Goal: Ask a question: Seek information or help from site administrators or community

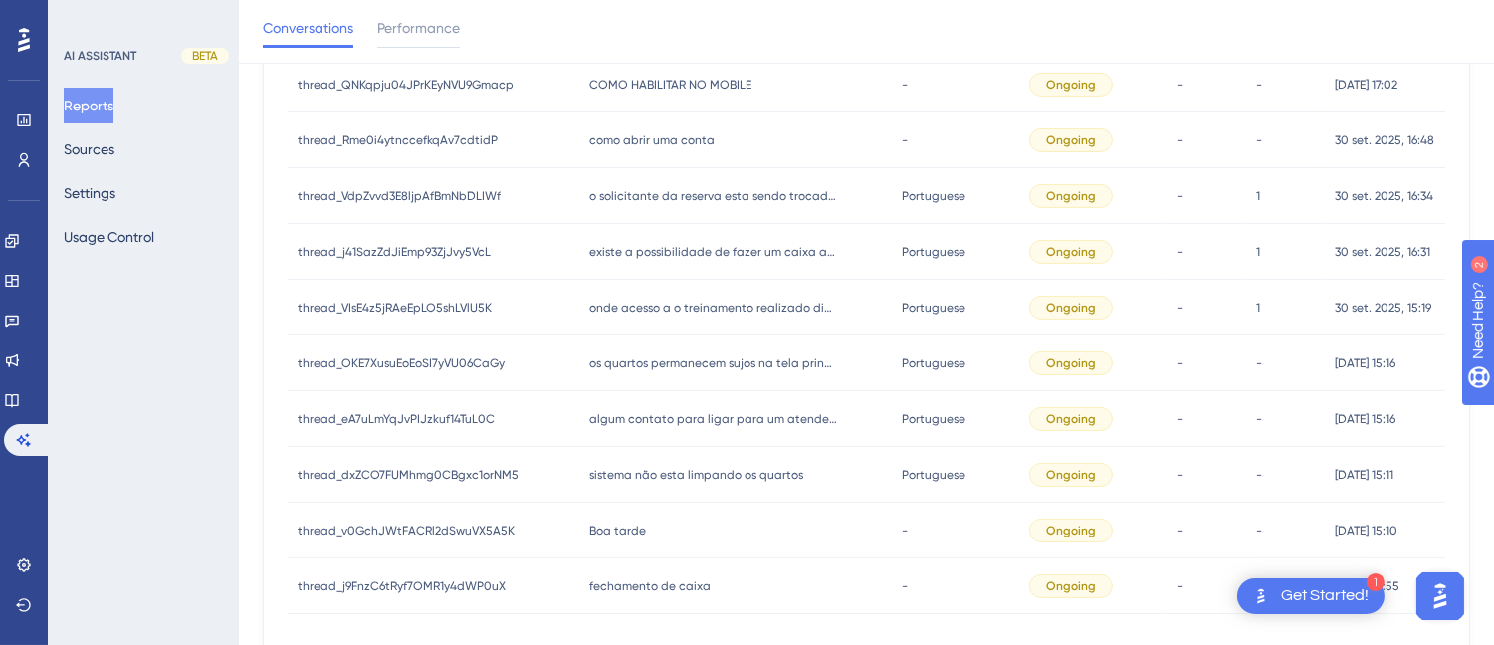
scroll to position [1003, 0]
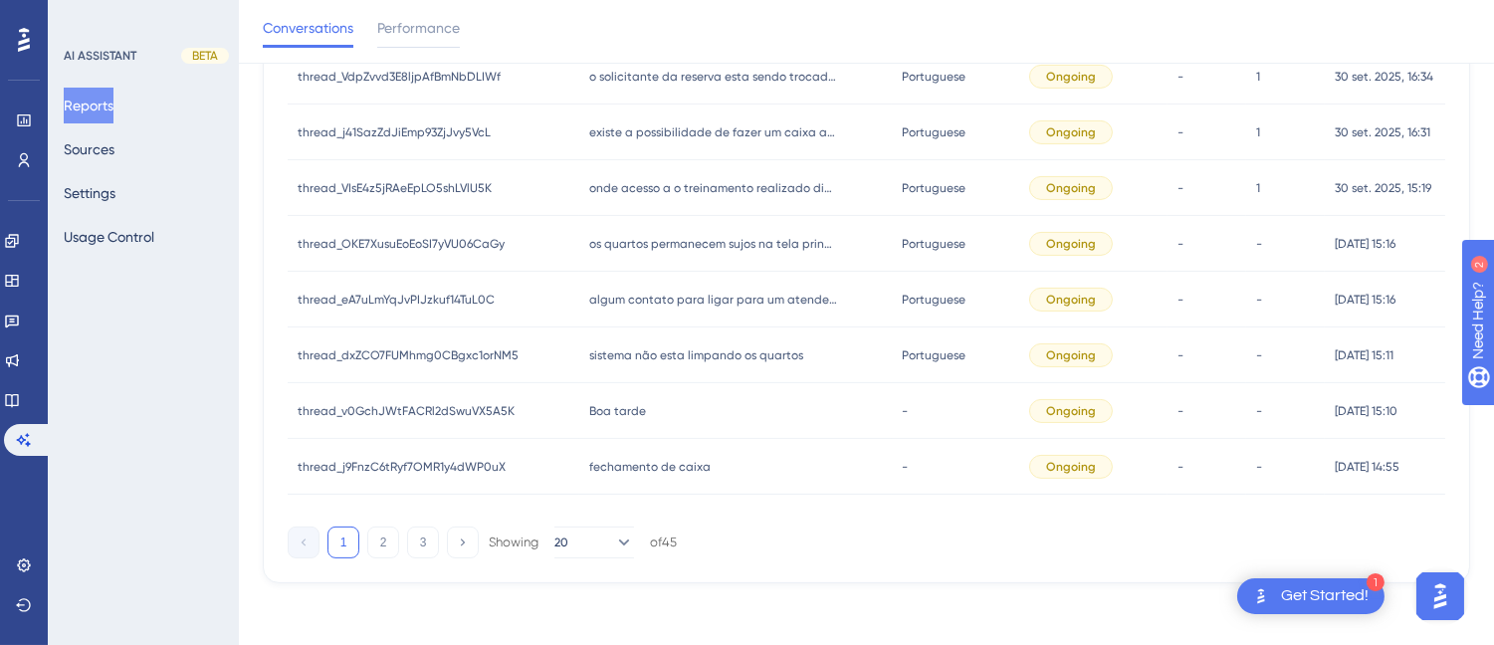
click at [634, 412] on span "Boa tarde" at bounding box center [617, 411] width 57 height 16
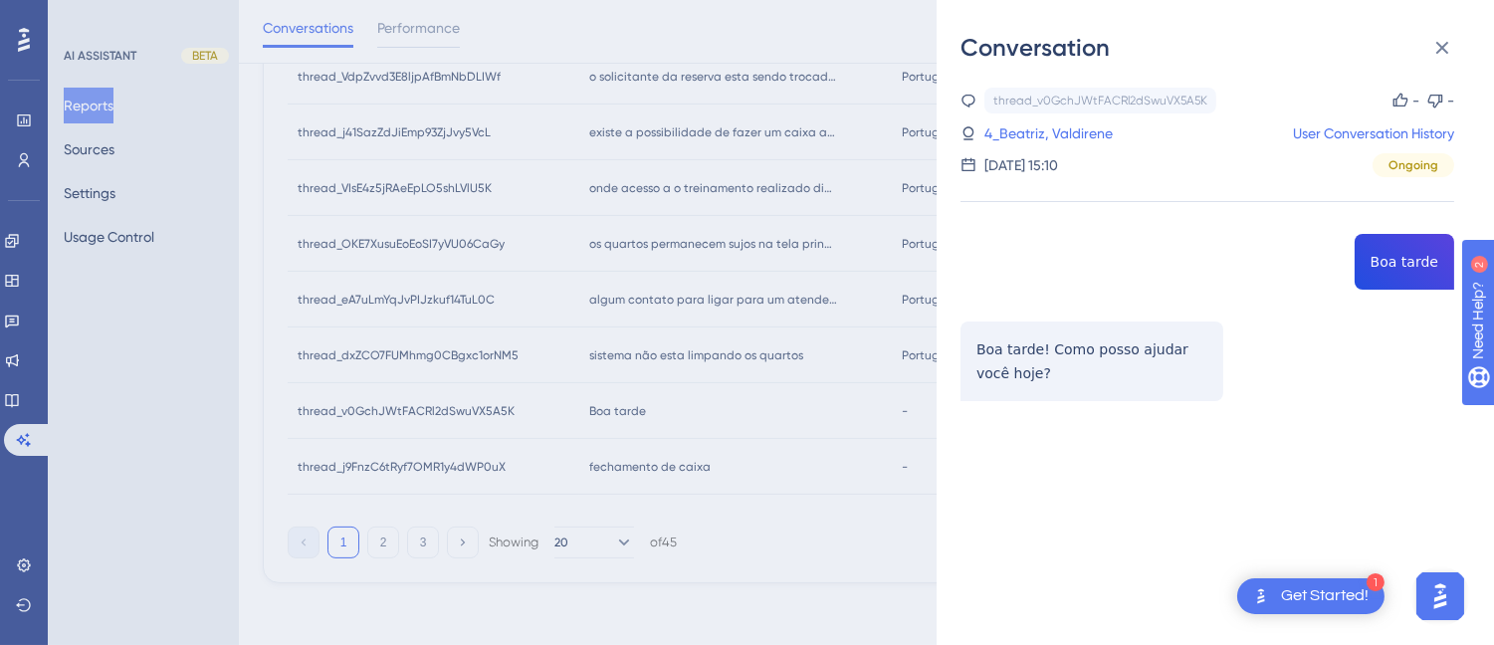
click at [1437, 32] on button at bounding box center [1442, 48] width 40 height 40
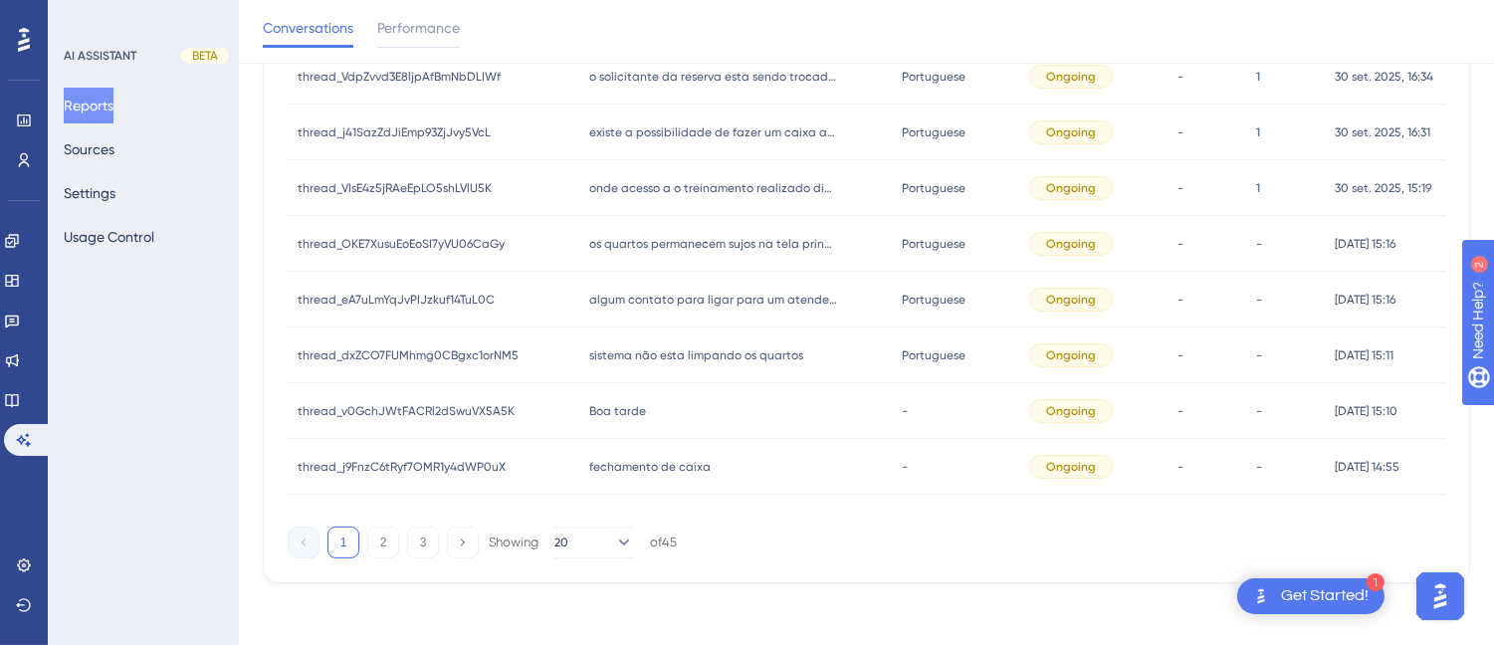
click at [605, 468] on span "fechamento de caixa" at bounding box center [649, 467] width 121 height 16
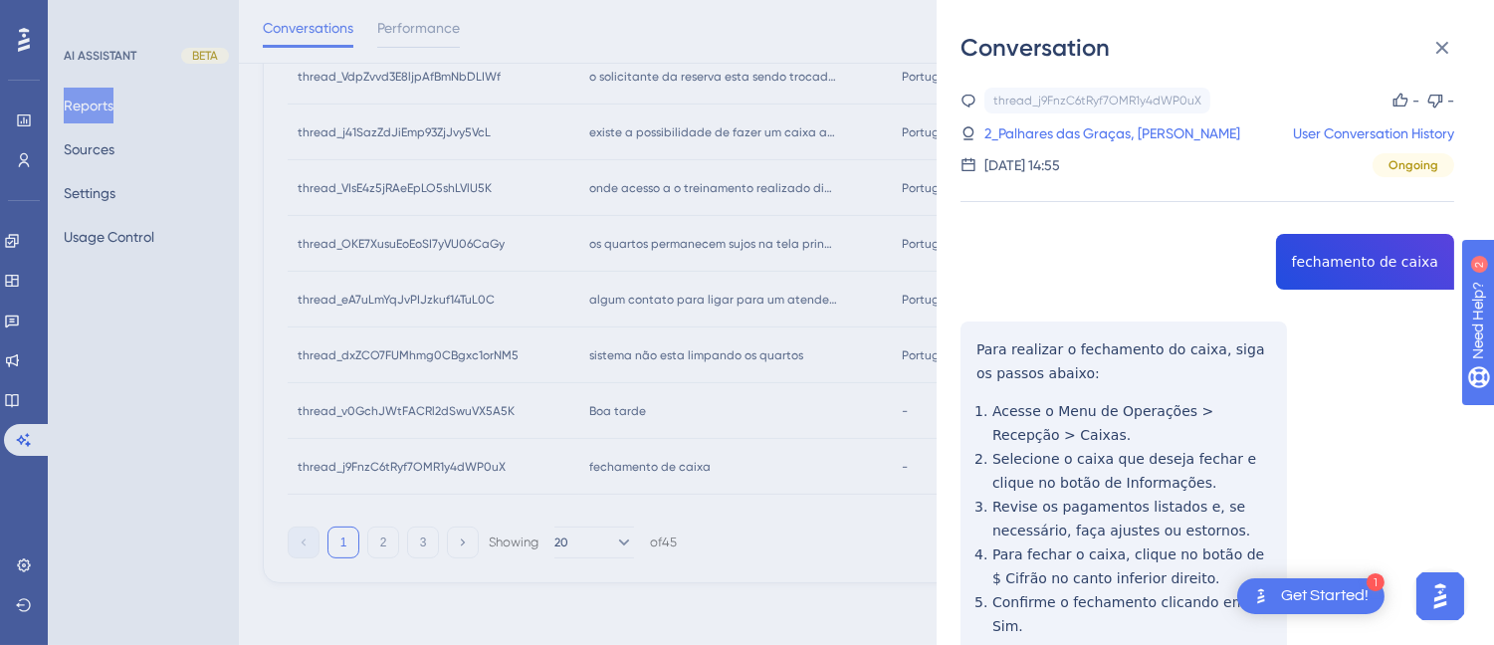
click at [1316, 252] on div "thread_j9FnzC6tRyf7OMR1y4dWP0uX Copy - - 2_Palhares das Graças, Antonio User Co…" at bounding box center [1207, 464] width 494 height 753
copy span "fechamento de caixa"
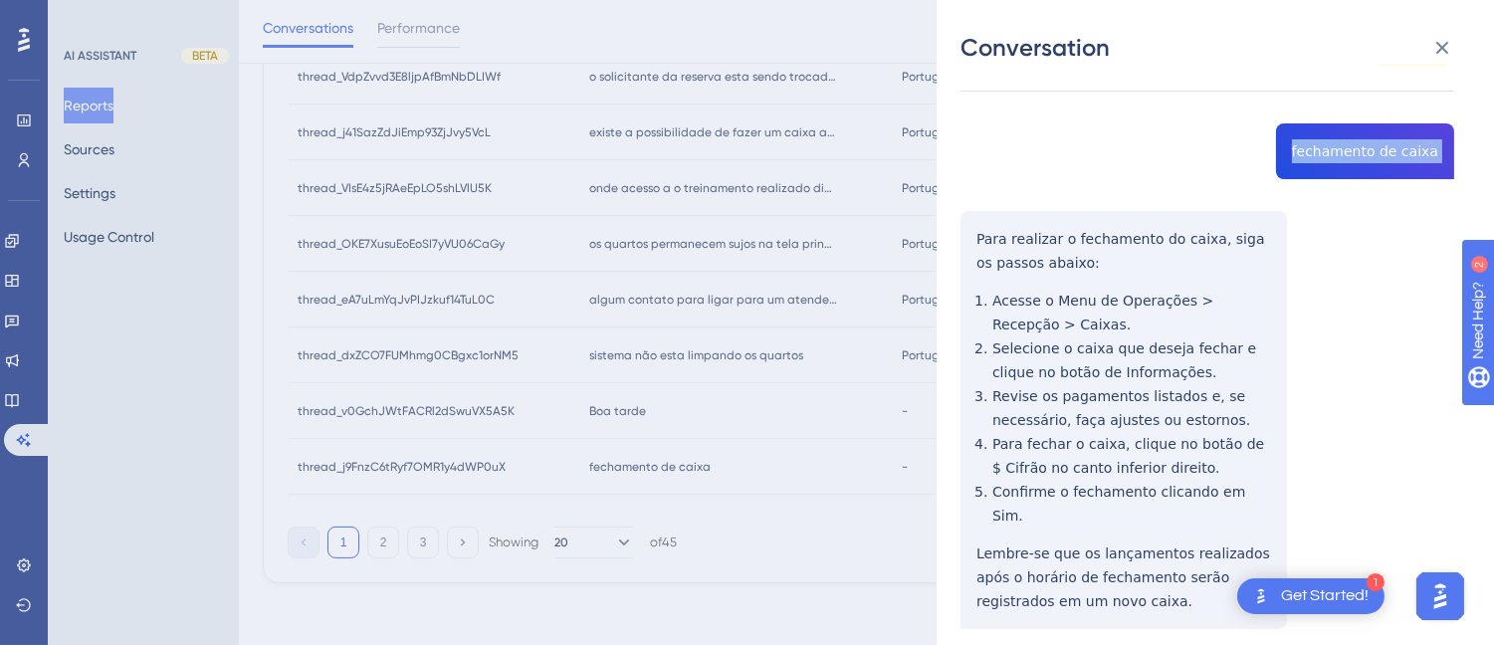
click at [960, 230] on div "thread_j9FnzC6tRyf7OMR1y4dWP0uX Copy - - 2_Palhares das Graças, Antonio User Co…" at bounding box center [1207, 353] width 494 height 753
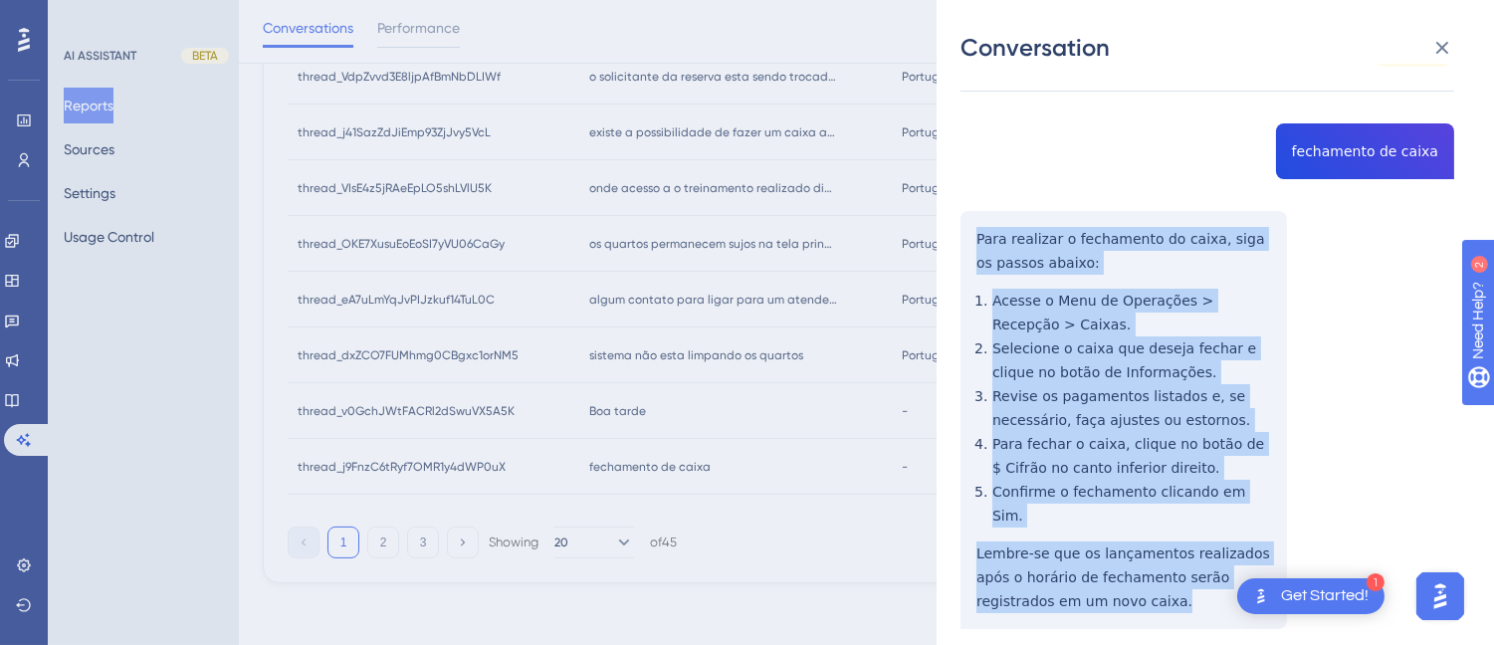
drag, startPoint x: 960, startPoint y: 230, endPoint x: 1135, endPoint y: 554, distance: 368.6
click at [1137, 578] on div "thread_j9FnzC6tRyf7OMR1y4dWP0uX Copy - - 2_Palhares das Graças, Antonio User Co…" at bounding box center [1207, 353] width 494 height 753
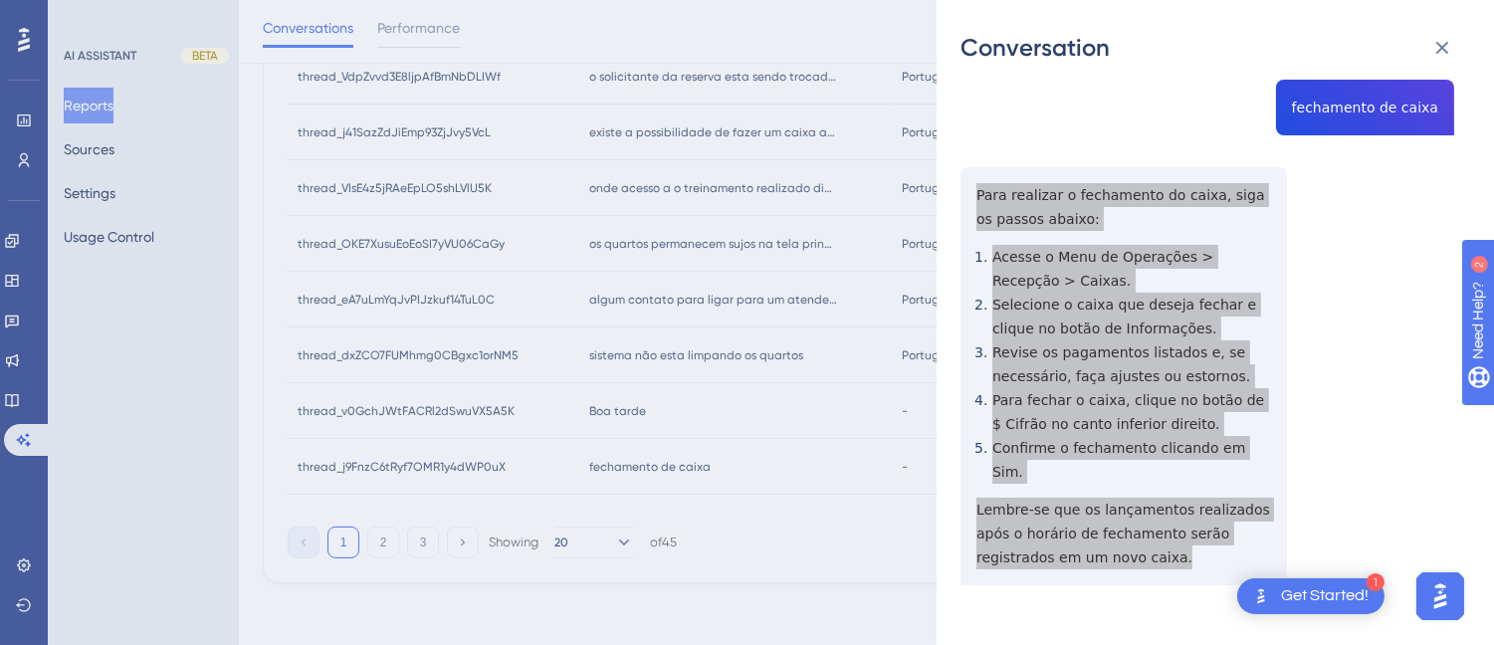
scroll to position [0, 0]
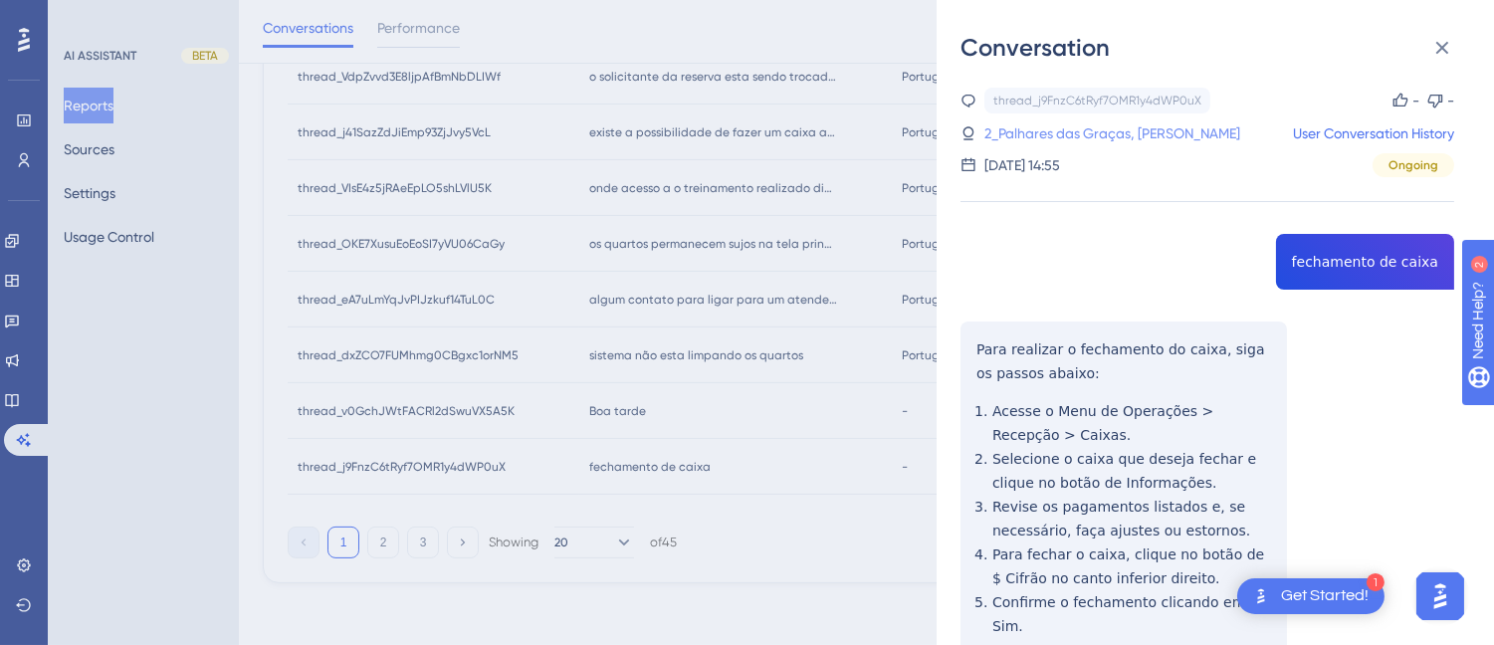
click at [1106, 135] on link "2_Palhares das Graças, Antonio" at bounding box center [1112, 133] width 256 height 24
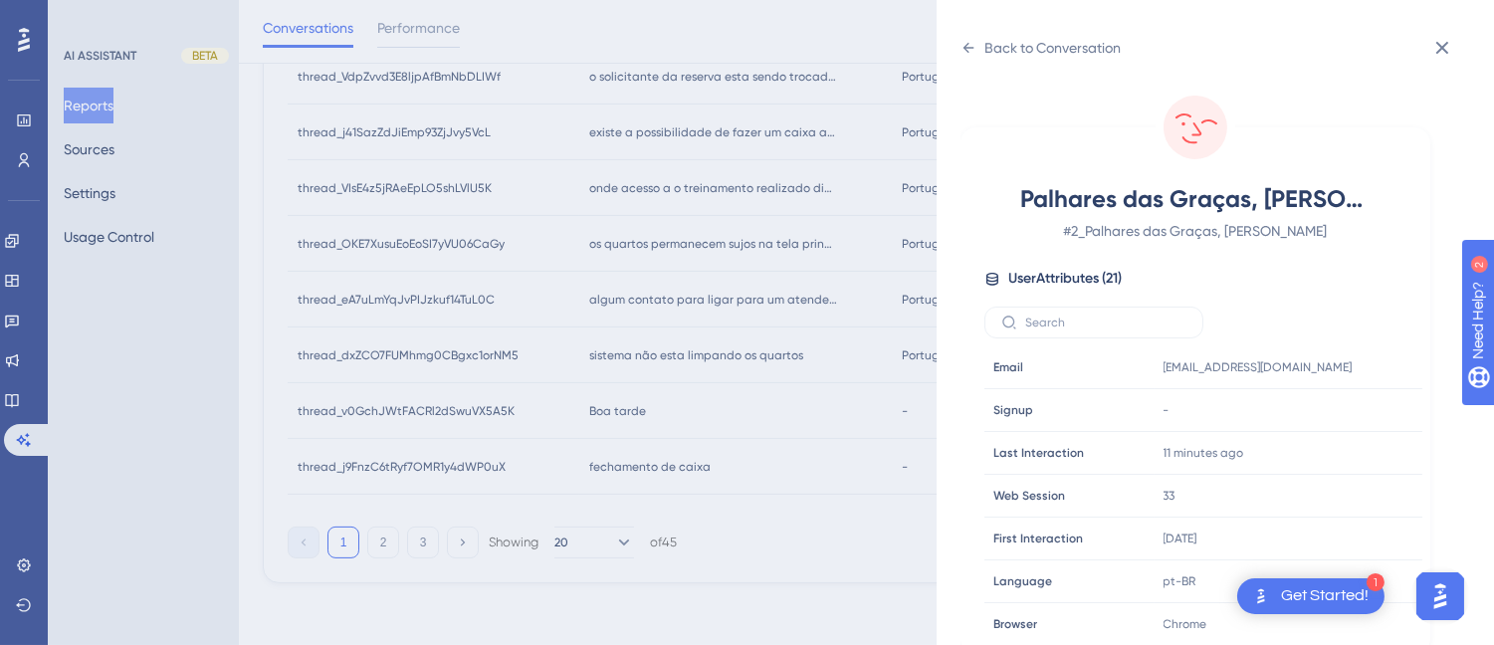
scroll to position [552, 0]
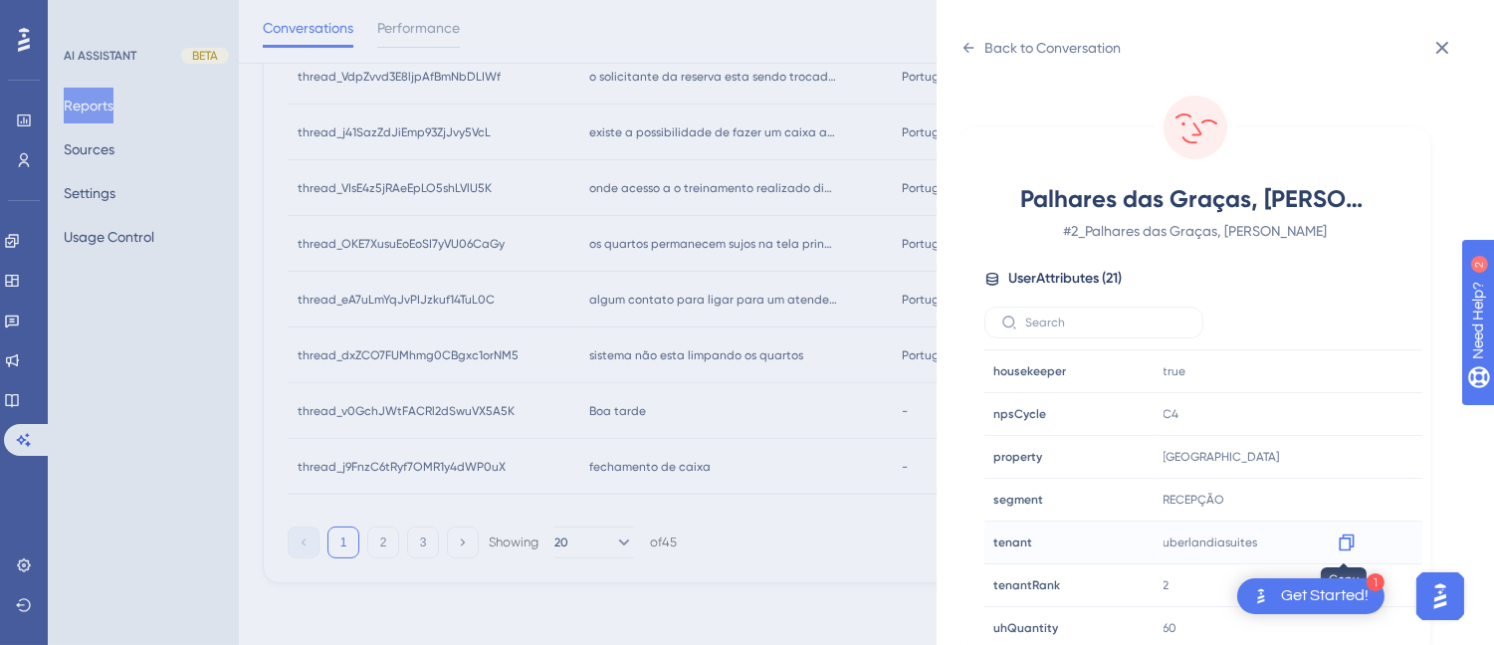
drag, startPoint x: 1338, startPoint y: 540, endPoint x: 1374, endPoint y: 529, distance: 37.5
click at [1338, 541] on icon at bounding box center [1346, 542] width 20 height 20
click at [1453, 53] on icon at bounding box center [1442, 48] width 24 height 24
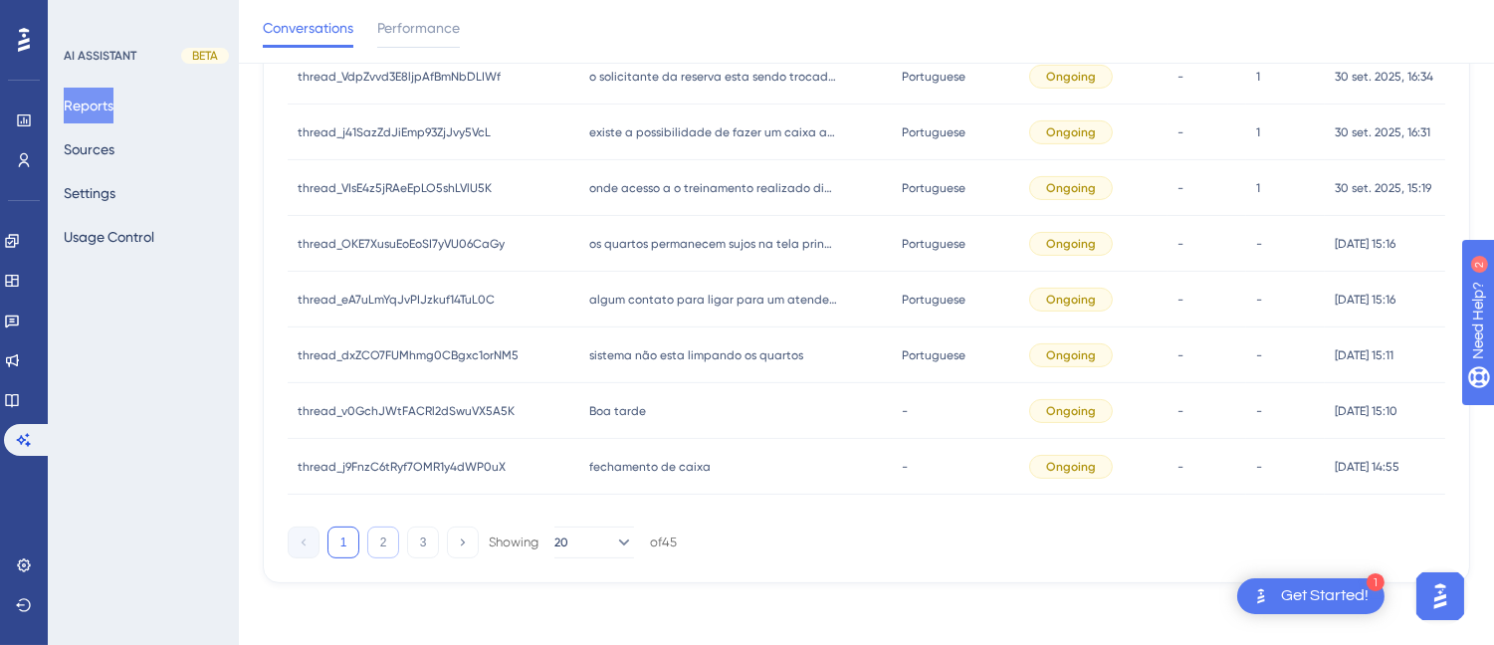
click at [376, 538] on button "2" at bounding box center [383, 542] width 32 height 32
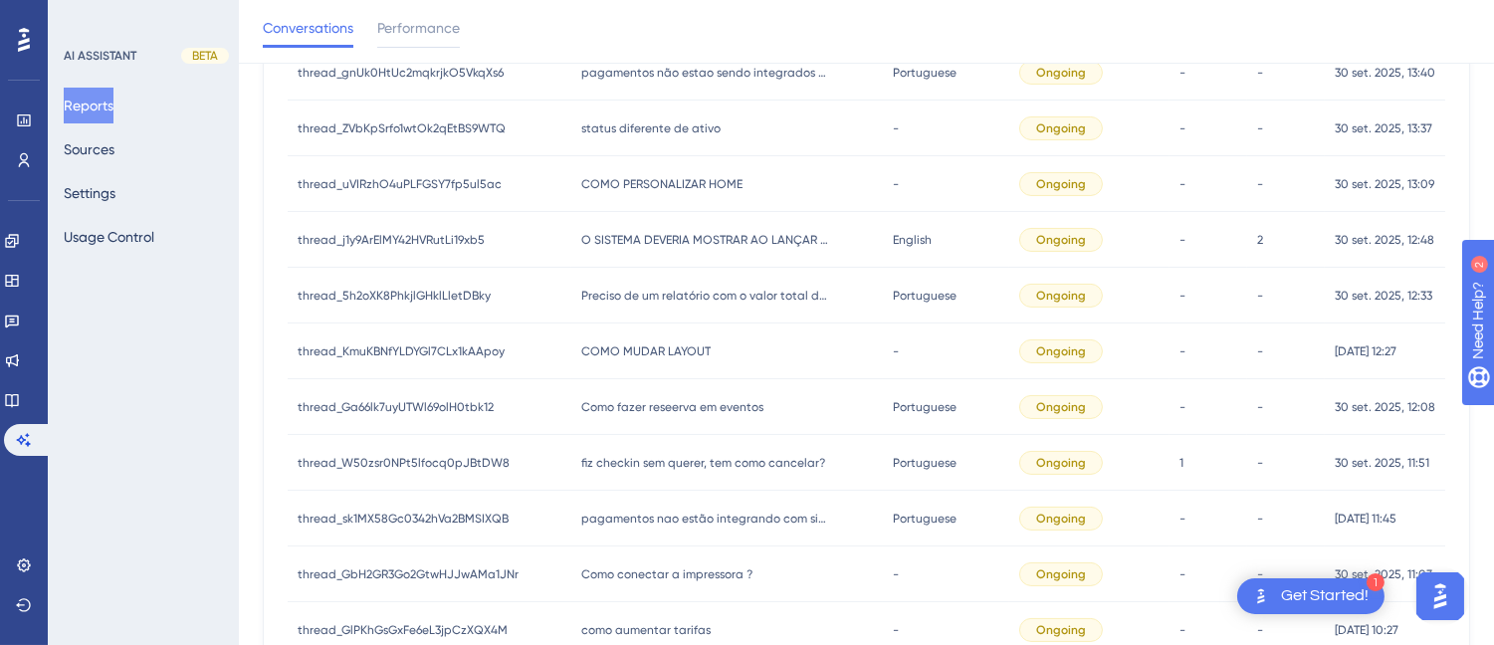
scroll to position [0, 0]
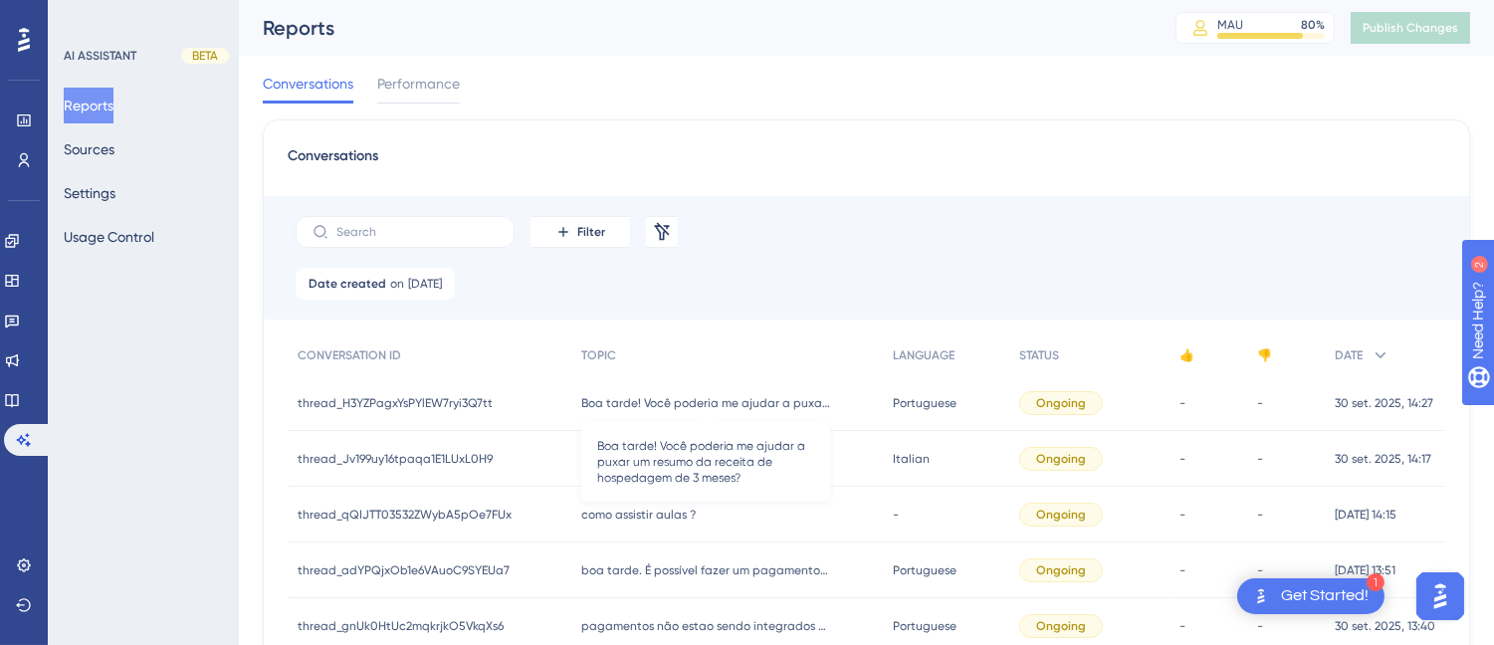
click at [589, 400] on span "Boa tarde! Você poderia me ajudar a puxar um resumo da receita de hospedagem de…" at bounding box center [705, 403] width 249 height 16
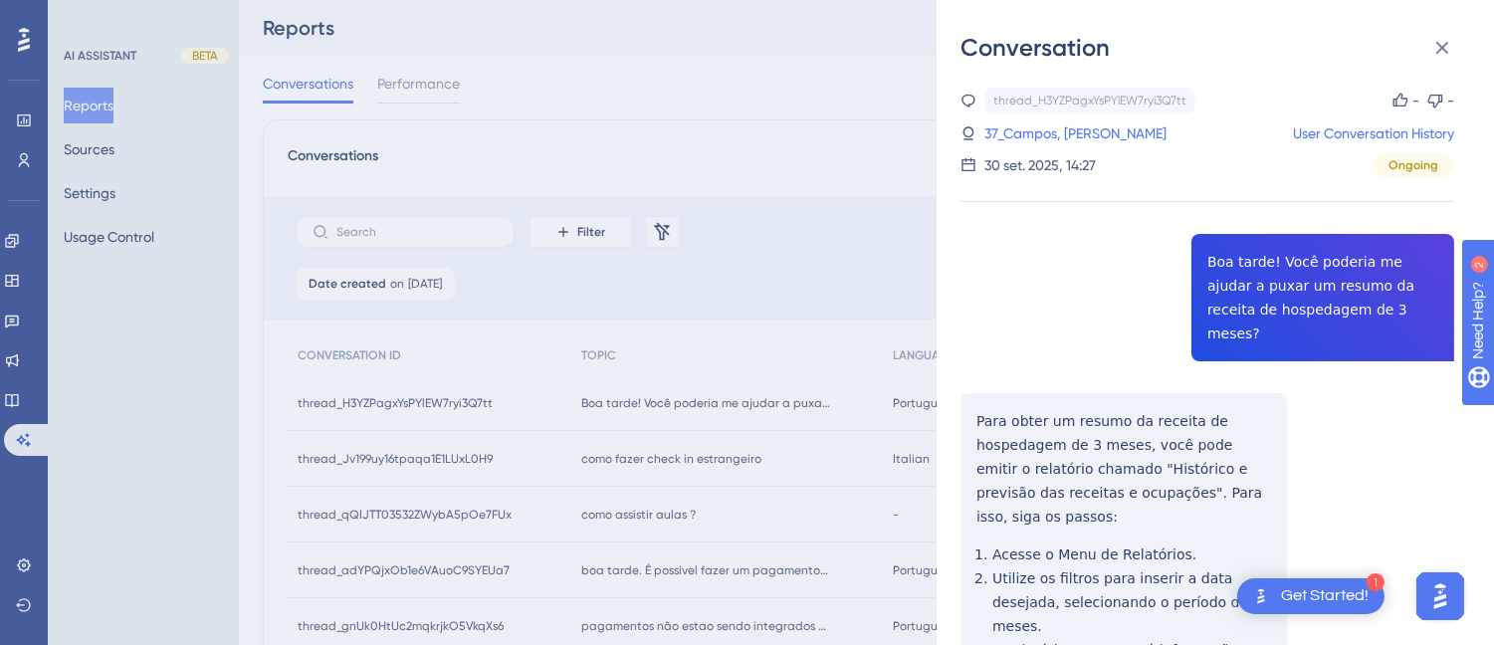
click at [1299, 254] on div "thread_H3YZPagxYsPYlEW7ryi3Q7tt Copy - - 37_Campos, Gabriel User Conversation H…" at bounding box center [1207, 524] width 494 height 873
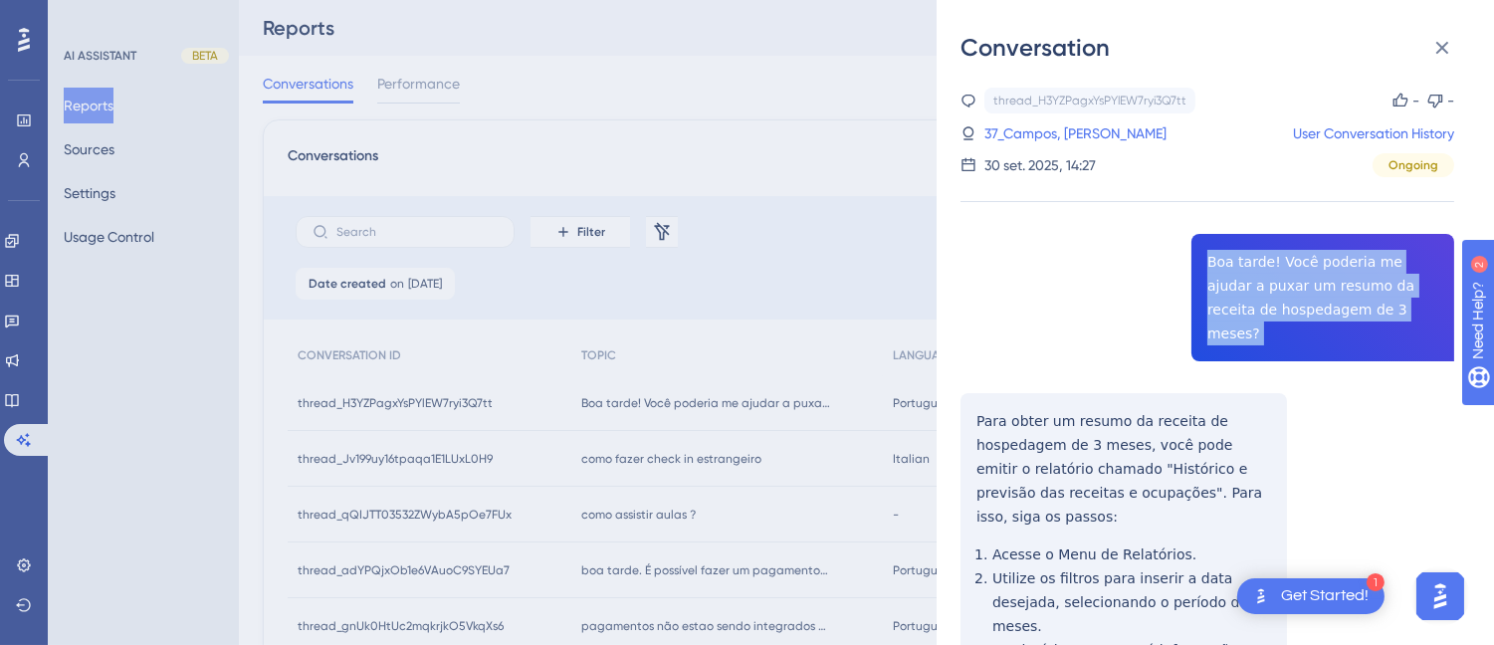
click at [1299, 254] on div "thread_H3YZPagxYsPYlEW7ryi3Q7tt Copy - - 37_Campos, Gabriel User Conversation H…" at bounding box center [1207, 524] width 494 height 873
copy span "Boa tarde! Você poderia me ajudar a puxar um resumo da receita de hospedagem de…"
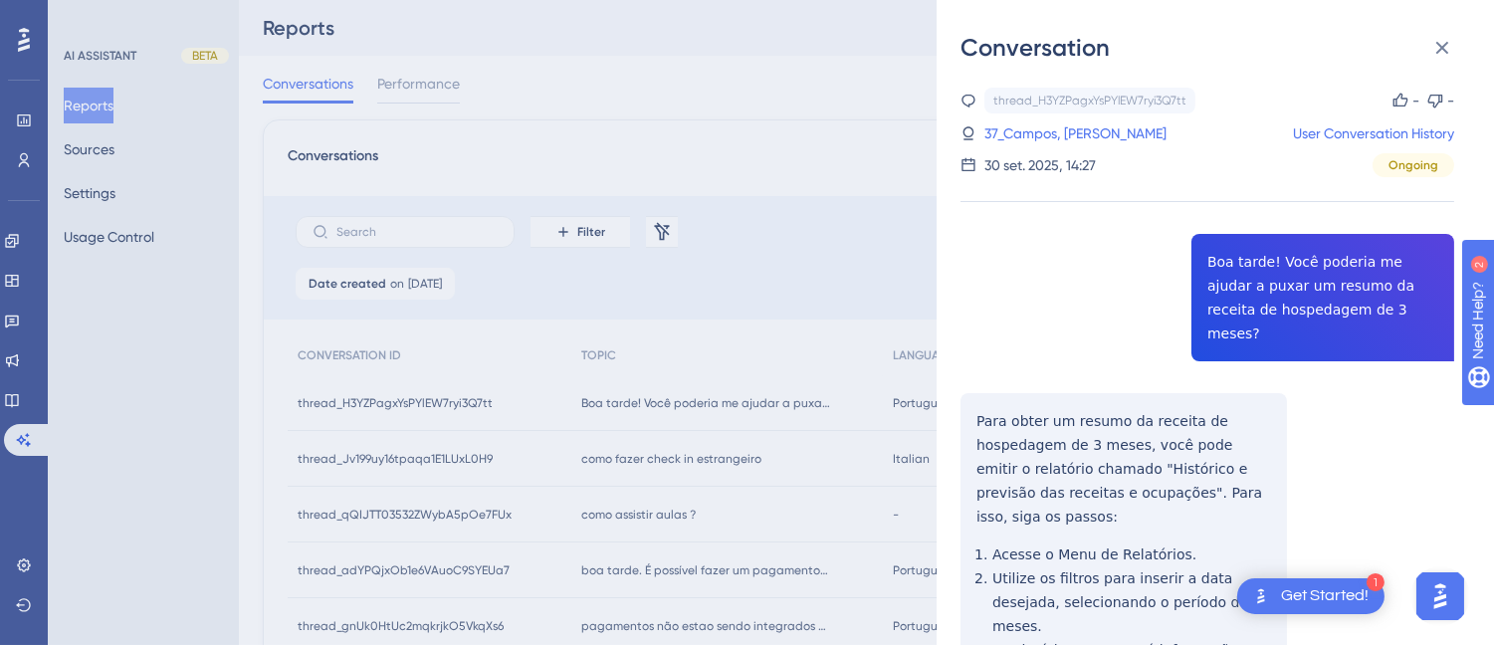
click at [987, 385] on div "thread_H3YZPagxYsPYlEW7ryi3Q7tt Copy - - 37_Campos, Gabriel User Conversation H…" at bounding box center [1207, 524] width 494 height 873
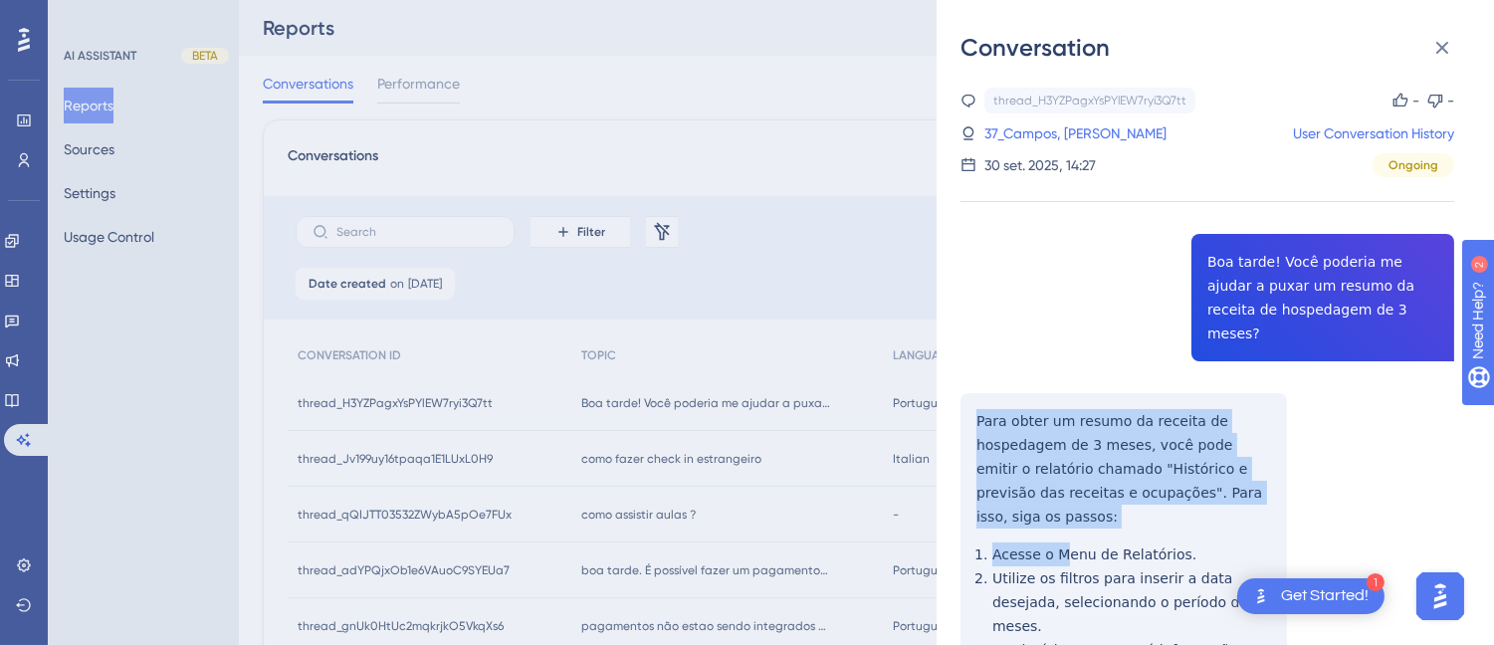
scroll to position [226, 0]
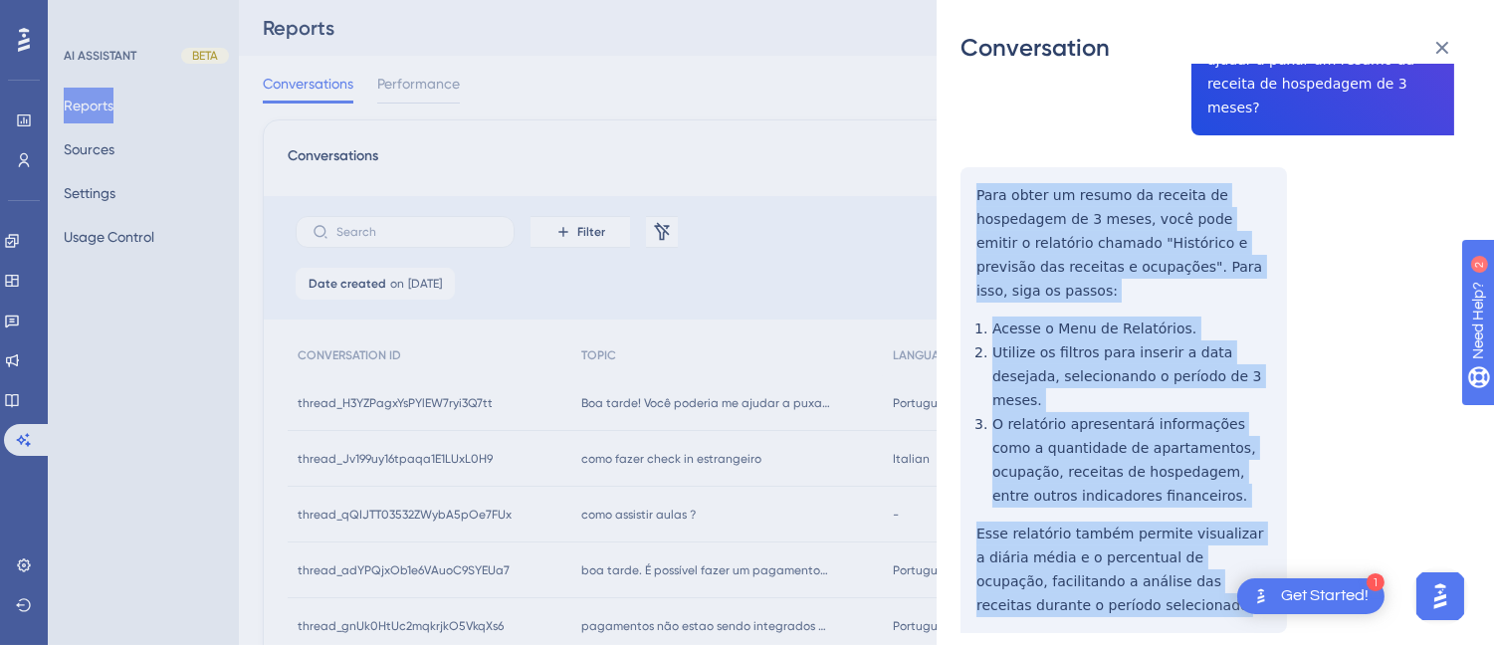
drag, startPoint x: 967, startPoint y: 385, endPoint x: 1141, endPoint y: 527, distance: 224.9
click at [1152, 552] on div "thread_H3YZPagxYsPYlEW7ryi3Q7tt Copy - - 37_Campos, Gabriel User Conversation H…" at bounding box center [1207, 298] width 494 height 873
copy div "Para obter um resumo da receita de hospedagem de 3 meses, você pode emitir o re…"
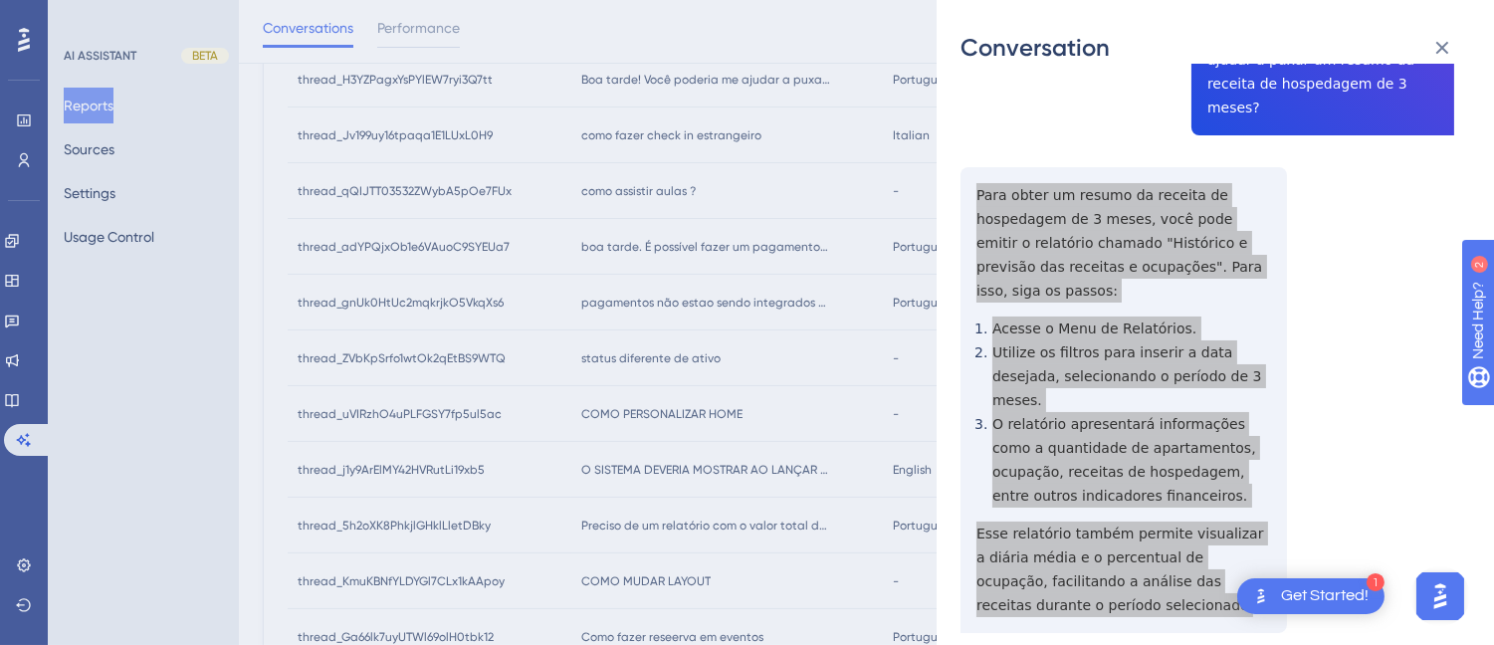
scroll to position [0, 0]
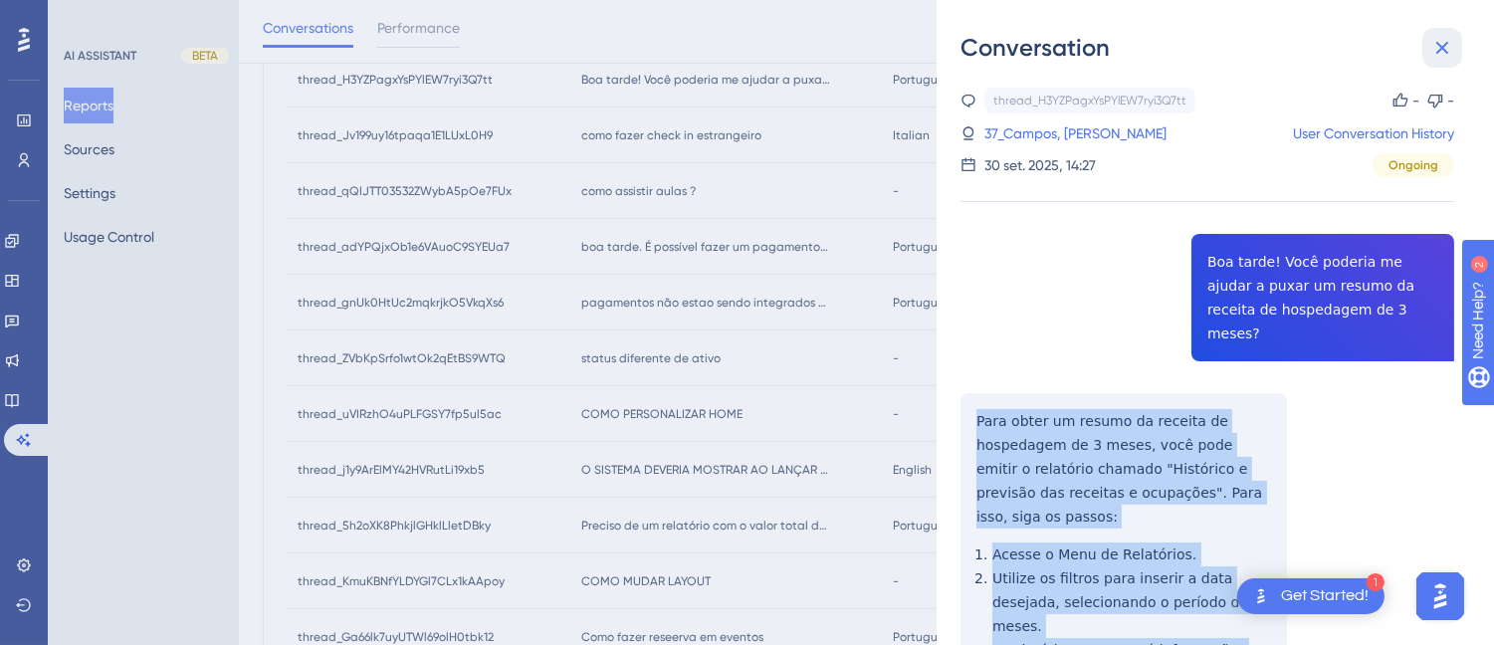
click at [1450, 30] on button at bounding box center [1442, 48] width 40 height 40
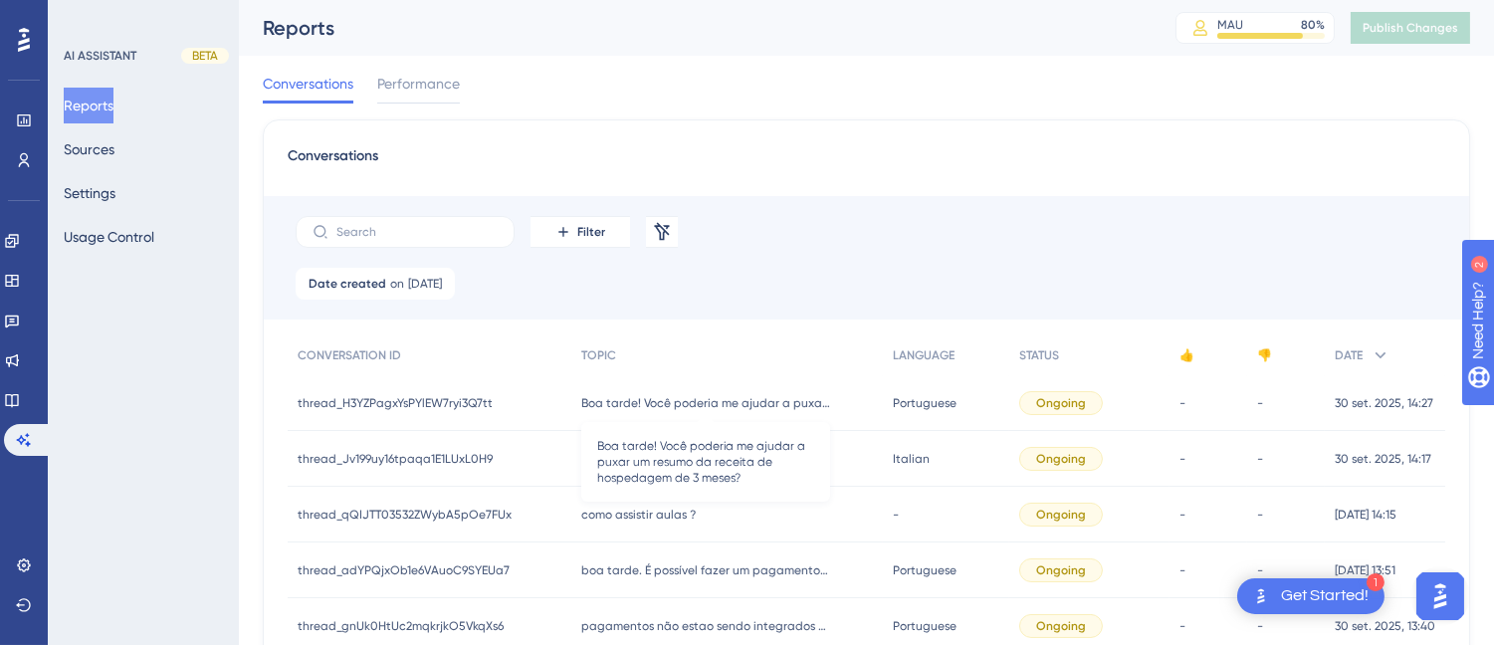
click at [681, 398] on span "Boa tarde! Você poderia me ajudar a puxar um resumo da receita de hospedagem de…" at bounding box center [705, 403] width 249 height 16
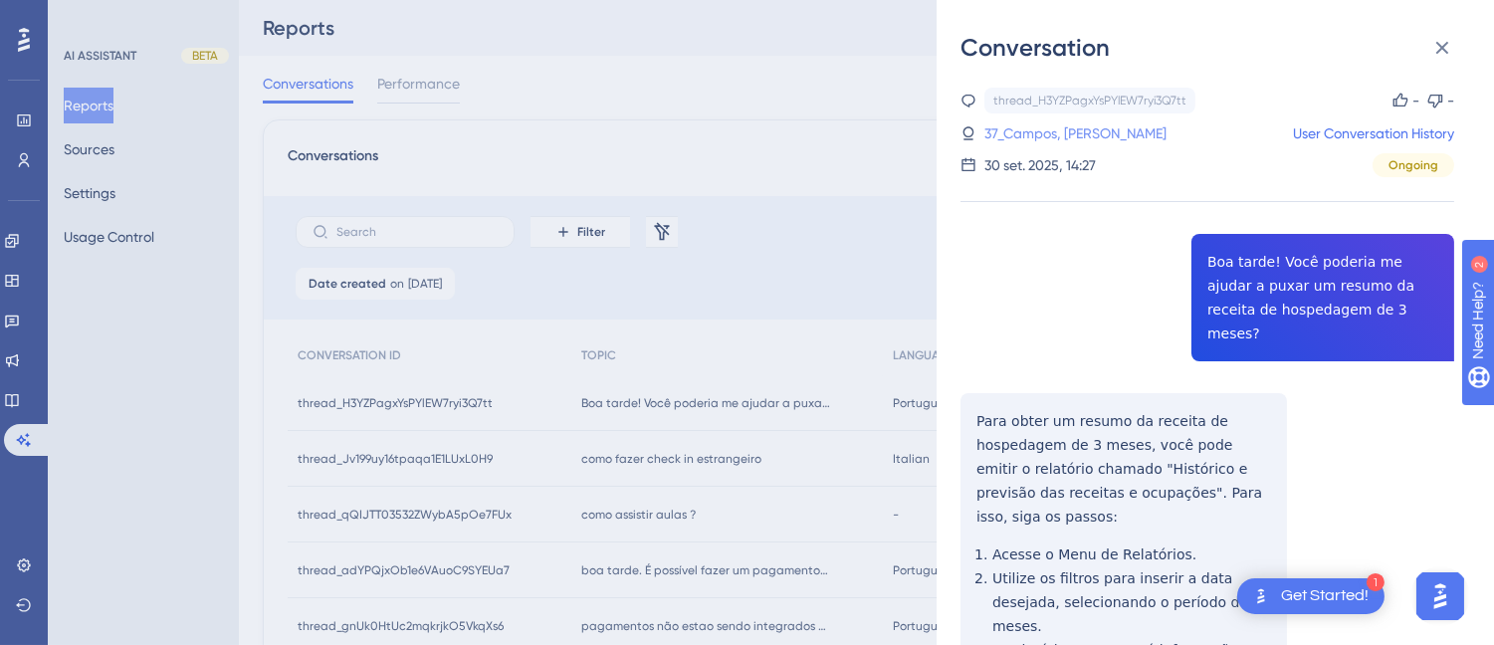
click at [1027, 122] on link "37_Campos, Gabriel" at bounding box center [1075, 133] width 182 height 24
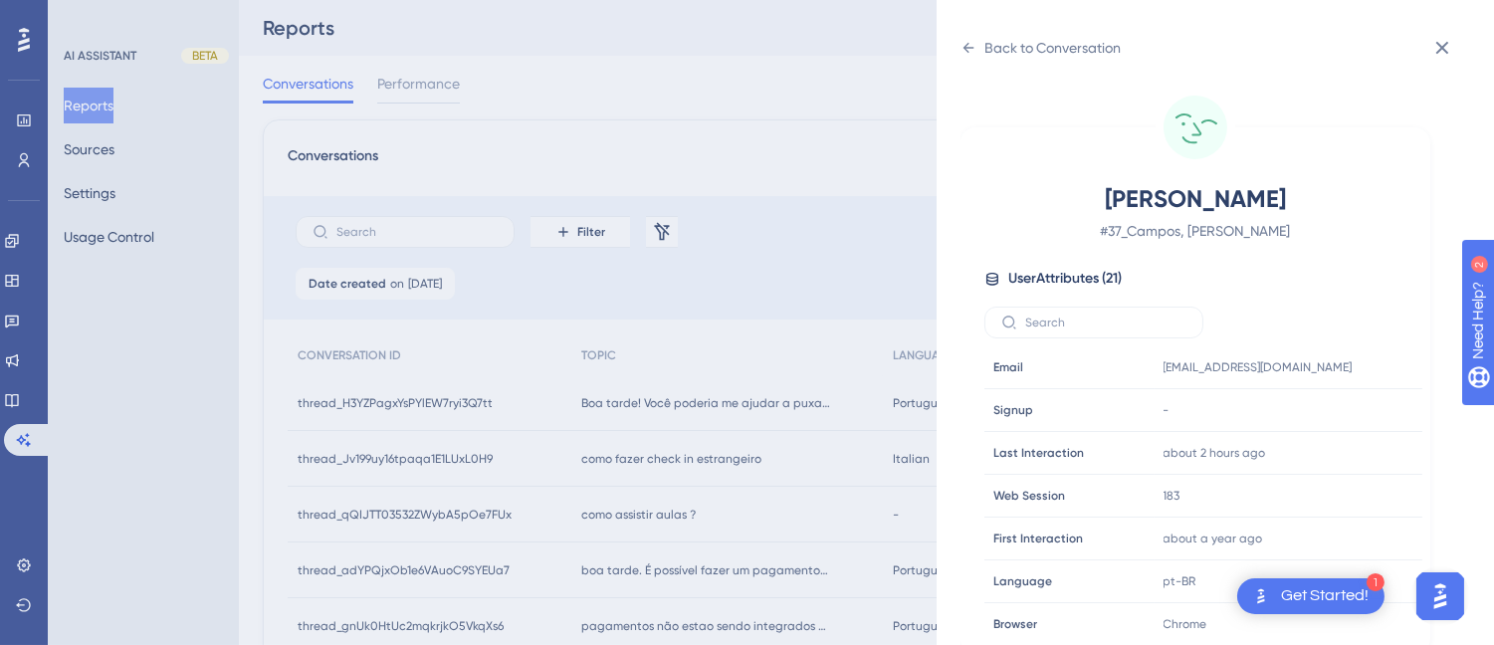
scroll to position [607, 0]
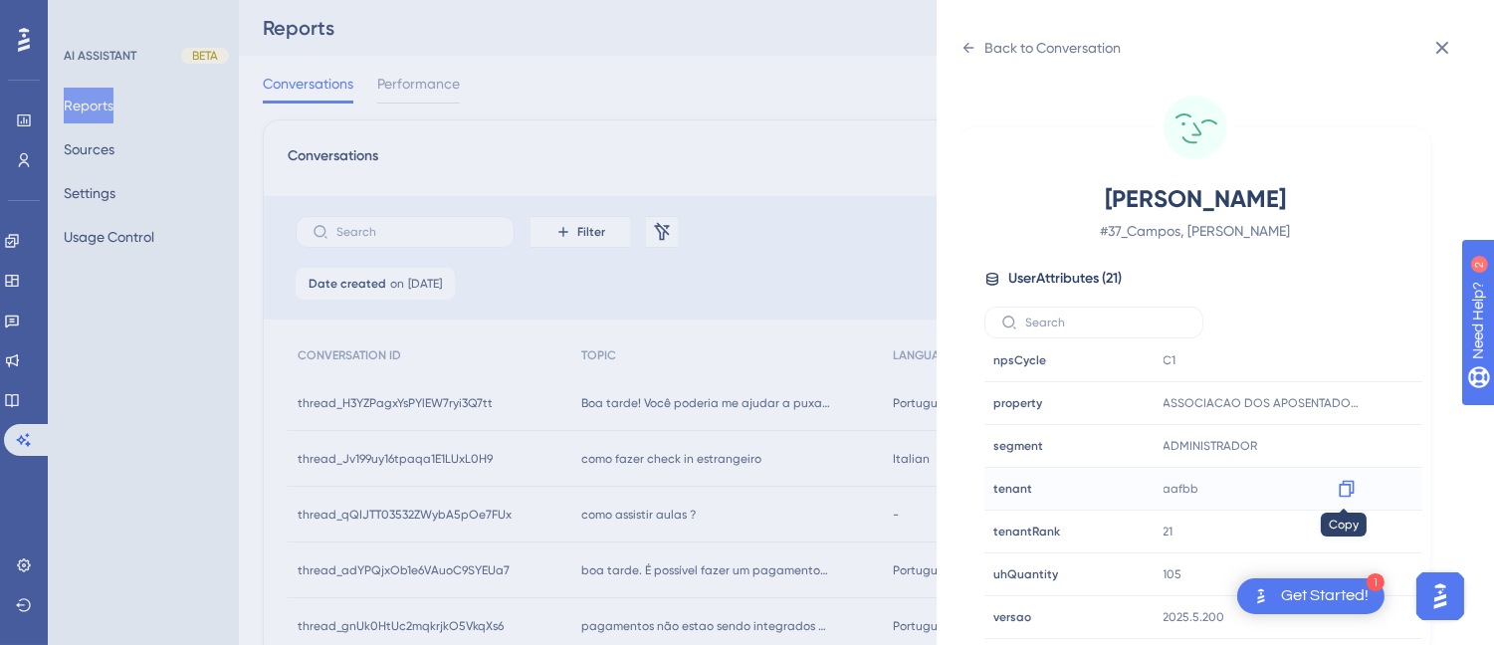
click at [1338, 484] on icon at bounding box center [1345, 489] width 15 height 17
click at [967, 53] on icon at bounding box center [968, 48] width 16 height 16
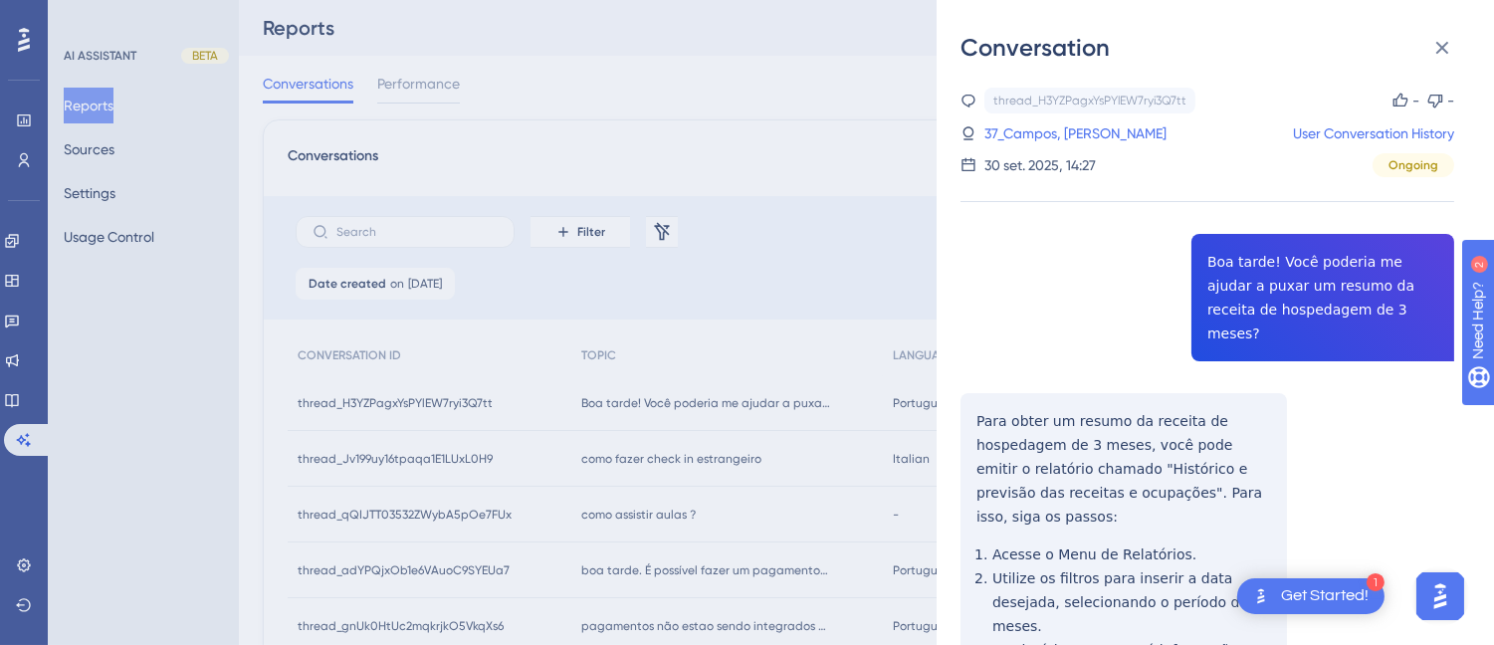
scroll to position [226, 0]
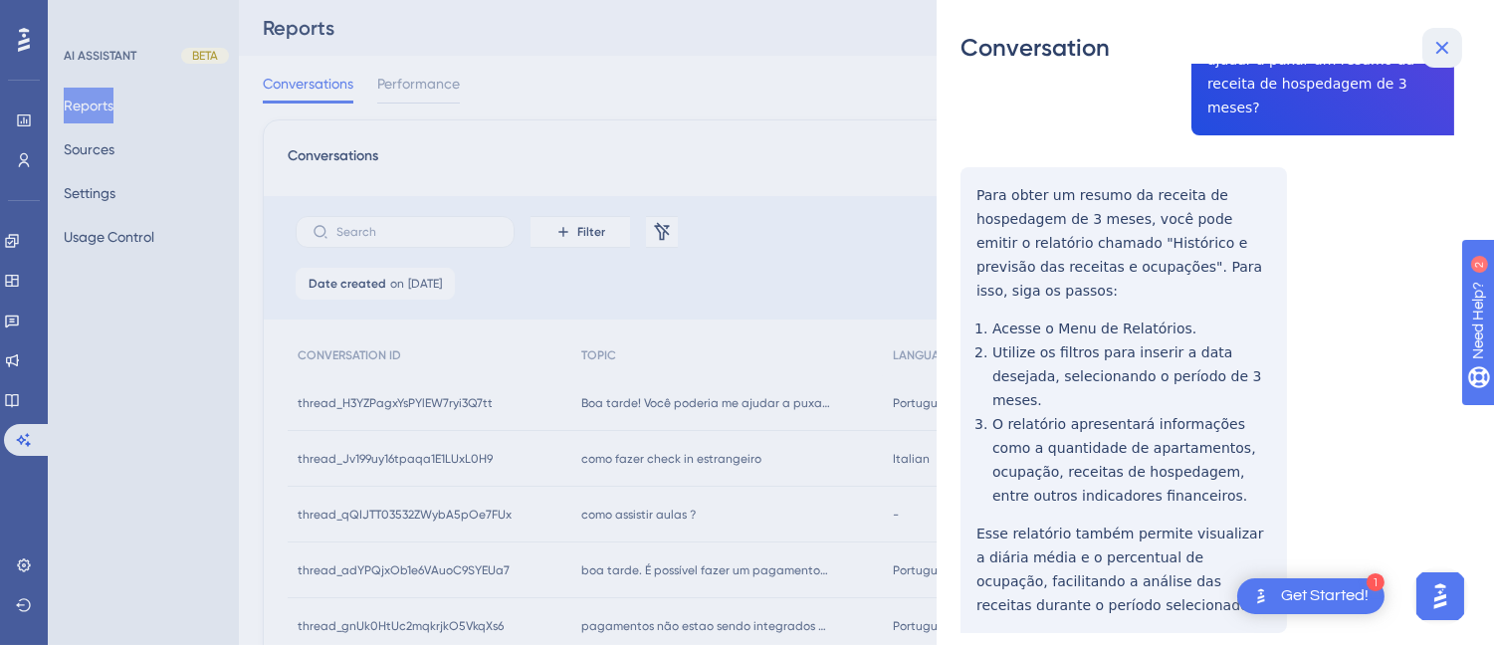
click at [1456, 44] on button at bounding box center [1442, 48] width 40 height 40
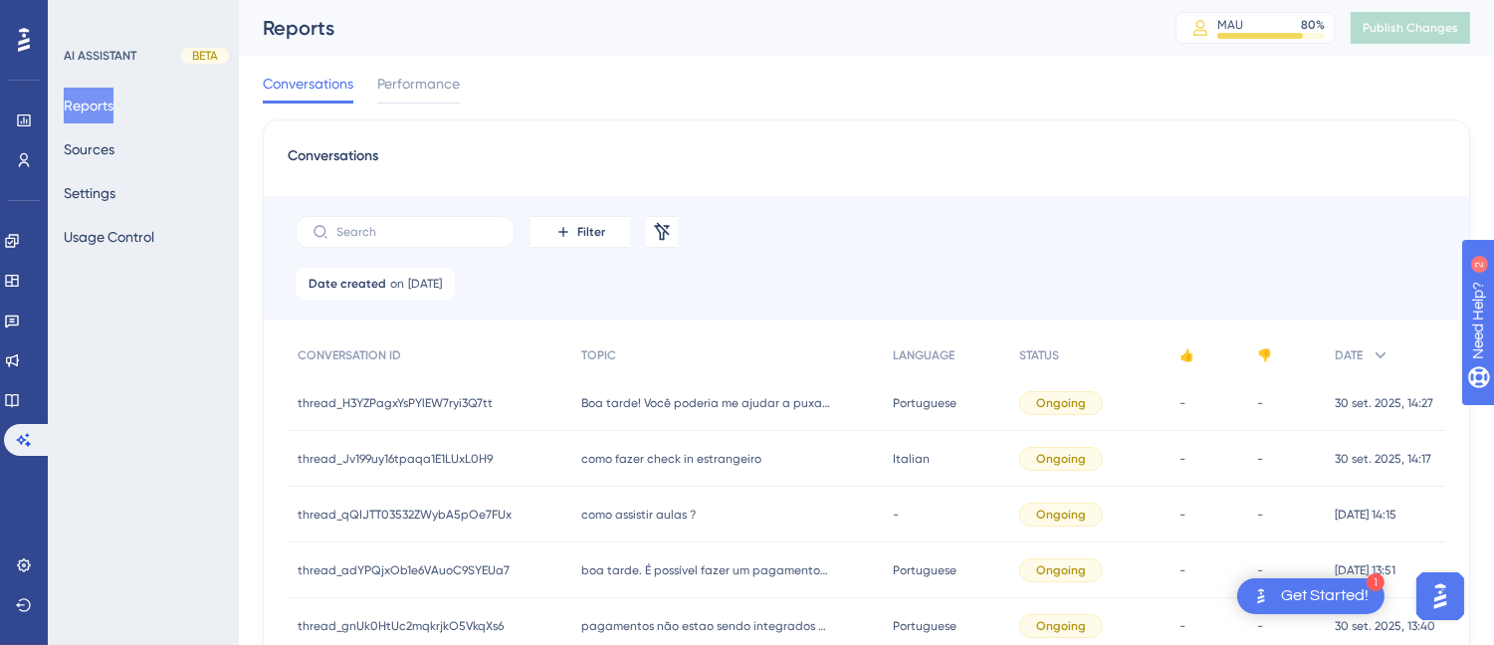
click at [819, 465] on div "como fazer check in estrangeiro como fazer check in estrangeiro" at bounding box center [726, 459] width 311 height 56
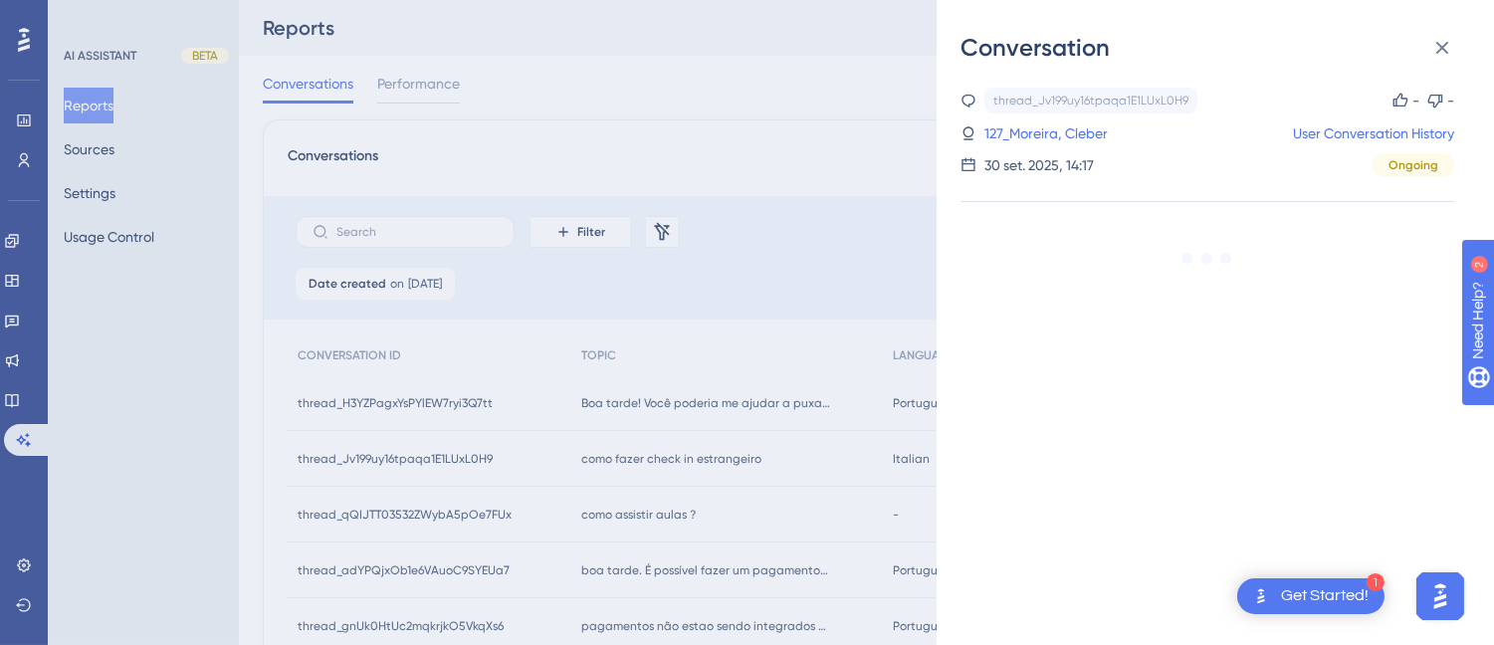
scroll to position [221, 0]
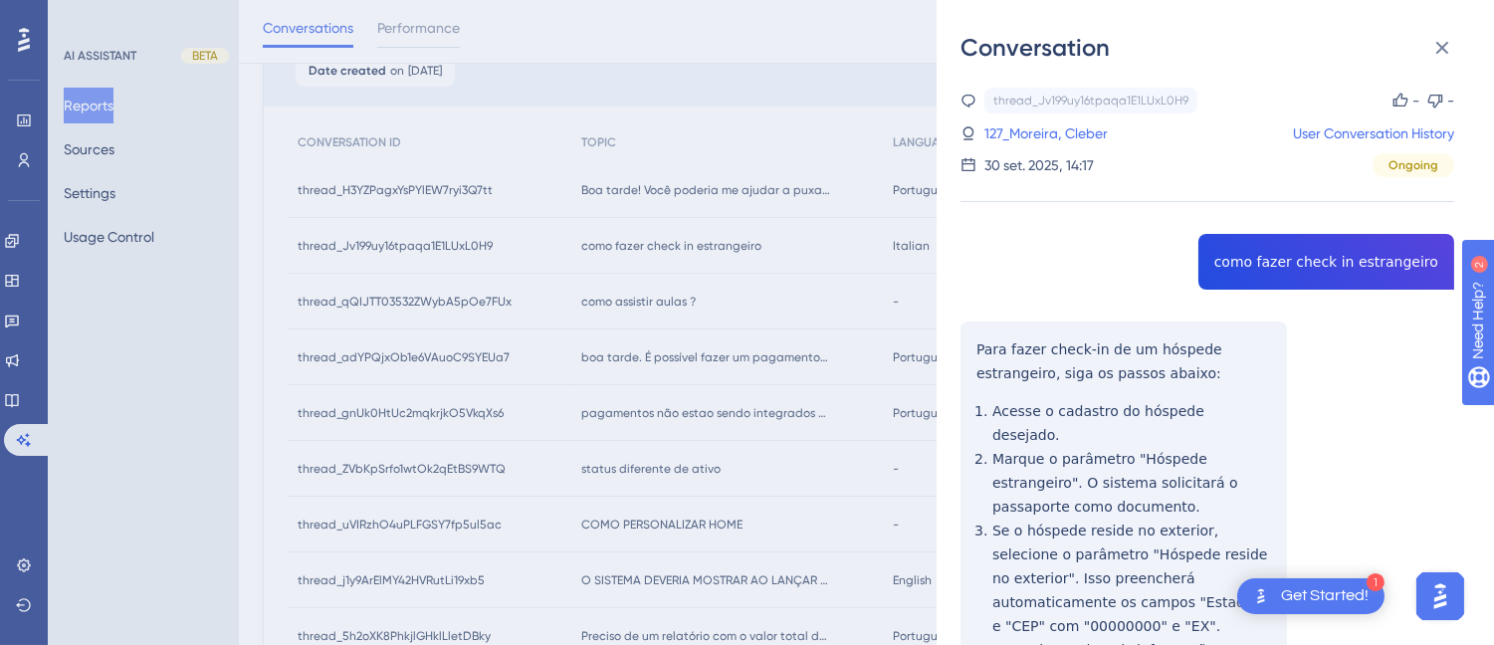
click at [1258, 244] on div "thread_Jv199uy16tpaqa1E1LUxL0H9 Copy - - 127_Moreira, Cleber User Conversation …" at bounding box center [1207, 464] width 494 height 753
copy span "como fazer check in estrangeiro"
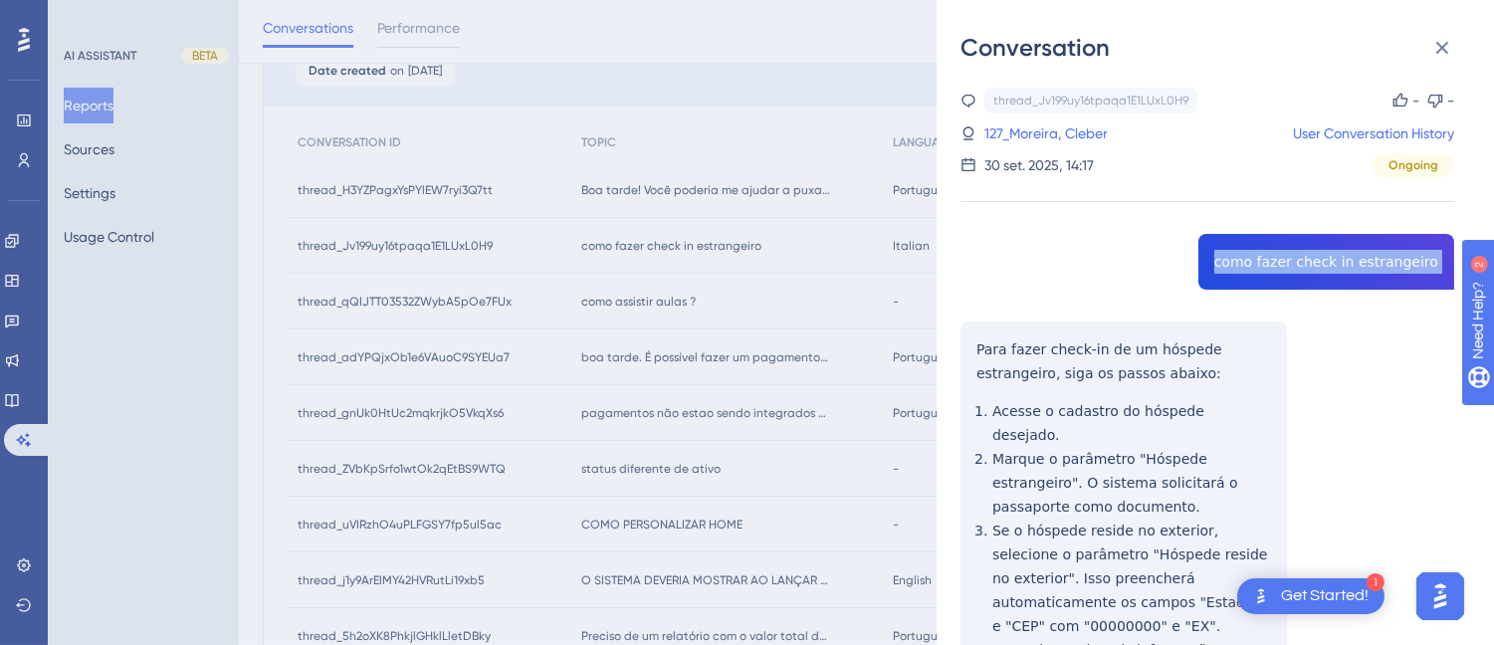
click at [977, 325] on div "thread_Jv199uy16tpaqa1E1LUxL0H9 Copy - - 127_Moreira, Cleber User Conversation …" at bounding box center [1207, 464] width 494 height 753
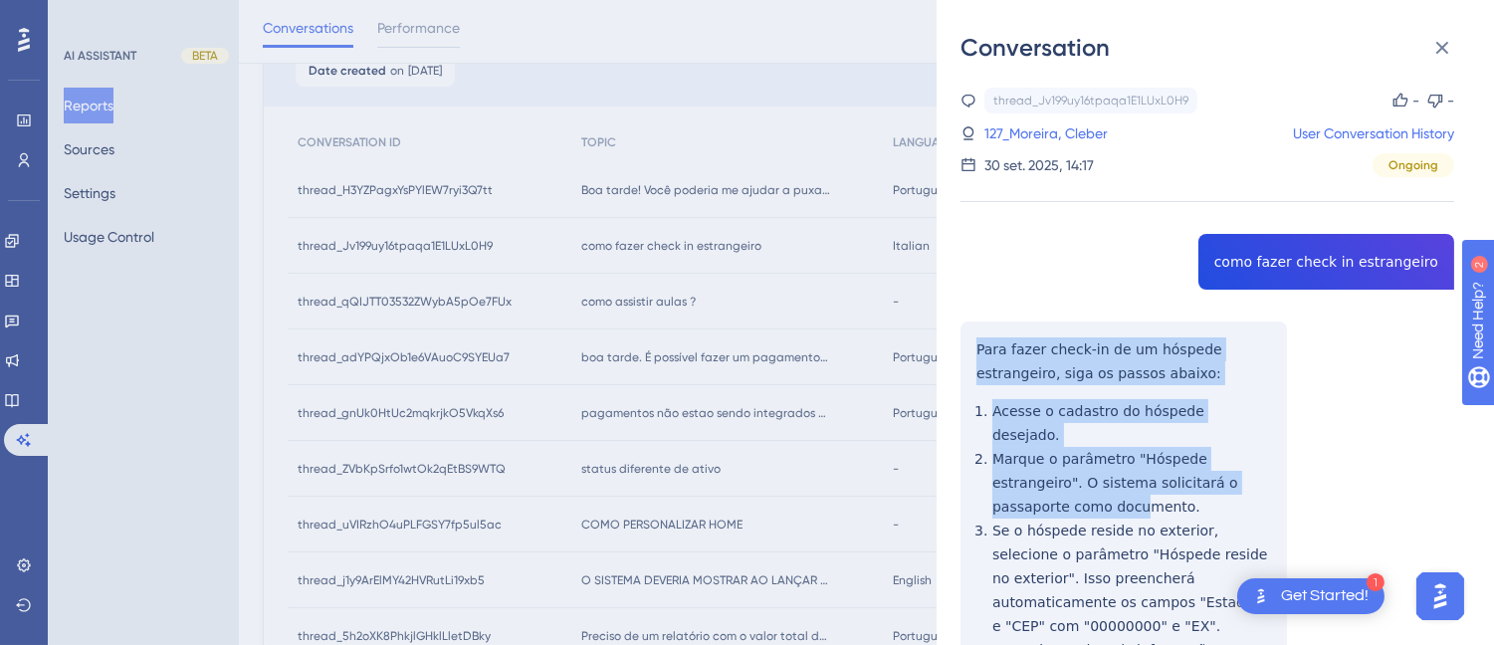
scroll to position [106, 0]
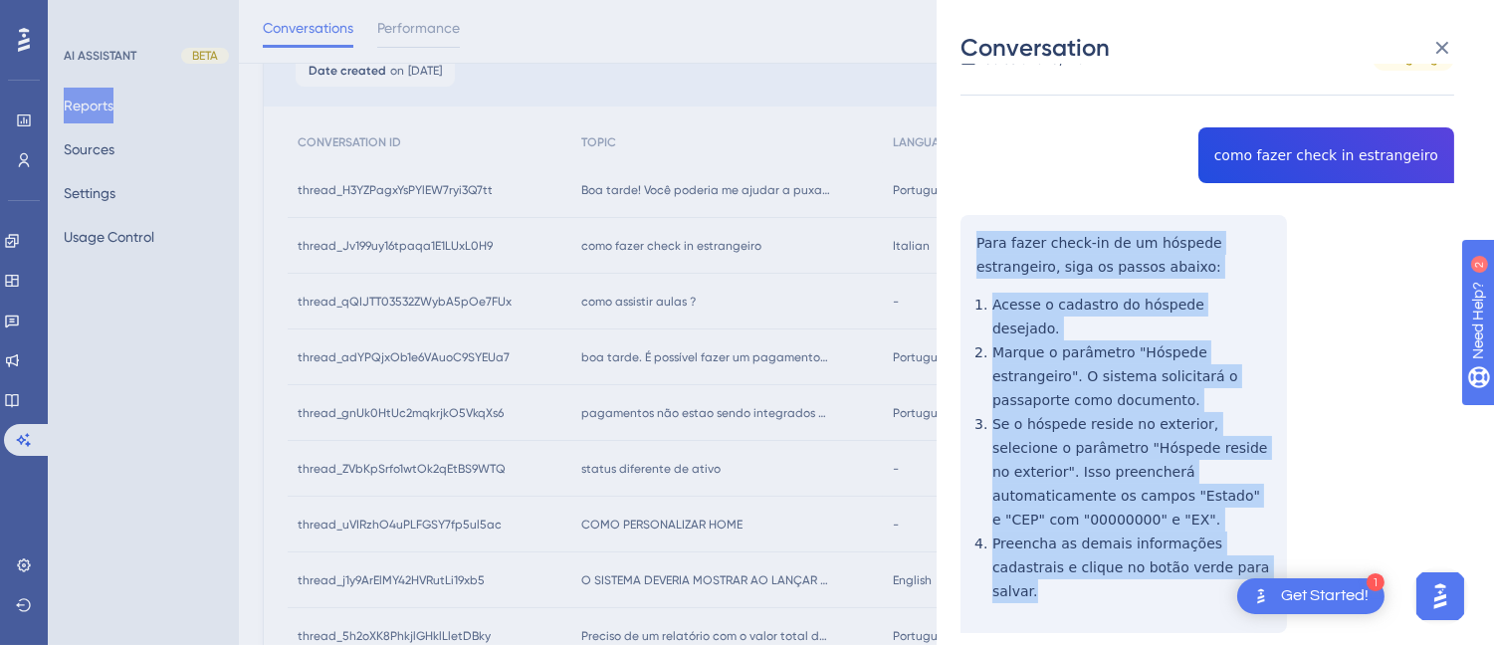
drag, startPoint x: 970, startPoint y: 340, endPoint x: 1226, endPoint y: 534, distance: 321.0
click at [1226, 534] on div "thread_Jv199uy16tpaqa1E1LUxL0H9 Copy - - 127_Moreira, Cleber User Conversation …" at bounding box center [1207, 357] width 494 height 753
copy div "Para fazer check-in de um hóspede estrangeiro, siga os passos abaixo: Acesse o …"
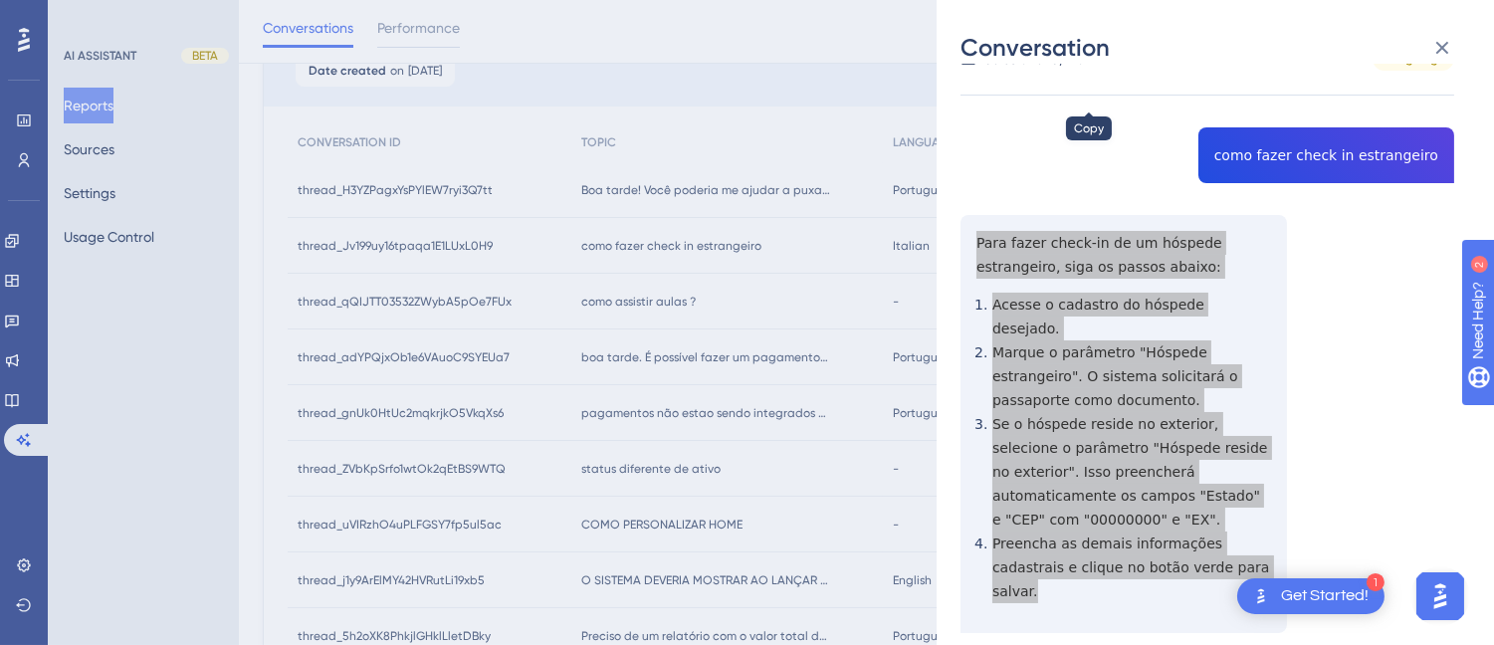
scroll to position [0, 0]
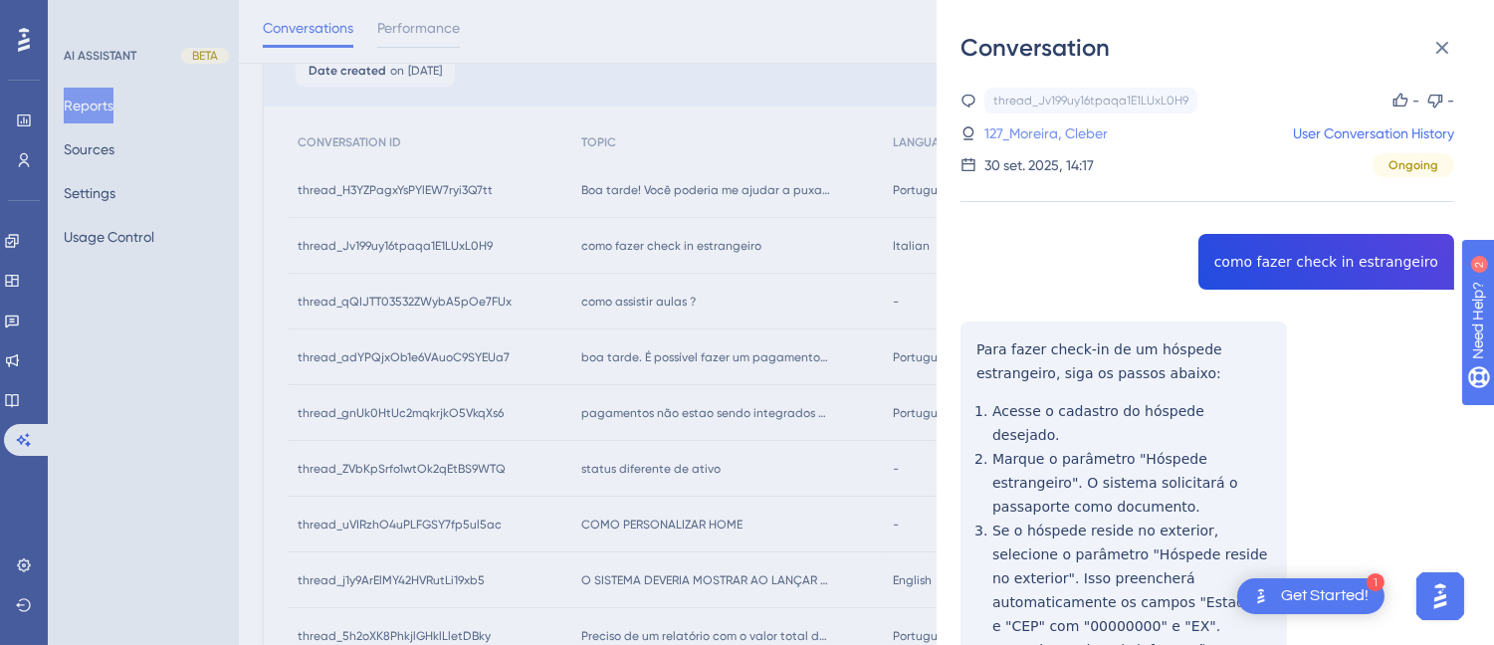
drag, startPoint x: 1063, startPoint y: 130, endPoint x: 1085, endPoint y: 130, distance: 21.9
click at [1063, 130] on link "127_Moreira, Cleber" at bounding box center [1045, 133] width 123 height 24
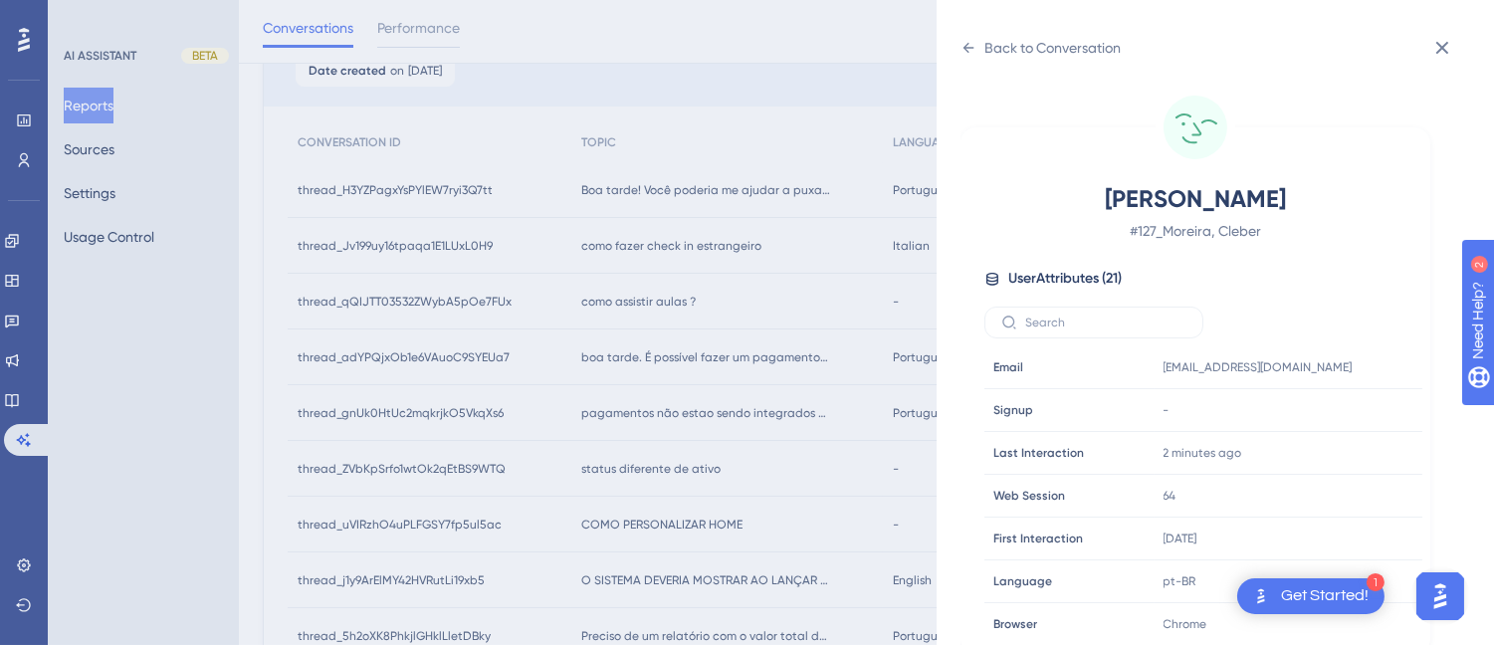
scroll to position [607, 0]
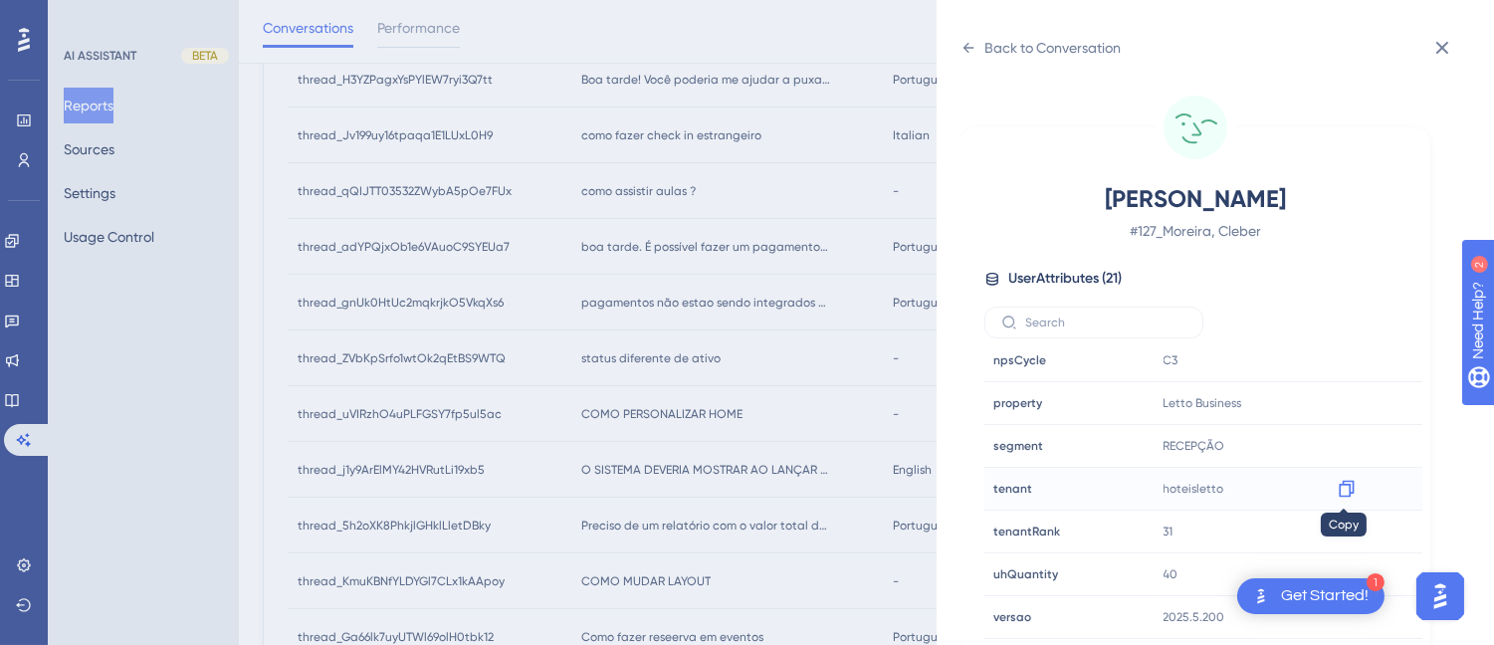
click at [1344, 482] on icon at bounding box center [1345, 489] width 15 height 17
click at [969, 38] on div "Back to Conversation" at bounding box center [1040, 48] width 160 height 32
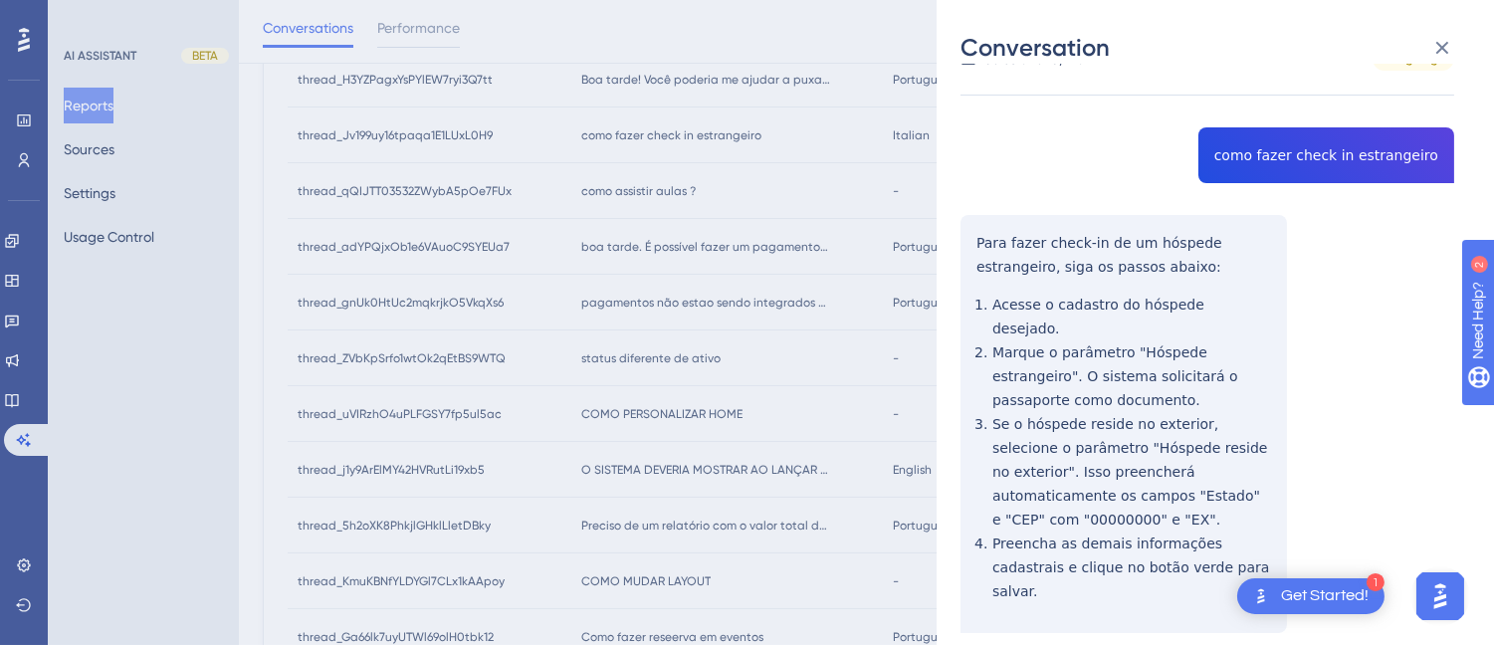
scroll to position [0, 0]
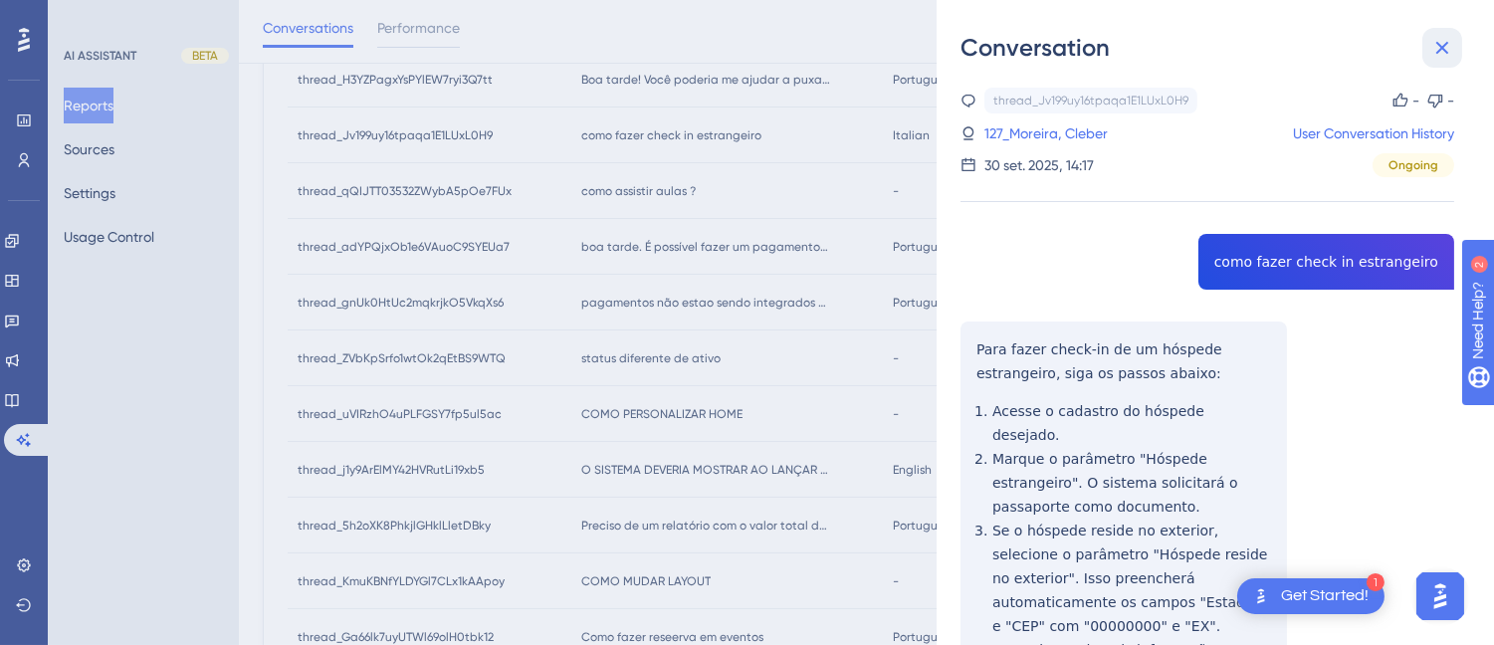
drag, startPoint x: 1453, startPoint y: 46, endPoint x: 911, endPoint y: 96, distance: 543.6
click at [1447, 45] on icon at bounding box center [1442, 48] width 24 height 24
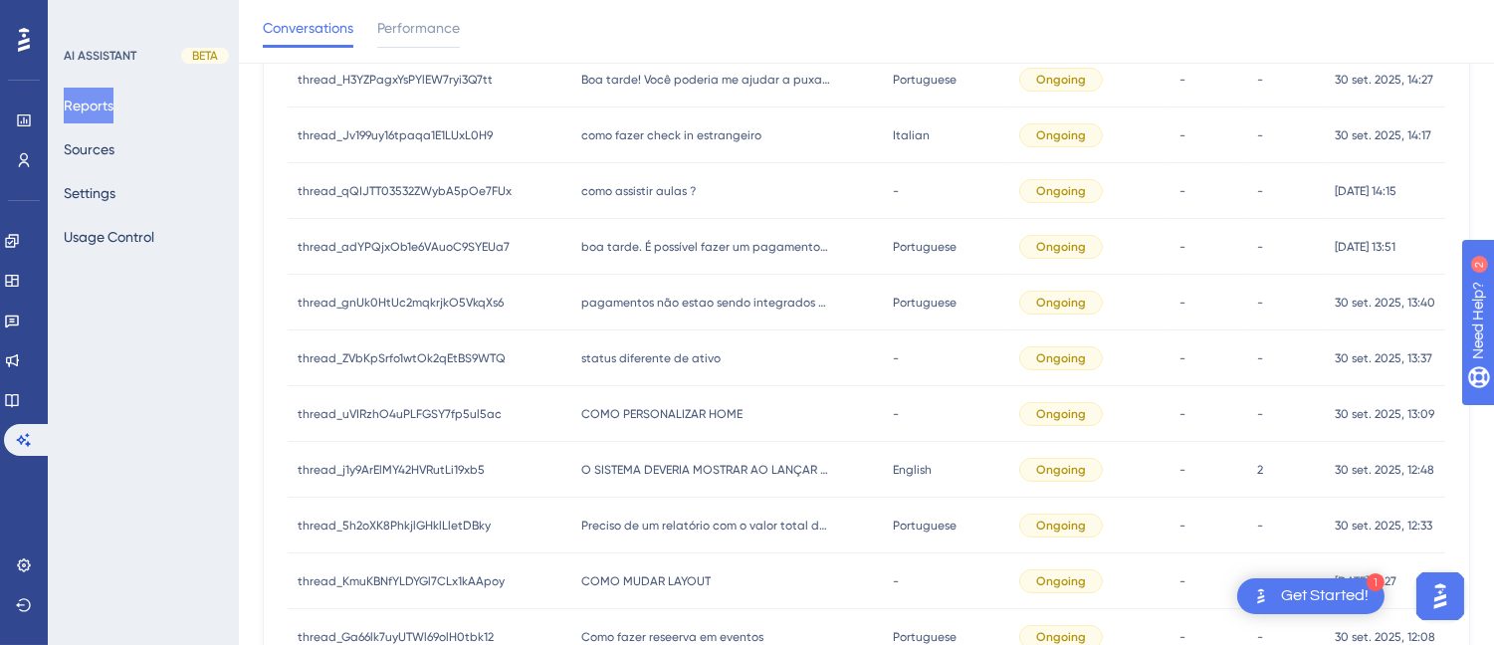
click at [571, 187] on div "como assistir aulas ? como assistir aulas ?" at bounding box center [726, 191] width 311 height 56
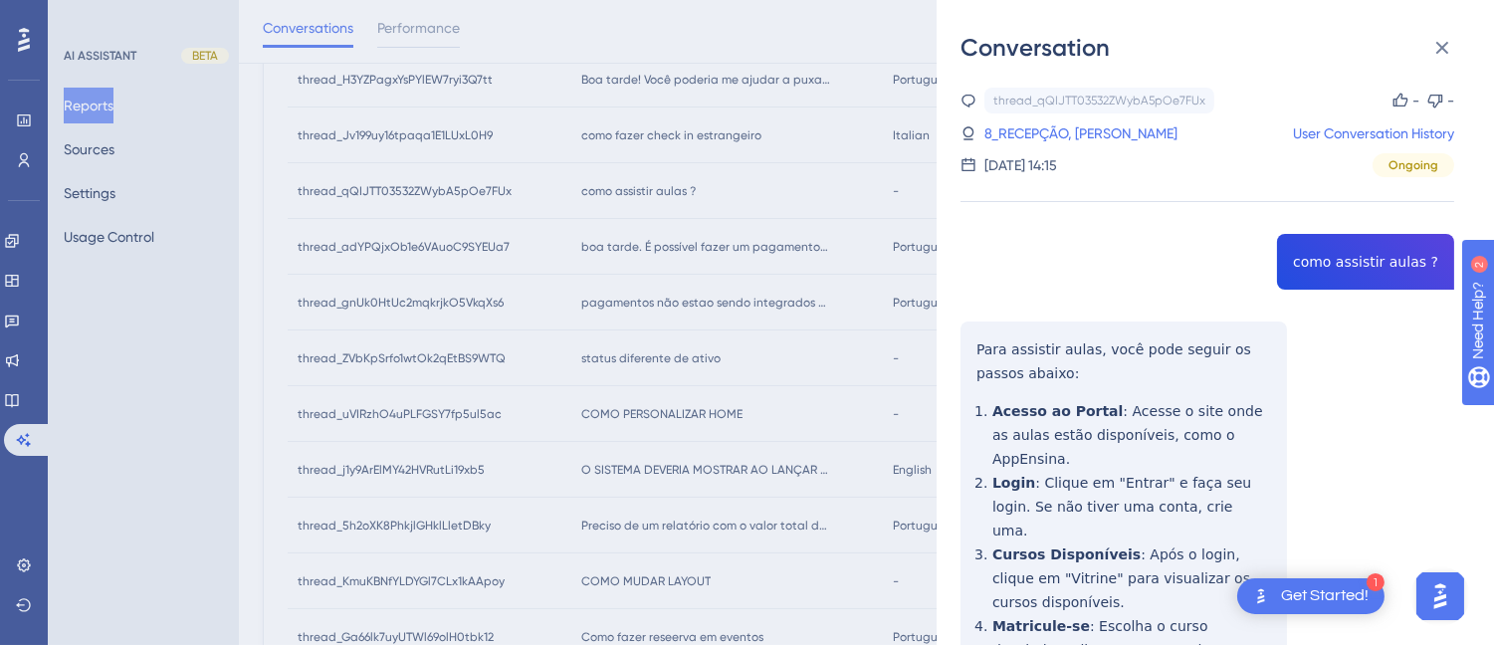
click at [1360, 259] on div "thread_qQIJTT03532ZWybA5pOe7FUx Copy - - 8_RECEPÇÃO, STEFANI User Conversation …" at bounding box center [1207, 524] width 494 height 873
copy span "como assistir aulas ?"
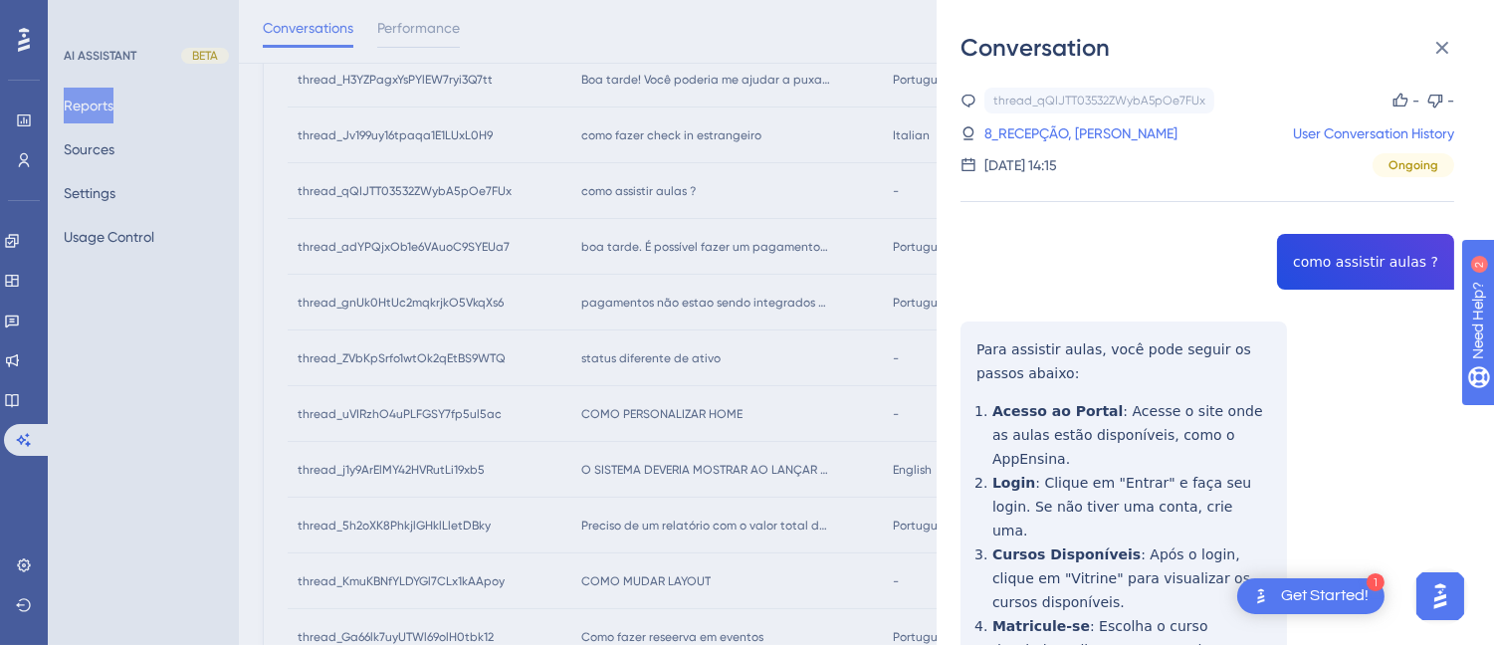
click at [980, 341] on div "thread_qQIJTT03532ZWybA5pOe7FUx Copy - - 8_RECEPÇÃO, STEFANI User Conversation …" at bounding box center [1207, 524] width 494 height 873
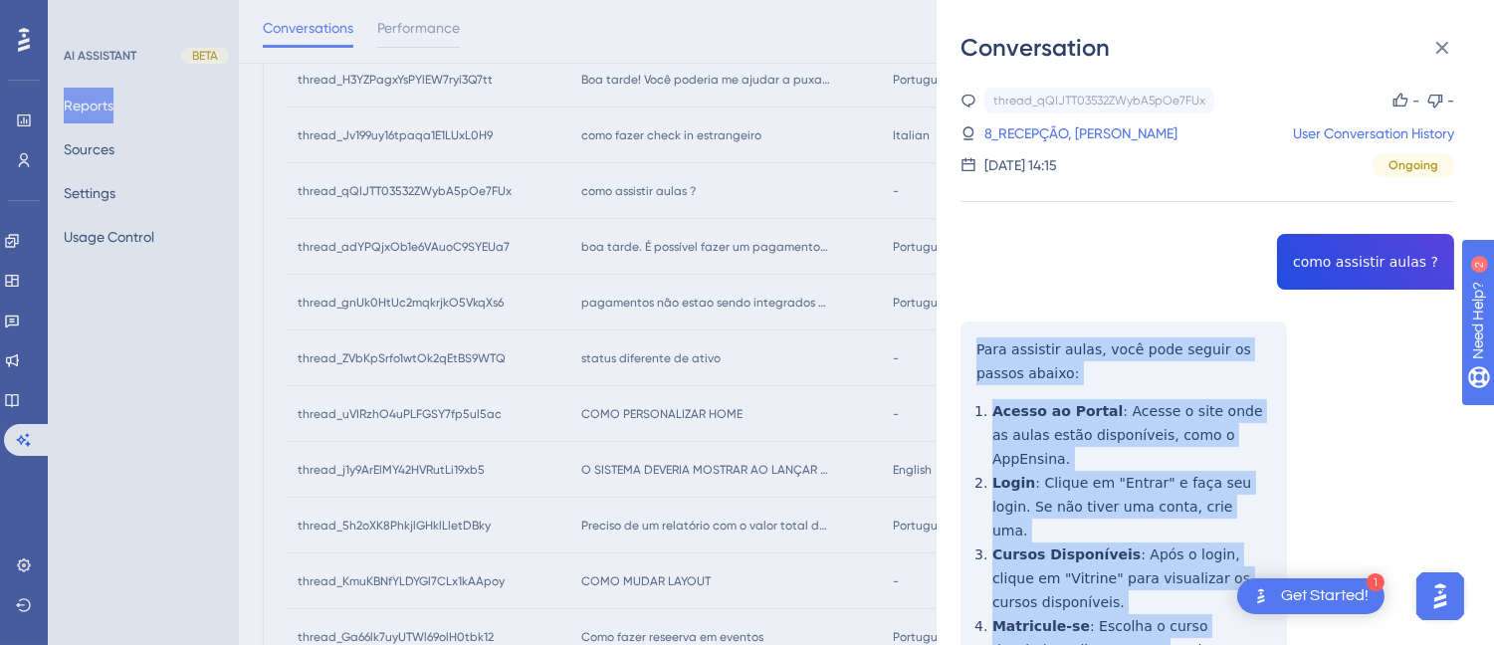
scroll to position [179, 0]
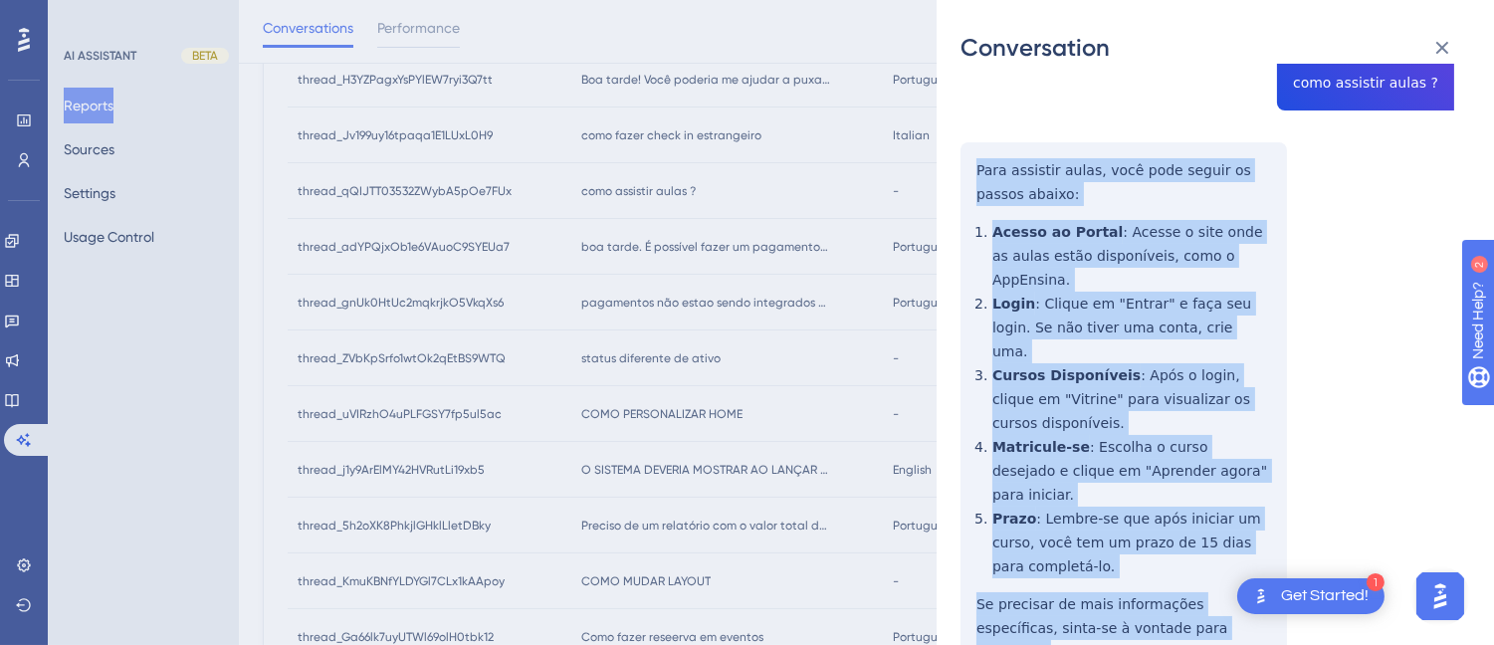
drag, startPoint x: 961, startPoint y: 340, endPoint x: 1165, endPoint y: 456, distance: 234.4
click at [1209, 567] on div "thread_qQIJTT03532ZWybA5pOe7FUx Copy - - 8_RECEPÇÃO, STEFANI User Conversation …" at bounding box center [1207, 344] width 494 height 873
copy div "Para assistir aulas, você pode seguir os passos abaixo: Acesso ao Portal : Aces…"
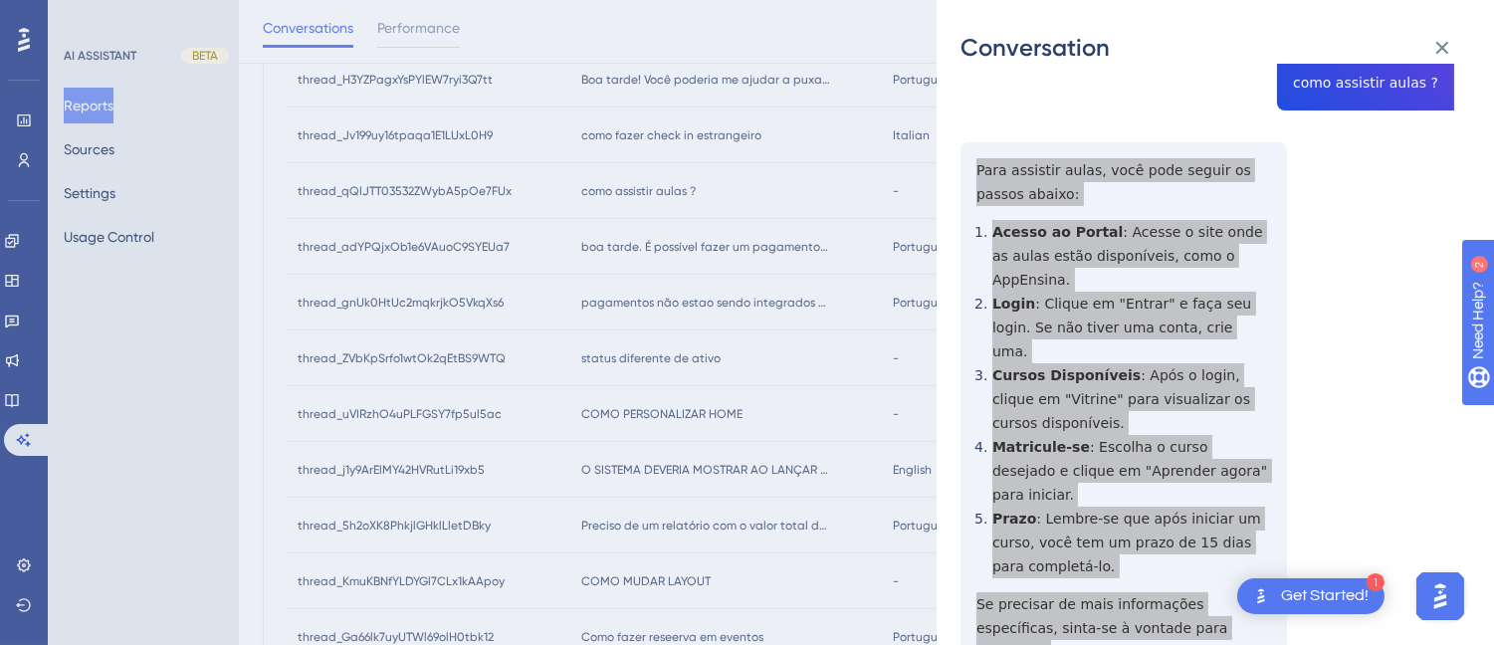
scroll to position [0, 0]
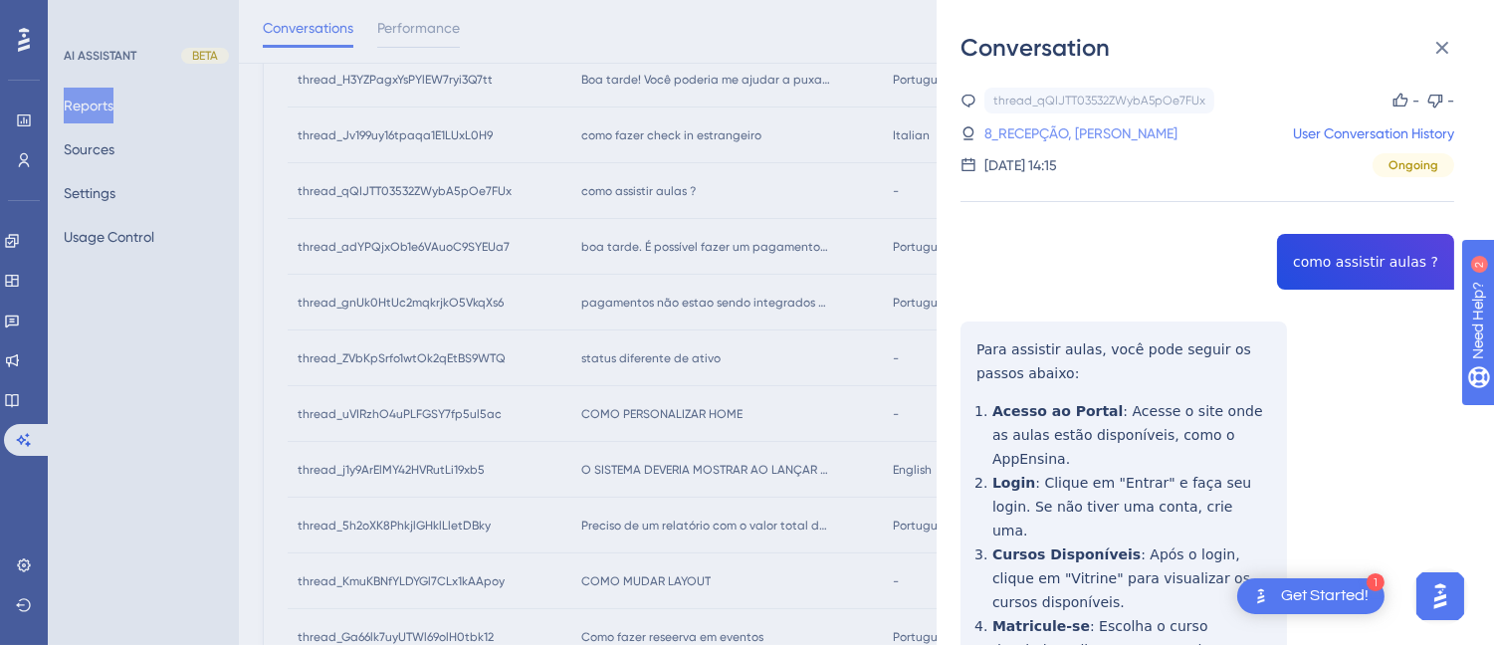
click at [1045, 129] on link "8_RECEPÇÃO, STEFANI" at bounding box center [1080, 133] width 193 height 24
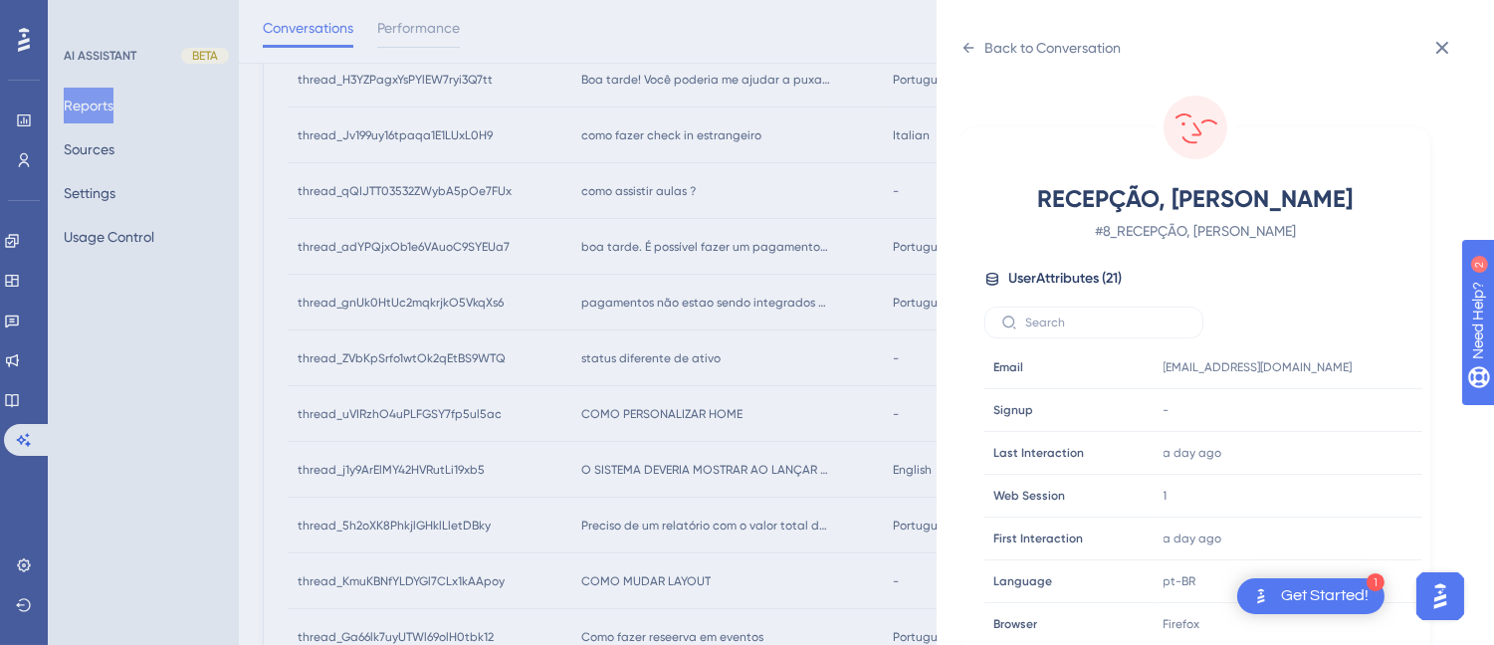
scroll to position [607, 0]
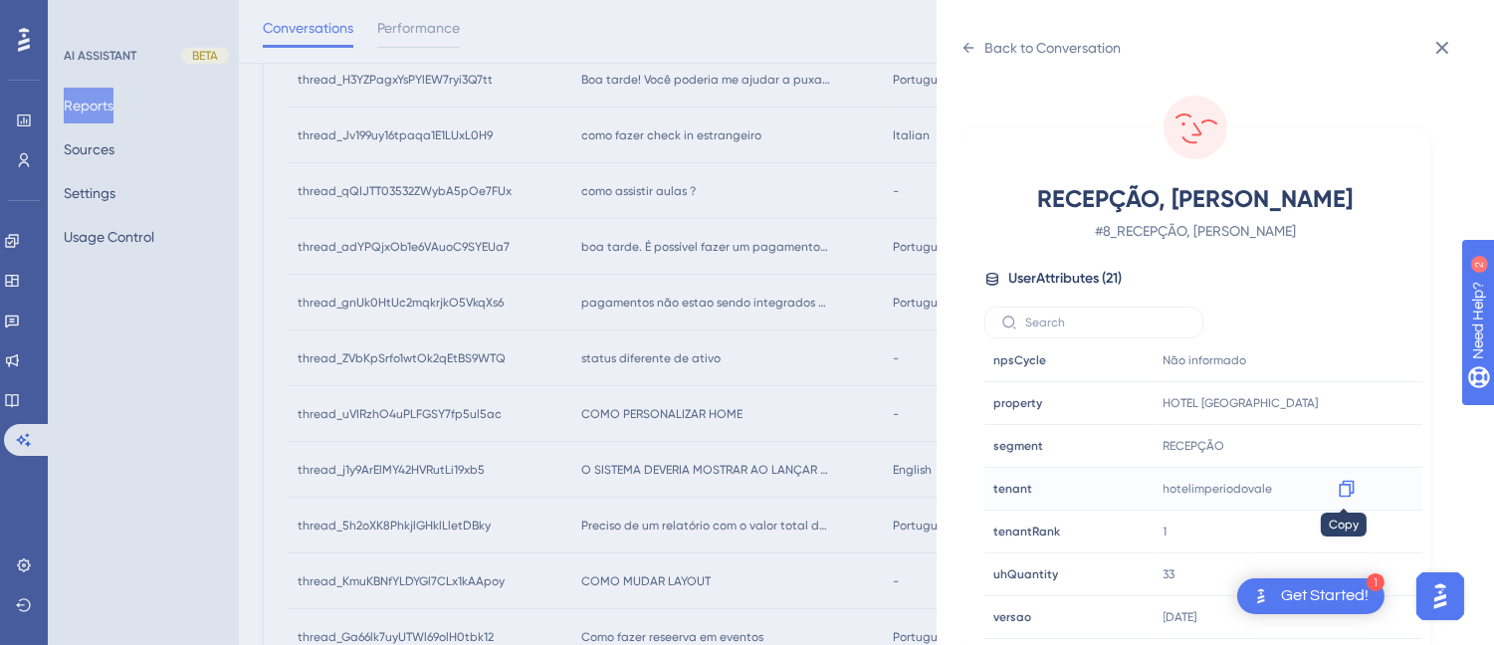
click at [1339, 481] on icon at bounding box center [1345, 489] width 15 height 17
click at [968, 51] on icon at bounding box center [968, 48] width 16 height 16
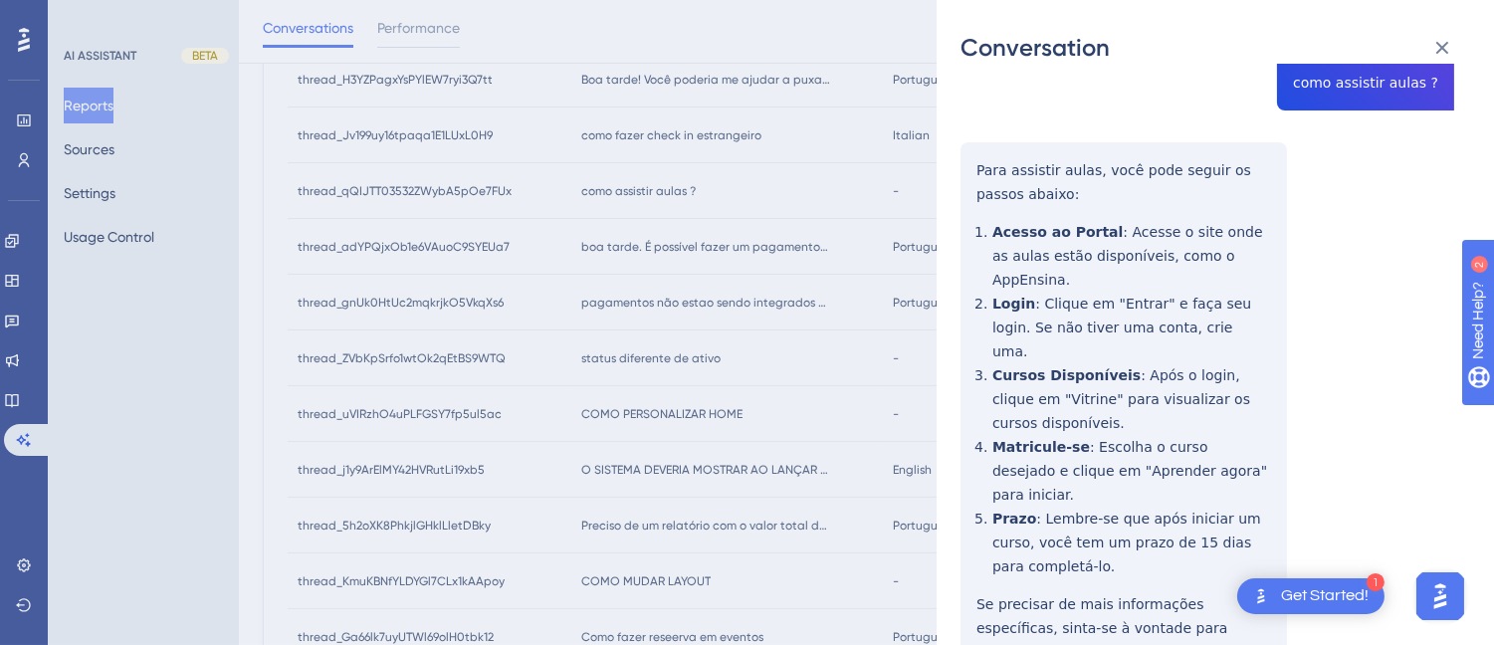
scroll to position [0, 0]
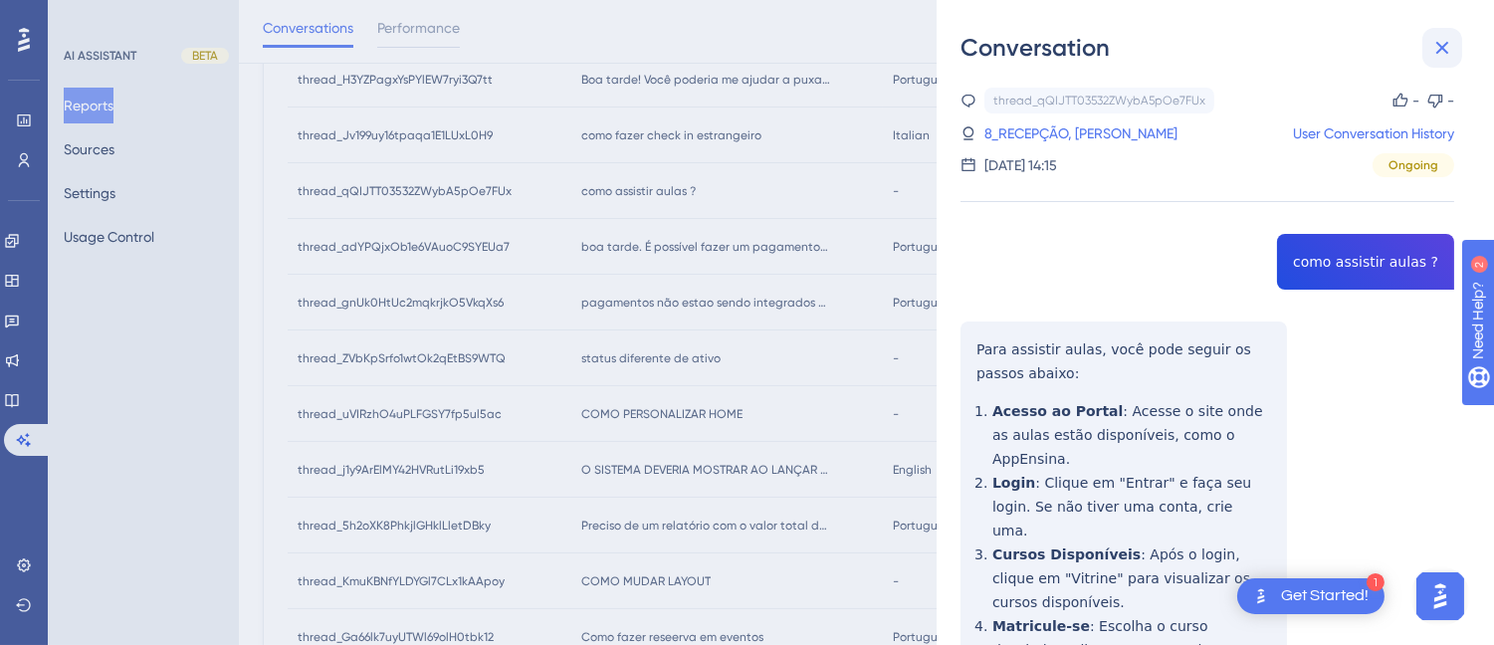
click at [1443, 33] on button at bounding box center [1442, 48] width 40 height 40
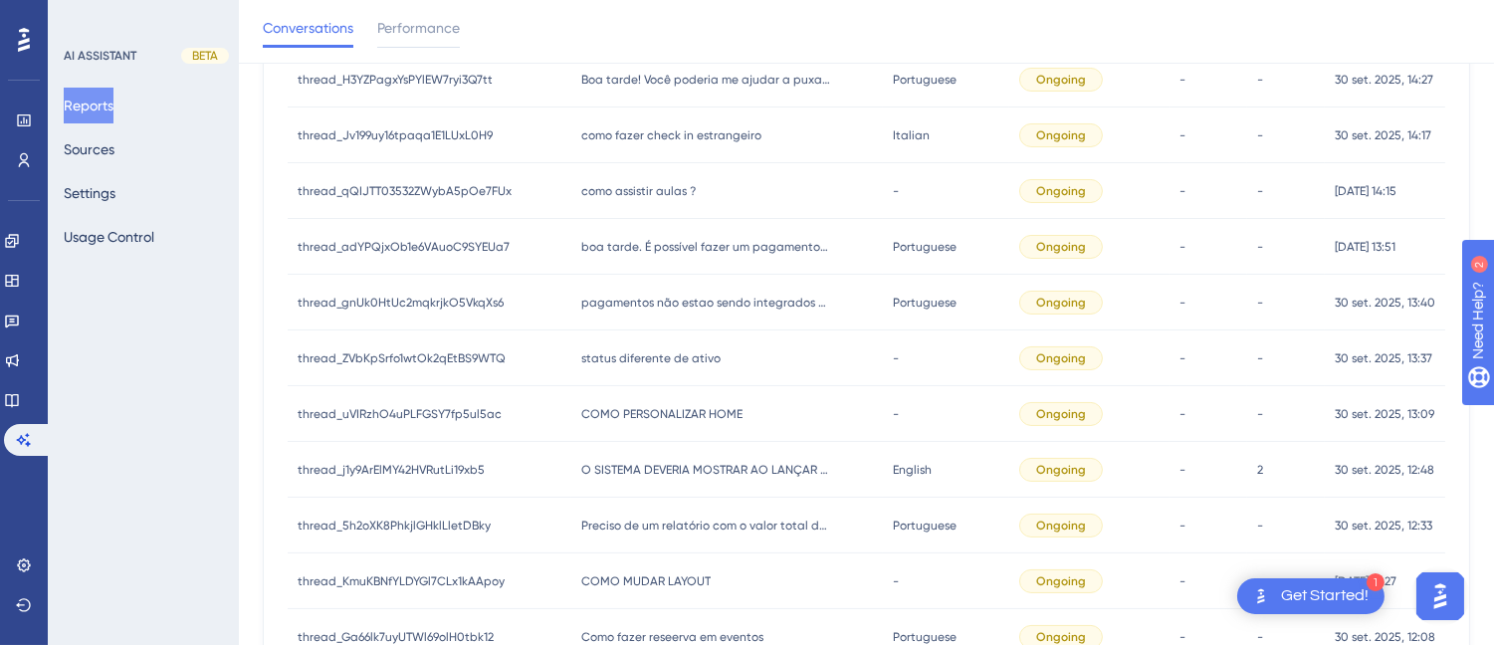
click at [617, 263] on div "boa tarde. É possível fazer um pagamento voltar ao seu valor de origem, por exe…" at bounding box center [726, 247] width 311 height 56
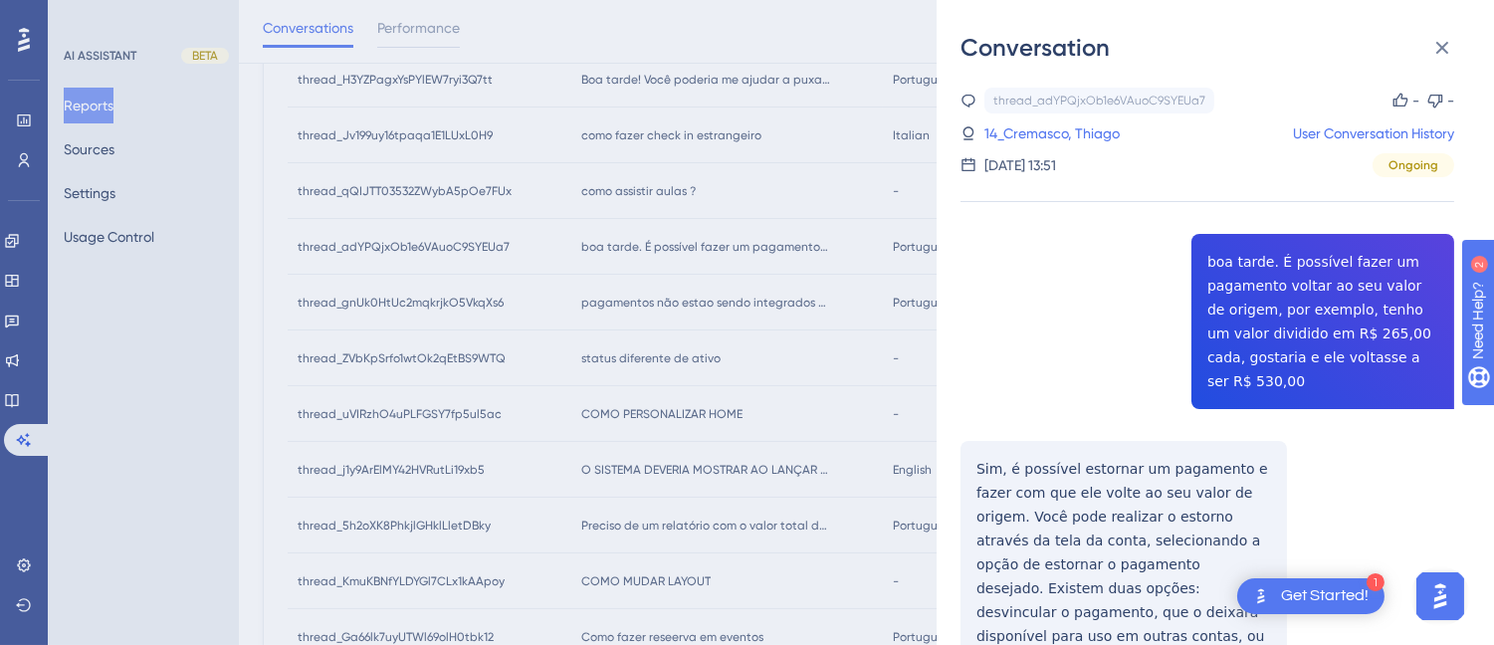
click at [1288, 289] on div "thread_adYPQjxOb1e6VAuoC9SYEUa7 Copy - - 14_Cremasco, Thiago User Conversation …" at bounding box center [1207, 474] width 494 height 773
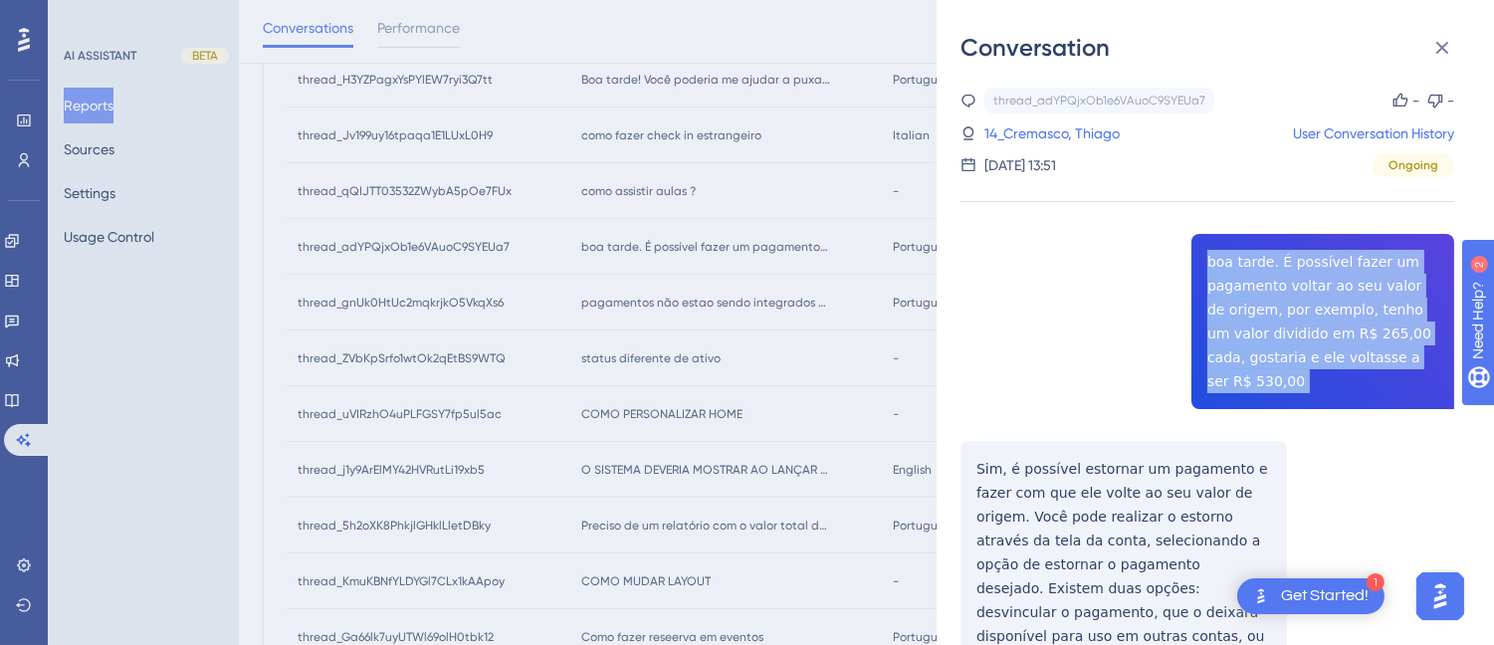
click at [1288, 289] on div "thread_adYPQjxOb1e6VAuoC9SYEUa7 Copy - - 14_Cremasco, Thiago User Conversation …" at bounding box center [1207, 474] width 494 height 773
copy span "boa tarde. É possível fazer um pagamento voltar ao seu valor de origem, por exe…"
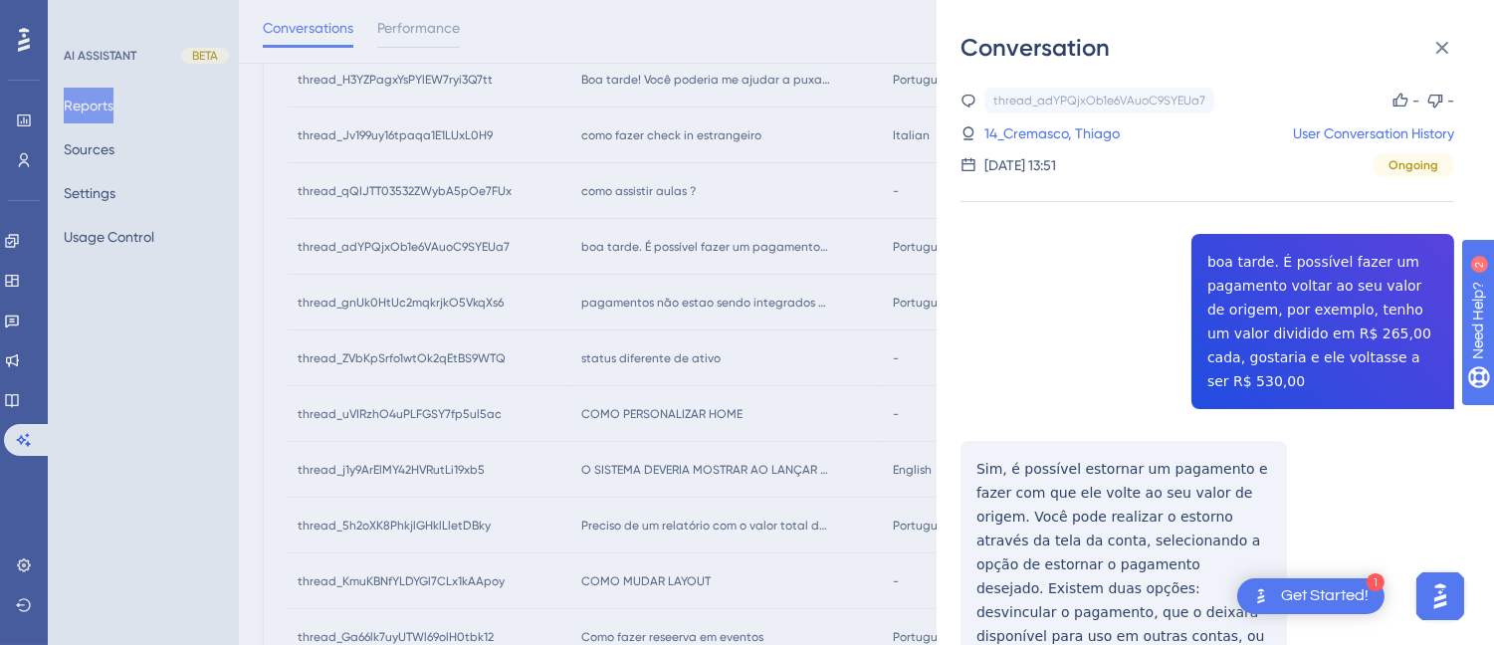
click at [983, 435] on div "thread_adYPQjxOb1e6VAuoC9SYEUa7 Copy - - 14_Cremasco, Thiago User Conversation …" at bounding box center [1207, 474] width 494 height 773
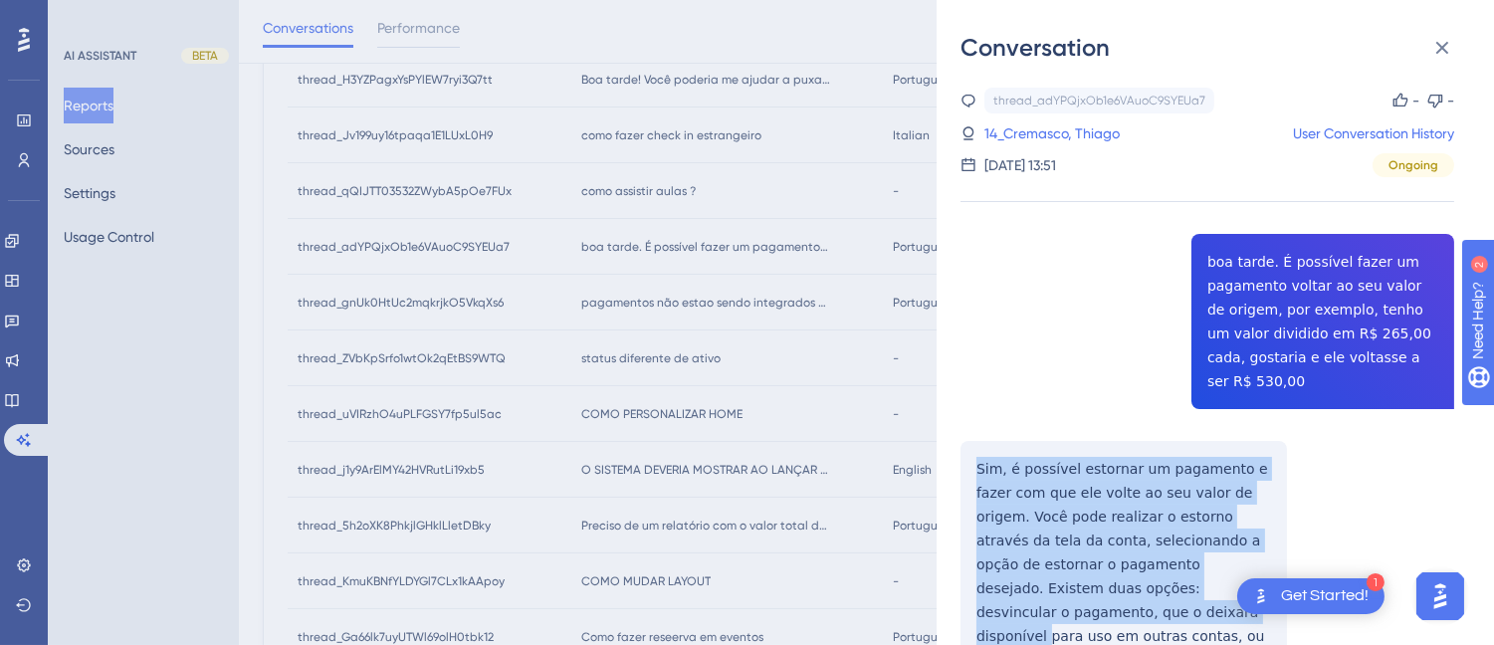
scroll to position [150, 0]
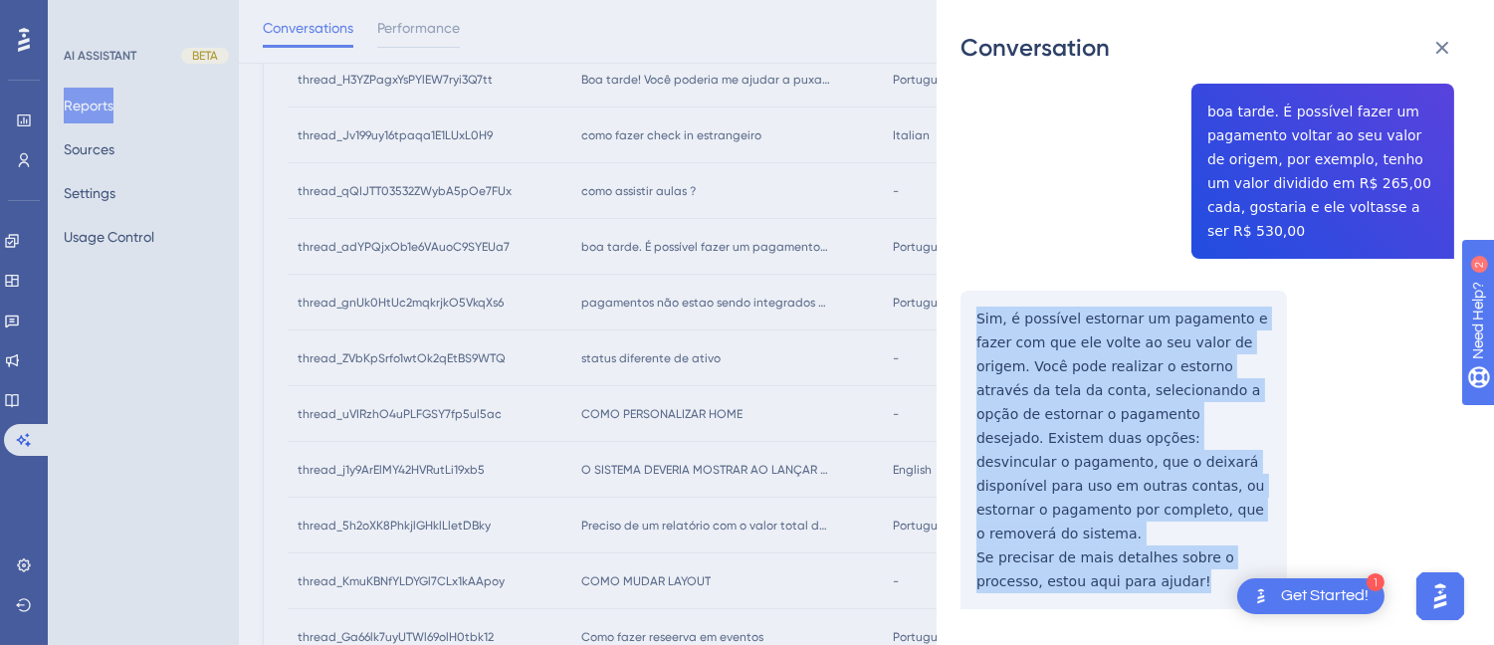
drag, startPoint x: 977, startPoint y: 435, endPoint x: 1039, endPoint y: 372, distance: 88.0
click at [1184, 523] on div "thread_adYPQjxOb1e6VAuoC9SYEUa7 Copy - - 14_Cremasco, Thiago User Conversation …" at bounding box center [1207, 323] width 494 height 773
copy div "Sim, é possível estornar um pagamento e fazer com que ele volte ao seu valor de…"
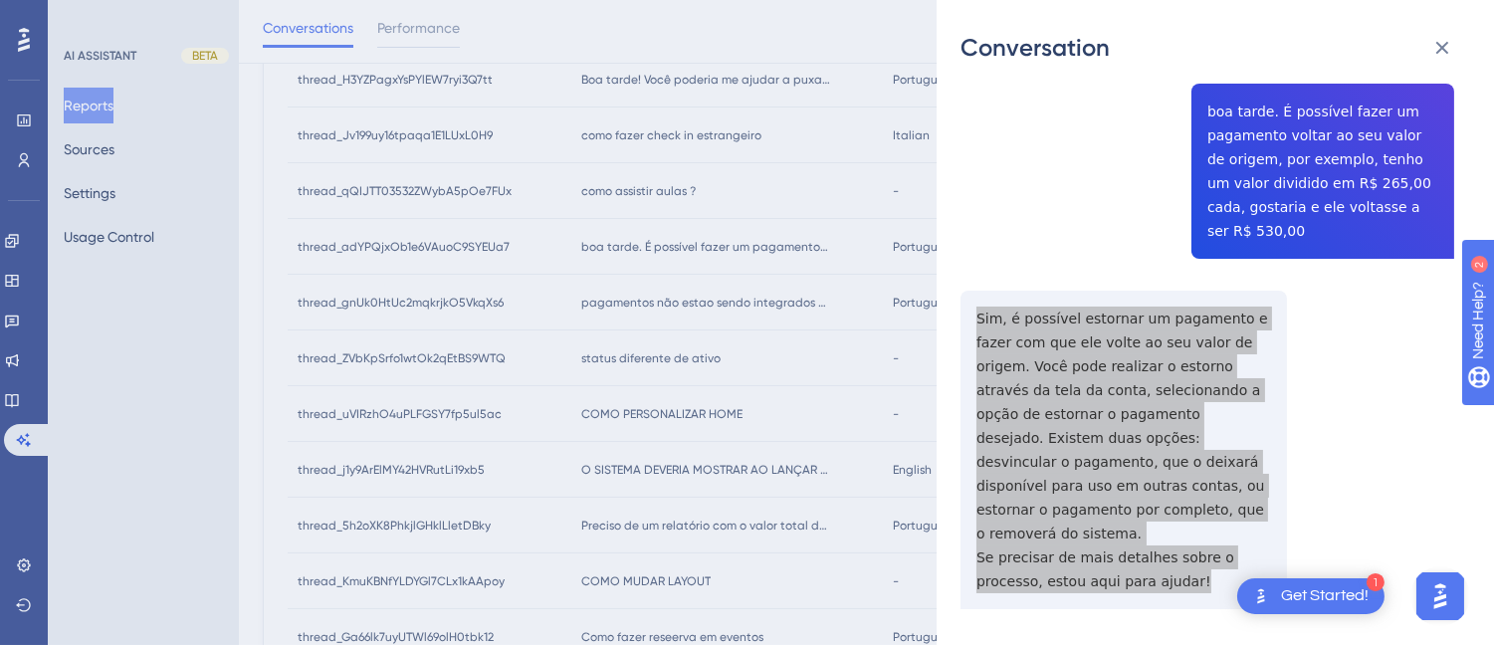
scroll to position [0, 0]
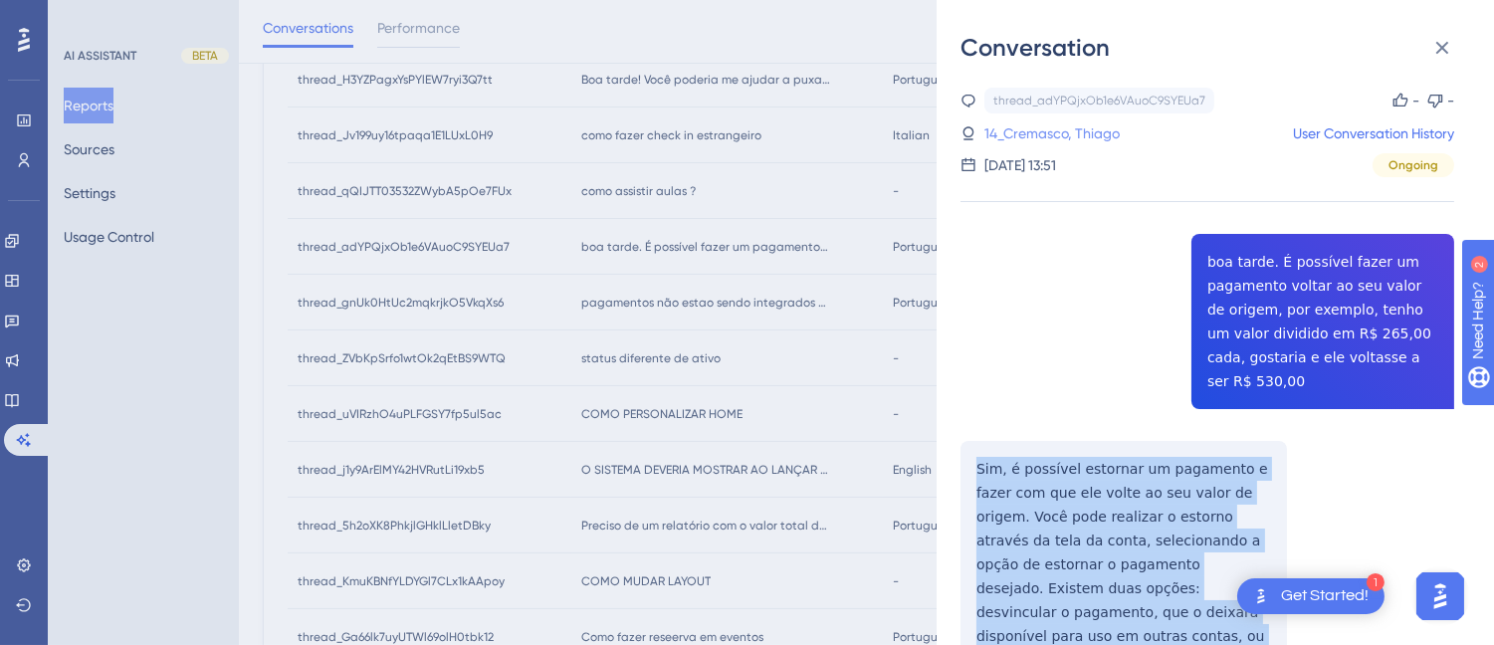
click at [1065, 141] on link "14_Cremasco, Thiago" at bounding box center [1051, 133] width 135 height 24
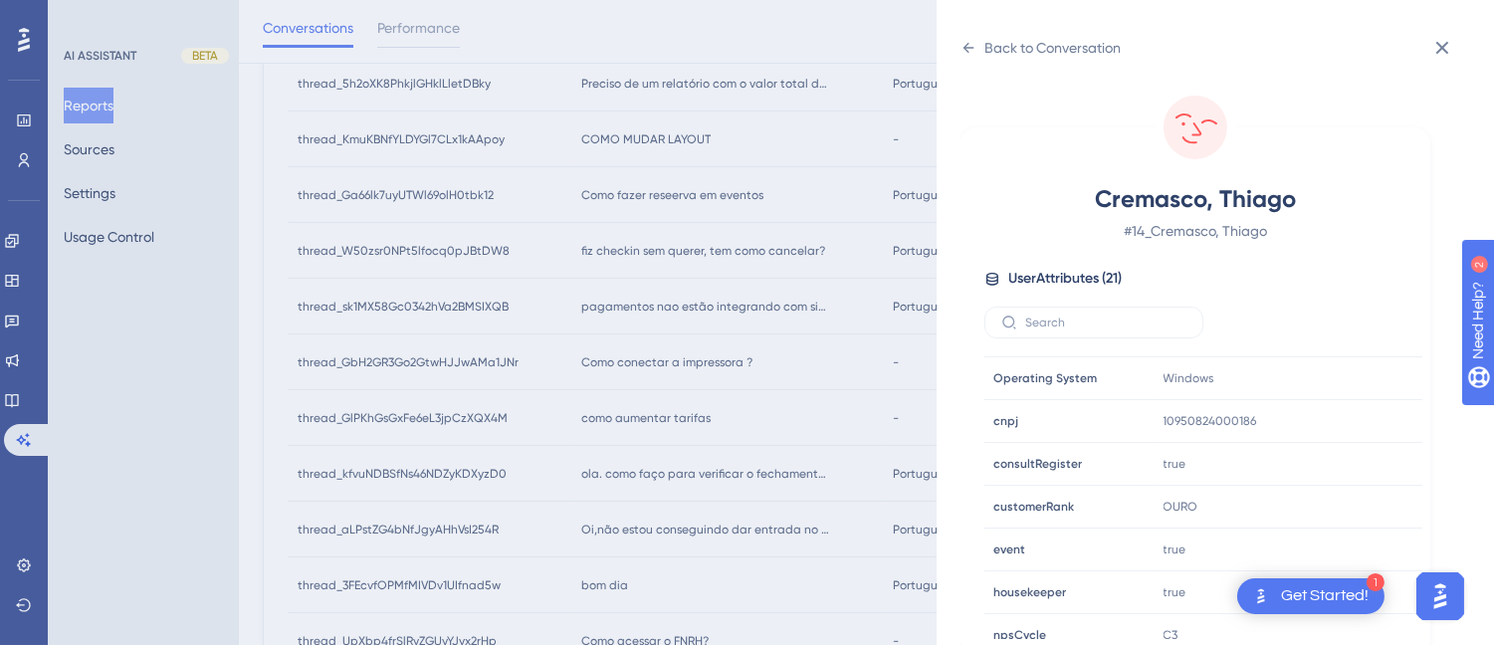
scroll to position [607, 0]
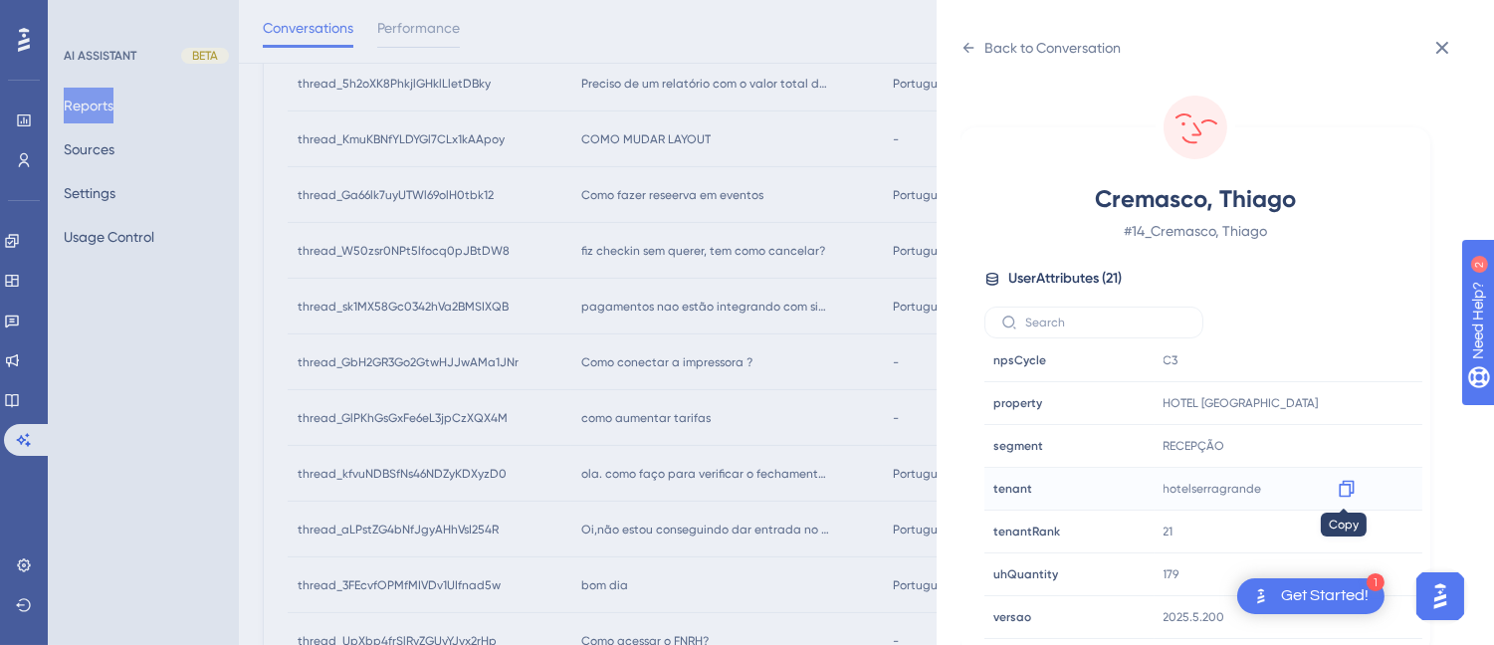
drag, startPoint x: 1330, startPoint y: 490, endPoint x: 1507, endPoint y: 425, distance: 188.6
click at [1330, 489] on div at bounding box center [1346, 489] width 32 height 32
click at [1338, 491] on icon at bounding box center [1346, 489] width 20 height 20
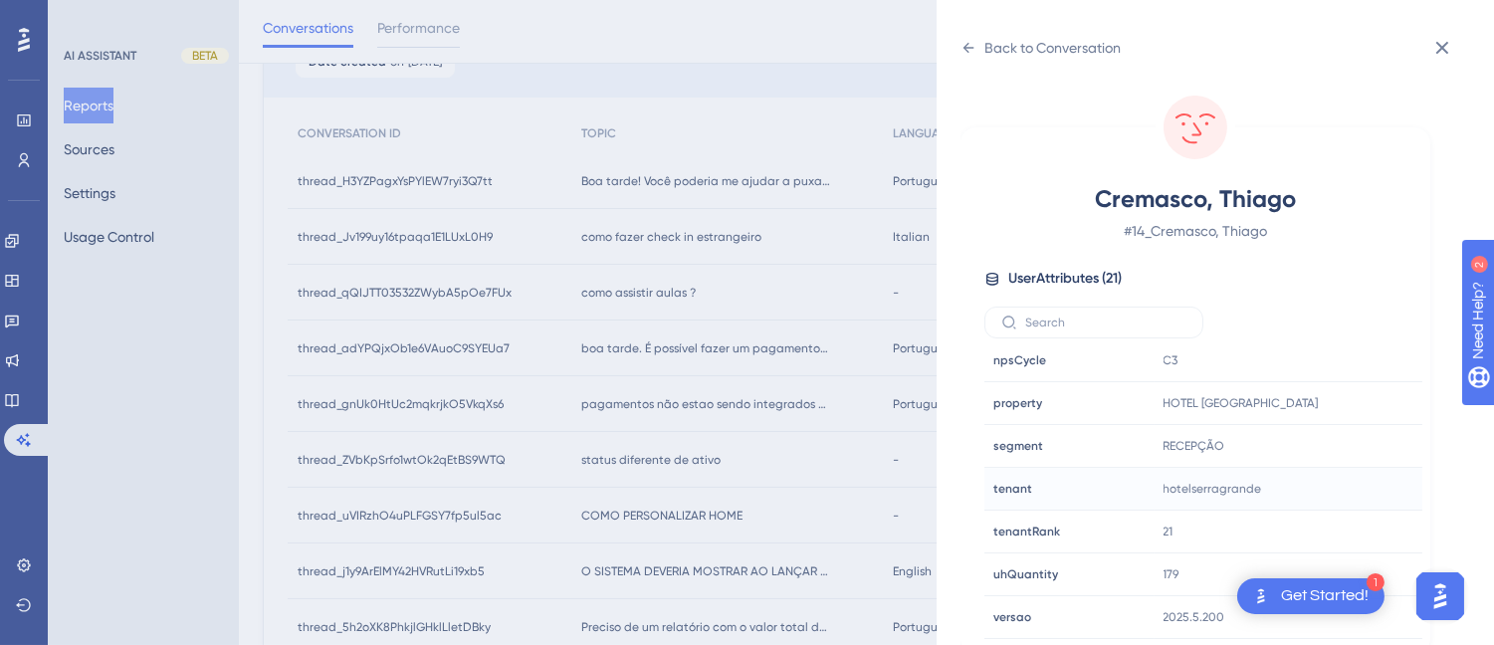
scroll to position [8, 0]
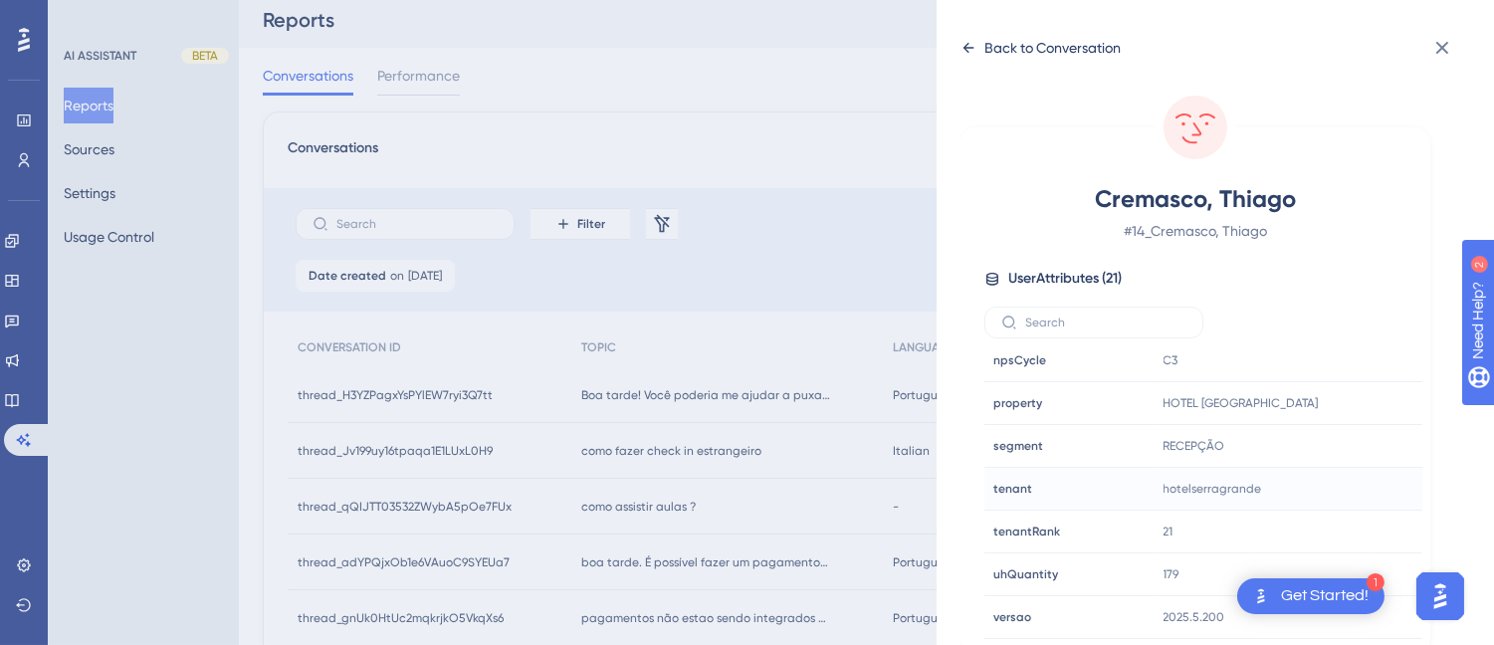
click at [962, 43] on icon at bounding box center [968, 48] width 16 height 16
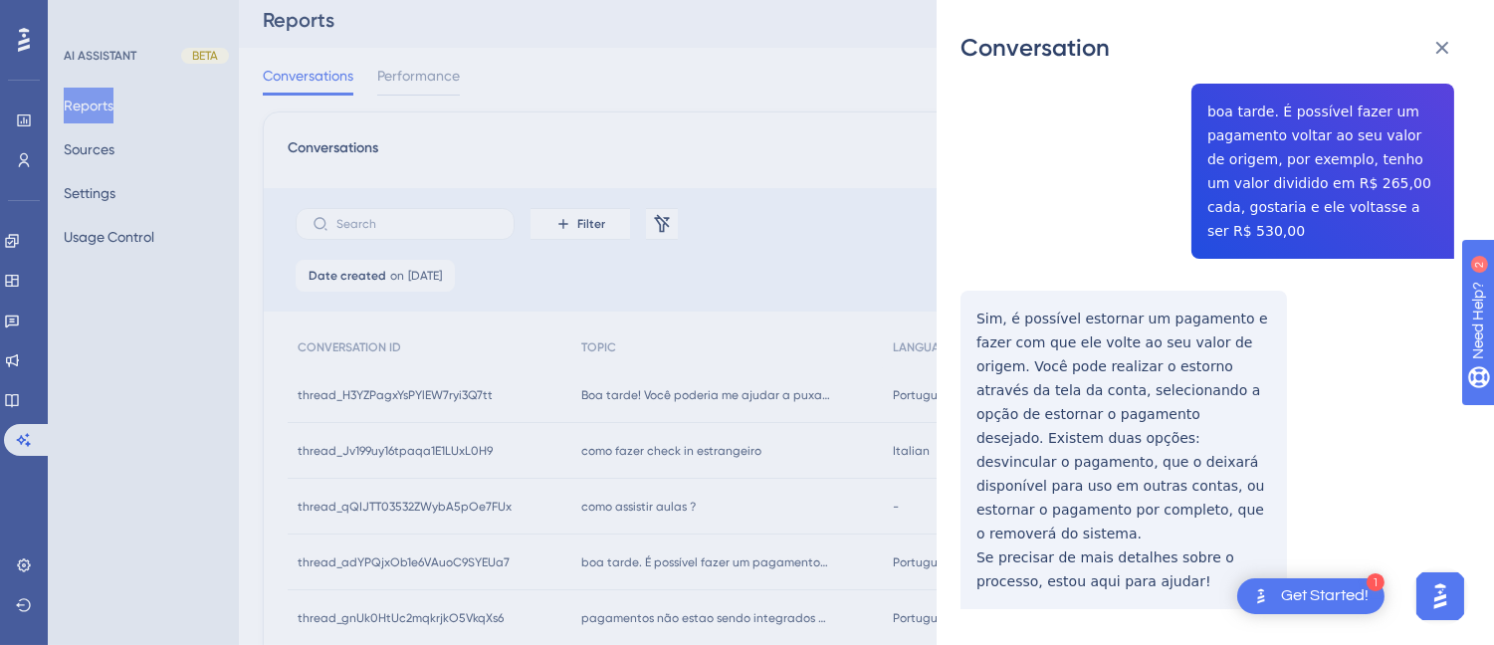
scroll to position [0, 0]
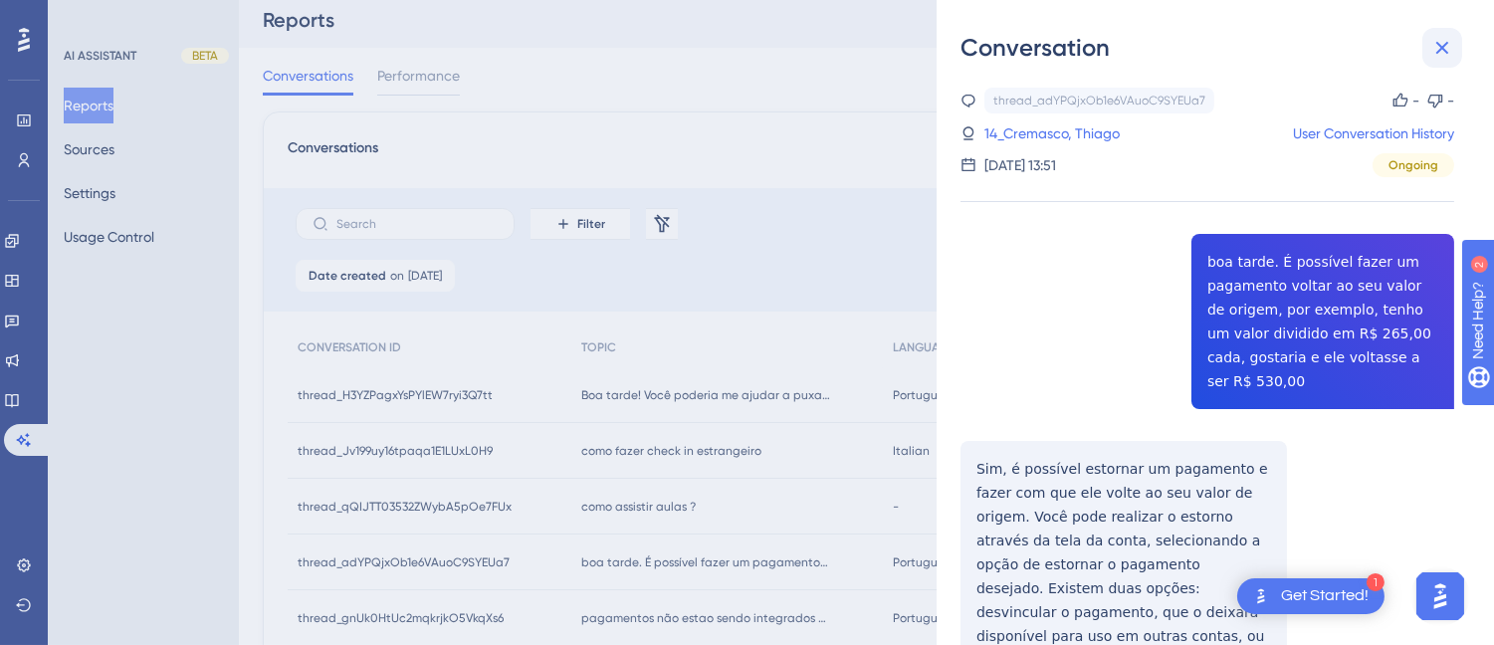
click at [1439, 37] on icon at bounding box center [1442, 48] width 24 height 24
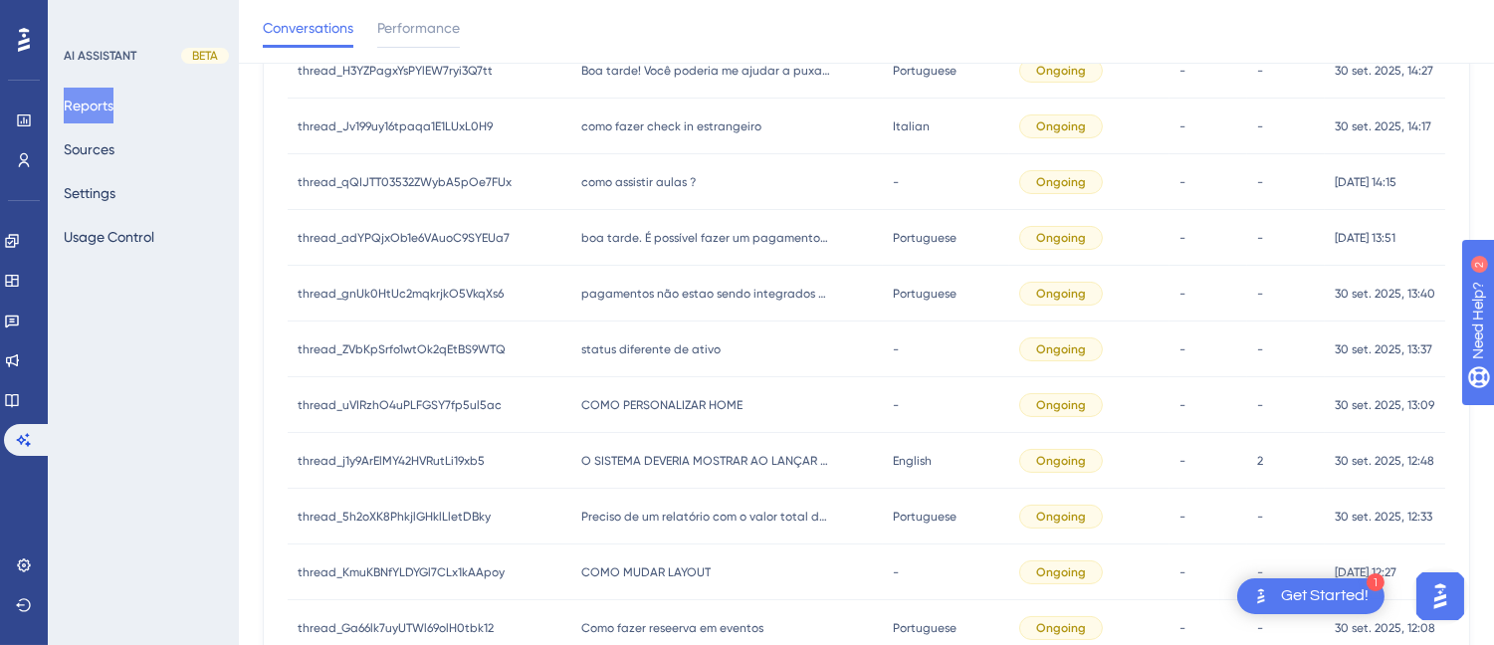
scroll to position [230, 0]
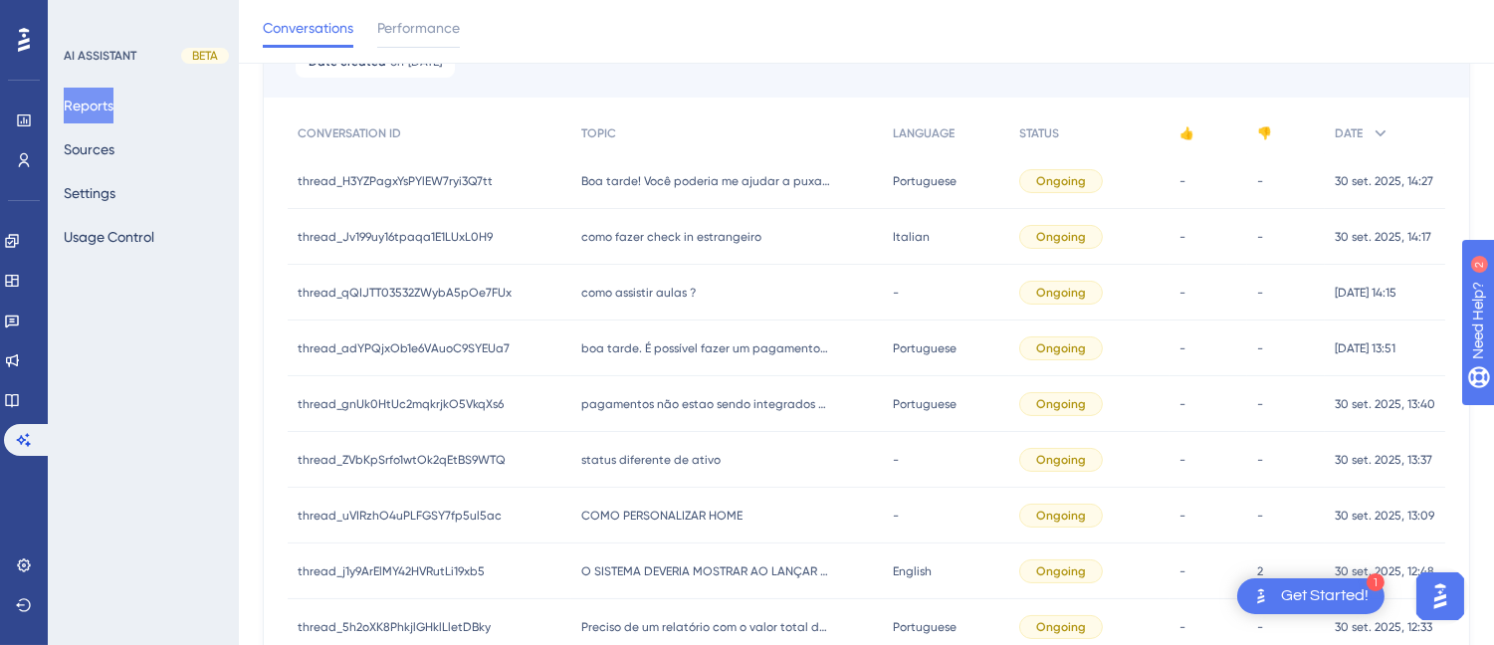
click at [678, 398] on span "pagamentos não estao sendo integrados para omie" at bounding box center [705, 404] width 249 height 16
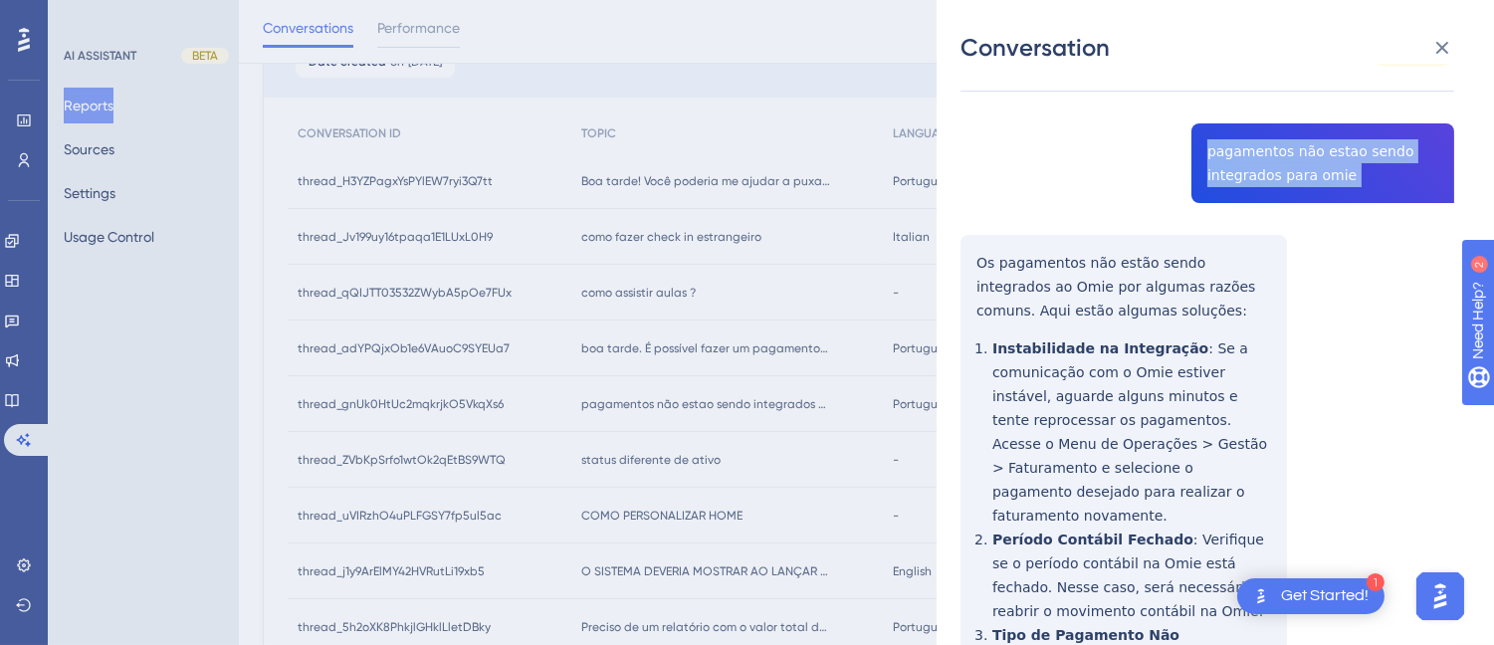
drag, startPoint x: 971, startPoint y: 273, endPoint x: 970, endPoint y: 261, distance: 12.0
click at [971, 273] on div "thread_gnUk0HtUc2mqkrjkO5VkqXs6 Copy - - 11_Tieko, Juliana User Conversation Hi…" at bounding box center [1207, 592] width 494 height 1231
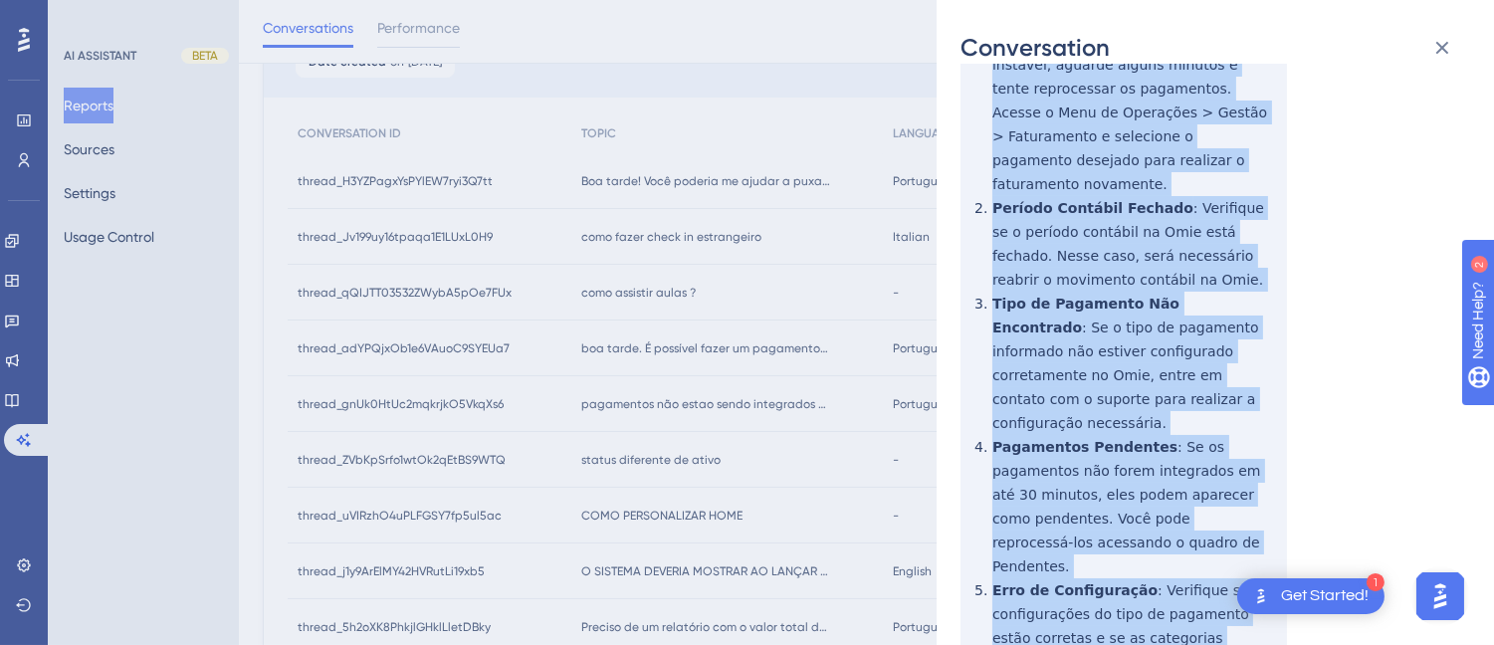
scroll to position [560, 0]
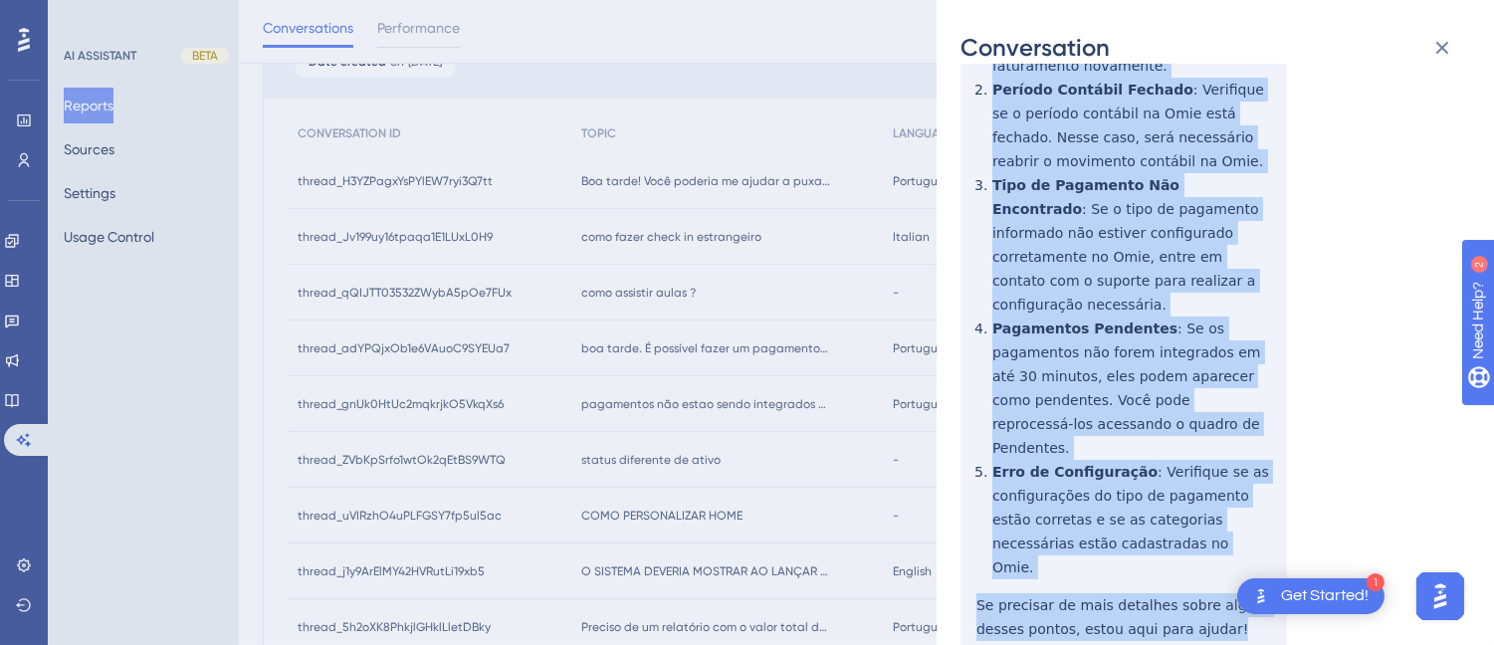
drag, startPoint x: 966, startPoint y: 252, endPoint x: 1118, endPoint y: 336, distance: 174.2
click at [1266, 555] on div "thread_gnUk0HtUc2mqkrjkO5VkqXs6 Copy - - 11_Tieko, Juliana User Conversation Hi…" at bounding box center [1207, 142] width 494 height 1231
copy div "Os pagamentos não estão sendo integrados ao Omie por algumas razões comuns. Aqu…"
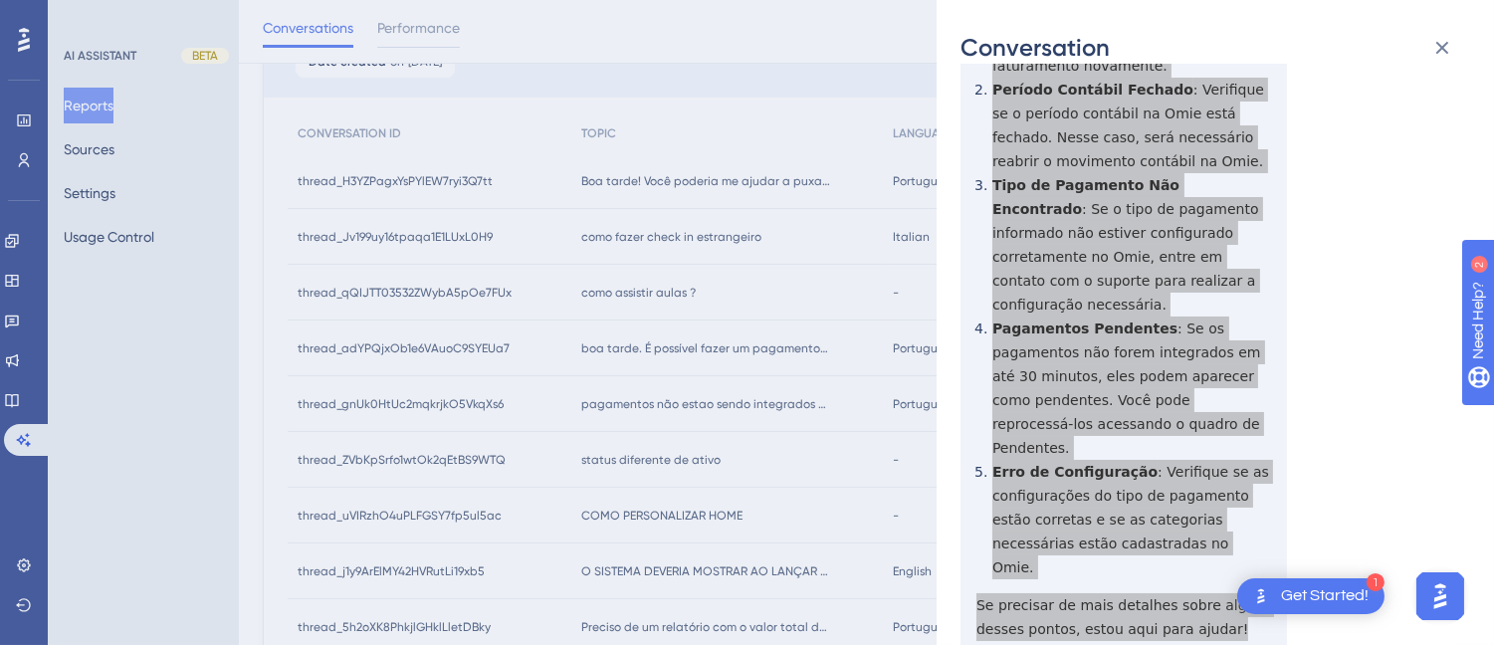
scroll to position [7, 0]
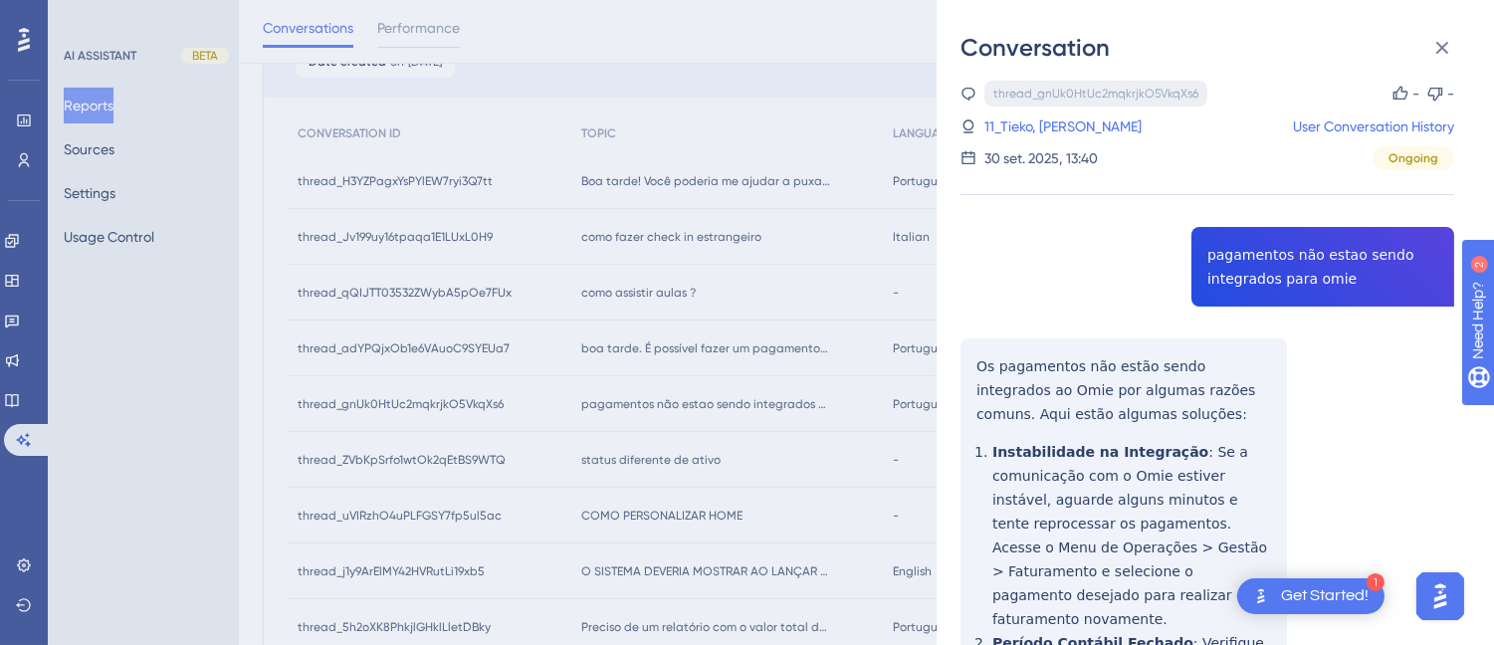
click at [1060, 103] on div "thread_gnUk0HtUc2mqkrjkO5VkqXs6 Copy" at bounding box center [1095, 94] width 223 height 26
click at [1053, 124] on link "11_Tieko, Juliana" at bounding box center [1062, 126] width 157 height 24
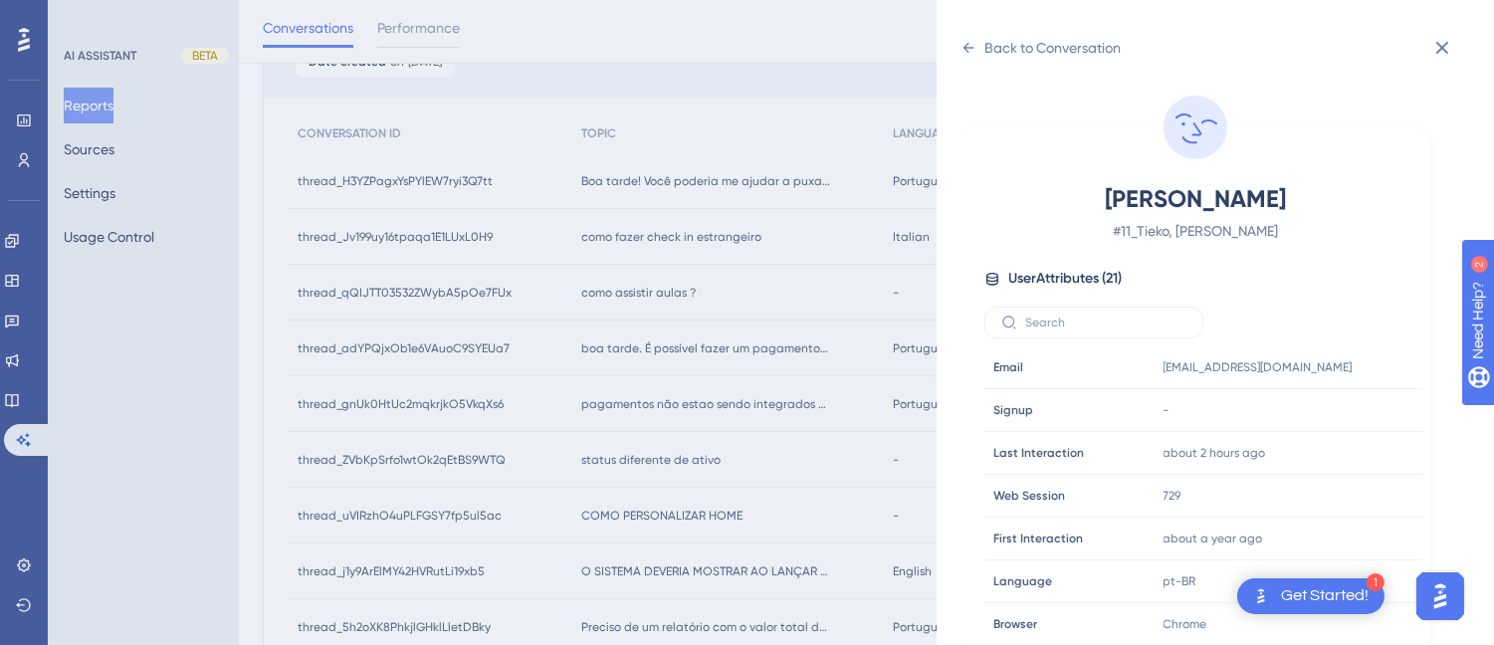
scroll to position [607, 0]
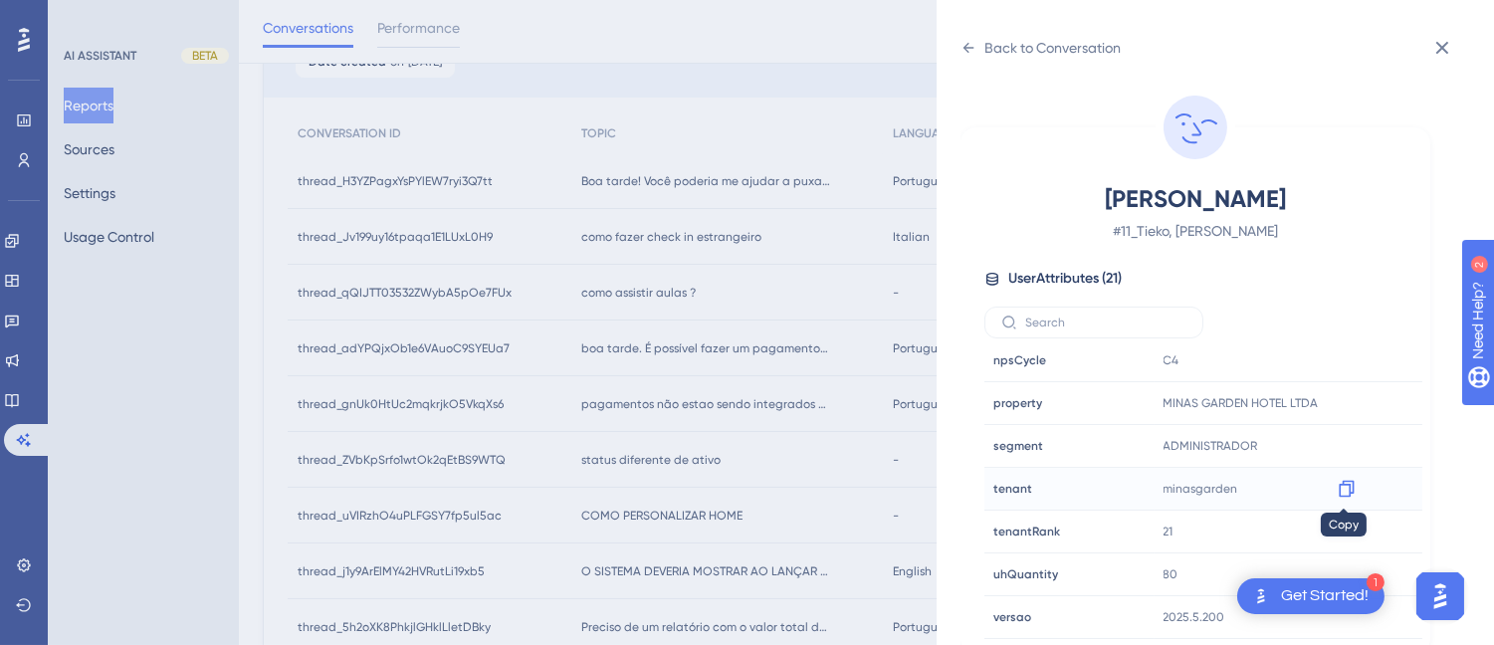
click at [1353, 494] on icon at bounding box center [1346, 489] width 20 height 20
click at [973, 46] on icon at bounding box center [968, 48] width 16 height 16
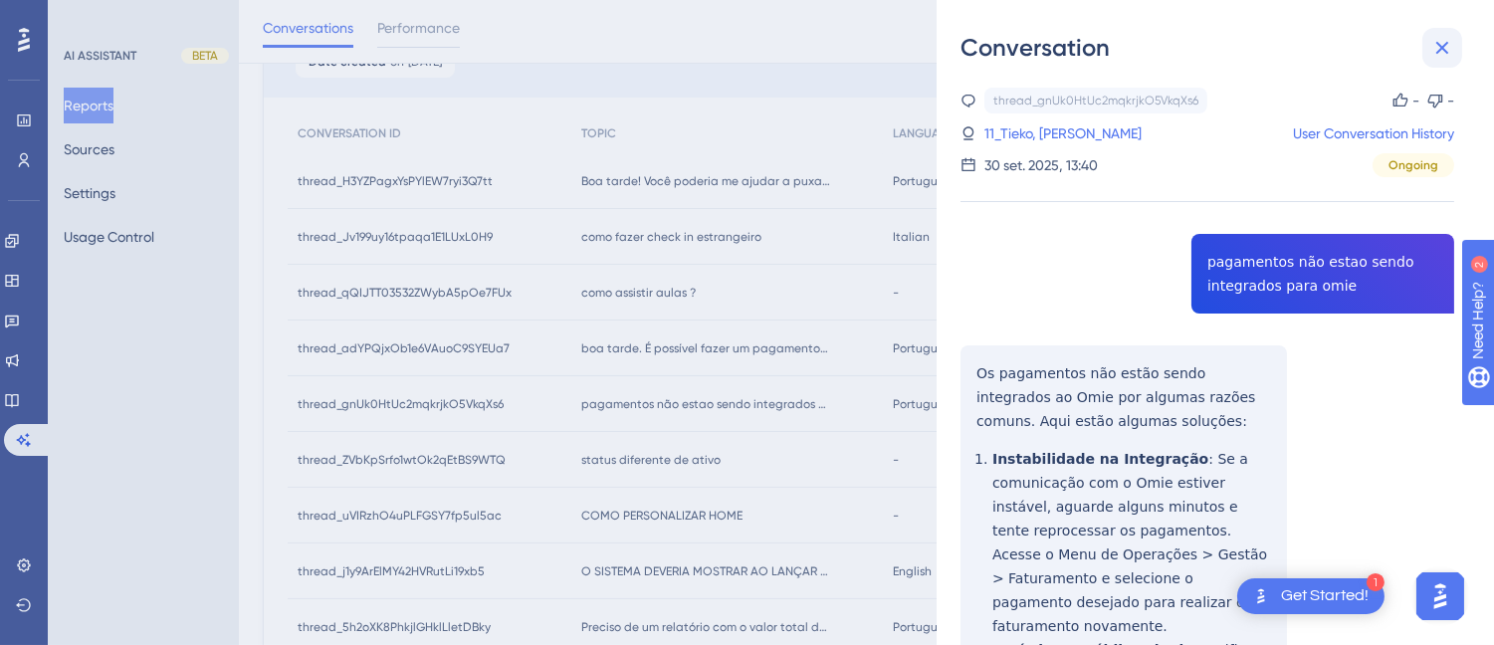
click at [1436, 52] on icon at bounding box center [1442, 48] width 24 height 24
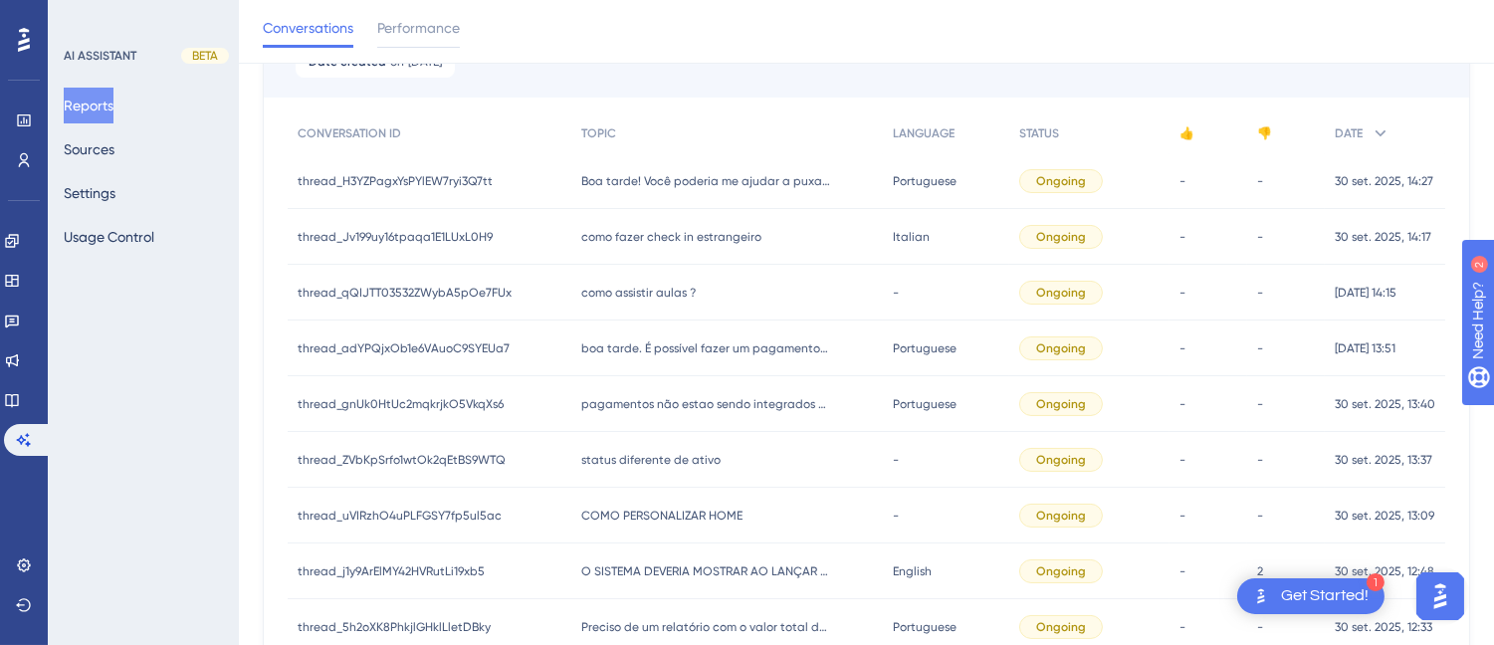
scroll to position [451, 0]
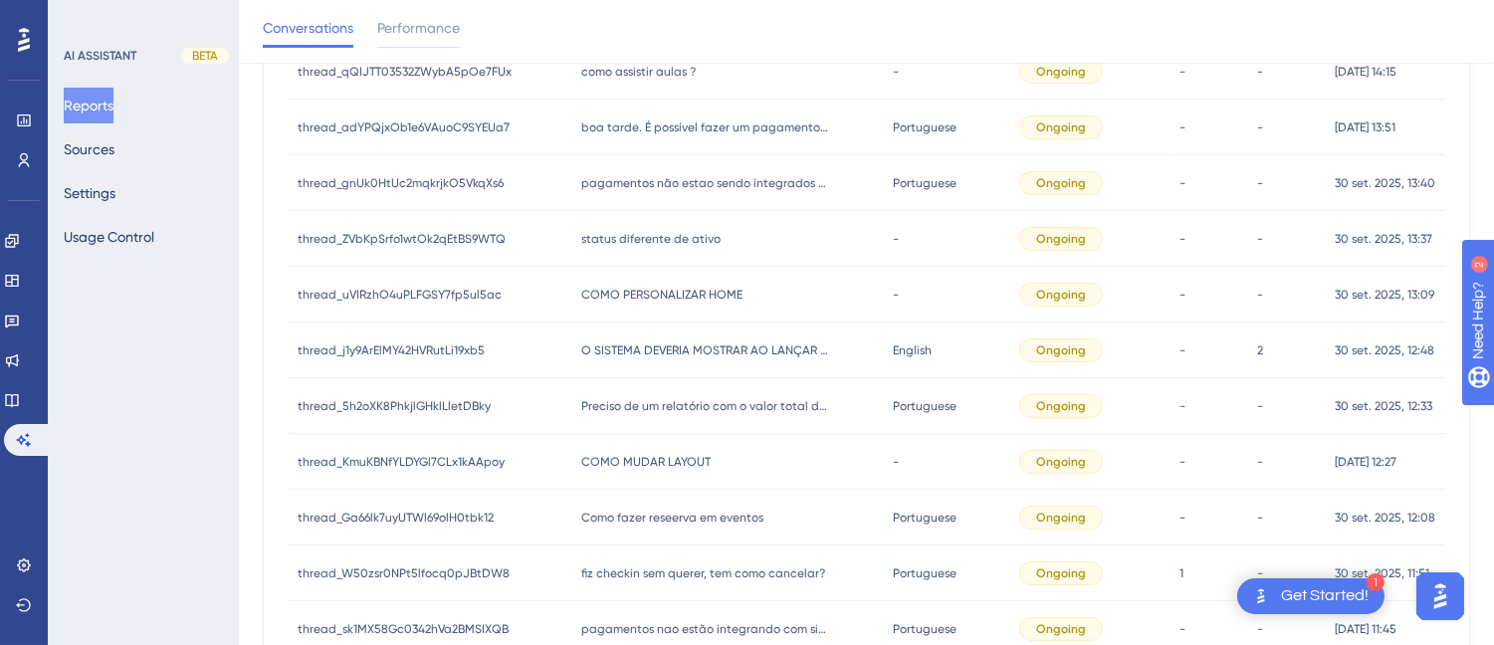
click at [694, 236] on span "status diferente de ativo" at bounding box center [650, 239] width 139 height 16
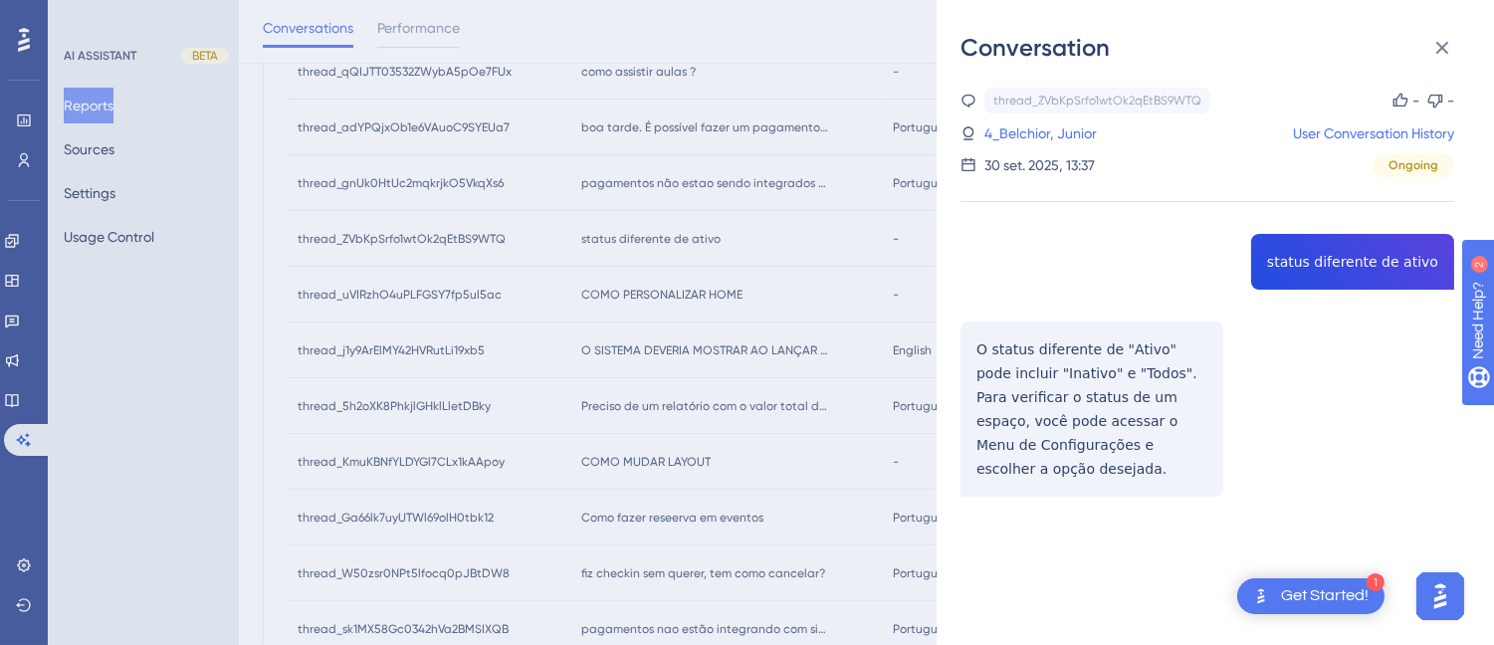
click at [1363, 262] on div "thread_ZVbKpSrfo1wtOk2qEtBS9WTQ Copy - - 4_Belchior, Junior User Conversation H…" at bounding box center [1207, 343] width 494 height 510
click at [1003, 343] on div "thread_ZVbKpSrfo1wtOk2qEtBS9WTQ Copy - - 4_Belchior, Junior User Conversation H…" at bounding box center [1207, 343] width 494 height 510
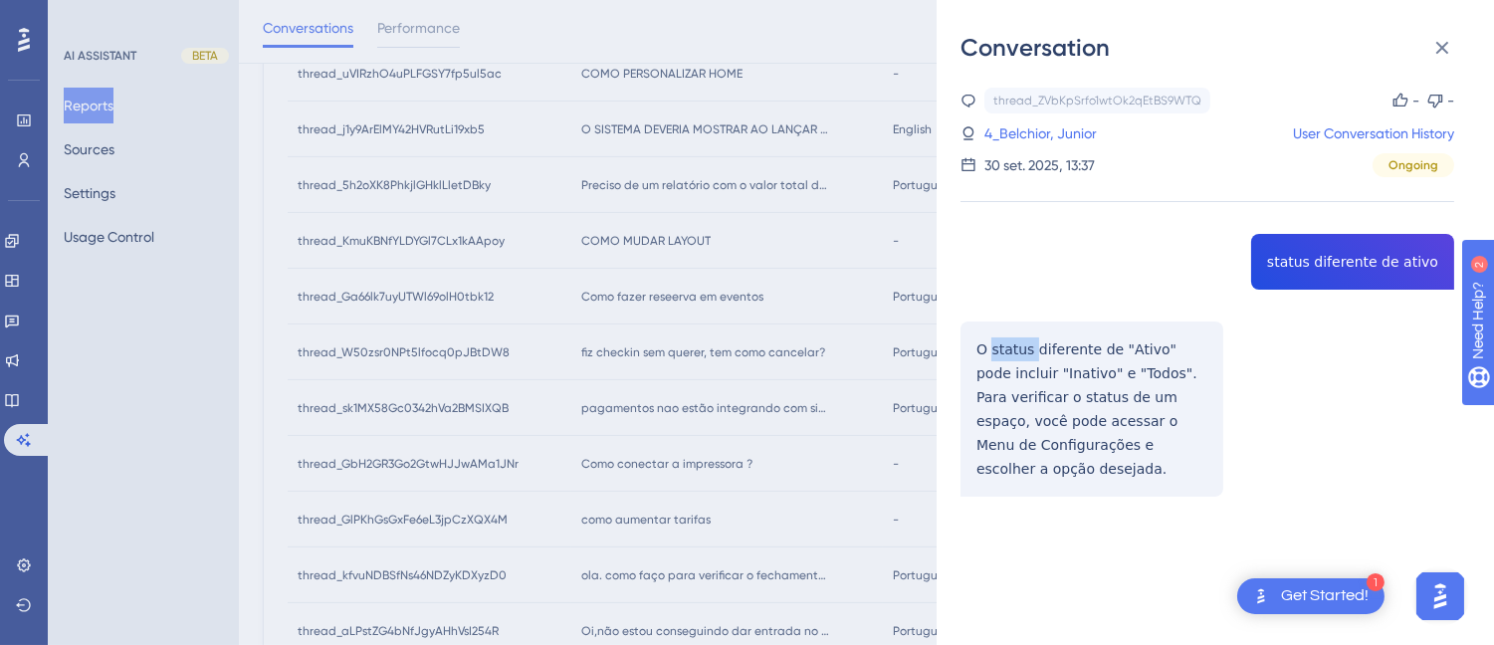
click at [1003, 343] on div "thread_ZVbKpSrfo1wtOk2qEtBS9WTQ Copy - - 4_Belchior, Junior User Conversation H…" at bounding box center [1207, 343] width 494 height 510
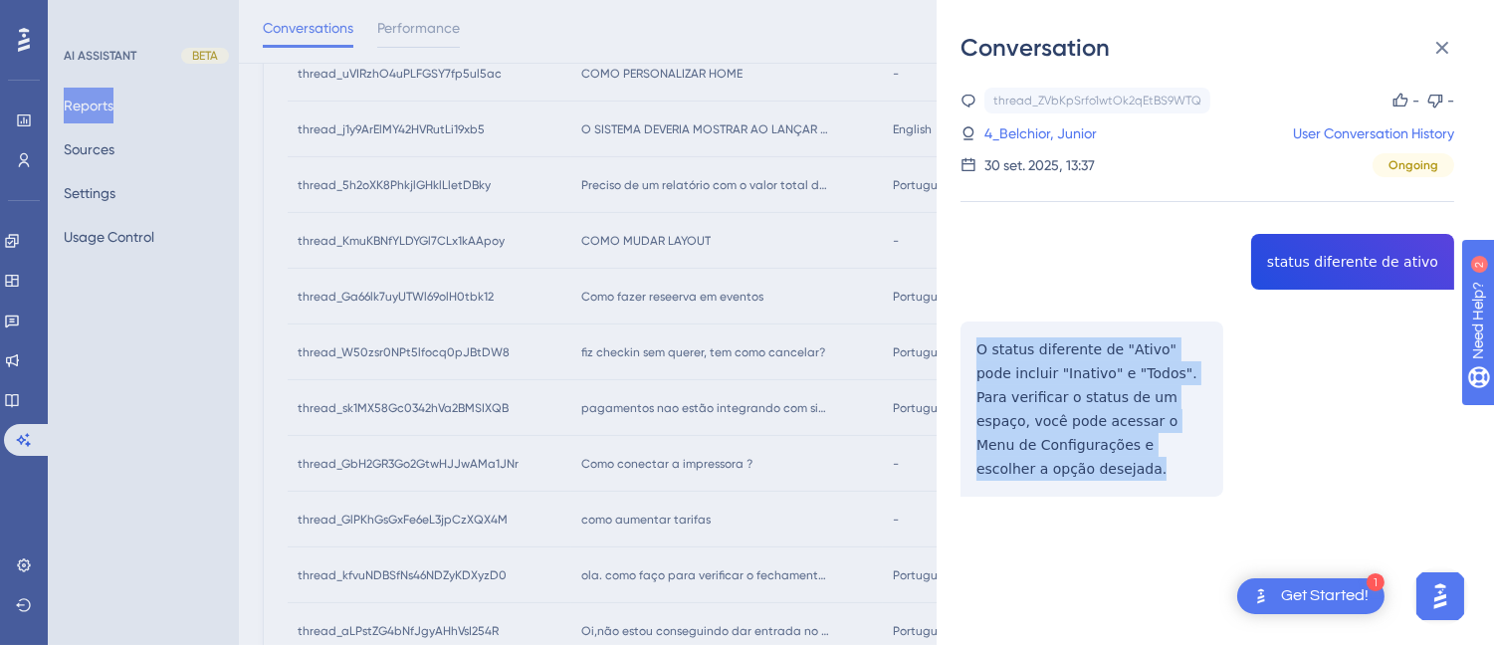
click at [1003, 343] on div "thread_ZVbKpSrfo1wtOk2qEtBS9WTQ Copy - - 4_Belchior, Junior User Conversation H…" at bounding box center [1207, 343] width 494 height 510
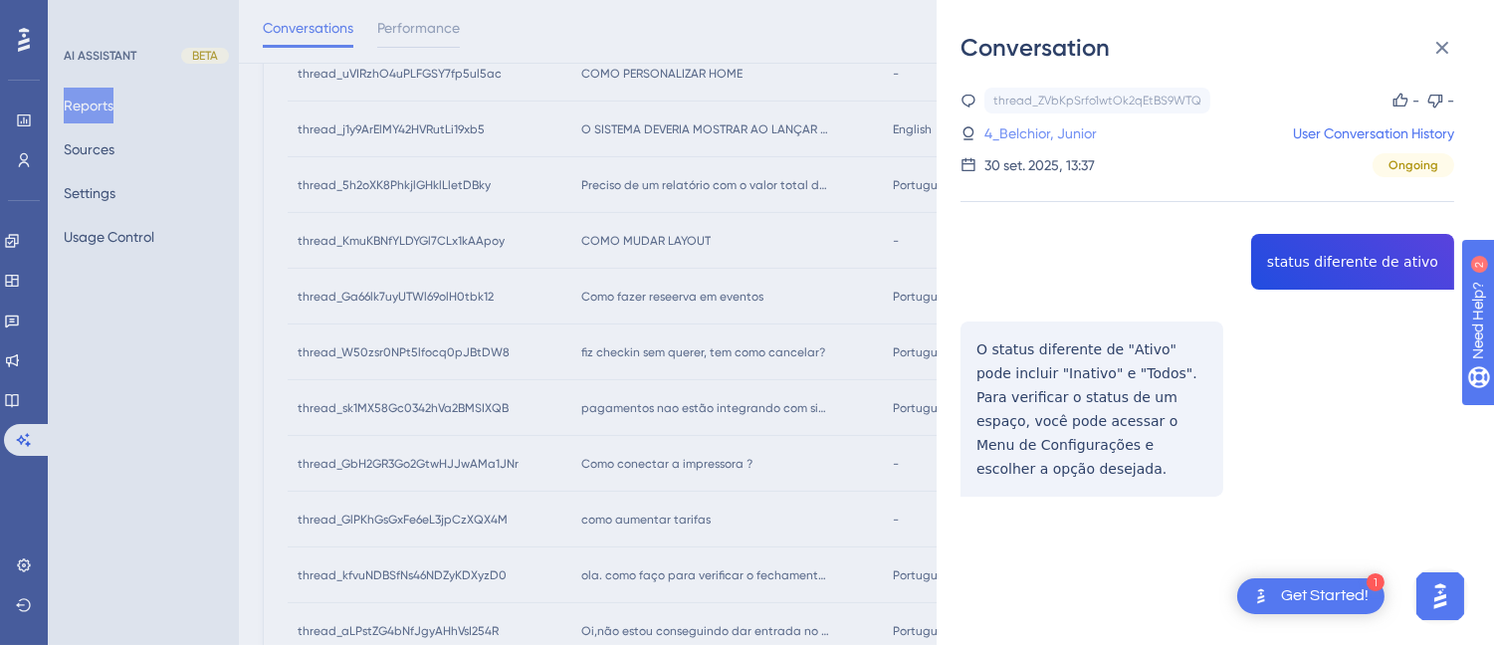
drag, startPoint x: 1060, startPoint y: 140, endPoint x: 1026, endPoint y: 141, distance: 33.8
click at [1060, 140] on link "4_Belchior, Junior" at bounding box center [1040, 133] width 112 height 24
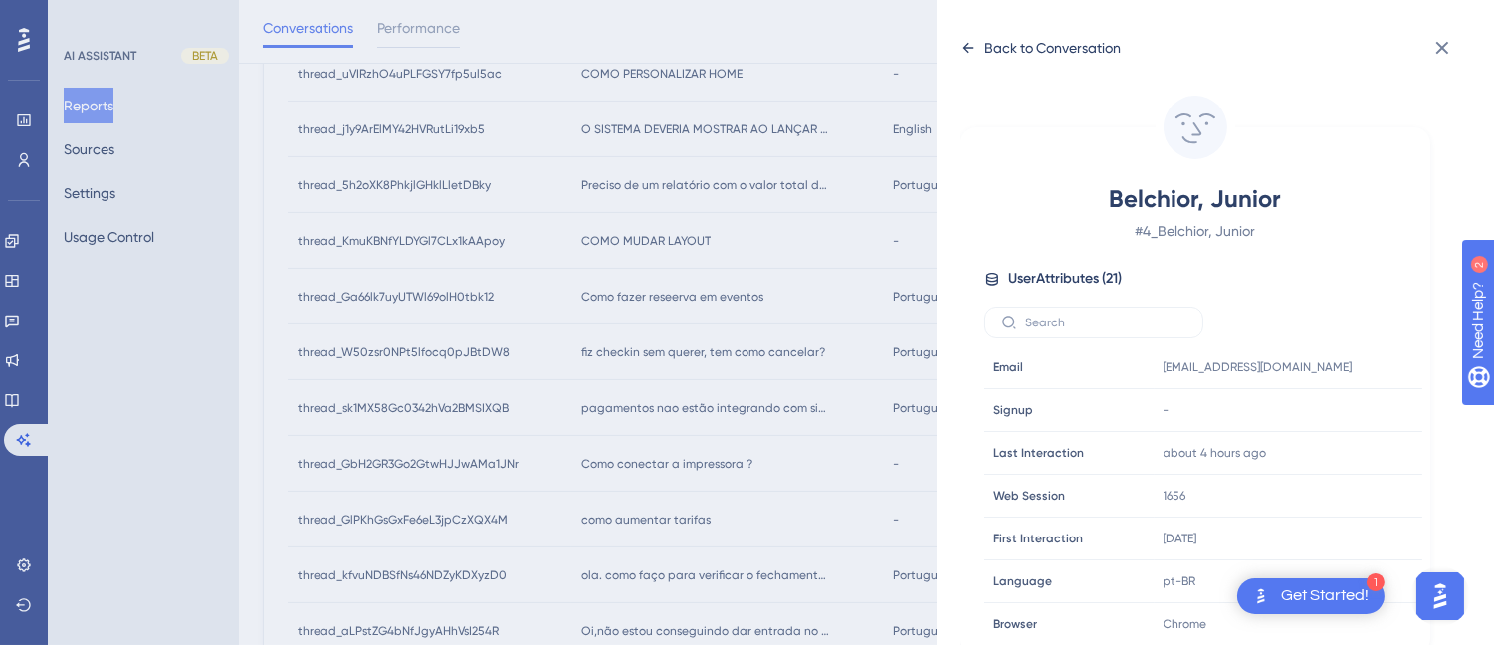
click at [982, 52] on div "Back to Conversation" at bounding box center [1040, 48] width 160 height 32
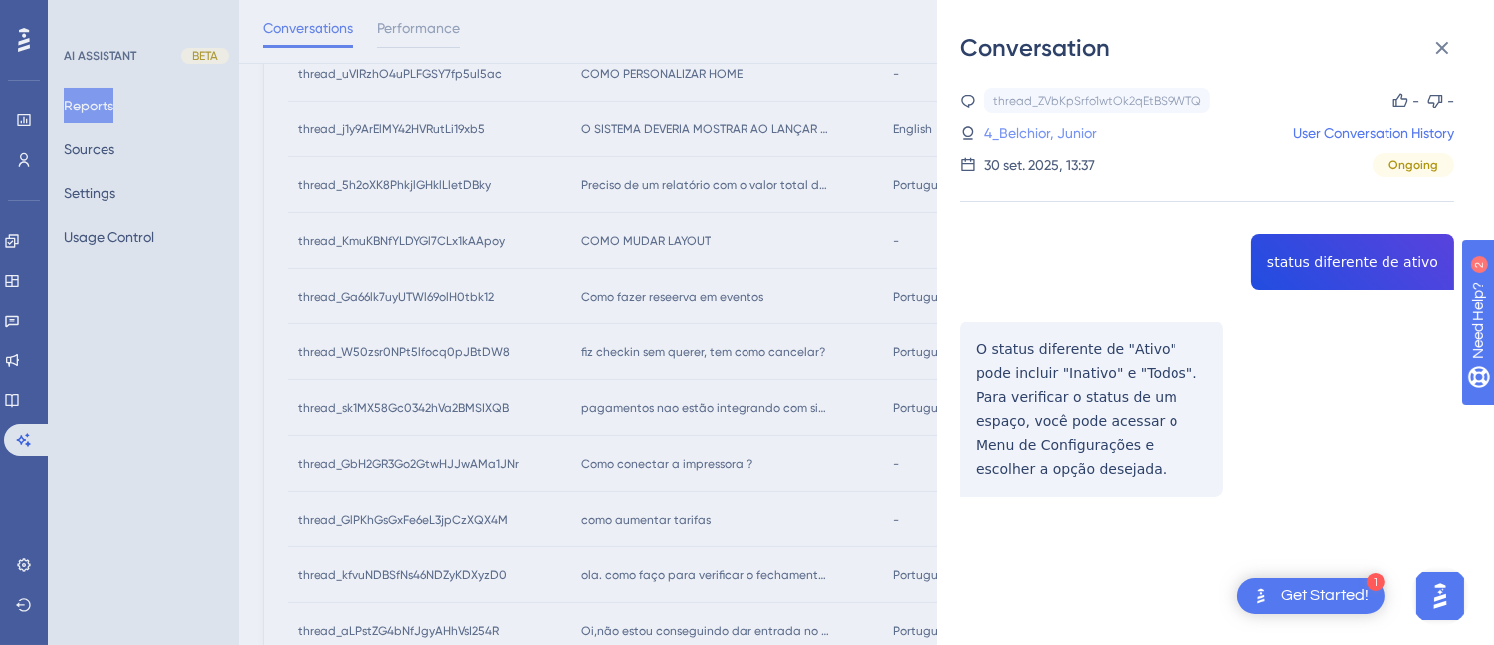
click at [1029, 139] on link "4_Belchior, Junior" at bounding box center [1040, 133] width 112 height 24
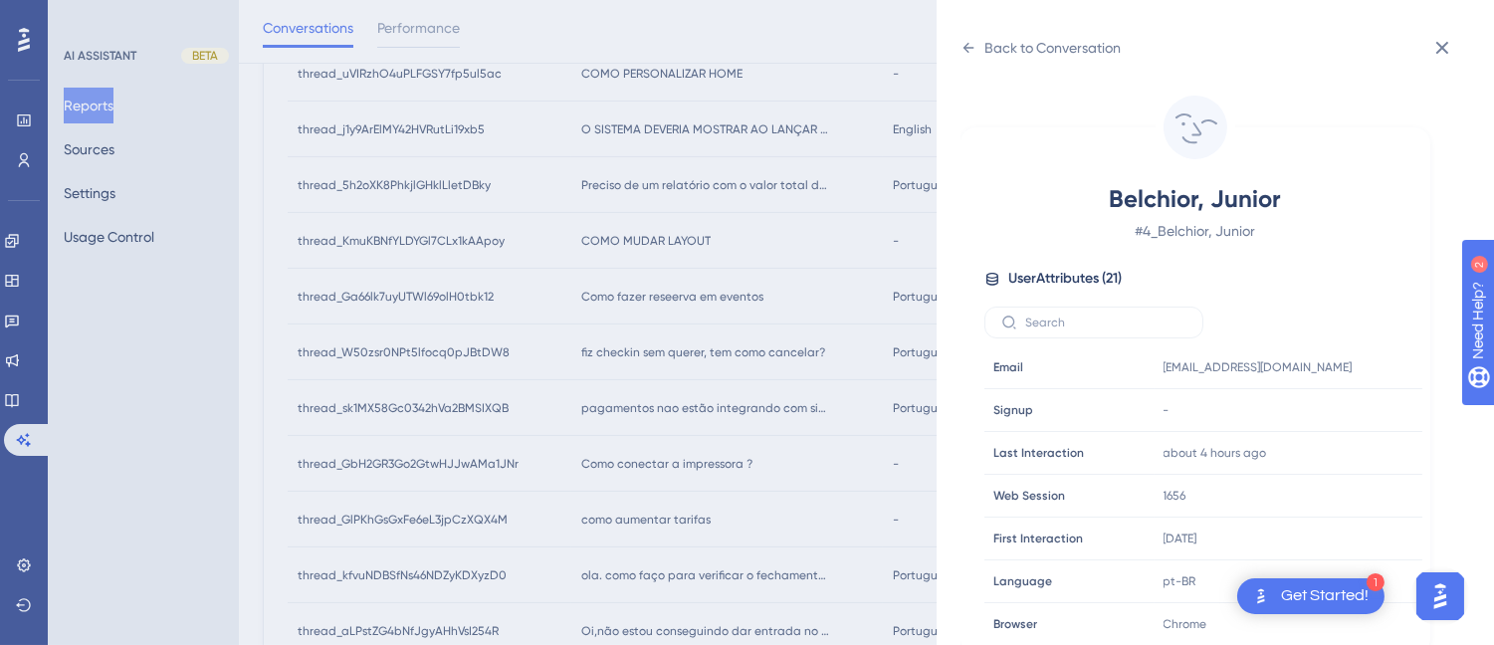
scroll to position [607, 0]
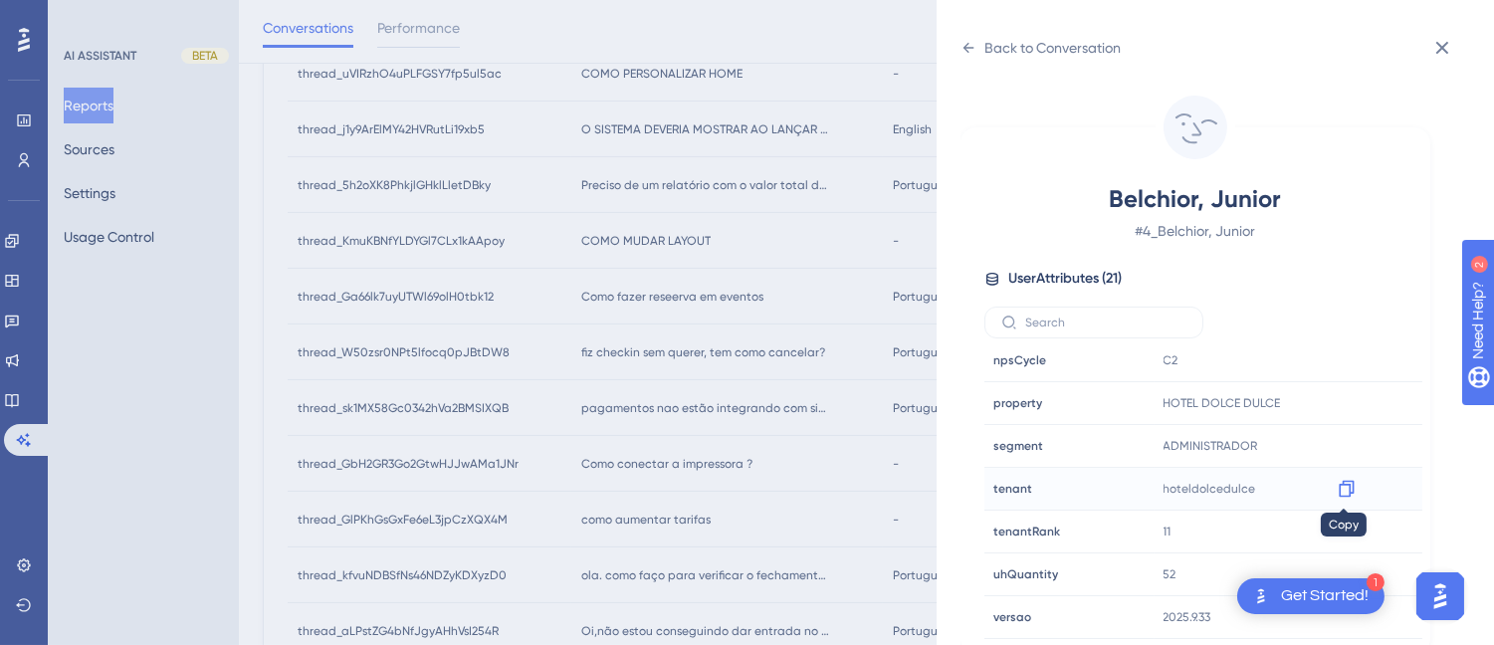
click at [1343, 485] on icon at bounding box center [1345, 489] width 15 height 17
click at [977, 44] on div "Back to Conversation" at bounding box center [1040, 48] width 160 height 32
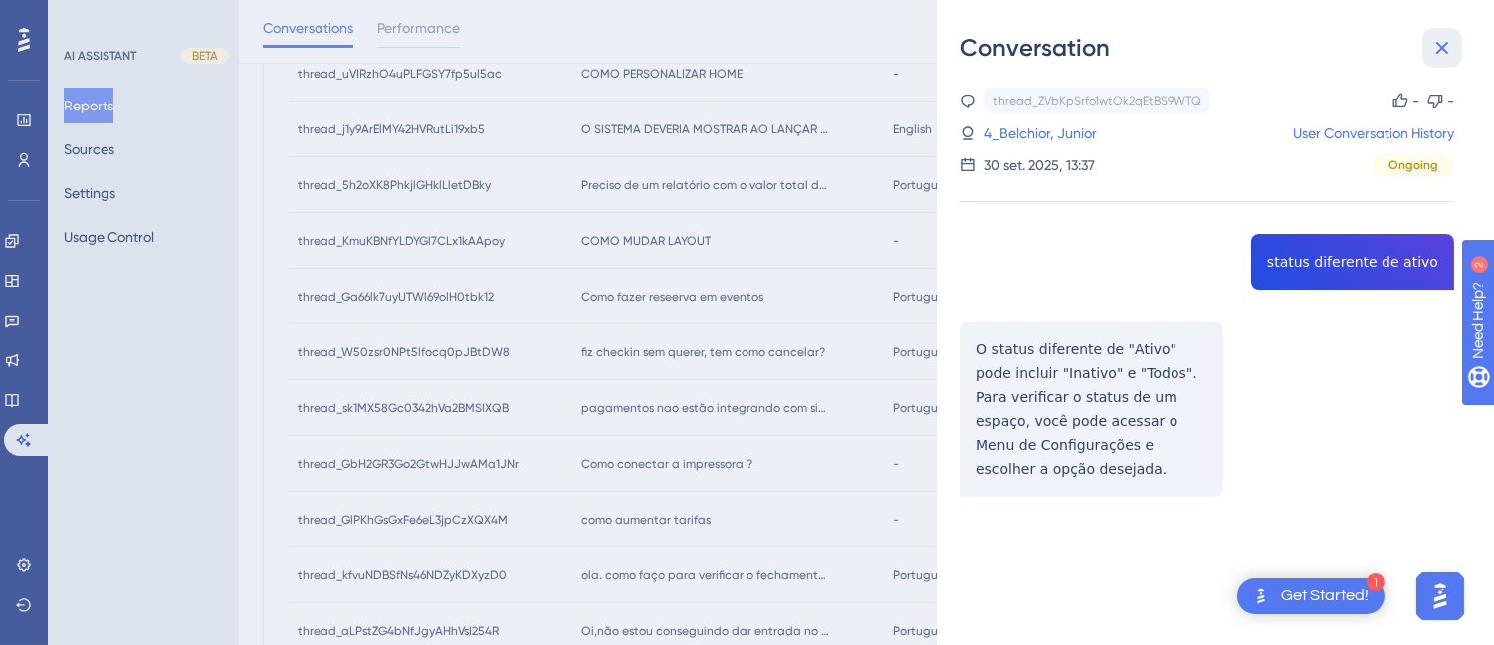
click at [1436, 53] on icon at bounding box center [1442, 48] width 13 height 13
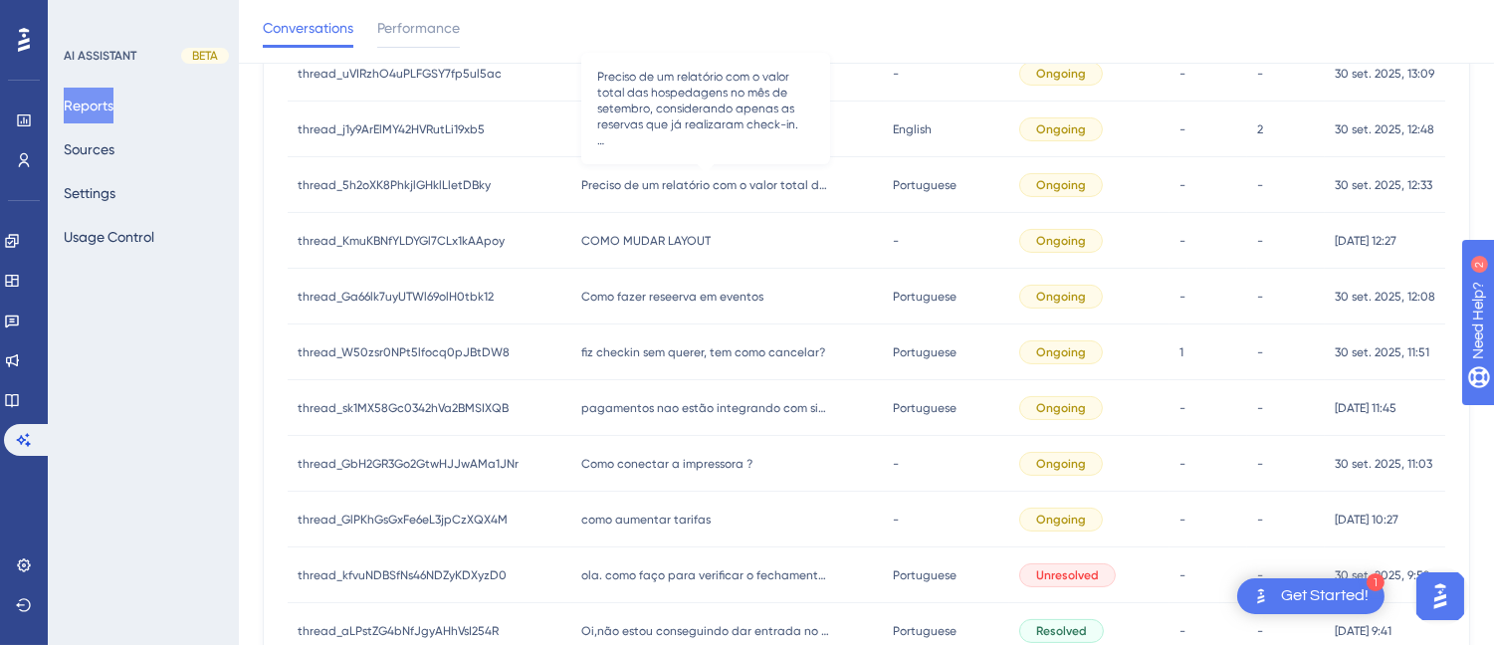
scroll to position [340, 0]
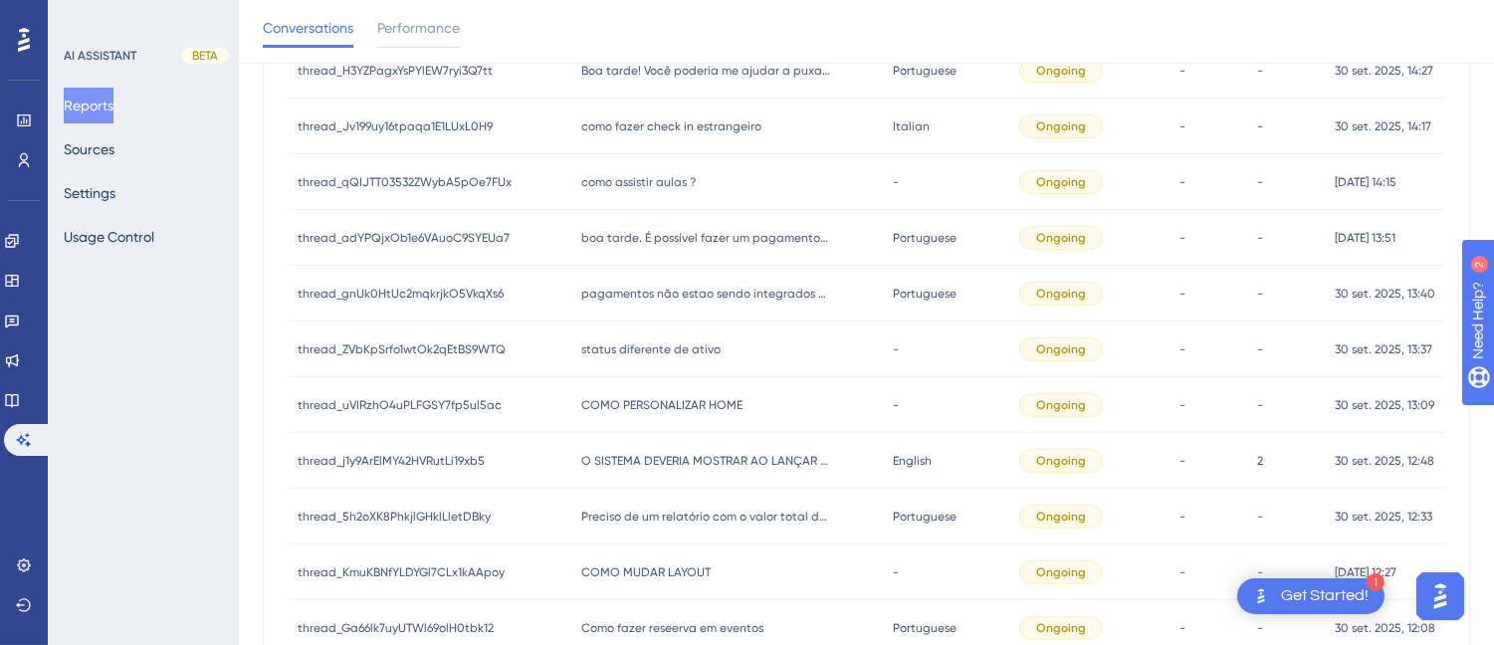
click at [688, 401] on span "COMO PERSONALIZAR HOME" at bounding box center [661, 405] width 161 height 16
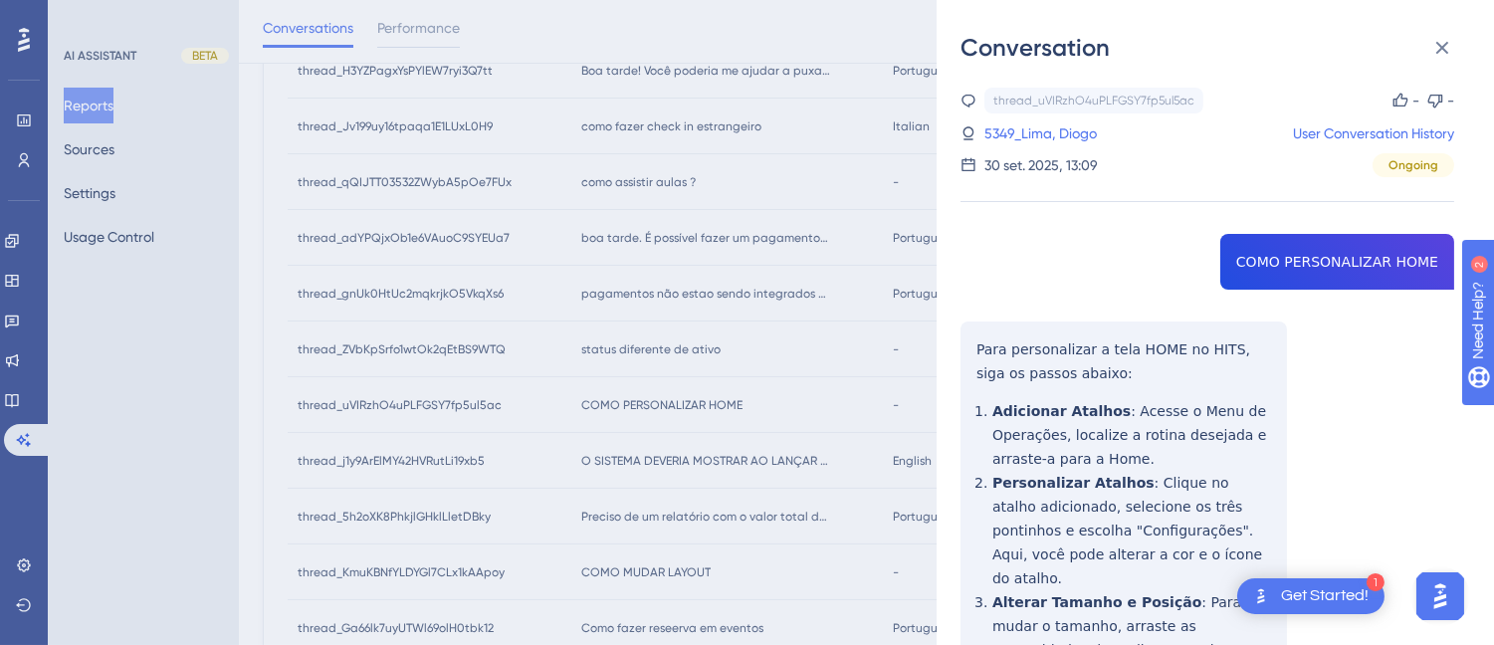
click at [1268, 273] on div "thread_uVIRzhO4uPLFGSY7fp5ul5ac Copy - - 5349_Lima, Diogo User Conversation His…" at bounding box center [1207, 500] width 494 height 825
click at [975, 349] on div "thread_uVIRzhO4uPLFGSY7fp5ul5ac Copy - - 5349_Lima, Diogo User Conversation His…" at bounding box center [1207, 500] width 494 height 825
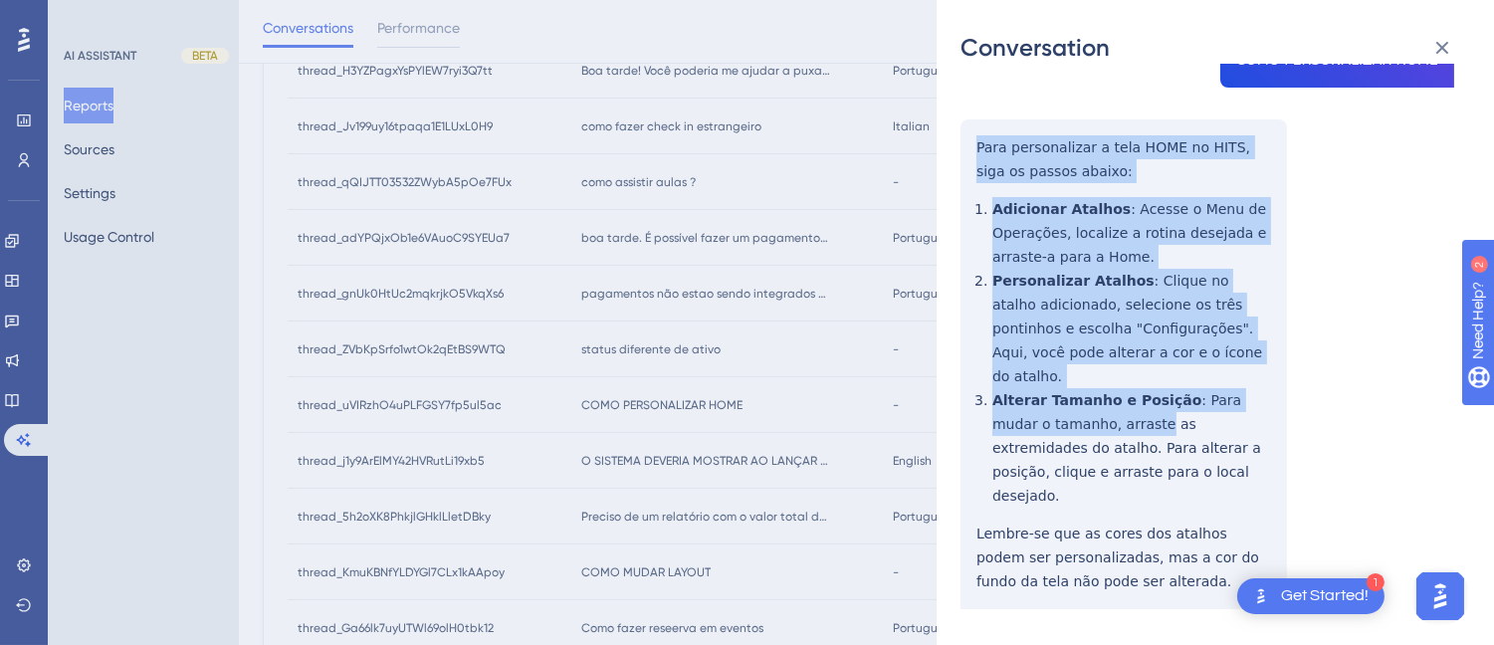
scroll to position [451, 0]
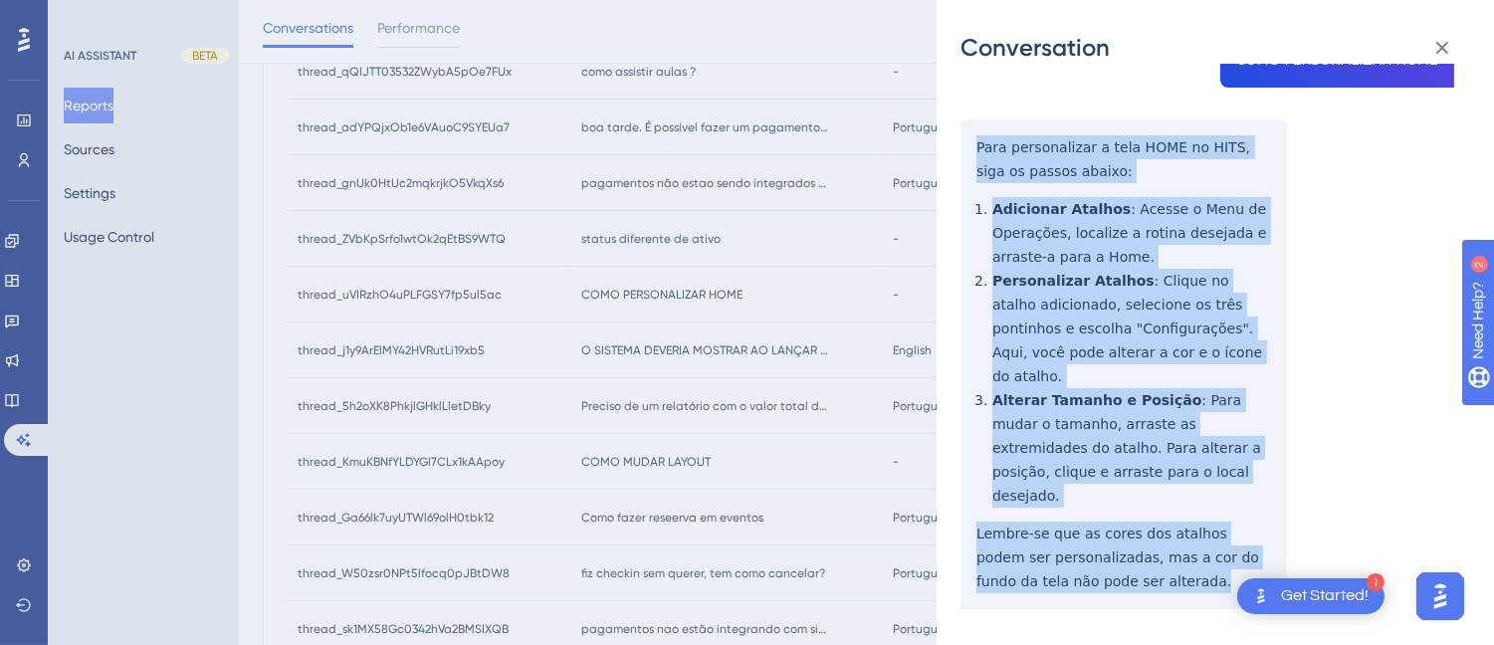
drag, startPoint x: 972, startPoint y: 348, endPoint x: 1118, endPoint y: 544, distance: 244.6
click at [1118, 544] on div "thread_uVIRzhO4uPLFGSY7fp5ul5ac Copy - - 5349_Lima, Diogo User Conversation His…" at bounding box center [1207, 298] width 494 height 825
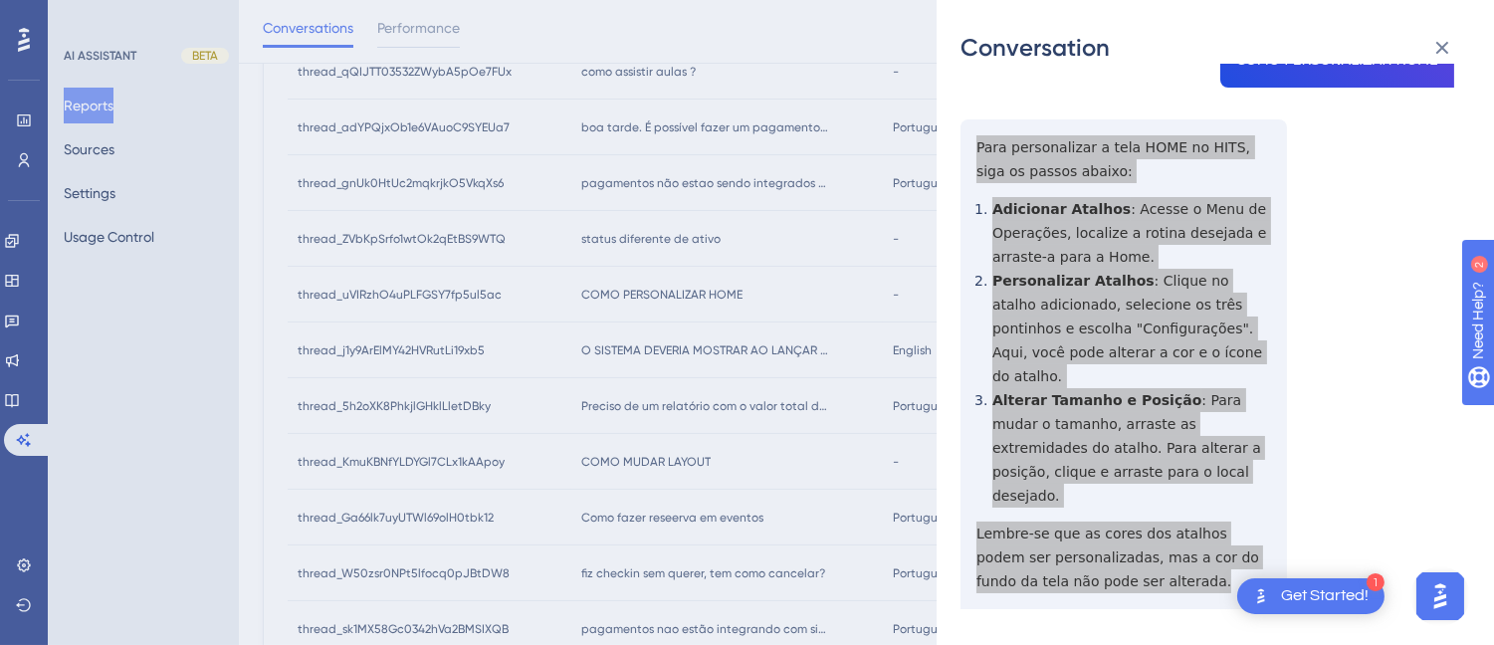
scroll to position [0, 0]
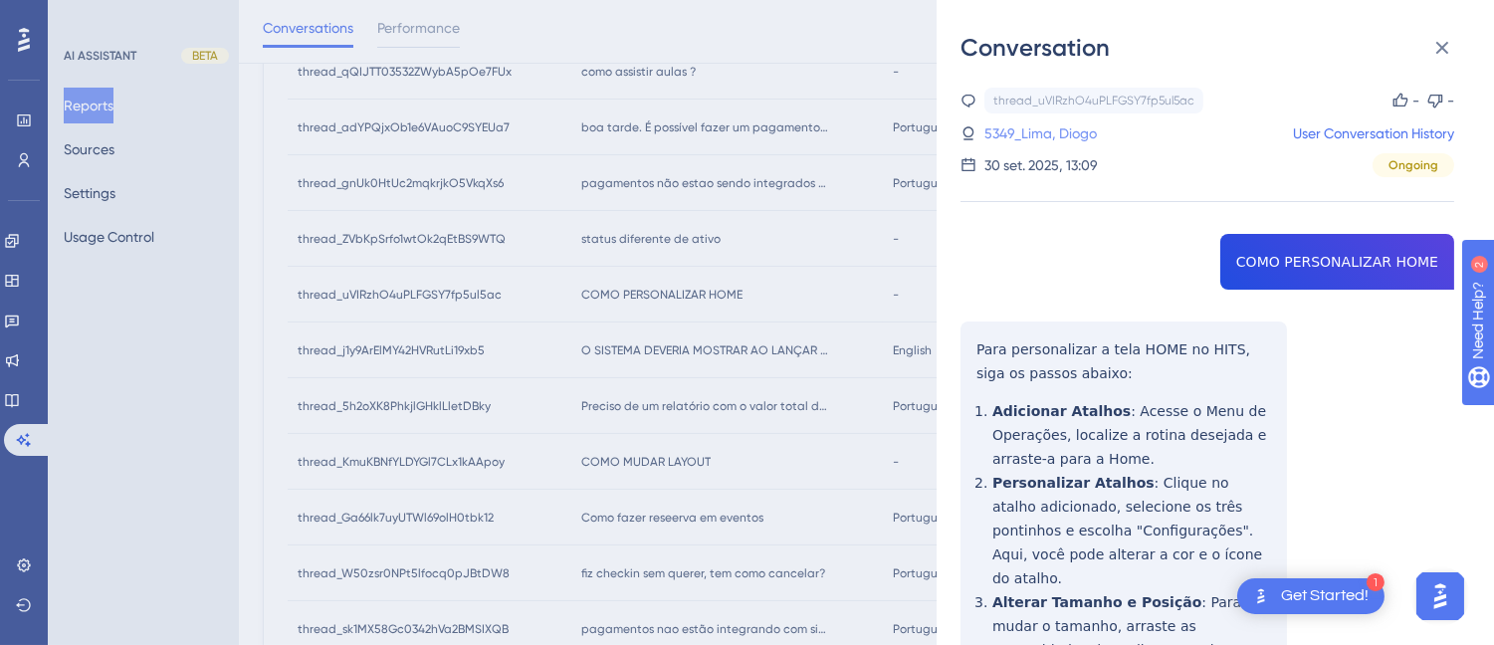
click at [1029, 132] on link "5349_Lima, Diogo" at bounding box center [1040, 133] width 112 height 24
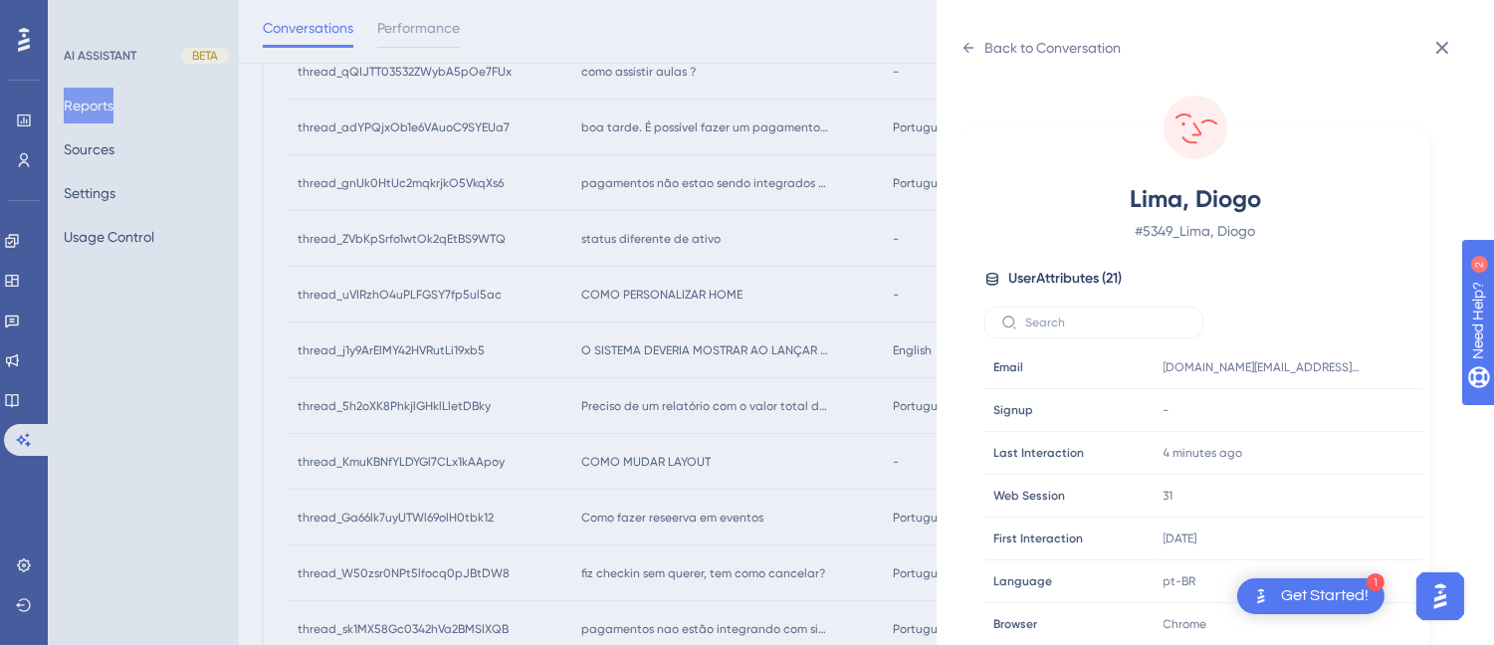
scroll to position [607, 0]
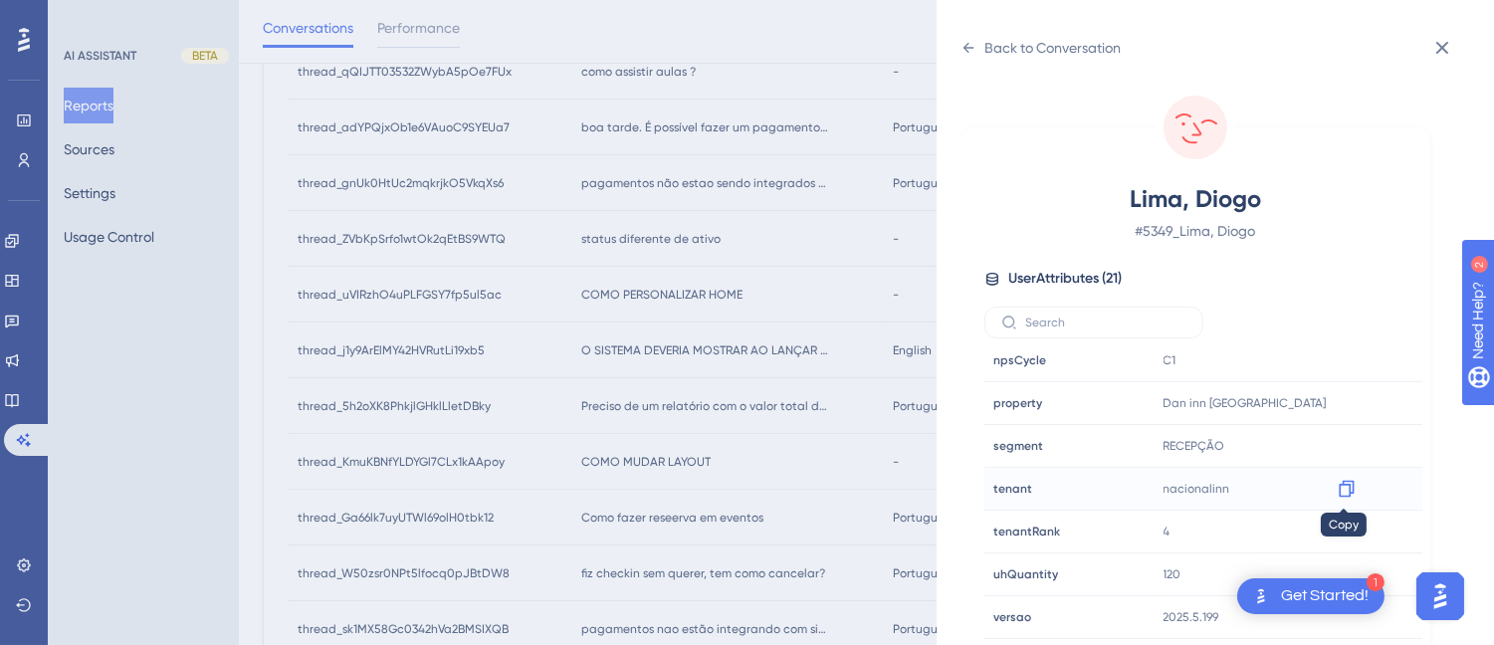
click at [1344, 486] on icon at bounding box center [1346, 489] width 20 height 20
click at [1343, 402] on icon at bounding box center [1346, 403] width 20 height 20
click at [970, 47] on icon at bounding box center [968, 48] width 11 height 10
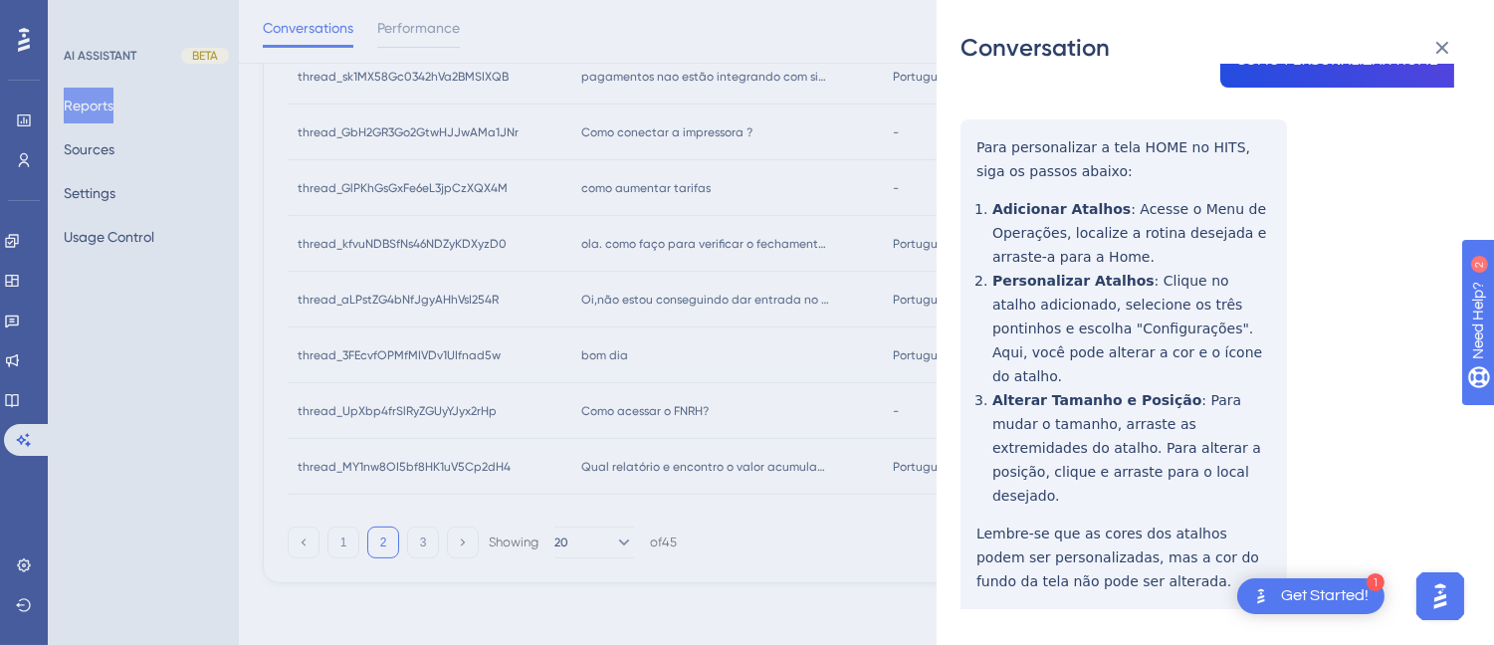
scroll to position [0, 0]
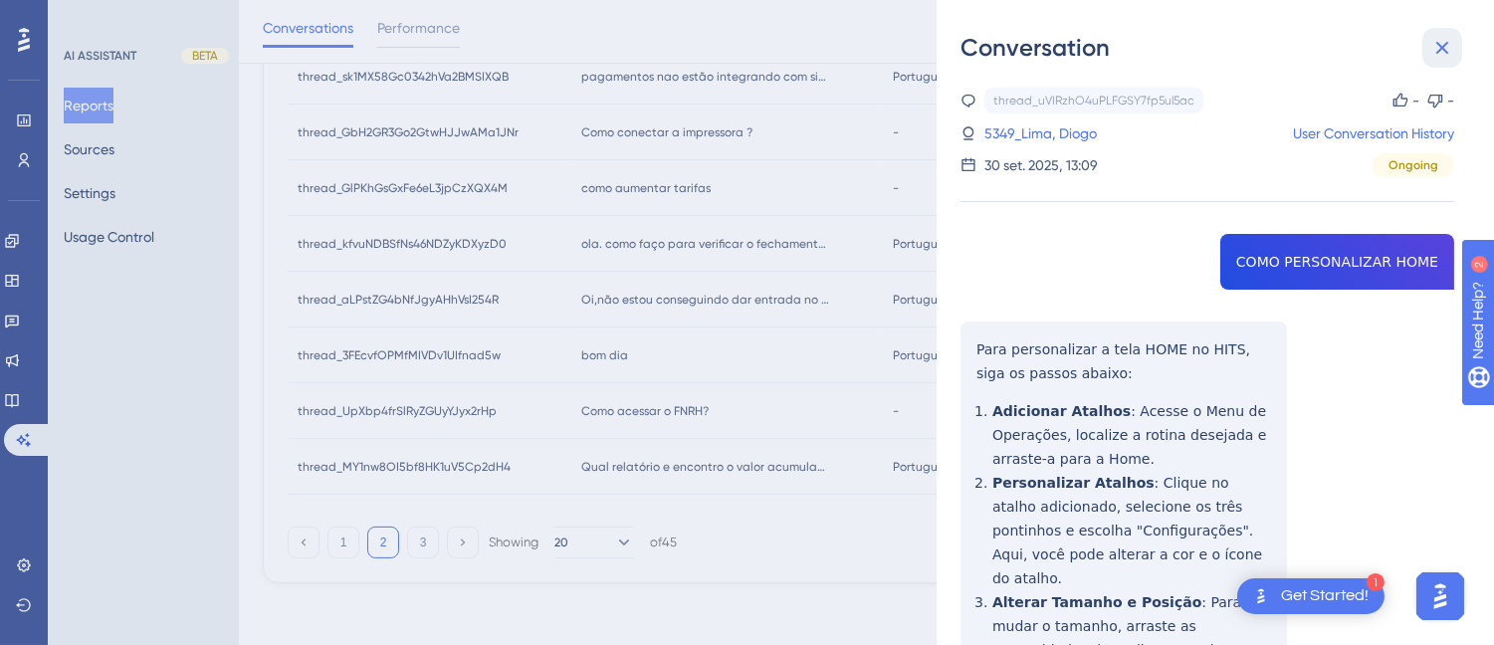
click at [1438, 48] on icon at bounding box center [1442, 48] width 24 height 24
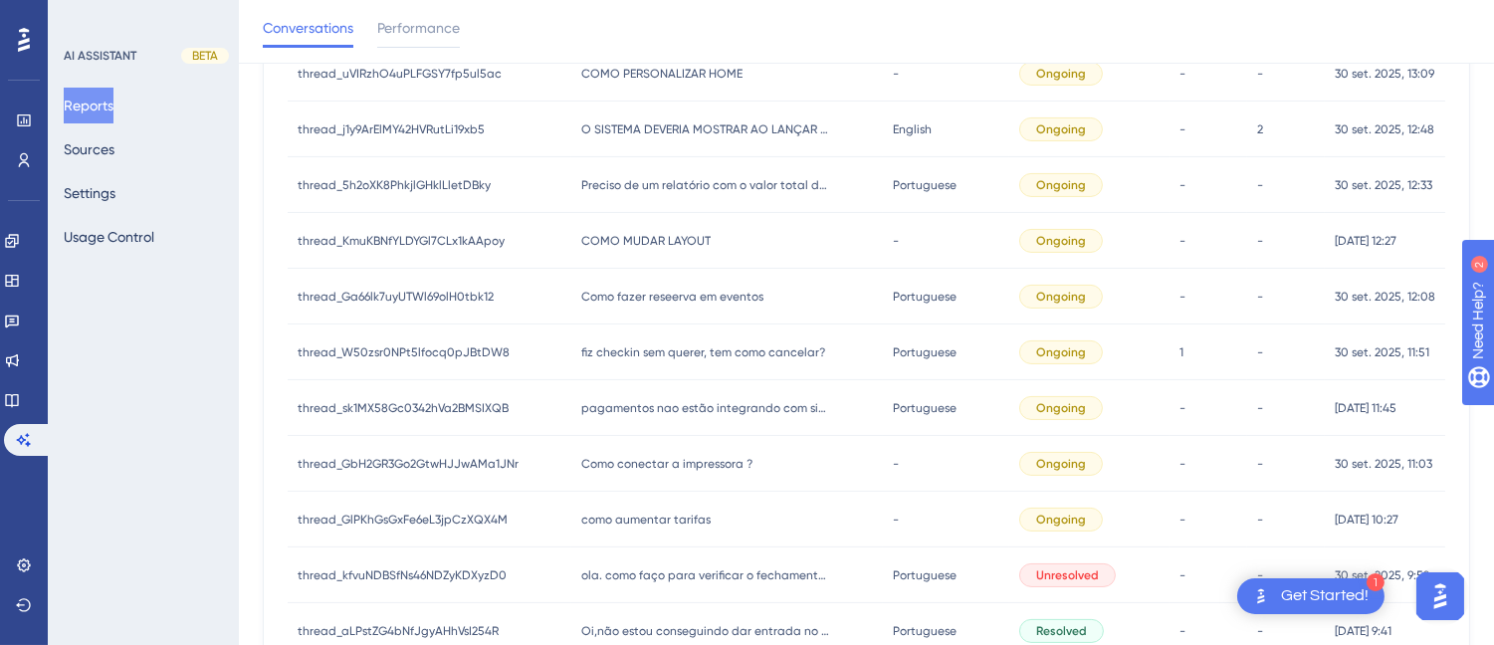
scroll to position [451, 0]
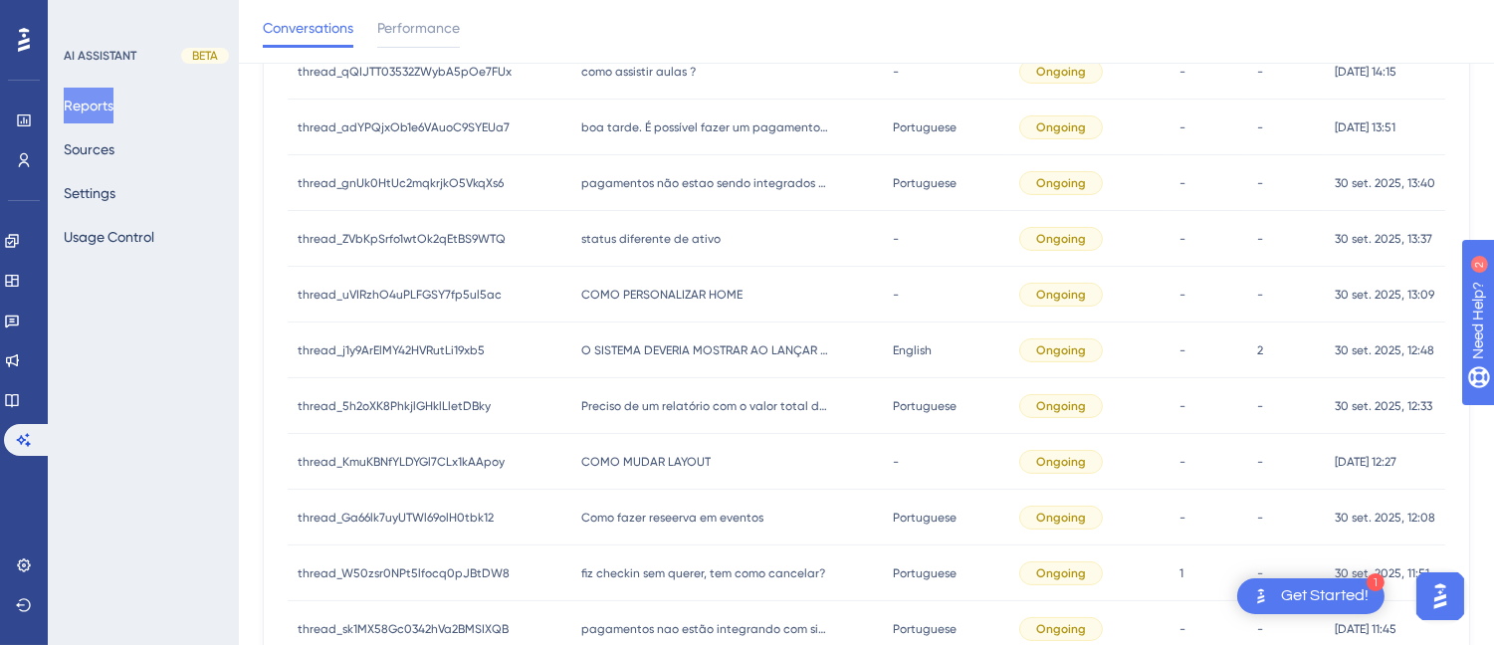
click at [728, 332] on div "O SISTEMA DEVERIA MOSTRAR AO LANÇAR RESERVAS COM DUPLICIDADE O SISTEMA DEVERIA …" at bounding box center [726, 350] width 311 height 56
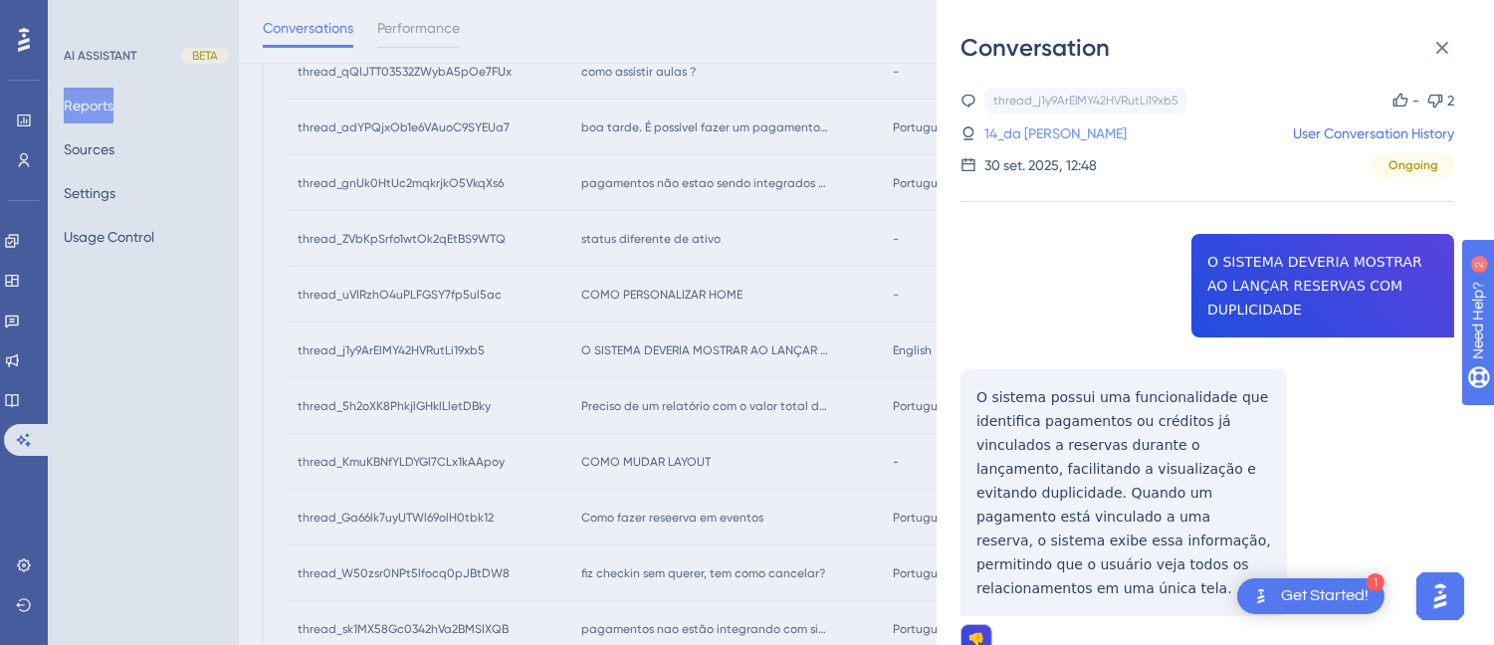
click at [1041, 137] on link "14_da Cunha Tahan, Denise" at bounding box center [1055, 133] width 142 height 24
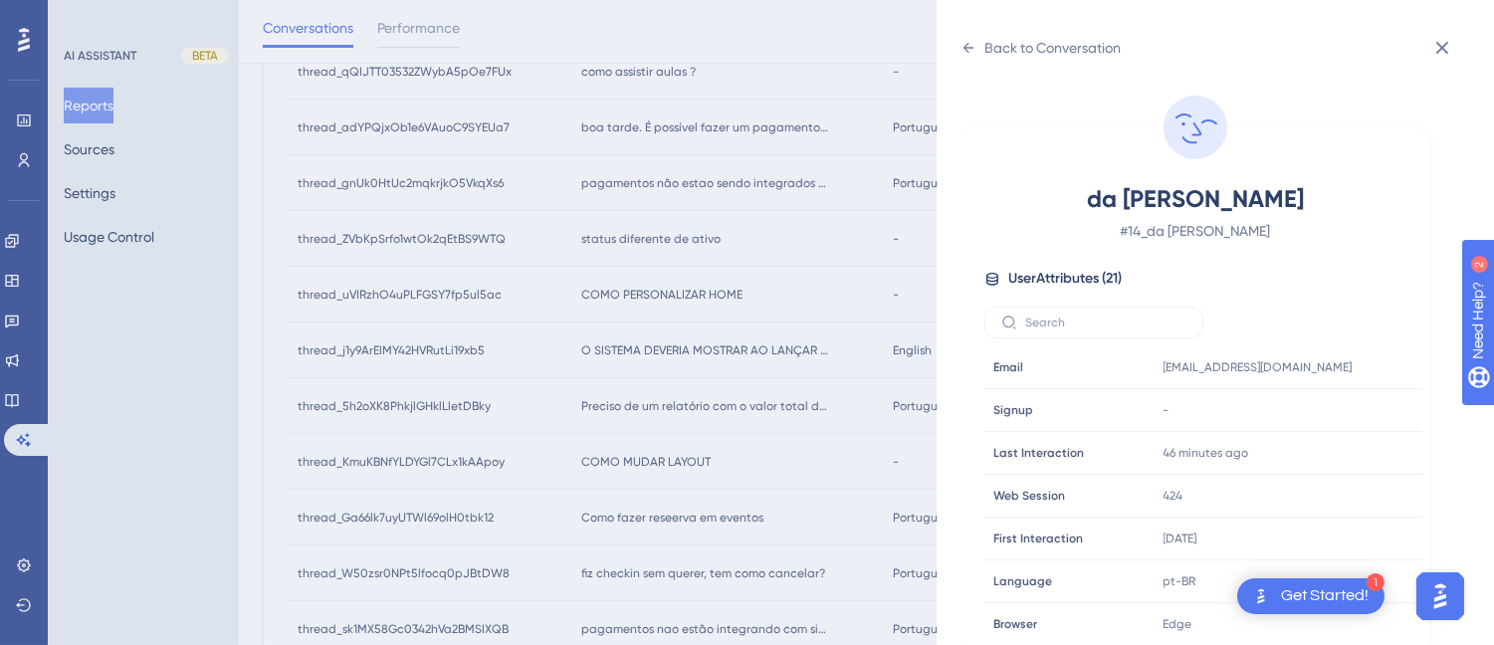
scroll to position [607, 0]
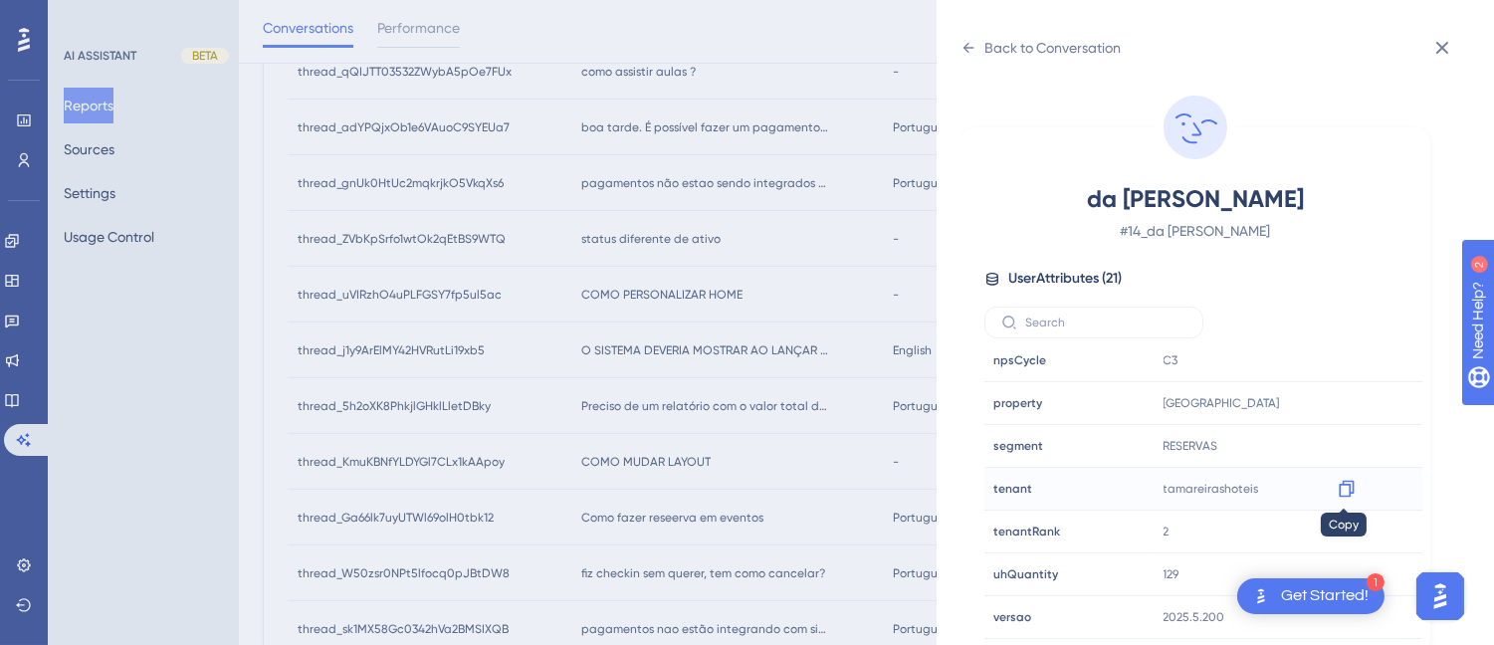
click at [1331, 486] on div at bounding box center [1346, 489] width 32 height 32
click at [1339, 489] on icon at bounding box center [1346, 489] width 20 height 20
click at [984, 43] on div "Back to Conversation" at bounding box center [1052, 48] width 136 height 24
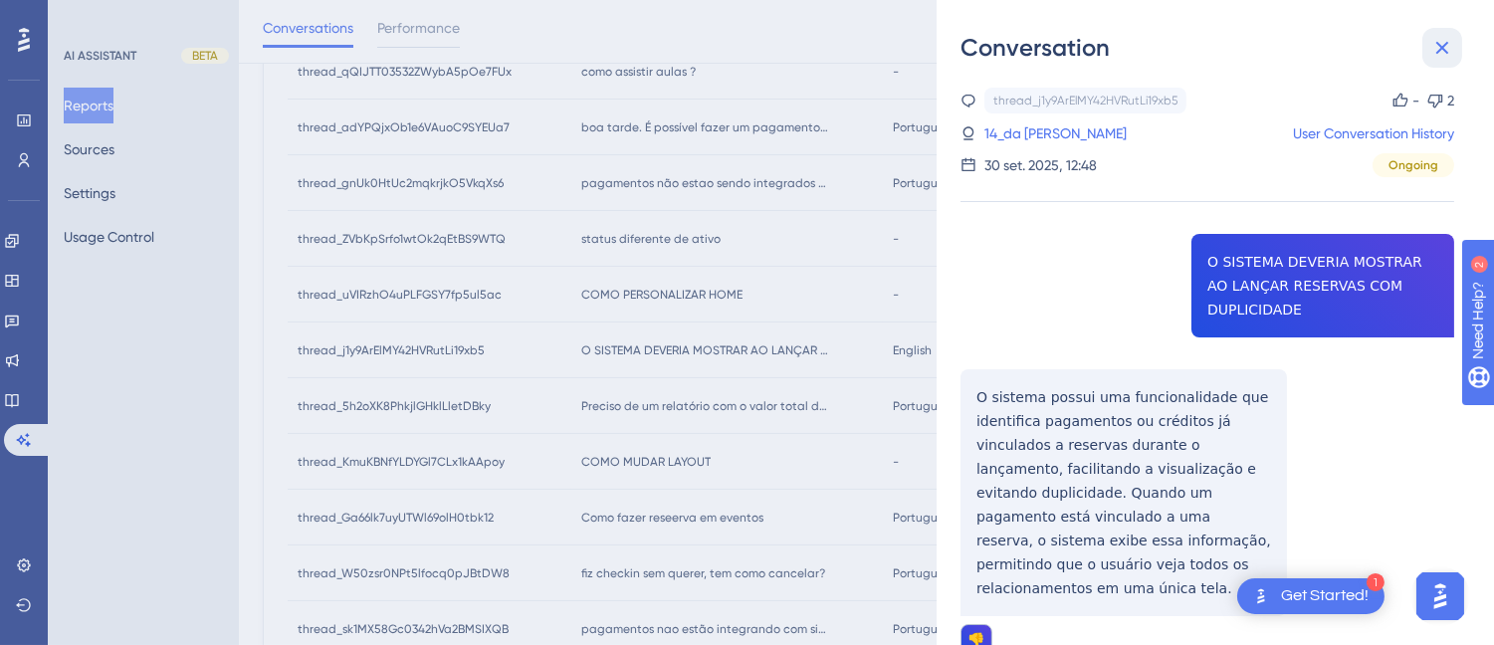
click at [1449, 47] on icon at bounding box center [1442, 48] width 24 height 24
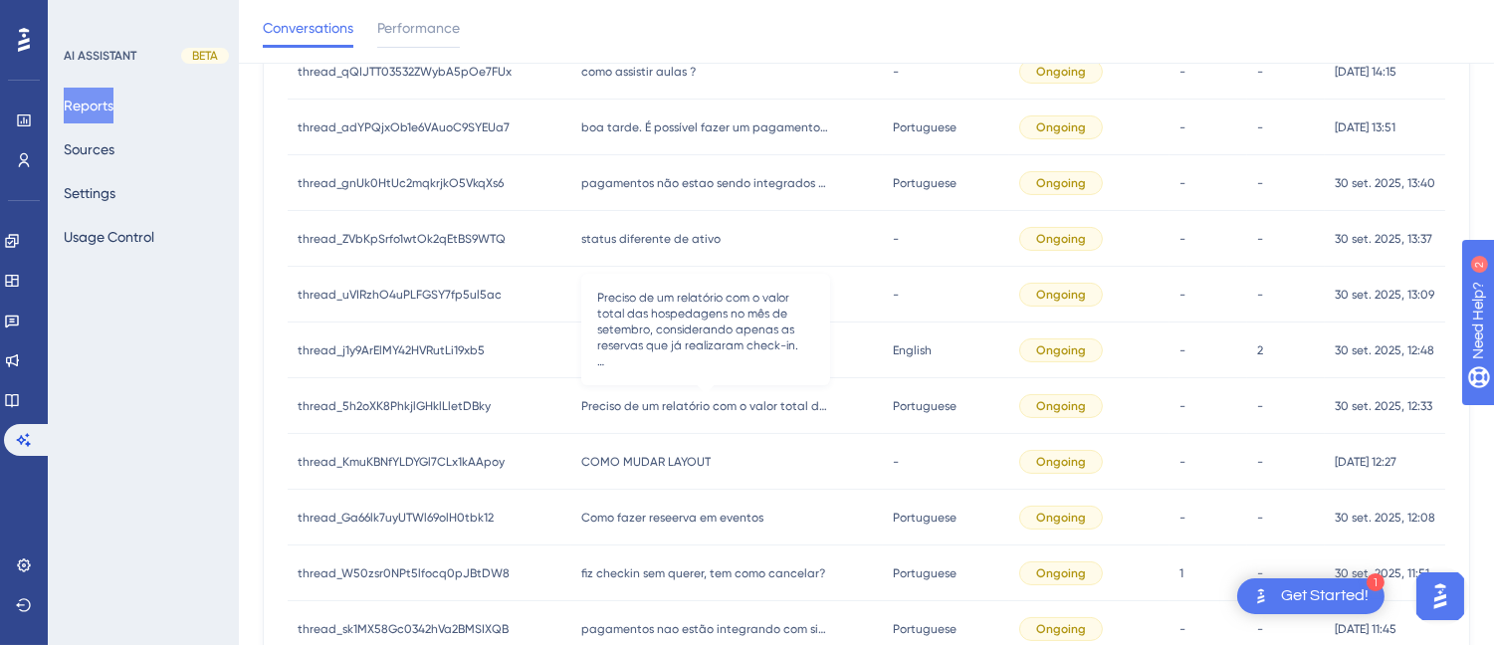
scroll to position [561, 0]
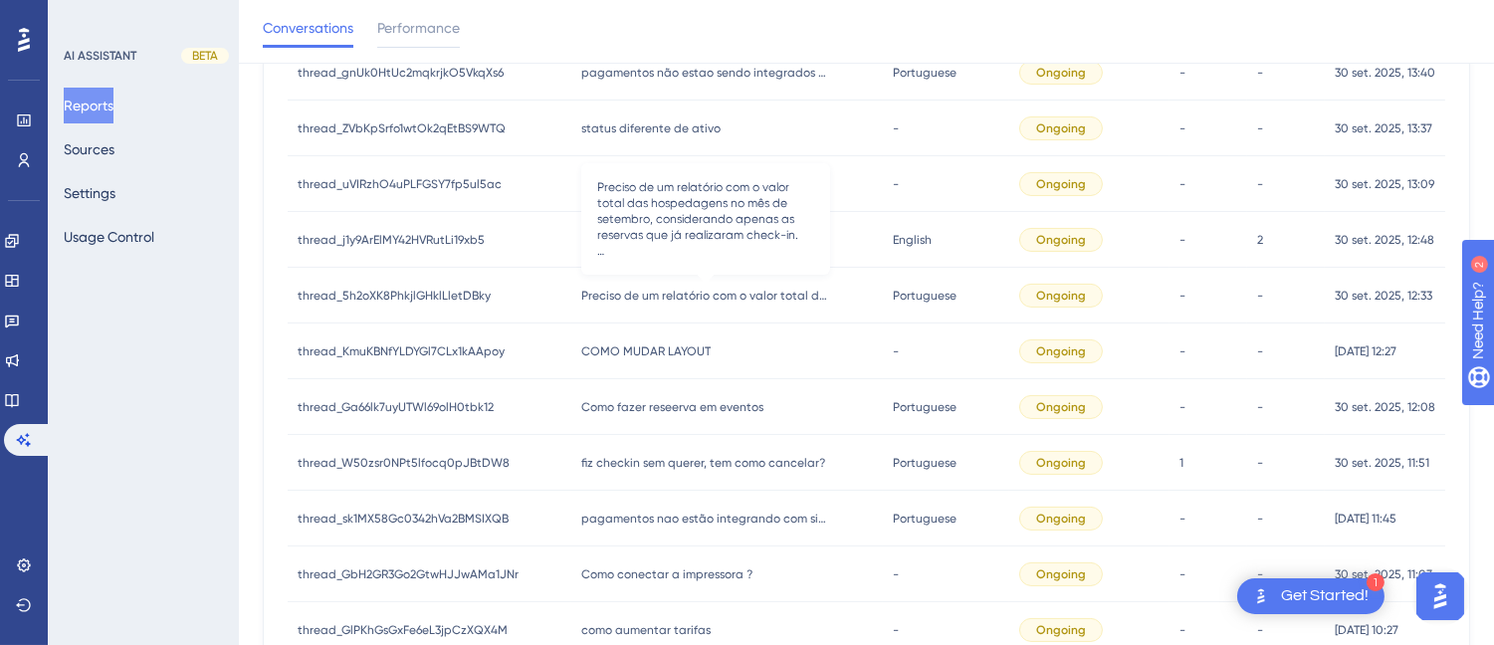
click at [692, 296] on span "Preciso de um relatório com o valor total das hospedagens no mês de setembro, c…" at bounding box center [705, 296] width 249 height 16
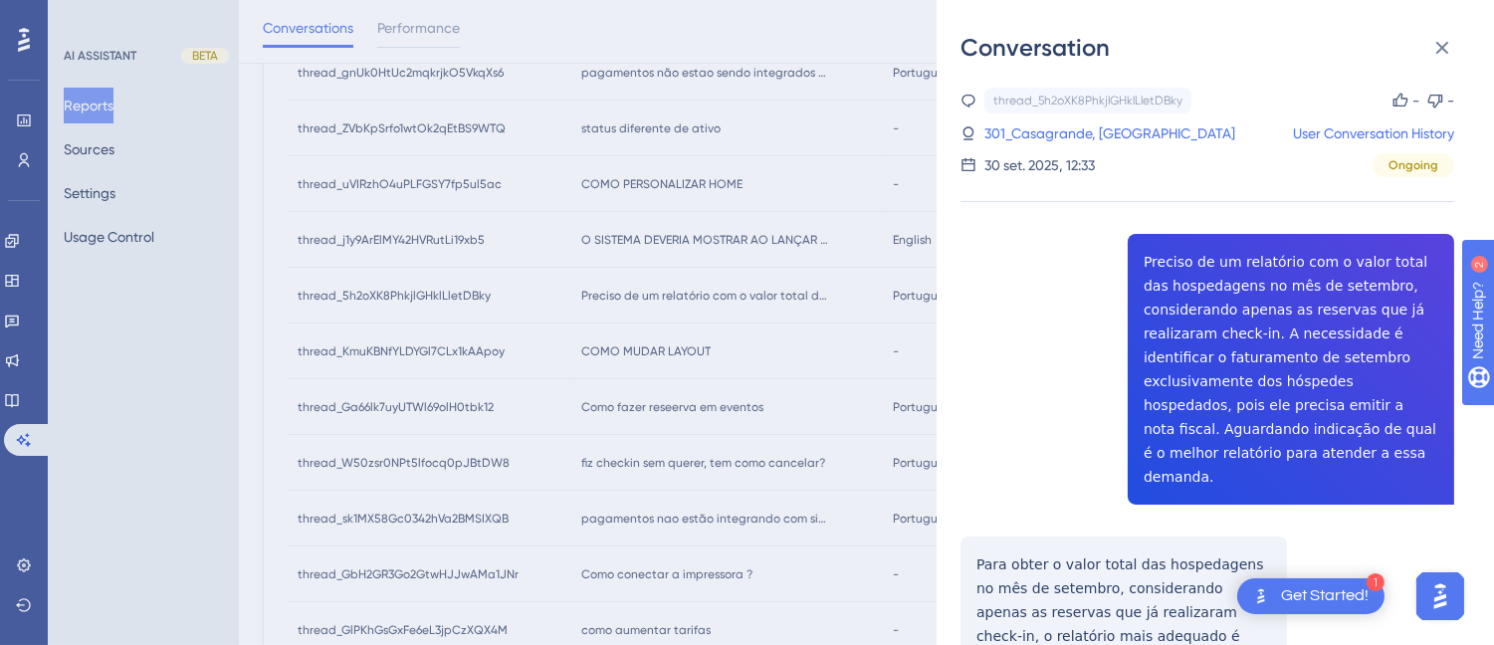
click at [1288, 269] on div "thread_5h2oXK8PhkjlGHklLletDBky Copy - - 301_Casagrande, Tiago User Conversatio…" at bounding box center [1207, 630] width 494 height 1084
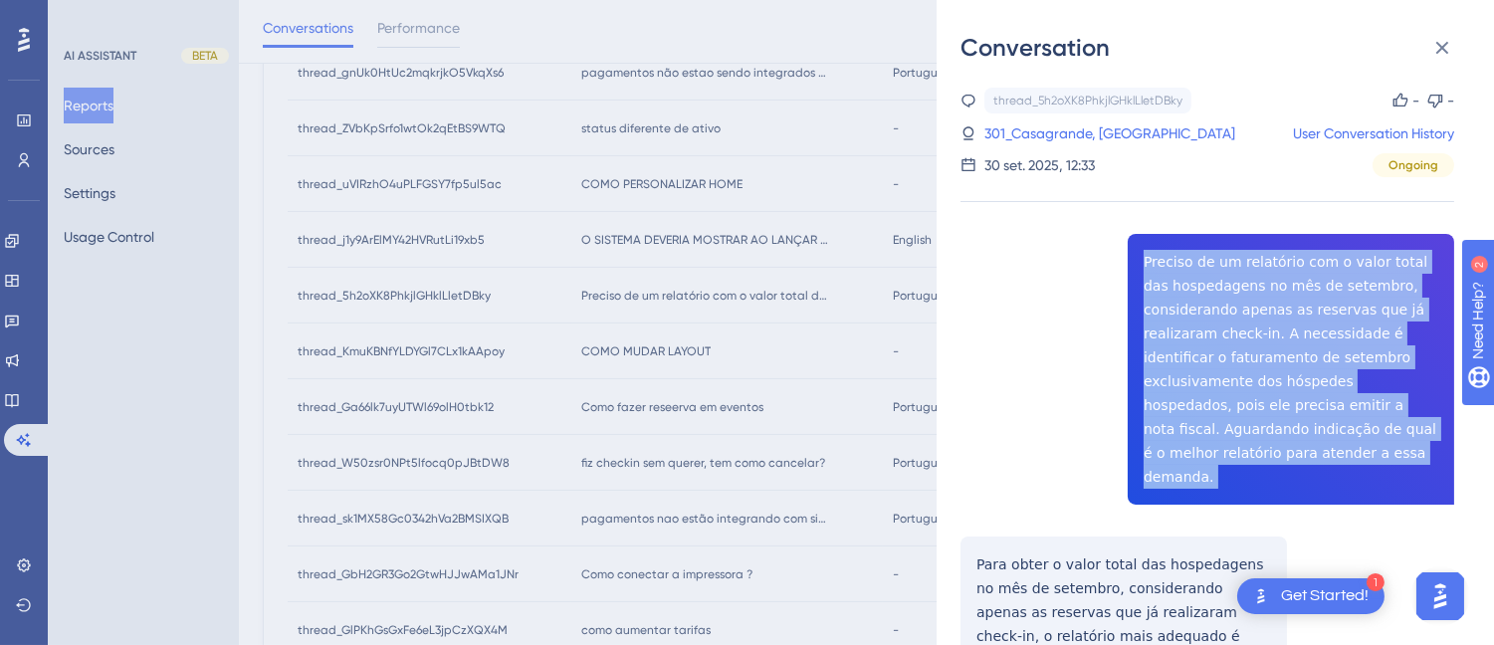
click at [1289, 270] on div "thread_5h2oXK8PhkjlGHklLletDBky Copy - - 301_Casagrande, Tiago User Conversatio…" at bounding box center [1207, 630] width 494 height 1084
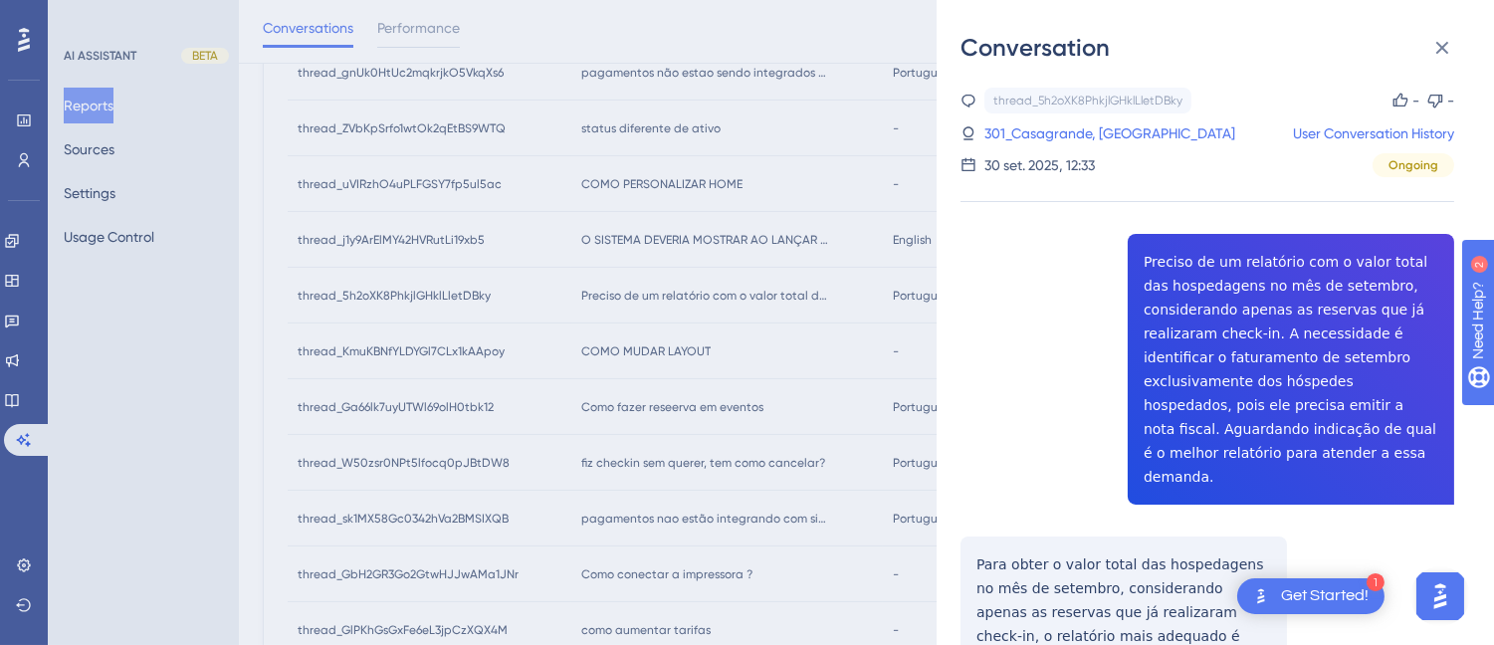
click at [1460, 28] on div "Conversation thread_5h2oXK8PhkjlGHklLletDBky Copy - - 301_Casagrande, Tiago Use…" at bounding box center [1214, 322] width 557 height 645
click at [1443, 36] on icon at bounding box center [1442, 48] width 24 height 24
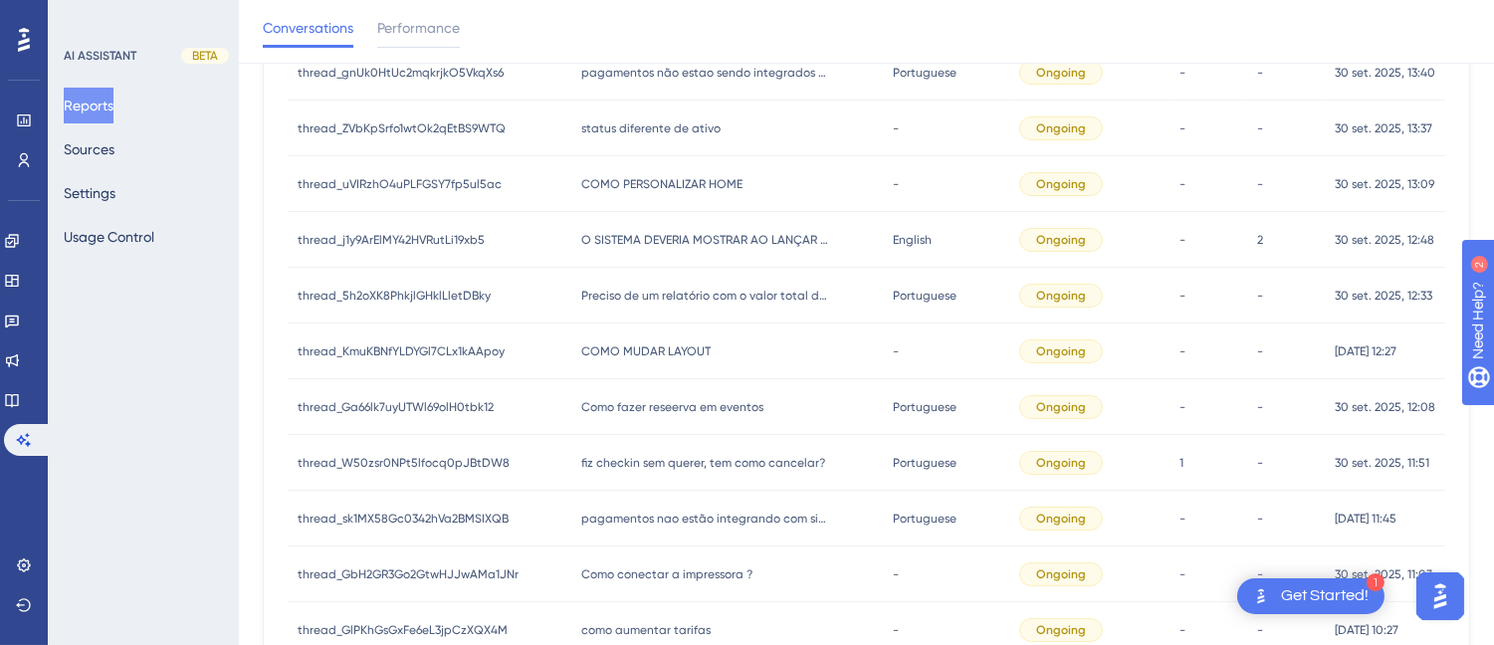
click at [664, 372] on div "COMO MUDAR LAYOUT COMO MUDAR LAYOUT" at bounding box center [726, 351] width 311 height 56
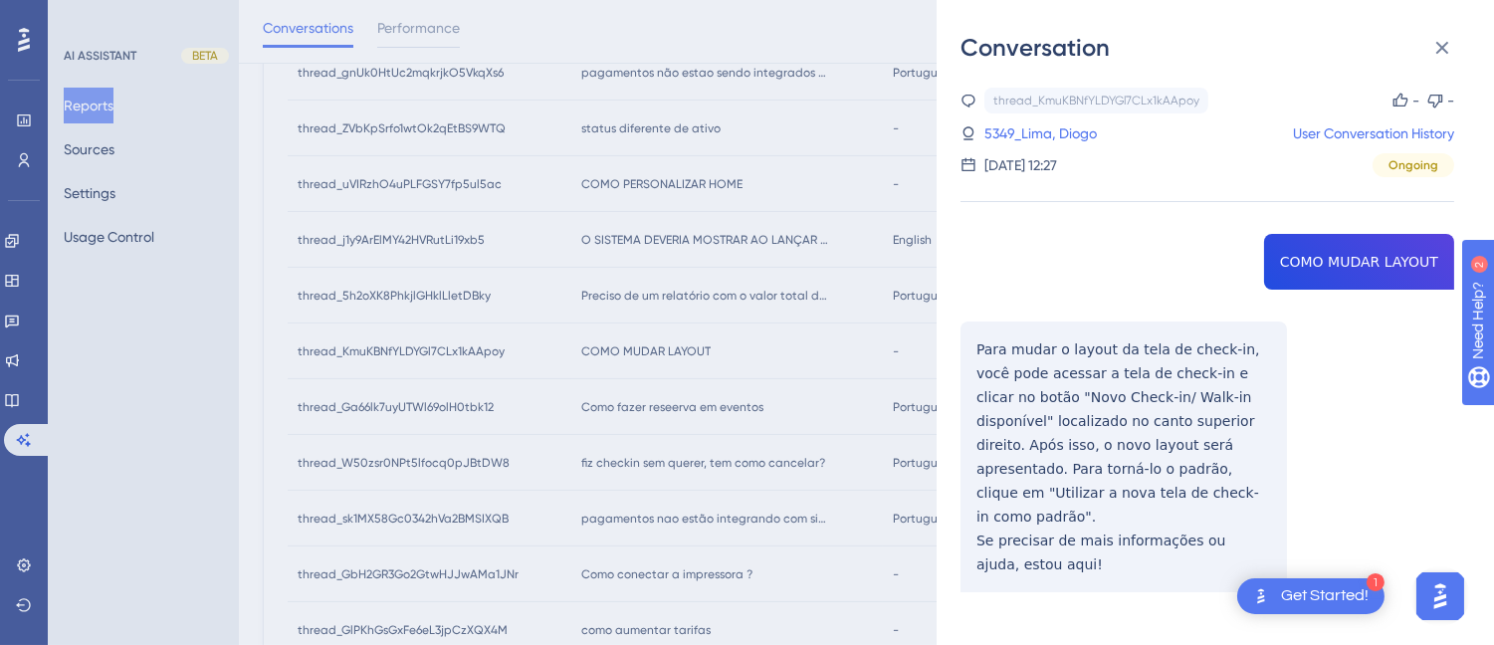
click at [1309, 274] on div "thread_KmuKBNfYLDYGl7CLx1kAApoy Copy - - 5349_Lima, Diogo User Conversation His…" at bounding box center [1207, 391] width 494 height 606
click at [1303, 259] on div "thread_KmuKBNfYLDYGl7CLx1kAApoy Copy - - 5349_Lima, Diogo User Conversation His…" at bounding box center [1207, 391] width 494 height 606
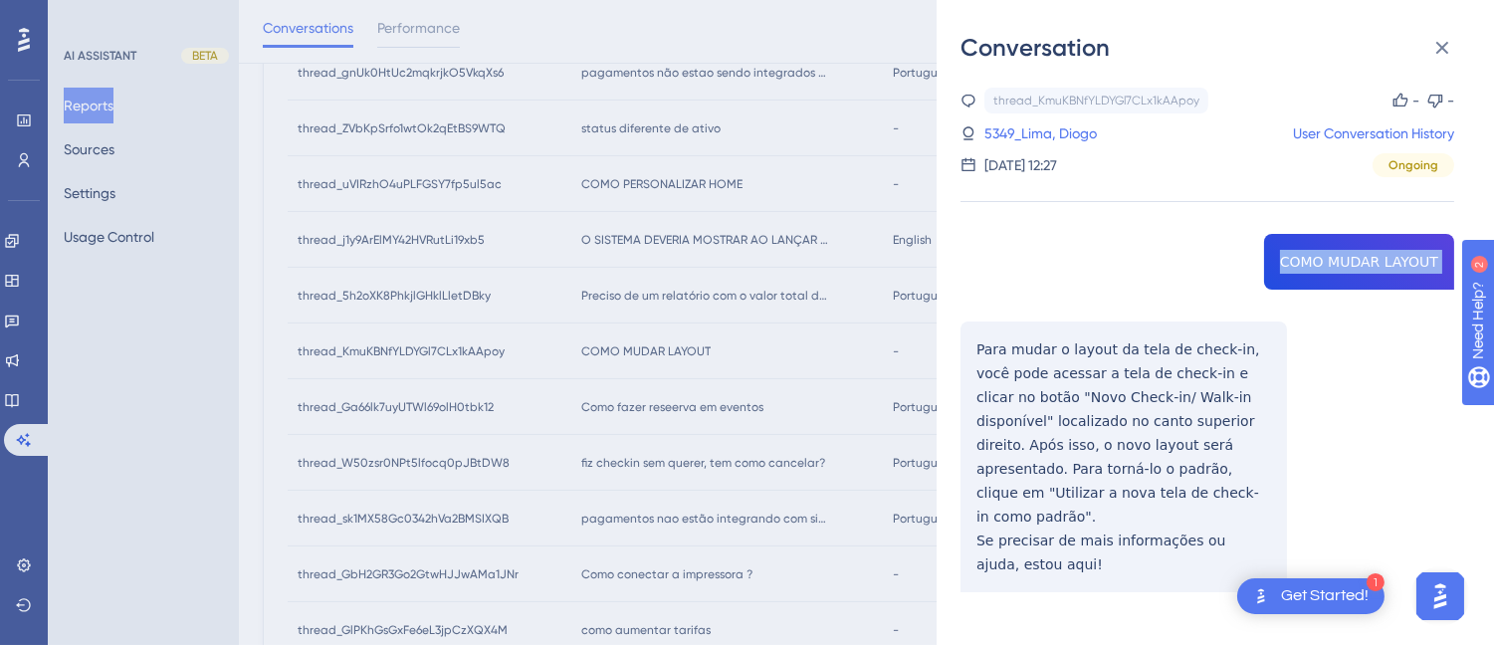
click at [1303, 259] on div "thread_KmuKBNfYLDYGl7CLx1kAApoy Copy - - 5349_Lima, Diogo User Conversation His…" at bounding box center [1207, 391] width 494 height 606
click at [1107, 393] on div "thread_KmuKBNfYLDYGl7CLx1kAApoy Copy - - 5349_Lima, Diogo User Conversation His…" at bounding box center [1207, 391] width 494 height 606
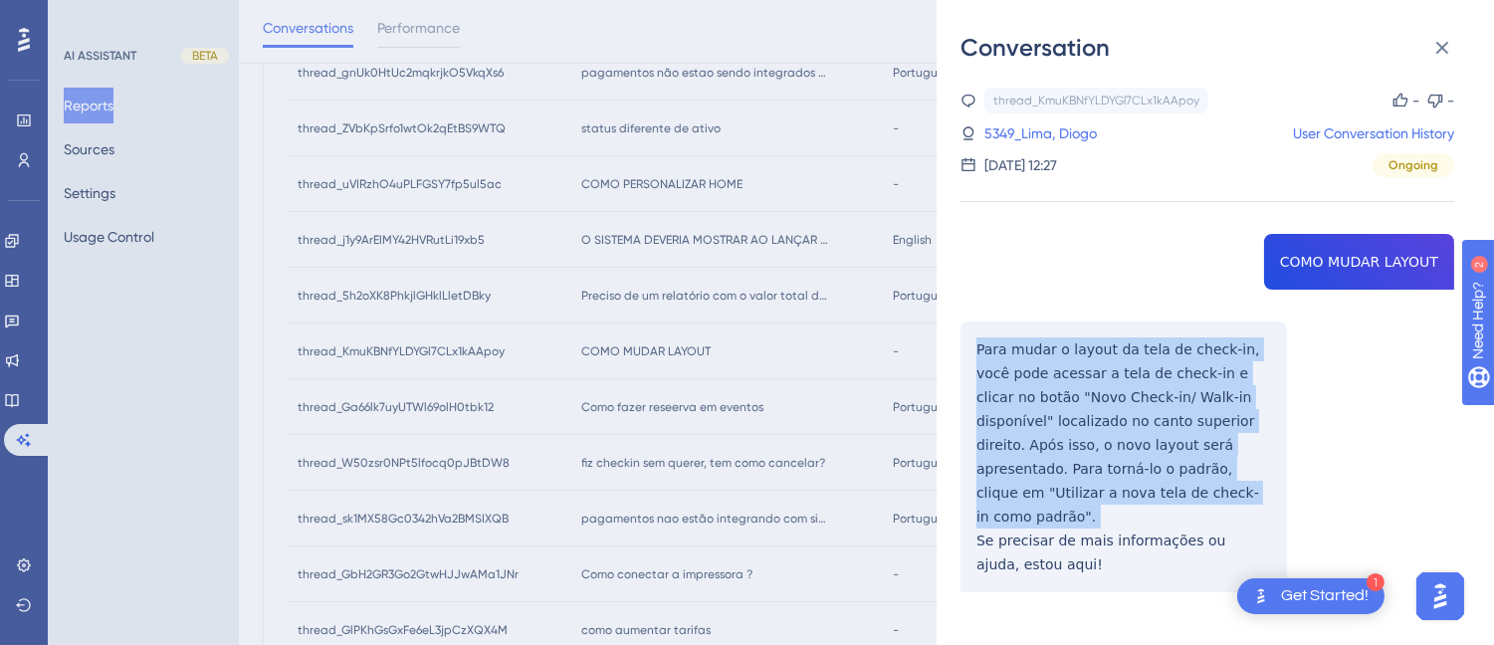
click at [1106, 393] on div "thread_KmuKBNfYLDYGl7CLx1kAApoy Copy - - 5349_Lima, Diogo User Conversation His…" at bounding box center [1207, 391] width 494 height 606
drag, startPoint x: 1106, startPoint y: 393, endPoint x: 1158, endPoint y: 426, distance: 61.3
click at [1168, 394] on div "thread_KmuKBNfYLDYGl7CLx1kAApoy Copy - - 5349_Lima, Diogo User Conversation His…" at bounding box center [1207, 391] width 494 height 606
drag, startPoint x: 1050, startPoint y: 527, endPoint x: 965, endPoint y: 334, distance: 210.7
click at [965, 334] on div "thread_KmuKBNfYLDYGl7CLx1kAApoy Copy - - 5349_Lima, Diogo User Conversation His…" at bounding box center [1207, 391] width 494 height 606
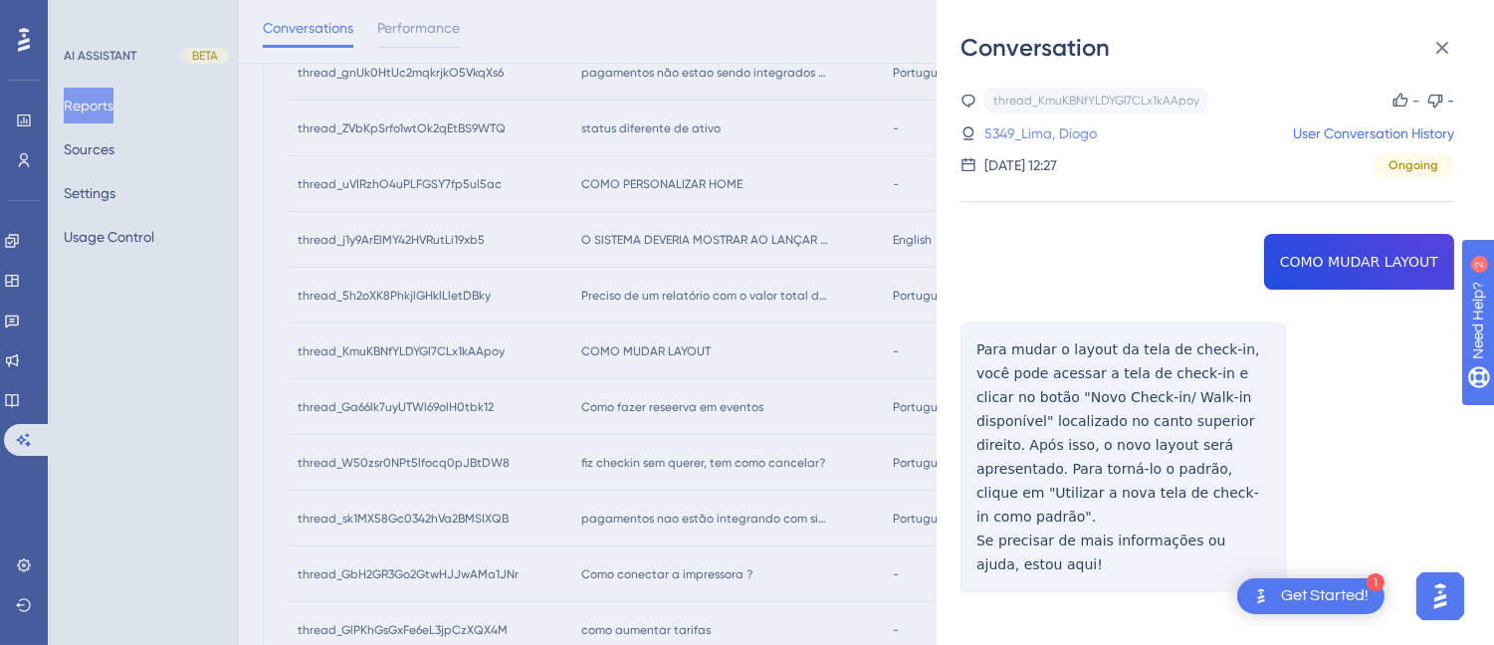
click at [1059, 144] on link "5349_Lima, Diogo" at bounding box center [1040, 133] width 112 height 24
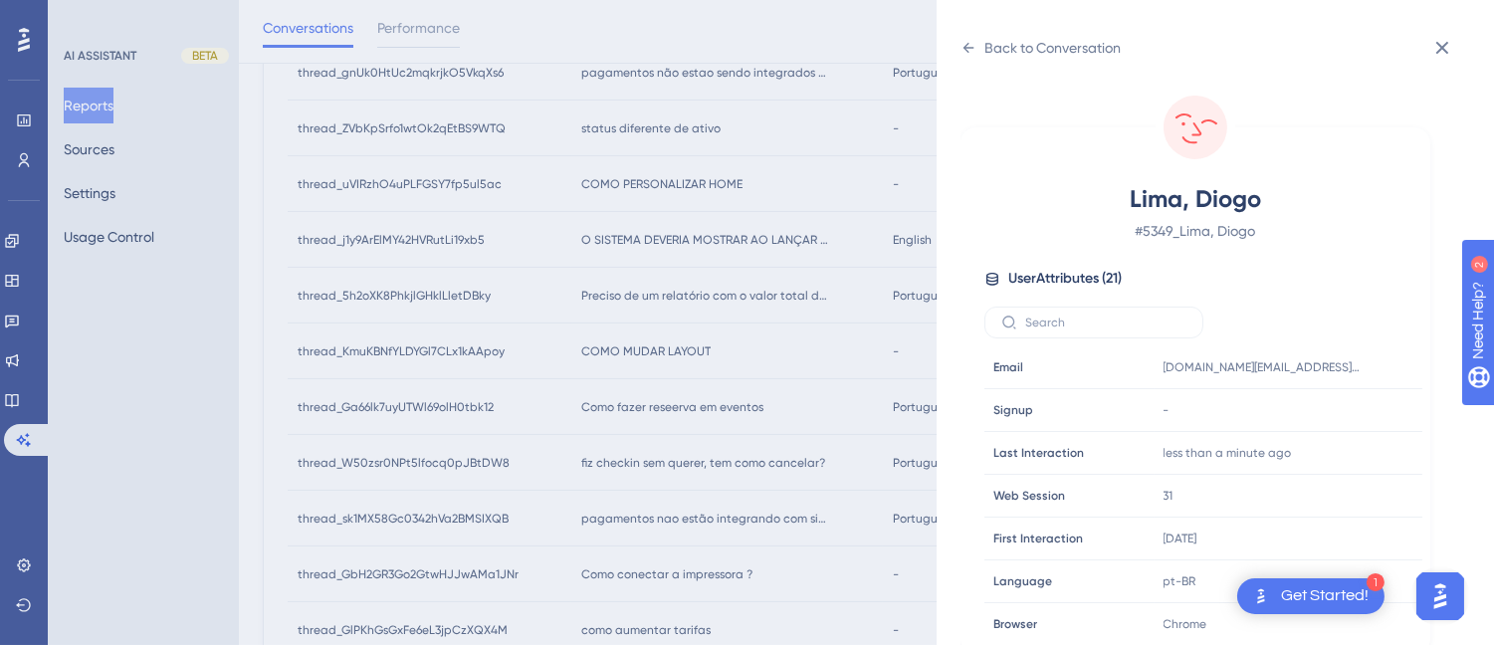
scroll to position [607, 0]
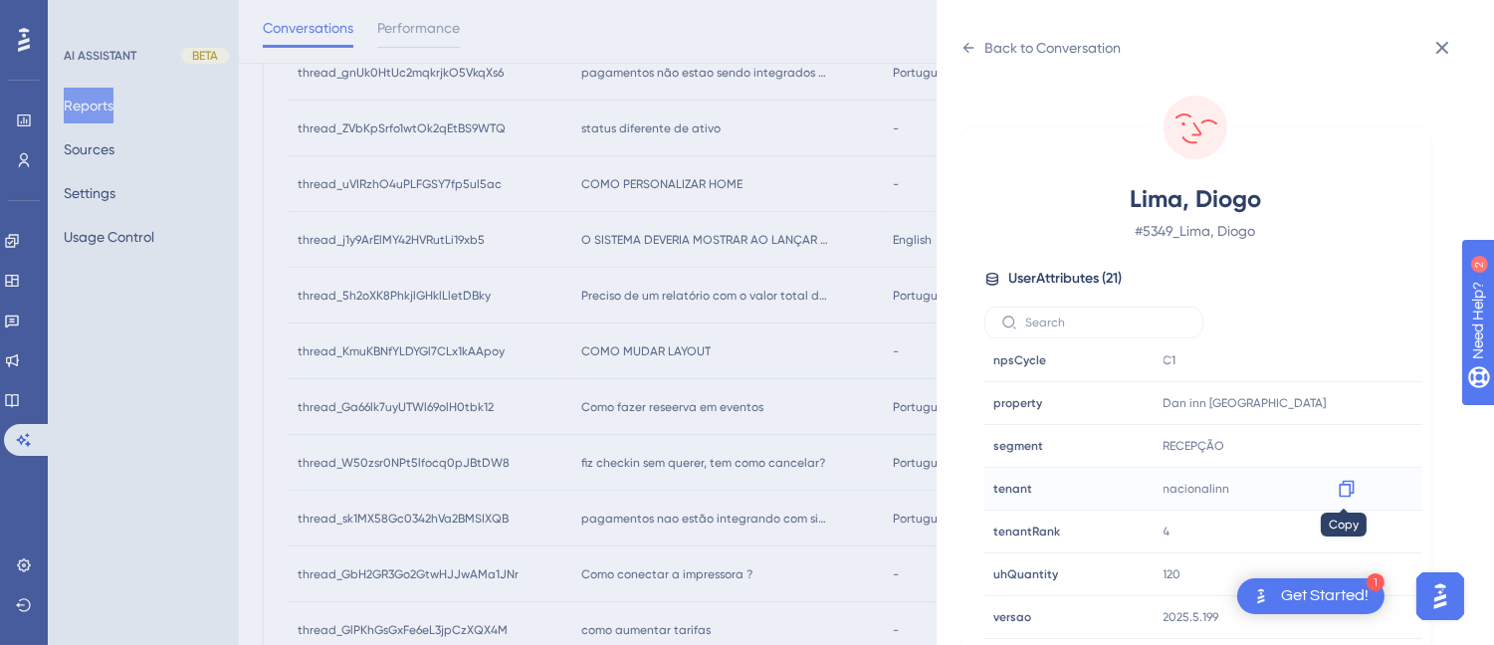
click at [1345, 499] on icon at bounding box center [1346, 489] width 20 height 20
click at [1351, 398] on icon at bounding box center [1346, 403] width 20 height 20
click at [971, 41] on icon at bounding box center [968, 48] width 16 height 16
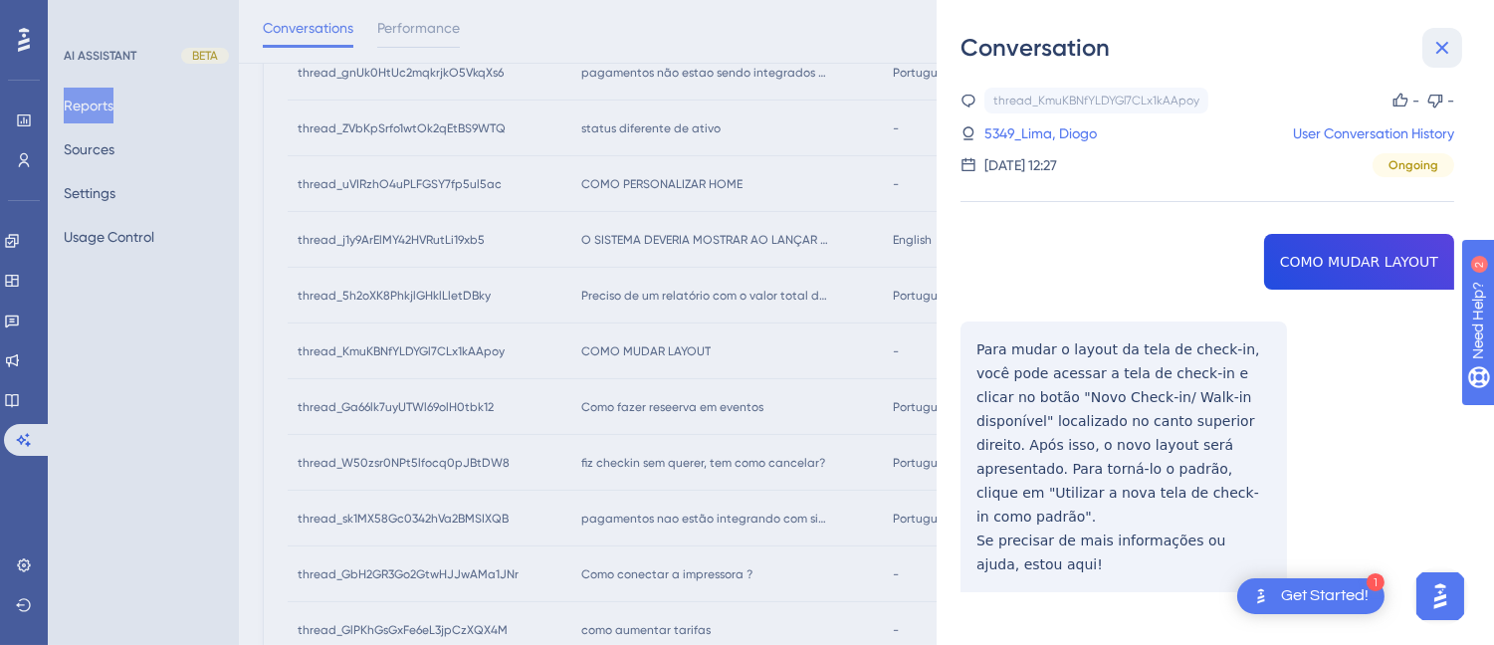
click at [1449, 45] on icon at bounding box center [1442, 48] width 24 height 24
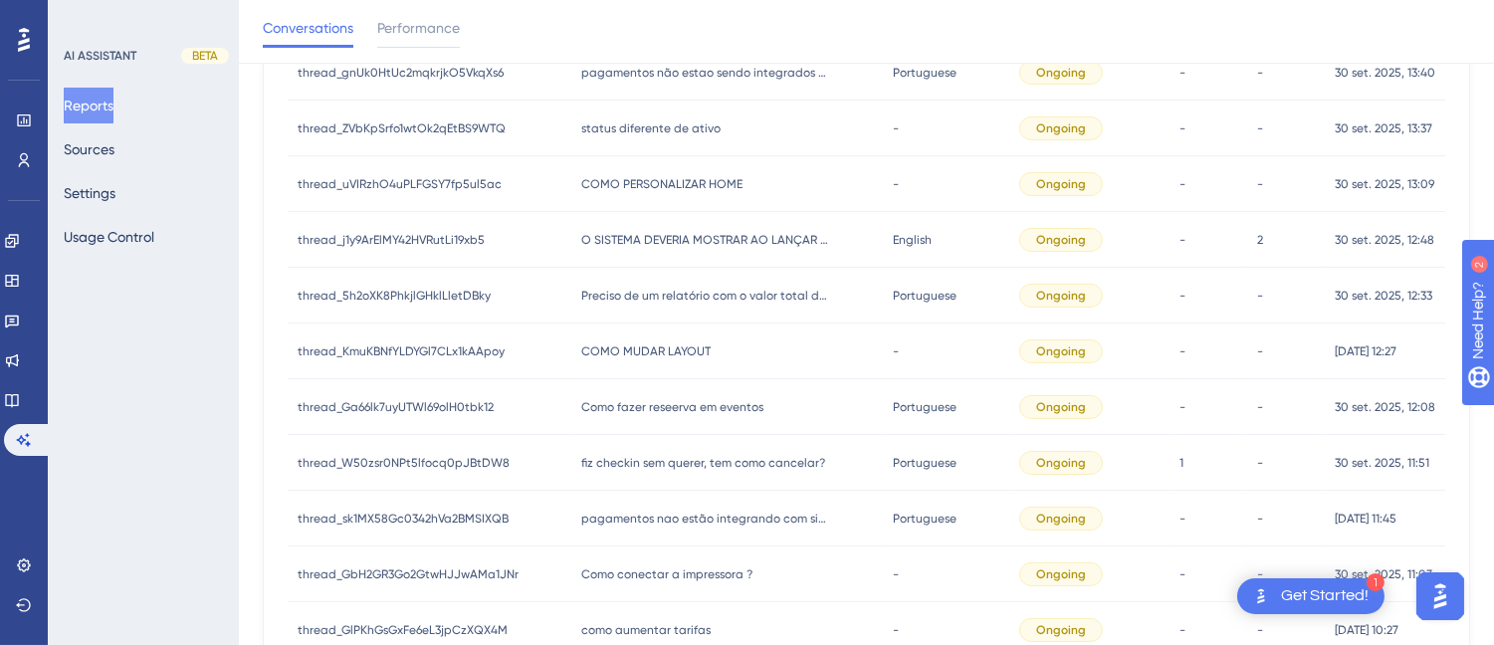
scroll to position [672, 0]
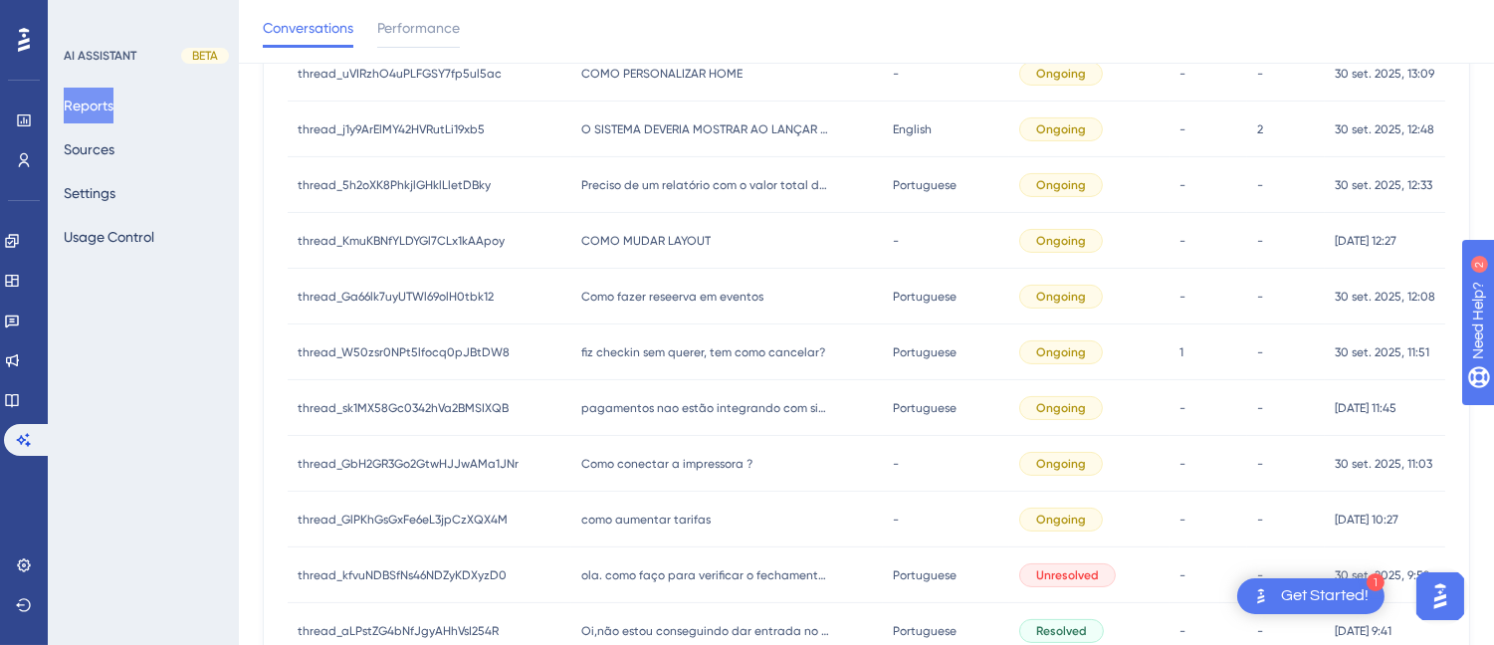
drag, startPoint x: 687, startPoint y: 305, endPoint x: 862, endPoint y: 273, distance: 178.2
click at [694, 305] on div "Como fazer reseerva em eventos Como fazer reseerva em eventos" at bounding box center [726, 297] width 311 height 56
click at [629, 294] on span "Como fazer reseerva em eventos" at bounding box center [672, 297] width 182 height 16
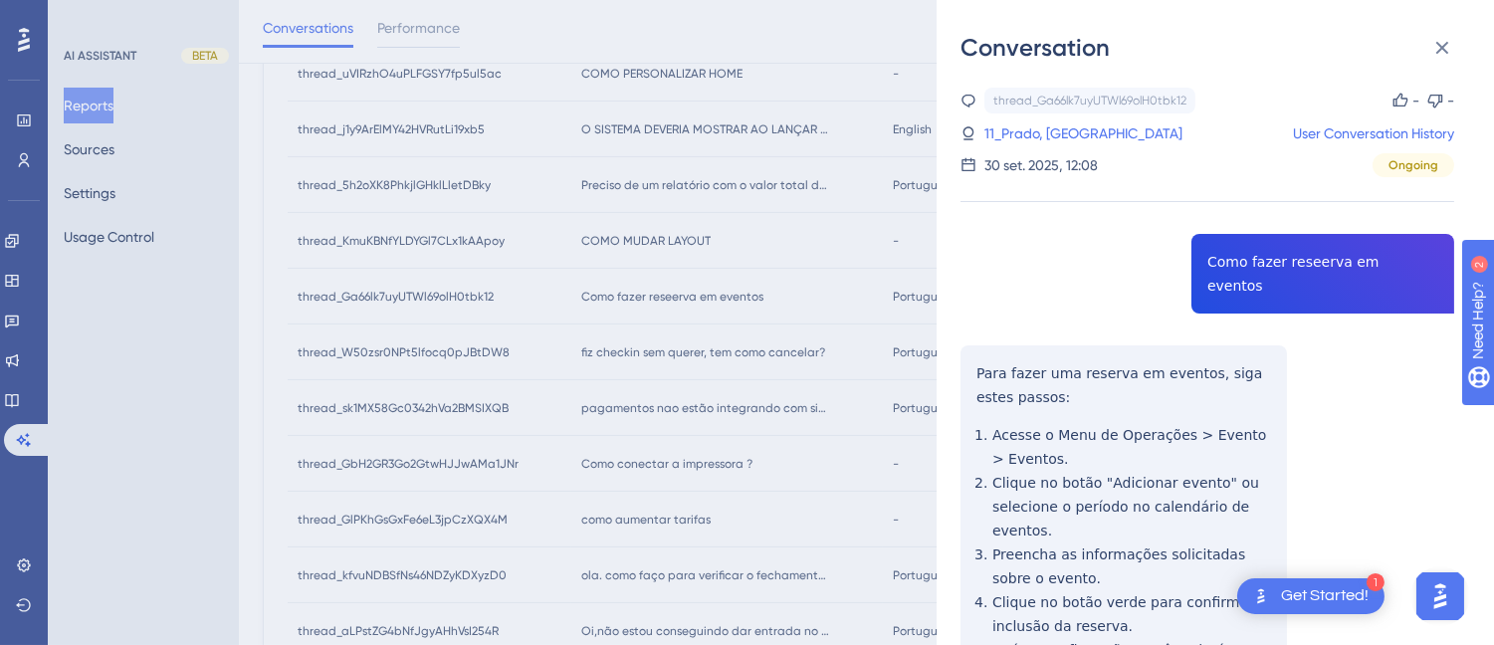
click at [1239, 275] on div "thread_Ga66lk7uyUTWl69olH0tbk12 Copy - - 11_Prado, Keyla User Conversation Hist…" at bounding box center [1207, 512] width 494 height 849
click at [1240, 274] on div "thread_Ga66lk7uyUTWl69olH0tbk12 Copy - - 11_Prado, Keyla User Conversation Hist…" at bounding box center [1207, 512] width 494 height 849
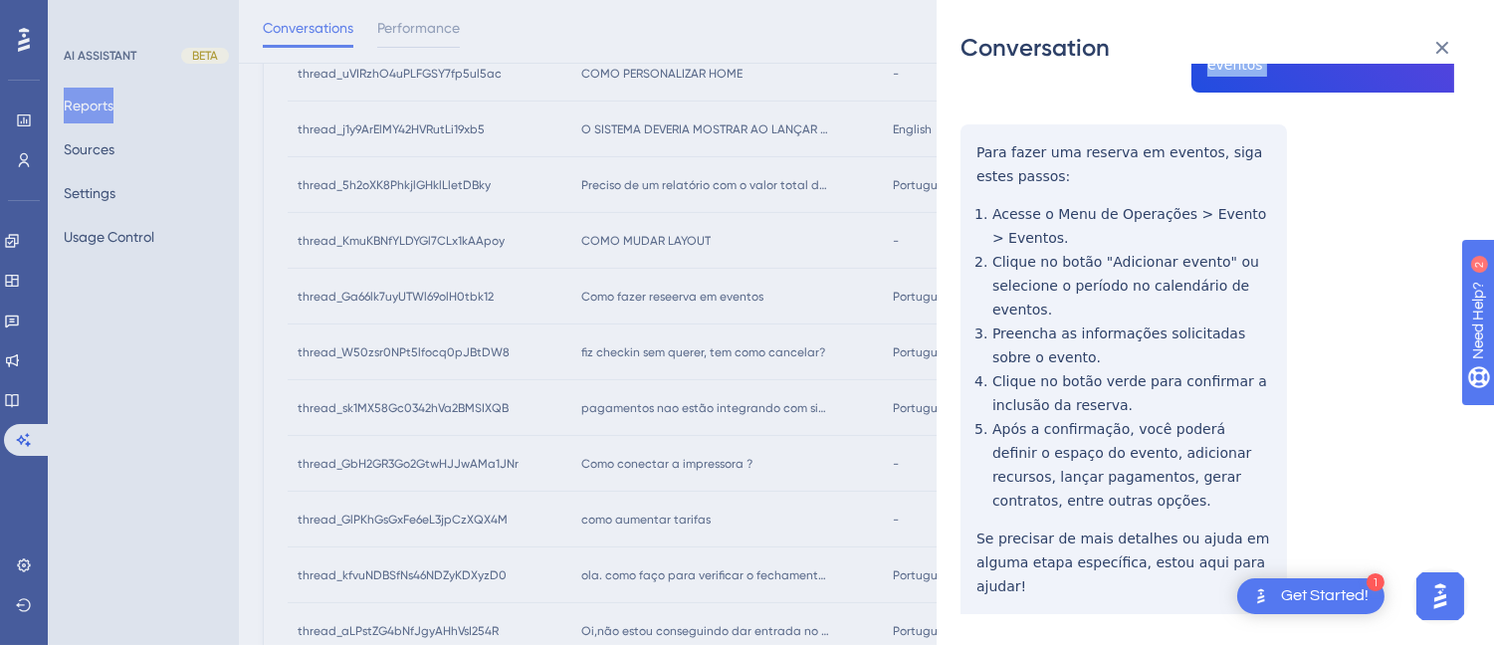
click at [957, 112] on div "Conversation thread_Ga66lk7uyUTWl69olH0tbk12 Copy - - 11_Prado, Keyla User Conv…" at bounding box center [1214, 322] width 557 height 645
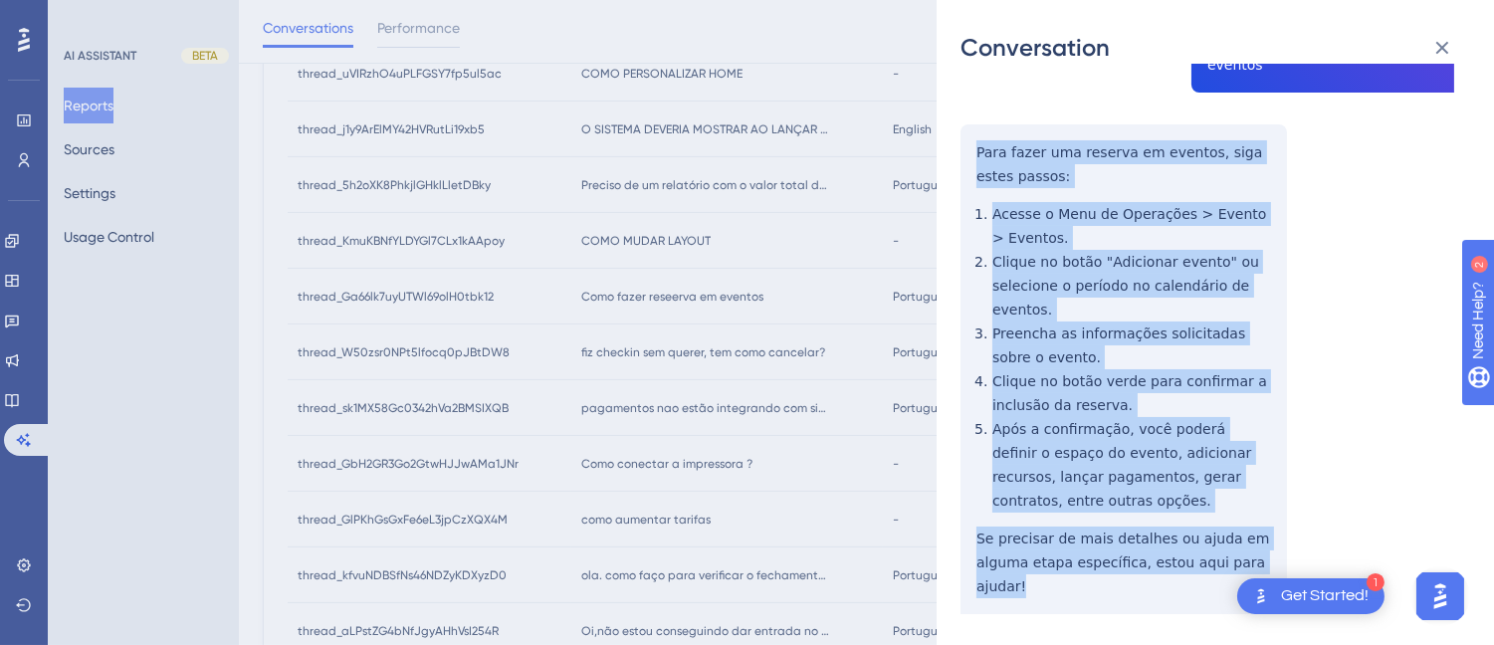
drag, startPoint x: 965, startPoint y: 113, endPoint x: 1107, endPoint y: 597, distance: 504.1
click at [1107, 597] on div "thread_Ga66lk7uyUTWl69olH0tbk12 Copy - - 11_Prado, Keyla User Conversation Hist…" at bounding box center [1207, 291] width 494 height 849
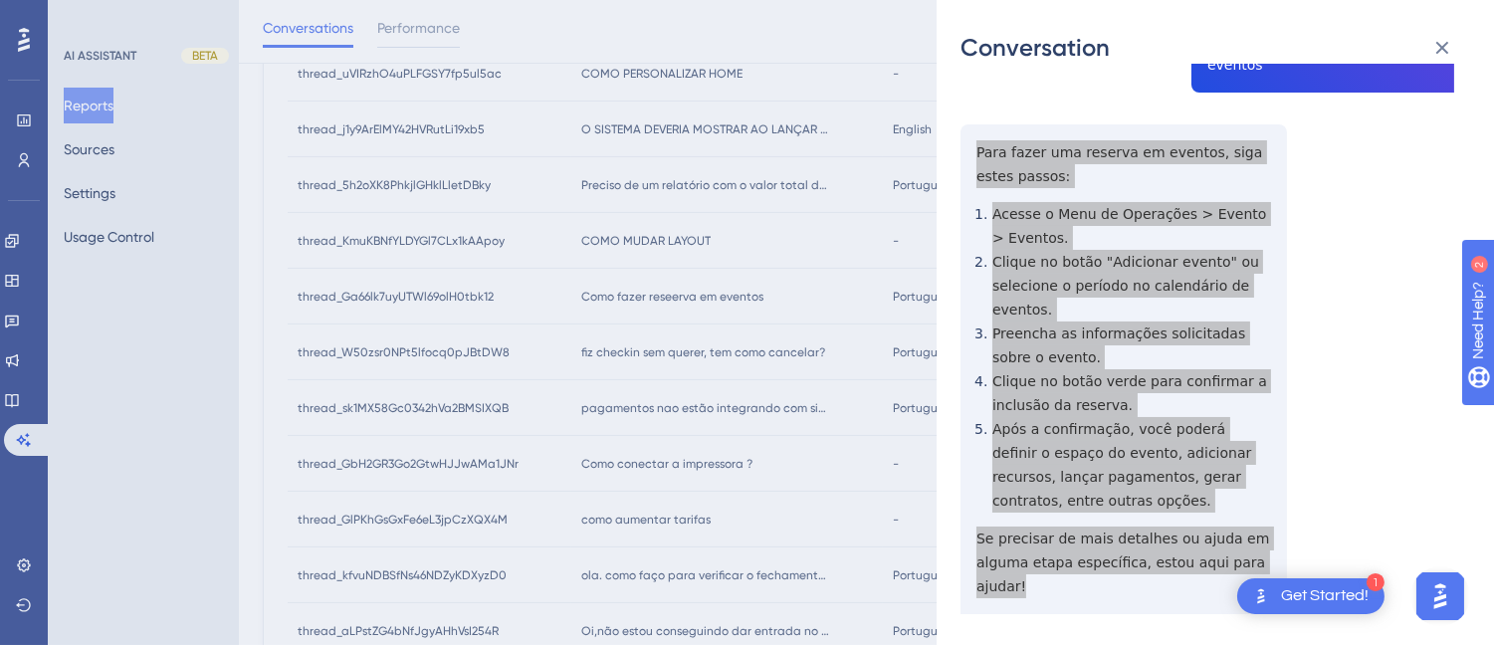
scroll to position [0, 0]
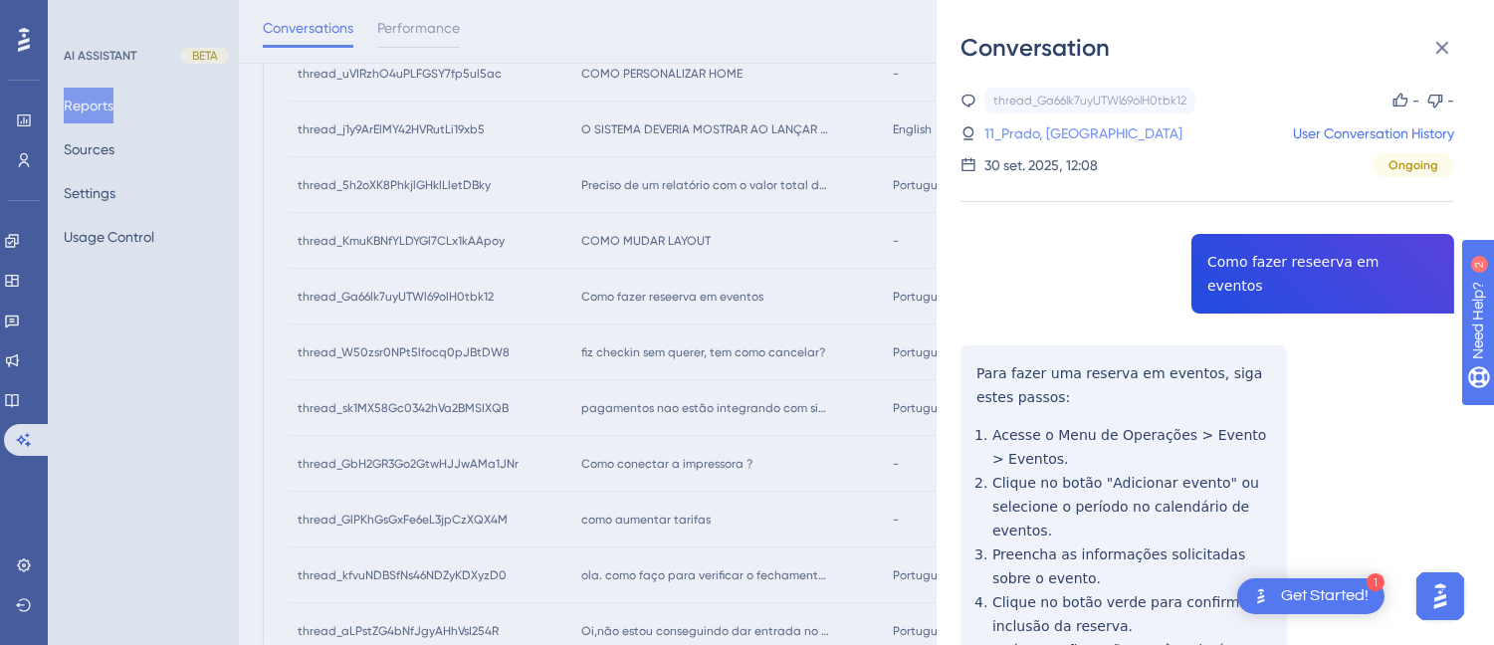
click at [1012, 136] on link "11_Prado, Keyla" at bounding box center [1083, 133] width 198 height 24
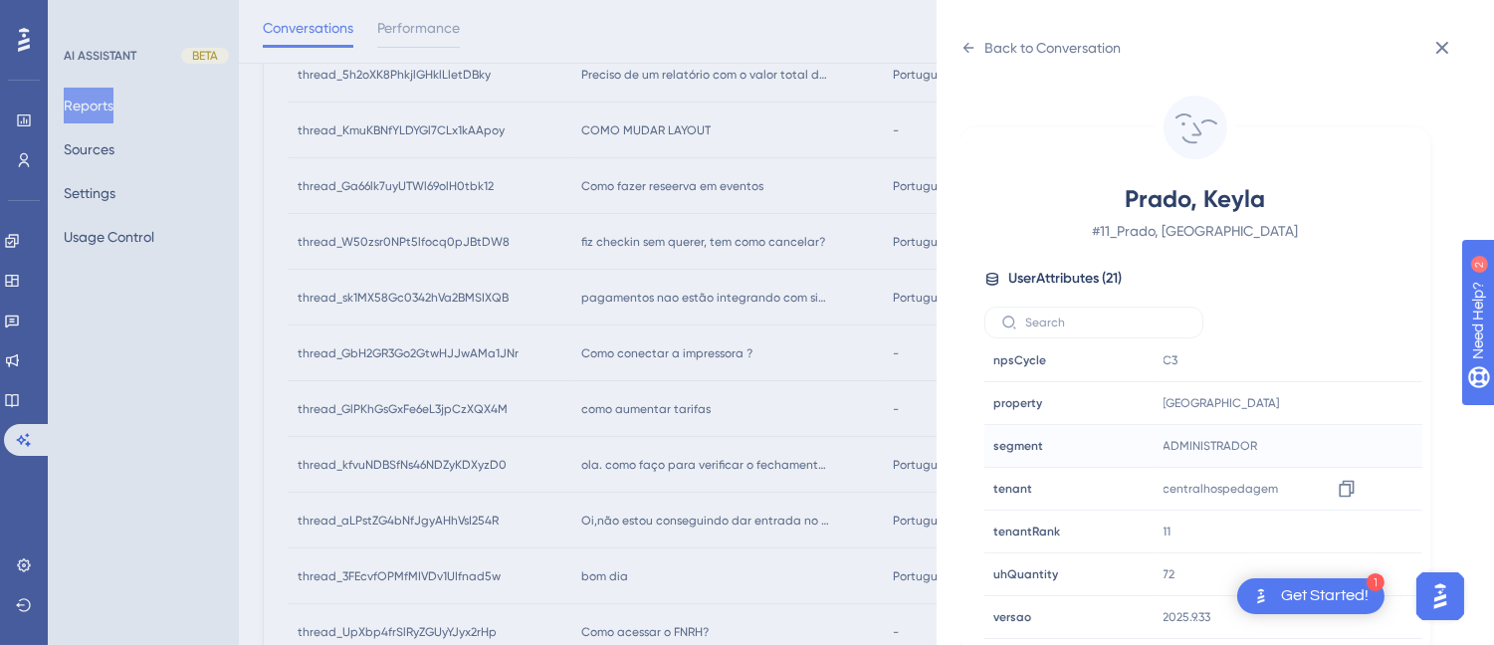
scroll to position [893, 0]
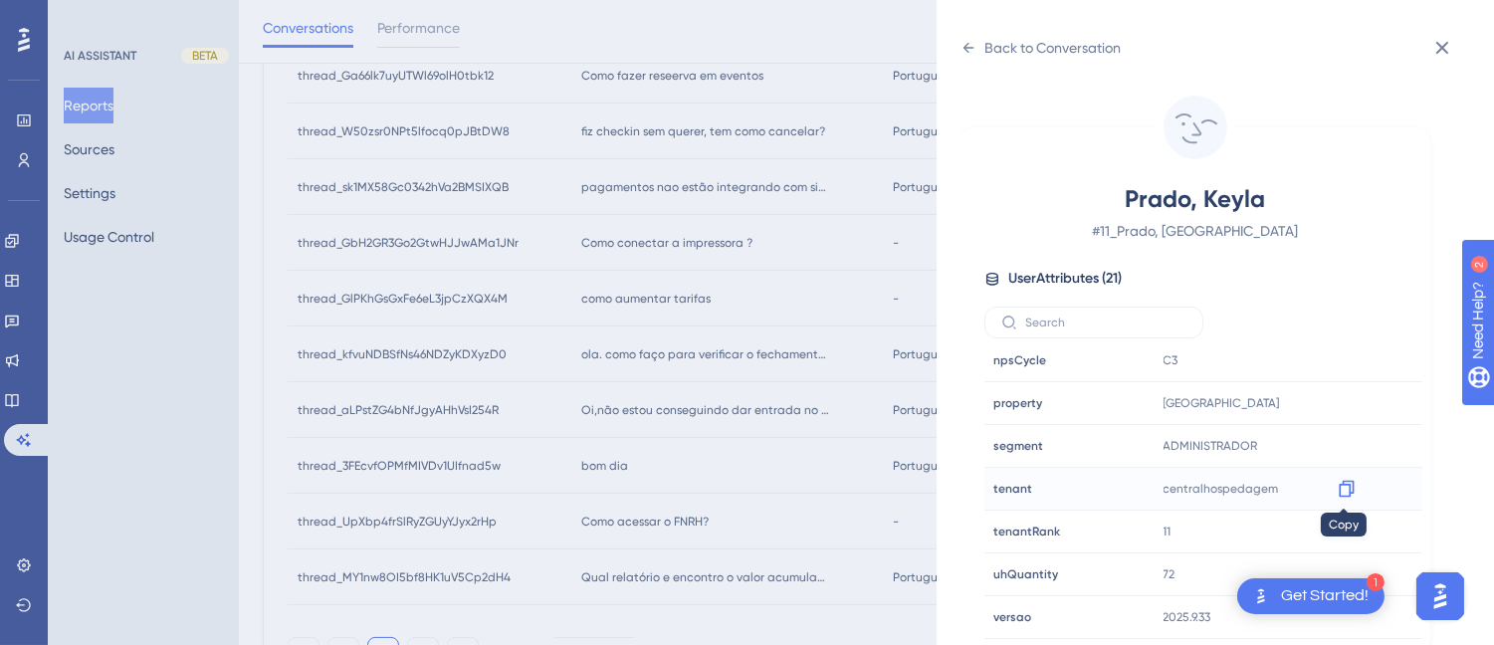
click at [1345, 491] on icon at bounding box center [1346, 489] width 20 height 20
click at [975, 41] on icon at bounding box center [968, 48] width 16 height 16
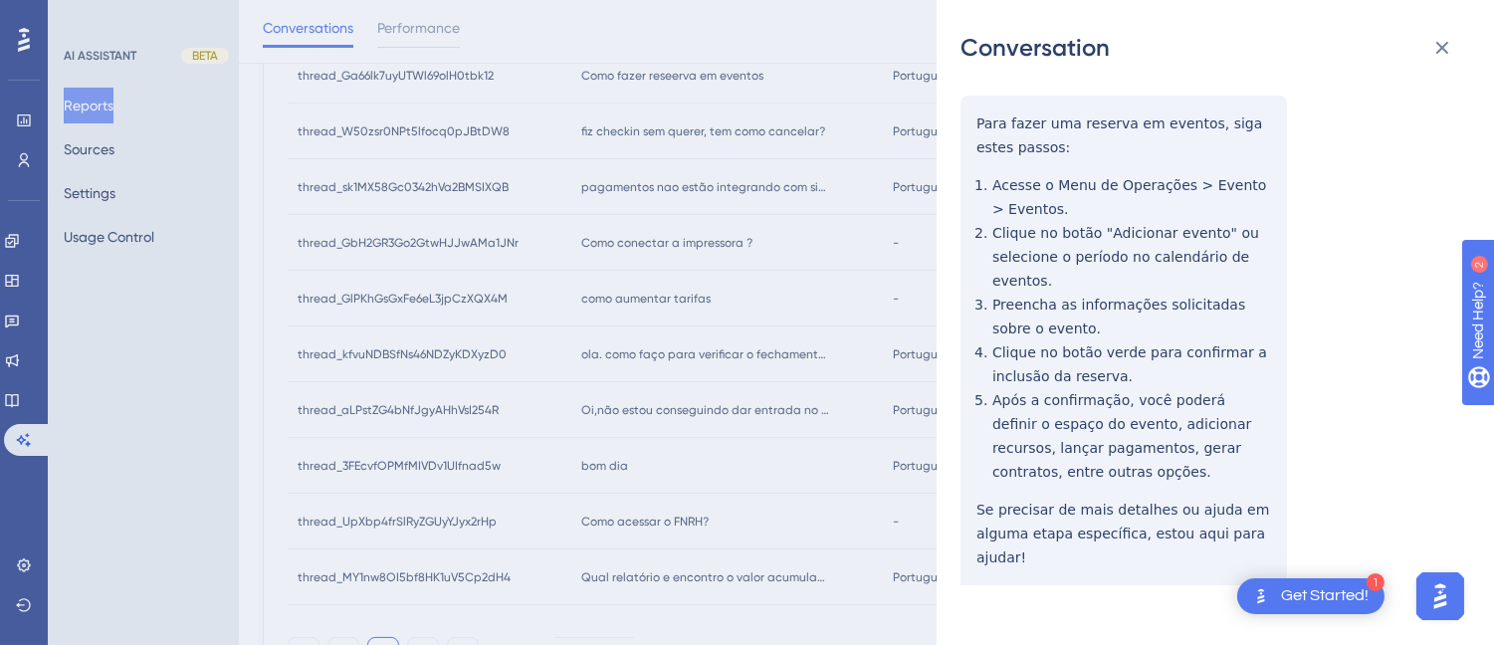
scroll to position [0, 0]
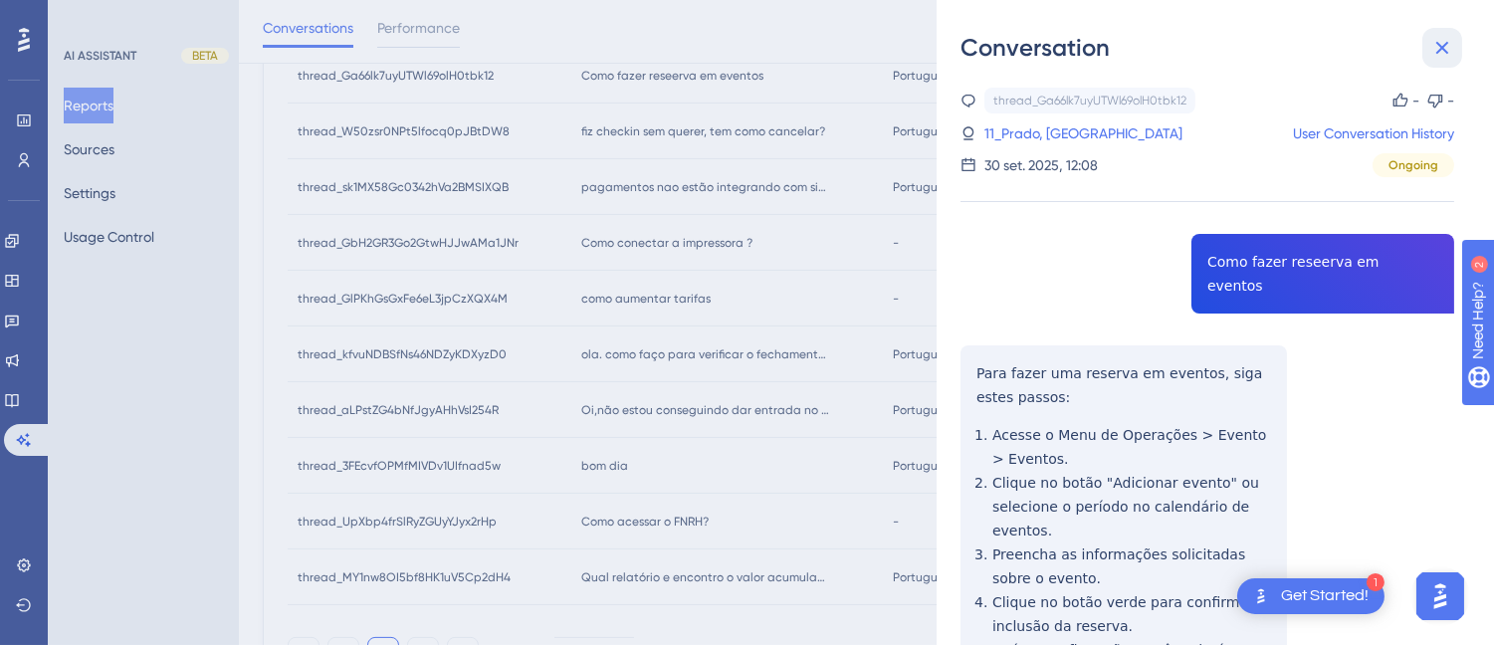
click at [1445, 36] on icon at bounding box center [1442, 48] width 24 height 24
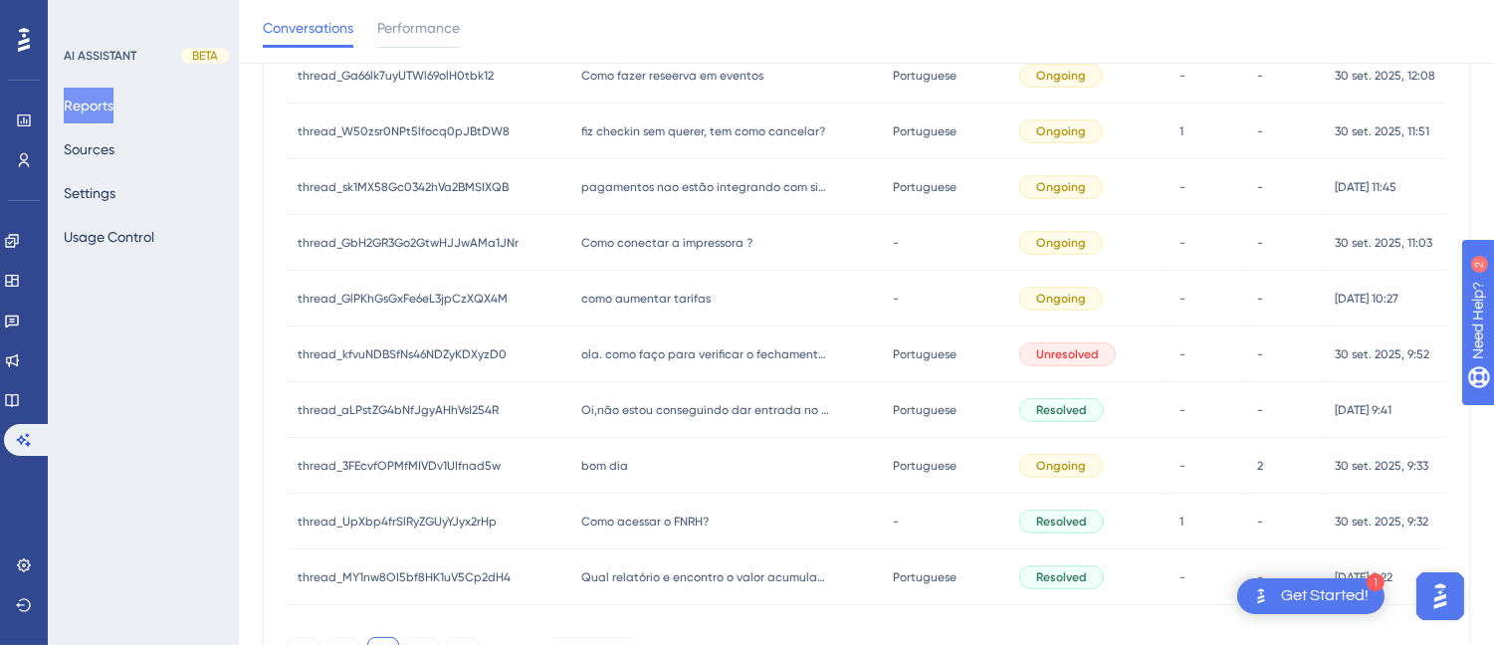
click at [747, 123] on span "fiz checkin sem querer, tem como cancelar?" at bounding box center [703, 131] width 244 height 16
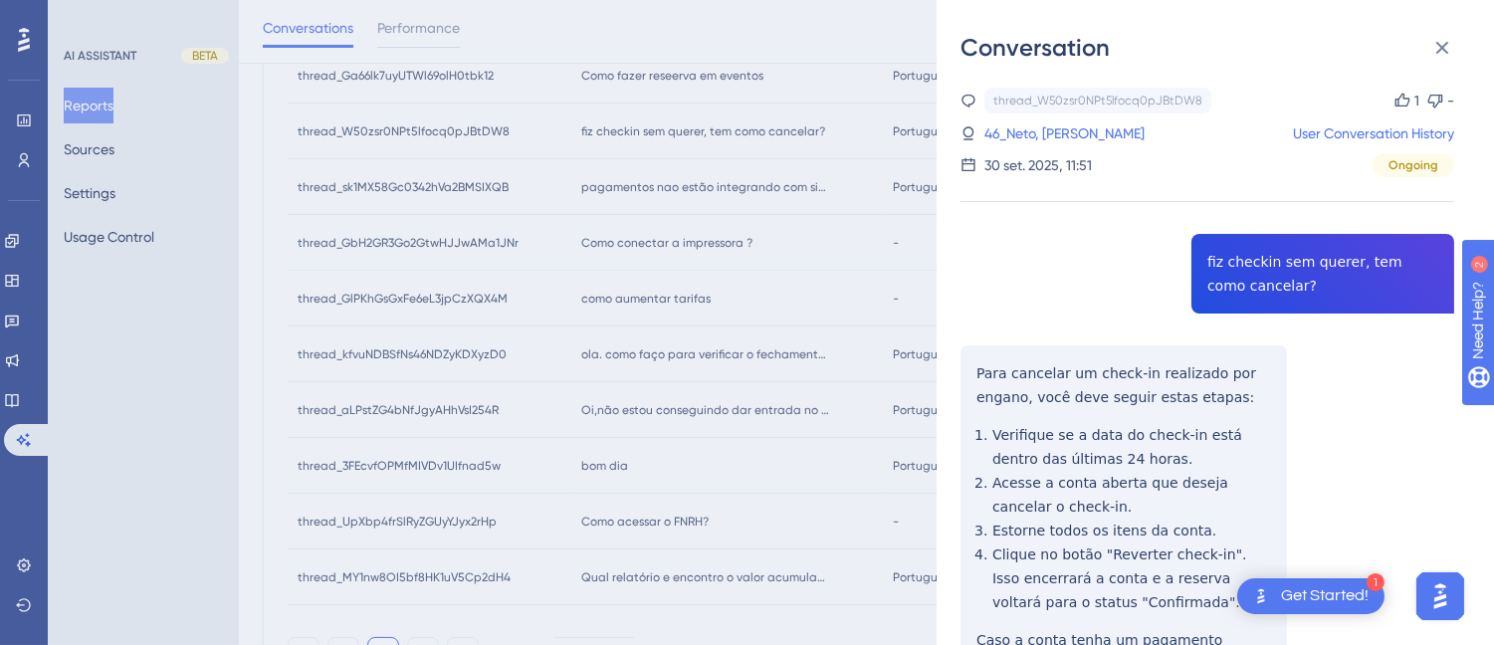
click at [1345, 294] on div "thread_W50zsr0NPt5lfocq0pJBtDW8 Copy 1 - 46_Neto, Marco User Conversation Histo…" at bounding box center [1207, 472] width 494 height 769
click at [971, 373] on div "thread_W50zsr0NPt5lfocq0pJBtDW8 Copy 1 - 46_Neto, Marco User Conversation Histo…" at bounding box center [1207, 472] width 494 height 769
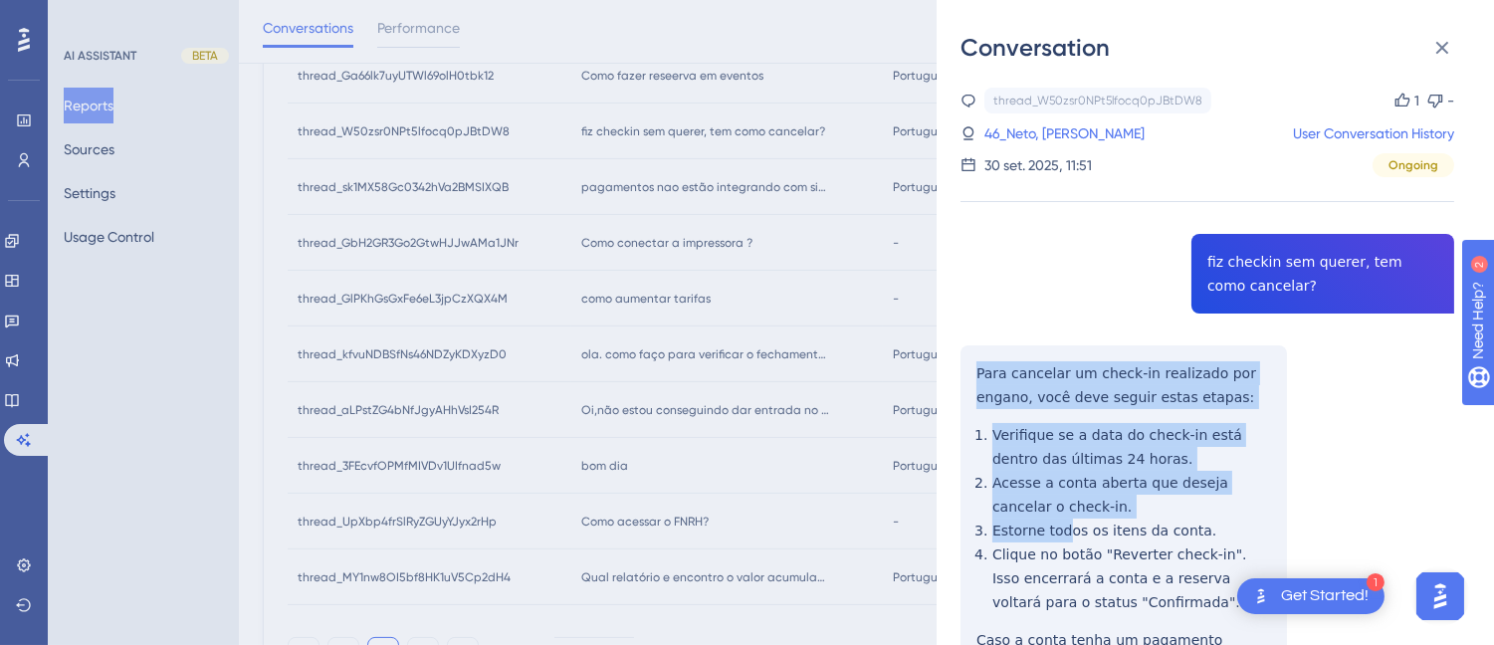
scroll to position [194, 0]
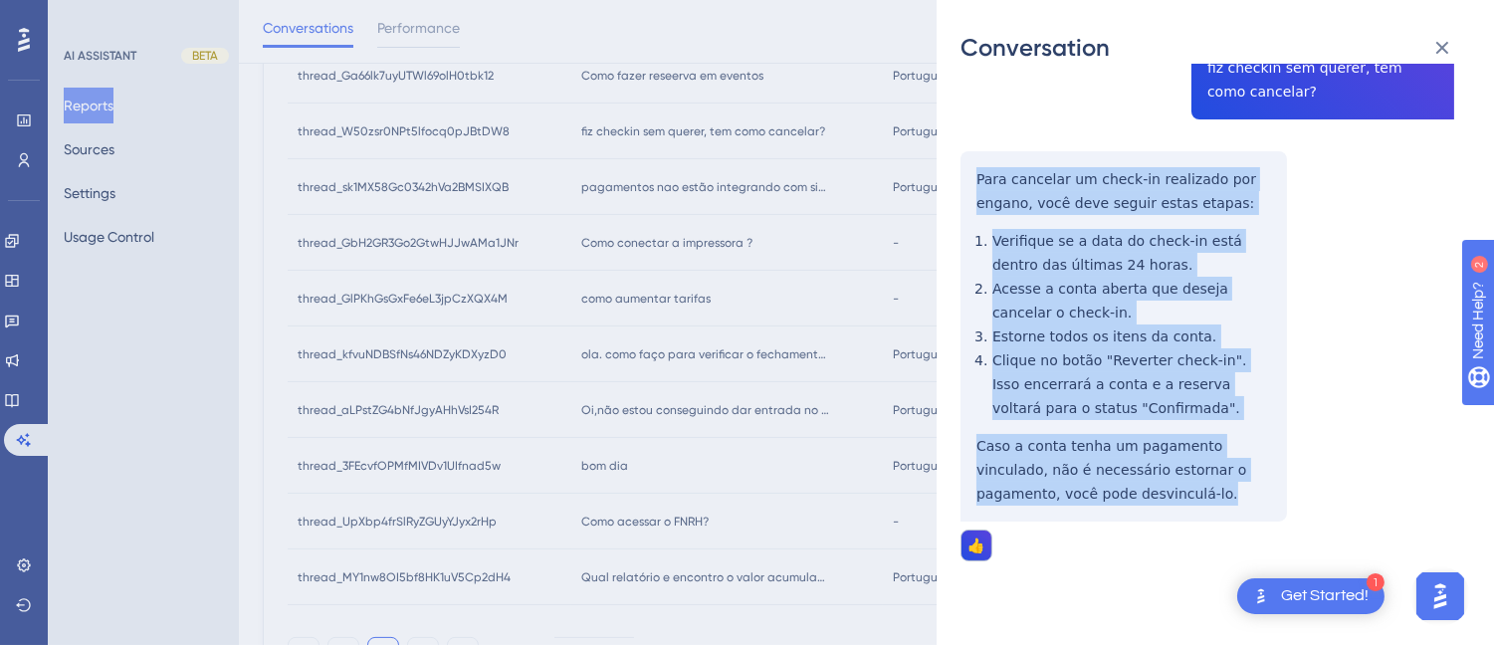
drag, startPoint x: 967, startPoint y: 362, endPoint x: 1119, endPoint y: 511, distance: 213.2
click at [1119, 511] on div "thread_W50zsr0NPt5lfocq0pJBtDW8 Copy 1 - 46_Neto, Marco User Conversation Histo…" at bounding box center [1207, 278] width 494 height 769
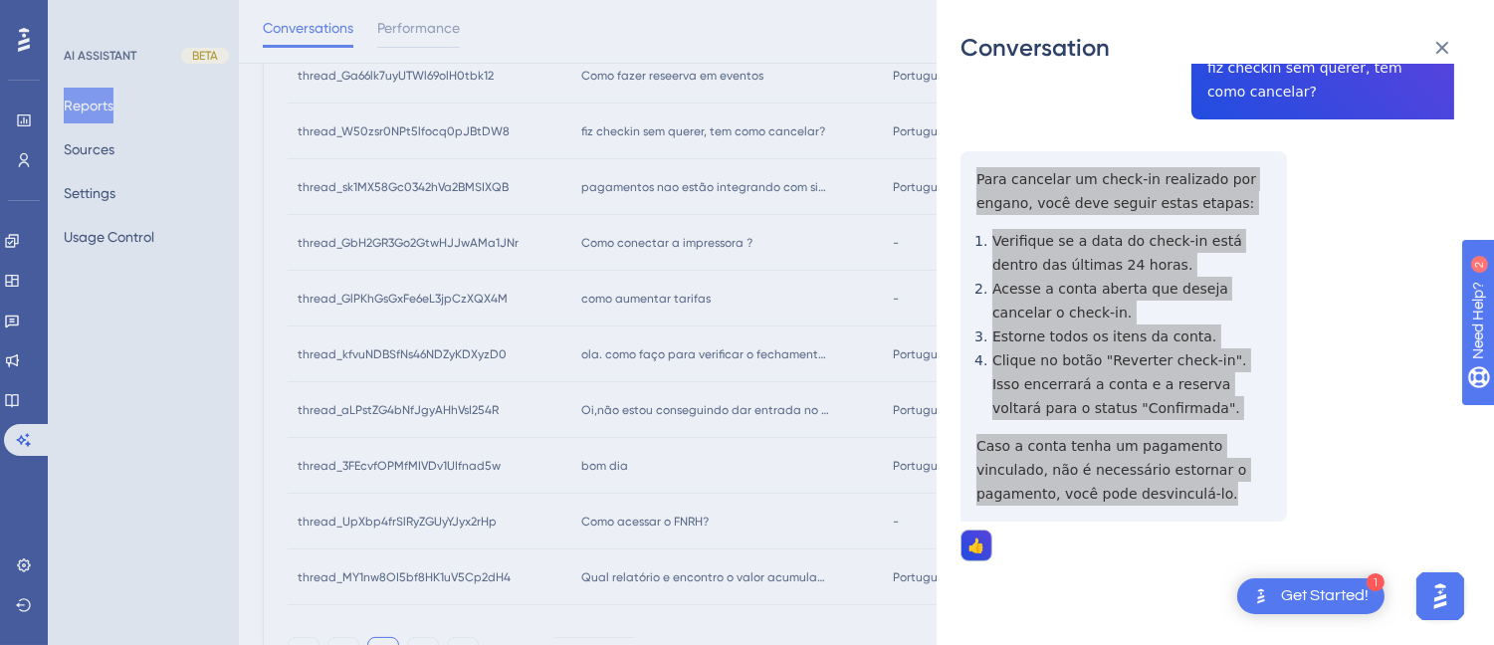
scroll to position [0, 0]
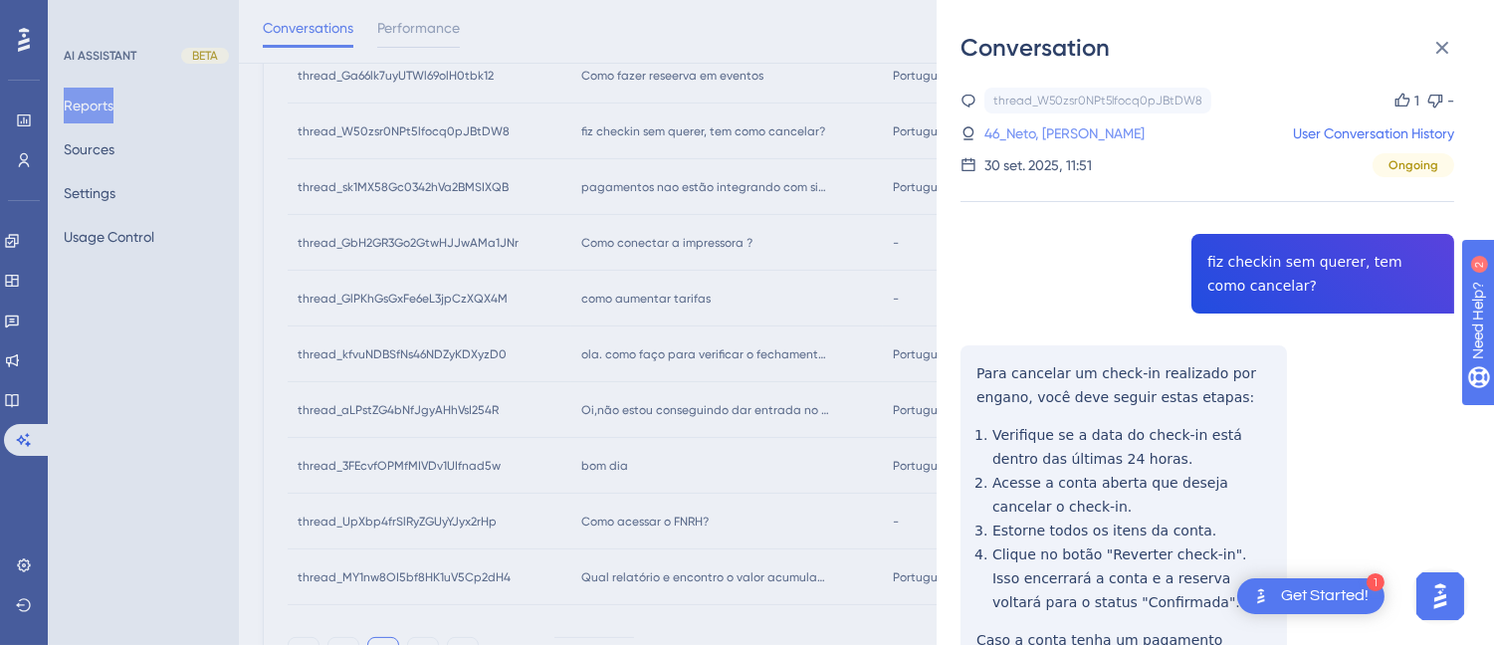
click at [1038, 123] on link "46_Neto, Marco" at bounding box center [1064, 133] width 160 height 24
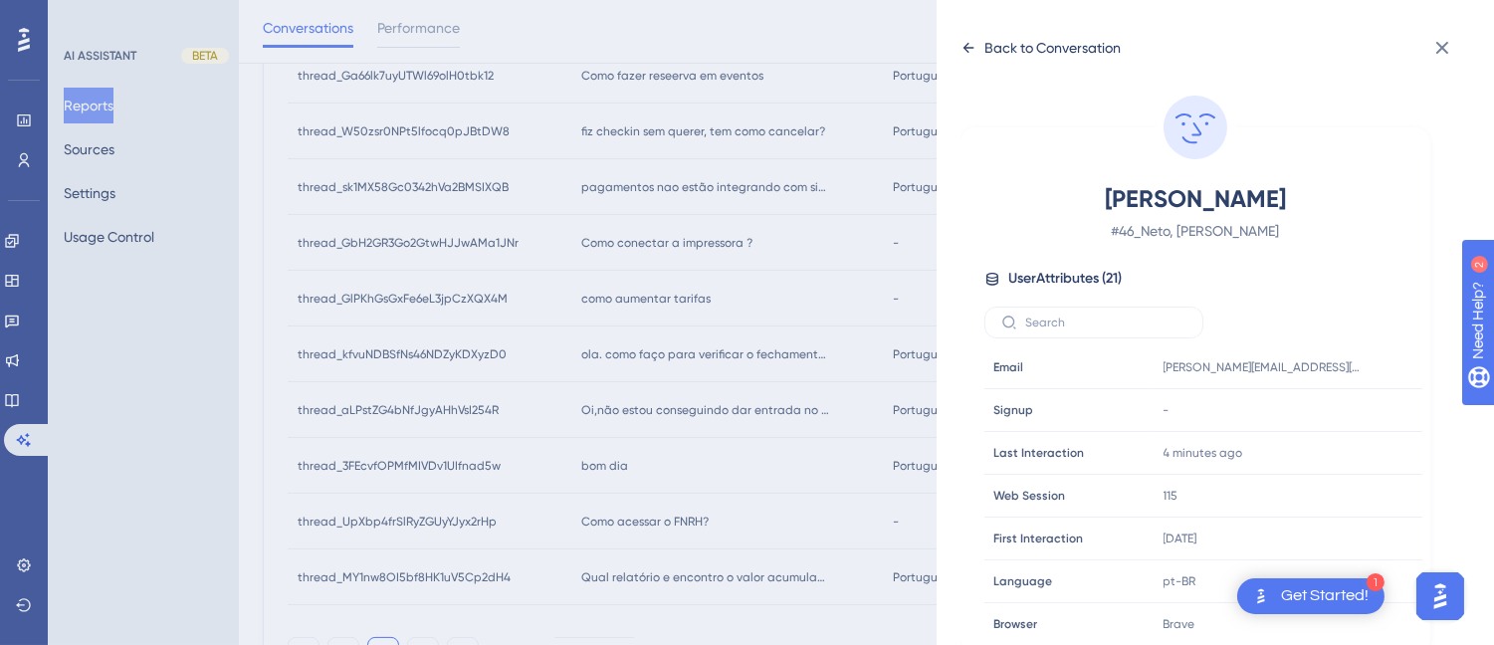
click at [971, 47] on icon at bounding box center [968, 48] width 11 height 10
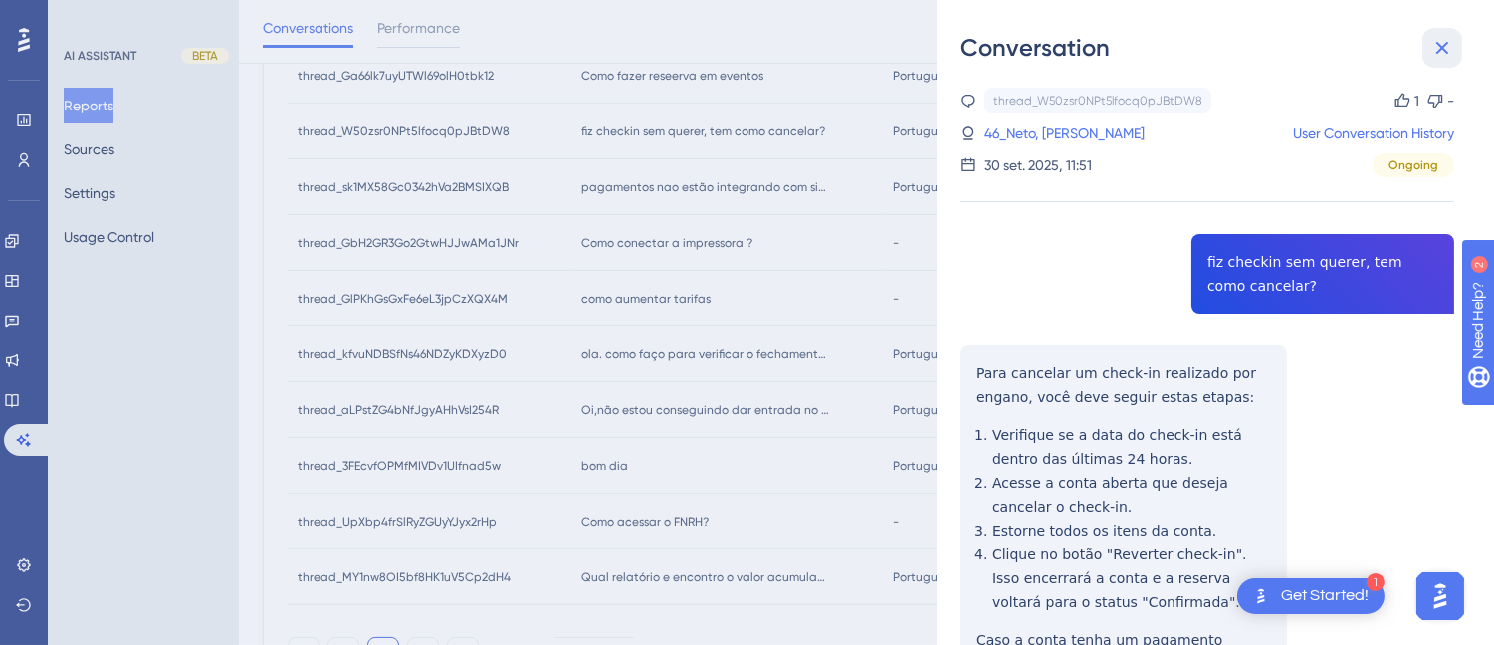
click at [1444, 62] on button at bounding box center [1442, 48] width 40 height 40
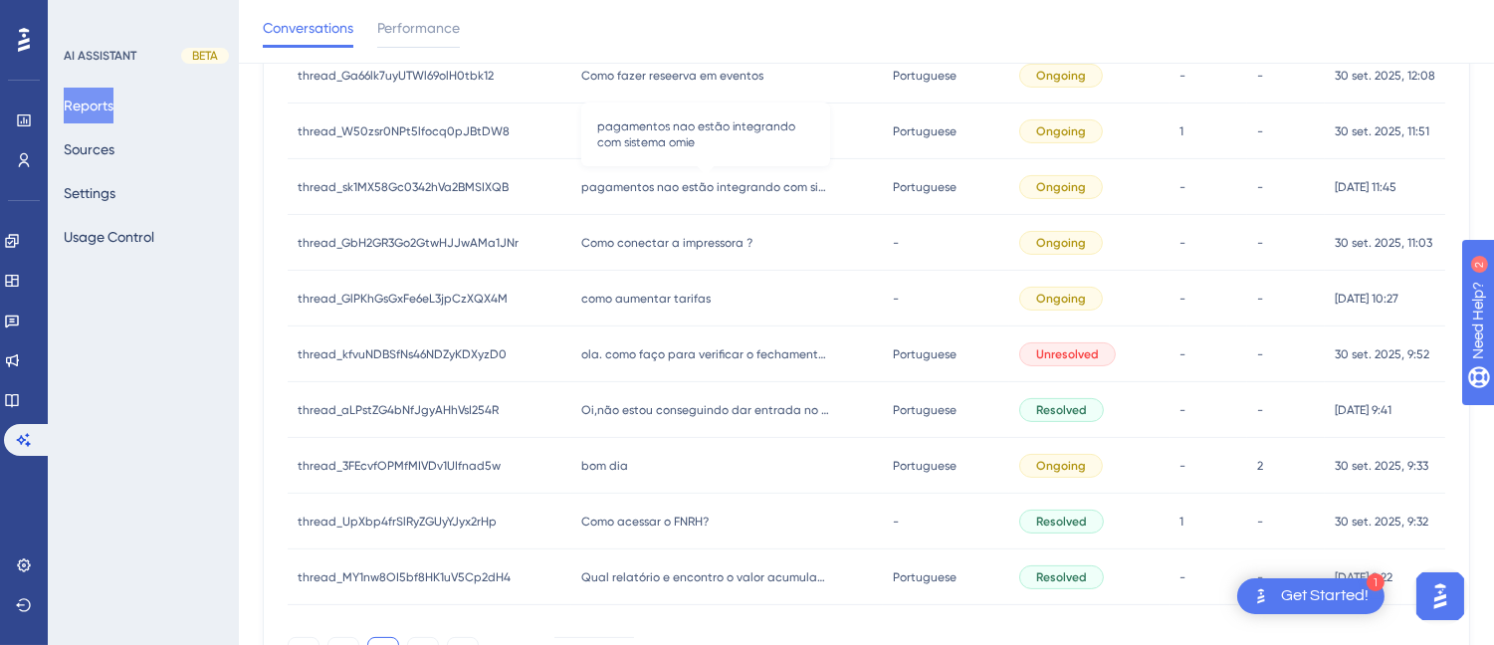
click at [741, 175] on div "pagamentos nao estão integrando com sistema omie pagamentos nao estão integrand…" at bounding box center [726, 187] width 311 height 56
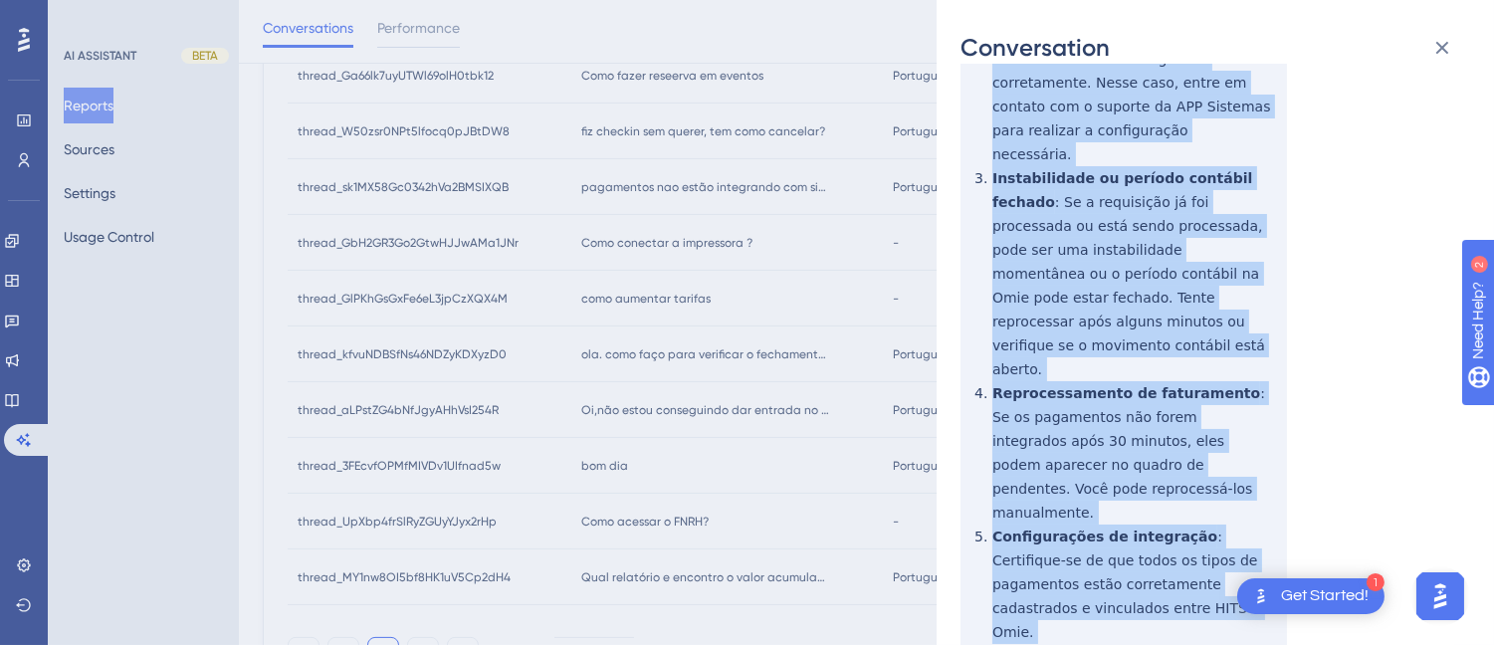
scroll to position [703, 0]
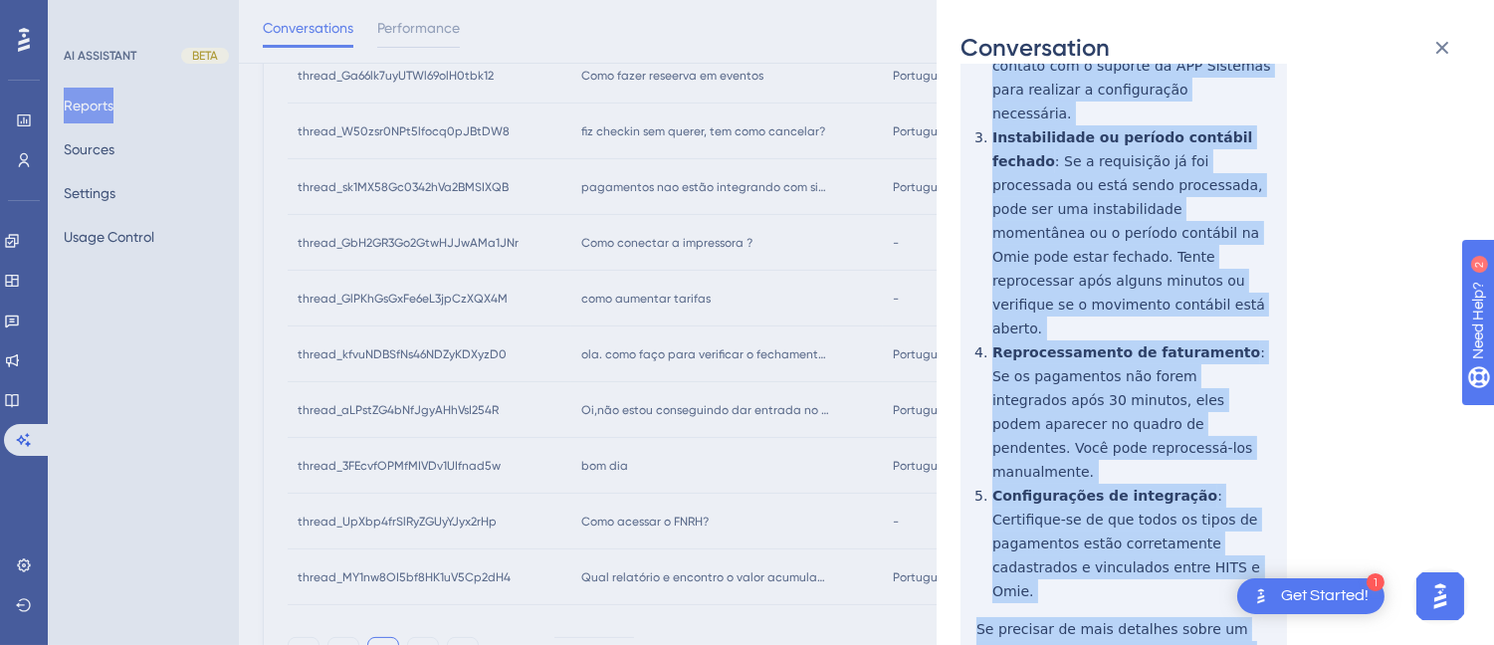
drag, startPoint x: 977, startPoint y: 365, endPoint x: 1280, endPoint y: 544, distance: 351.5
click at [1280, 544] on div "thread_sk1MX58Gc0342hVa2BMSIXQB Copy - - 11_Tieko, Juliana User Conversation Hi…" at bounding box center [1207, 95] width 494 height 1422
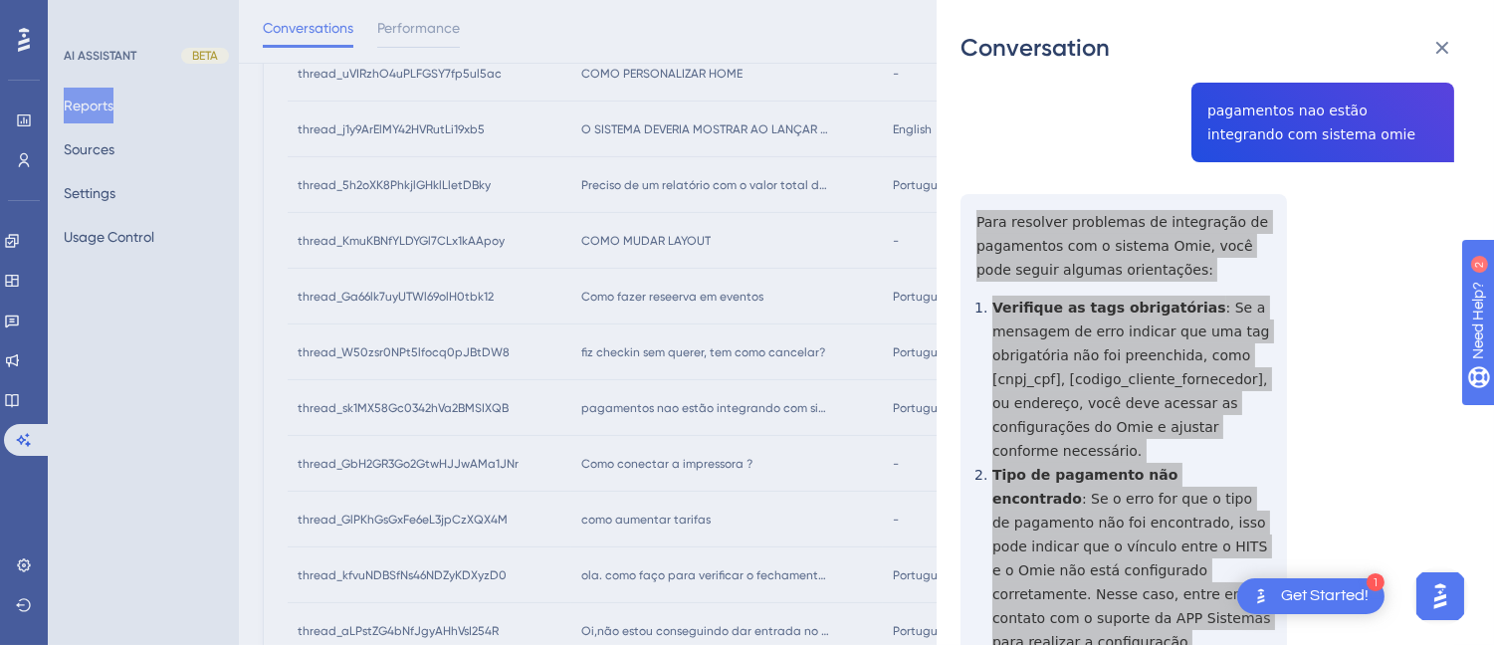
scroll to position [0, 0]
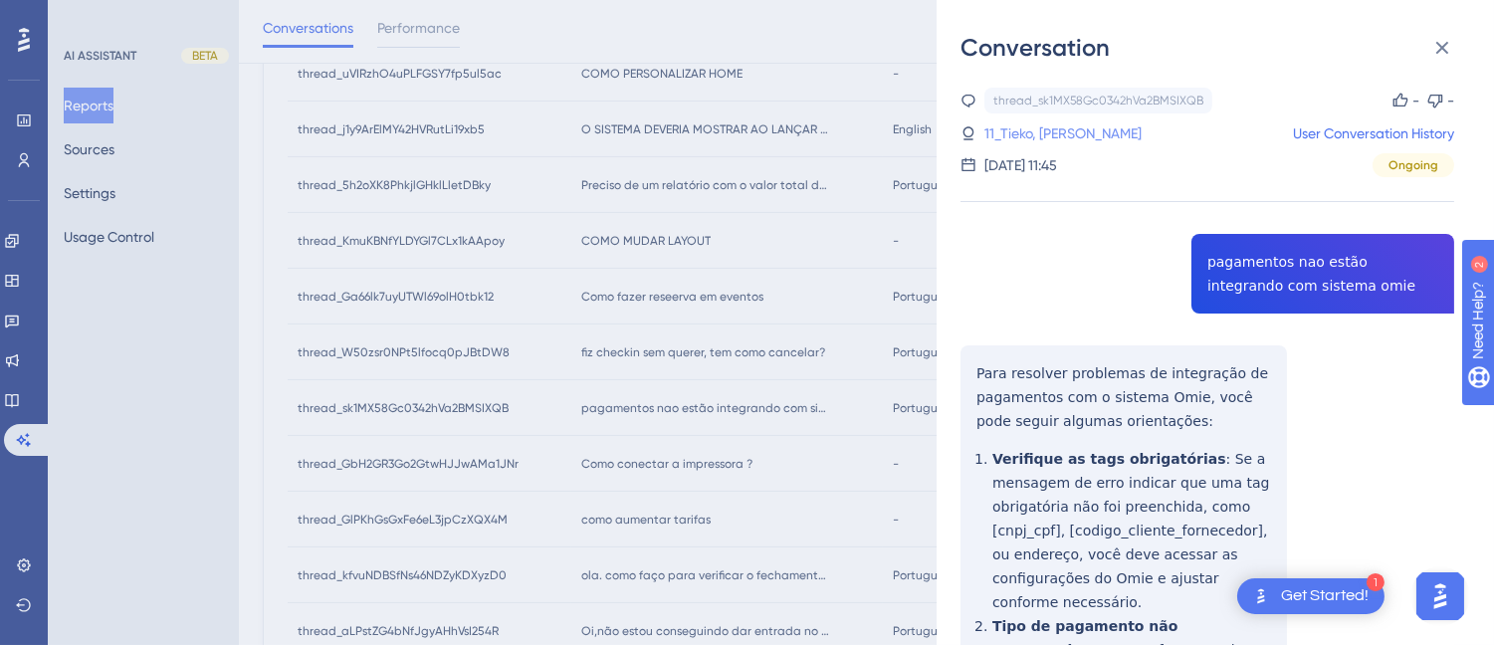
click at [1043, 136] on link "11_Tieko, Juliana" at bounding box center [1062, 133] width 157 height 24
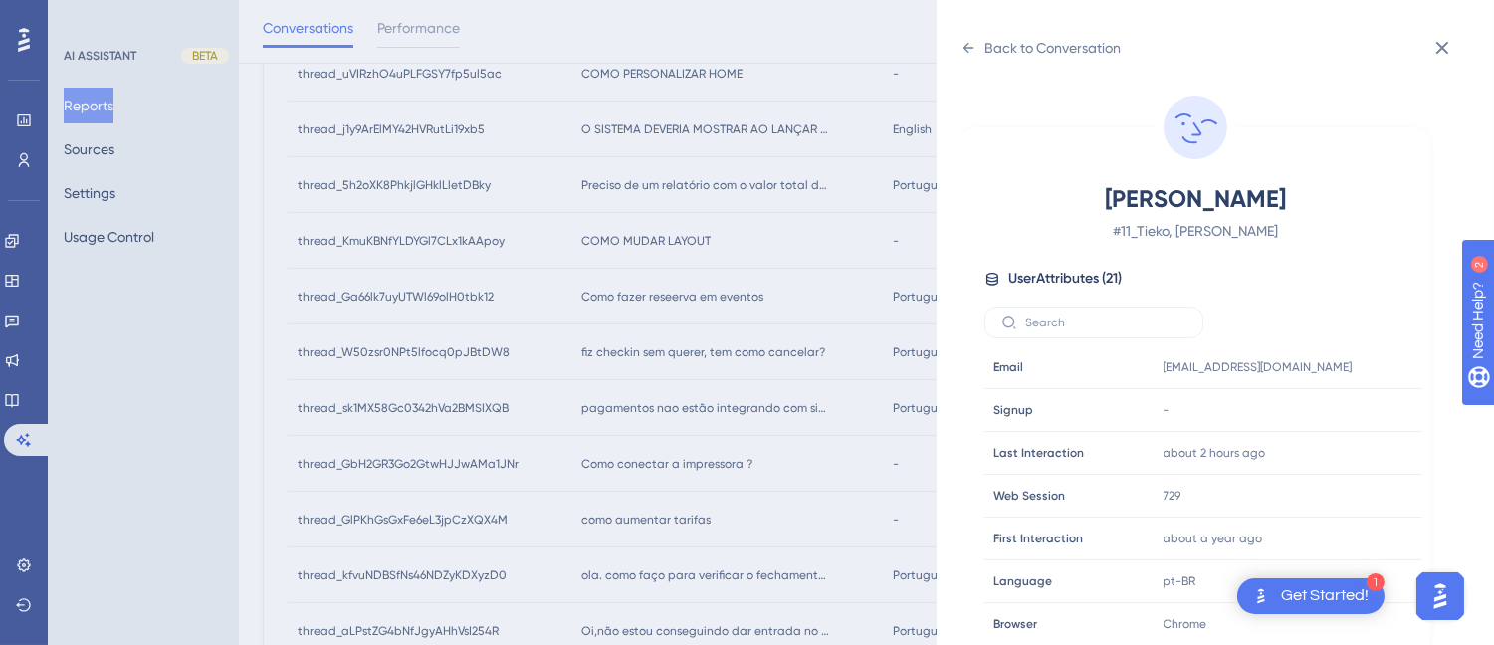
scroll to position [607, 0]
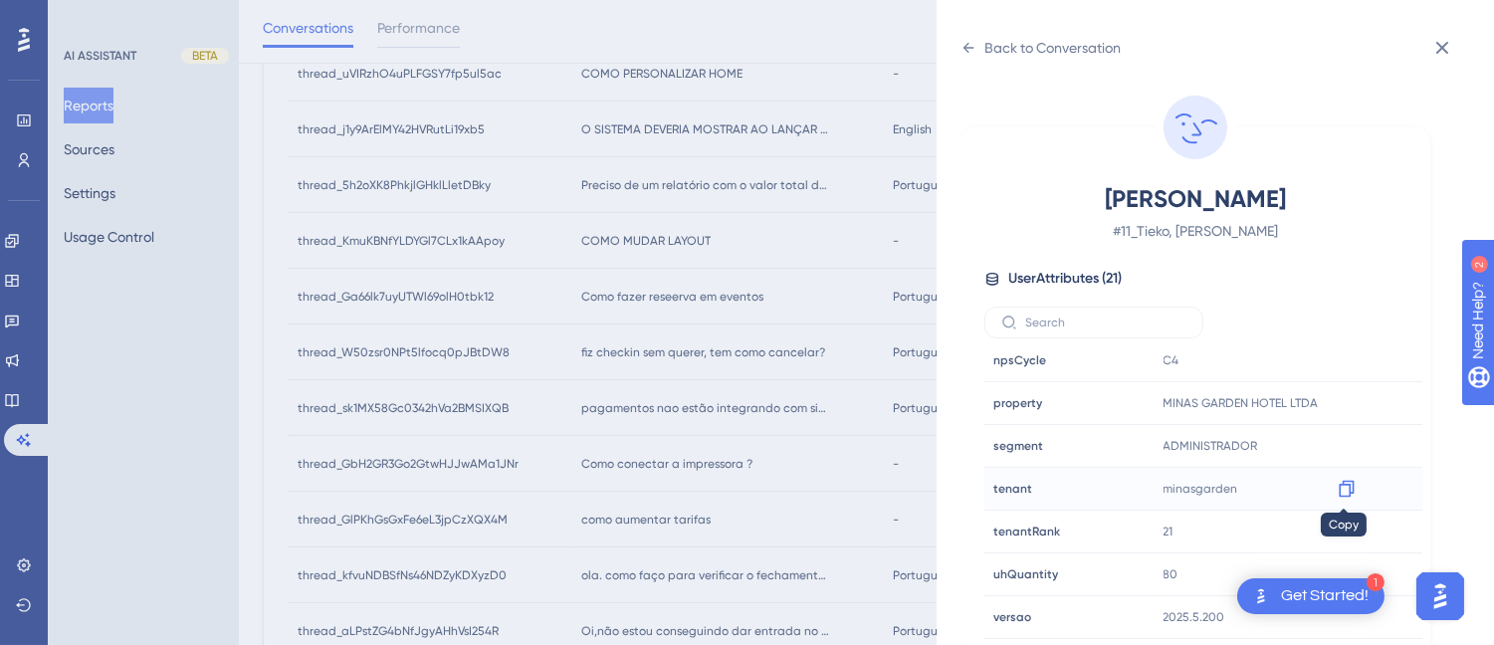
click at [1343, 485] on icon at bounding box center [1345, 489] width 15 height 17
click at [957, 51] on div "Back to Conversation Tieko, Juliana # 11_Tieko, Juliana User Attributes ( 21 ) …" at bounding box center [1214, 322] width 557 height 645
click at [968, 41] on icon at bounding box center [968, 48] width 16 height 16
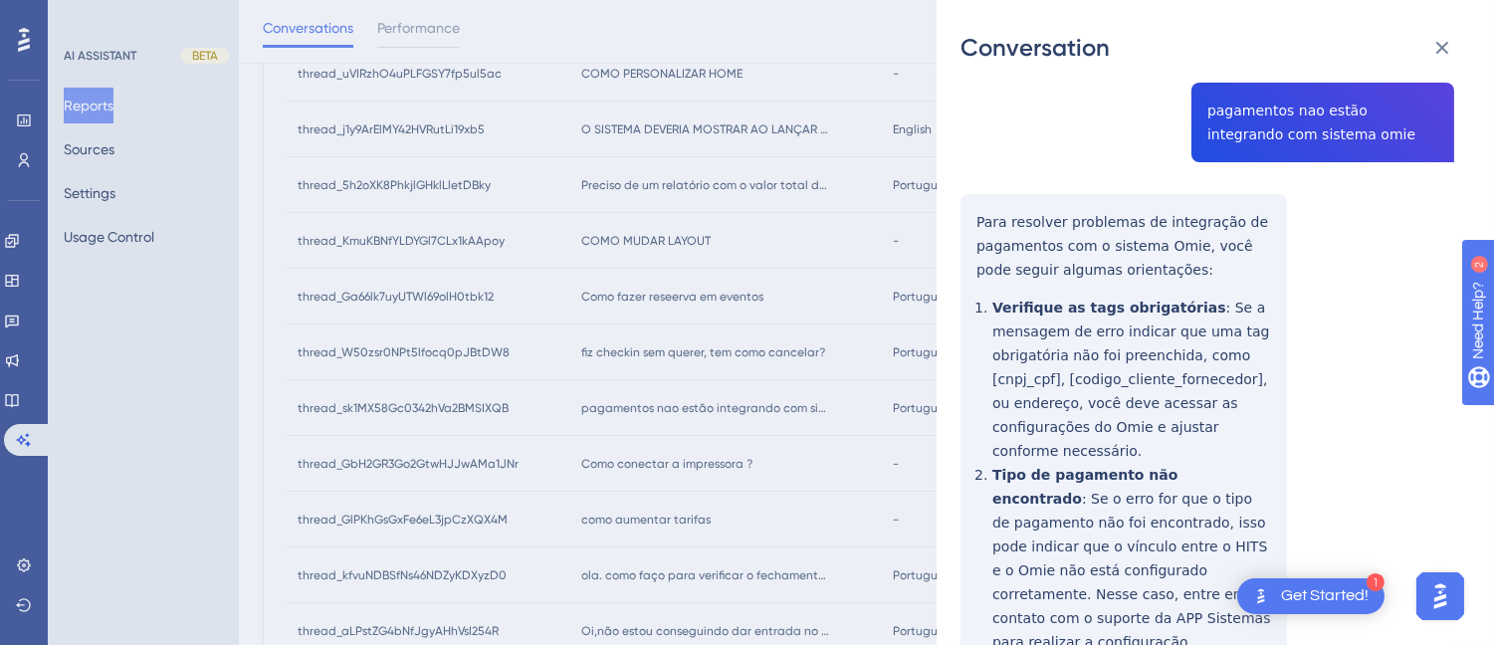
scroll to position [41, 0]
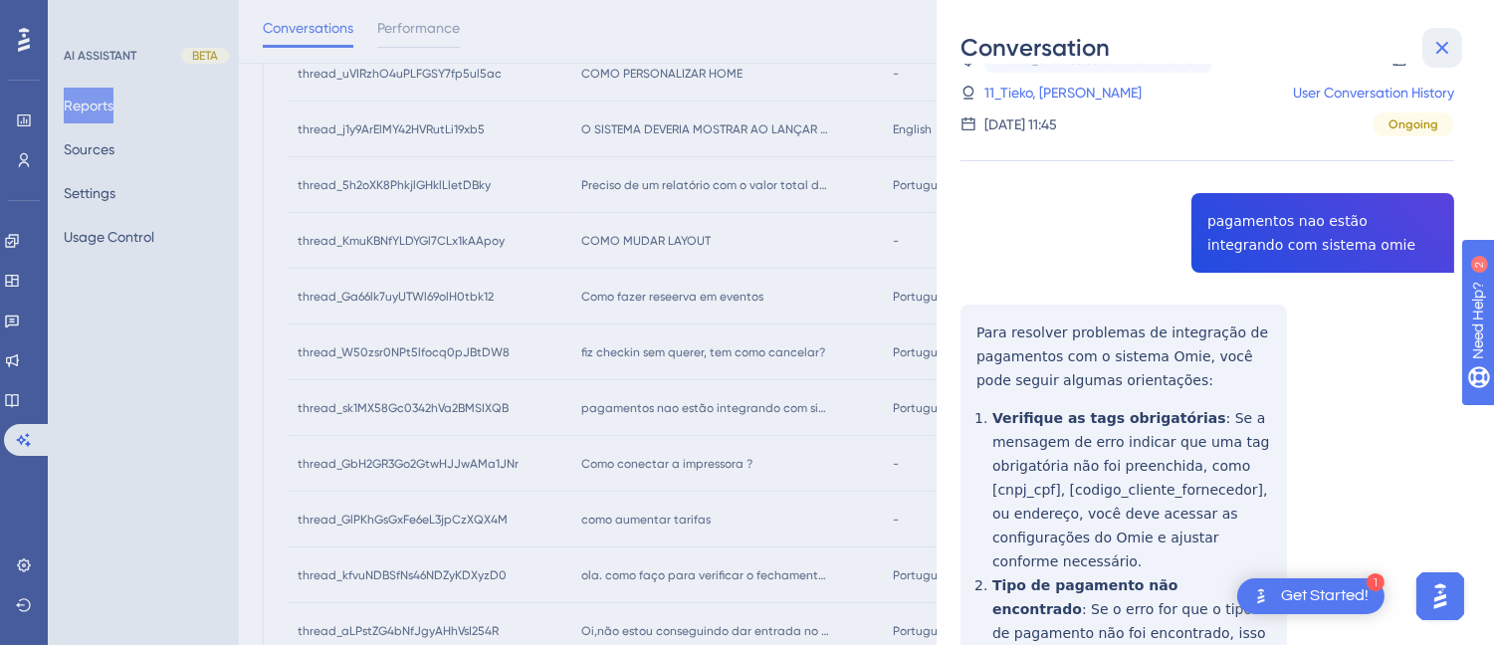
click at [1430, 50] on icon at bounding box center [1442, 48] width 24 height 24
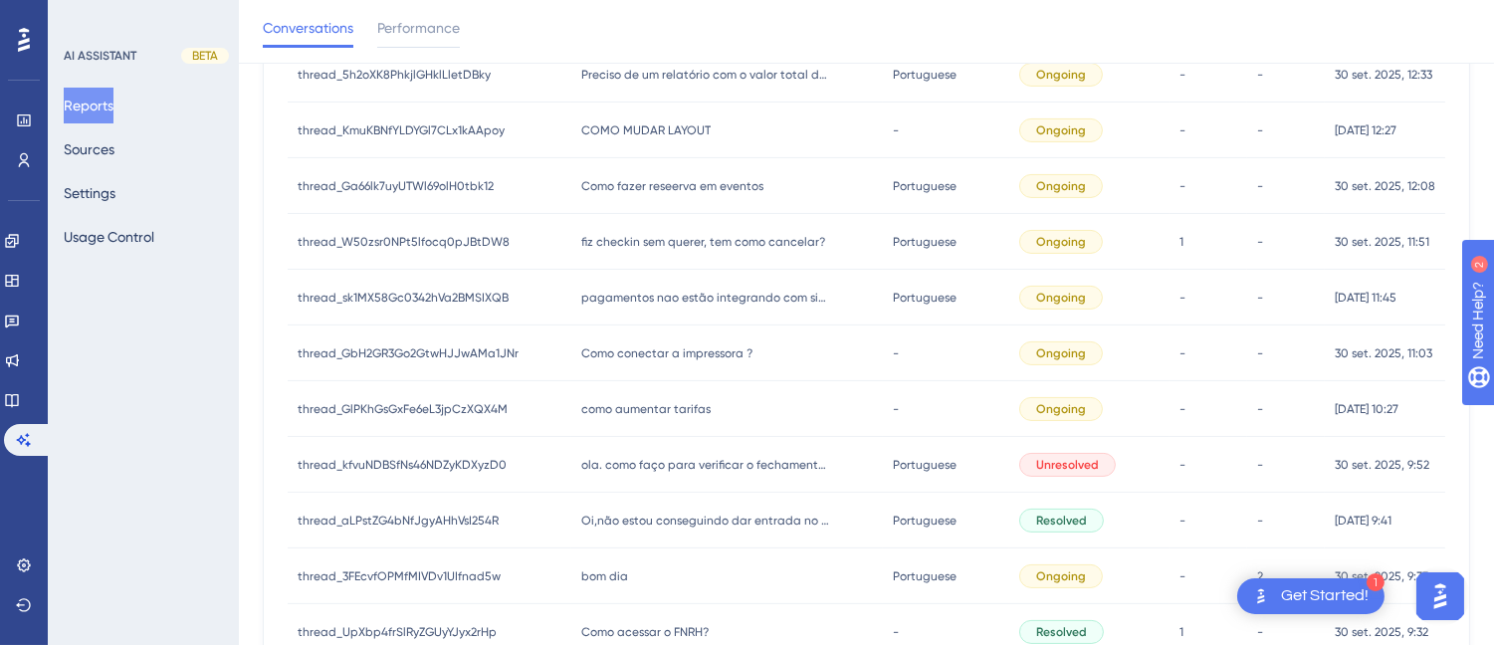
scroll to position [893, 0]
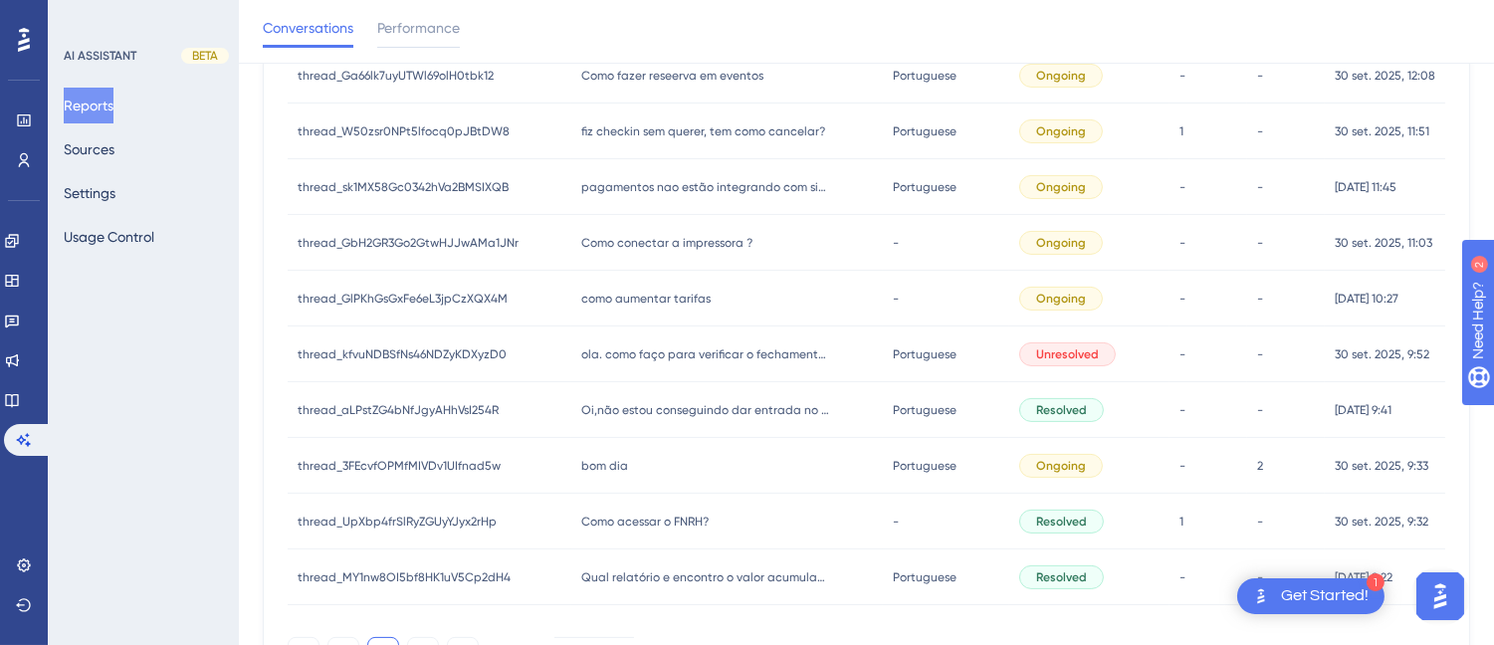
drag, startPoint x: 653, startPoint y: 247, endPoint x: 881, endPoint y: 215, distance: 230.1
click at [661, 247] on span "Como conectar a impressora ?" at bounding box center [666, 243] width 171 height 16
click at [632, 240] on span "Como conectar a impressora ?" at bounding box center [666, 243] width 171 height 16
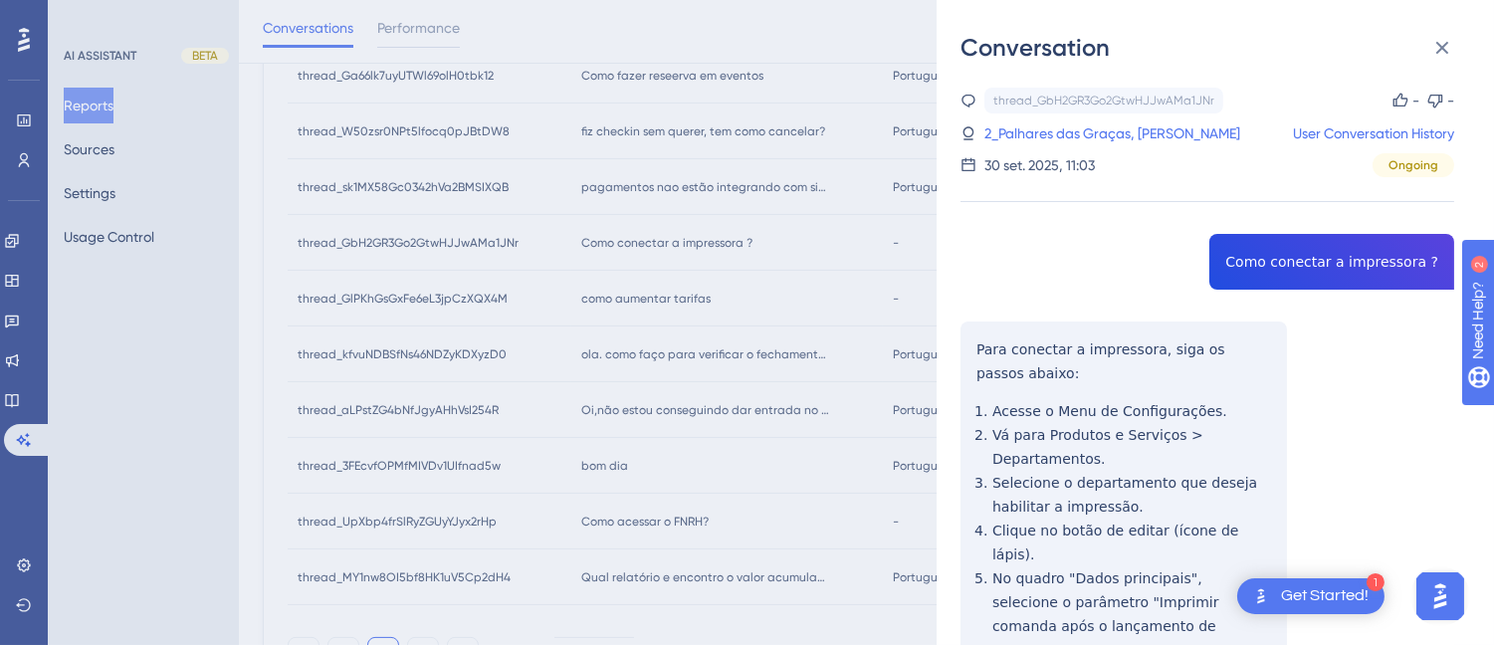
click at [1265, 263] on div "thread_GbH2GR3Go2GtwHJJwAMa1JNr Copy - - 2_Palhares das Graças, Antonio User Co…" at bounding box center [1207, 536] width 494 height 897
click at [972, 332] on div "thread_GbH2GR3Go2GtwHJJwAMa1JNr Copy - - 2_Palhares das Graças, Antonio User Co…" at bounding box center [1207, 536] width 494 height 897
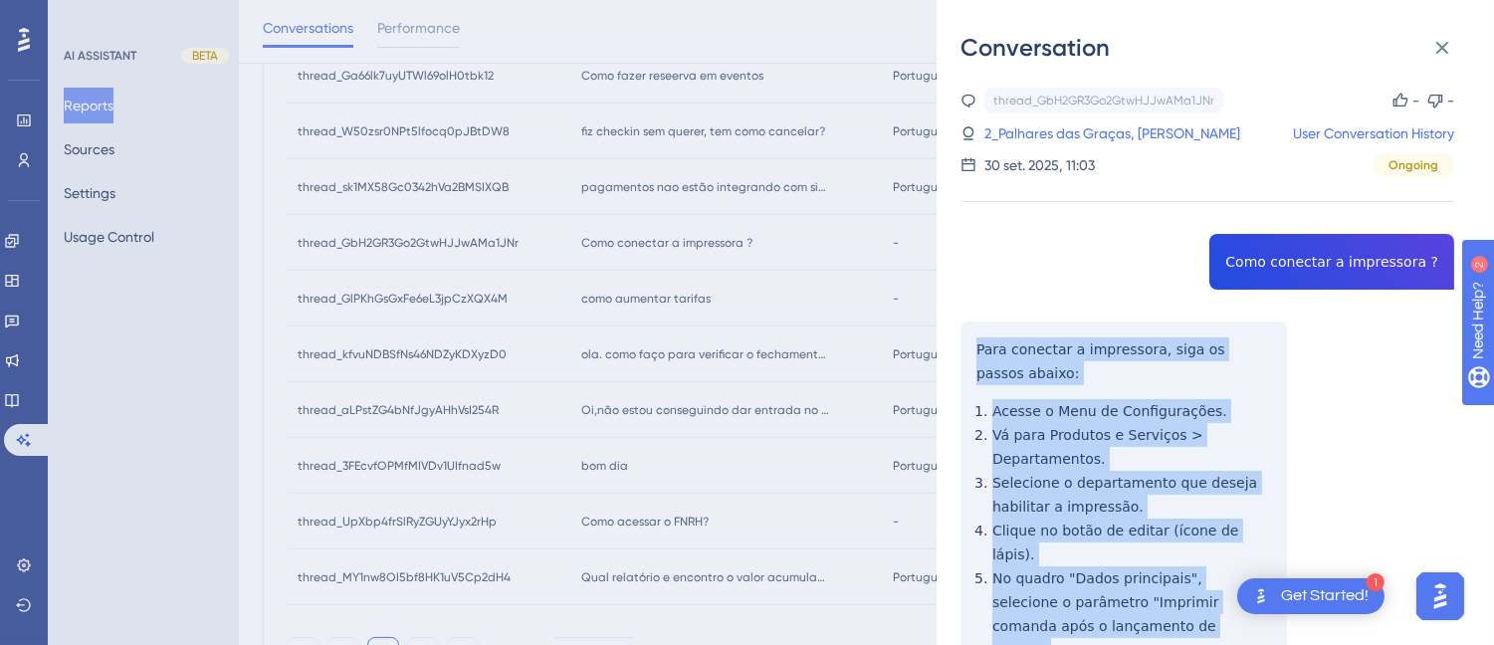
scroll to position [274, 0]
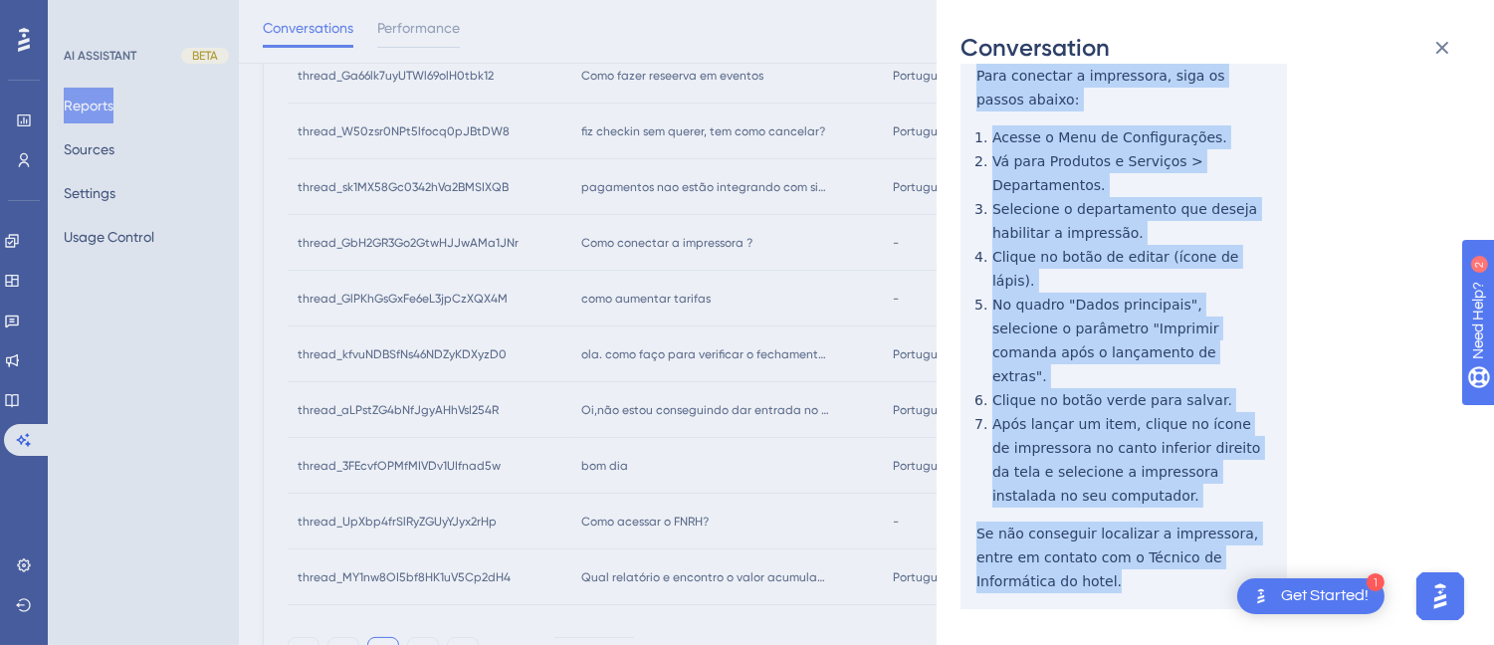
drag, startPoint x: 972, startPoint y: 332, endPoint x: 1145, endPoint y: 532, distance: 264.5
click at [1145, 552] on div "thread_GbH2GR3Go2GtwHJJwAMa1JNr Copy - - 2_Palhares das Graças, Antonio User Co…" at bounding box center [1207, 262] width 494 height 897
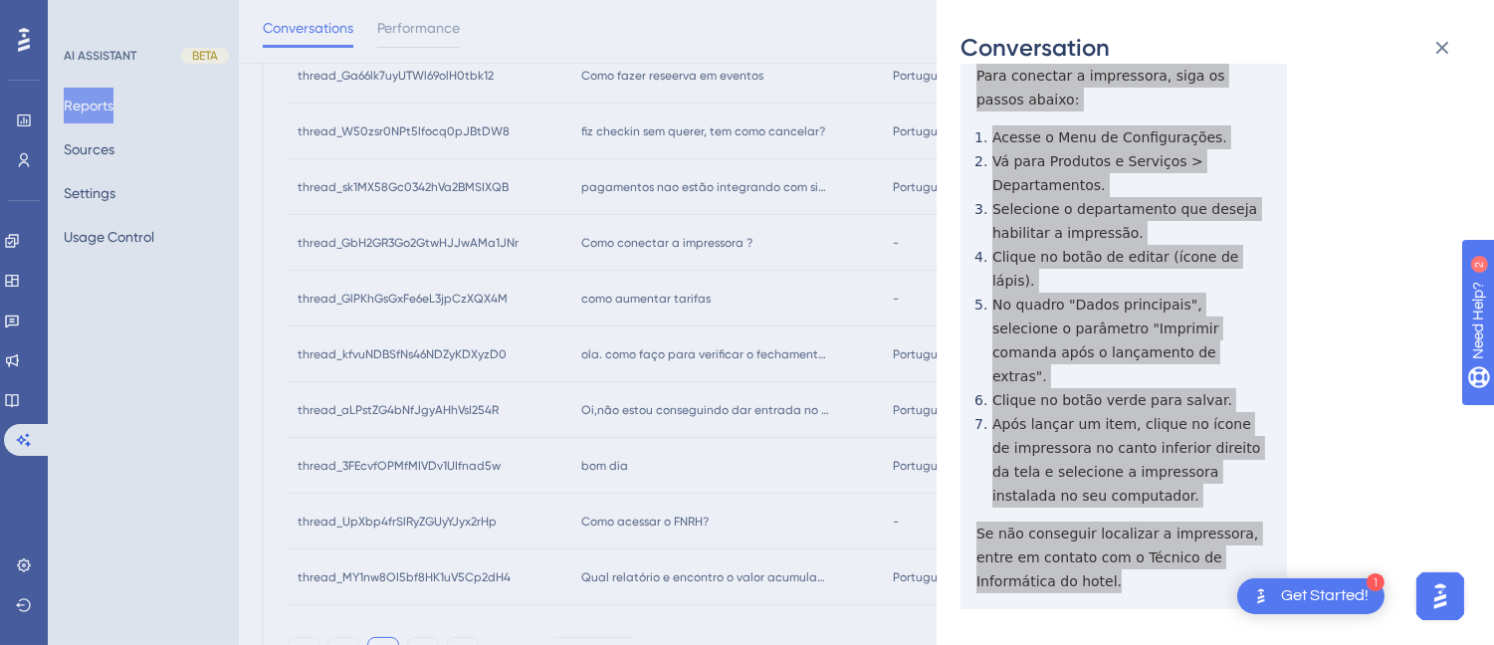
scroll to position [0, 0]
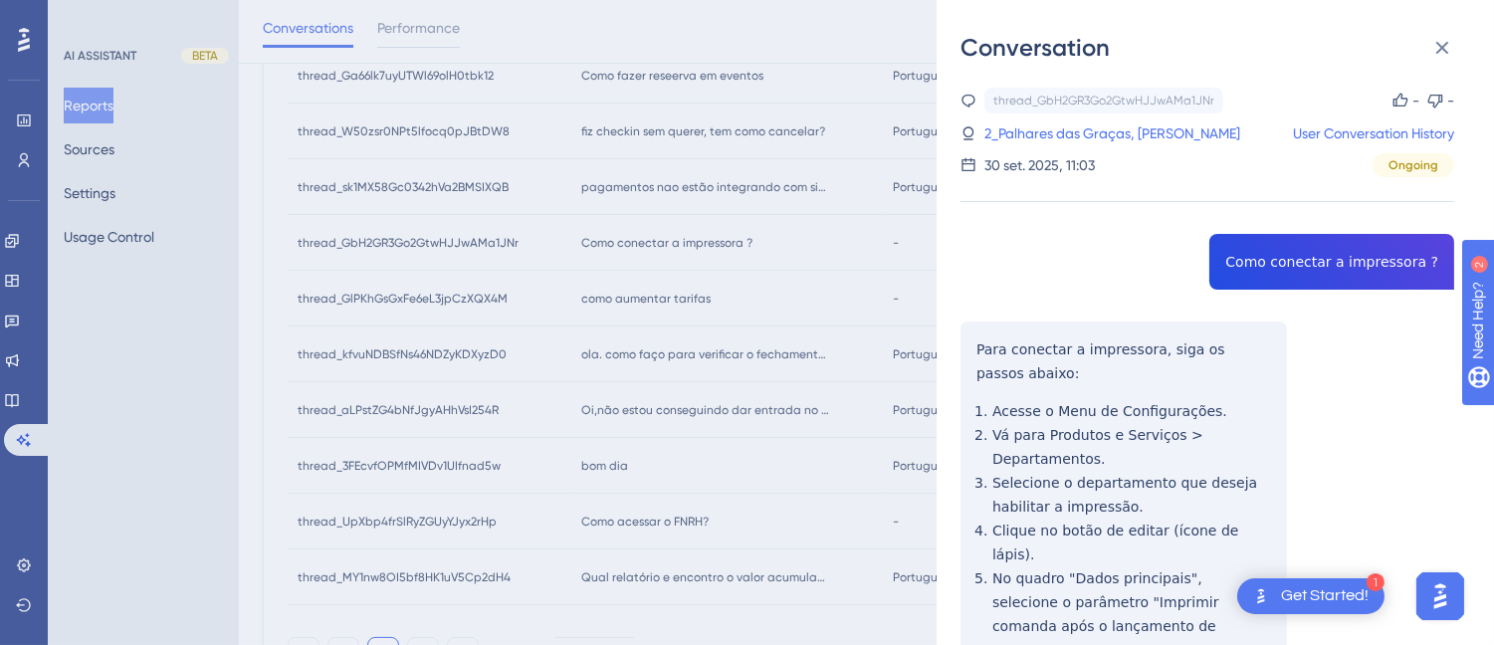
click at [1045, 153] on div "30 set. 2025, 11:03" at bounding box center [1039, 165] width 110 height 24
click at [1053, 135] on link "2_Palhares das Graças, Antonio" at bounding box center [1112, 133] width 256 height 24
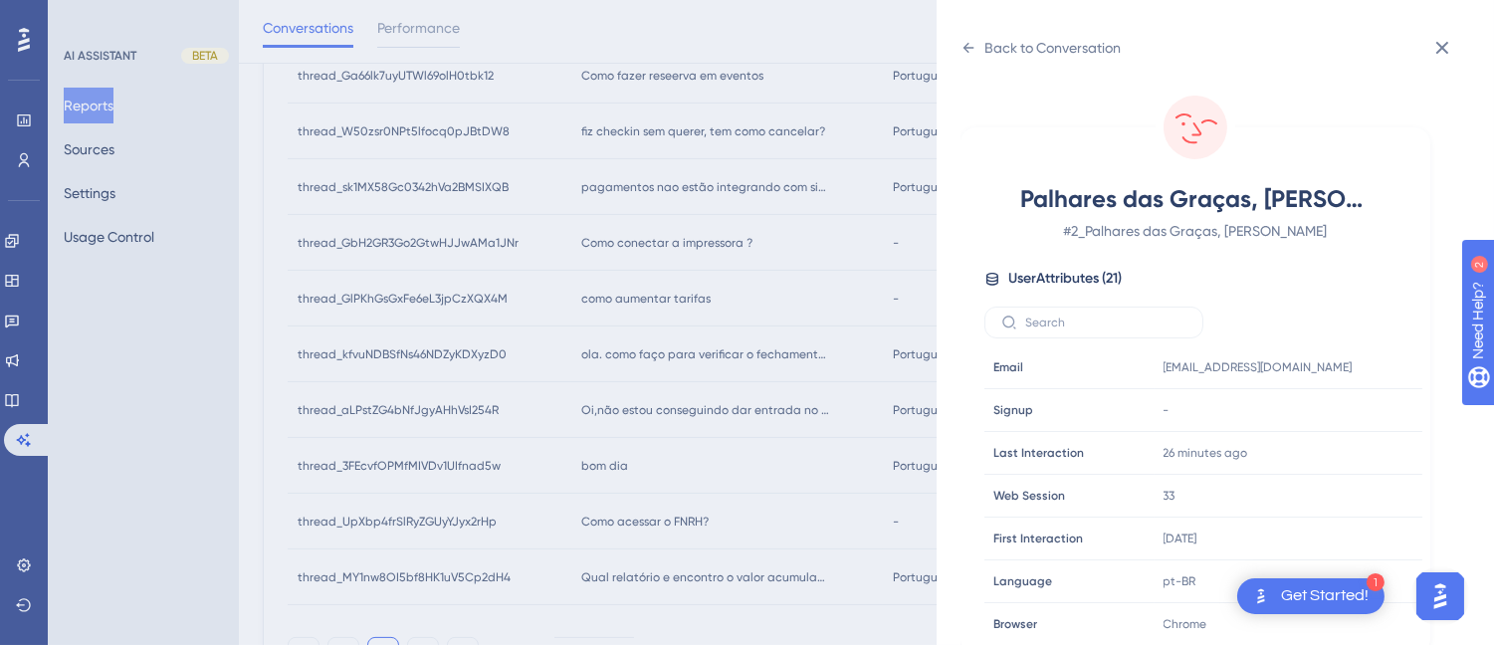
scroll to position [607, 0]
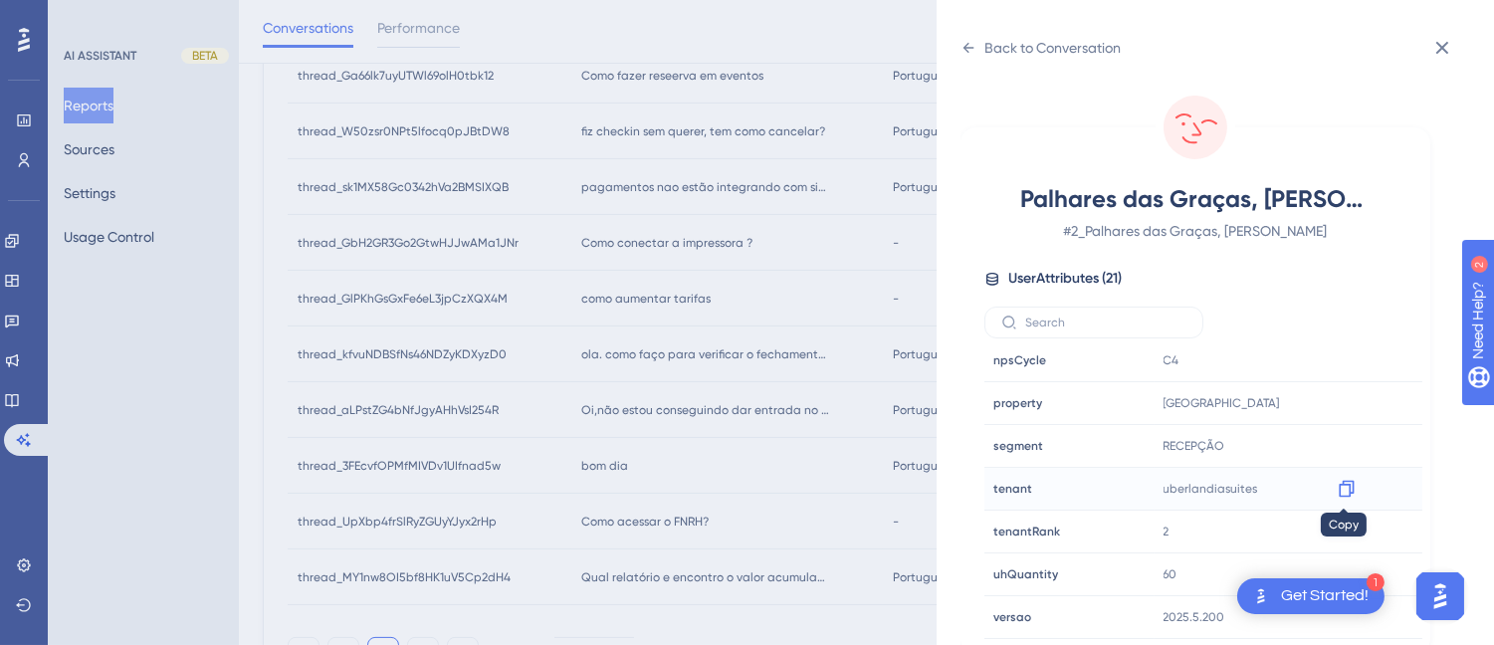
click at [1350, 476] on div at bounding box center [1346, 489] width 32 height 32
click at [1348, 490] on icon at bounding box center [1346, 489] width 20 height 20
drag, startPoint x: 970, startPoint y: 43, endPoint x: 1018, endPoint y: 64, distance: 52.1
click at [970, 43] on icon at bounding box center [968, 48] width 16 height 16
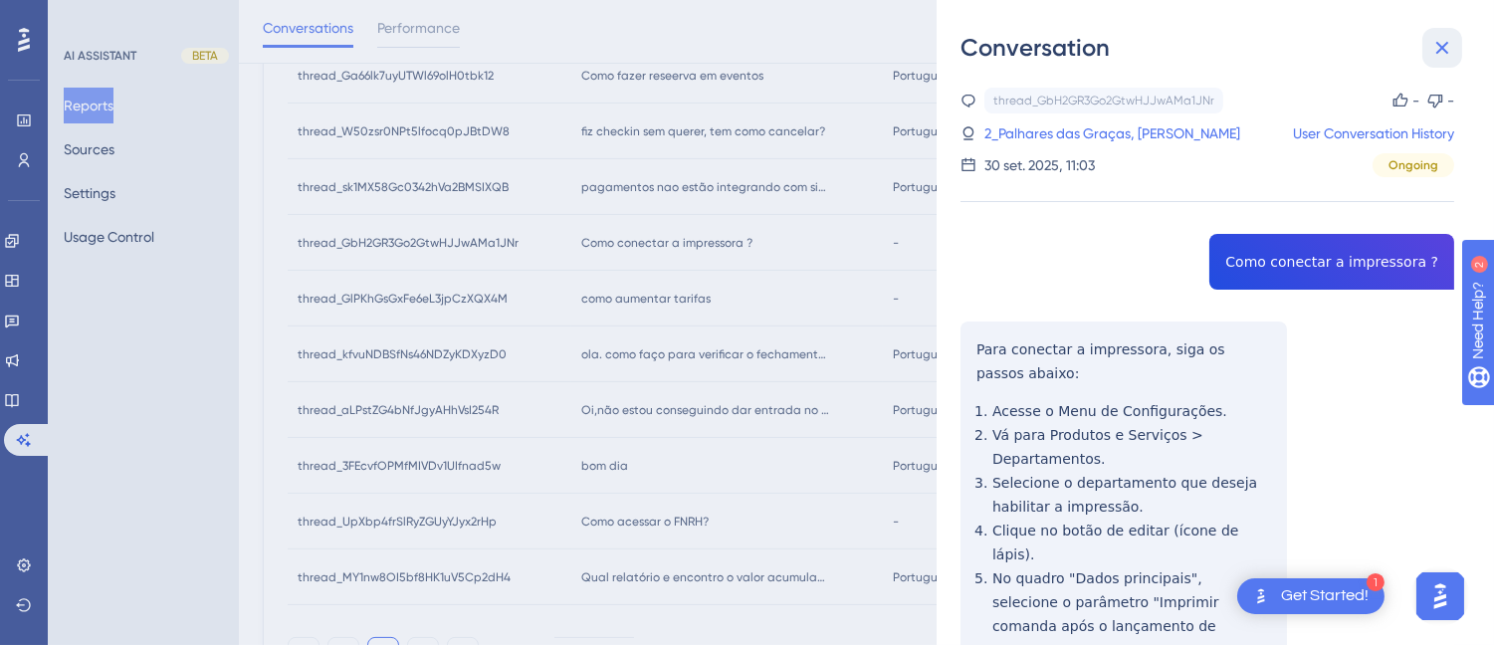
click at [1446, 44] on icon at bounding box center [1442, 48] width 13 height 13
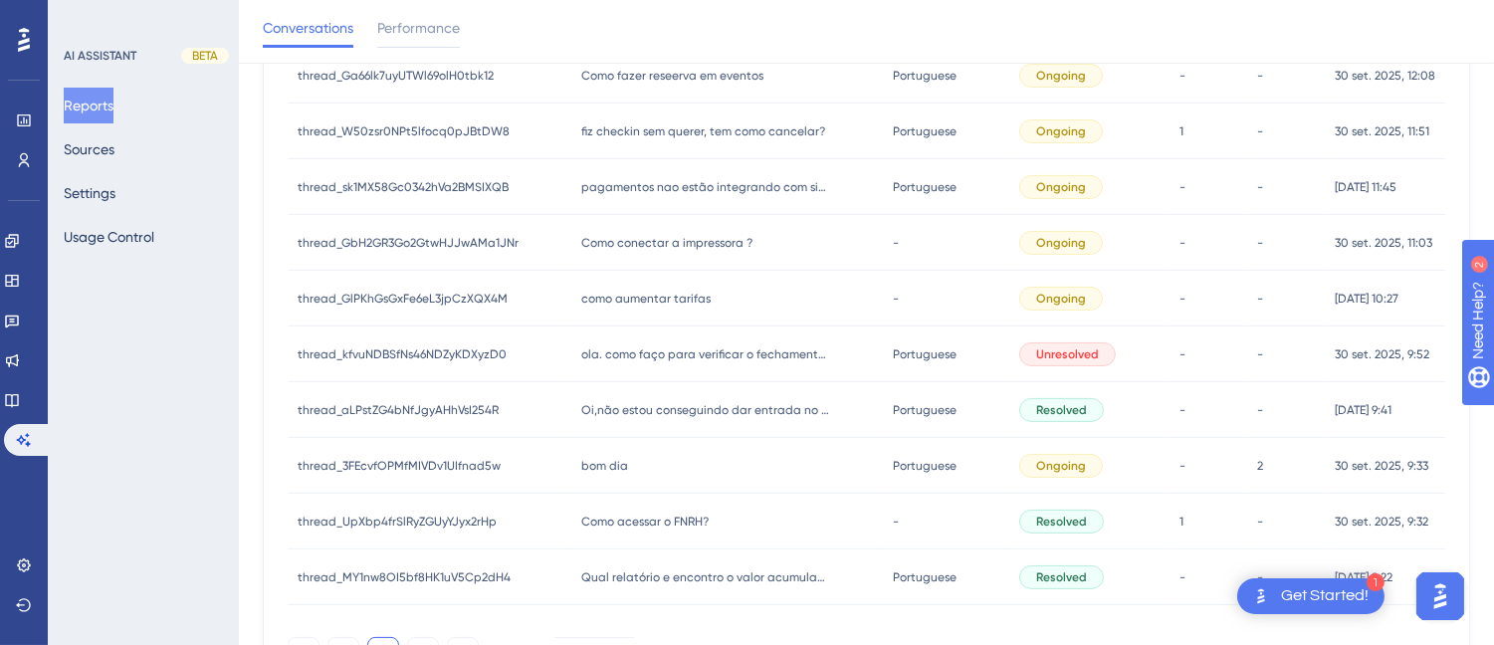
drag, startPoint x: 645, startPoint y: 352, endPoint x: 889, endPoint y: 292, distance: 251.2
click at [645, 353] on span "ola. como faço para verificar o fechamento do frigobar?" at bounding box center [705, 354] width 249 height 16
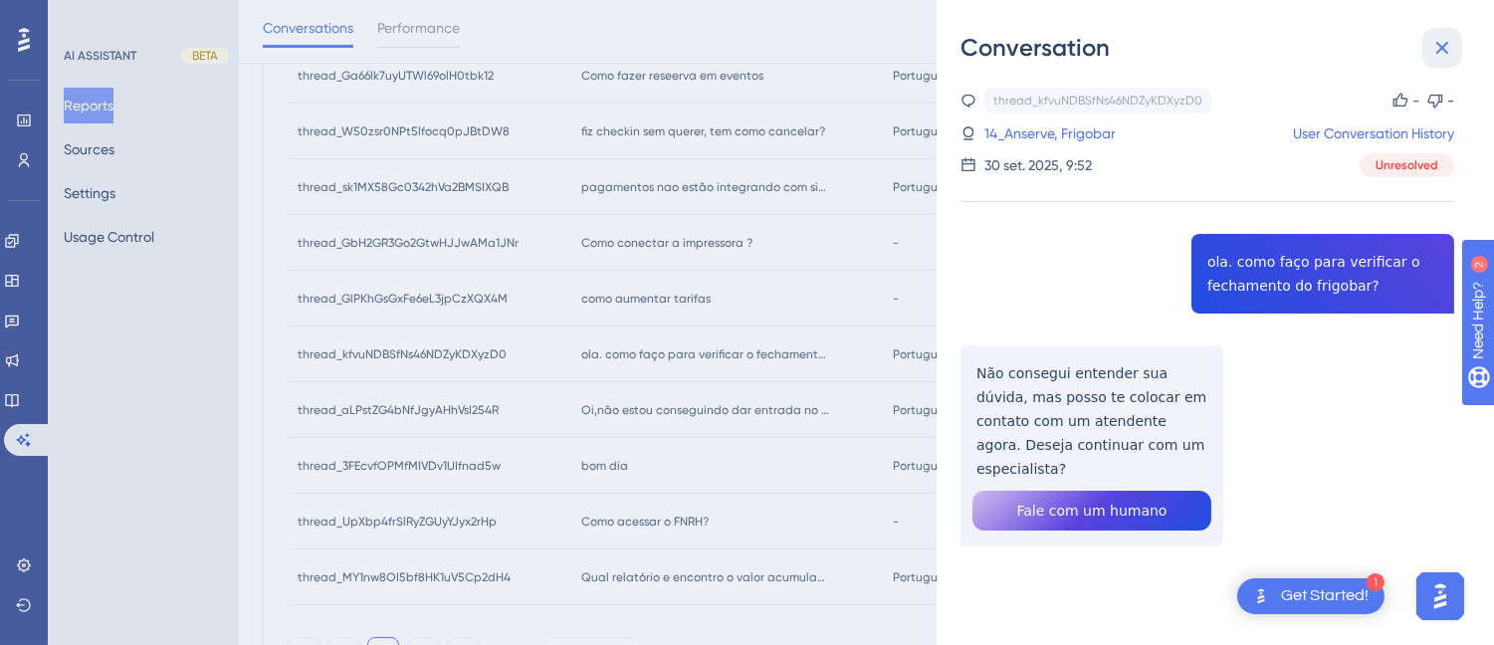
click at [1427, 32] on button at bounding box center [1442, 48] width 40 height 40
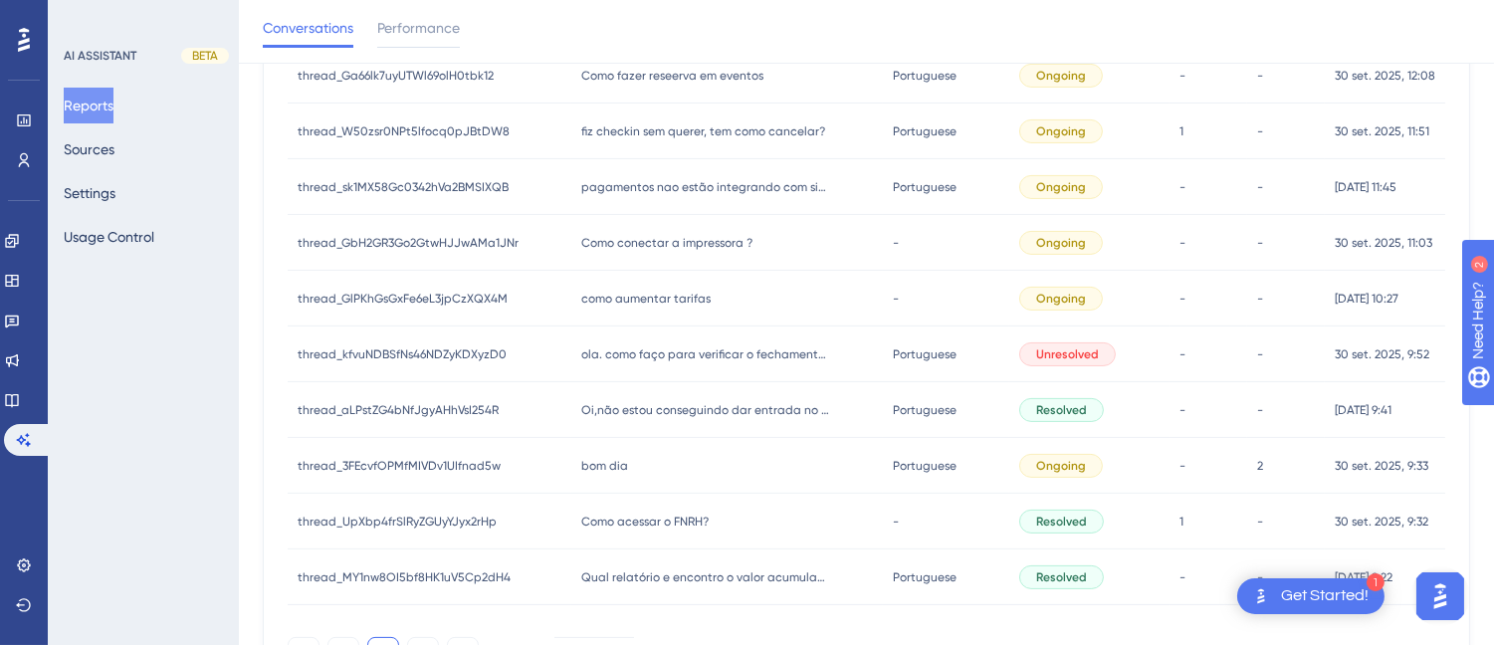
click at [670, 293] on span "como aumentar tarifas" at bounding box center [645, 299] width 129 height 16
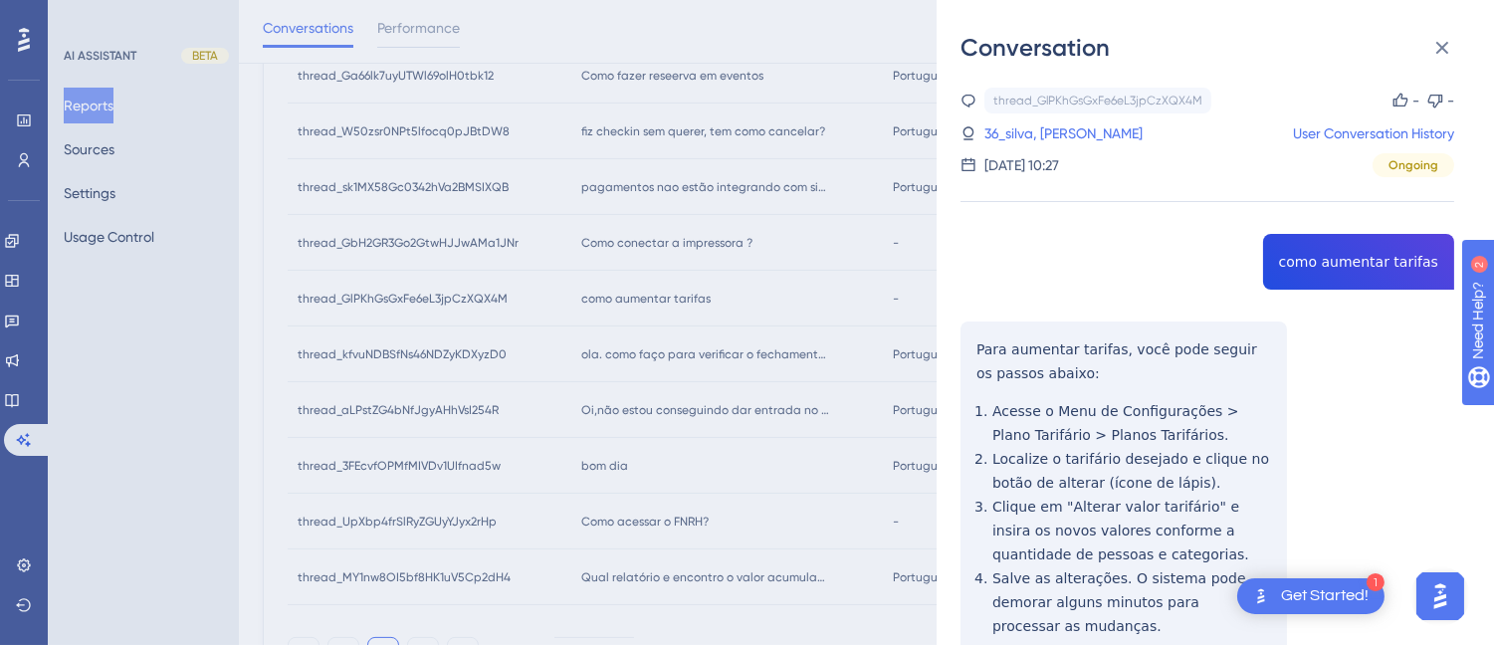
click at [1320, 262] on div "thread_GlPKhGsGxFe6eL3jpCzXQX4M Copy - - 36_silva, Marco User Conversation Hist…" at bounding box center [1207, 464] width 494 height 753
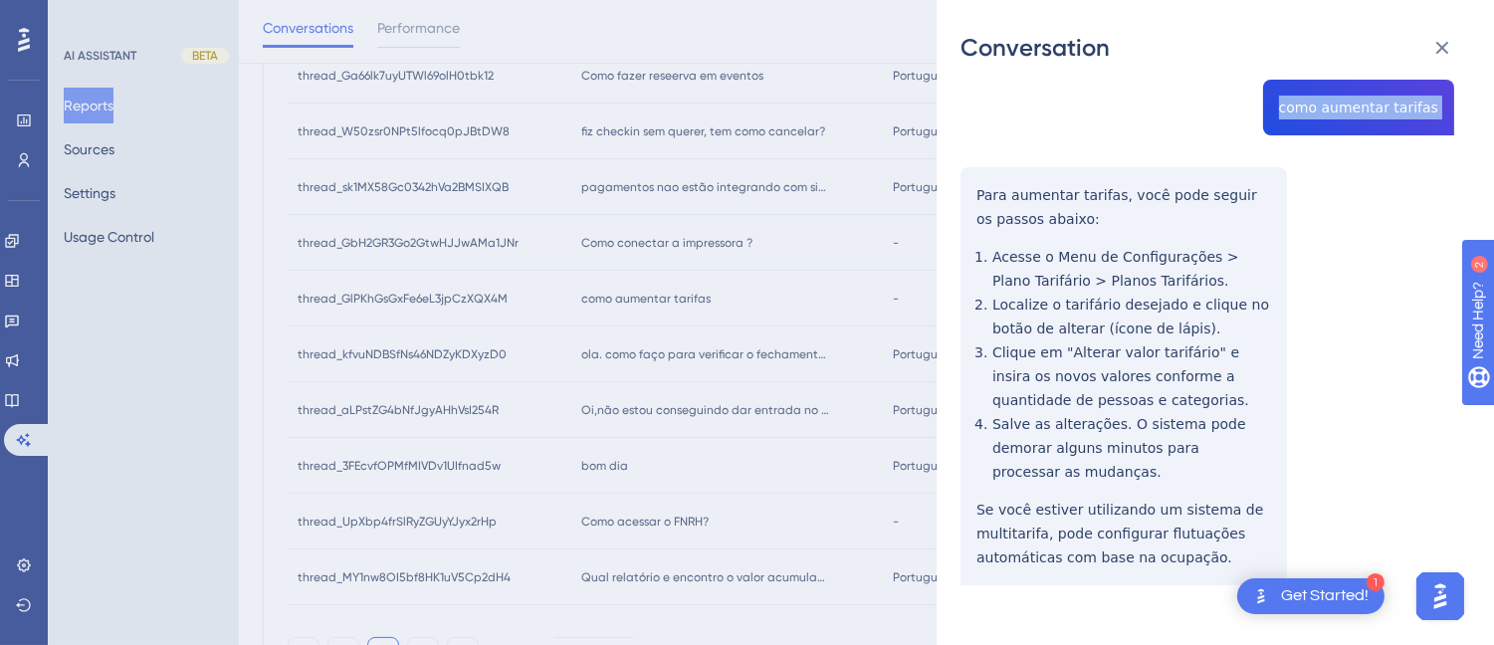
click at [965, 189] on div "thread_GlPKhGsGxFe6eL3jpCzXQX4M Copy - - 36_silva, Marco User Conversation Hist…" at bounding box center [1207, 309] width 494 height 753
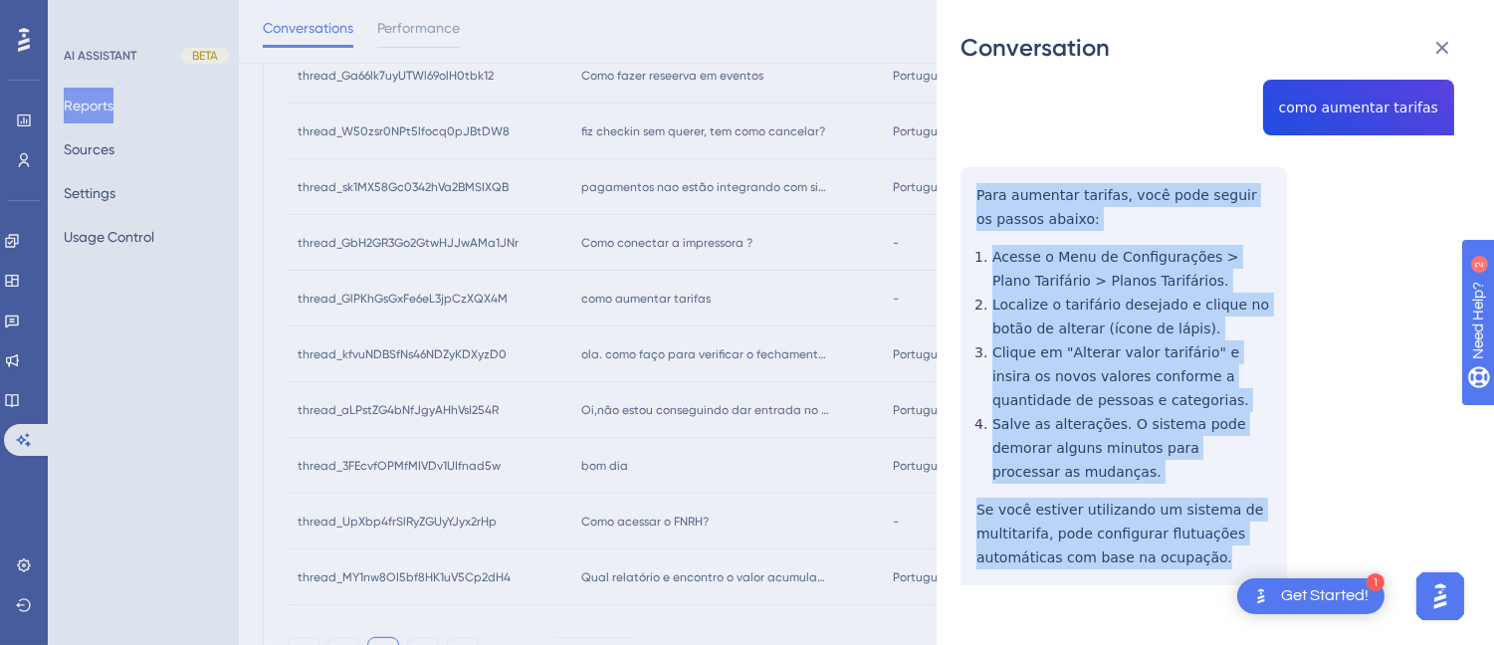
drag, startPoint x: 965, startPoint y: 189, endPoint x: 1083, endPoint y: 315, distance: 172.5
click at [1217, 564] on div "thread_GlPKhGsGxFe6eL3jpCzXQX4M Copy - - 36_silva, Marco User Conversation Hist…" at bounding box center [1207, 309] width 494 height 753
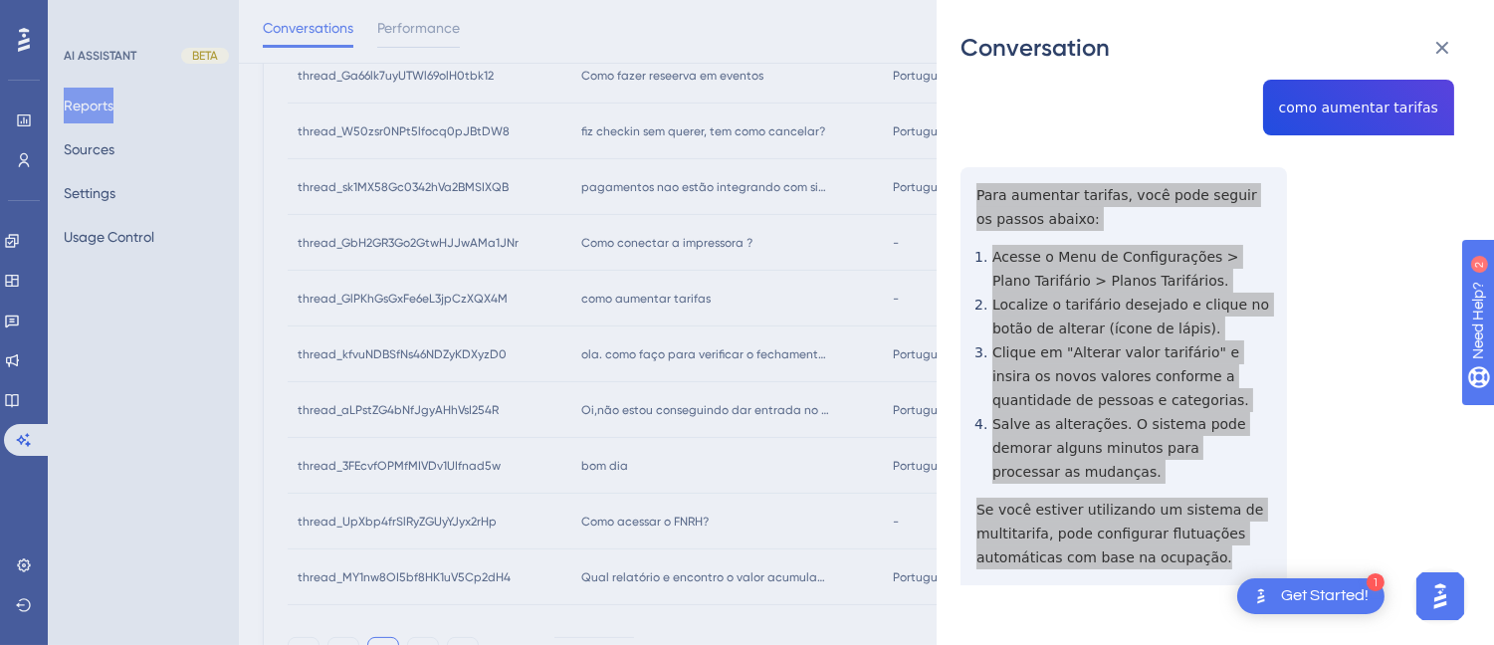
scroll to position [0, 0]
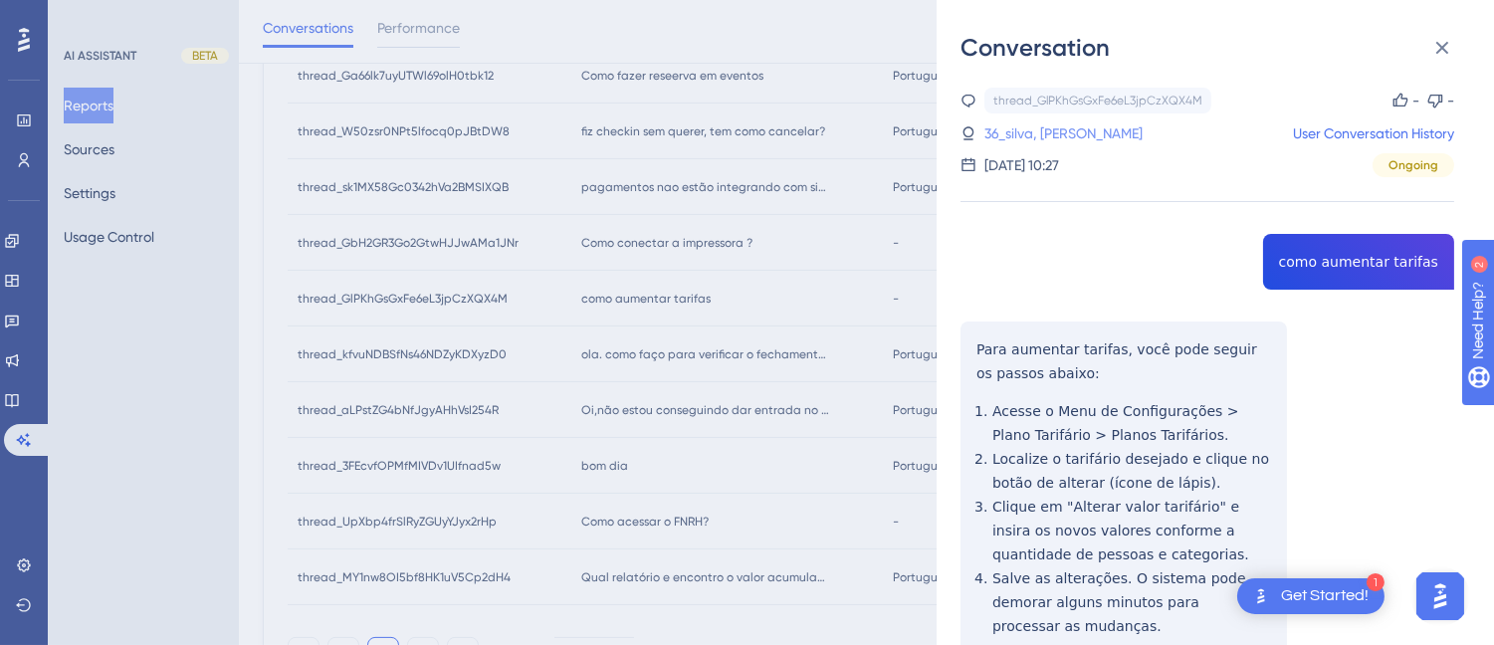
click at [1019, 135] on link "36_silva, Marco" at bounding box center [1063, 133] width 158 height 24
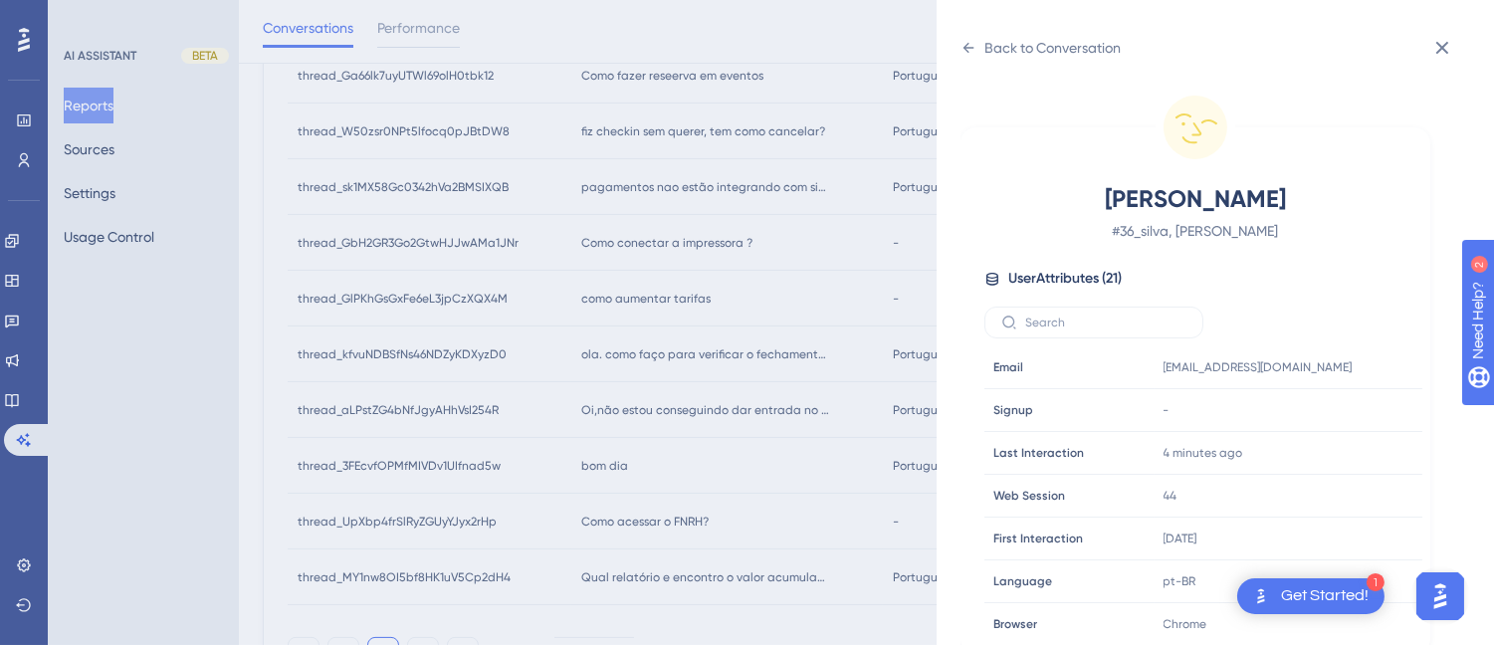
scroll to position [607, 0]
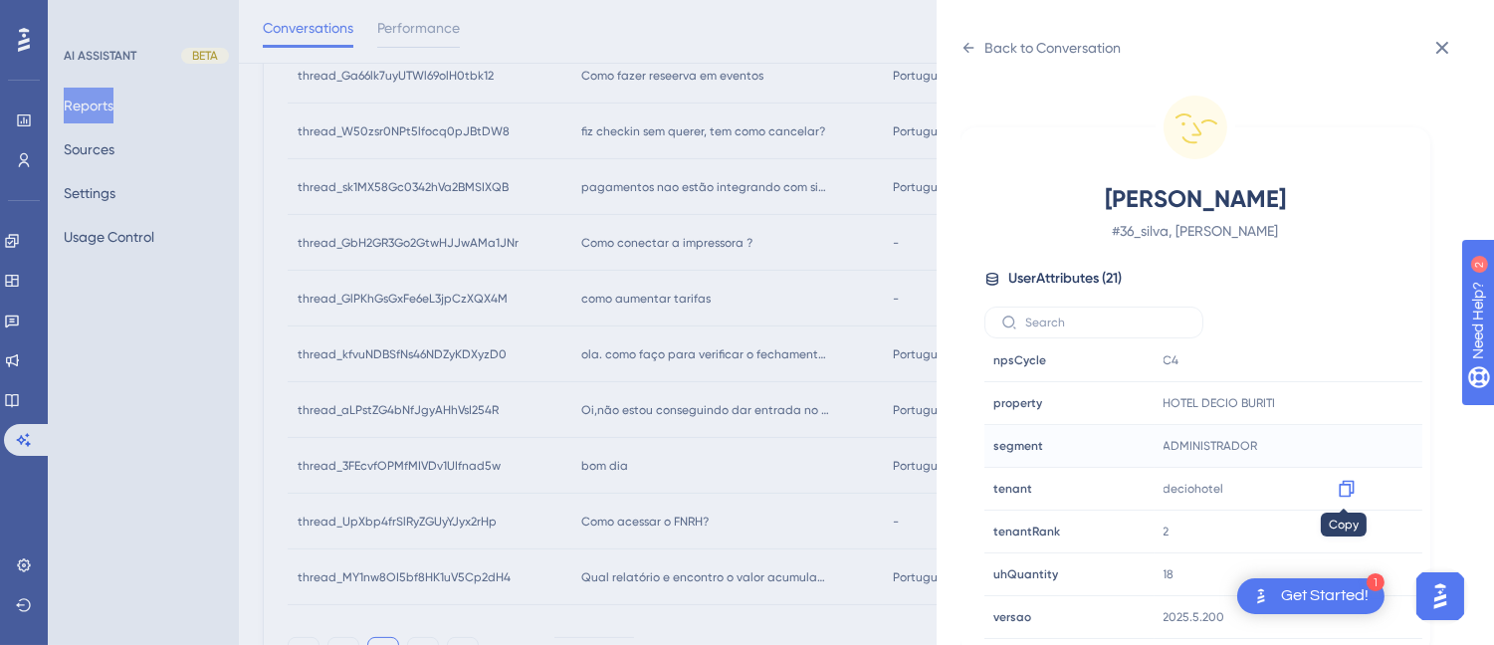
drag, startPoint x: 1351, startPoint y: 488, endPoint x: 1405, endPoint y: 466, distance: 58.0
click at [1351, 489] on icon at bounding box center [1346, 489] width 20 height 20
click at [955, 41] on div "Back to Conversation silva, Marco # 36_silva, Marco User Attributes ( 21 ) Emai…" at bounding box center [1214, 322] width 557 height 645
click at [976, 47] on div "Back to Conversation" at bounding box center [1040, 48] width 160 height 32
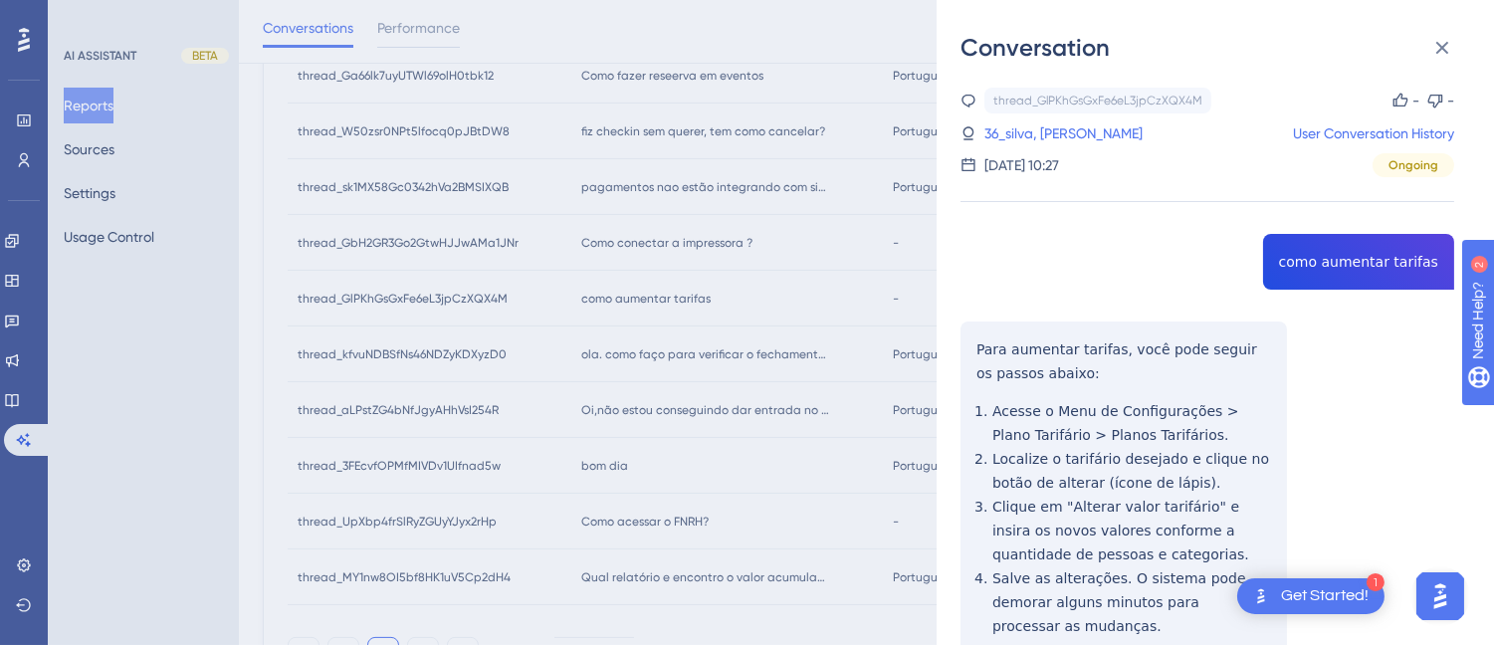
scroll to position [154, 0]
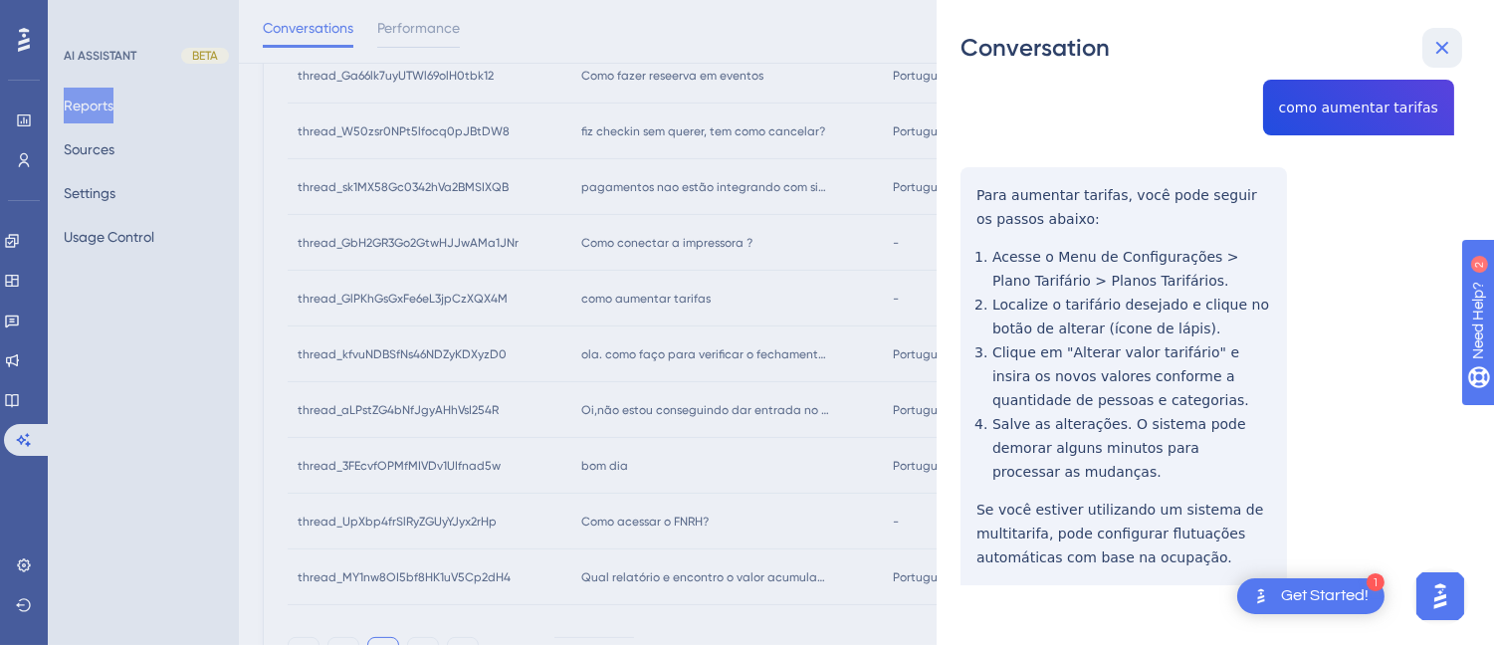
click at [1445, 33] on button at bounding box center [1442, 48] width 40 height 40
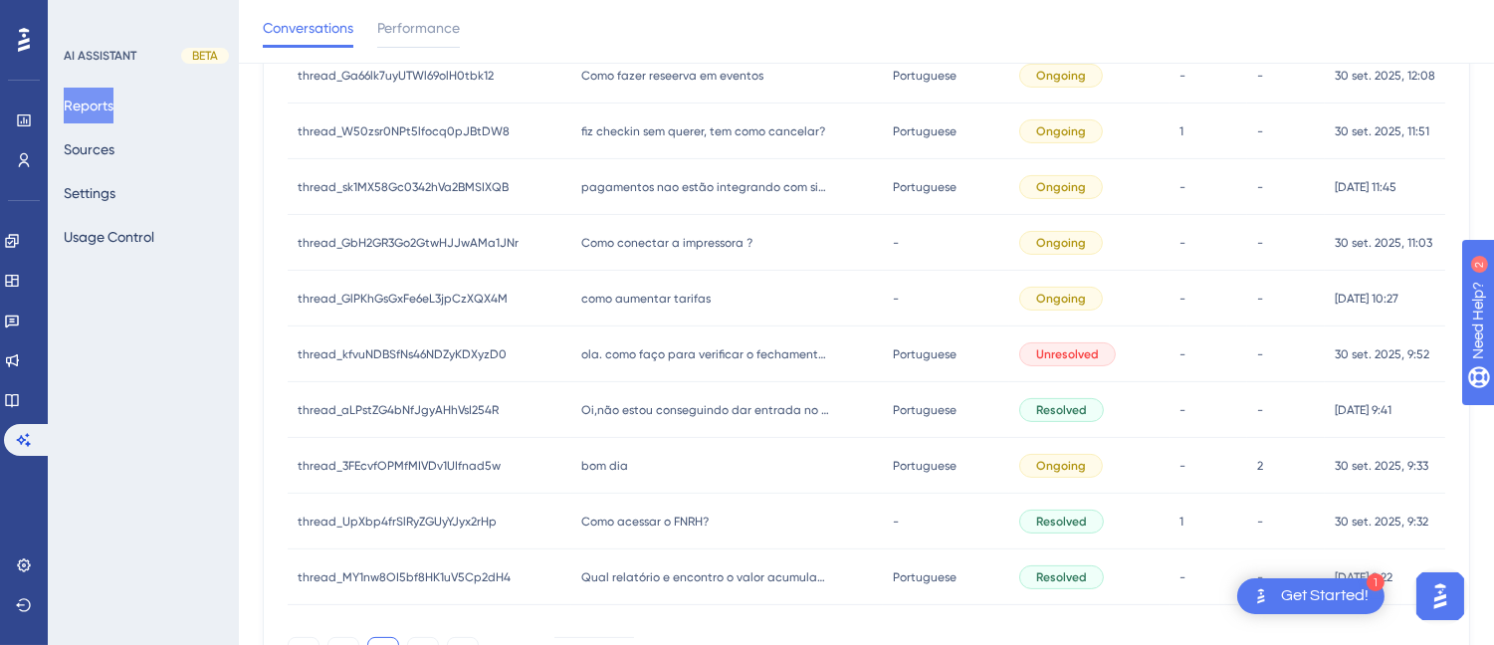
click at [671, 366] on div "ola. como faço para verificar o fechamento do frigobar? ola. como faço para ver…" at bounding box center [726, 354] width 311 height 56
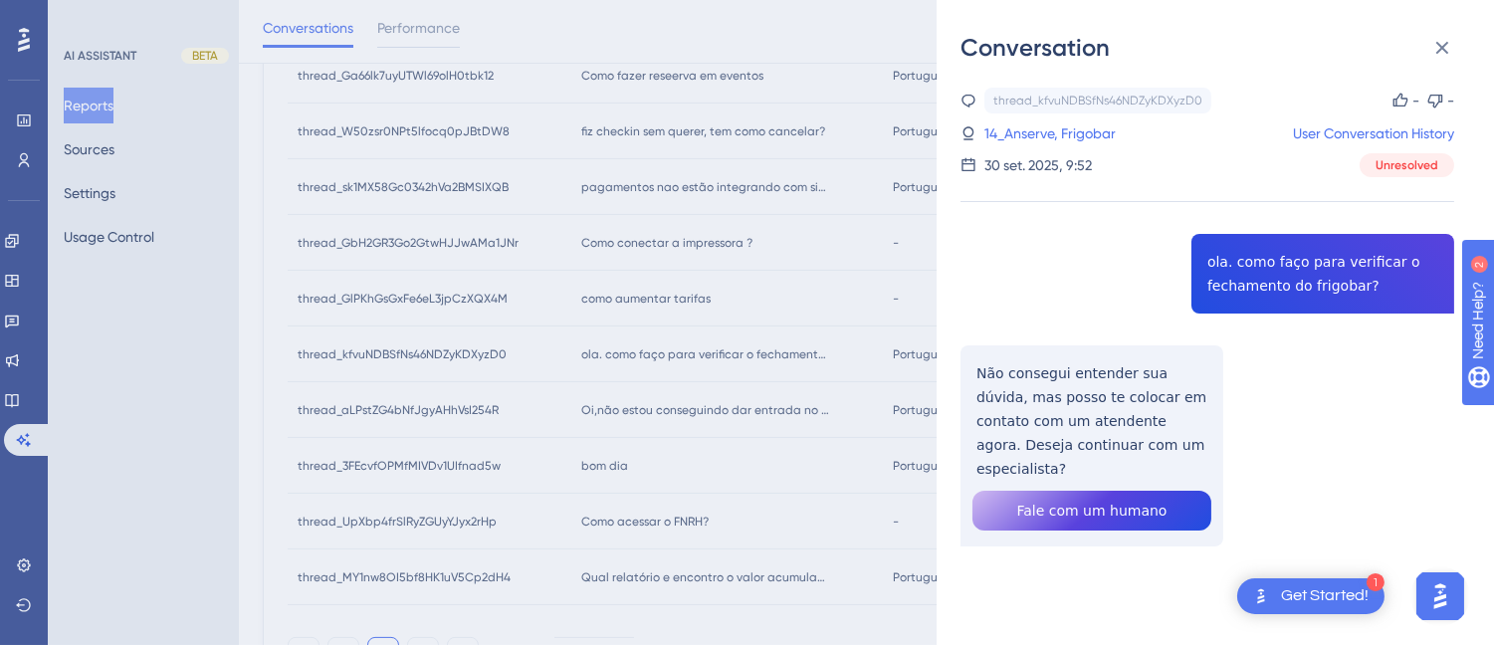
click at [1256, 244] on div "thread_kfvuNDBSfNs46NDZyKDXyzD0 Copy - - 14_Anserve, Frigobar User Conversation…" at bounding box center [1207, 368] width 494 height 560
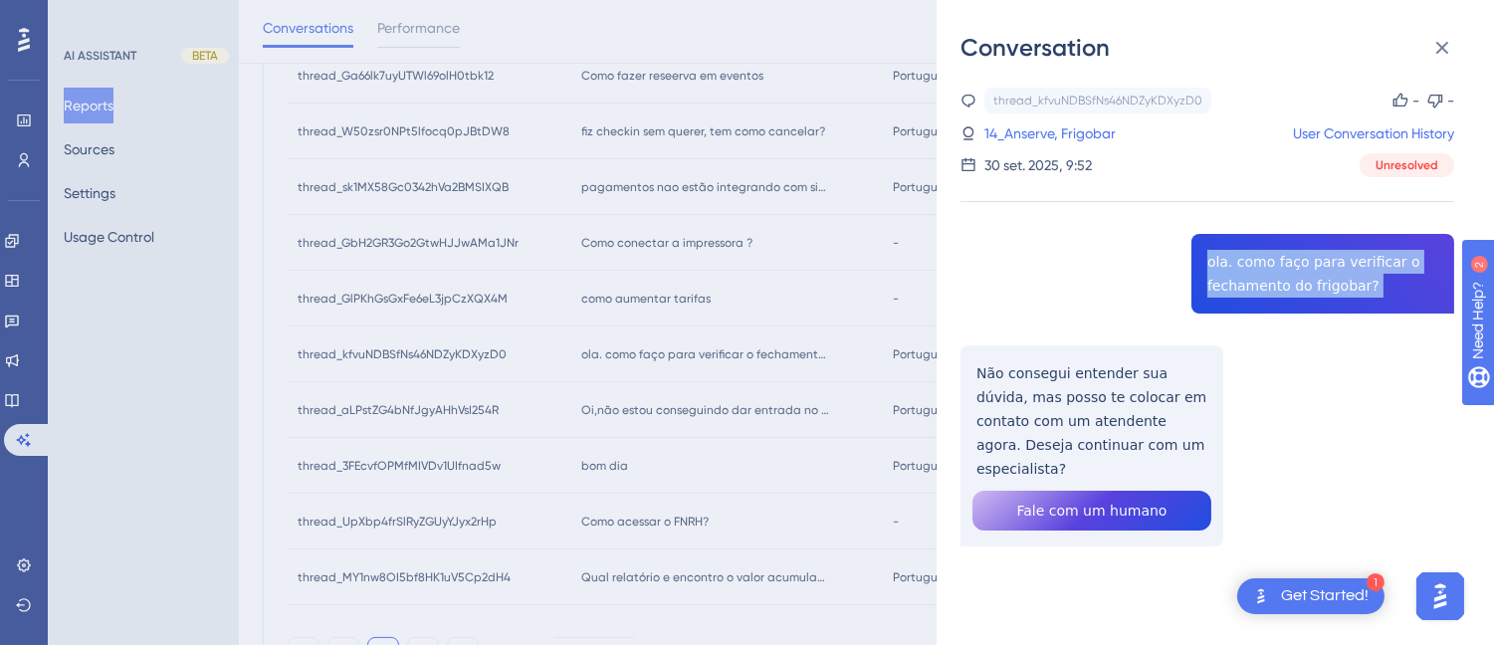
click at [1256, 244] on div "thread_kfvuNDBSfNs46NDZyKDXyzD0 Copy - - 14_Anserve, Frigobar User Conversation…" at bounding box center [1207, 368] width 494 height 560
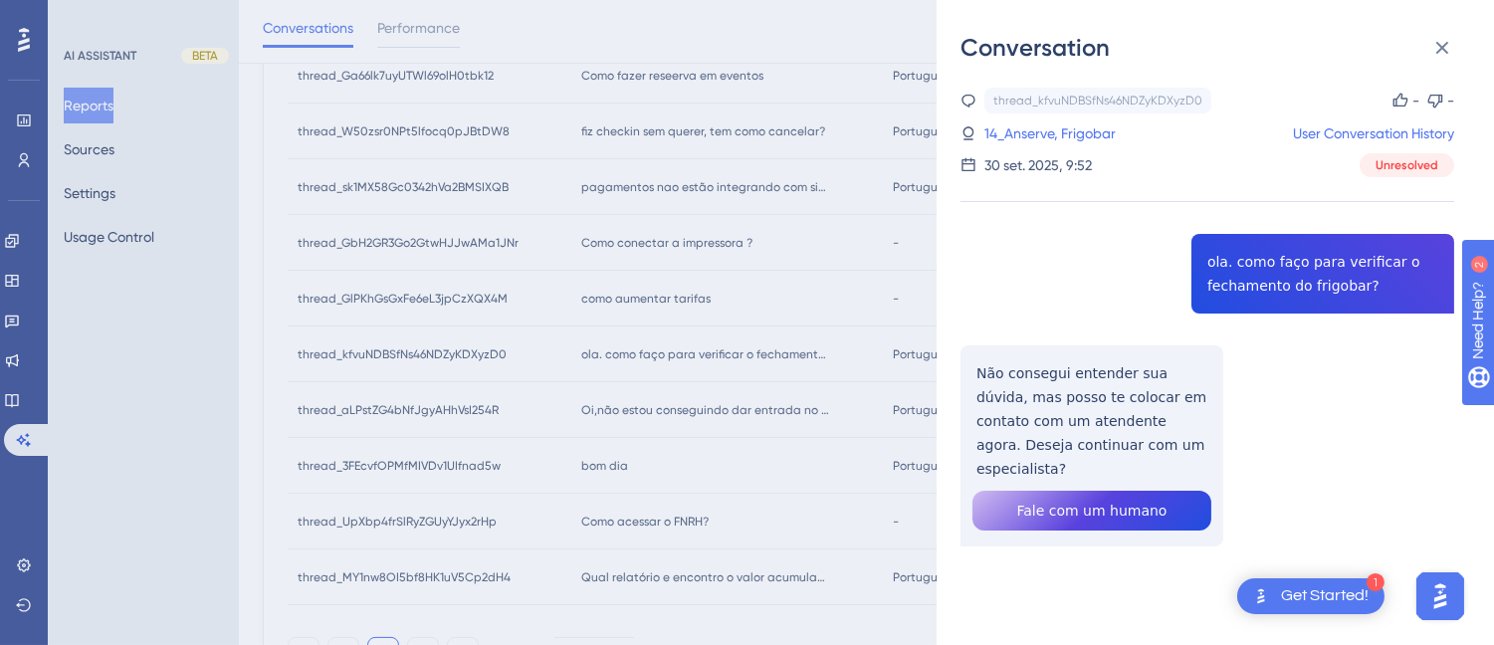
click at [985, 392] on div "thread_kfvuNDBSfNs46NDZyKDXyzD0 Copy - - 14_Anserve, Frigobar User Conversation…" at bounding box center [1207, 368] width 494 height 560
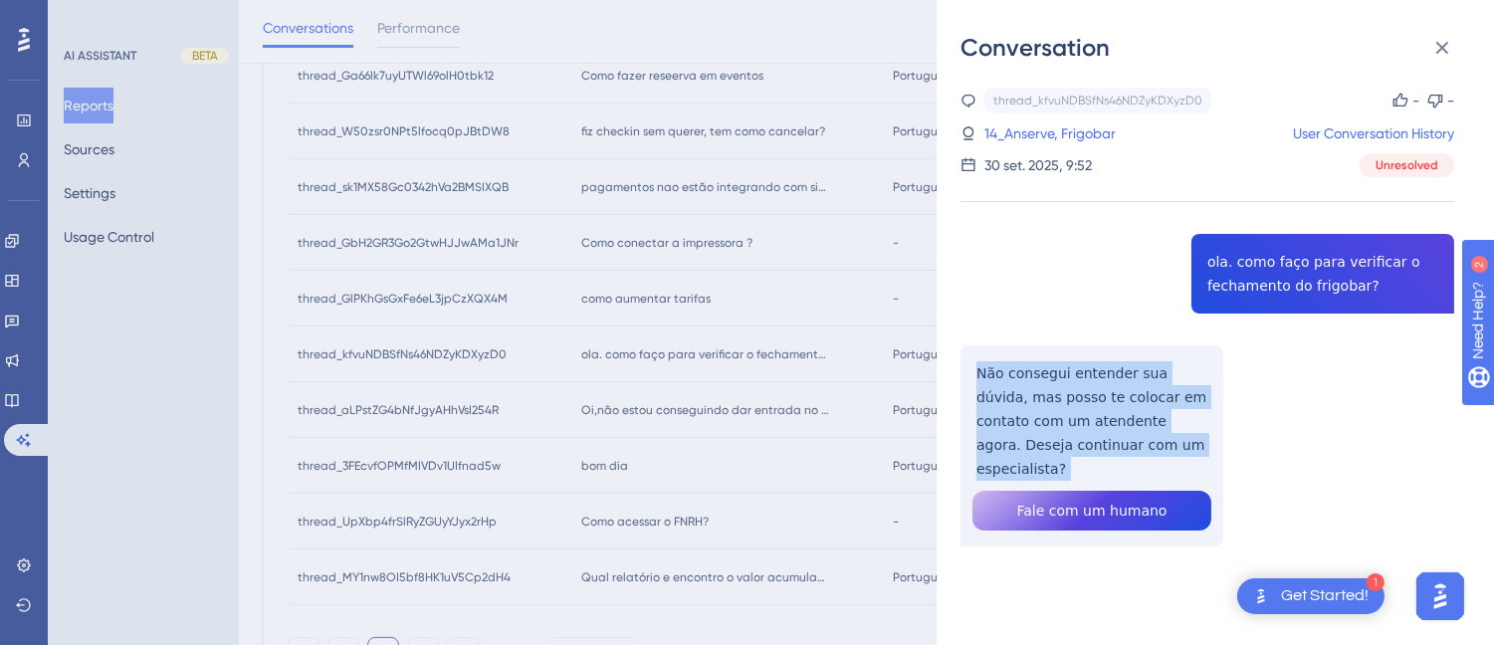
click at [986, 391] on div "thread_kfvuNDBSfNs46NDZyKDXyzD0 Copy - - 14_Anserve, Frigobar User Conversation…" at bounding box center [1207, 368] width 494 height 560
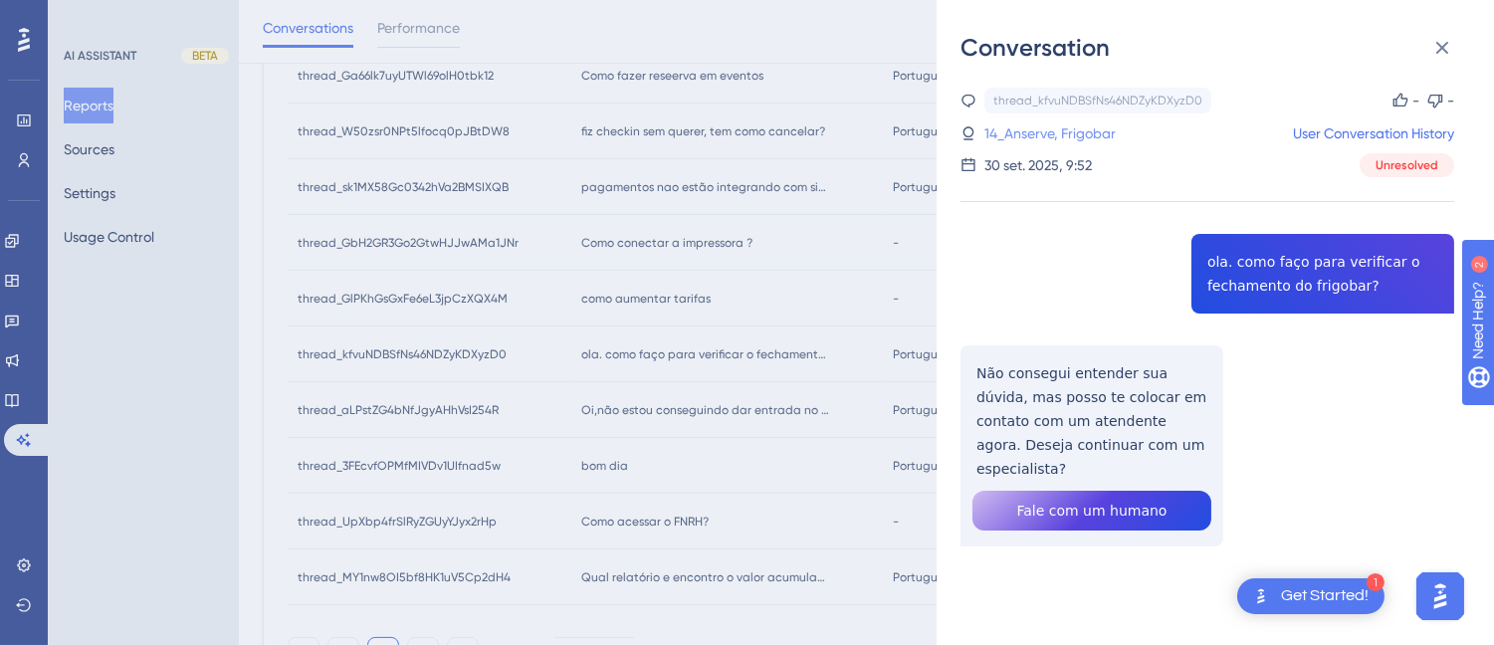
click at [1038, 130] on link "14_Anserve, Frigobar" at bounding box center [1049, 133] width 131 height 24
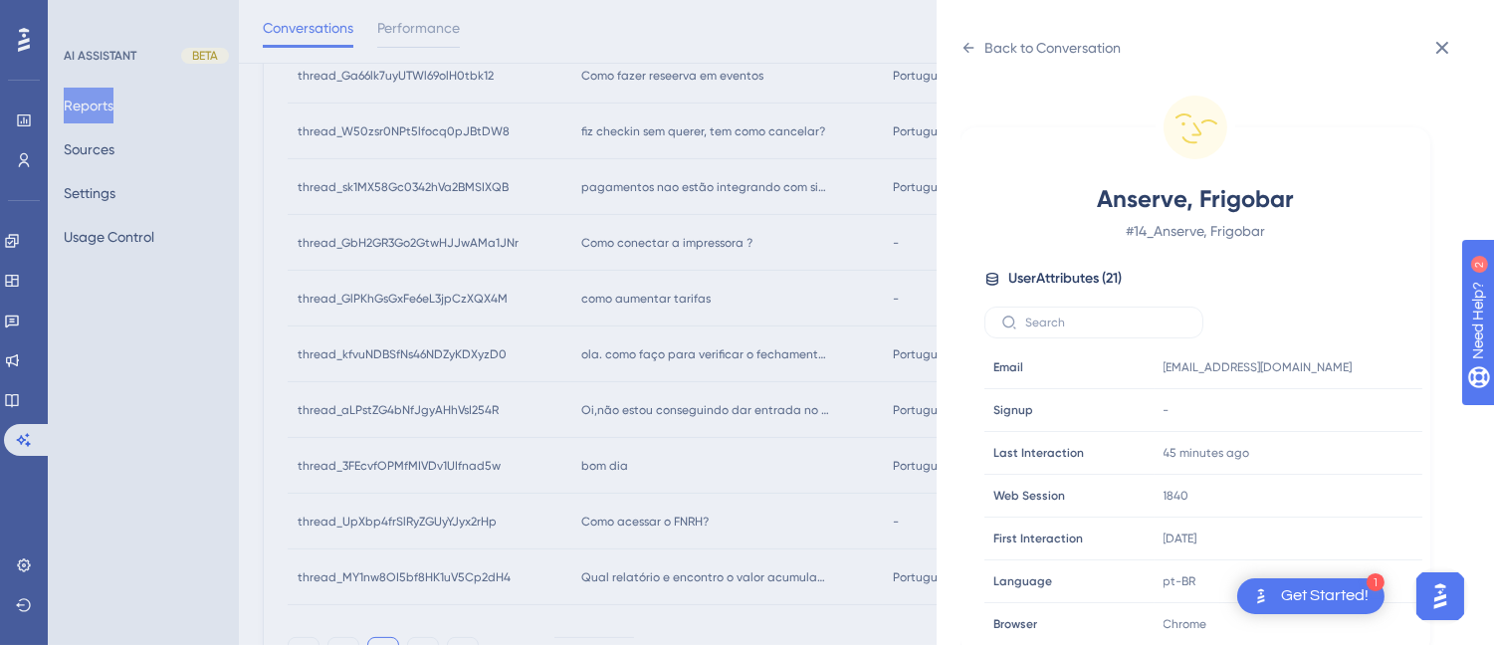
scroll to position [607, 0]
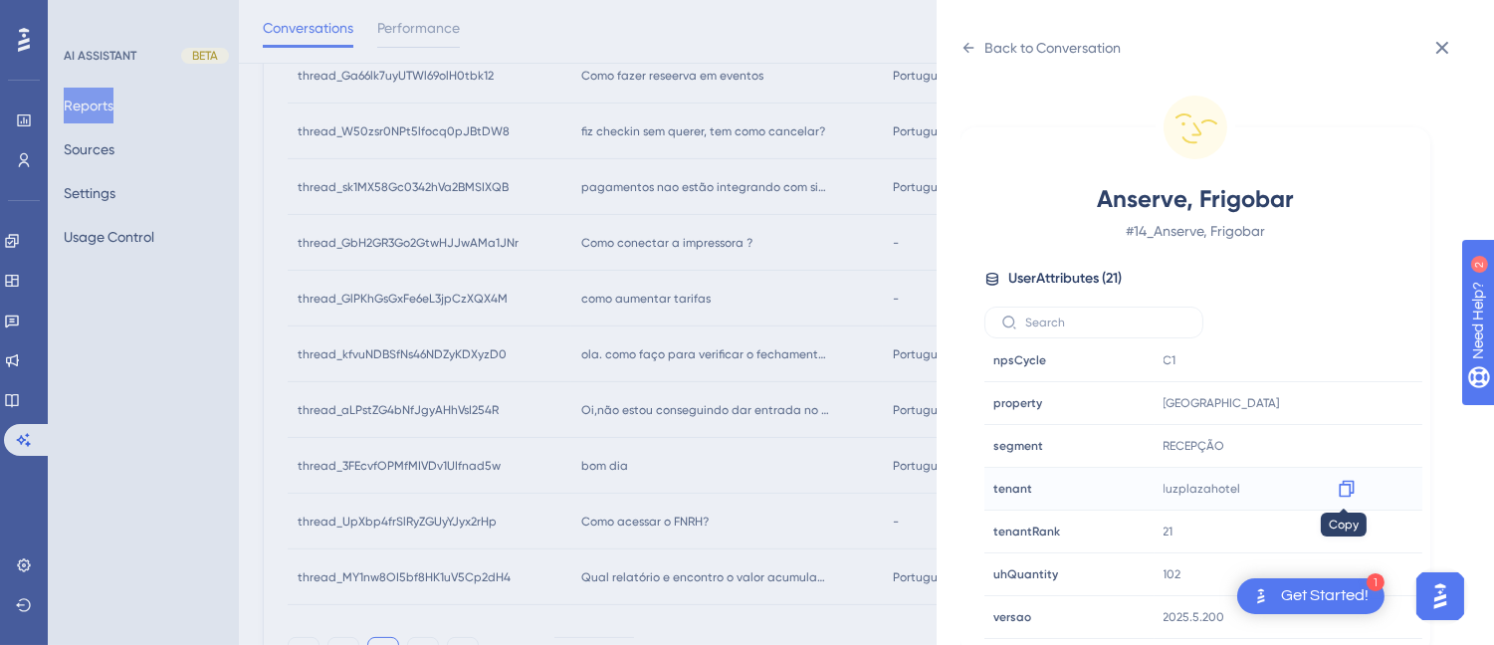
click at [1341, 491] on icon at bounding box center [1346, 489] width 20 height 20
click at [960, 51] on icon at bounding box center [968, 48] width 16 height 16
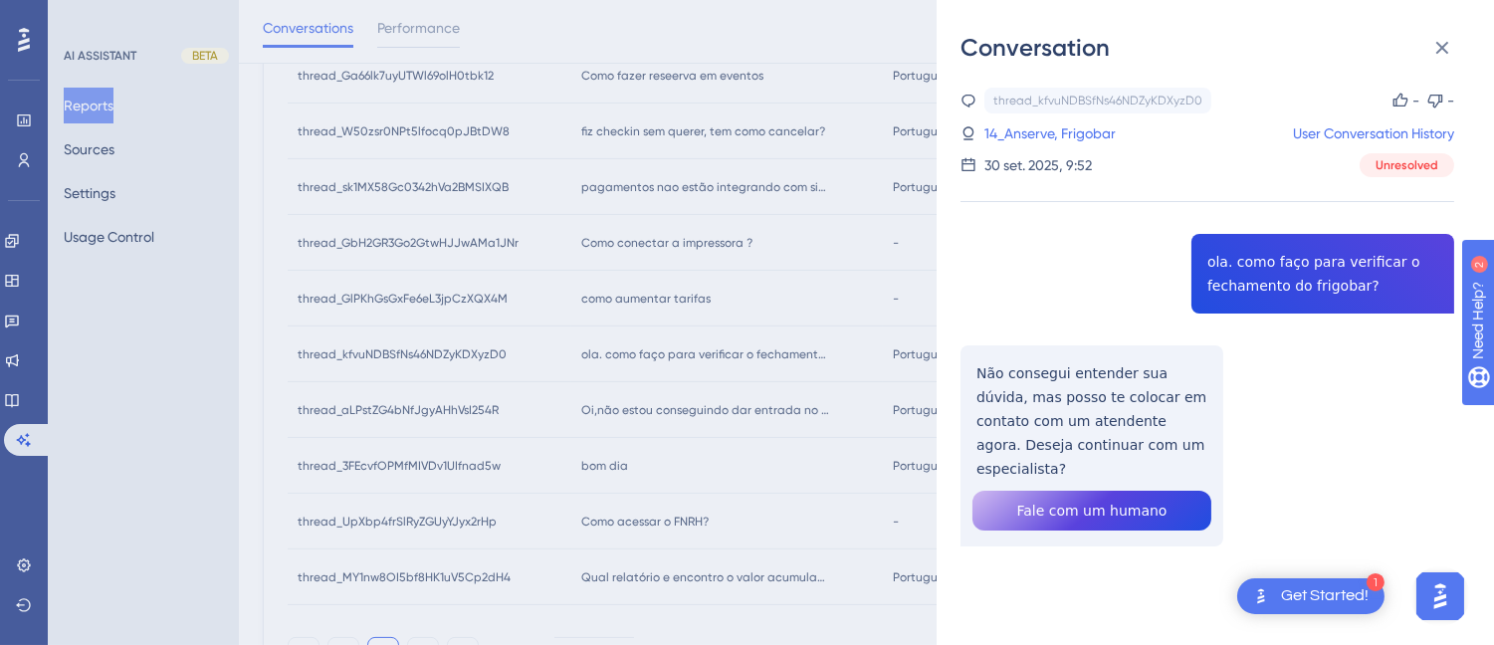
scroll to position [1003, 0]
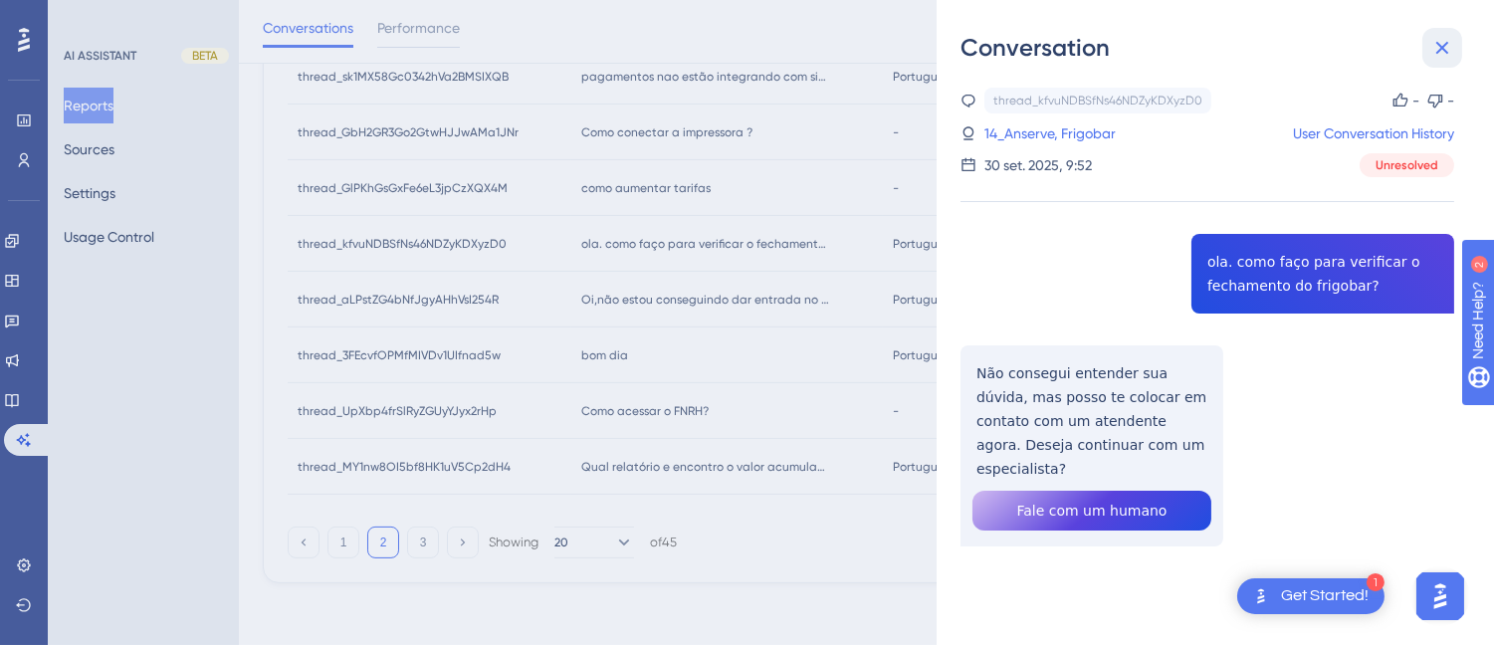
click at [1431, 43] on icon at bounding box center [1442, 48] width 24 height 24
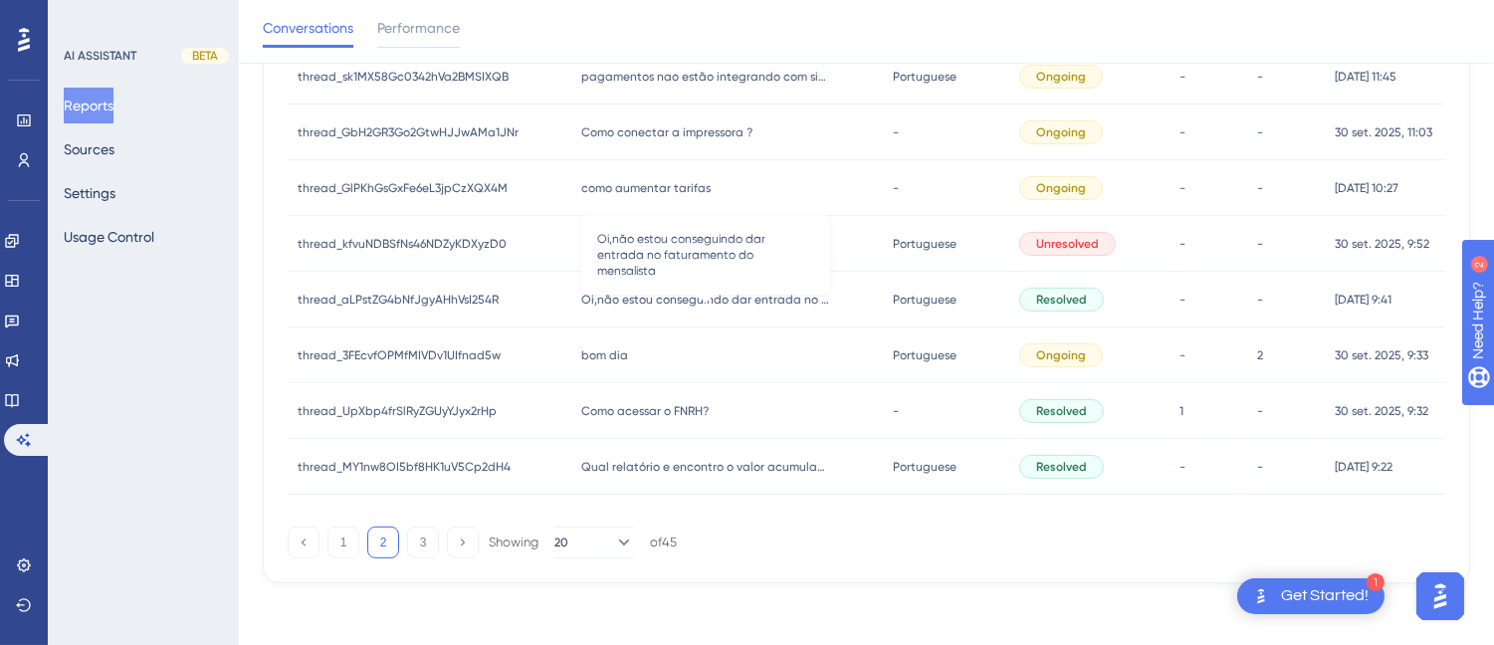
click at [727, 299] on span "Oi,não estou conseguindo dar entrada no faturamento do mensalista" at bounding box center [705, 300] width 249 height 16
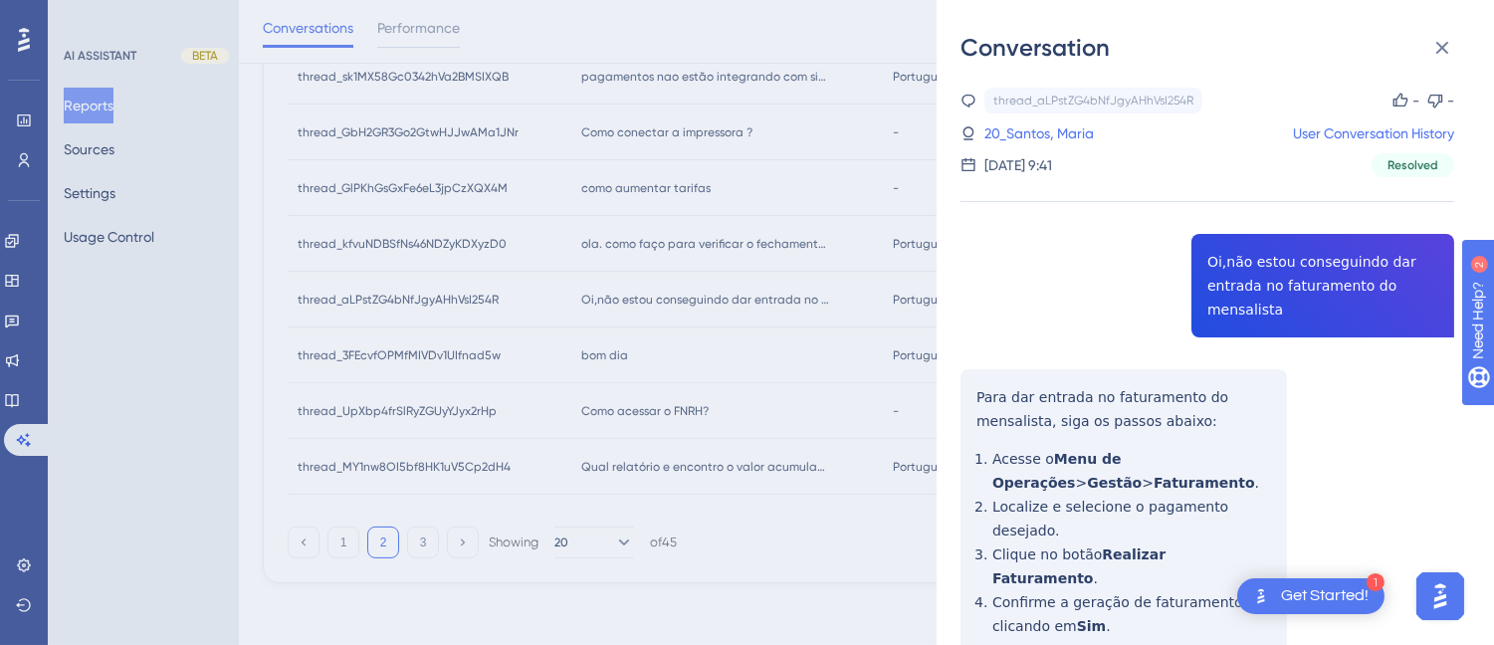
click at [1261, 275] on div "thread_aLPstZG4bNfJgyAHhVsI254R Copy - - 20_Santos, Maria User Conversation His…" at bounding box center [1207, 488] width 494 height 801
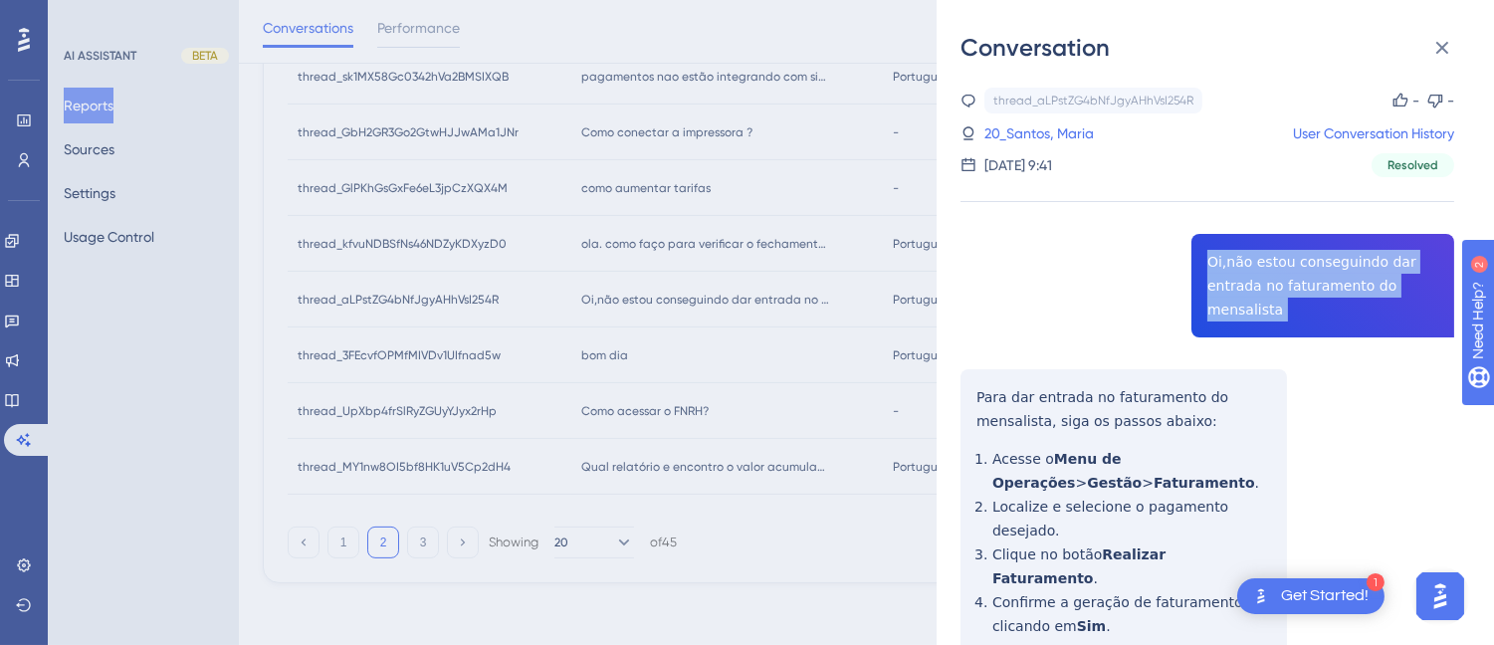
click at [1261, 275] on div "thread_aLPstZG4bNfJgyAHhVsI254R Copy - - 20_Santos, Maria User Conversation His…" at bounding box center [1207, 488] width 494 height 801
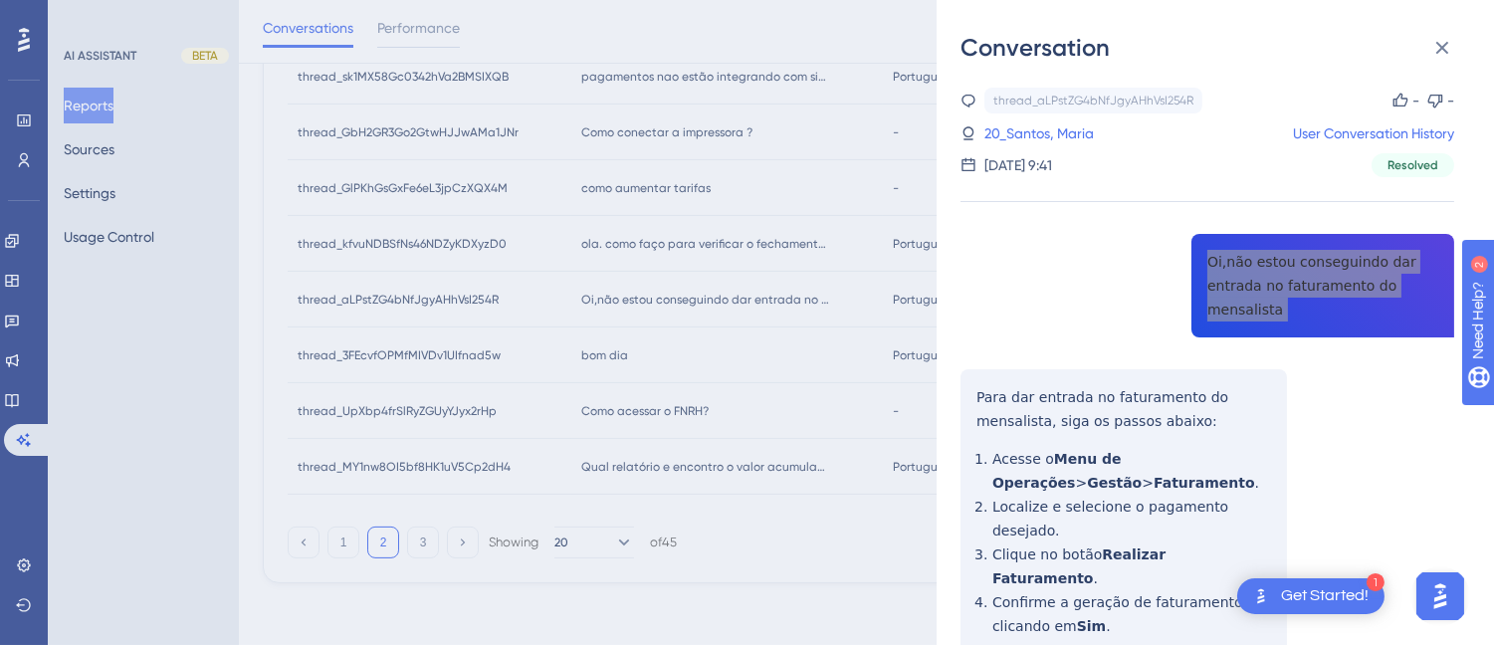
scroll to position [110, 0]
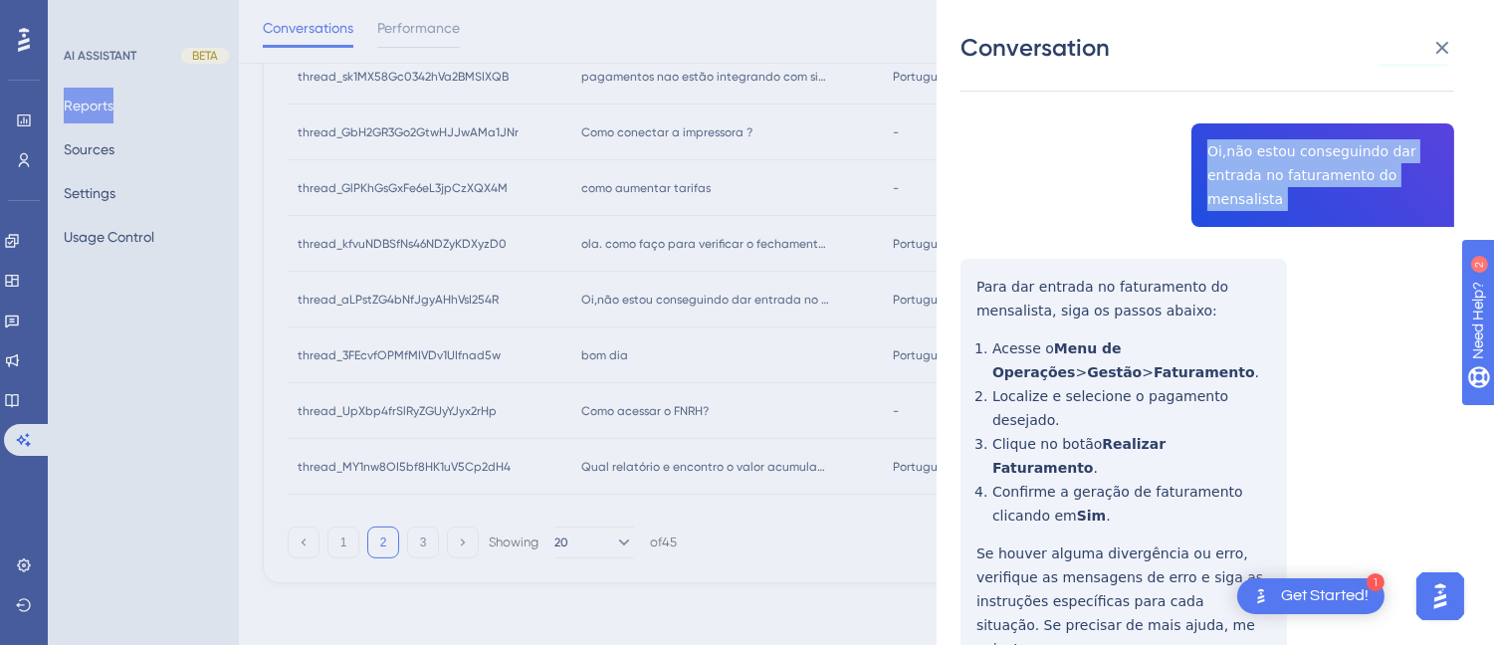
click at [958, 265] on div "Conversation thread_aLPstZG4bNfJgyAHhVsI254R Copy - - 20_Santos, Maria User Con…" at bounding box center [1214, 322] width 557 height 645
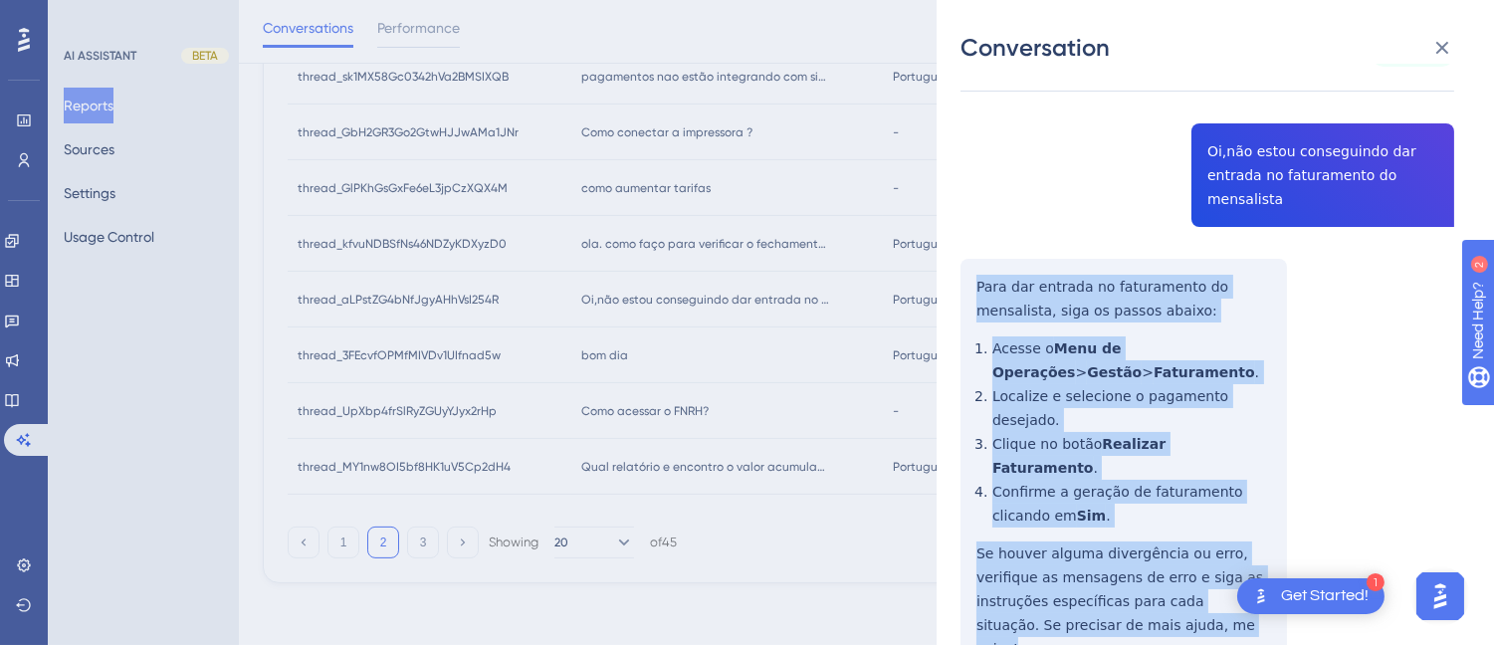
drag, startPoint x: 962, startPoint y: 274, endPoint x: 1079, endPoint y: 396, distance: 168.9
click at [1134, 585] on div "thread_aLPstZG4bNfJgyAHhVsI254R Copy - - 20_Santos, Maria User Conversation His…" at bounding box center [1207, 377] width 494 height 801
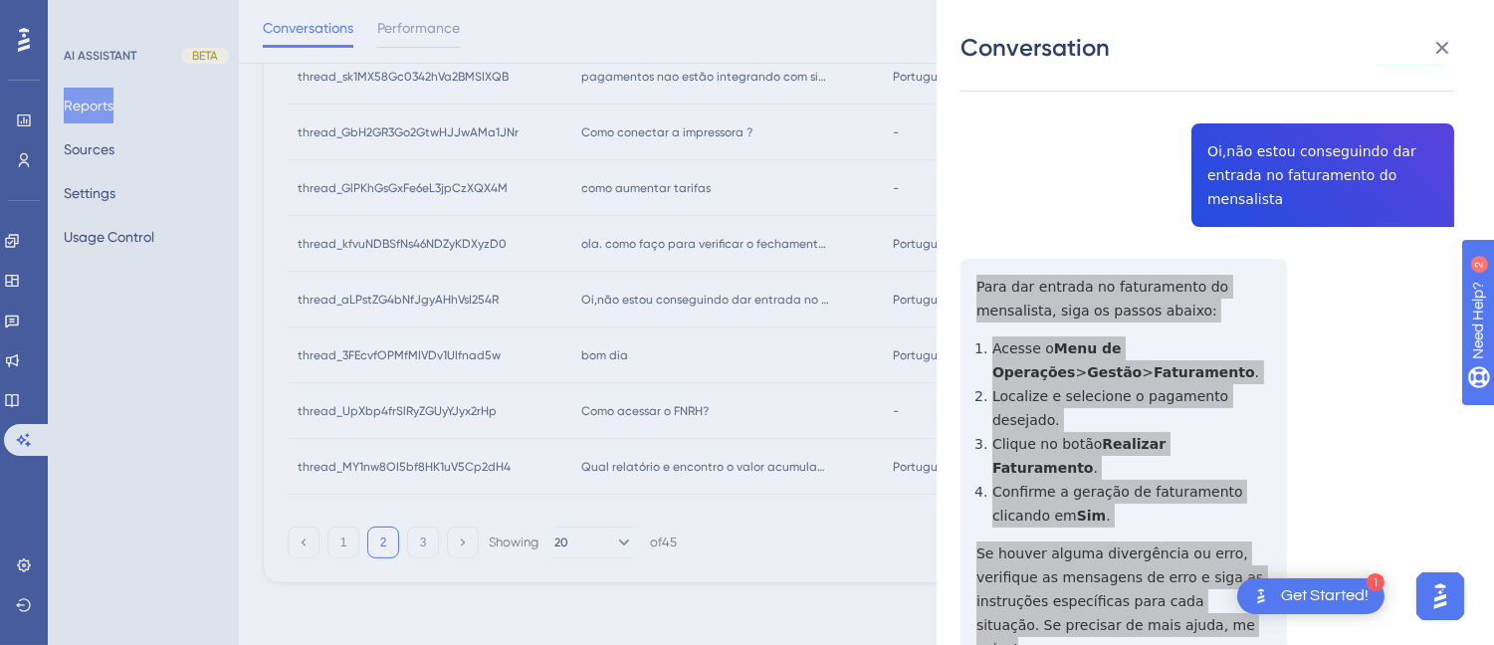
scroll to position [451, 0]
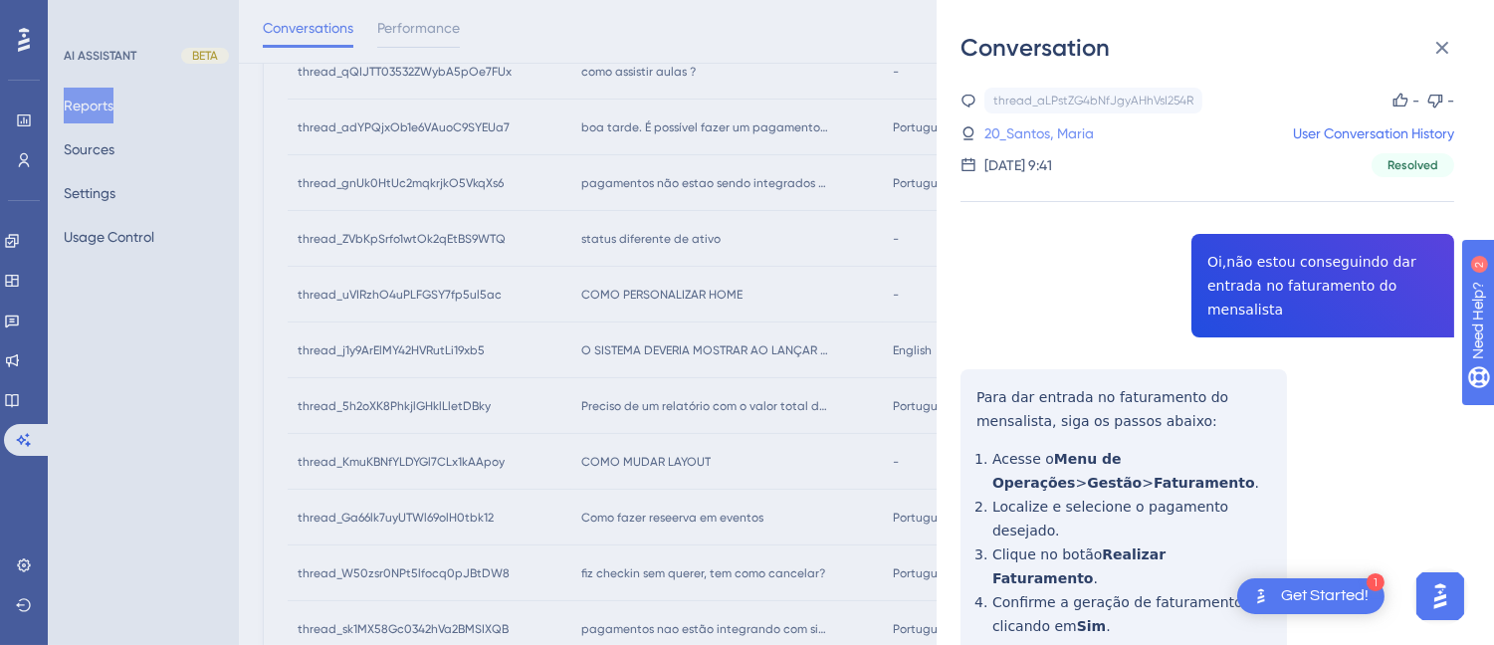
click at [1037, 132] on link "20_Santos, Maria" at bounding box center [1038, 133] width 109 height 24
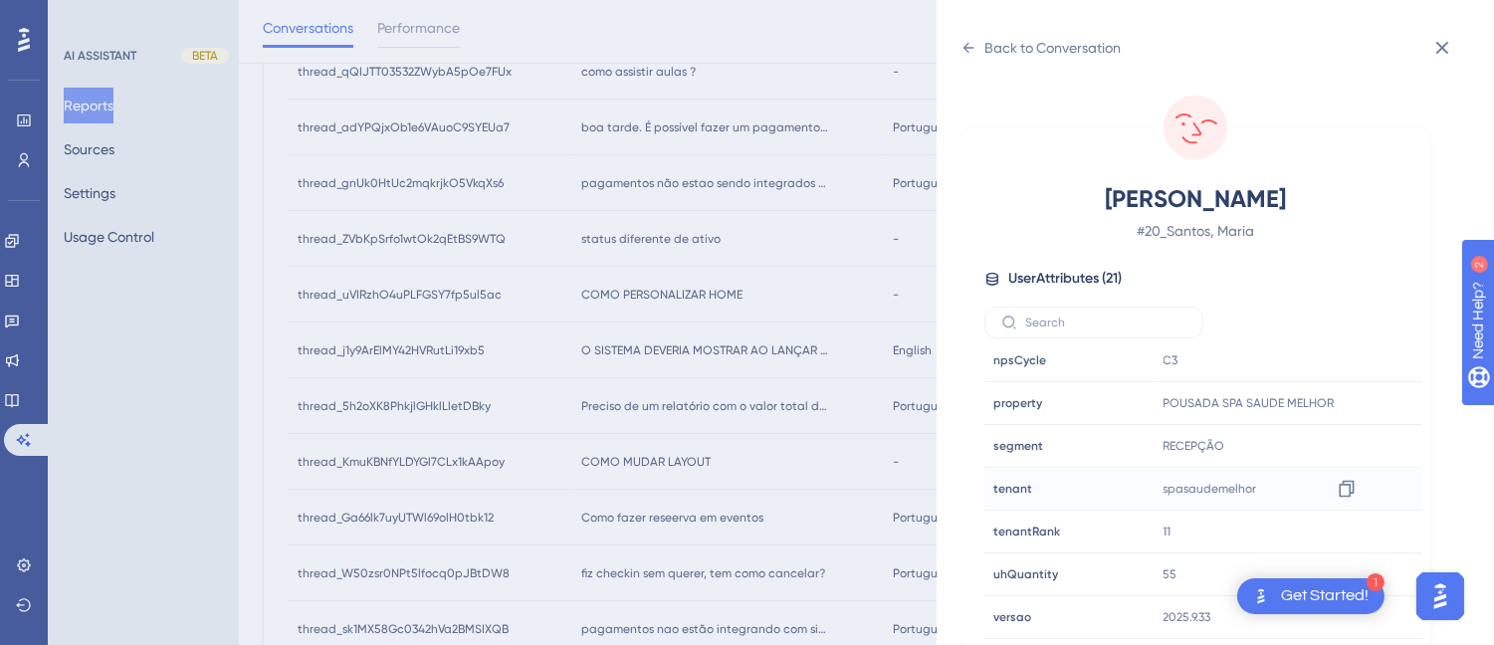
scroll to position [561, 0]
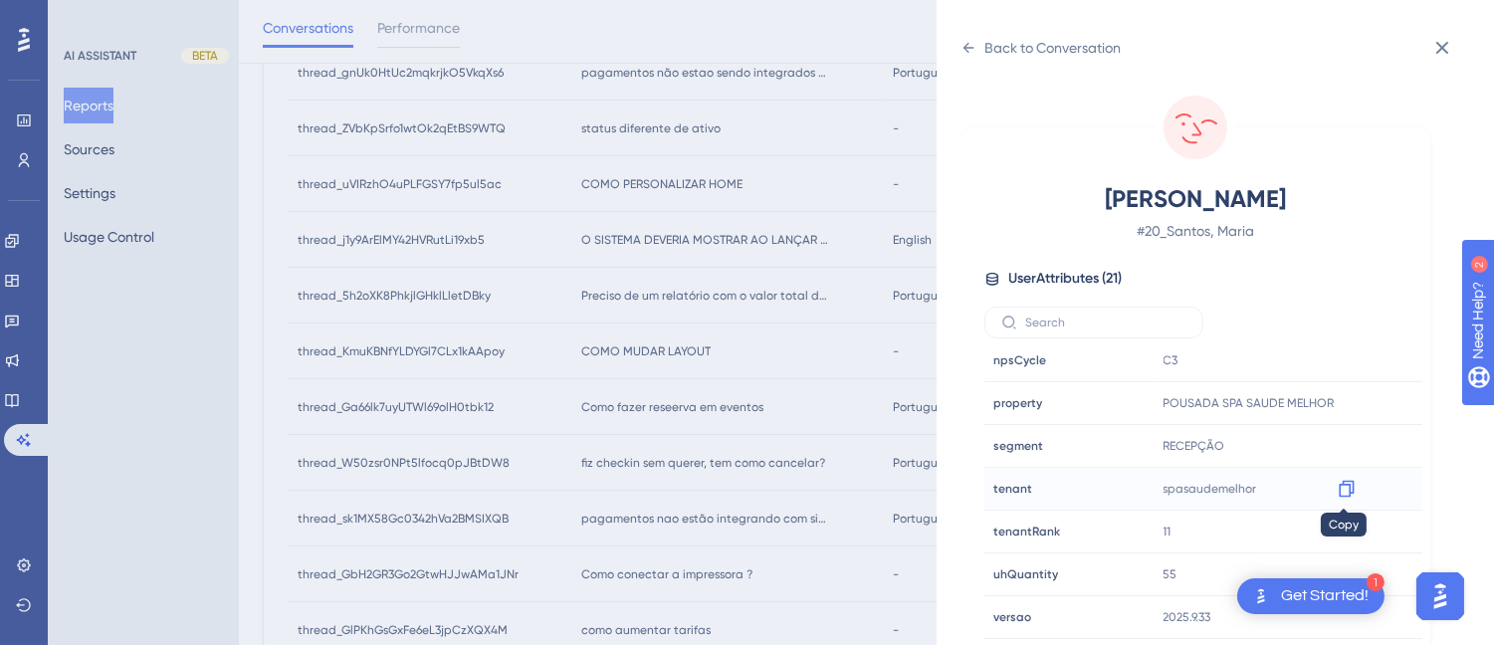
click at [1344, 489] on icon at bounding box center [1346, 489] width 20 height 20
click at [975, 41] on icon at bounding box center [968, 48] width 16 height 16
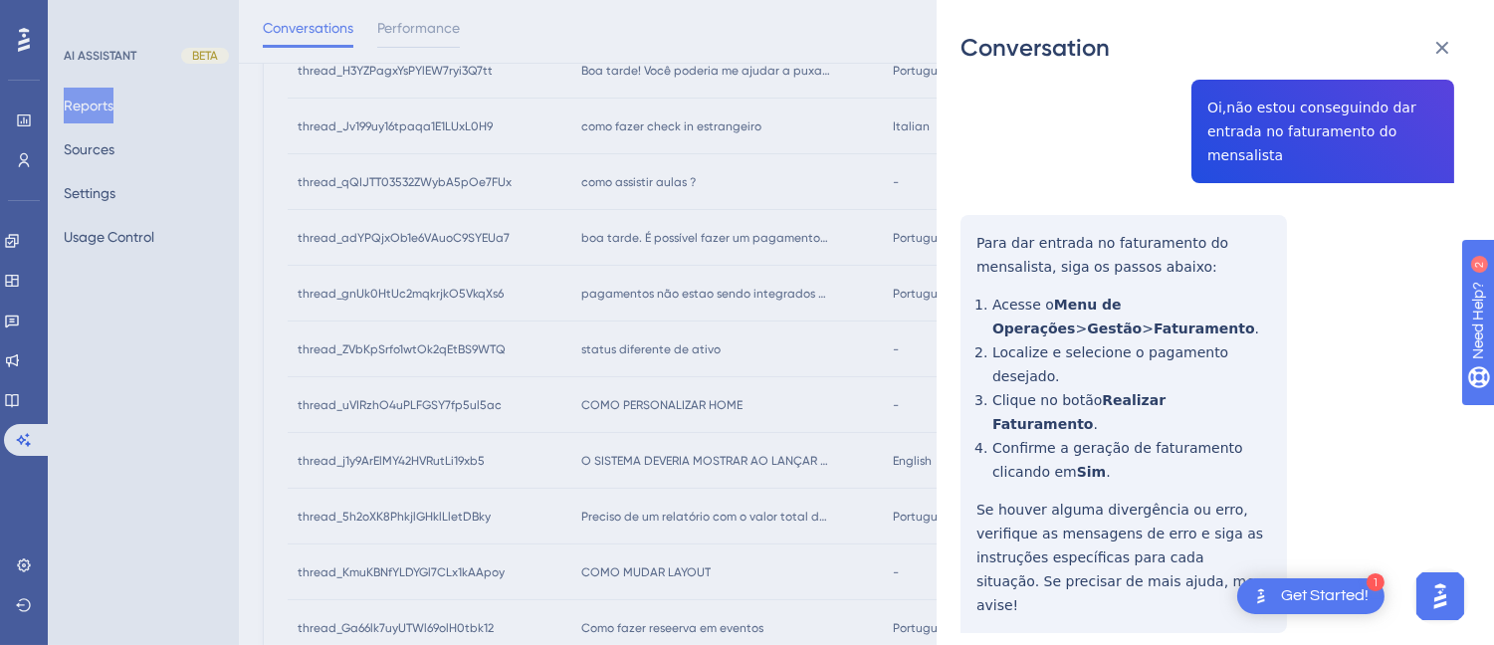
scroll to position [1003, 0]
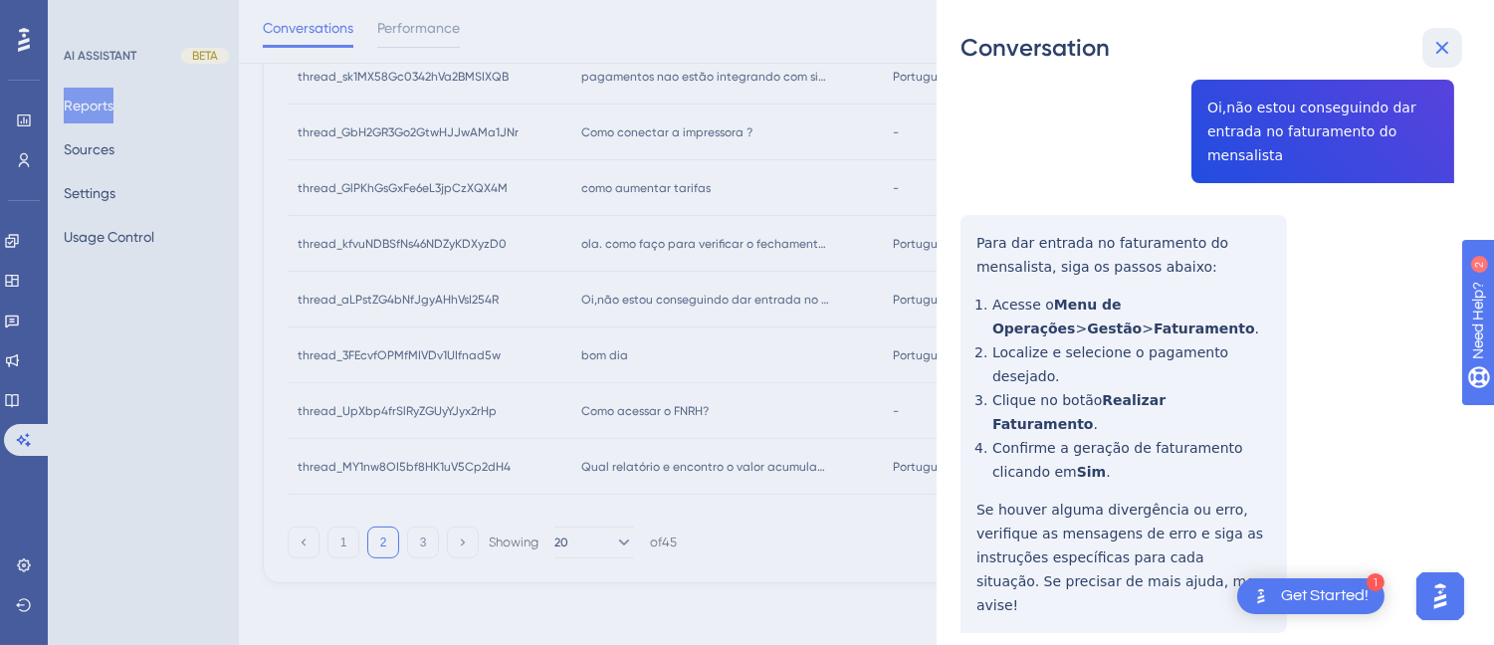
click at [1446, 43] on icon at bounding box center [1442, 48] width 13 height 13
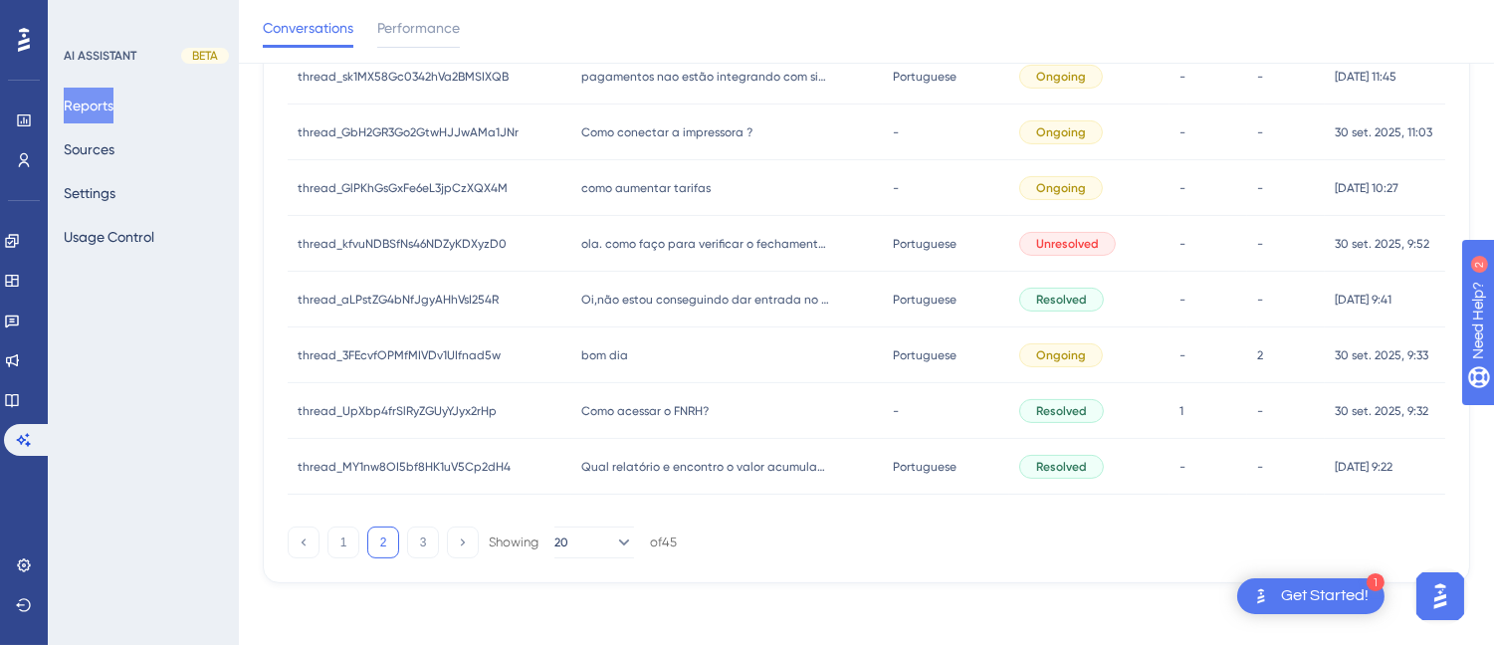
click at [658, 350] on div "bom dia bom dia" at bounding box center [726, 355] width 311 height 56
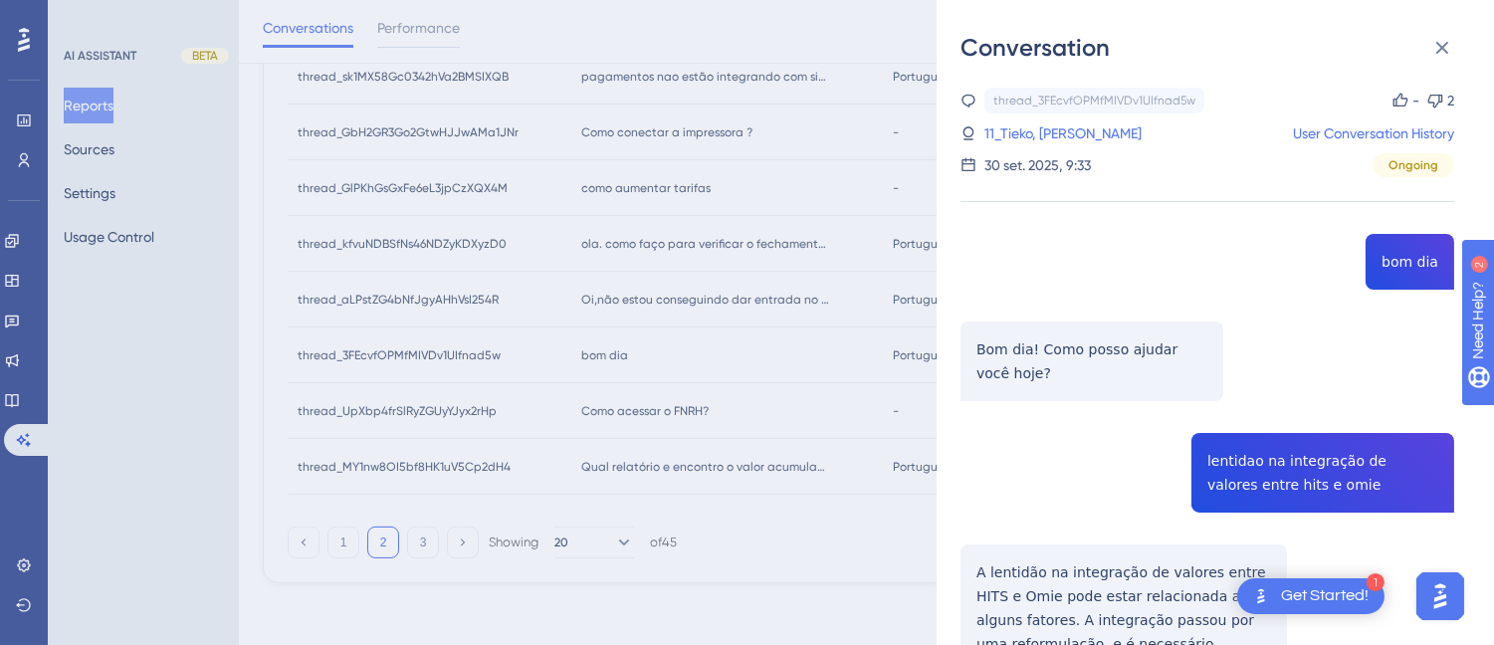
scroll to position [331, 0]
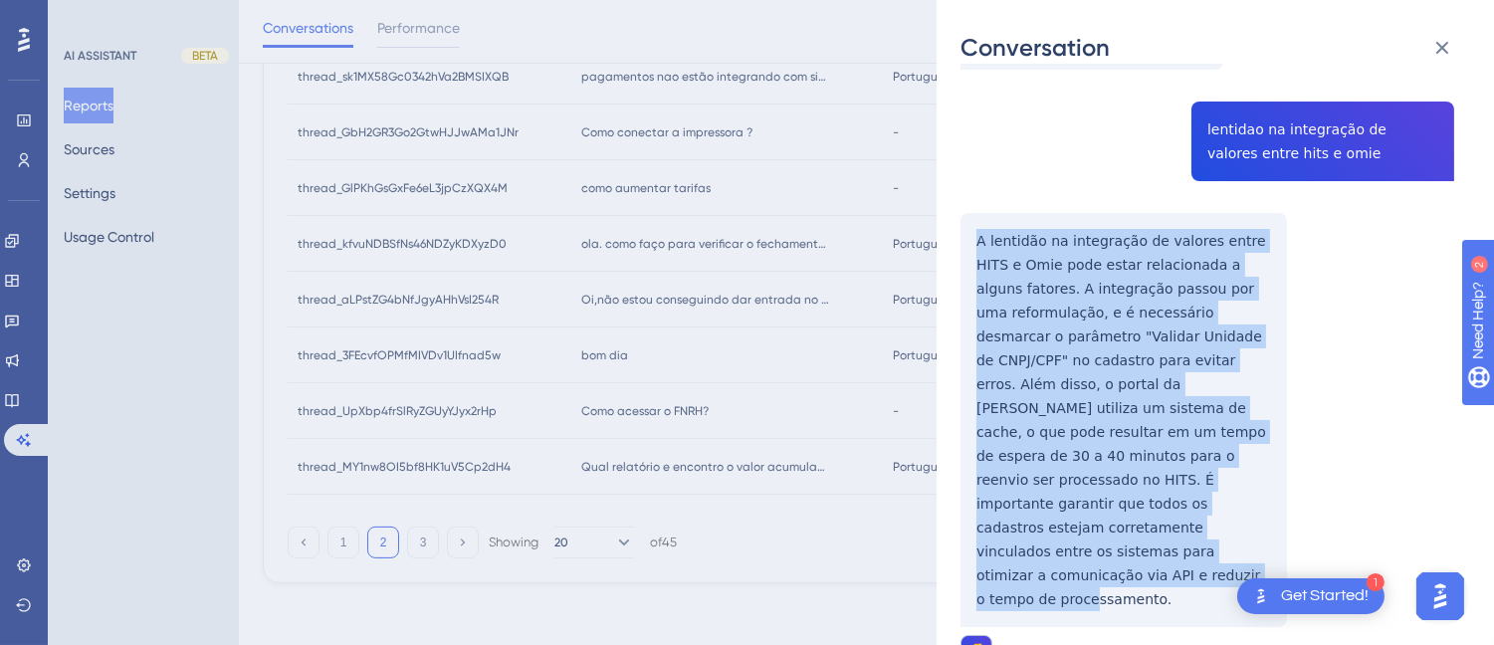
drag, startPoint x: 1141, startPoint y: 533, endPoint x: 968, endPoint y: 241, distance: 339.9
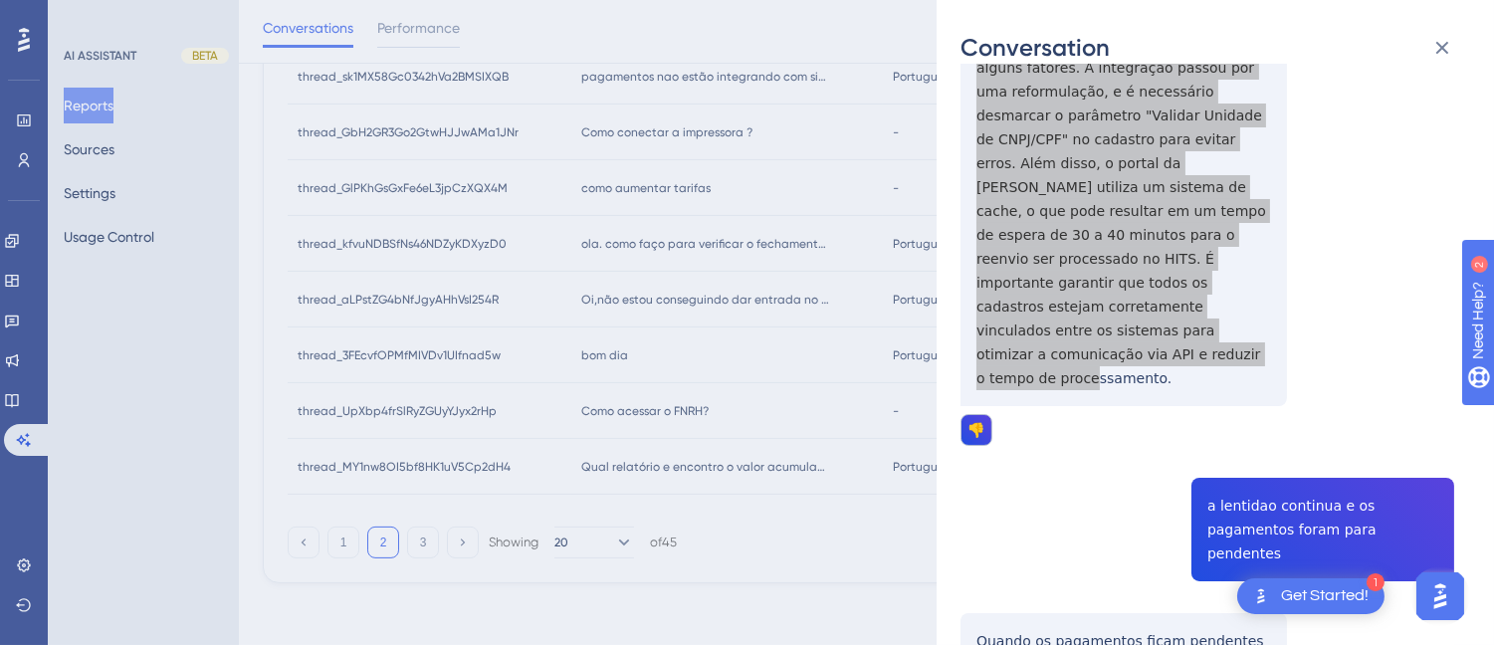
scroll to position [884, 0]
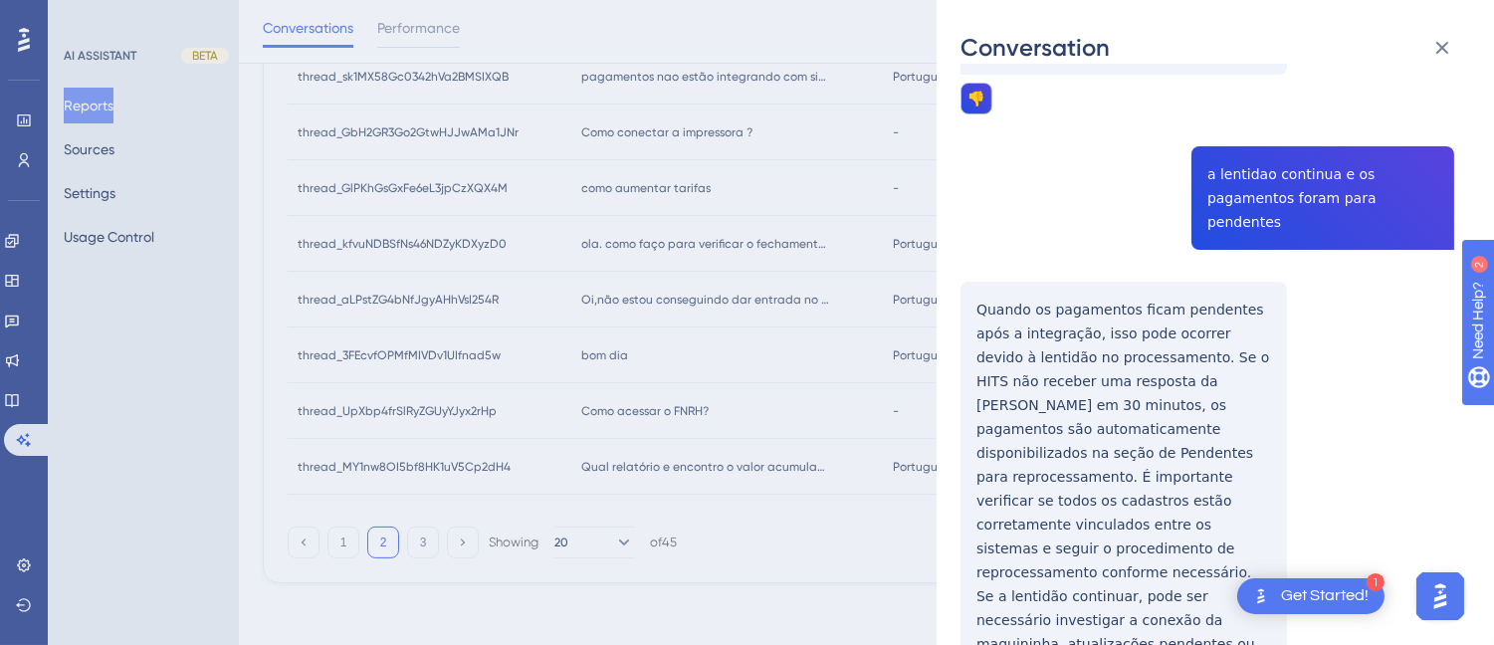
drag, startPoint x: 986, startPoint y: 234, endPoint x: 980, endPoint y: 211, distance: 23.7
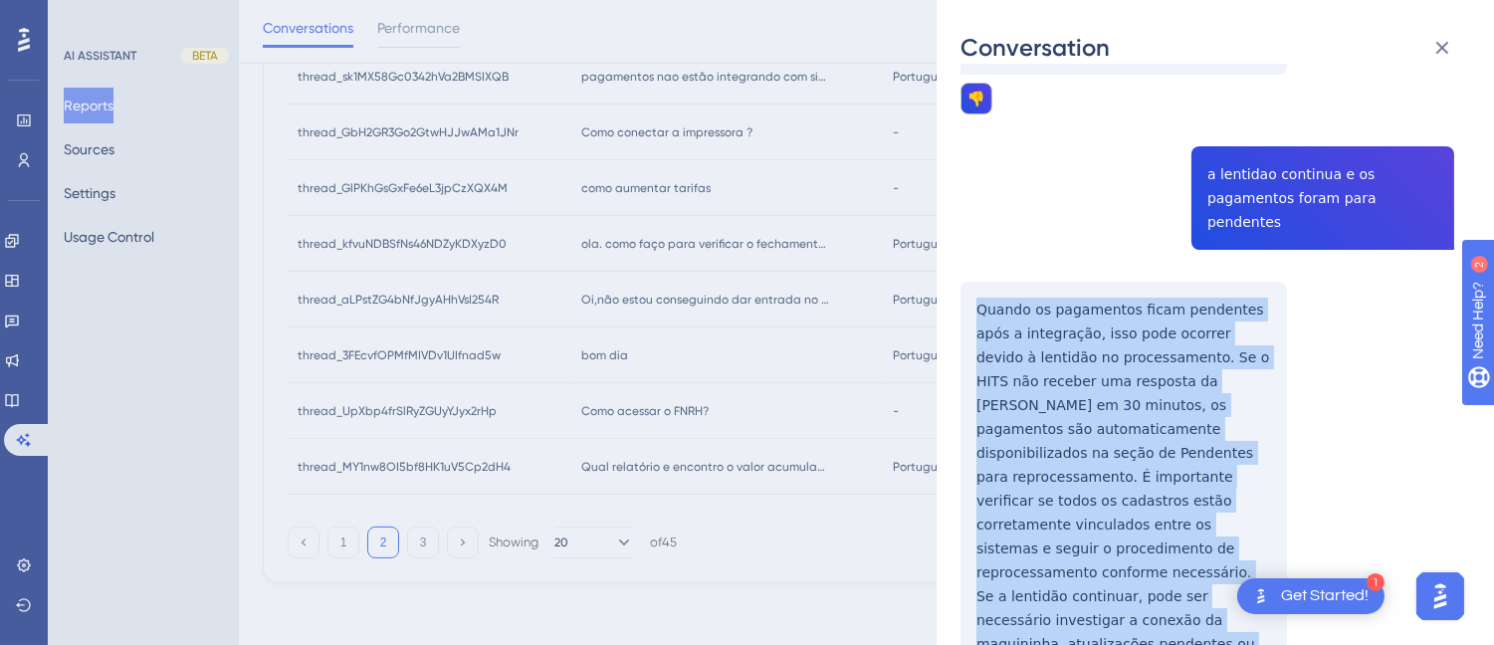
drag, startPoint x: 966, startPoint y: 202, endPoint x: 1129, endPoint y: 409, distance: 263.6
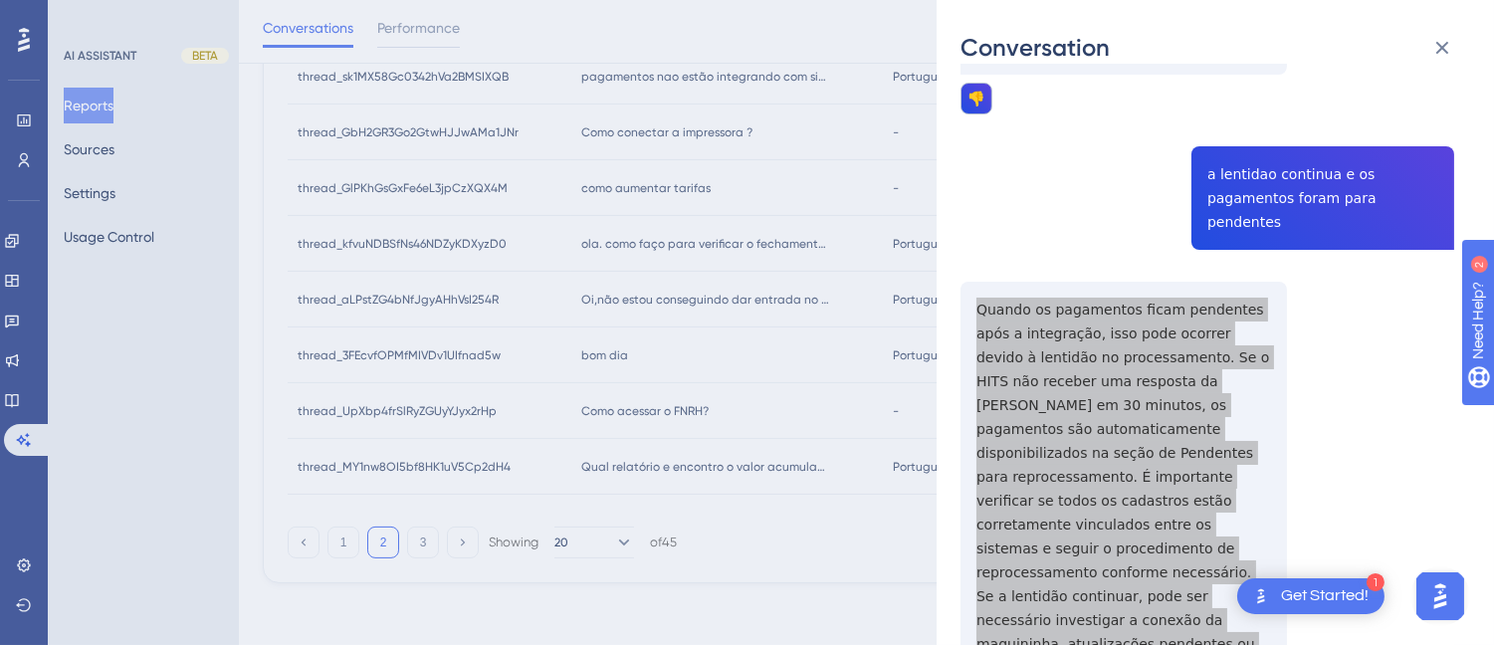
scroll to position [1105, 0]
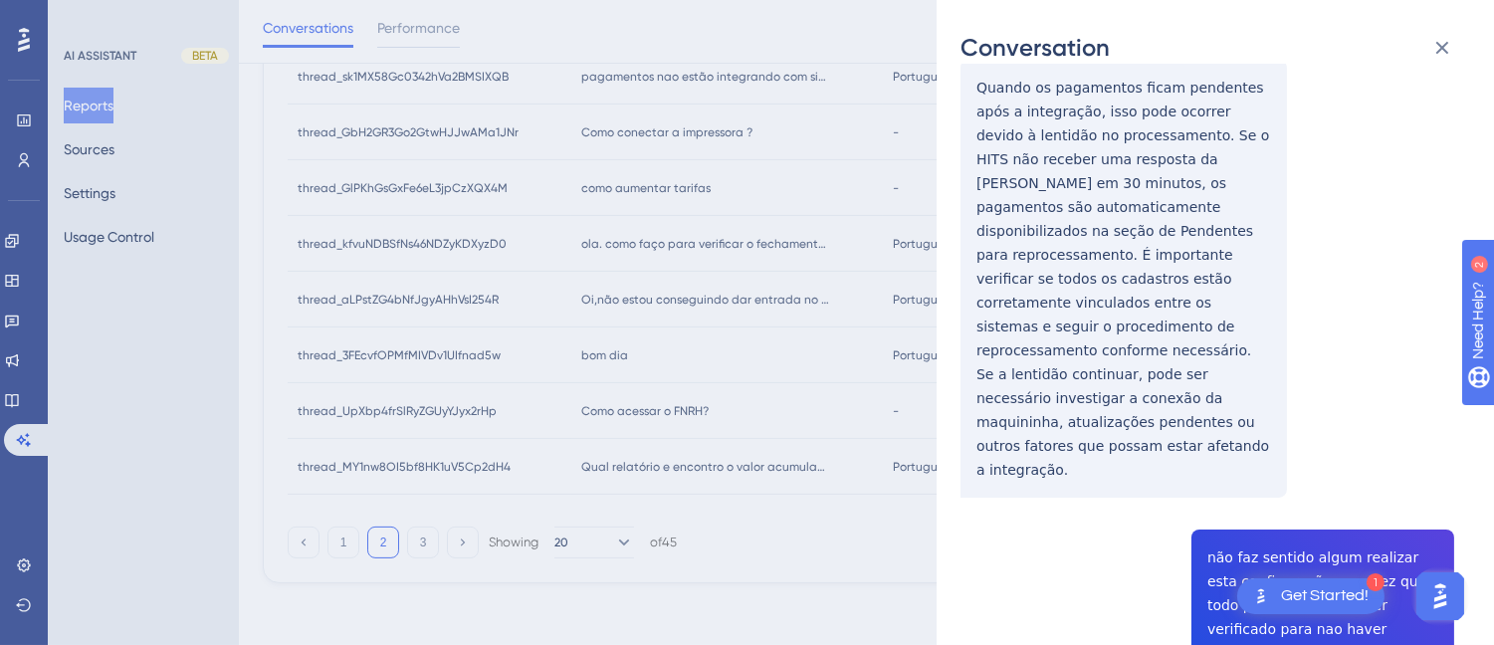
click at [1266, 416] on div "thread_3FEcvfOPMfMIVDv1UIfnad5w Copy - 2 11_Tieko, Juliana User Conversation Hi…" at bounding box center [1207, 536] width 494 height 3109
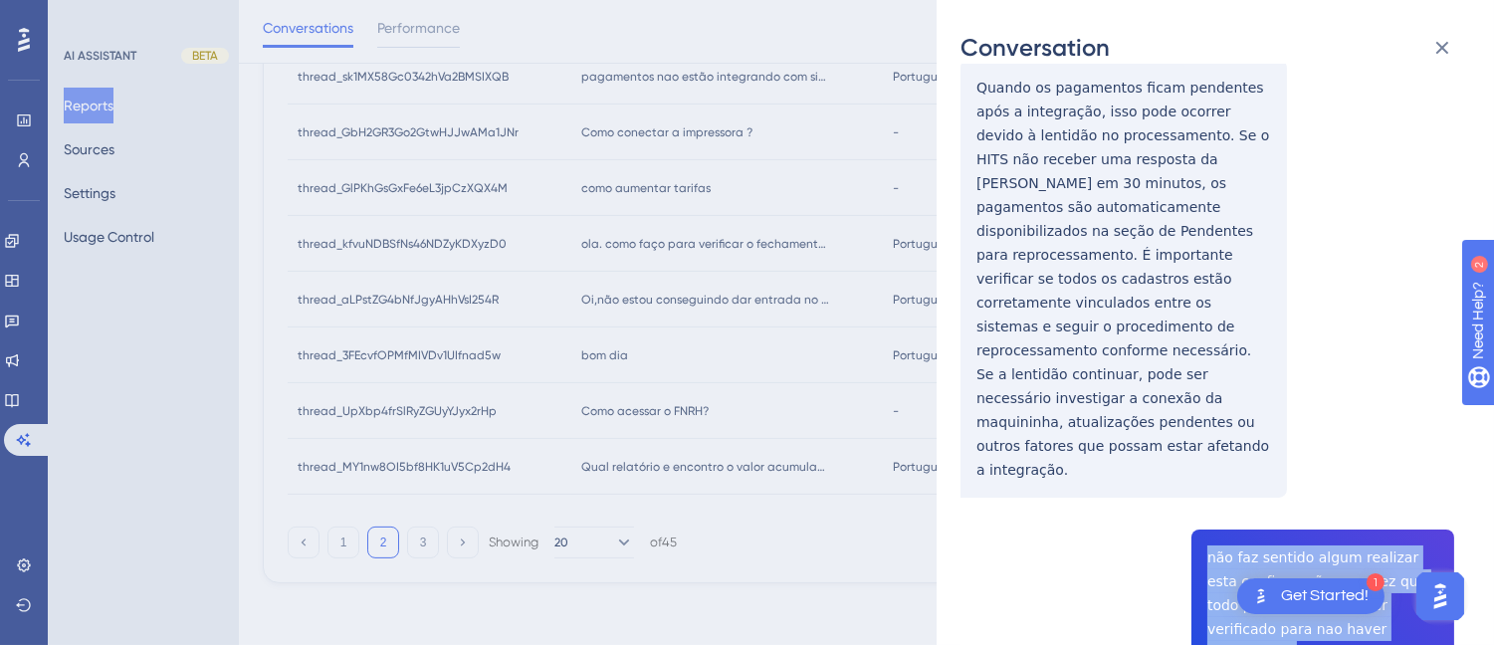
click at [1266, 416] on div "thread_3FEcvfOPMfMIVDv1UIfnad5w Copy - 2 11_Tieko, Juliana User Conversation Hi…" at bounding box center [1207, 536] width 494 height 3109
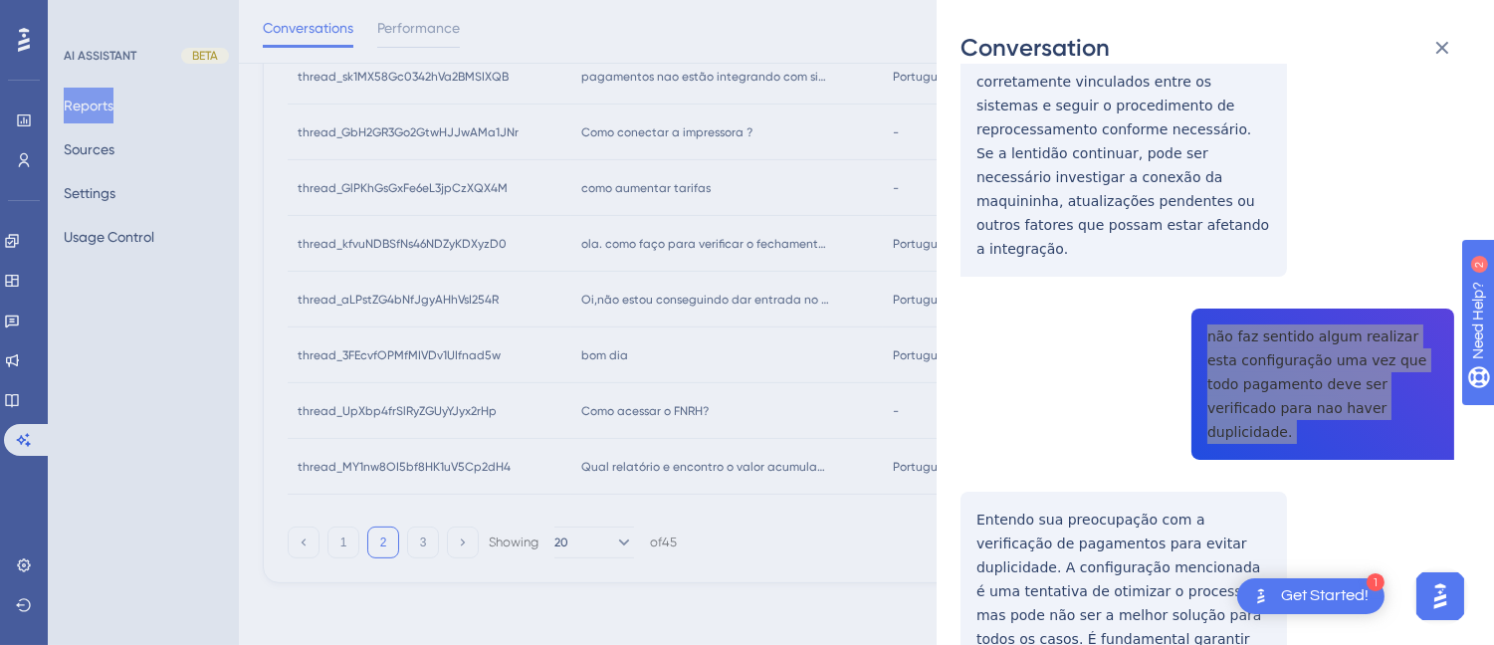
scroll to position [1437, 0]
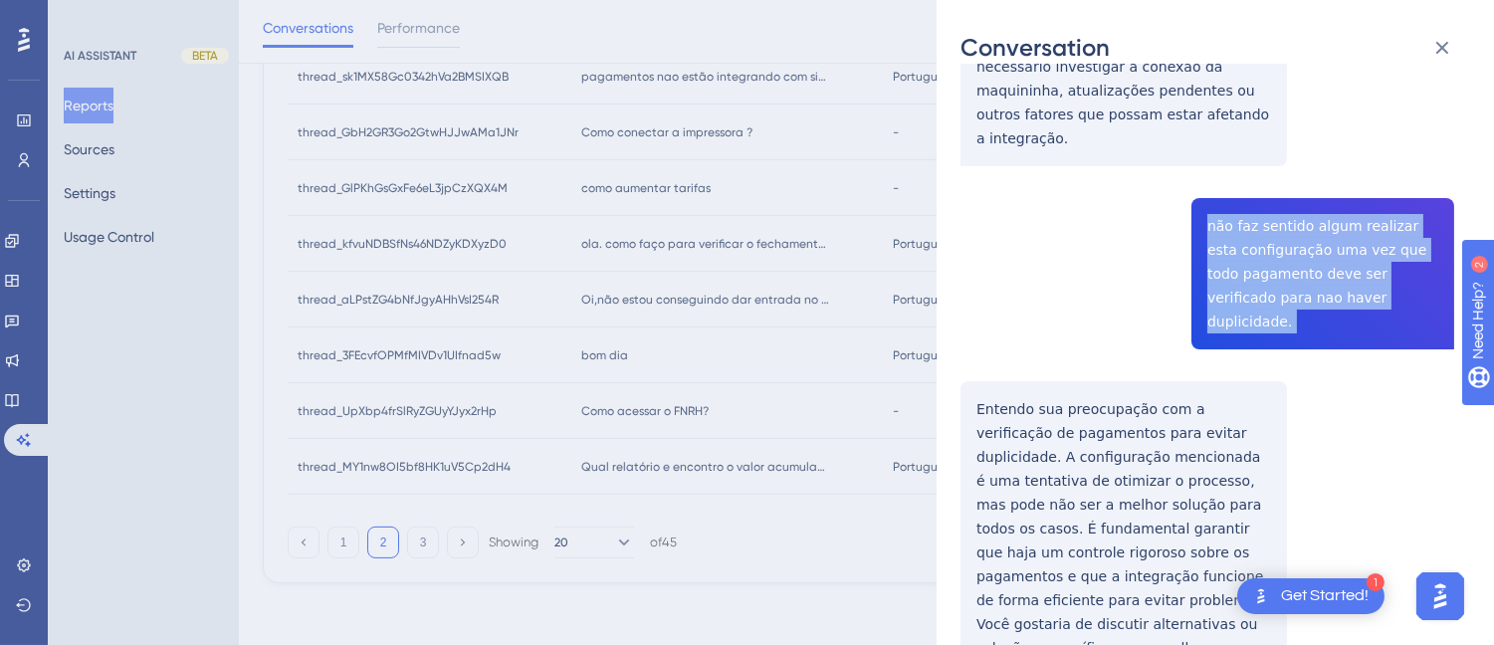
click at [969, 247] on div "thread_3FEcvfOPMfMIVDv1UIfnad5w Copy - 2 11_Tieko, Juliana User Conversation Hi…" at bounding box center [1207, 205] width 494 height 3109
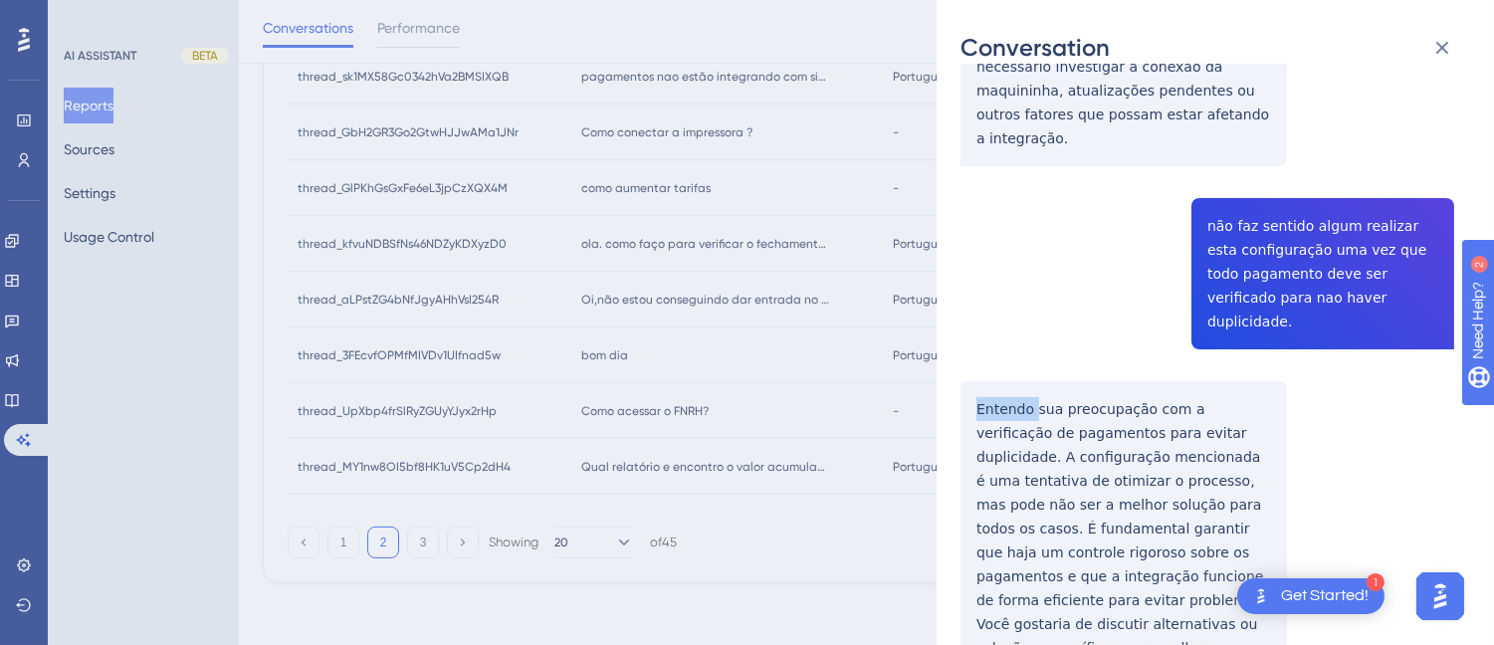
click at [969, 247] on div "thread_3FEcvfOPMfMIVDv1UIfnad5w Copy - 2 11_Tieko, Juliana User Conversation Hi…" at bounding box center [1207, 205] width 494 height 3109
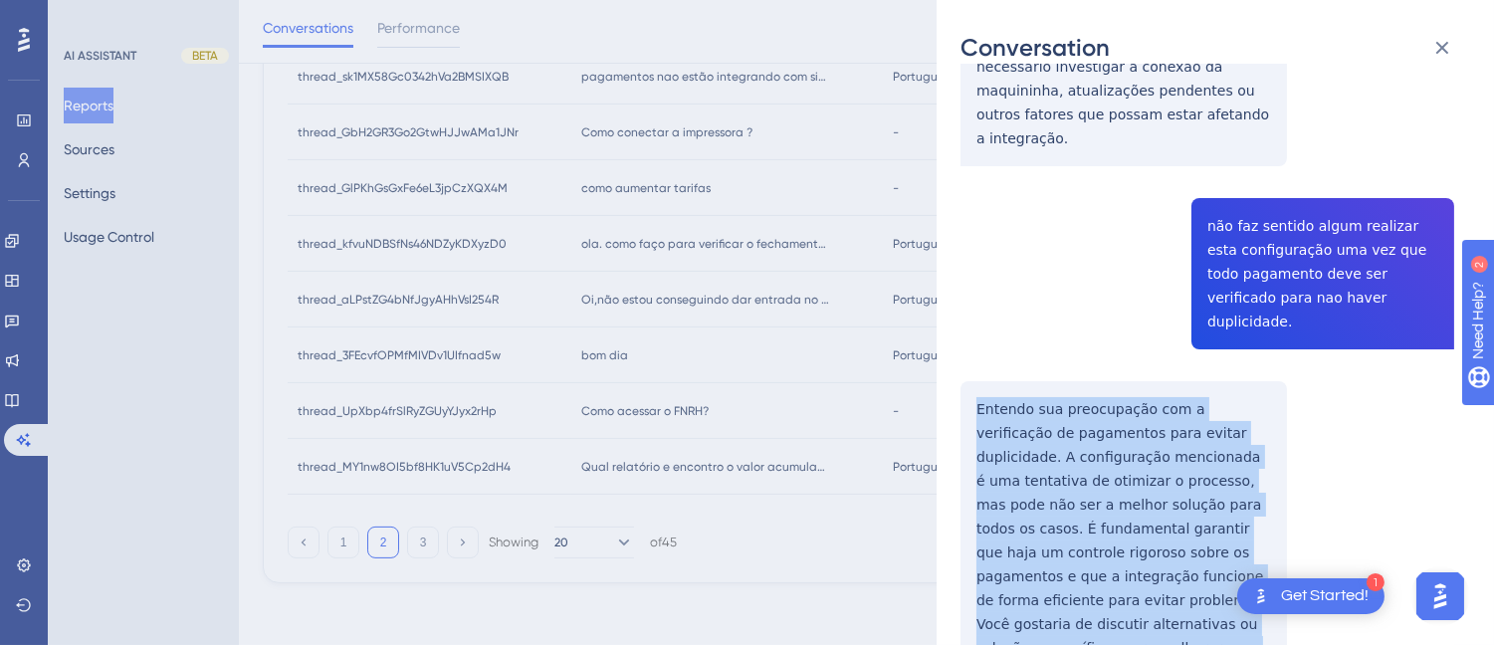
click at [969, 247] on div "thread_3FEcvfOPMfMIVDv1UIfnad5w Copy - 2 11_Tieko, Juliana User Conversation Hi…" at bounding box center [1207, 205] width 494 height 3109
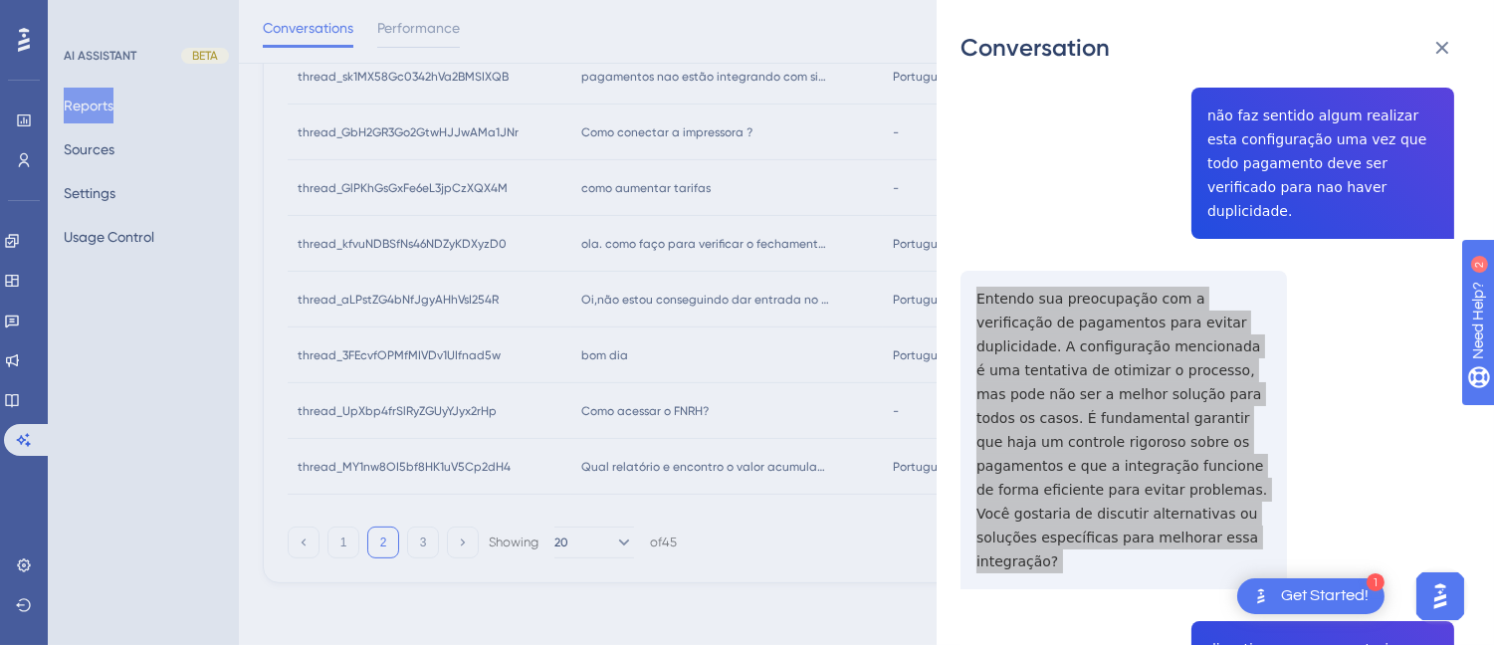
scroll to position [1879, 0]
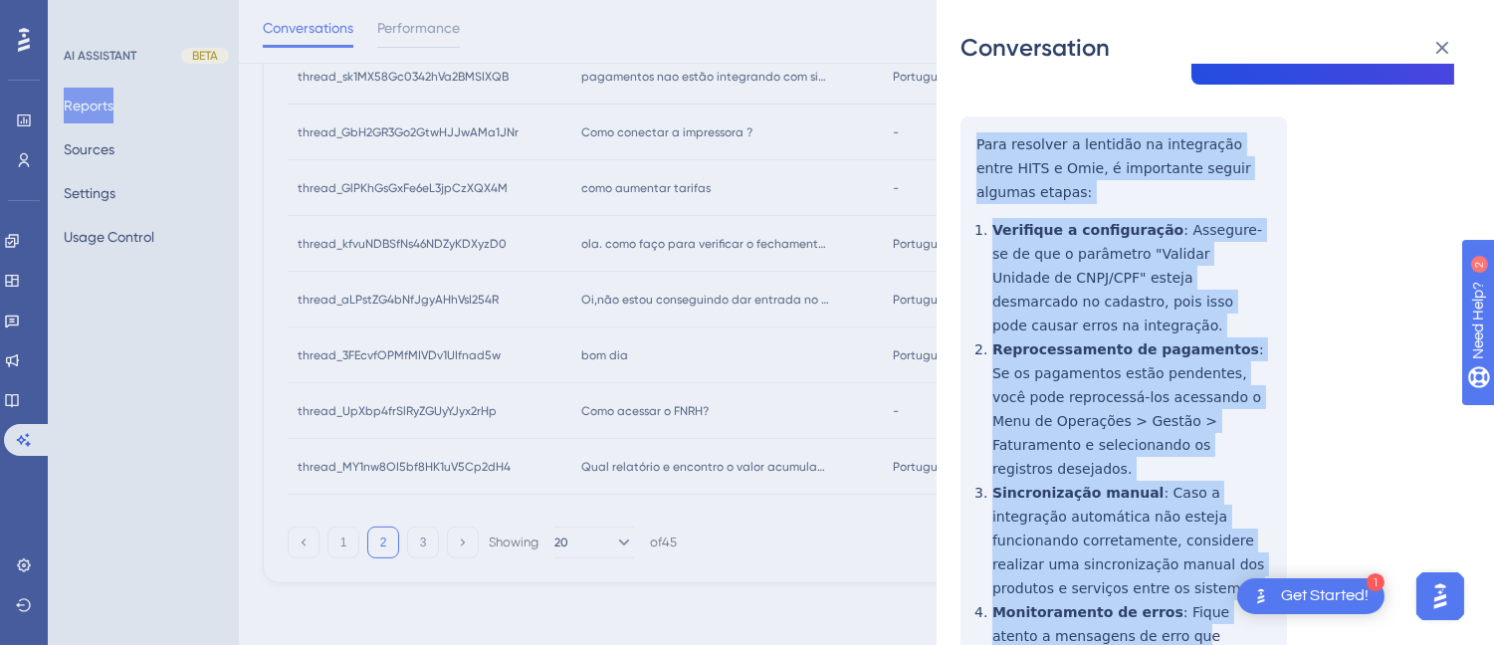
scroll to position [2271, 0]
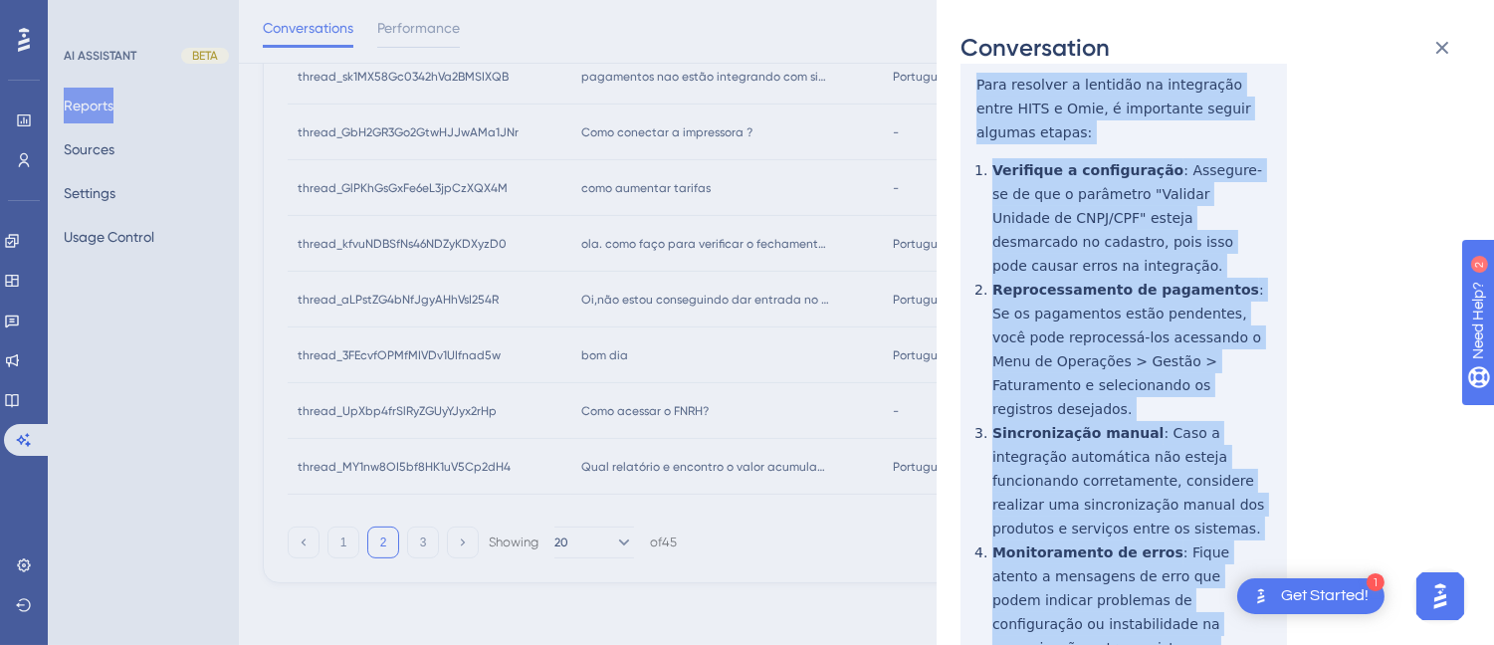
drag, startPoint x: 959, startPoint y: 275, endPoint x: 1099, endPoint y: 393, distance: 183.6
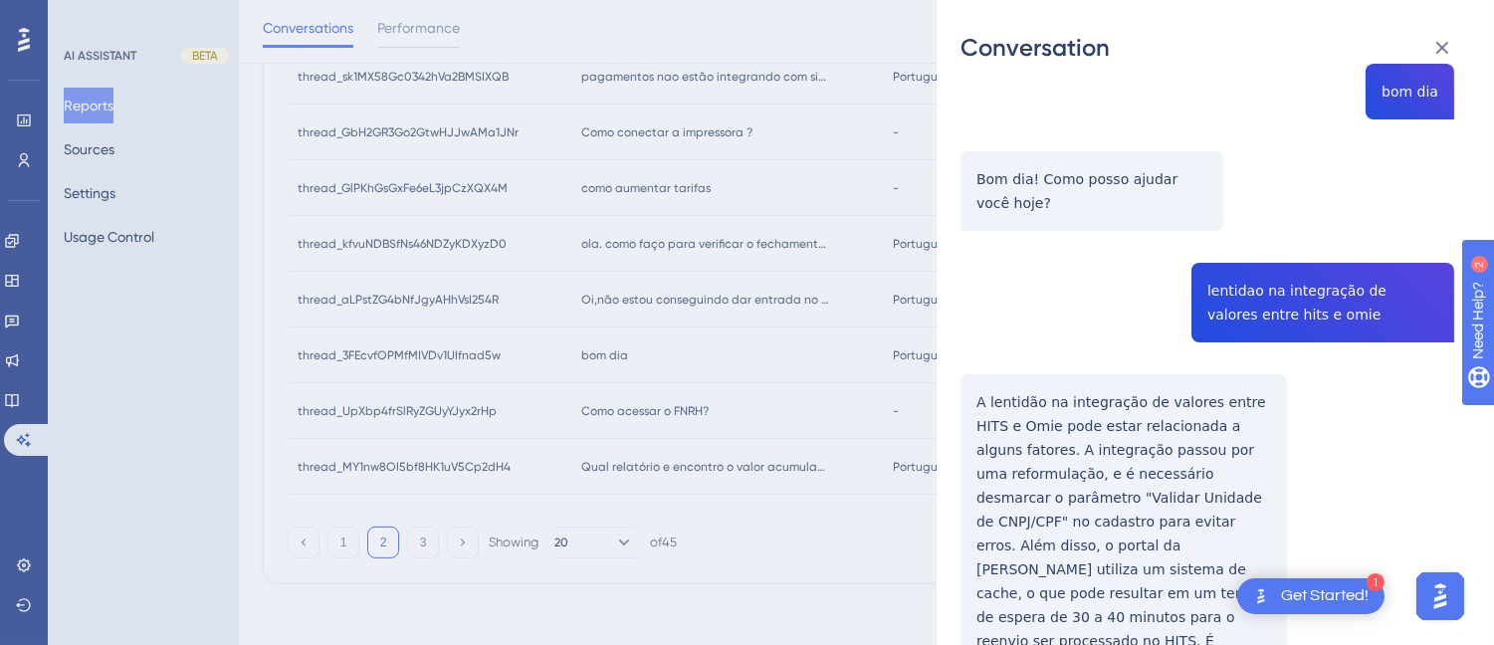
scroll to position [0, 0]
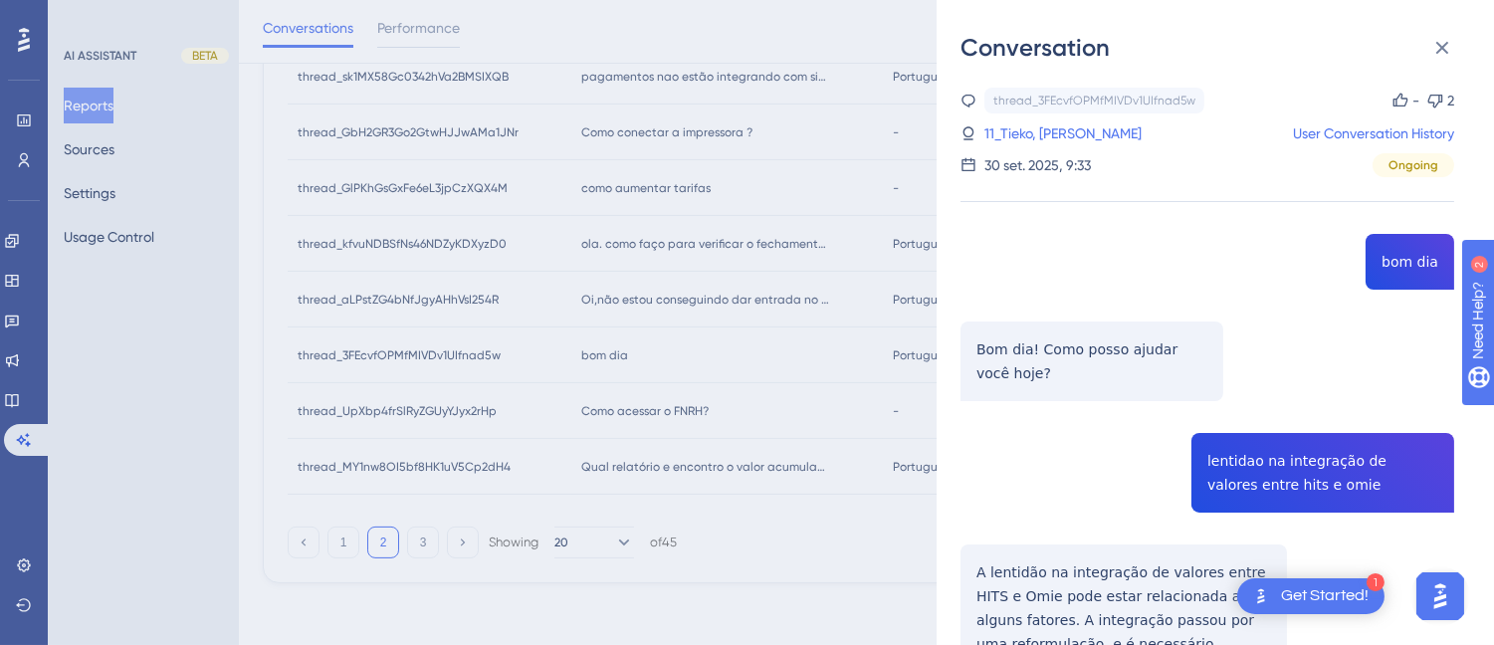
drag, startPoint x: 1053, startPoint y: 123, endPoint x: 1028, endPoint y: 169, distance: 52.1
click at [1053, 123] on link "11_Tieko, Juliana" at bounding box center [1062, 133] width 157 height 24
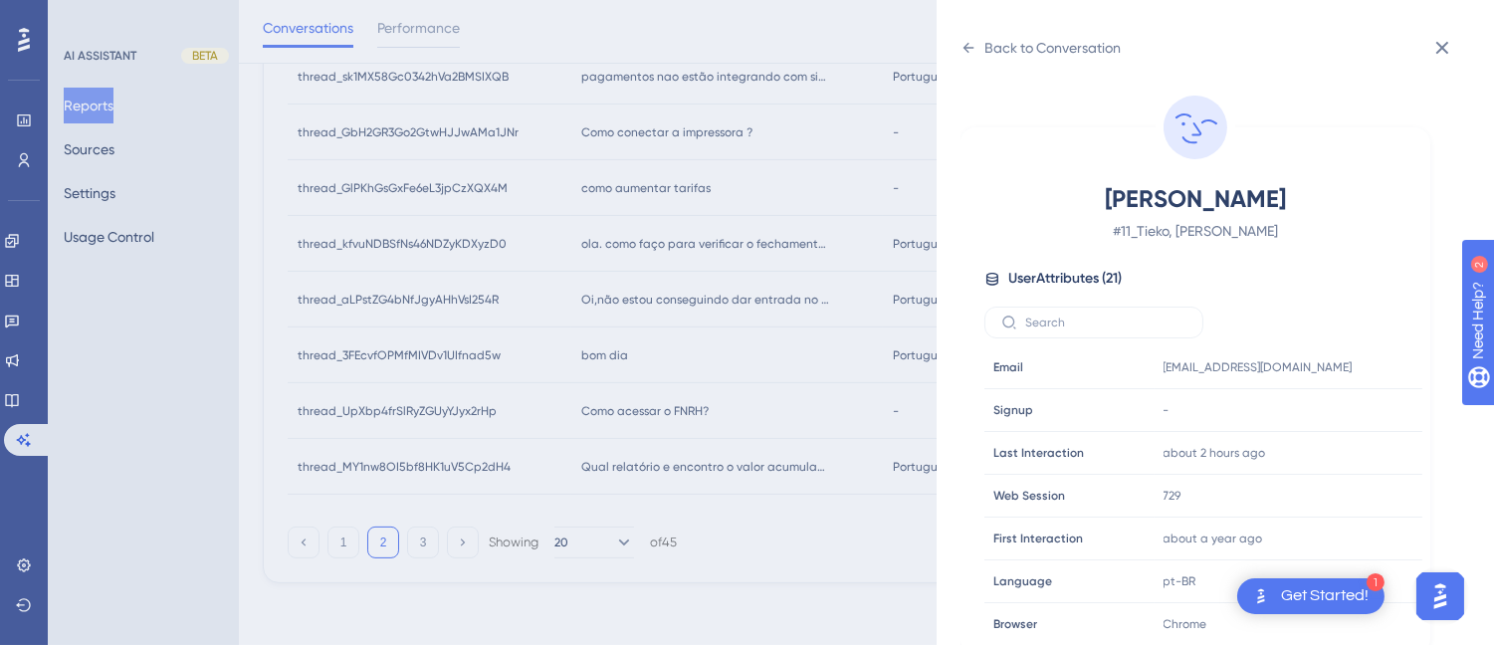
scroll to position [607, 0]
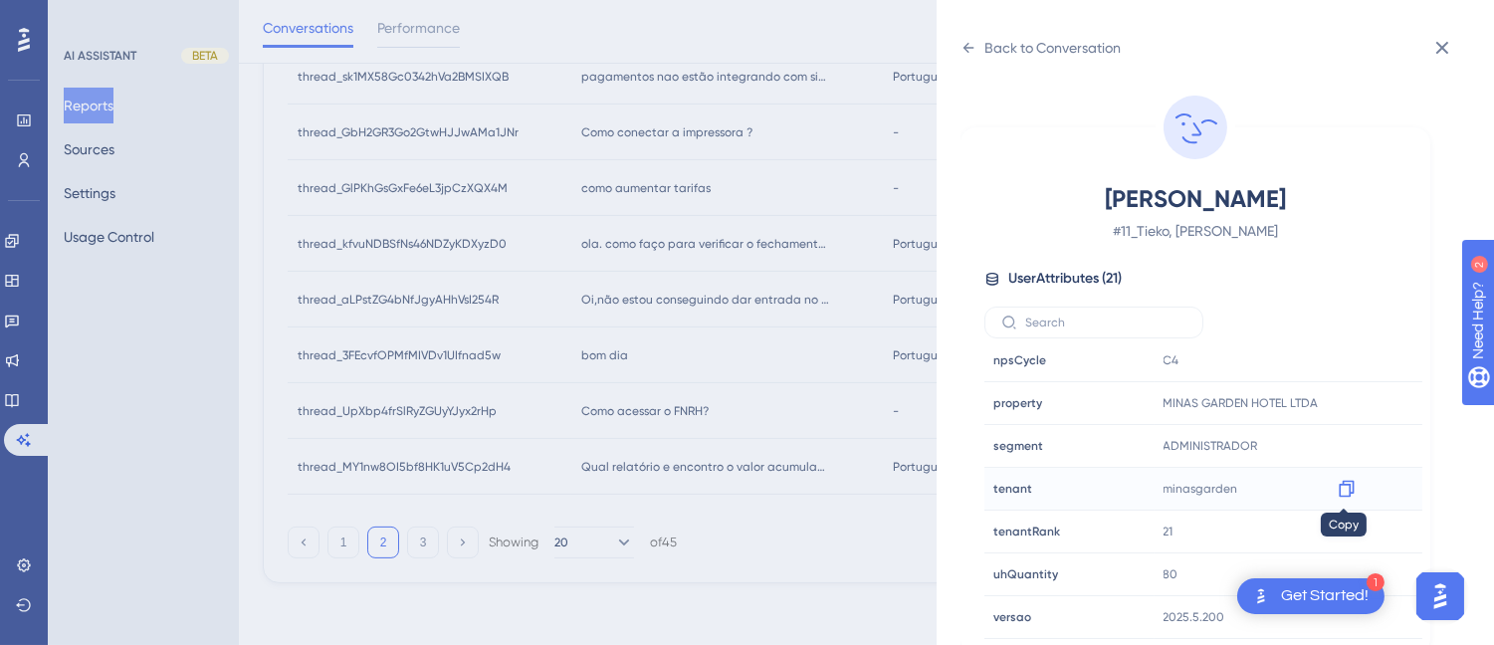
click at [1337, 481] on icon at bounding box center [1346, 489] width 20 height 20
click at [967, 45] on icon at bounding box center [968, 48] width 16 height 16
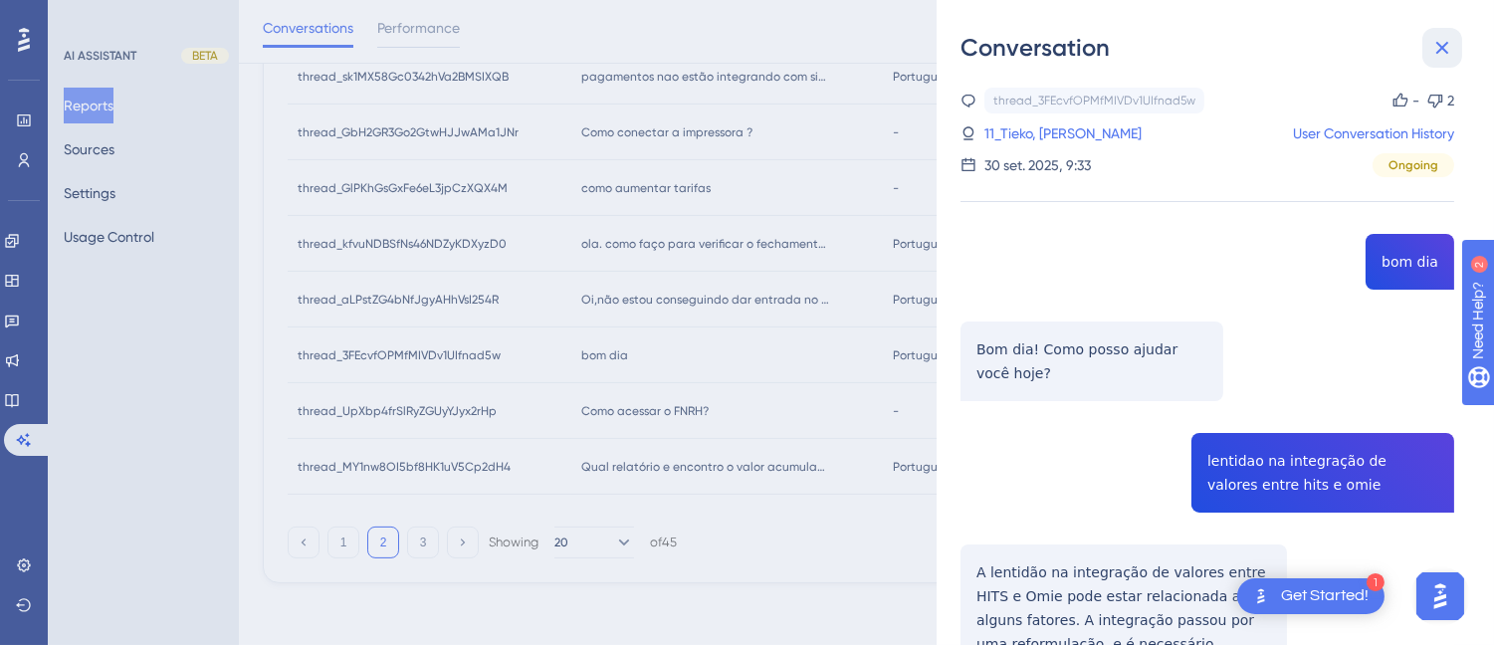
click at [1449, 32] on button at bounding box center [1442, 48] width 40 height 40
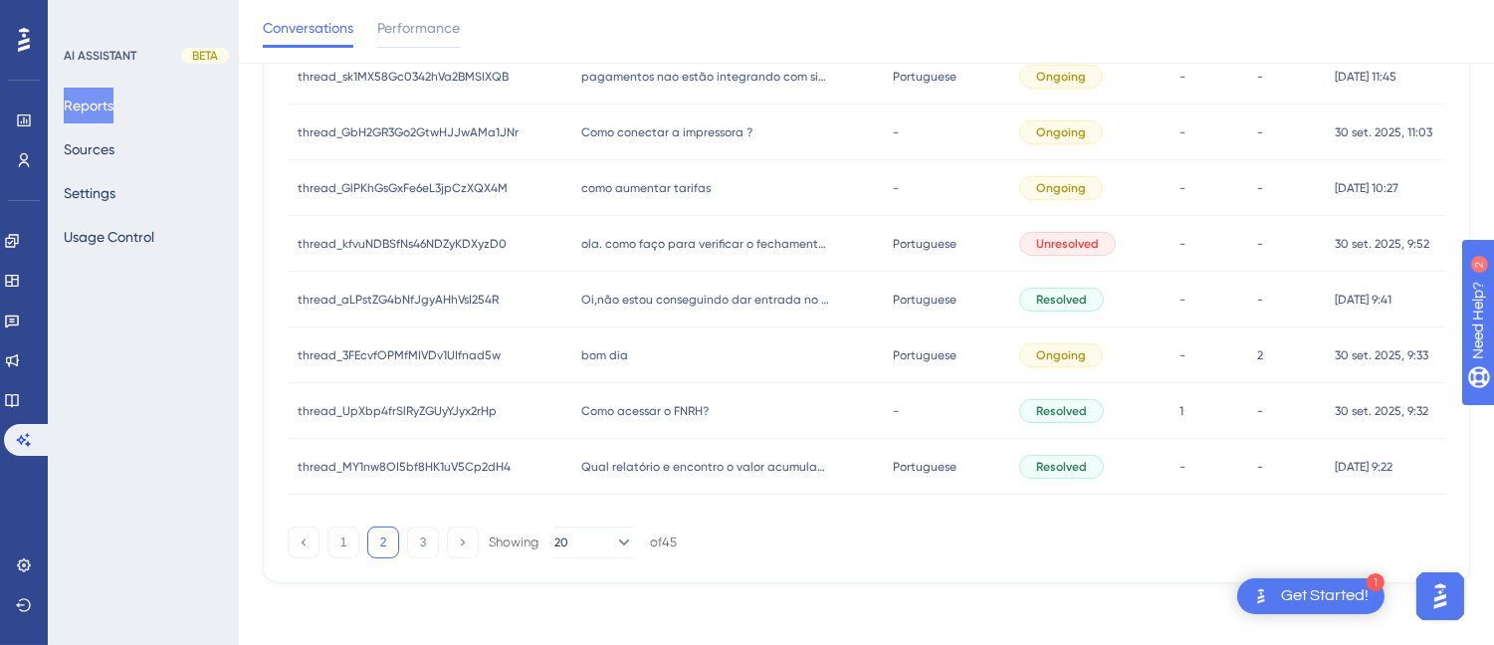
click at [657, 392] on div "Como acessar o FNRH? Como acessar o FNRH?" at bounding box center [726, 411] width 311 height 56
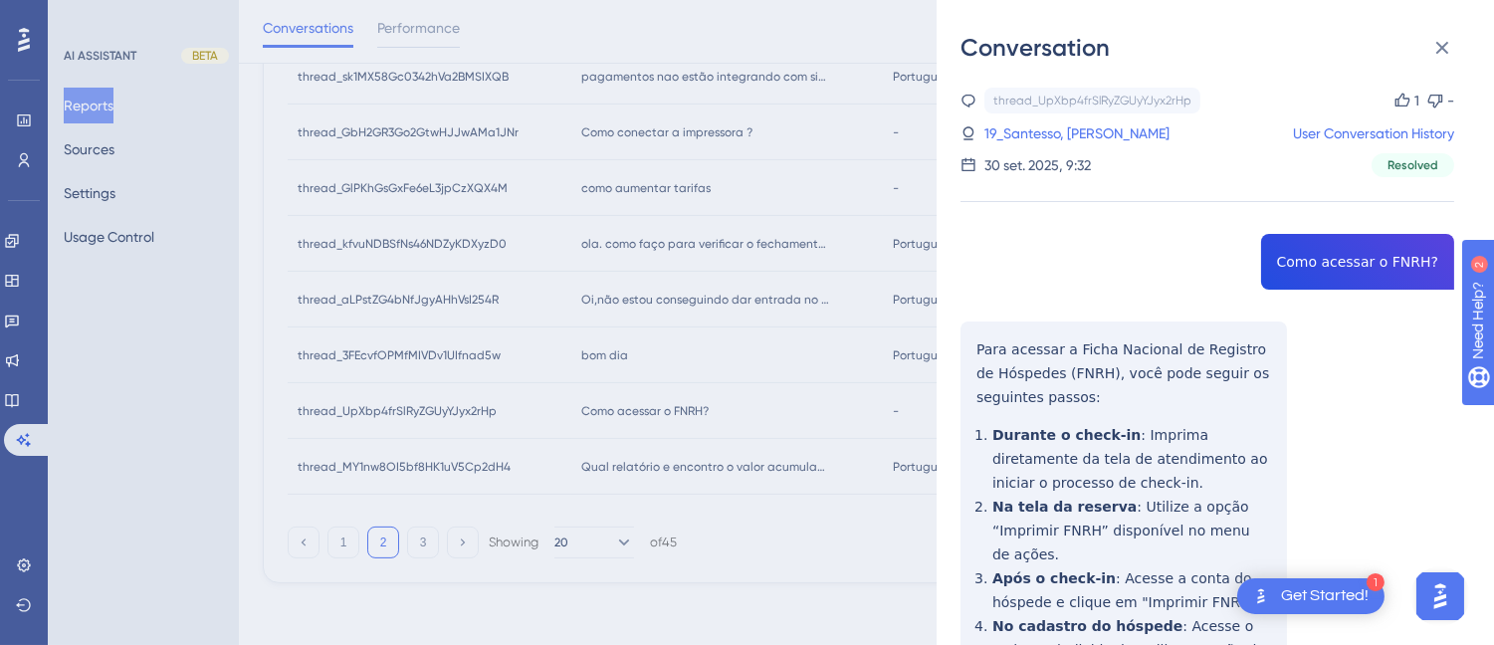
click at [1287, 292] on div "thread_UpXbp4frSlRyZGUyYJyx2rHp Copy 1 - 19_Santesso, Alexsander de Queiroz Use…" at bounding box center [1207, 496] width 494 height 817
click at [1288, 292] on div "thread_UpXbp4frSlRyZGUyYJyx2rHp Copy 1 - 19_Santesso, Alexsander de Queiroz Use…" at bounding box center [1207, 496] width 494 height 817
click at [956, 342] on div "Conversation thread_UpXbp4frSlRyZGUyYJyx2rHp Copy 1 - 19_Santesso, Alexsander d…" at bounding box center [1214, 322] width 557 height 645
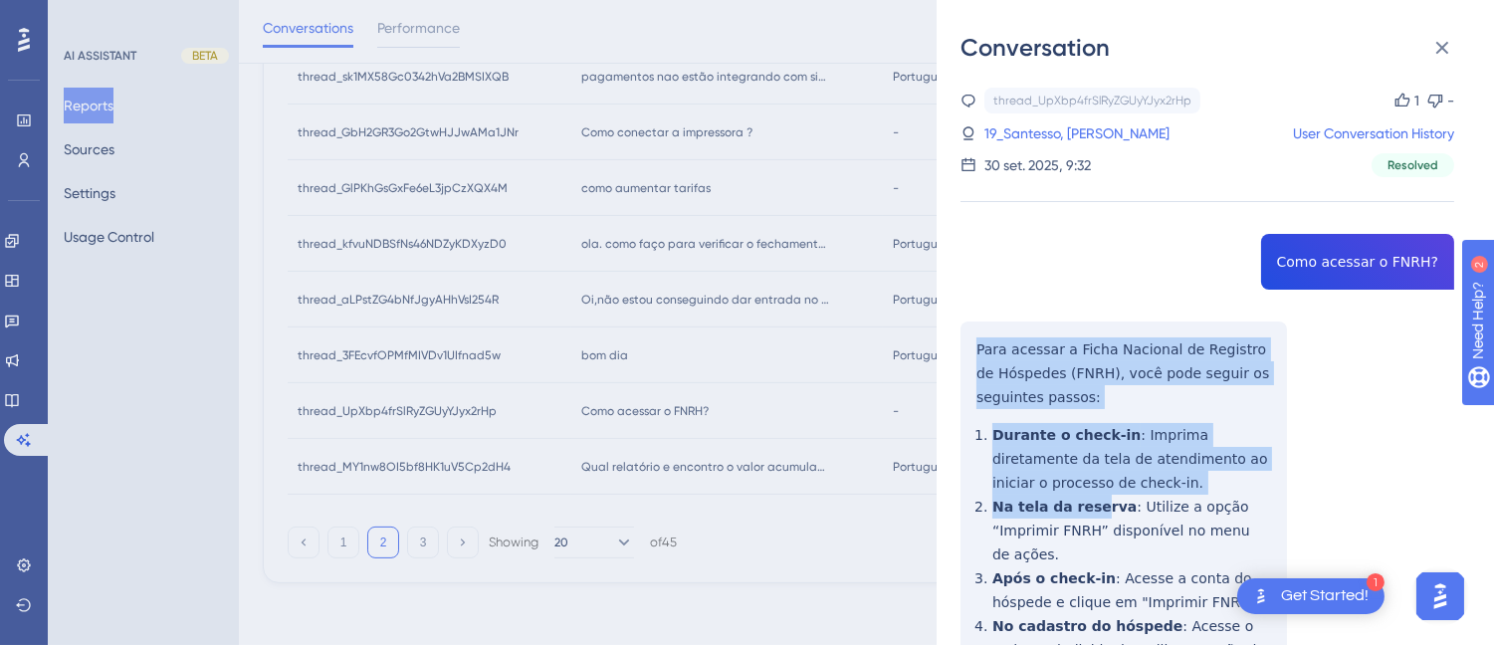
scroll to position [219, 0]
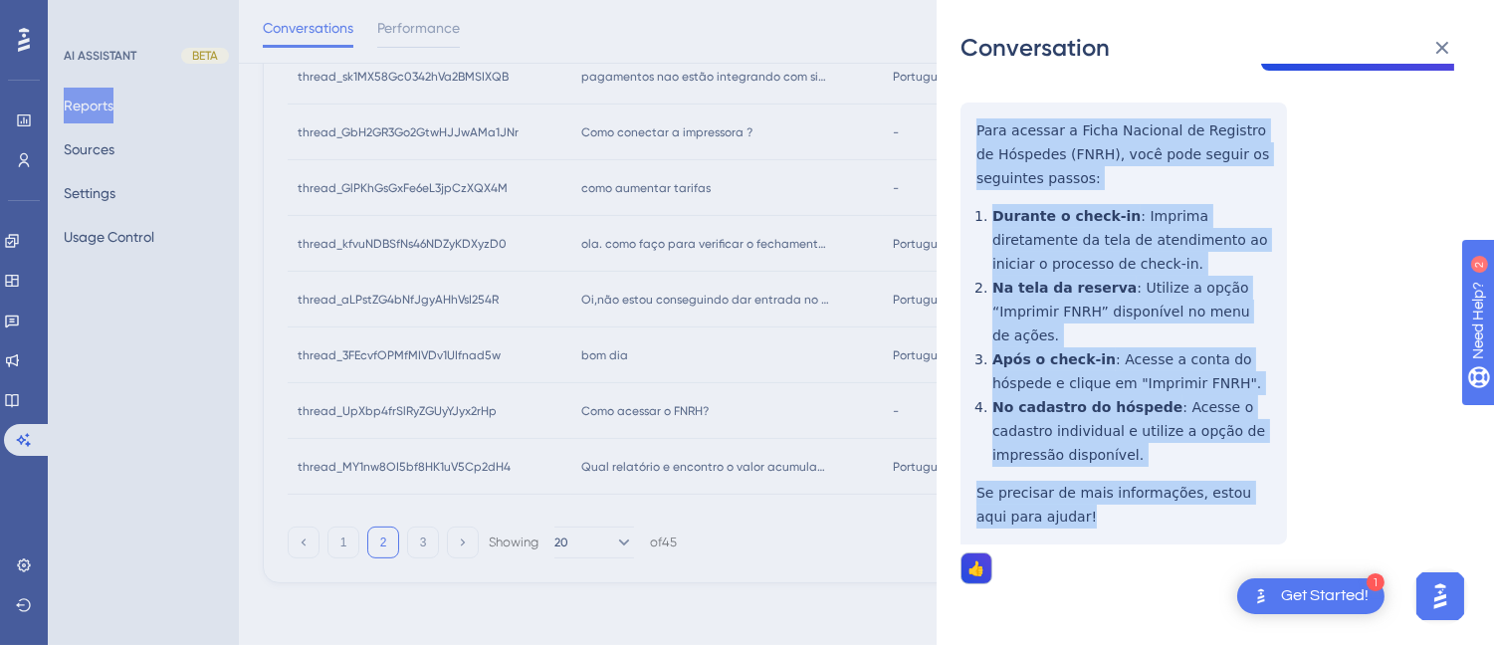
drag, startPoint x: 978, startPoint y: 345, endPoint x: 1101, endPoint y: 510, distance: 206.2
click at [1101, 518] on div "thread_UpXbp4frSlRyZGUyYJyx2rHp Copy 1 - 19_Santesso, Alexsander de Queiroz Use…" at bounding box center [1207, 277] width 494 height 817
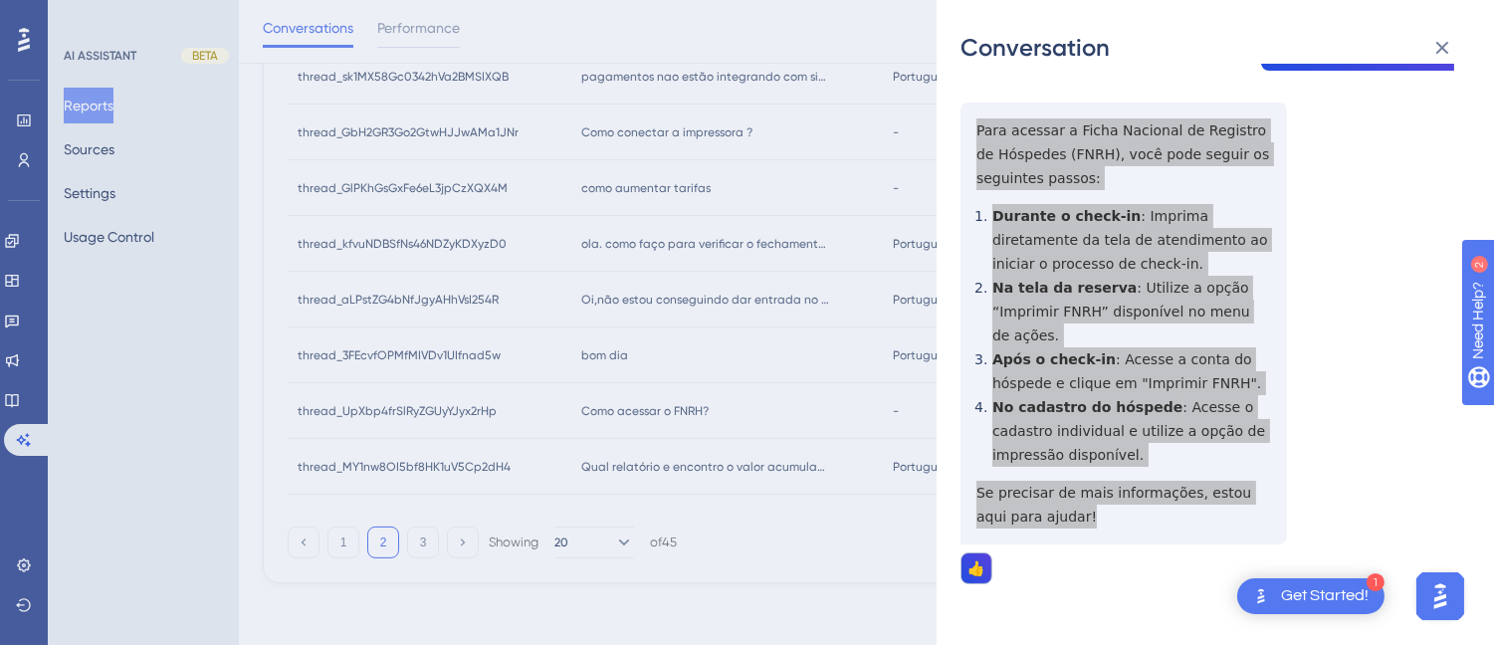
scroll to position [0, 0]
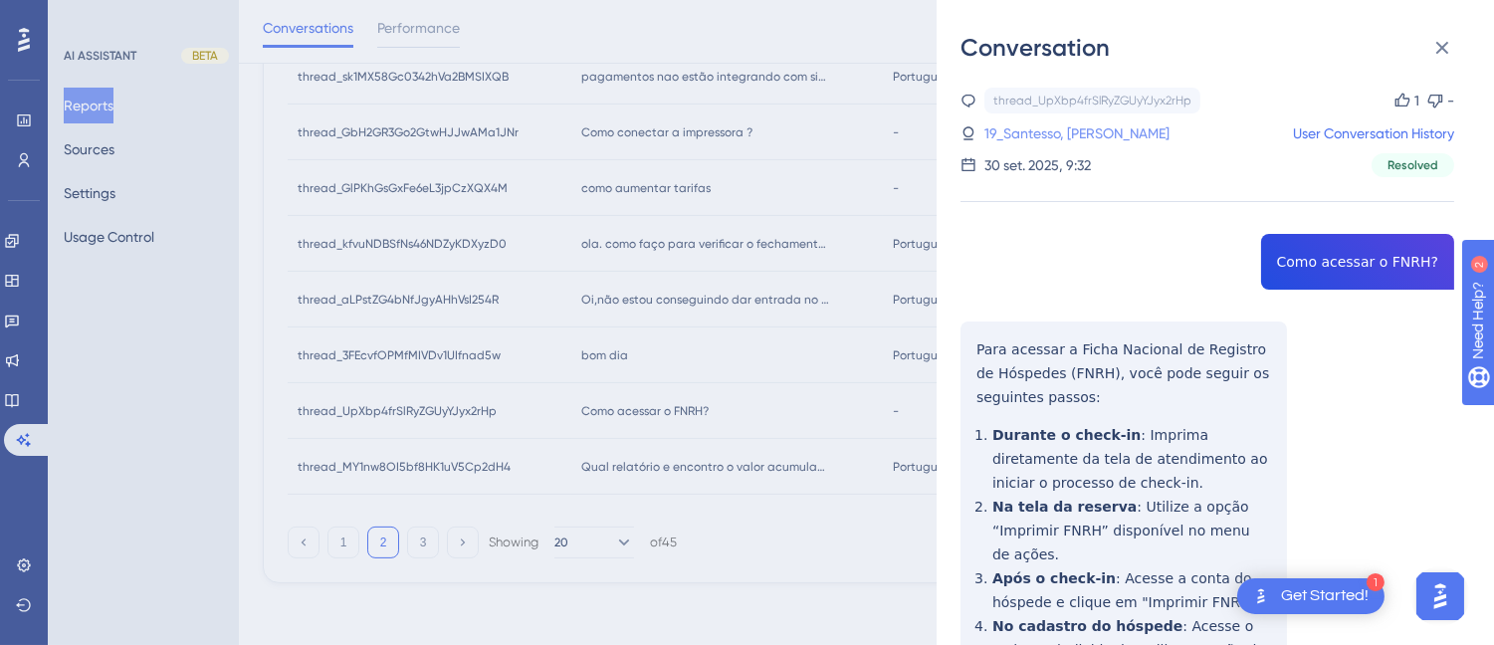
click at [1056, 144] on link "19_Santesso, Alexsander de Queiroz" at bounding box center [1076, 133] width 185 height 24
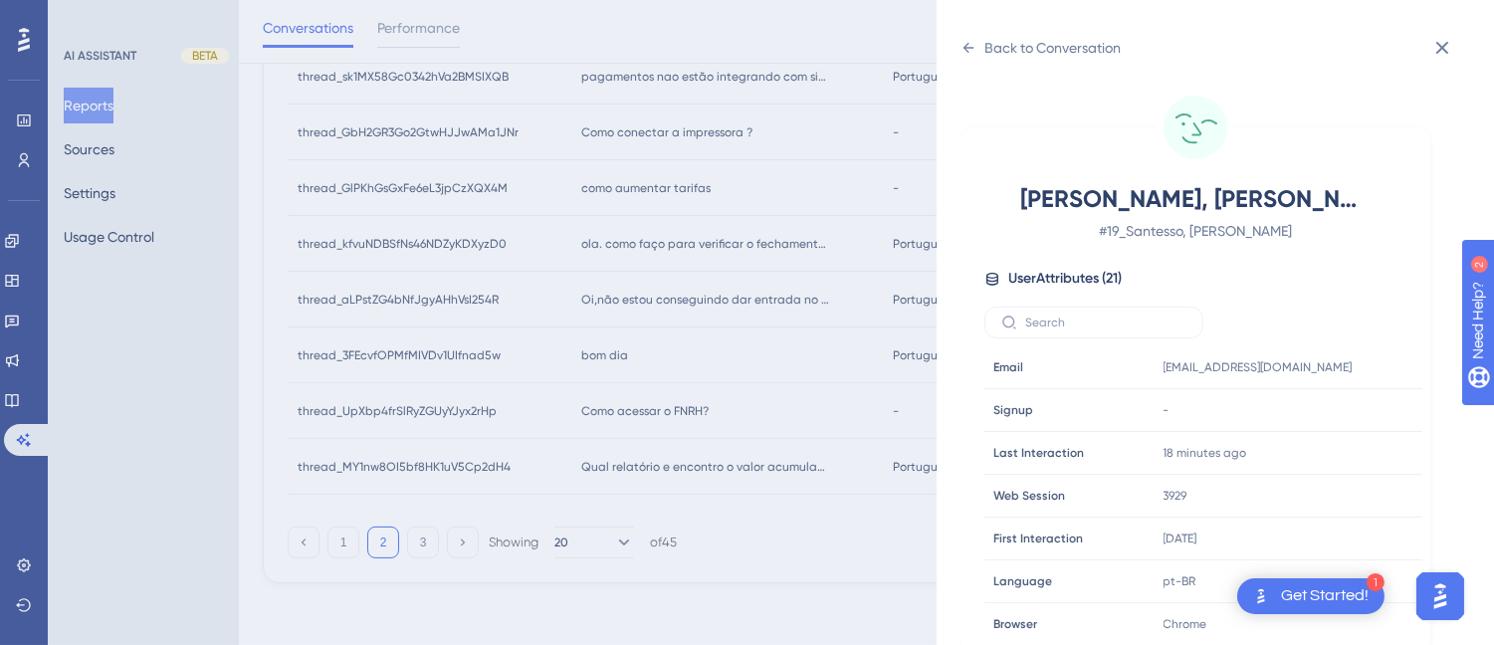
scroll to position [607, 0]
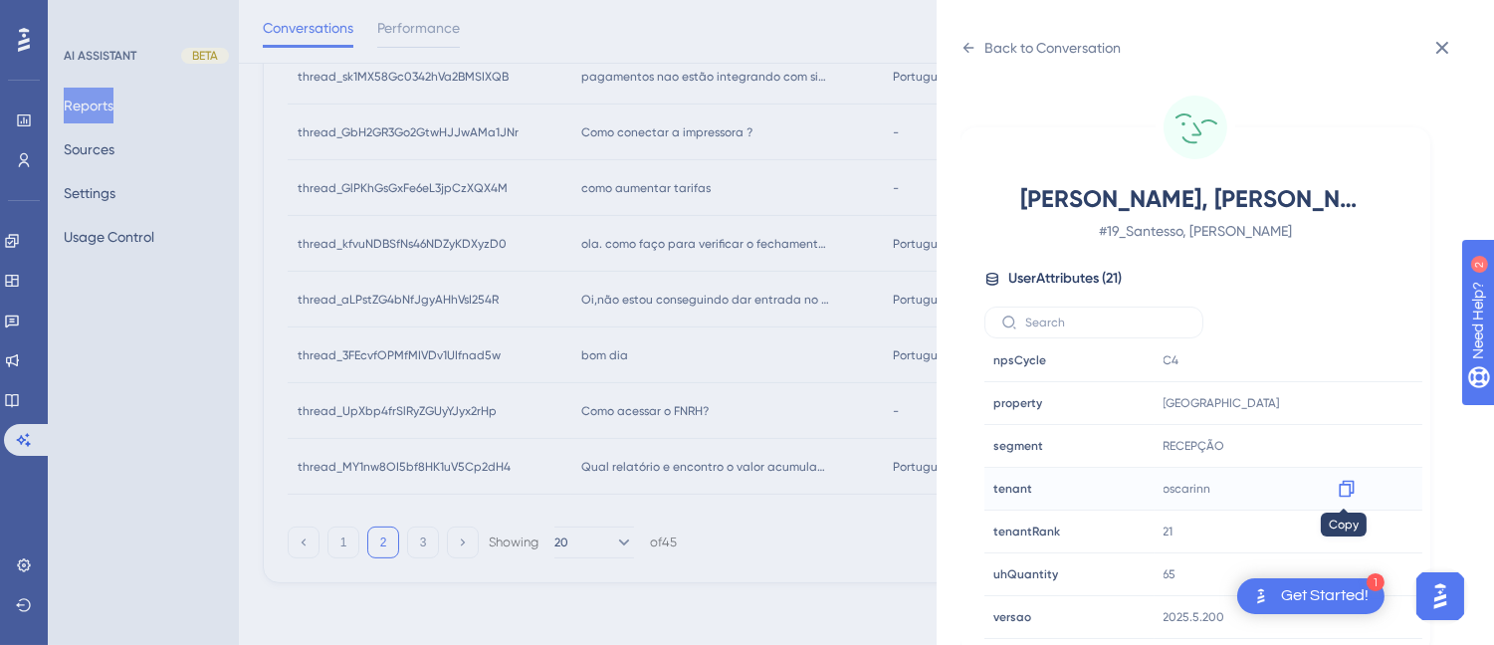
click at [1351, 484] on icon at bounding box center [1346, 489] width 20 height 20
click at [963, 42] on icon at bounding box center [968, 48] width 16 height 16
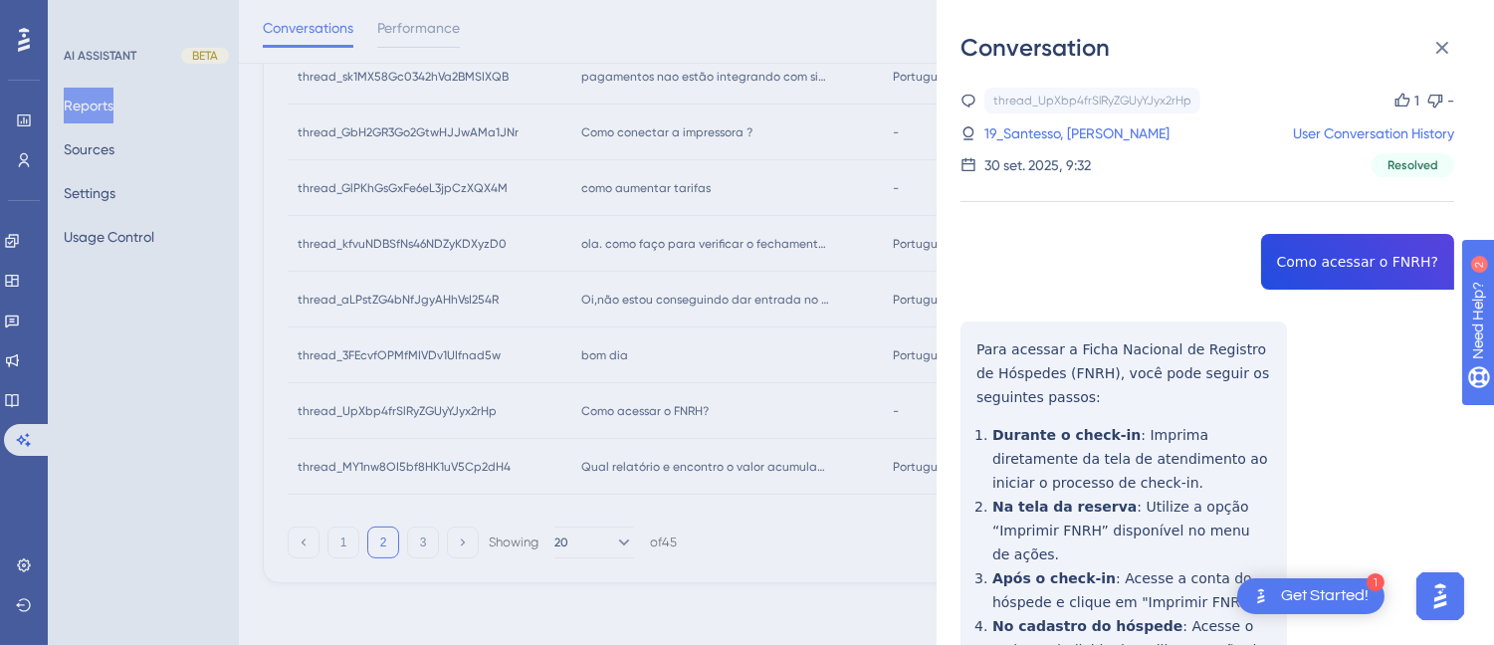
scroll to position [219, 0]
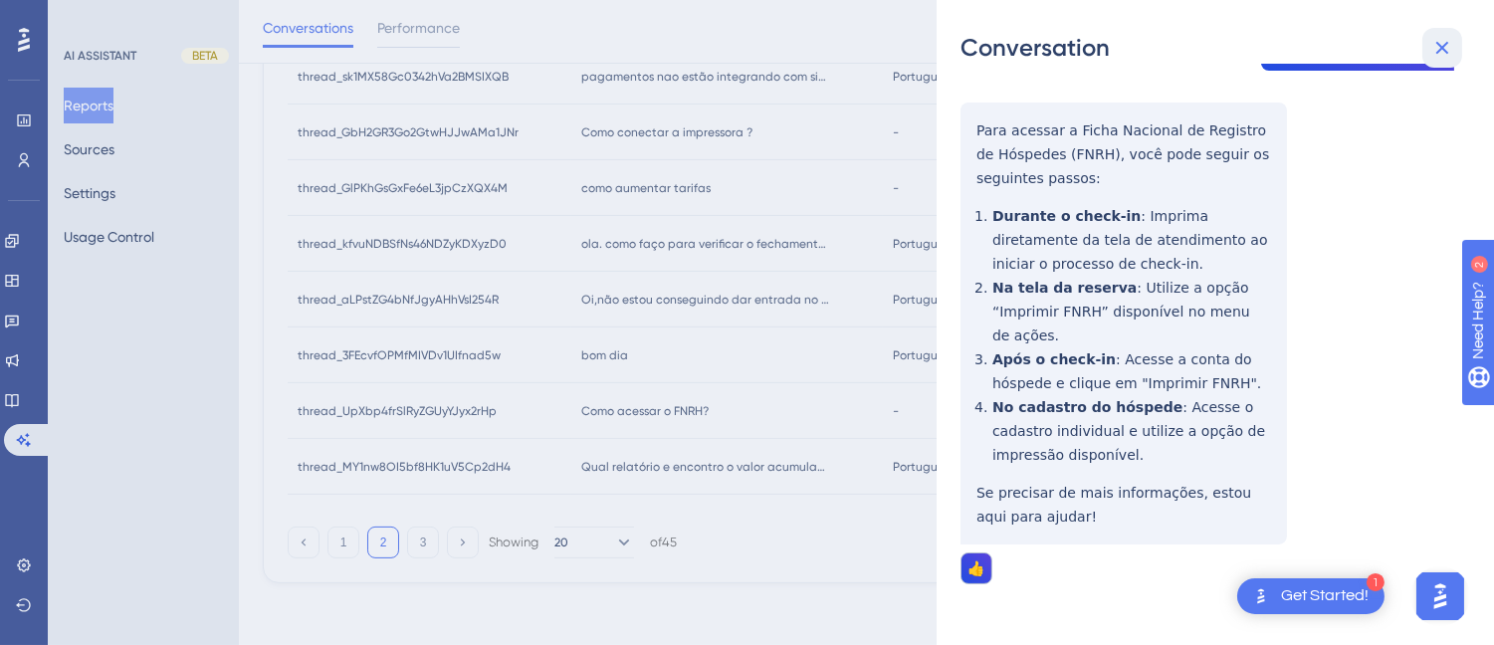
drag, startPoint x: 1448, startPoint y: 37, endPoint x: 565, endPoint y: 403, distance: 955.5
click at [1447, 37] on icon at bounding box center [1442, 48] width 24 height 24
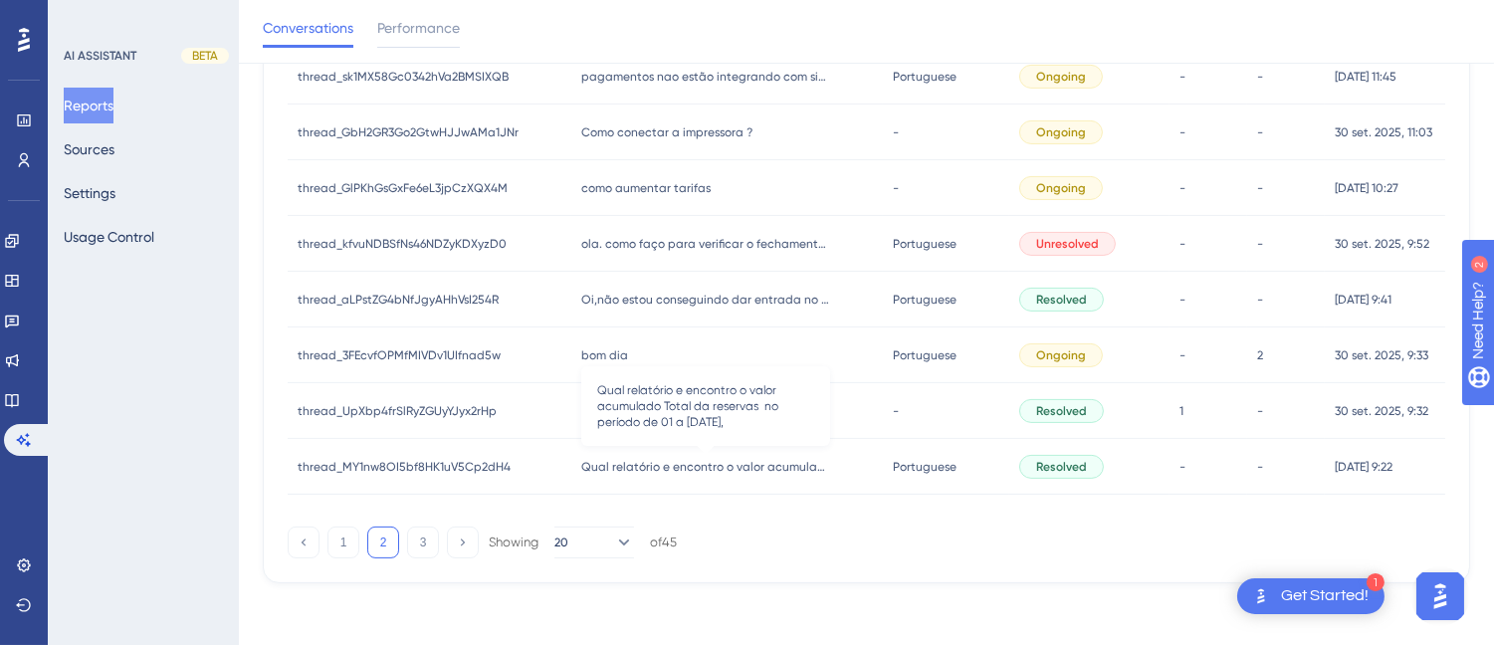
click at [737, 466] on span "Qual relatório e encontro o valor acumulado Total da reservas no período de 01 …" at bounding box center [705, 467] width 249 height 16
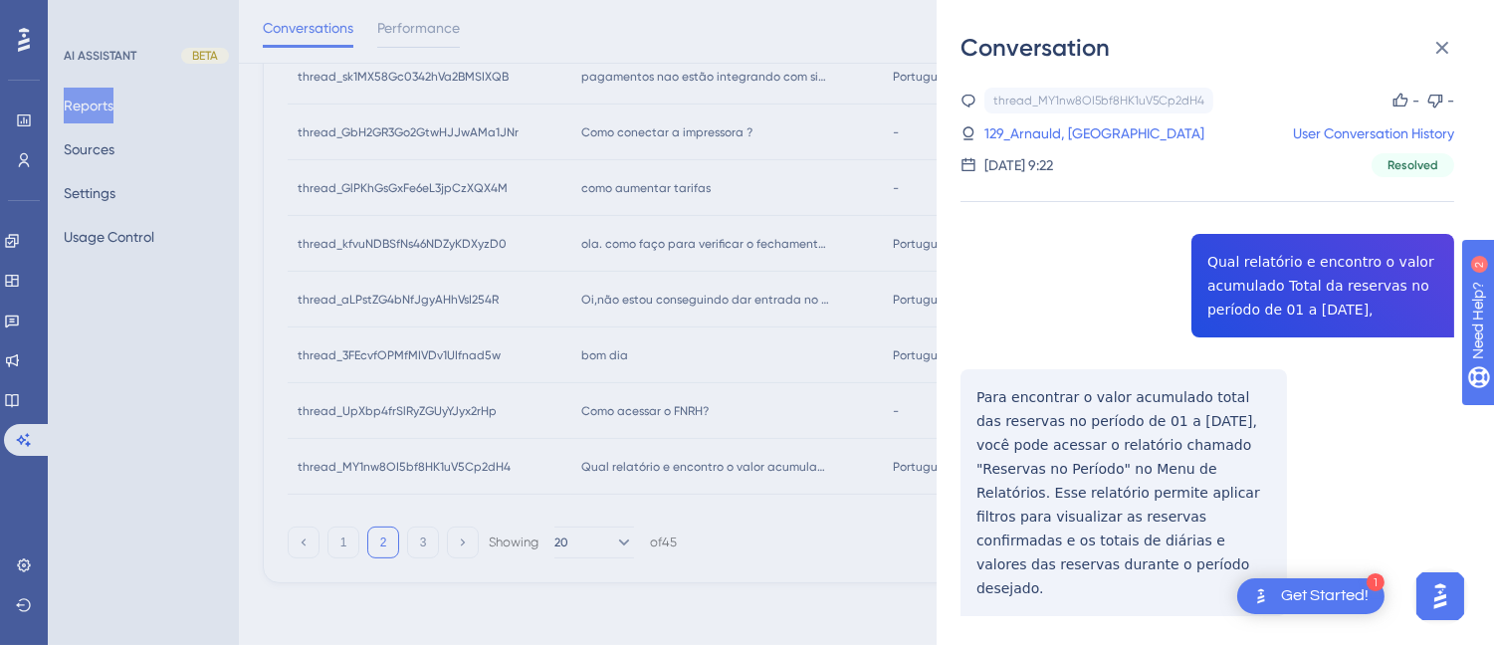
click at [1327, 290] on div "thread_MY1nw8OI5bf8HK1uV5Cp2dH4 Copy - - 129_Arnauld, Marilia User Conversation…" at bounding box center [1207, 403] width 494 height 630
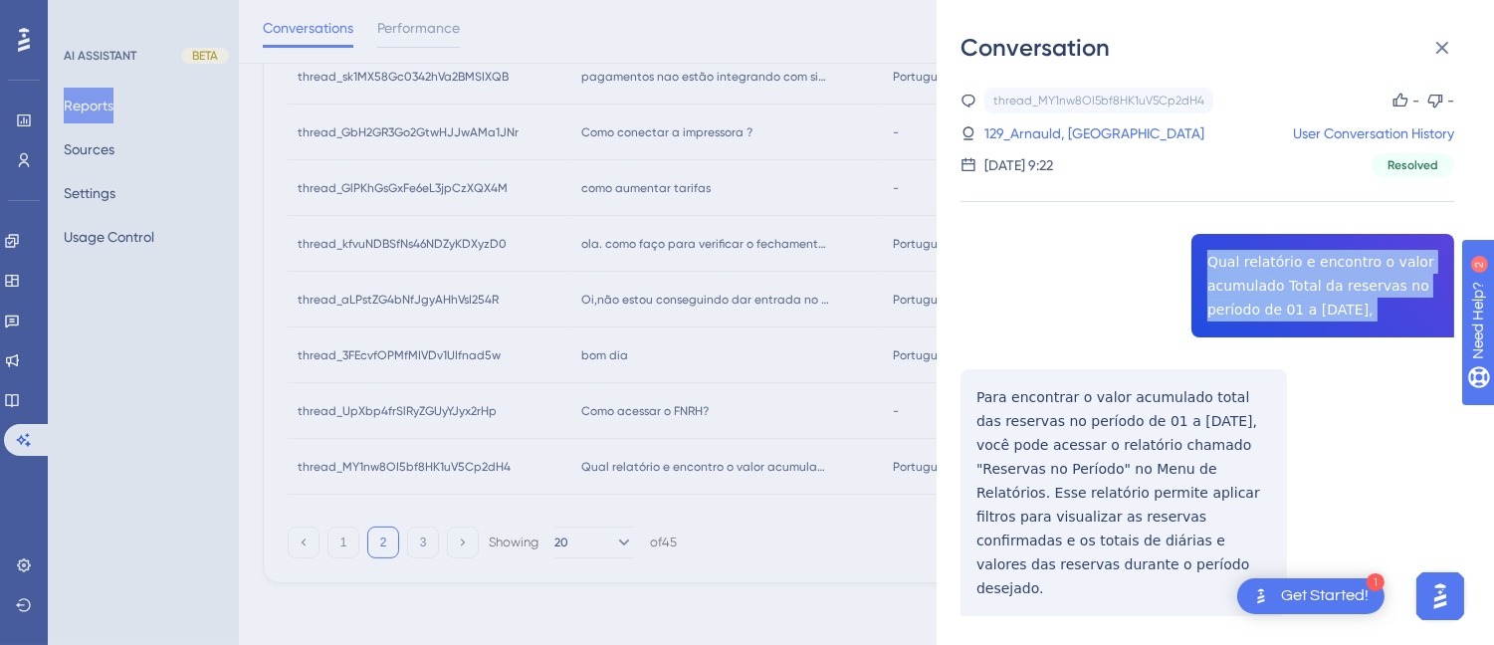
click at [1327, 290] on div "thread_MY1nw8OI5bf8HK1uV5Cp2dH4 Copy - - 129_Arnauld, Marilia User Conversation…" at bounding box center [1207, 403] width 494 height 630
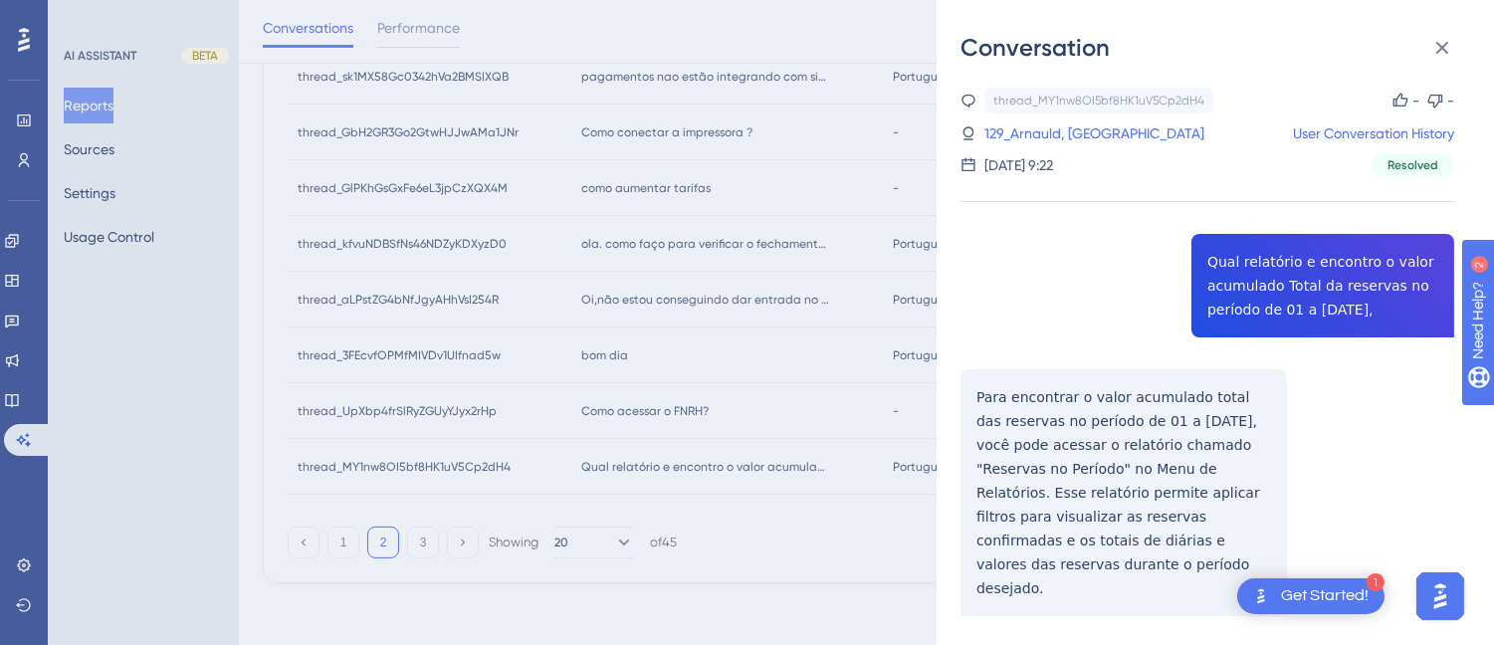
click at [1059, 384] on div "thread_MY1nw8OI5bf8HK1uV5Cp2dH4 Copy - - 129_Arnauld, Marilia User Conversation…" at bounding box center [1207, 403] width 494 height 630
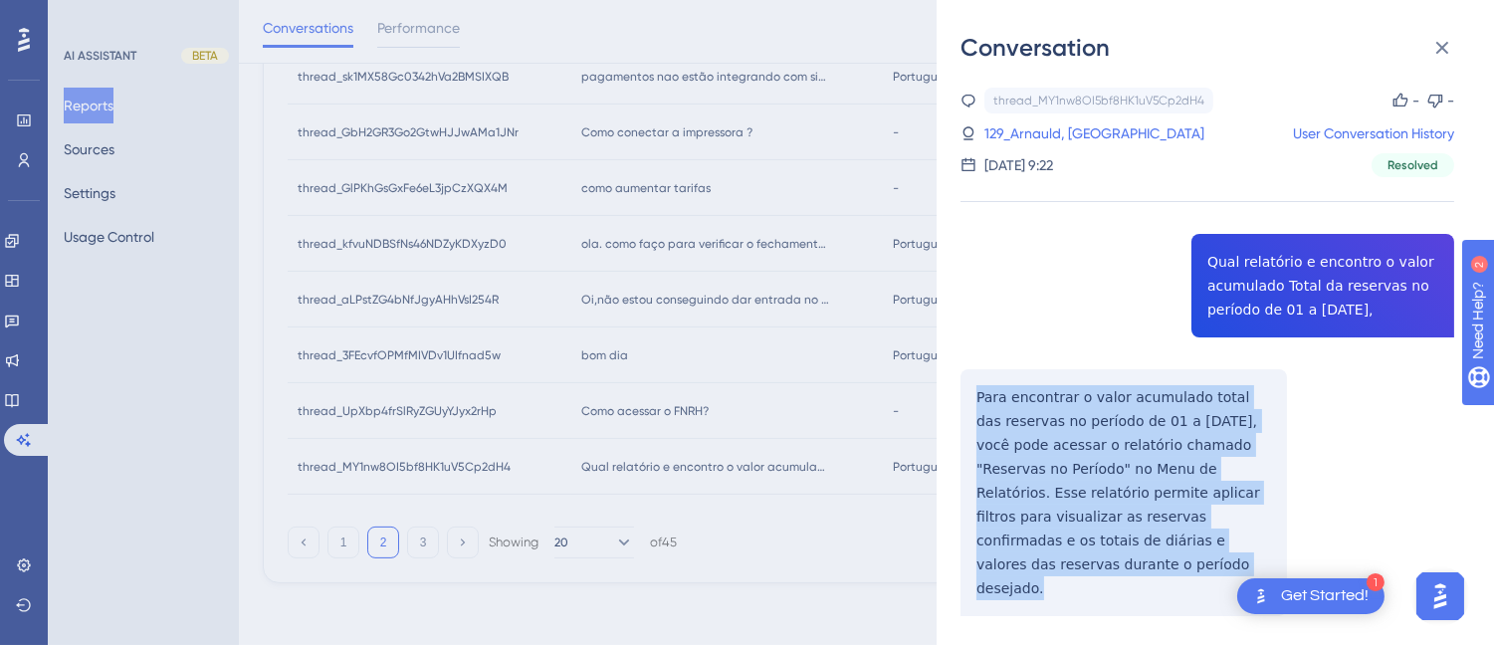
click at [1059, 384] on div "thread_MY1nw8OI5bf8HK1uV5Cp2dH4 Copy - - 129_Arnauld, Marilia User Conversation…" at bounding box center [1207, 403] width 494 height 630
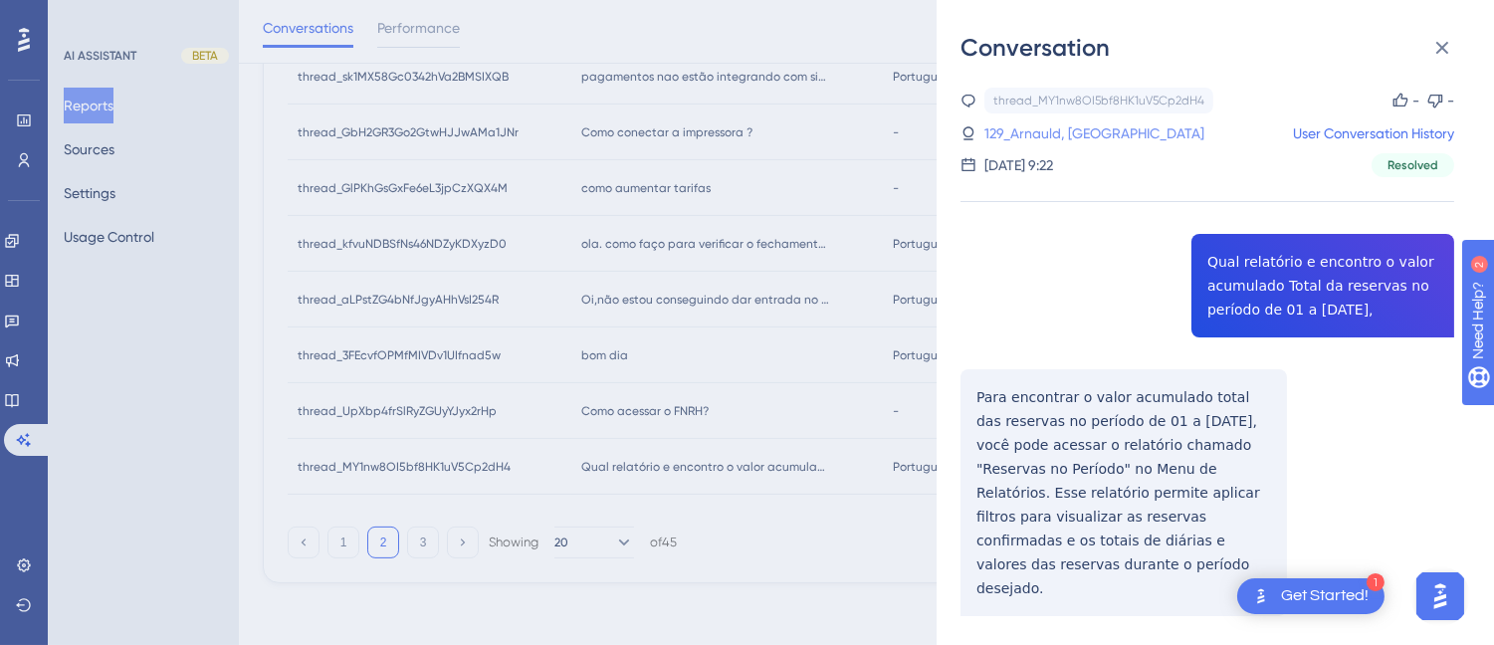
click at [1076, 121] on link "129_Arnauld, Marilia" at bounding box center [1094, 133] width 220 height 24
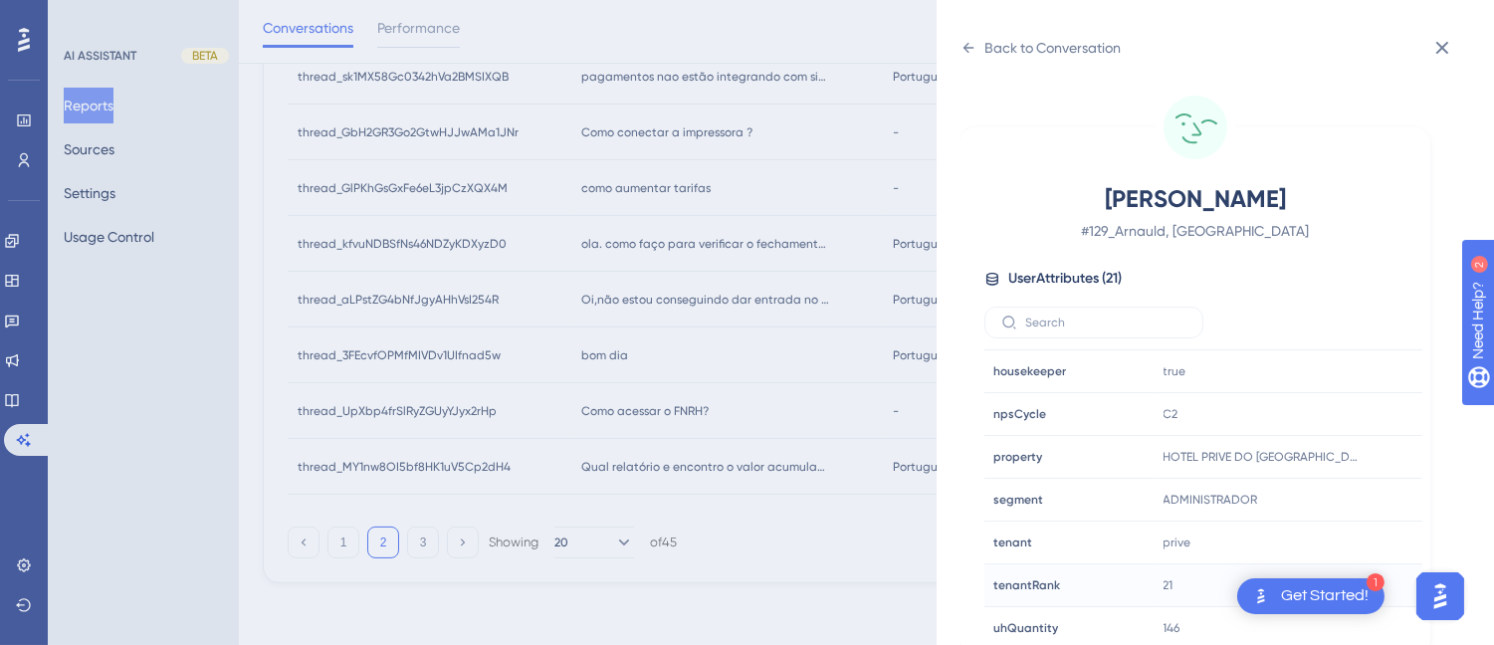
scroll to position [607, 0]
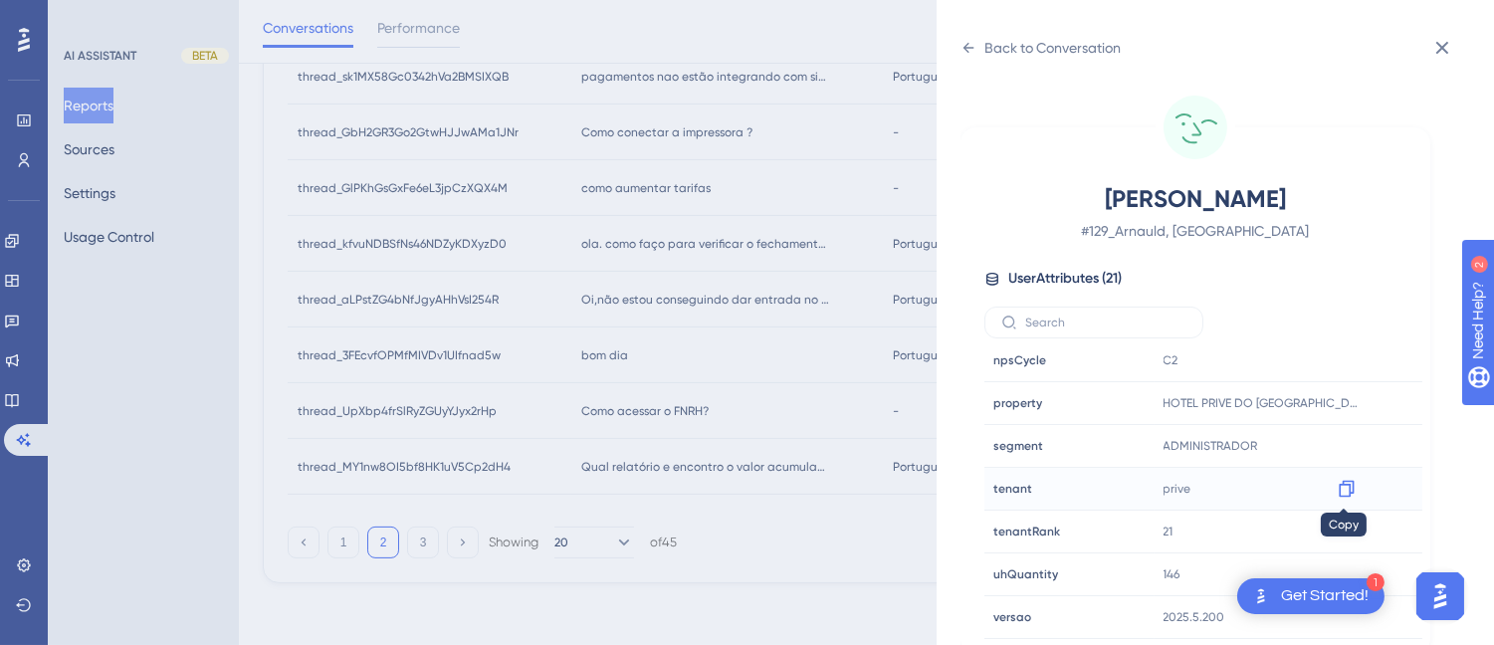
click at [1348, 492] on icon at bounding box center [1346, 489] width 20 height 20
click at [969, 42] on icon at bounding box center [968, 48] width 16 height 16
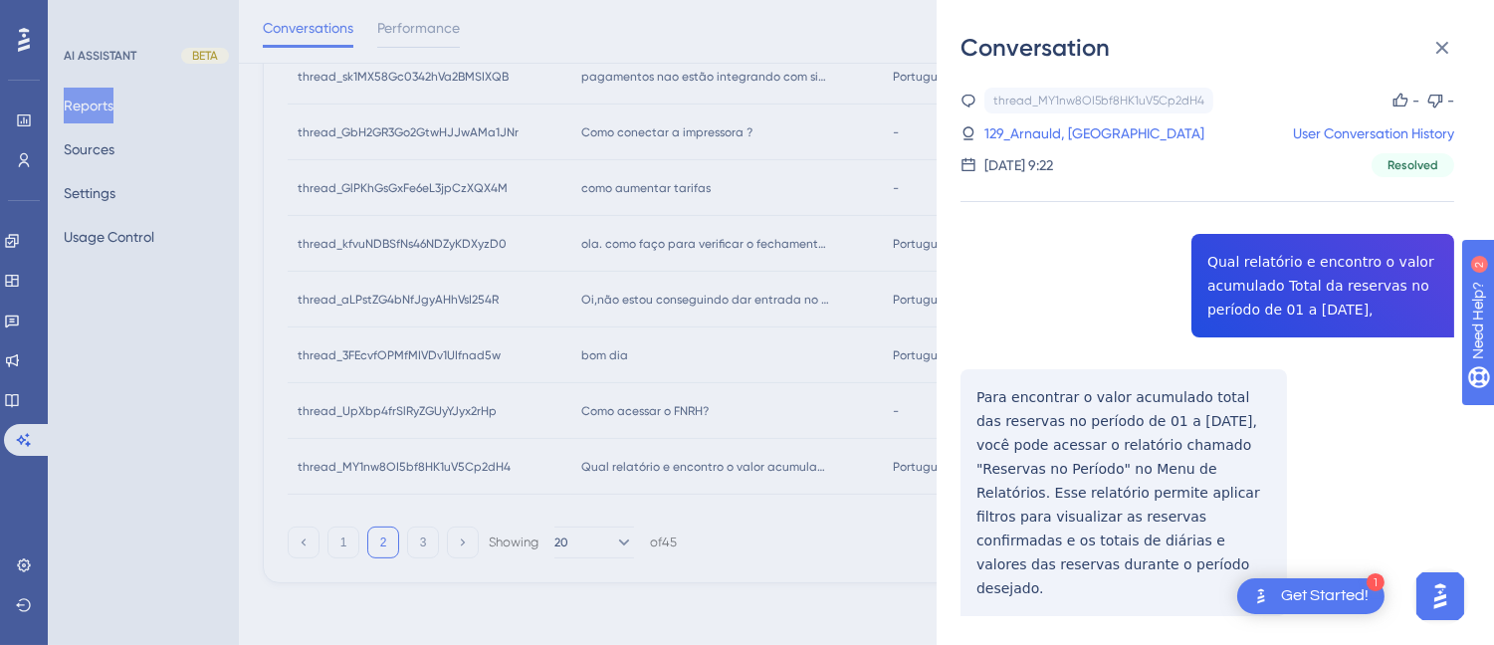
scroll to position [7, 0]
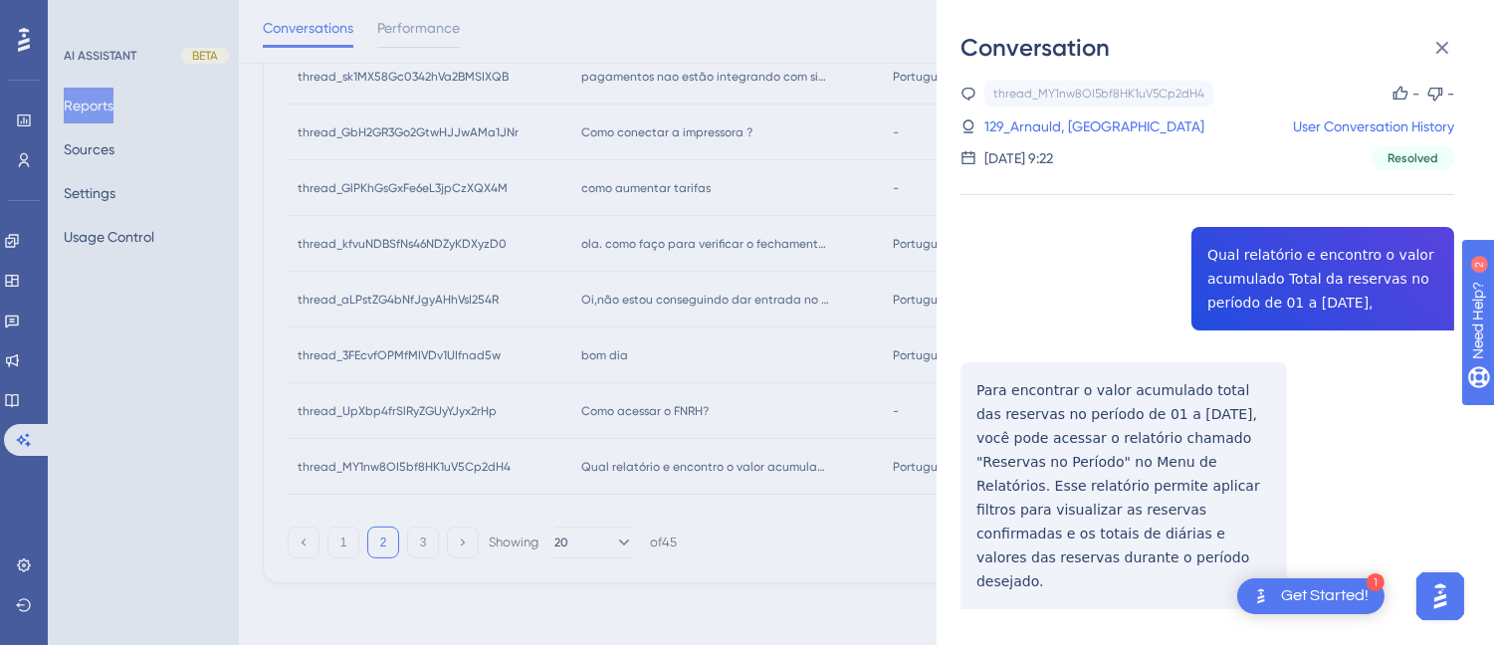
click at [1467, 42] on div "Conversation" at bounding box center [1214, 48] width 509 height 32
click at [1450, 41] on icon at bounding box center [1442, 48] width 24 height 24
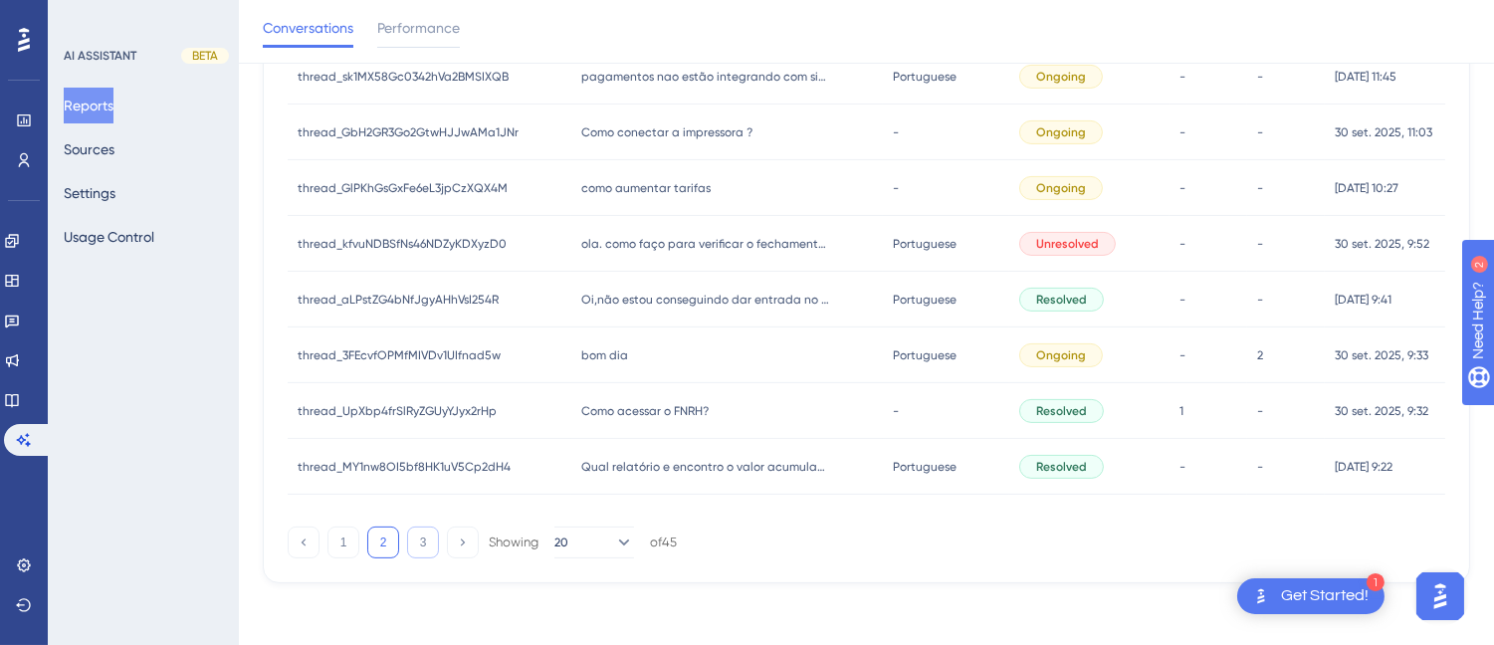
click at [413, 540] on button "3" at bounding box center [423, 542] width 32 height 32
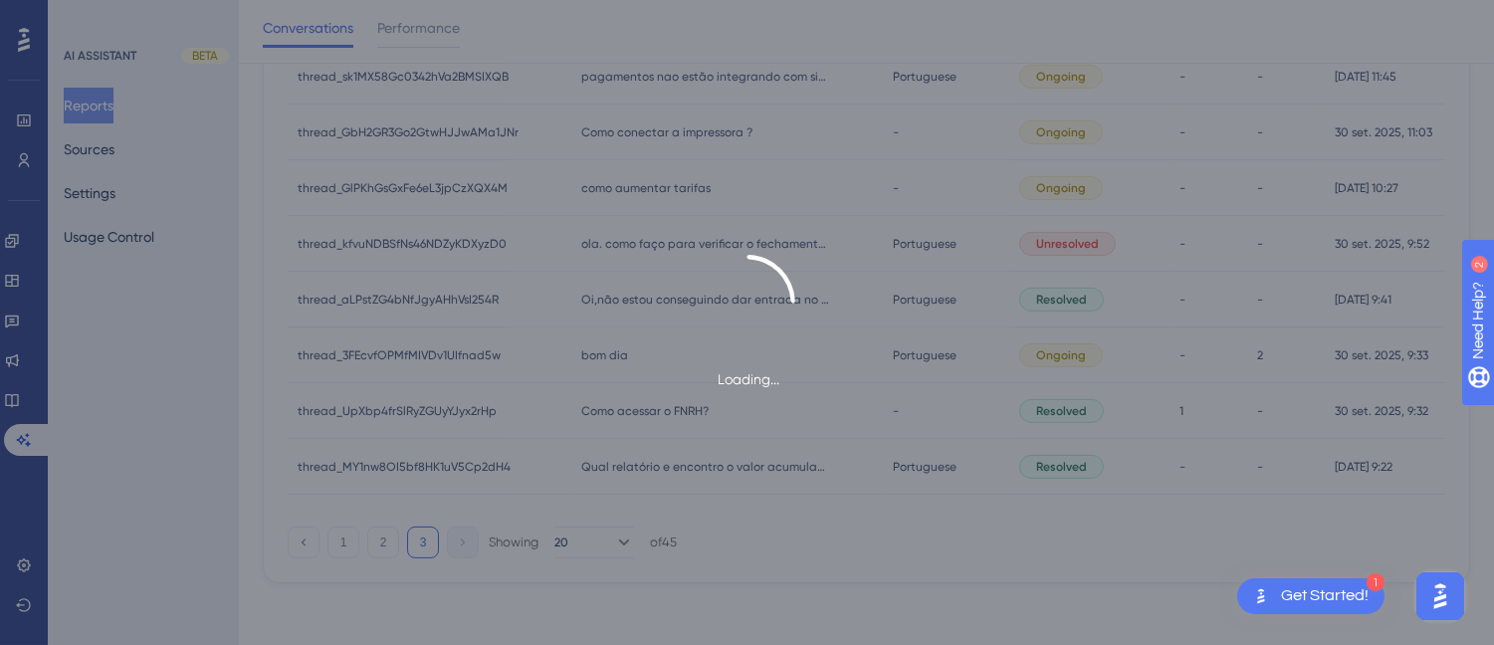
scroll to position [167, 0]
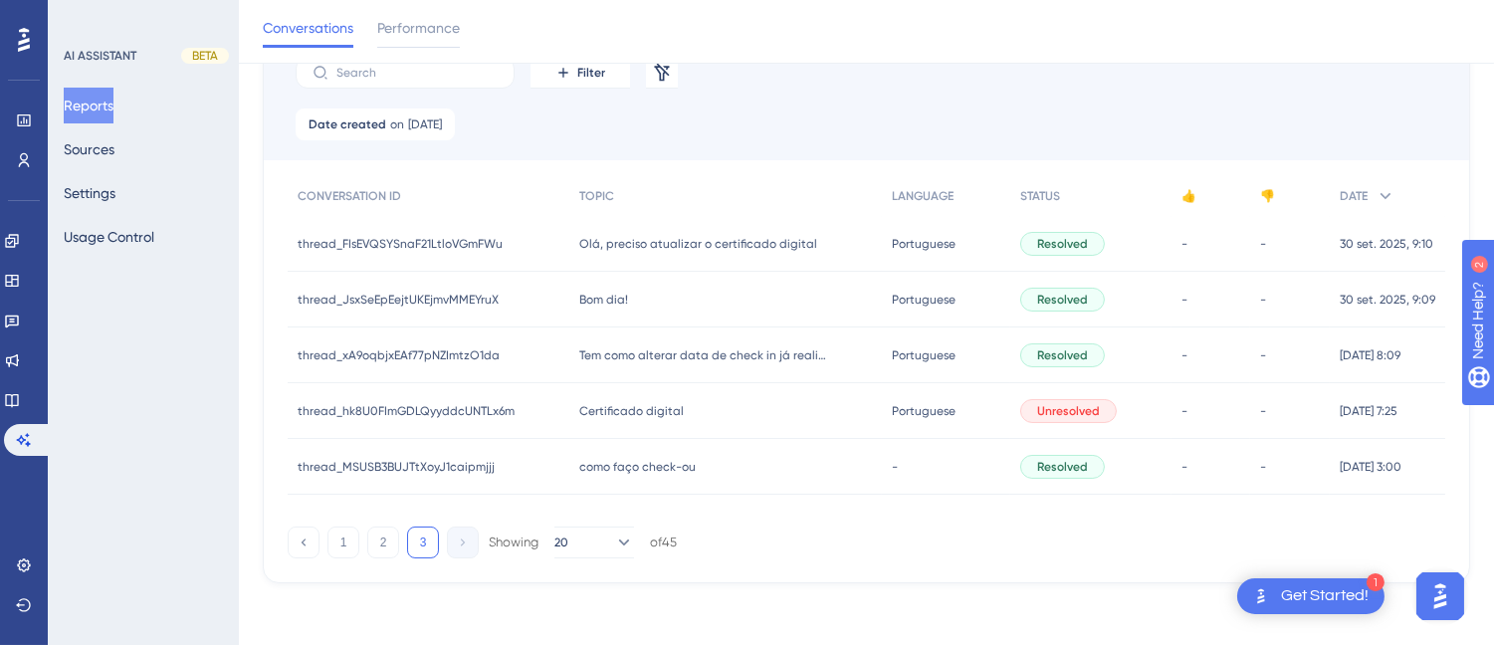
click at [643, 231] on div "Olá, preciso atualizar o certificado digital Olá, preciso atualizar o certifica…" at bounding box center [725, 244] width 313 height 56
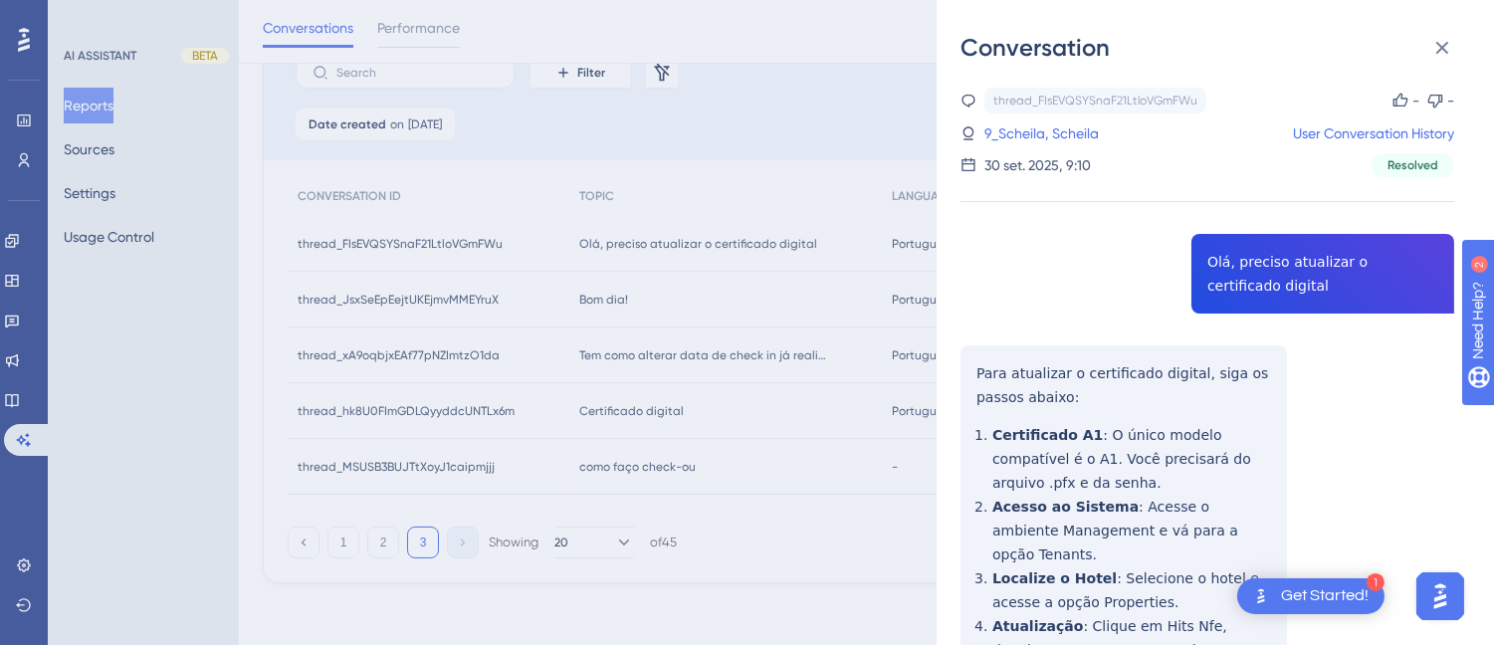
click at [1290, 282] on div "thread_FIsEVQSYSnaF21LtloVGmFWu Copy - - 9_Scheila, Scheila User Conversation H…" at bounding box center [1207, 512] width 494 height 849
click at [960, 353] on div "thread_FIsEVQSYSnaF21LtloVGmFWu Copy - - 9_Scheila, Scheila User Conversation H…" at bounding box center [1207, 512] width 494 height 849
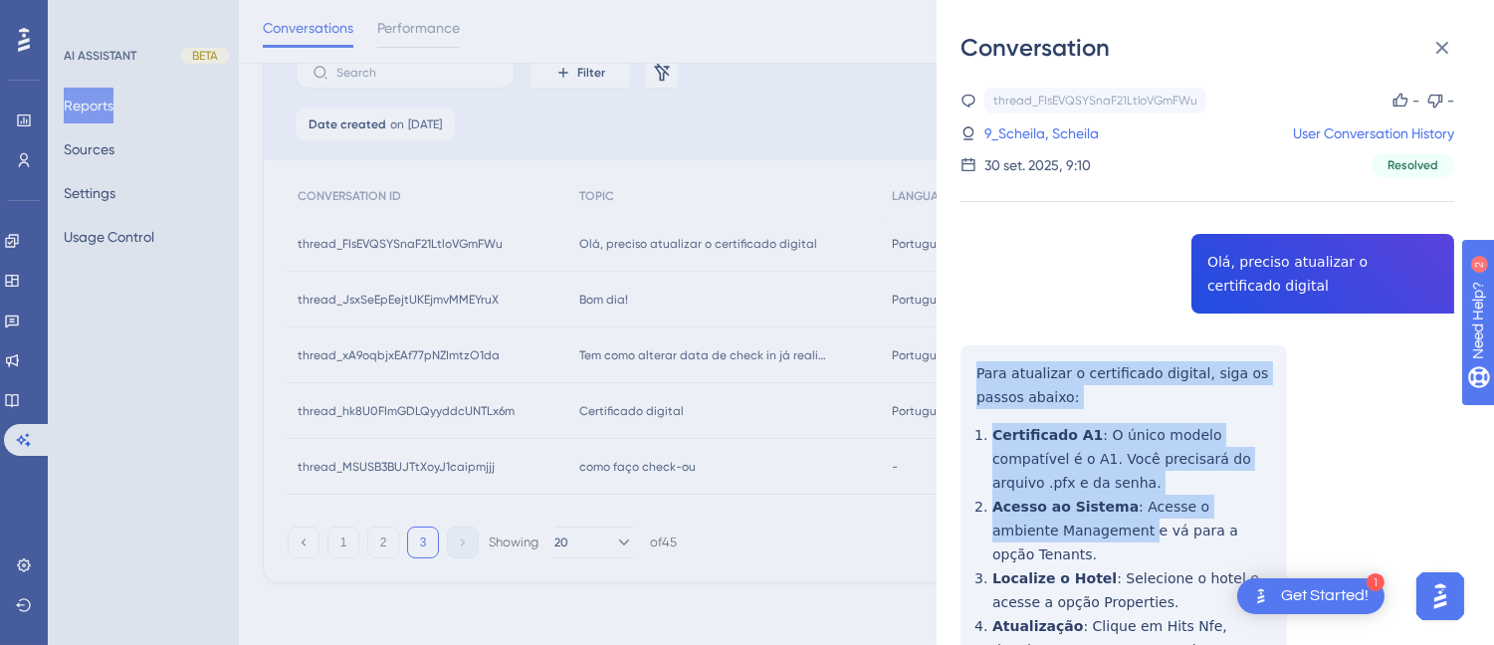
scroll to position [250, 0]
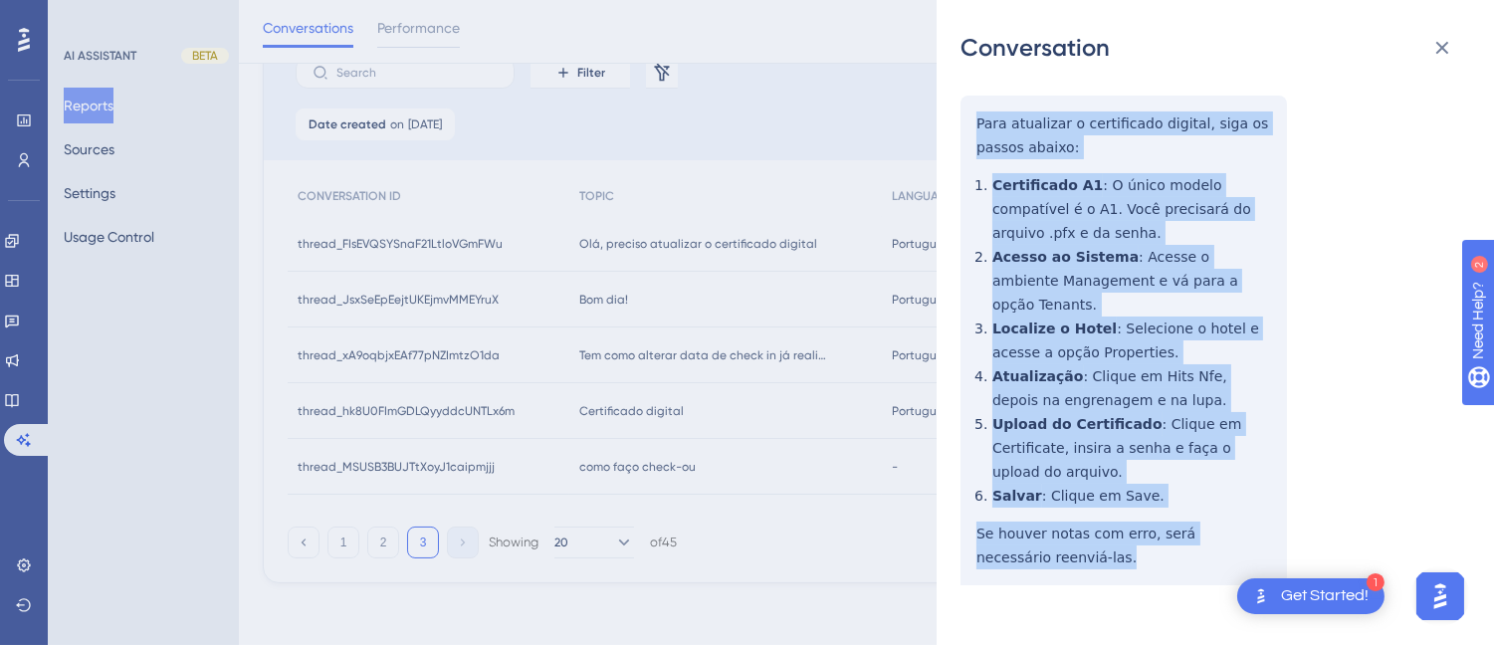
drag, startPoint x: 970, startPoint y: 356, endPoint x: 1016, endPoint y: 232, distance: 132.5
click at [1119, 538] on div "thread_FIsEVQSYSnaF21LtloVGmFWu Copy - - 9_Scheila, Scheila User Conversation H…" at bounding box center [1207, 262] width 494 height 849
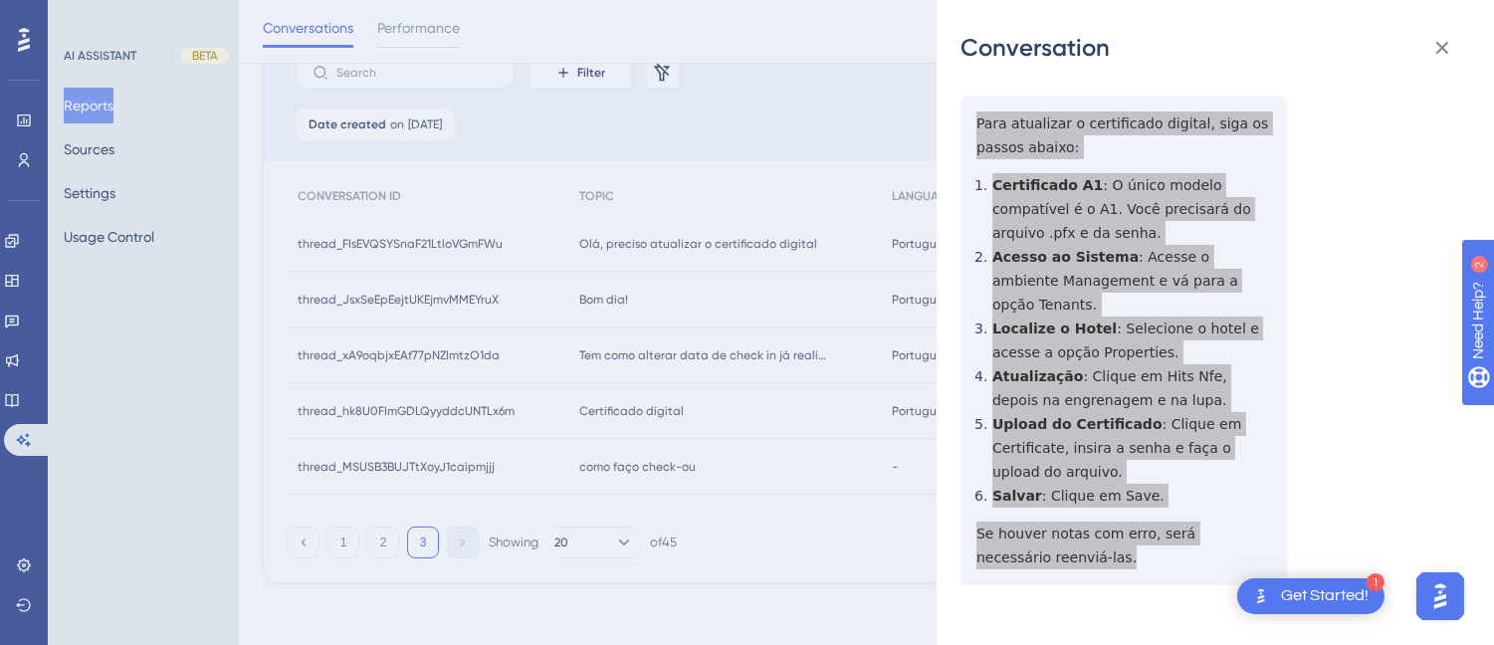
scroll to position [0, 0]
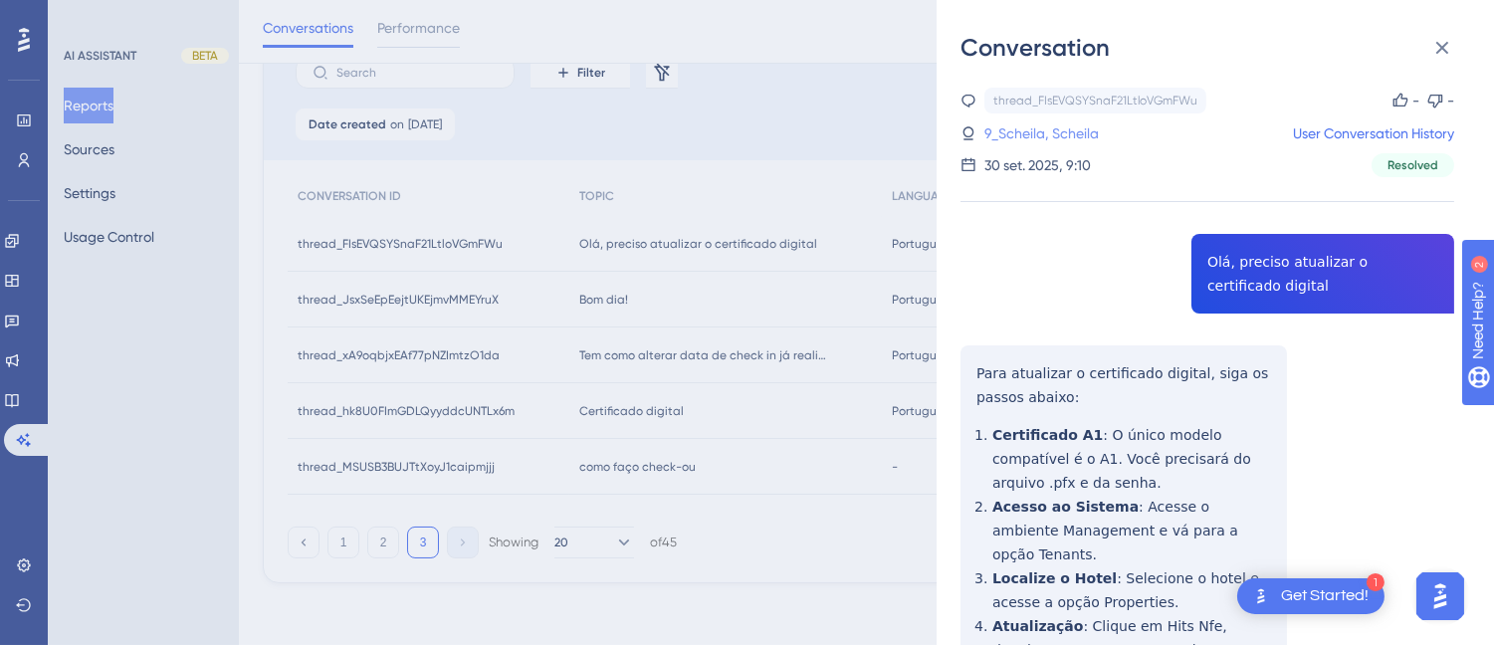
click at [1045, 130] on link "9_Scheila, Scheila" at bounding box center [1041, 133] width 114 height 24
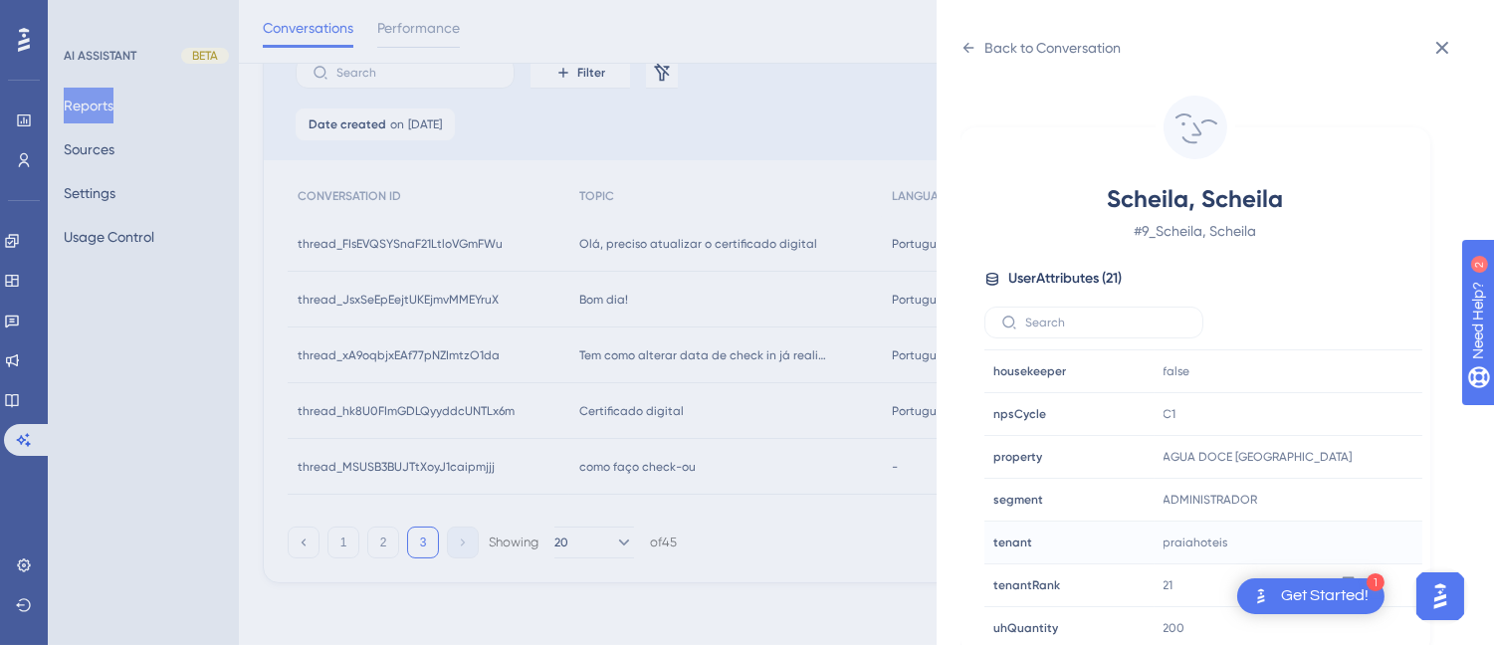
scroll to position [607, 0]
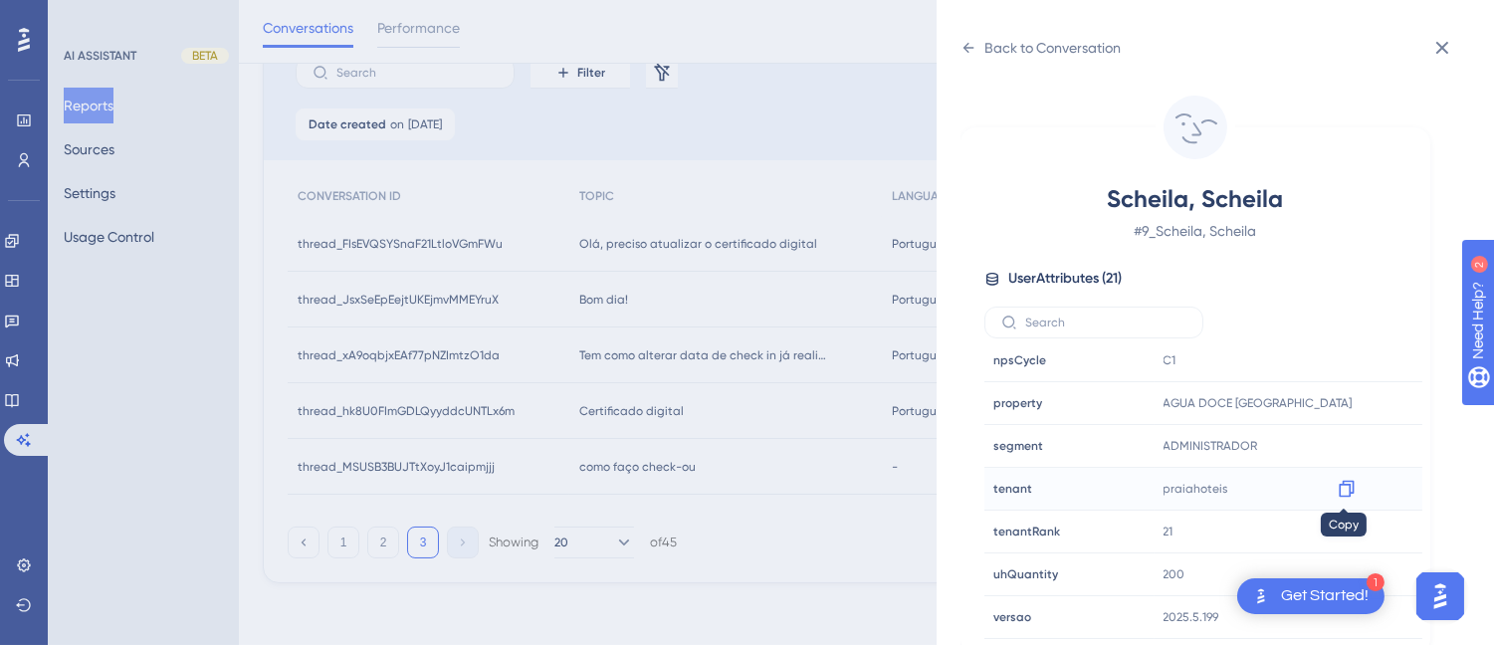
click at [1343, 494] on icon at bounding box center [1346, 489] width 20 height 20
click at [977, 36] on div "Back to Conversation" at bounding box center [1040, 48] width 160 height 32
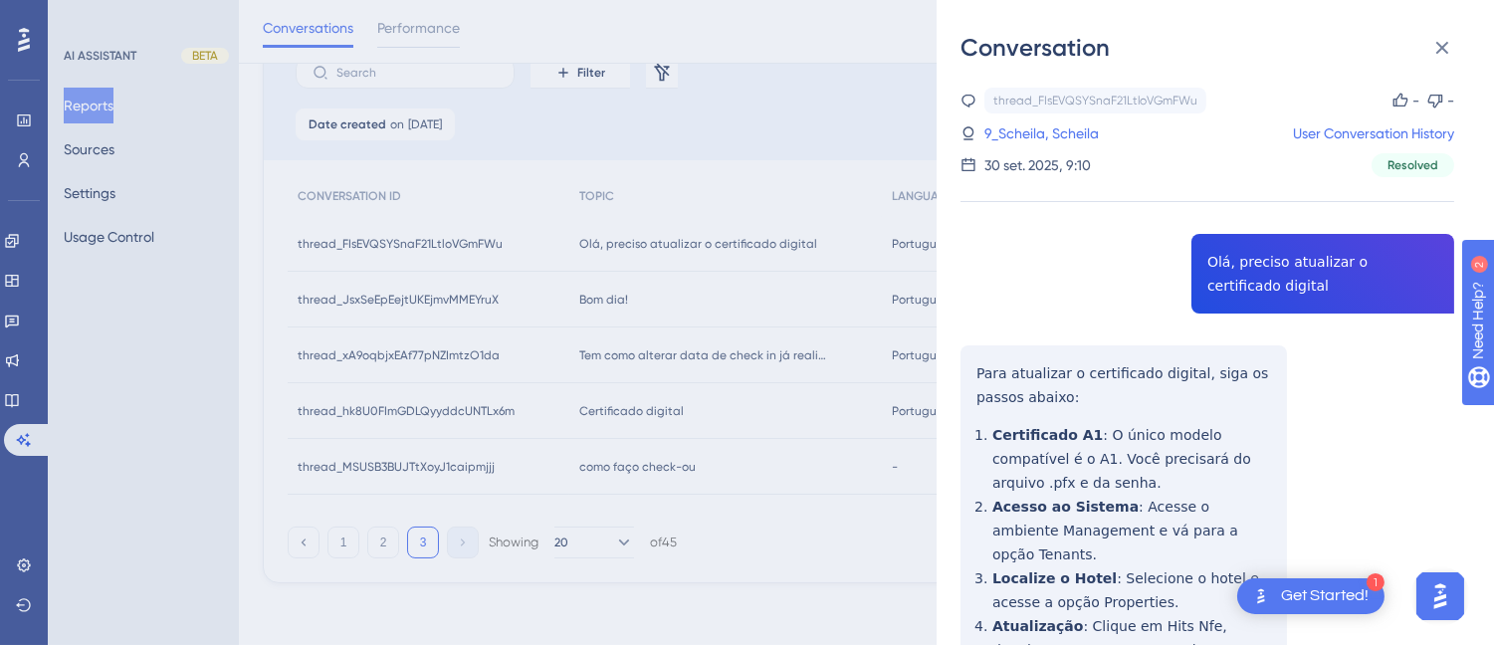
scroll to position [250, 0]
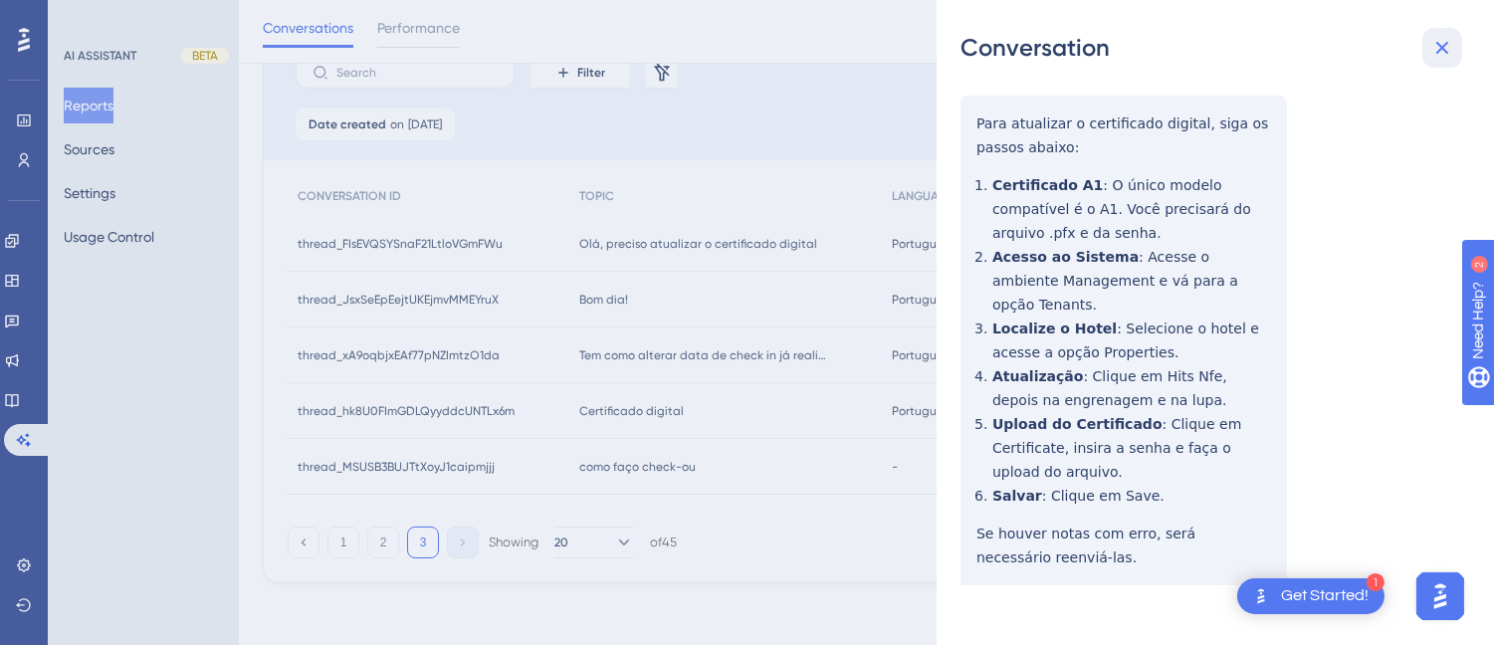
click at [1439, 36] on icon at bounding box center [1442, 48] width 24 height 24
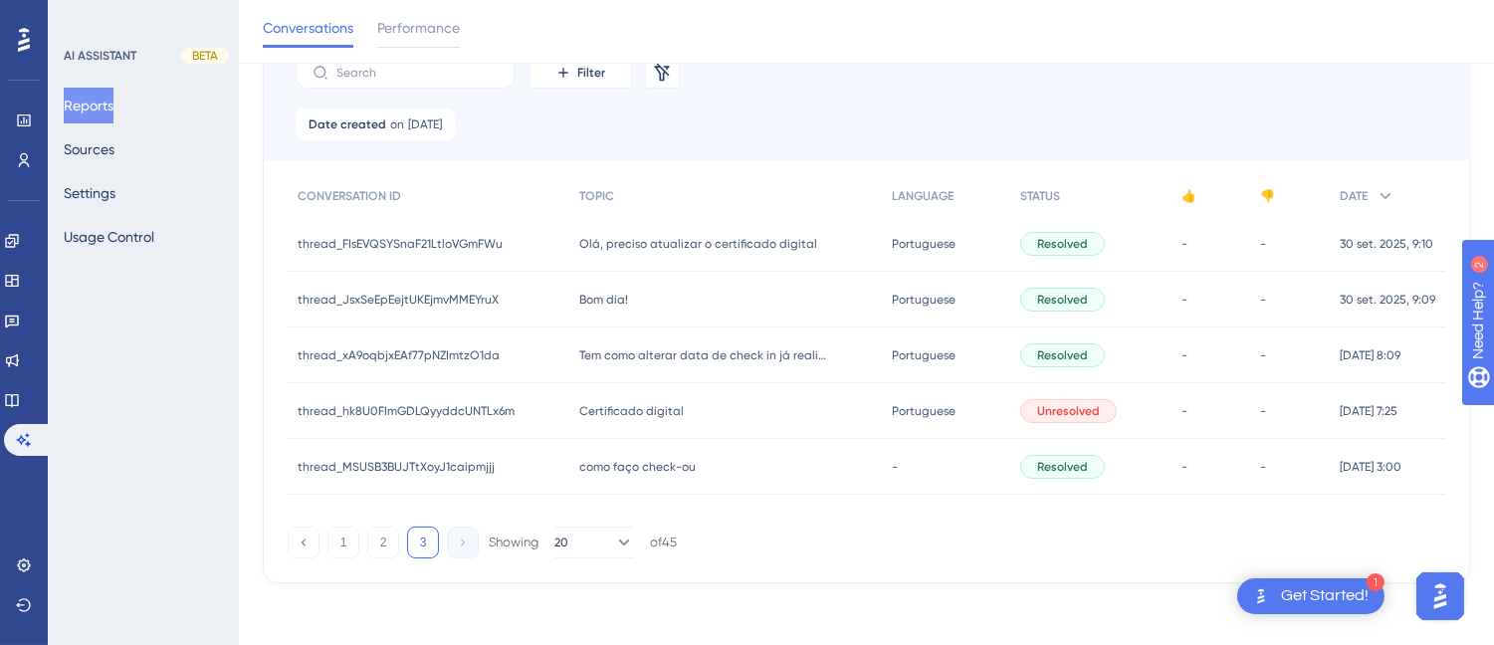
click at [717, 309] on div "Bom dia! Bom dia!" at bounding box center [725, 300] width 313 height 56
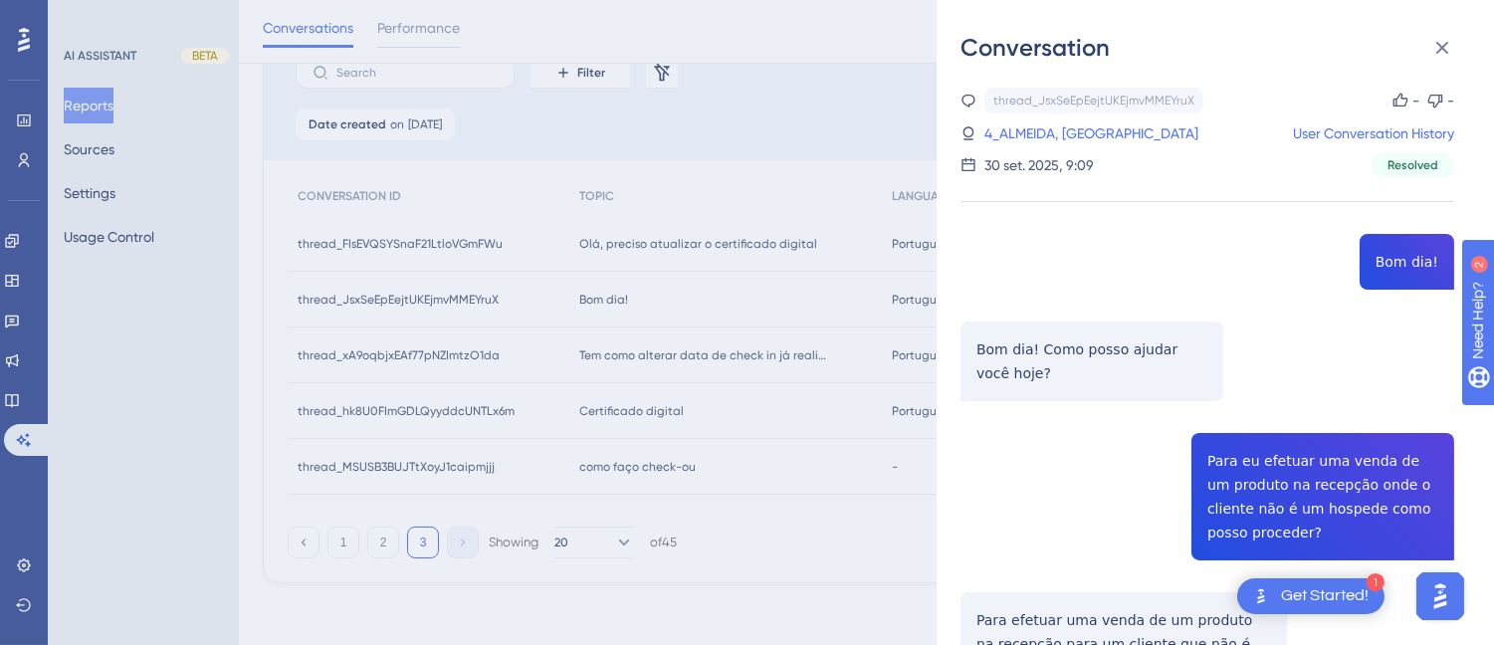
scroll to position [221, 0]
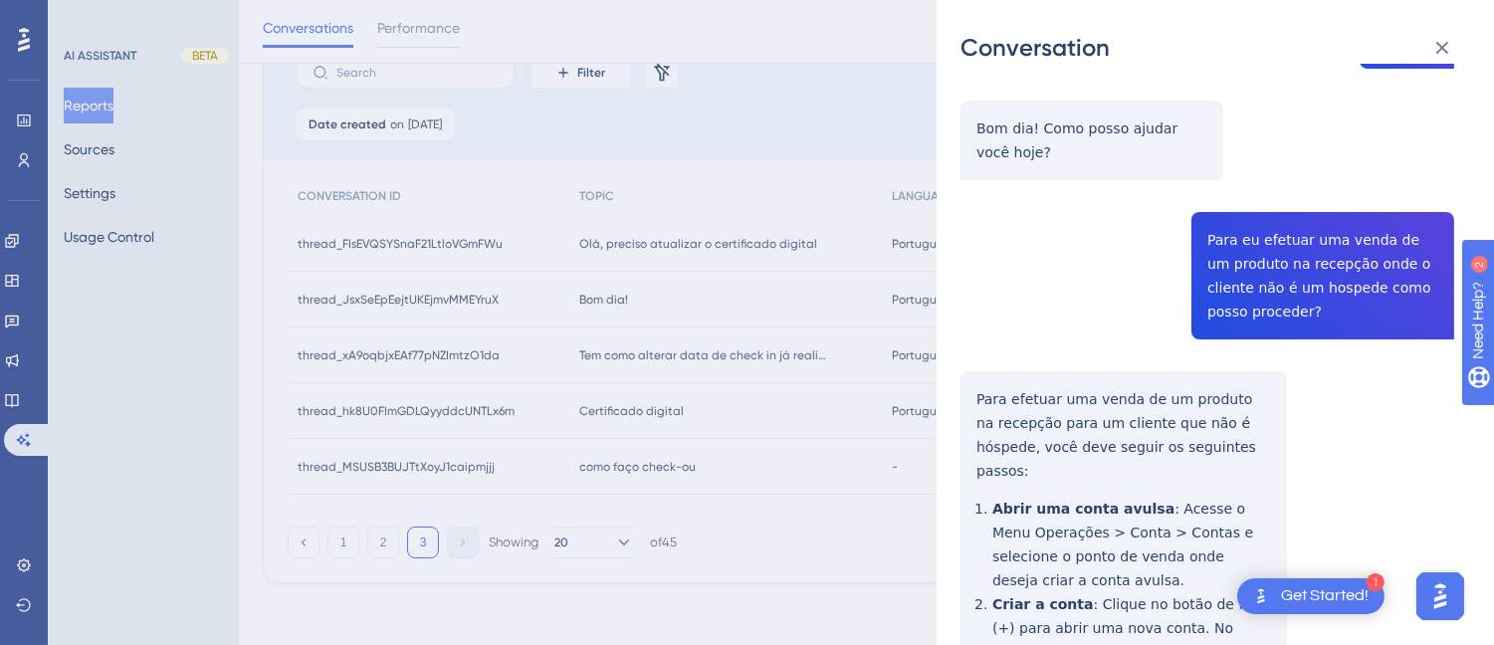
click at [1309, 267] on div "thread_JsxSeEpEejtUKEjmvMMEYruX Copy - - 4_ALMEIDA, SAMARA User Conversation Hi…" at bounding box center [1207, 498] width 494 height 1263
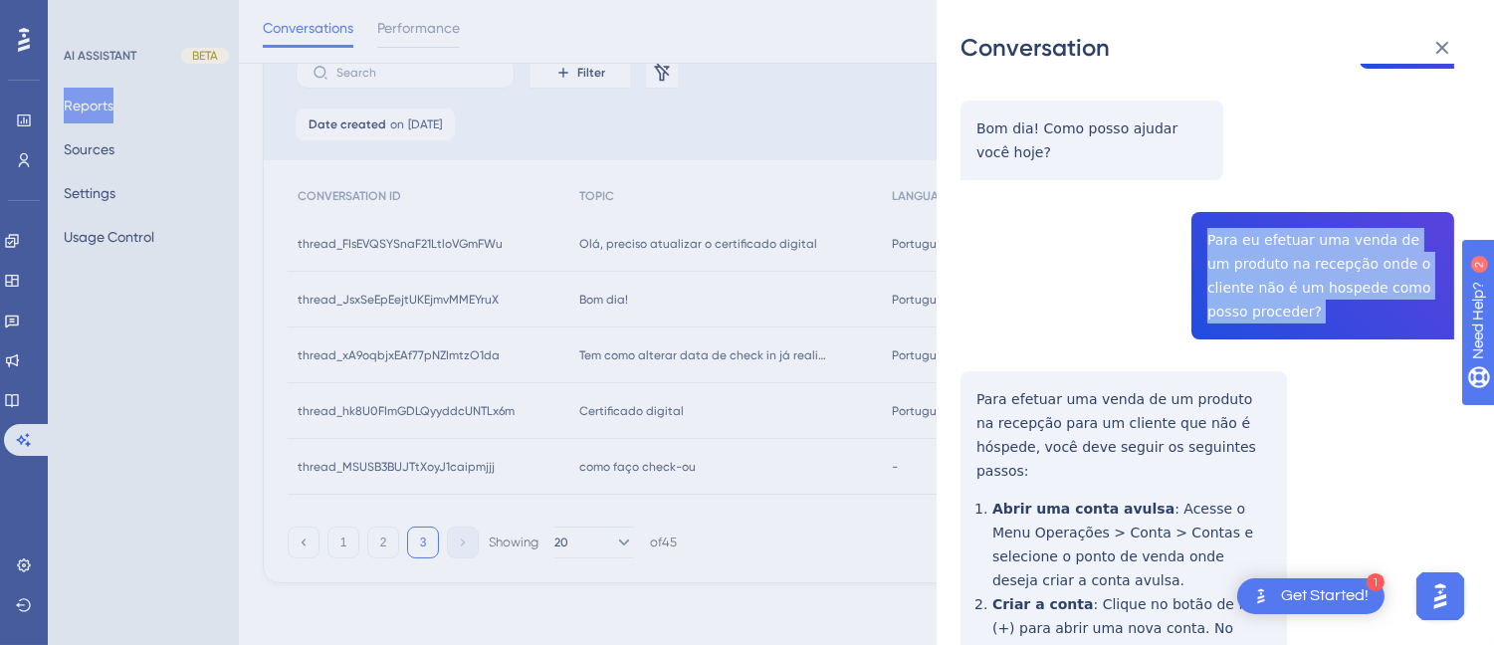
click at [1309, 267] on div "thread_JsxSeEpEejtUKEjmvMMEYruX Copy - - 4_ALMEIDA, SAMARA User Conversation Hi…" at bounding box center [1207, 498] width 494 height 1263
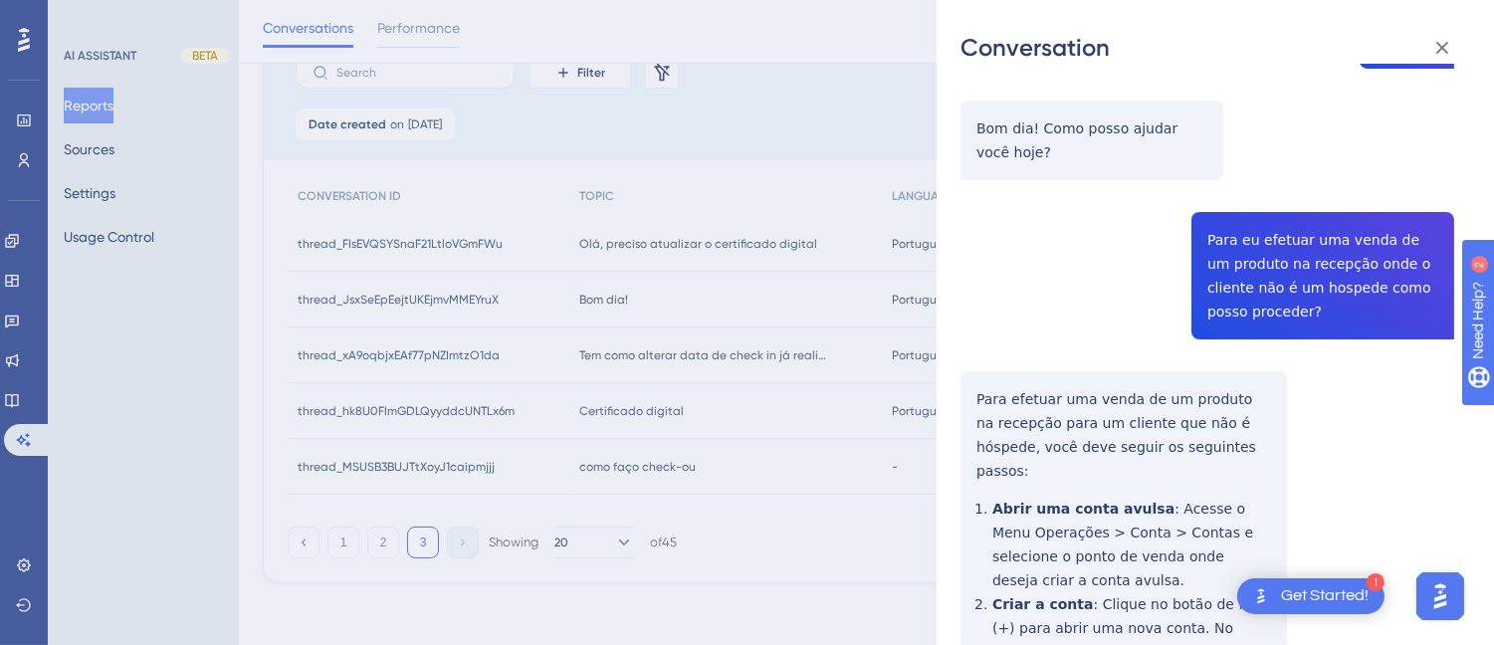
click at [992, 385] on div "thread_JsxSeEpEejtUKEjmvMMEYruX Copy - - 4_ALMEIDA, SAMARA User Conversation Hi…" at bounding box center [1207, 498] width 494 height 1263
click at [955, 384] on div "Conversation thread_JsxSeEpEejtUKEjmvMMEYruX Copy - - 4_ALMEIDA, SAMARA User Co…" at bounding box center [1214, 322] width 557 height 645
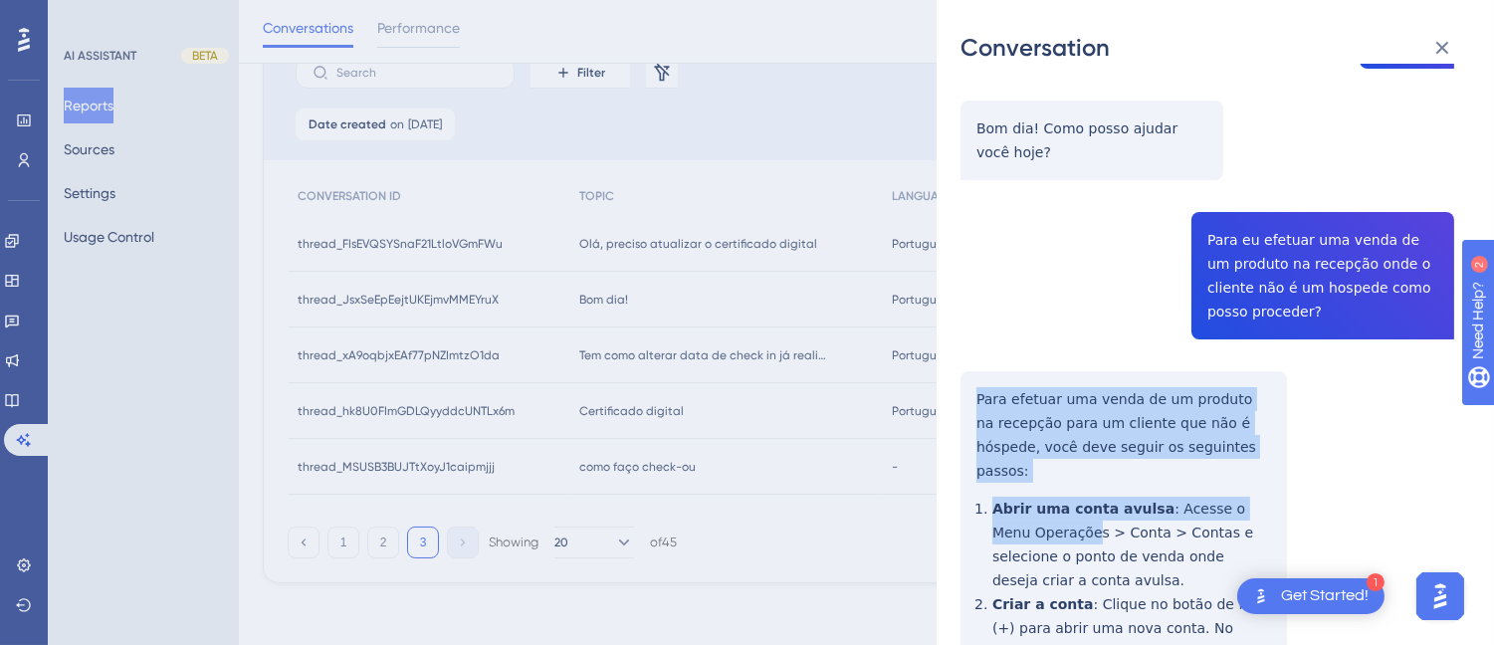
scroll to position [615, 0]
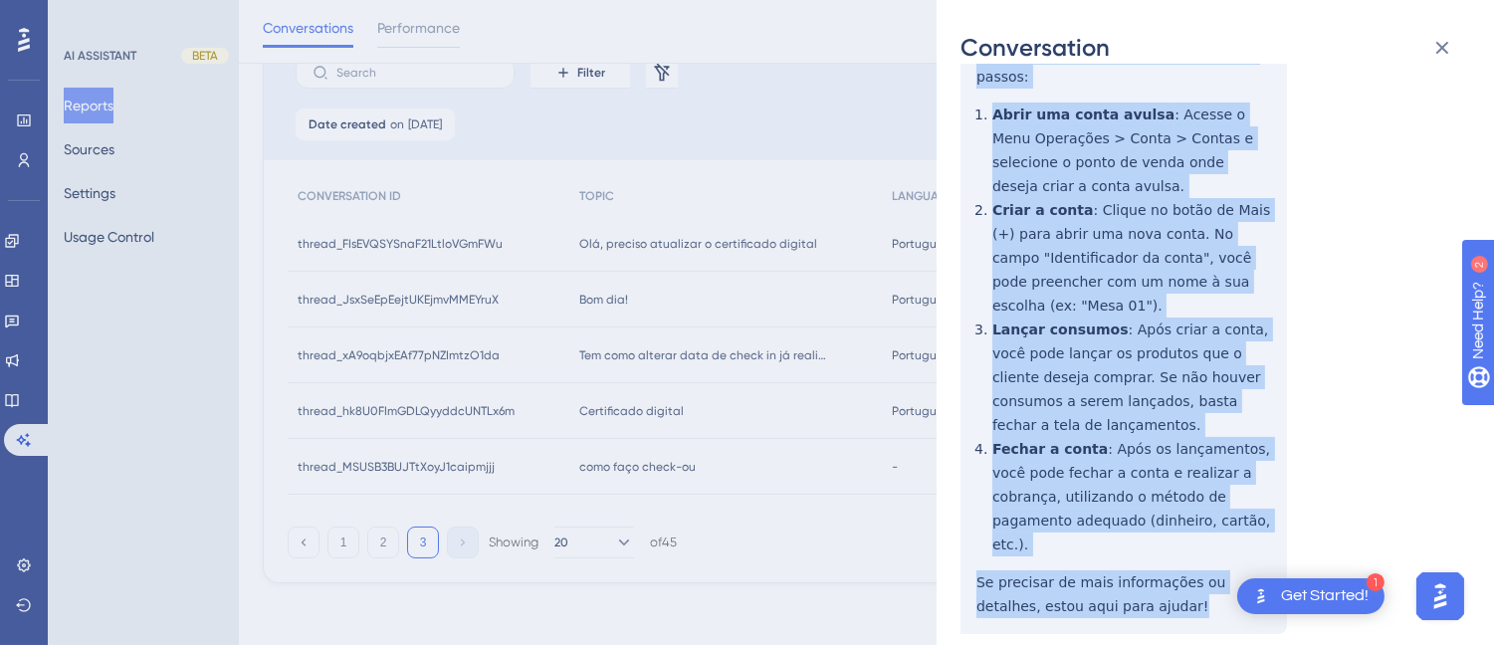
drag, startPoint x: 982, startPoint y: 392, endPoint x: 1092, endPoint y: 346, distance: 118.6
click at [1176, 543] on div "thread_JsxSeEpEejtUKEjmvMMEYruX Copy - - 4_ALMEIDA, SAMARA User Conversation Hi…" at bounding box center [1207, 104] width 494 height 1263
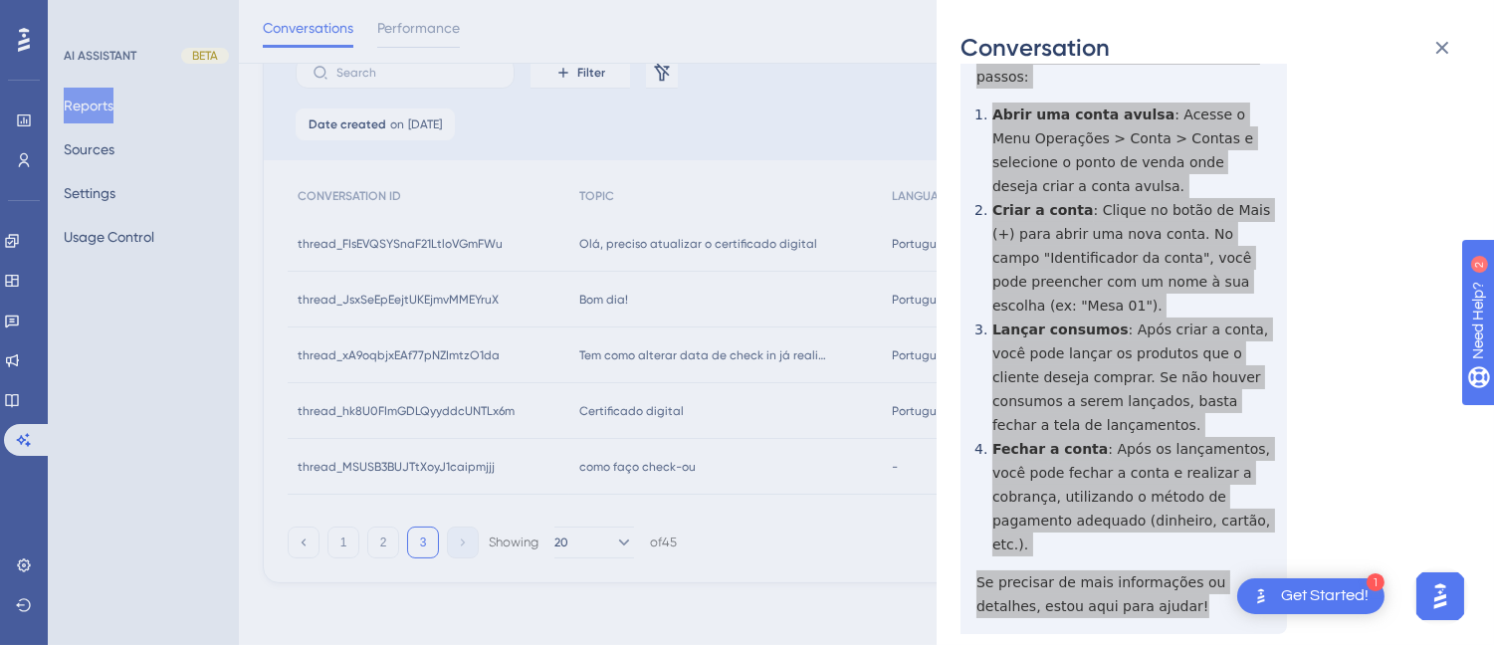
scroll to position [0, 0]
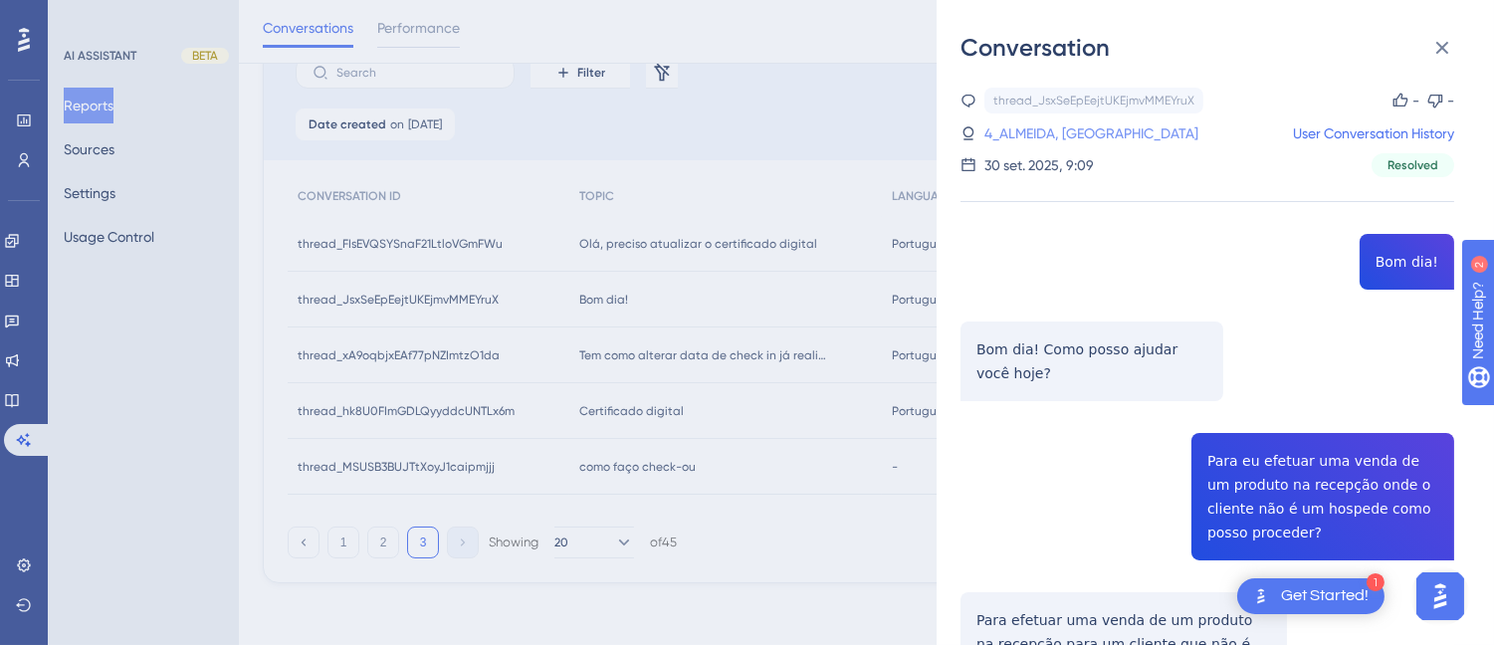
click at [1063, 121] on link "4_ALMEIDA, SAMARA" at bounding box center [1091, 133] width 214 height 24
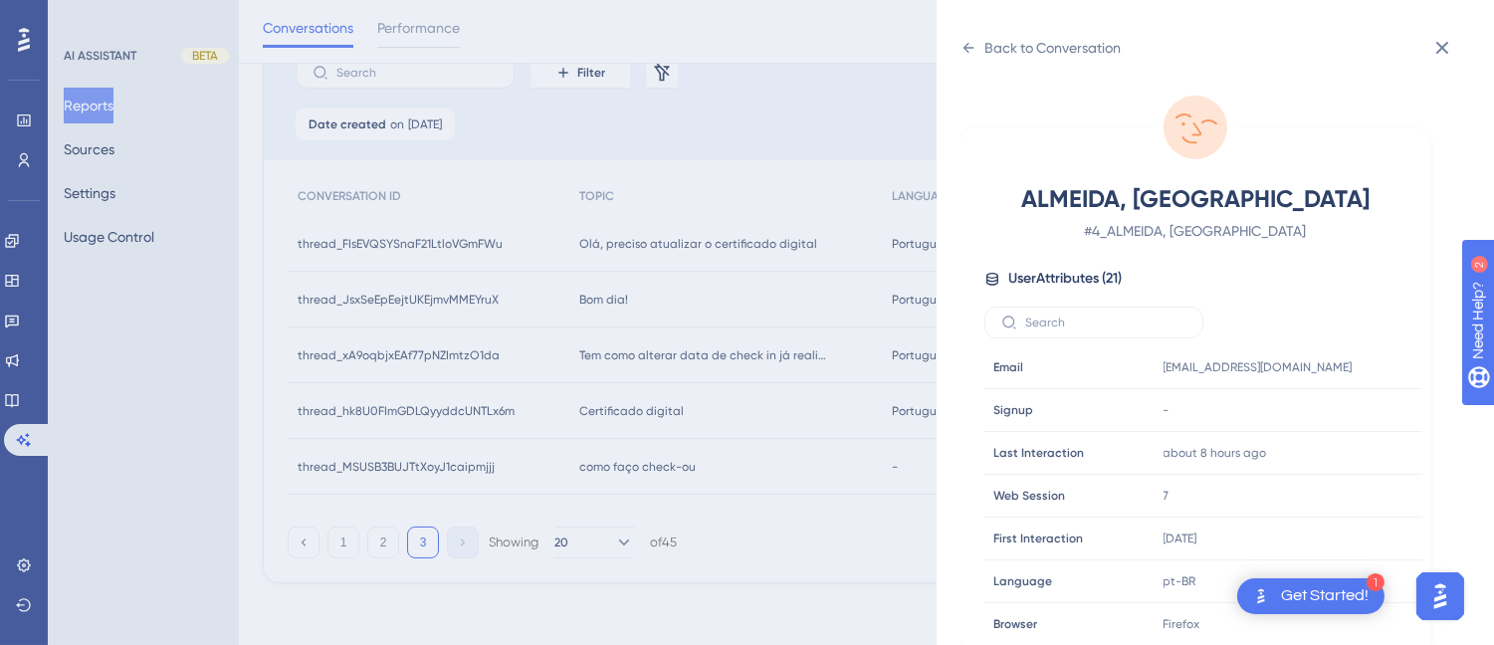
scroll to position [607, 0]
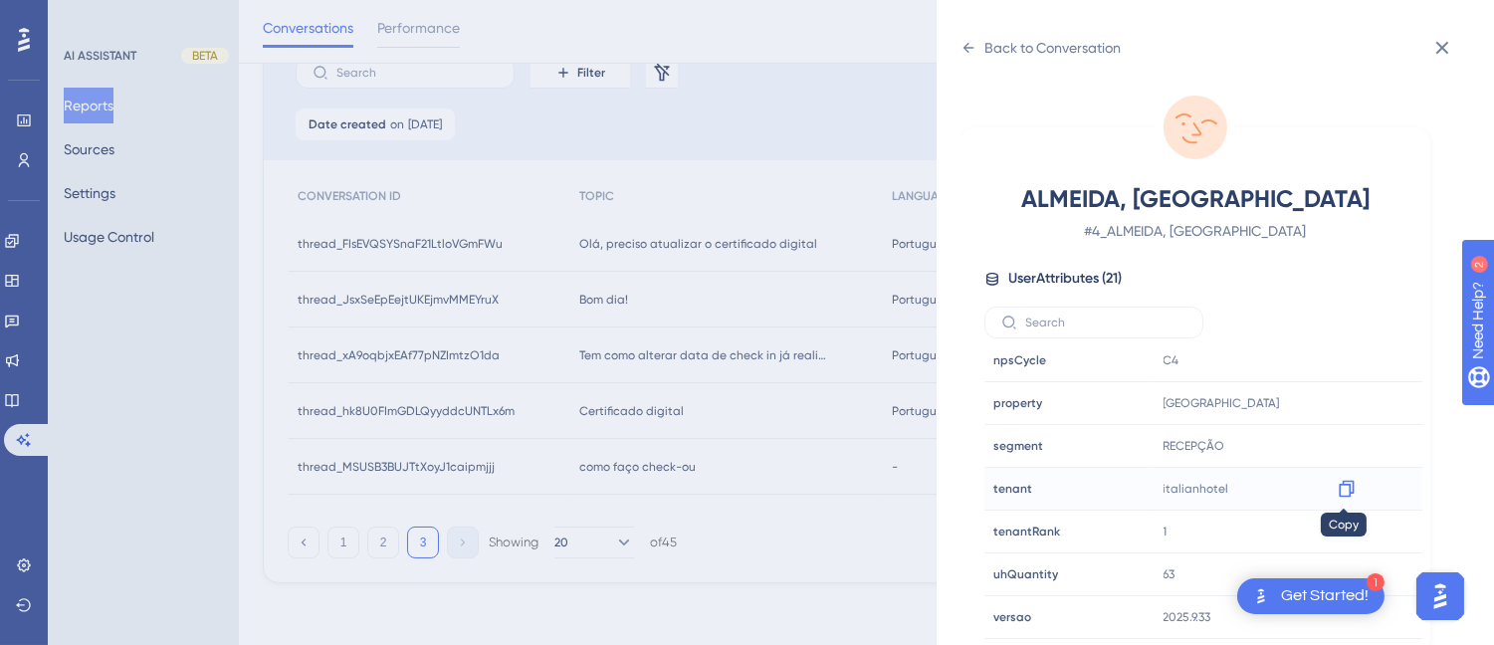
click at [1341, 485] on icon at bounding box center [1345, 489] width 15 height 17
click at [965, 50] on icon at bounding box center [968, 48] width 11 height 10
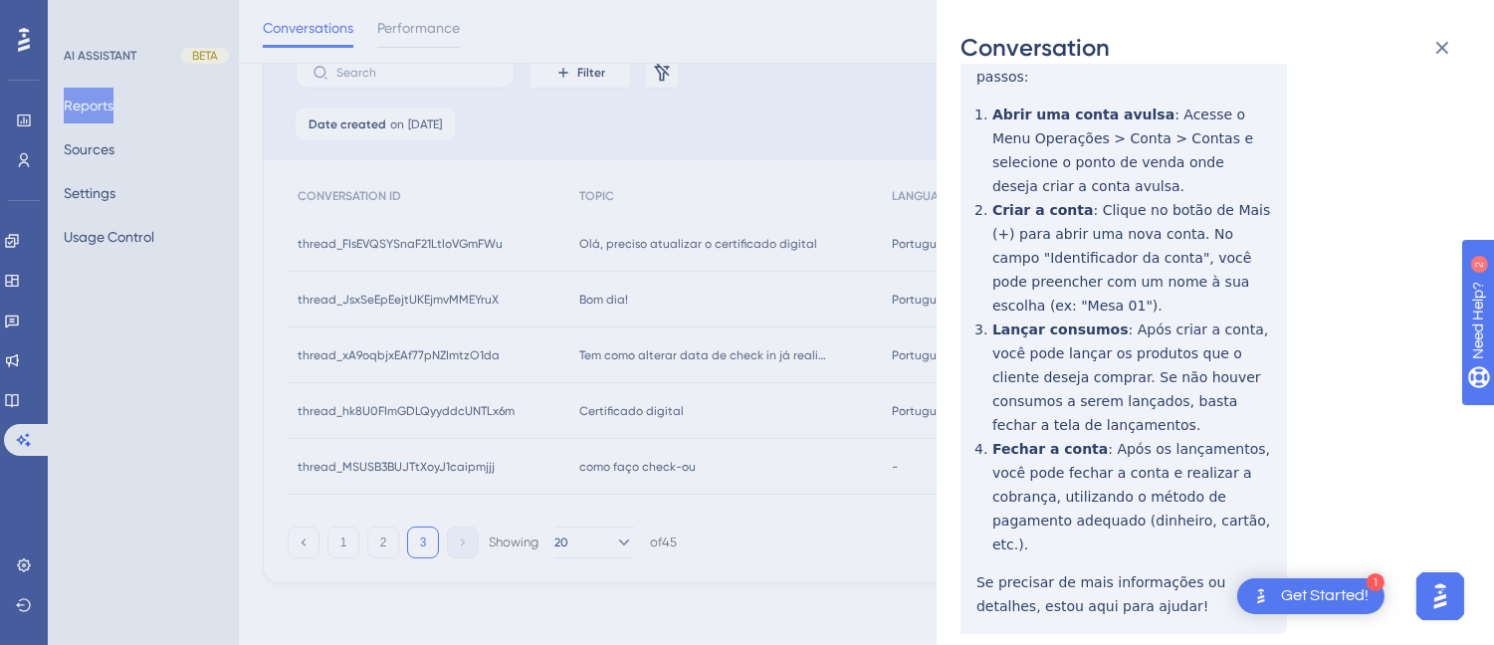
scroll to position [0, 0]
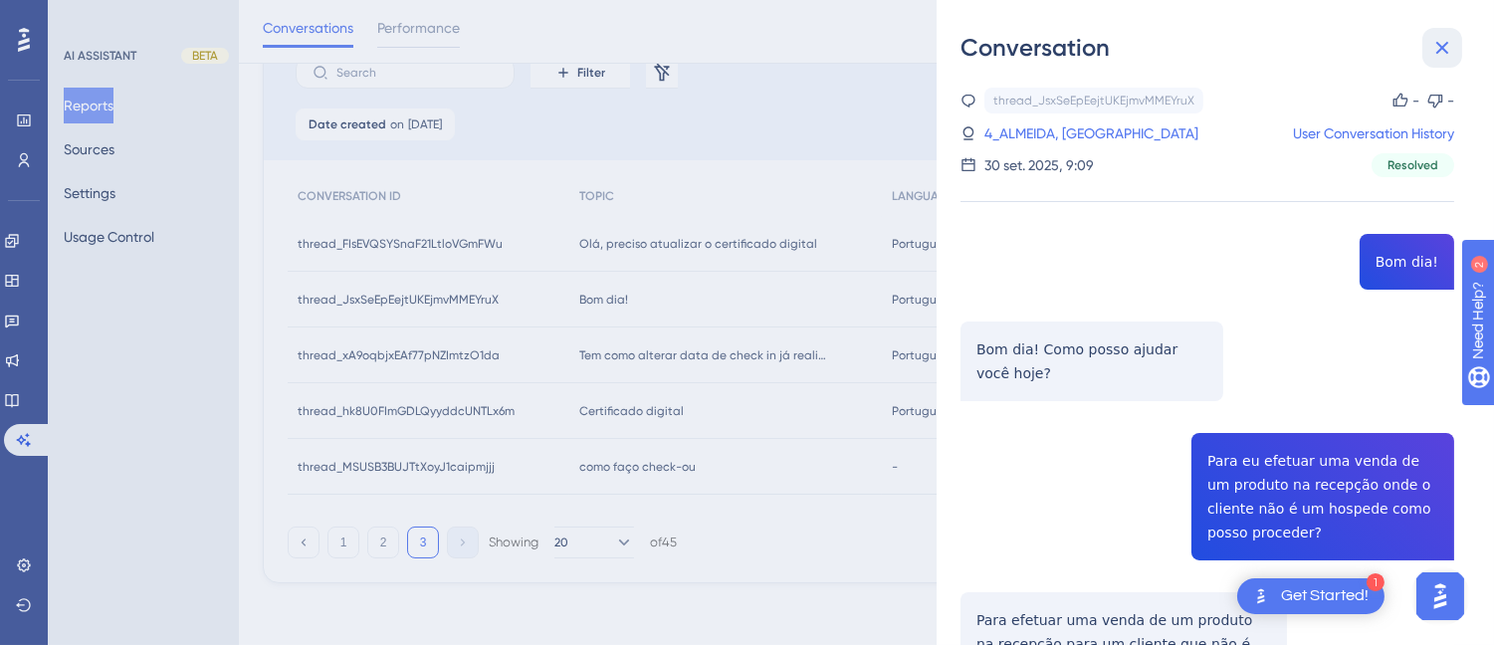
click at [1461, 45] on button at bounding box center [1442, 48] width 40 height 40
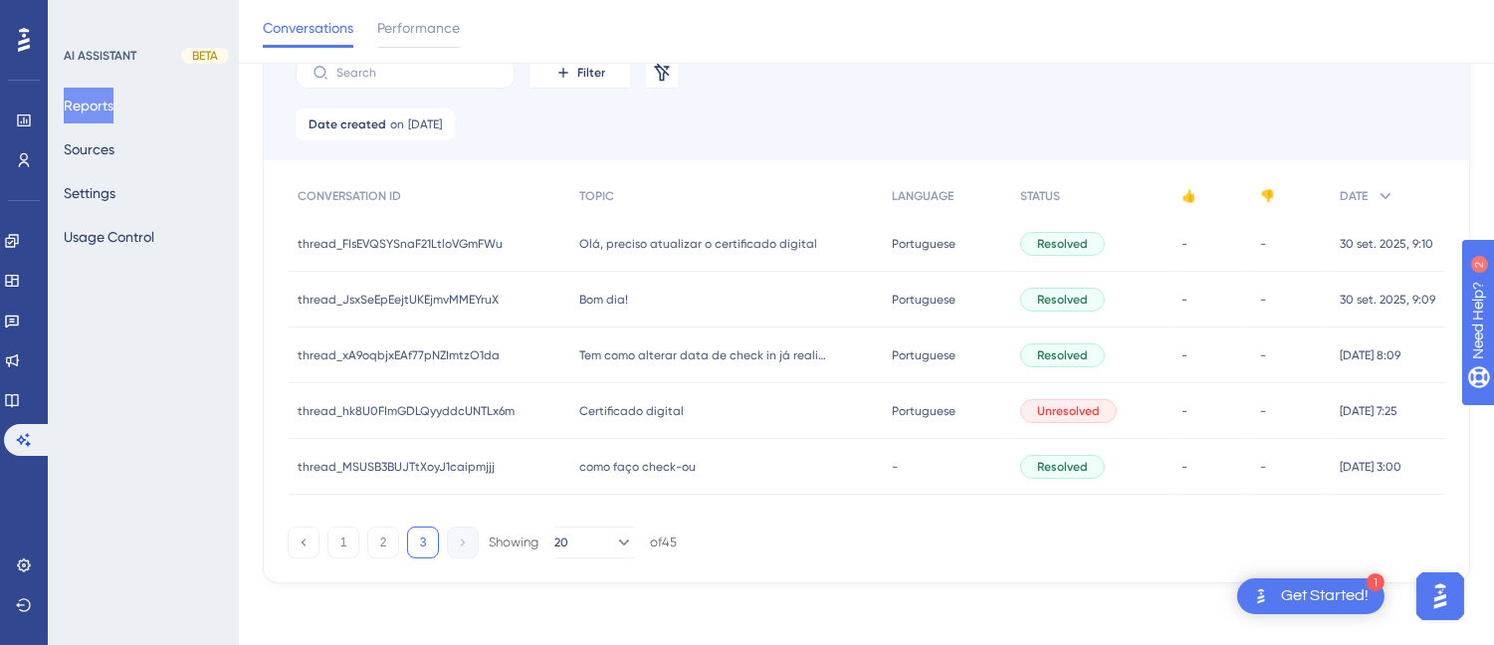
drag, startPoint x: 655, startPoint y: 350, endPoint x: 793, endPoint y: 332, distance: 139.5
click at [658, 350] on span "Tem como alterar data de check in já realizado" at bounding box center [703, 355] width 249 height 16
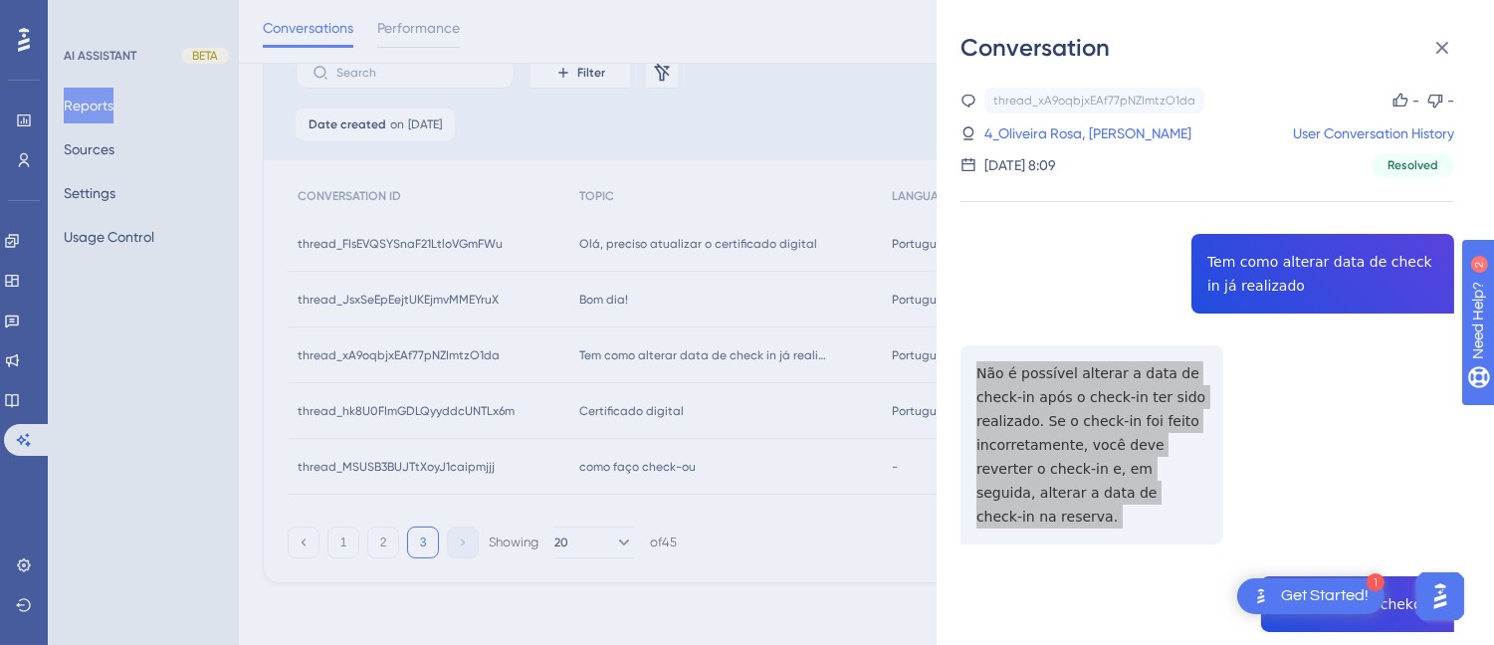
scroll to position [221, 0]
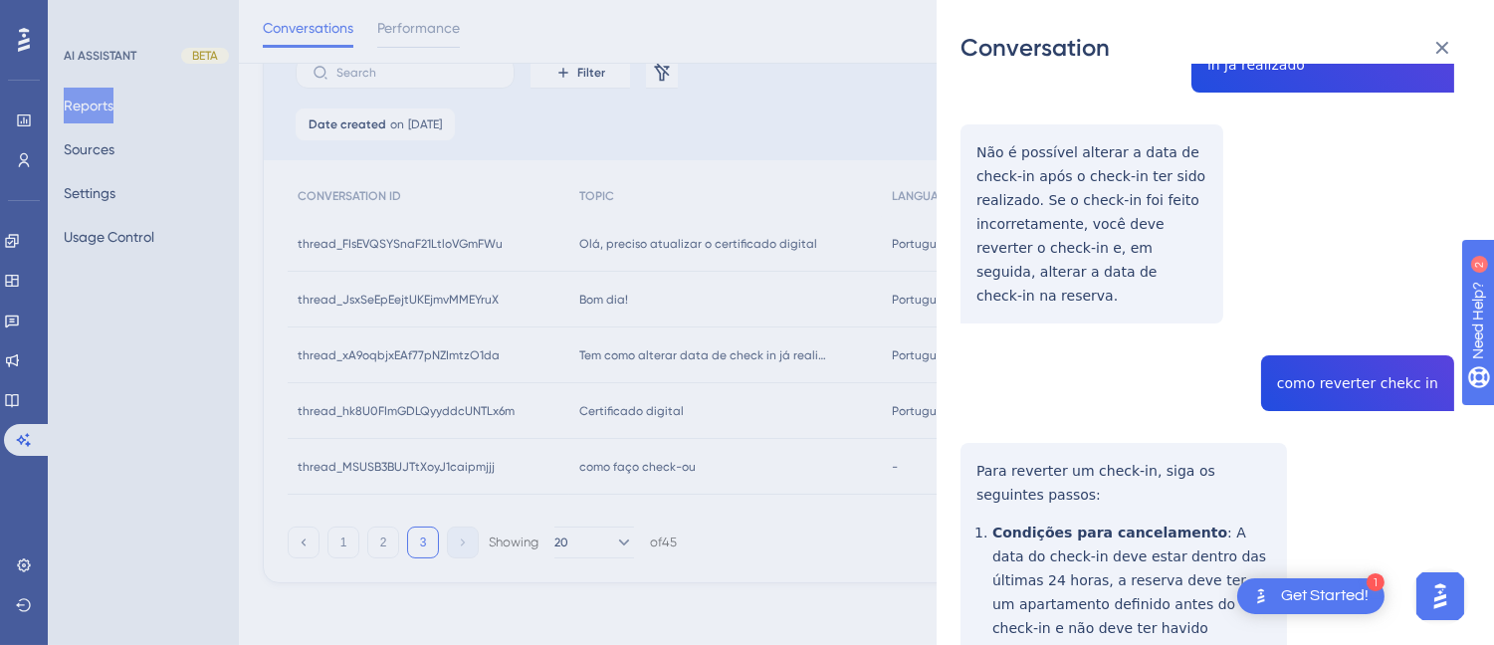
click at [1358, 359] on div "thread_xA9oqbjxEAf77pNZImtzO1da Copy - - 4_Oliveira Rosa, Lorena User Conversat…" at bounding box center [1207, 450] width 494 height 1167
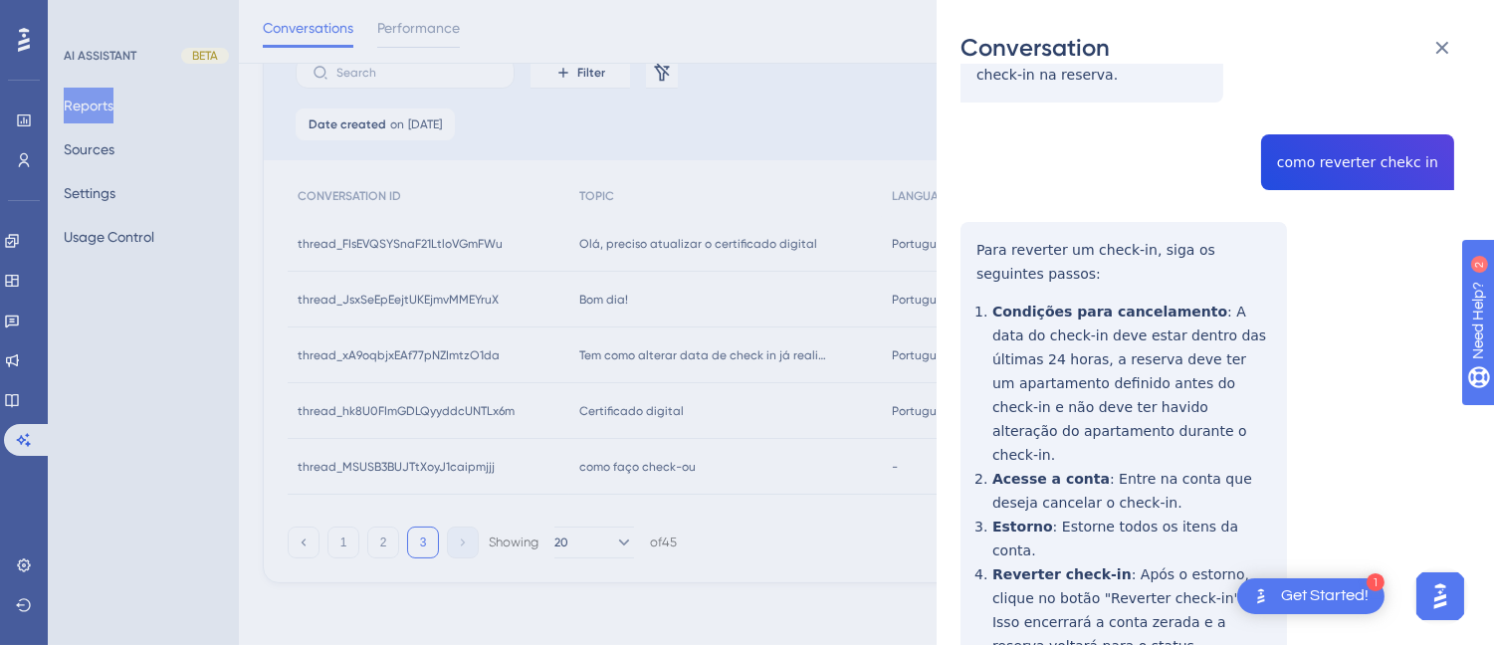
click at [925, 214] on div "Conversation thread_xA9oqbjxEAf77pNZImtzO1da Copy - - 4_Oliveira Rosa, Lorena U…" at bounding box center [747, 322] width 1494 height 645
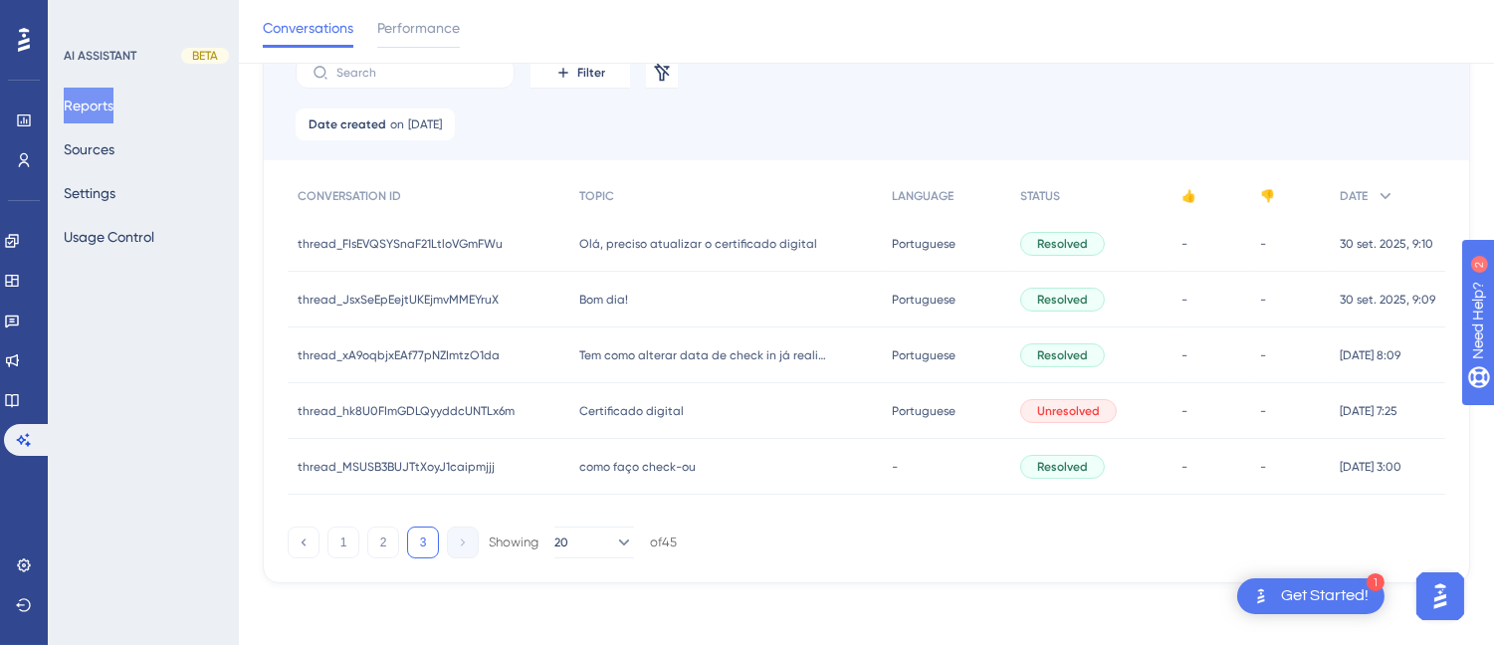
click at [706, 291] on div "Bom dia! Bom dia!" at bounding box center [725, 300] width 313 height 56
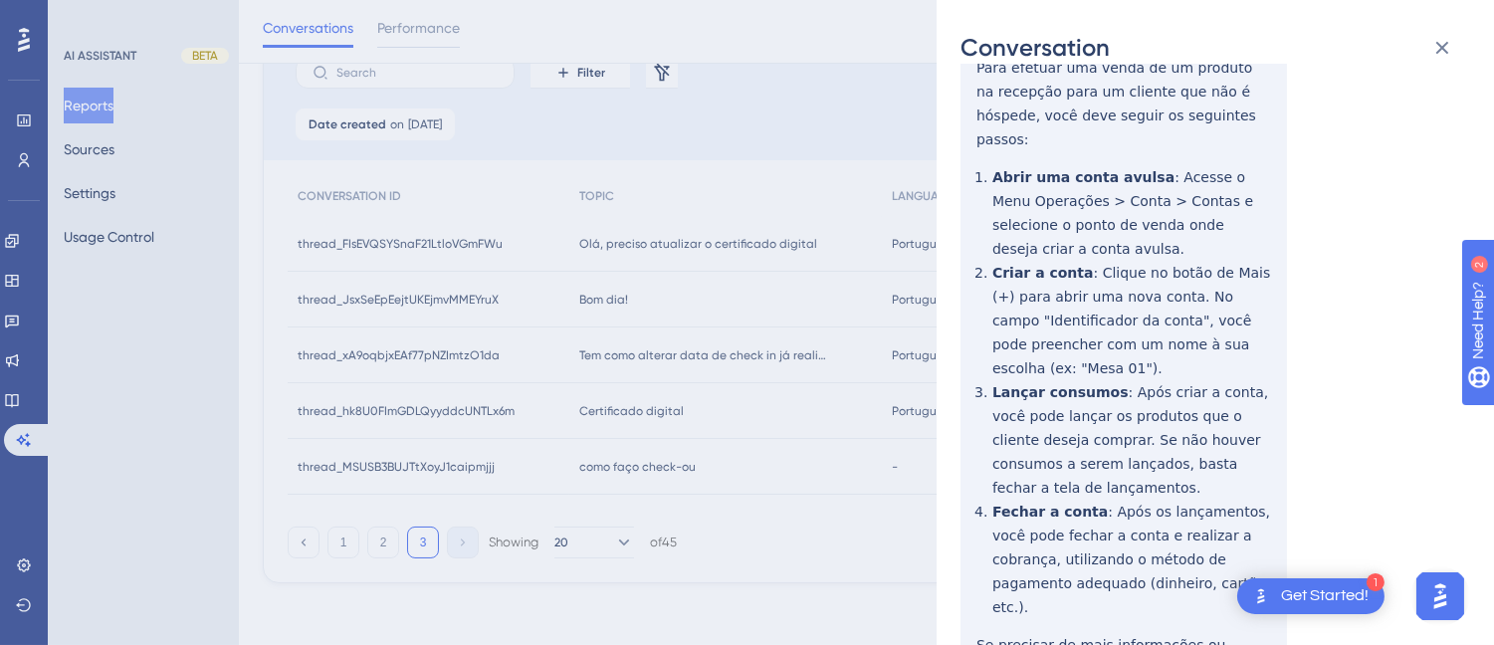
scroll to position [615, 0]
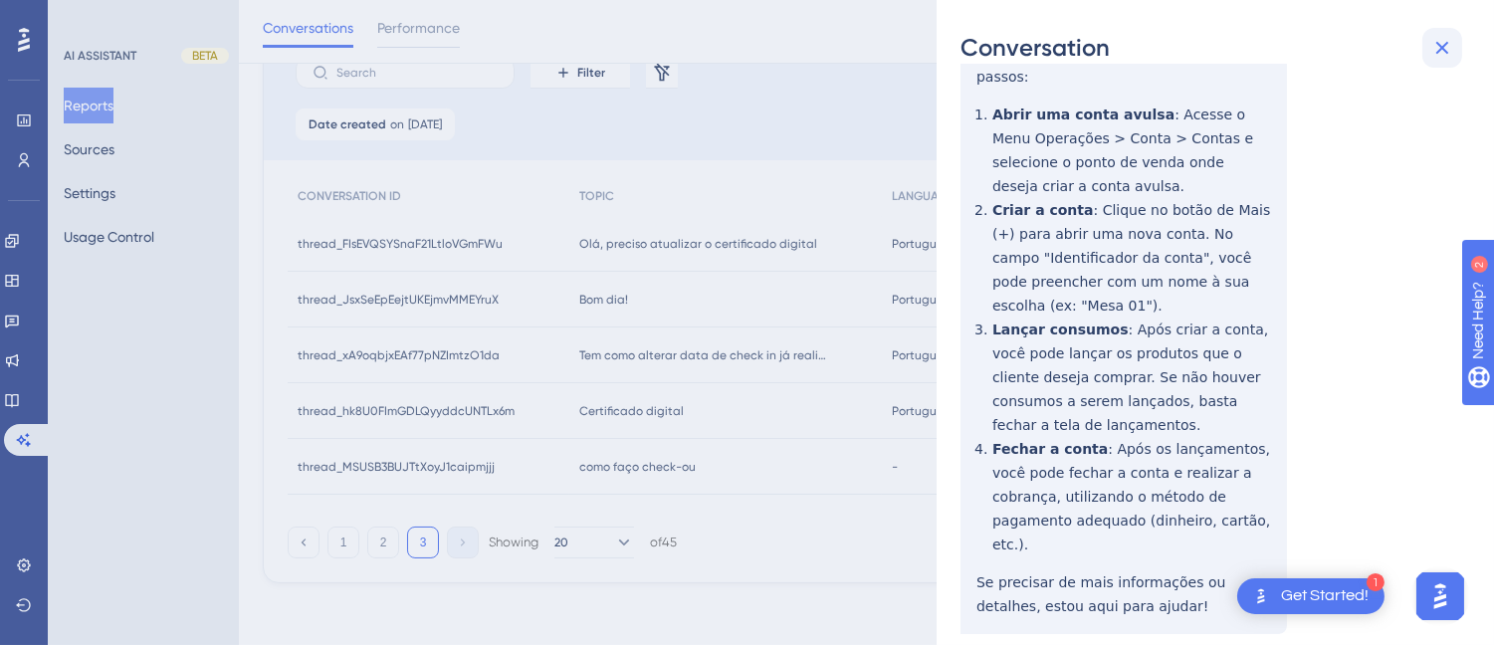
click at [1431, 37] on icon at bounding box center [1442, 48] width 24 height 24
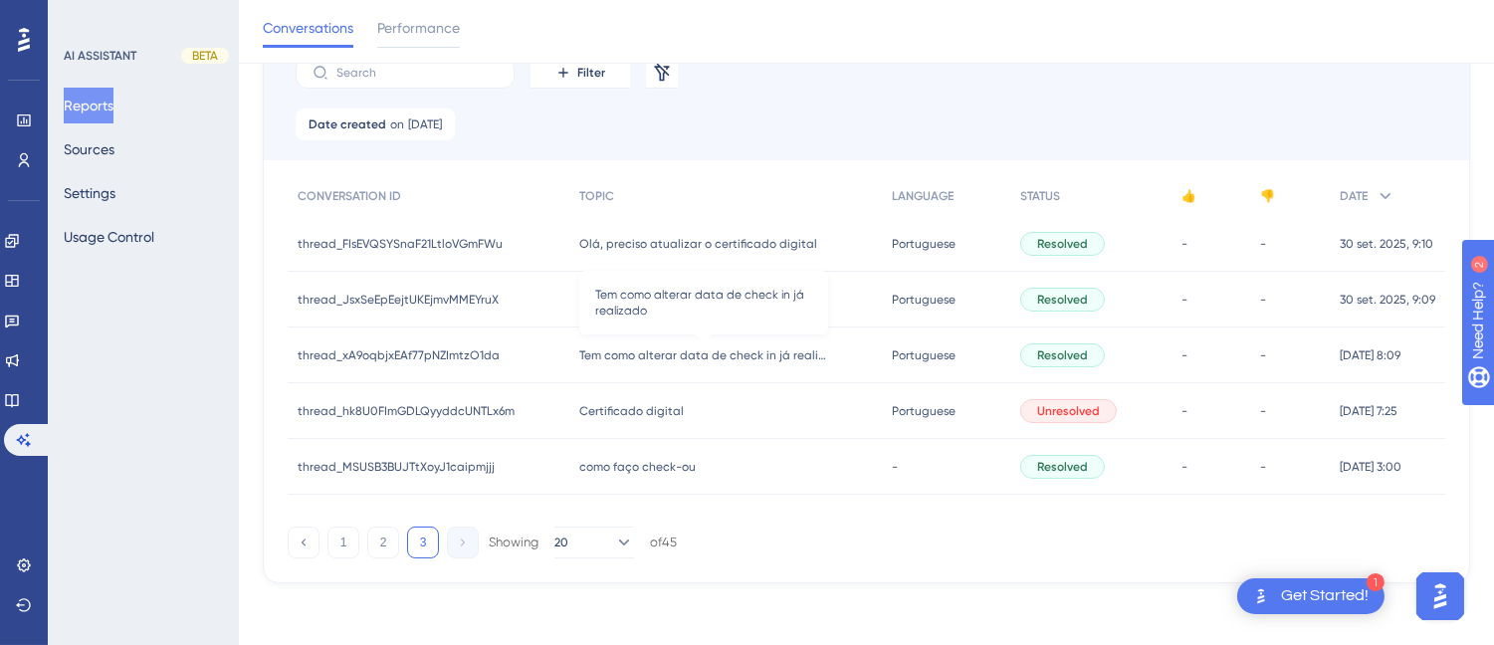
click at [668, 358] on span "Tem como alterar data de check in já realizado" at bounding box center [703, 355] width 249 height 16
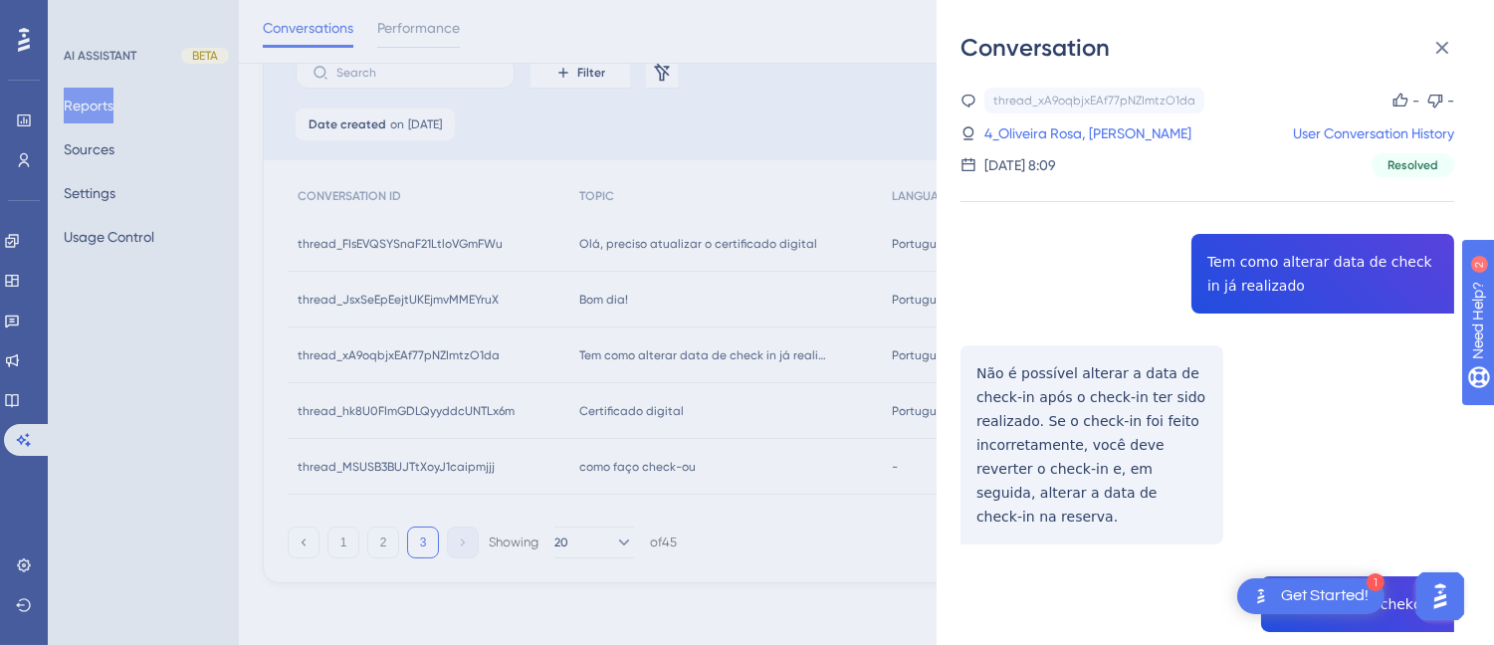
scroll to position [496, 0]
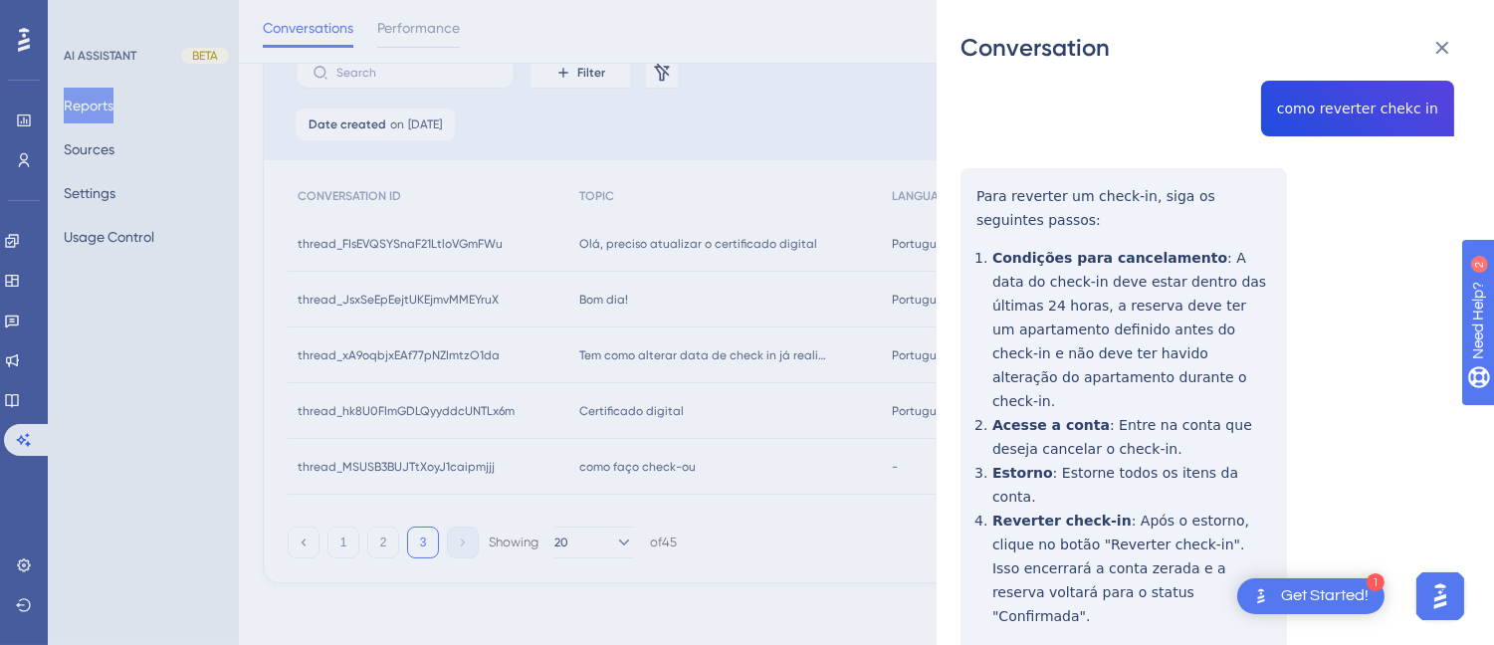
click at [976, 169] on div "thread_xA9oqbjxEAf77pNZImtzO1da Copy - - 4_Oliveira Rosa, Lorena User Conversat…" at bounding box center [1207, 175] width 494 height 1167
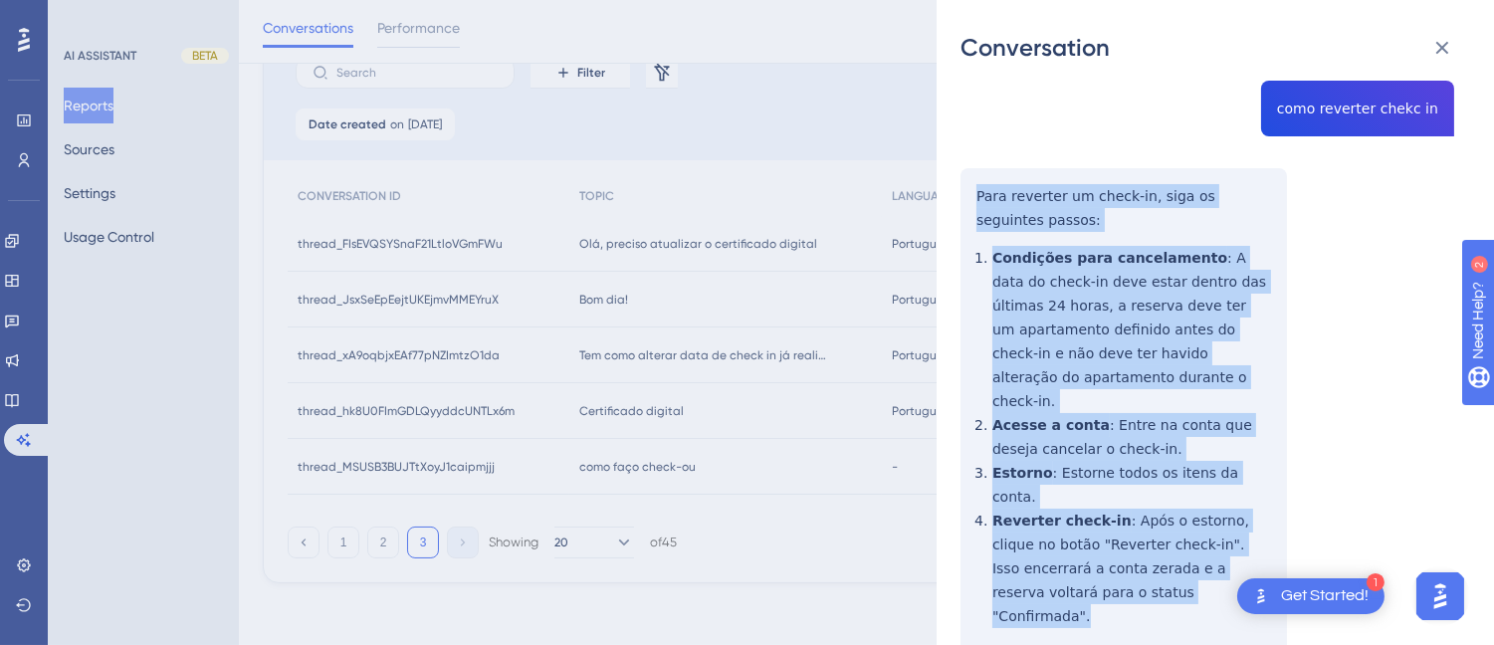
drag, startPoint x: 976, startPoint y: 169, endPoint x: 1111, endPoint y: 527, distance: 382.9
click at [1111, 532] on div "thread_xA9oqbjxEAf77pNZImtzO1da Copy - - 4_Oliveira Rosa, Lorena User Conversat…" at bounding box center [1207, 175] width 494 height 1167
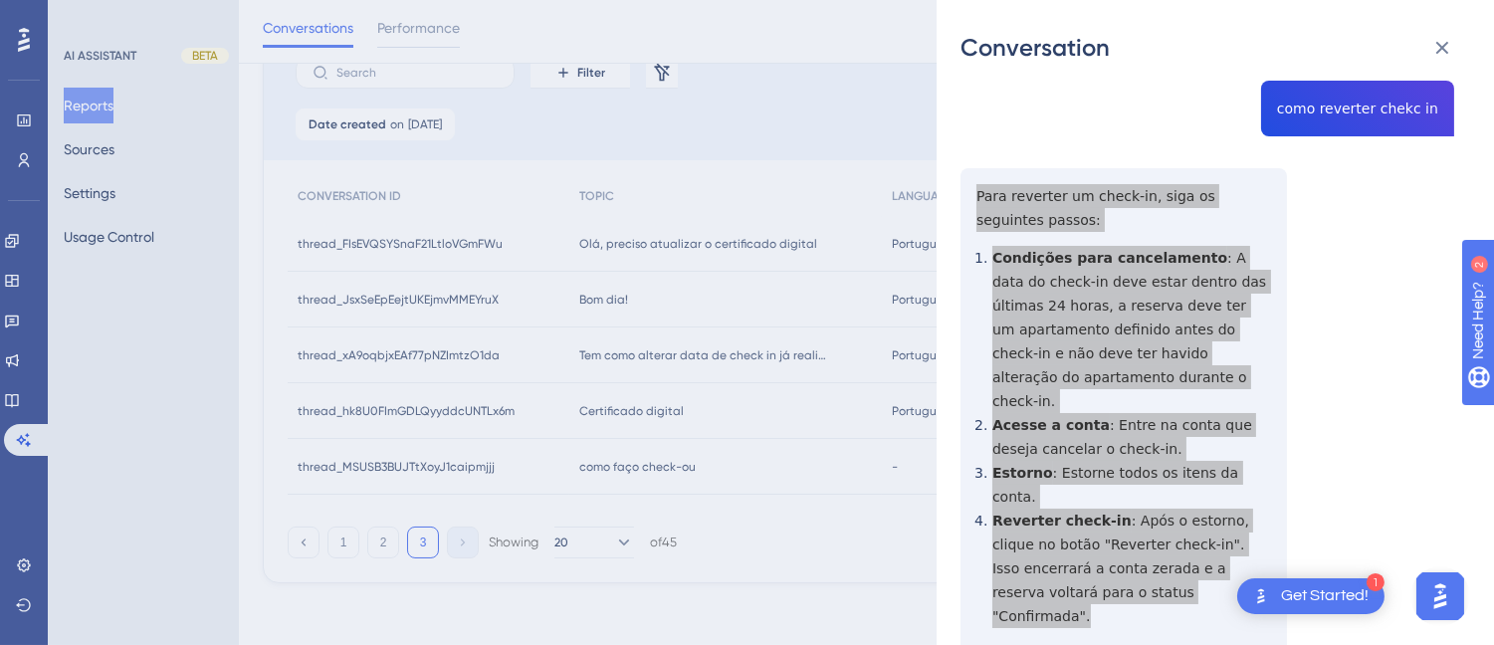
scroll to position [0, 0]
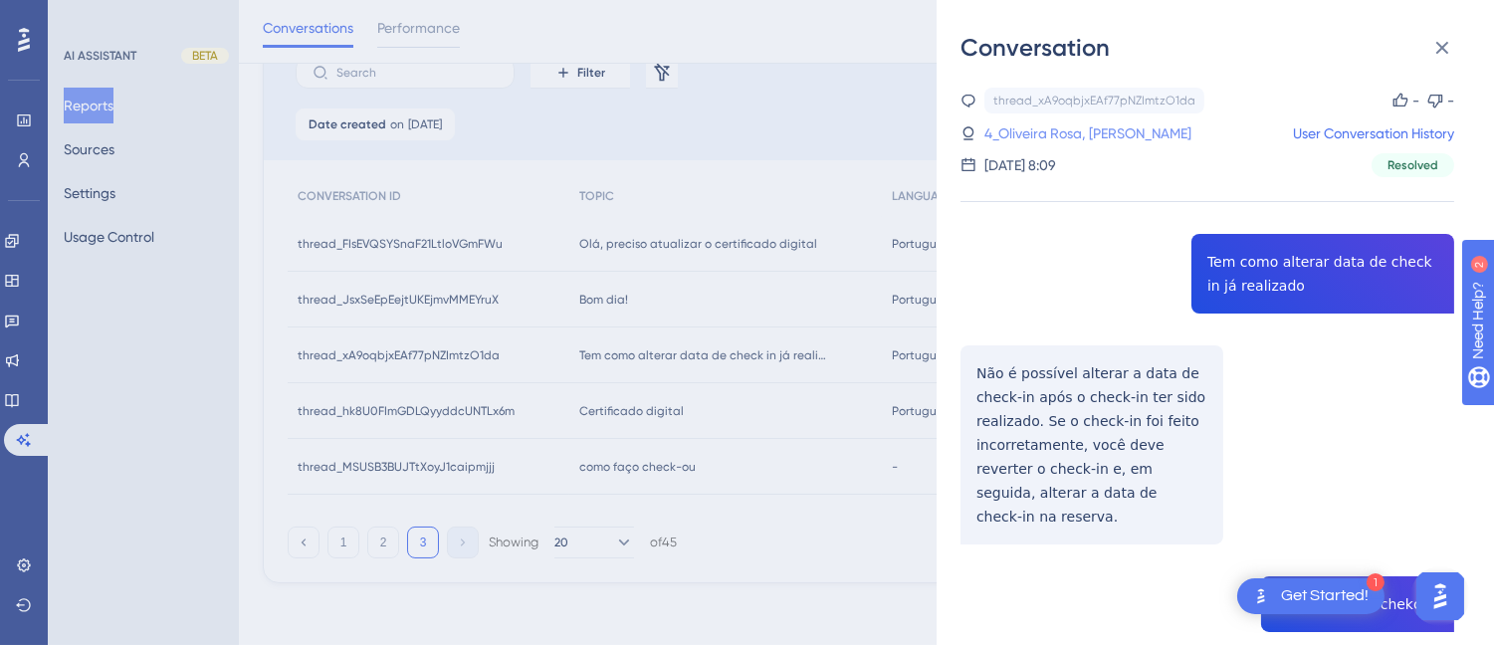
drag, startPoint x: 1110, startPoint y: 133, endPoint x: 1118, endPoint y: 249, distance: 115.7
click at [1110, 132] on link "4_Oliveira Rosa, Lorena" at bounding box center [1087, 133] width 207 height 24
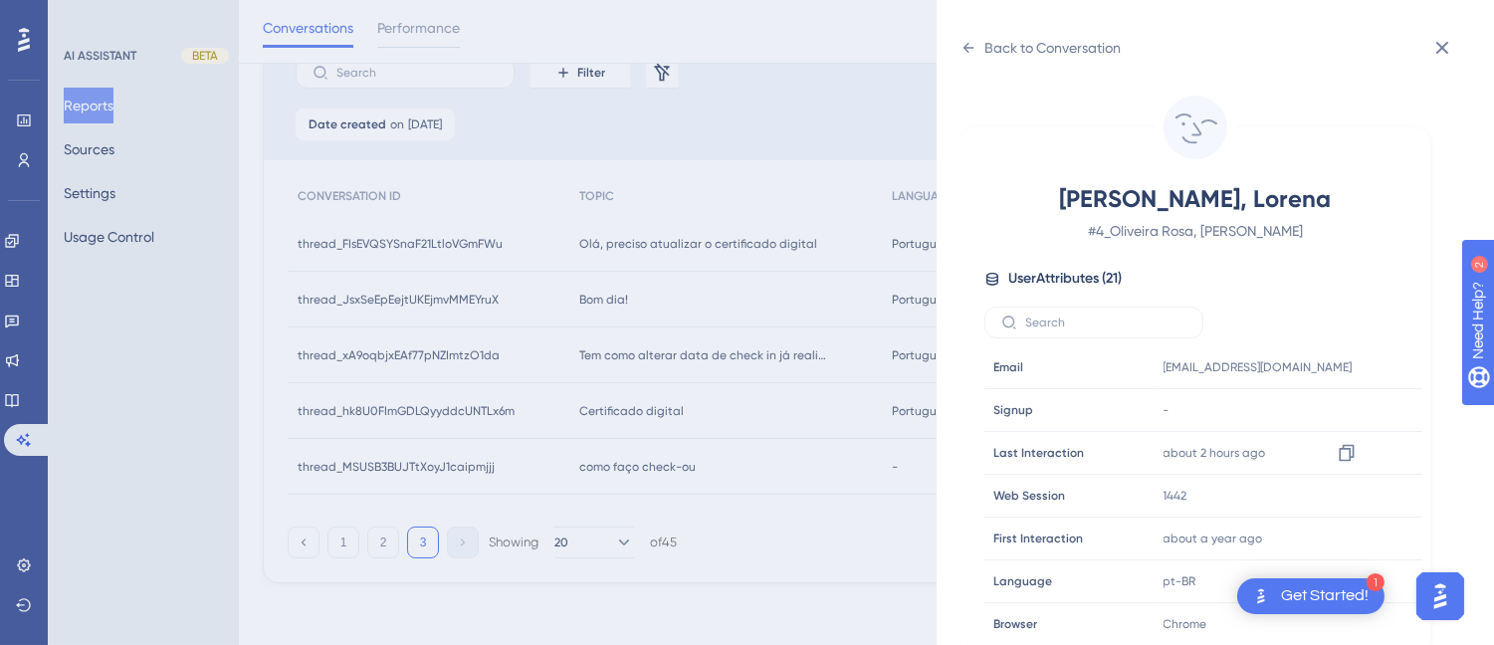
scroll to position [607, 0]
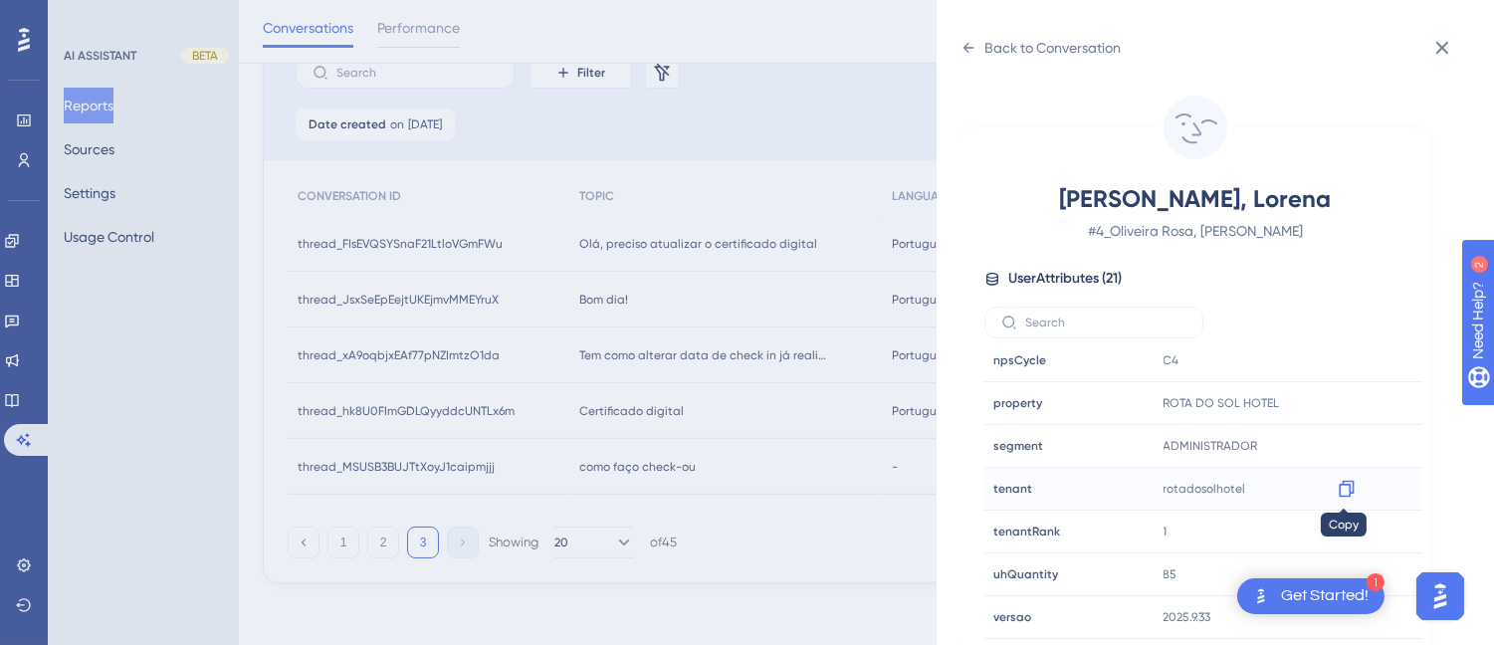
click at [1353, 486] on icon at bounding box center [1346, 489] width 20 height 20
click at [957, 47] on div "Back to Conversation Oliveira Rosa, Lorena # 4_Oliveira Rosa, Lorena User Attri…" at bounding box center [1214, 322] width 557 height 645
click at [967, 52] on icon at bounding box center [968, 48] width 11 height 10
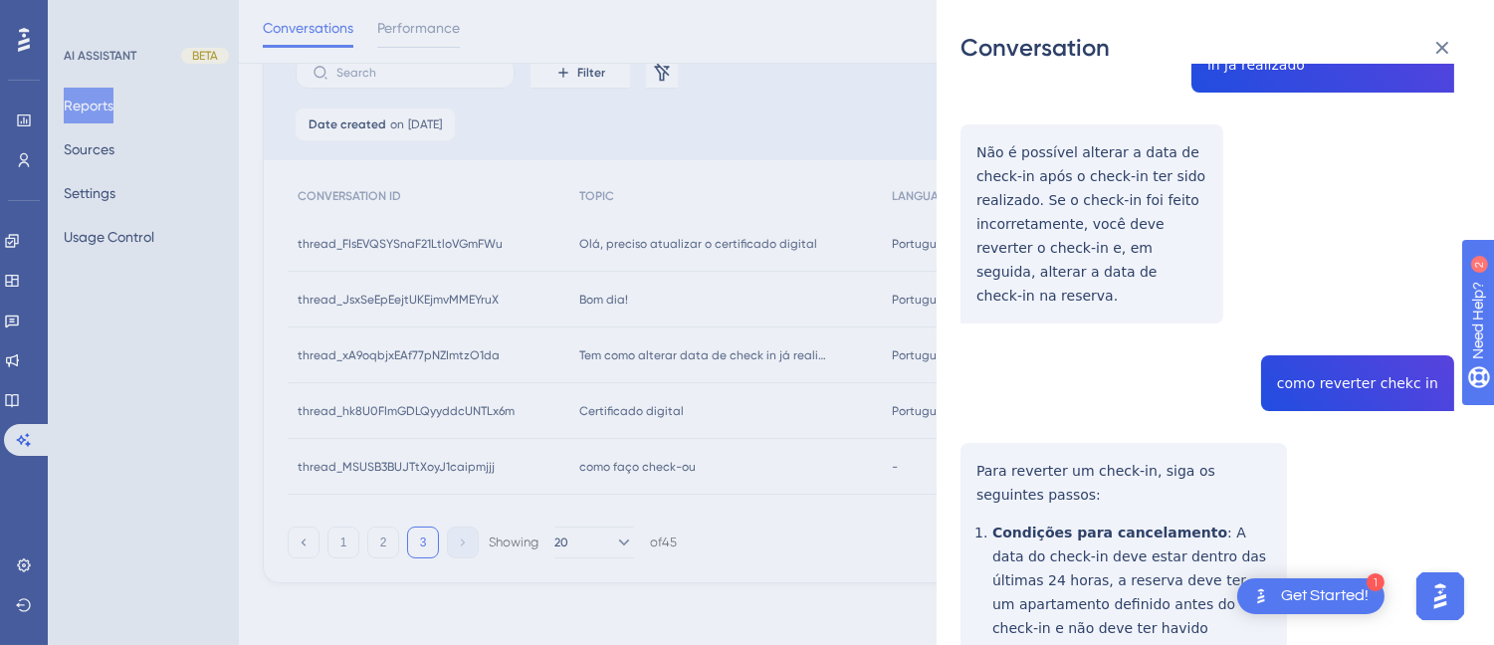
scroll to position [331, 0]
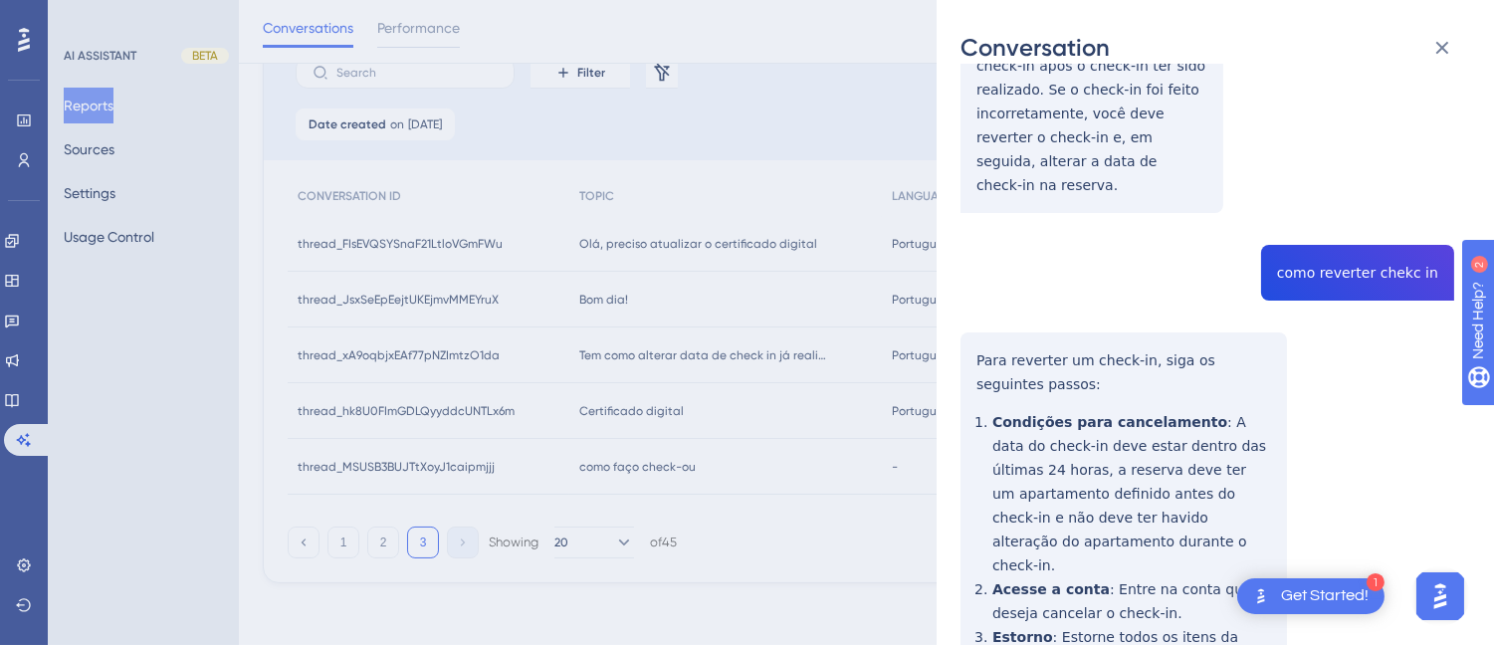
click at [1403, 259] on div "thread_xA9oqbjxEAf77pNZImtzO1da Copy - - 4_Oliveira Rosa, Lorena User Conversat…" at bounding box center [1207, 339] width 494 height 1167
drag, startPoint x: 1403, startPoint y: 259, endPoint x: 1114, endPoint y: 249, distance: 288.7
click at [1115, 249] on div "thread_xA9oqbjxEAf77pNZImtzO1da Copy - - 4_Oliveira Rosa, Lorena User Conversat…" at bounding box center [1207, 339] width 494 height 1167
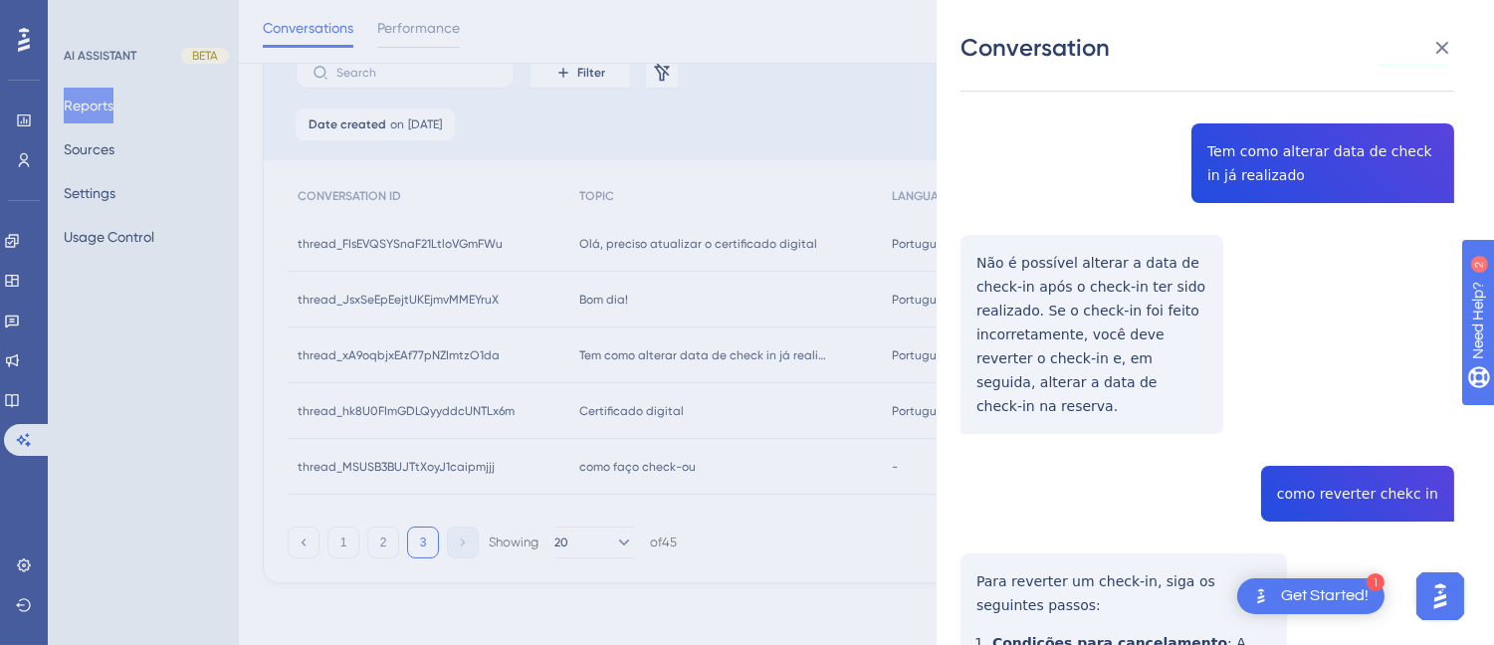
scroll to position [442, 0]
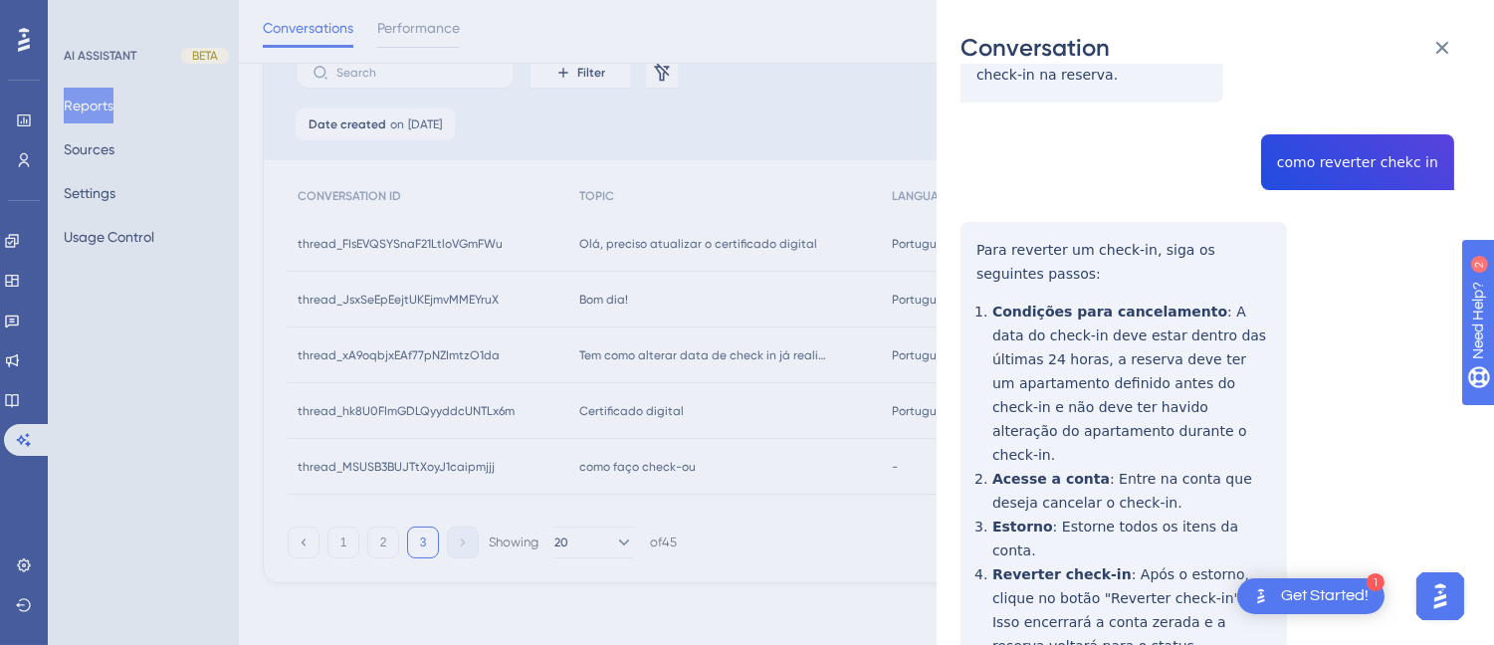
click at [975, 214] on div "thread_xA9oqbjxEAf77pNZImtzO1da Copy - - 4_Oliveira Rosa, Lorena User Conversat…" at bounding box center [1207, 229] width 494 height 1167
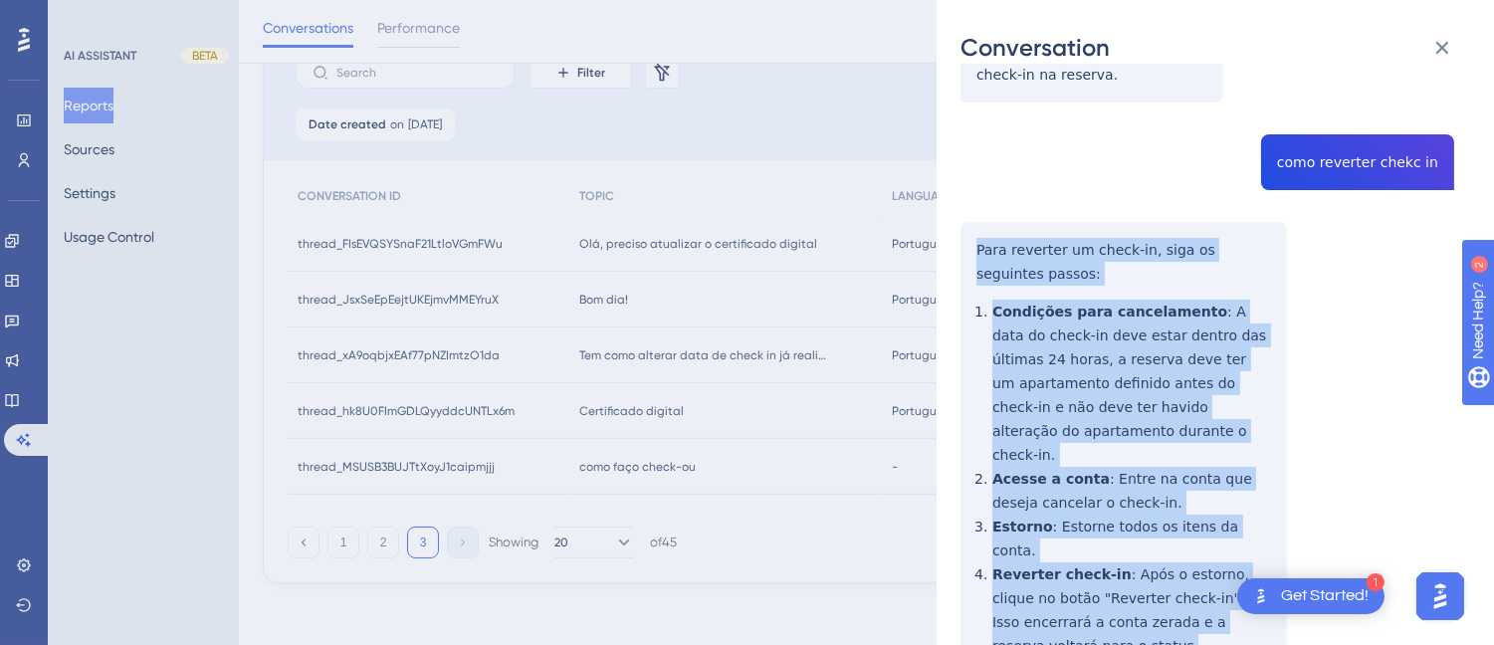
drag, startPoint x: 975, startPoint y: 214, endPoint x: 1127, endPoint y: 611, distance: 425.2
click at [1127, 611] on div "thread_xA9oqbjxEAf77pNZImtzO1da Copy - - 4_Oliveira Rosa, Lorena User Conversat…" at bounding box center [1207, 229] width 494 height 1167
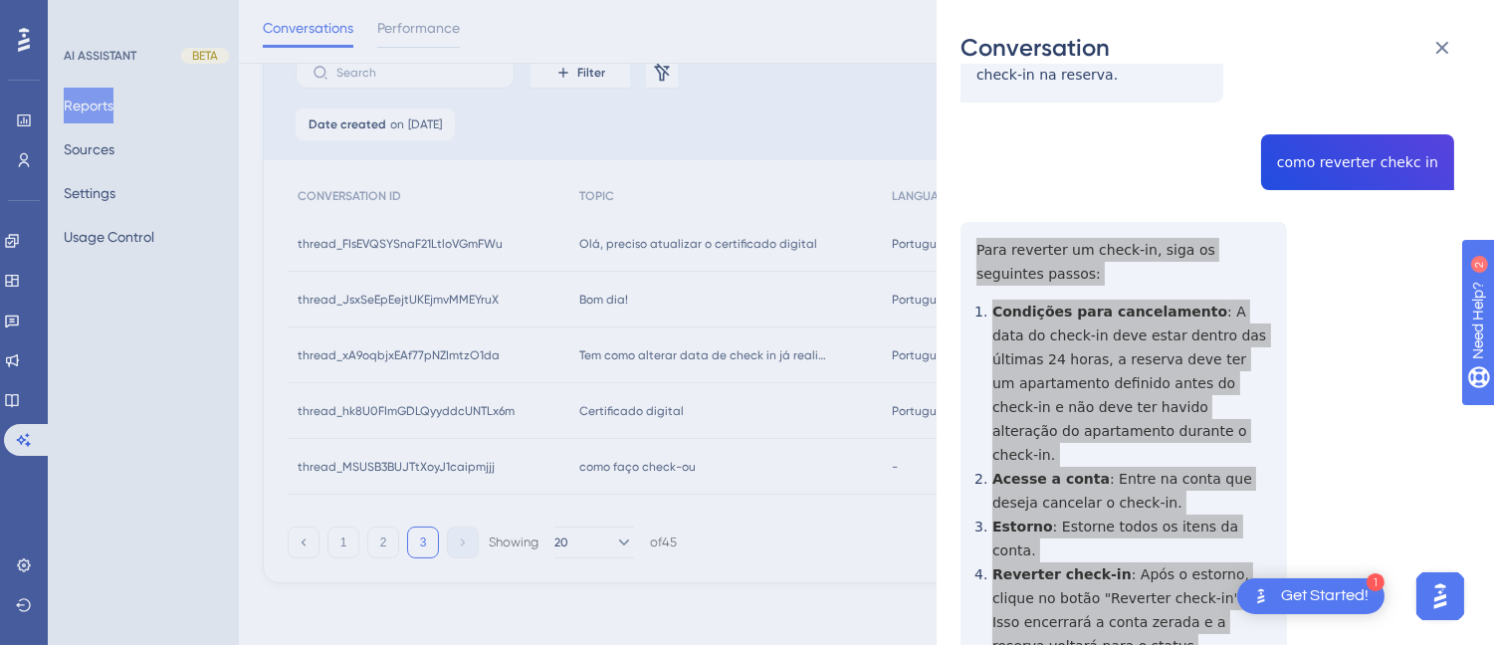
scroll to position [0, 0]
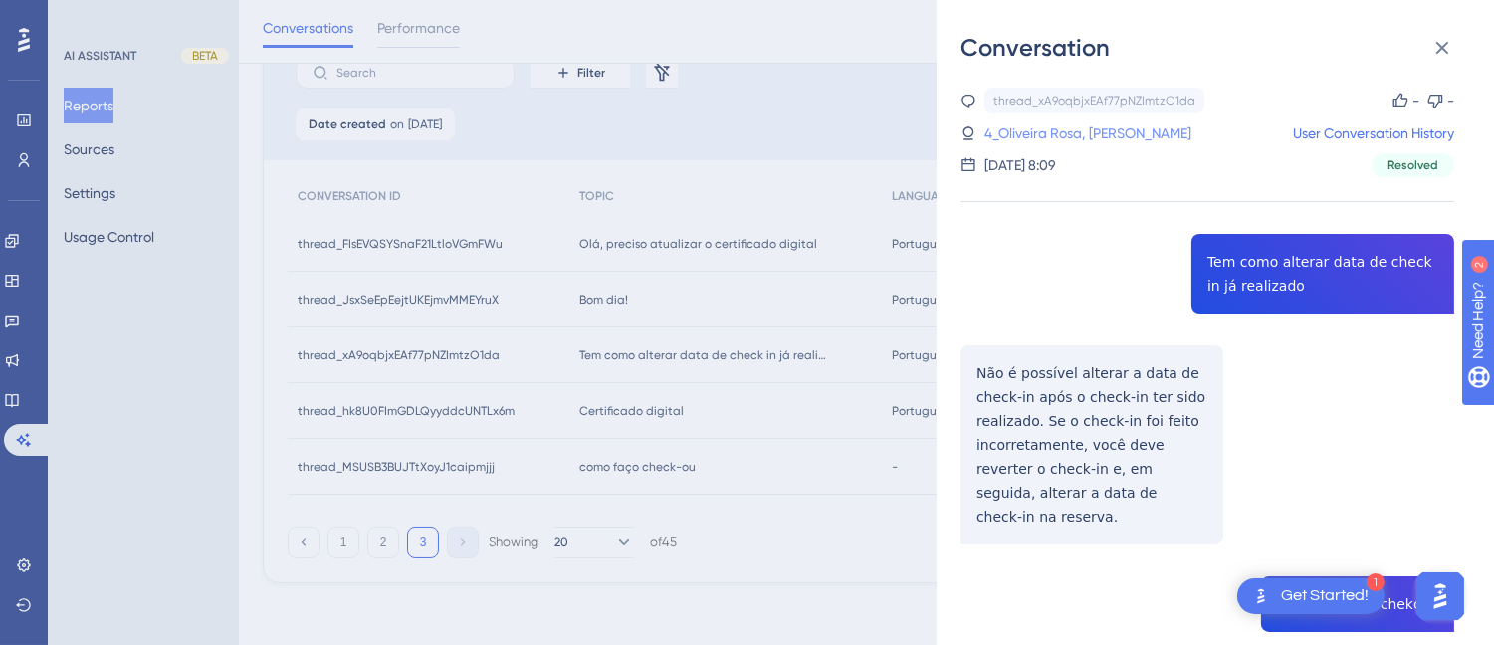
click at [1006, 131] on link "4_Oliveira Rosa, Lorena" at bounding box center [1087, 133] width 207 height 24
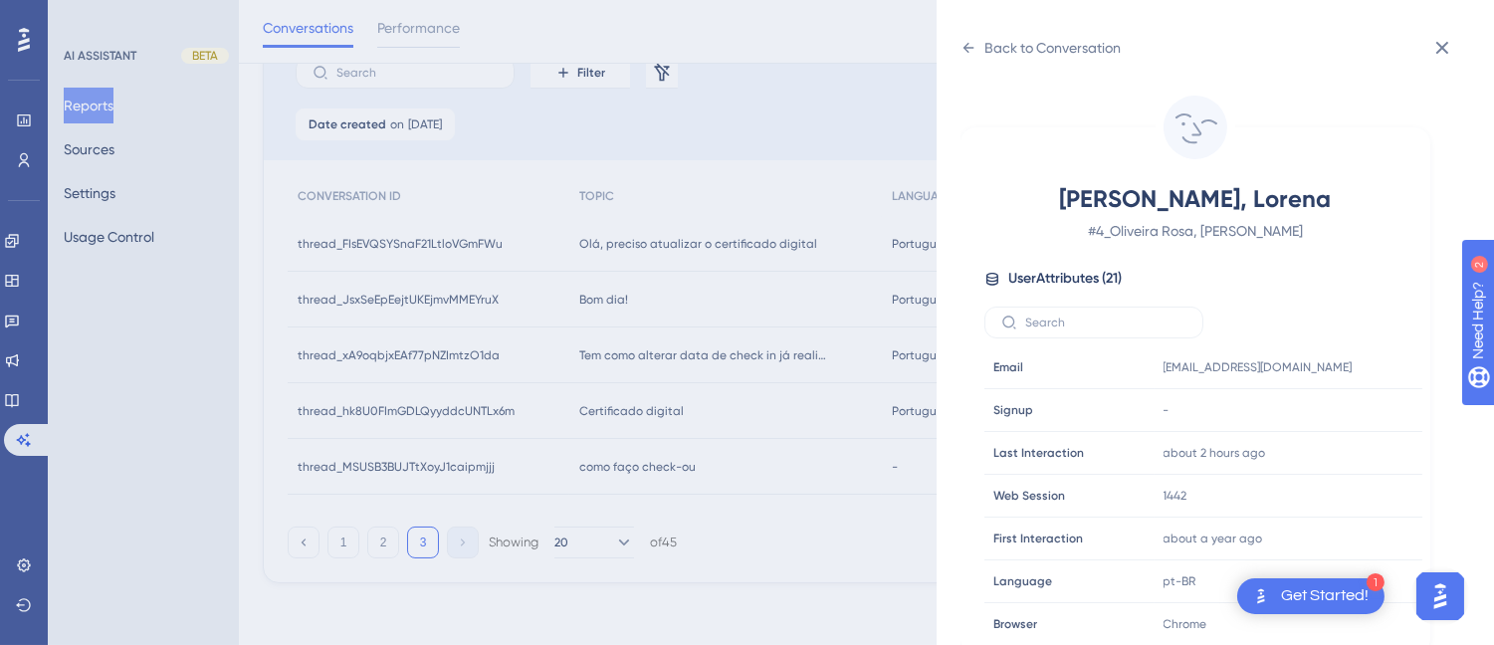
scroll to position [607, 0]
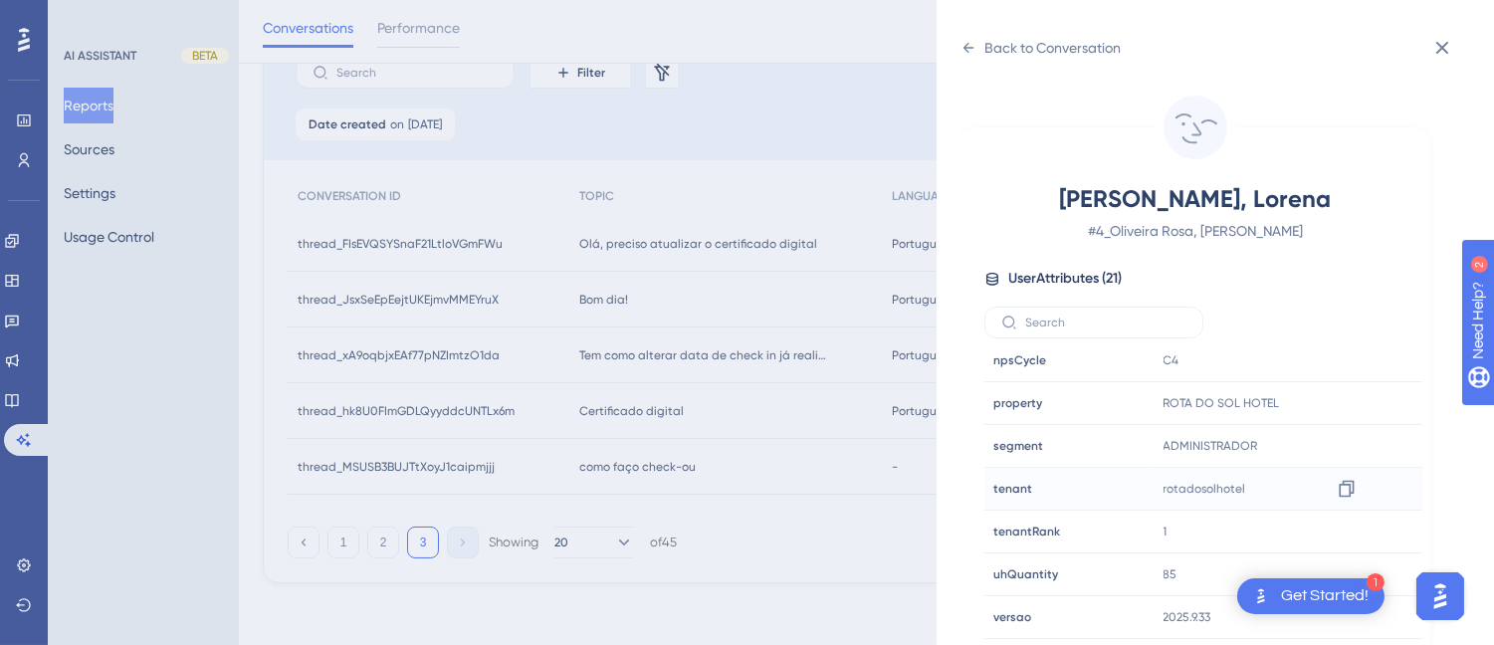
click at [1360, 491] on div "rotadosolhotel Copy rotadosolhotel" at bounding box center [1262, 489] width 215 height 40
click at [1339, 488] on icon at bounding box center [1346, 489] width 20 height 20
click at [977, 43] on div "Back to Conversation" at bounding box center [1040, 48] width 160 height 32
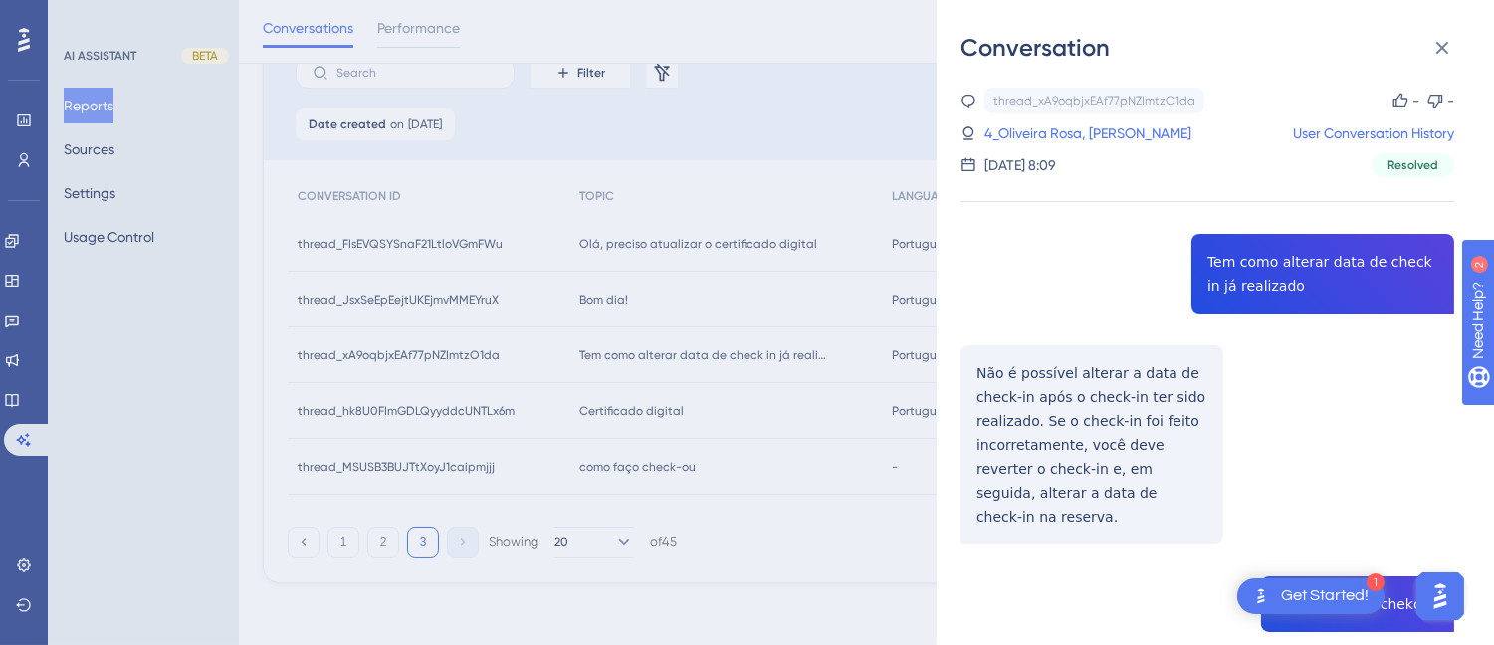
scroll to position [496, 0]
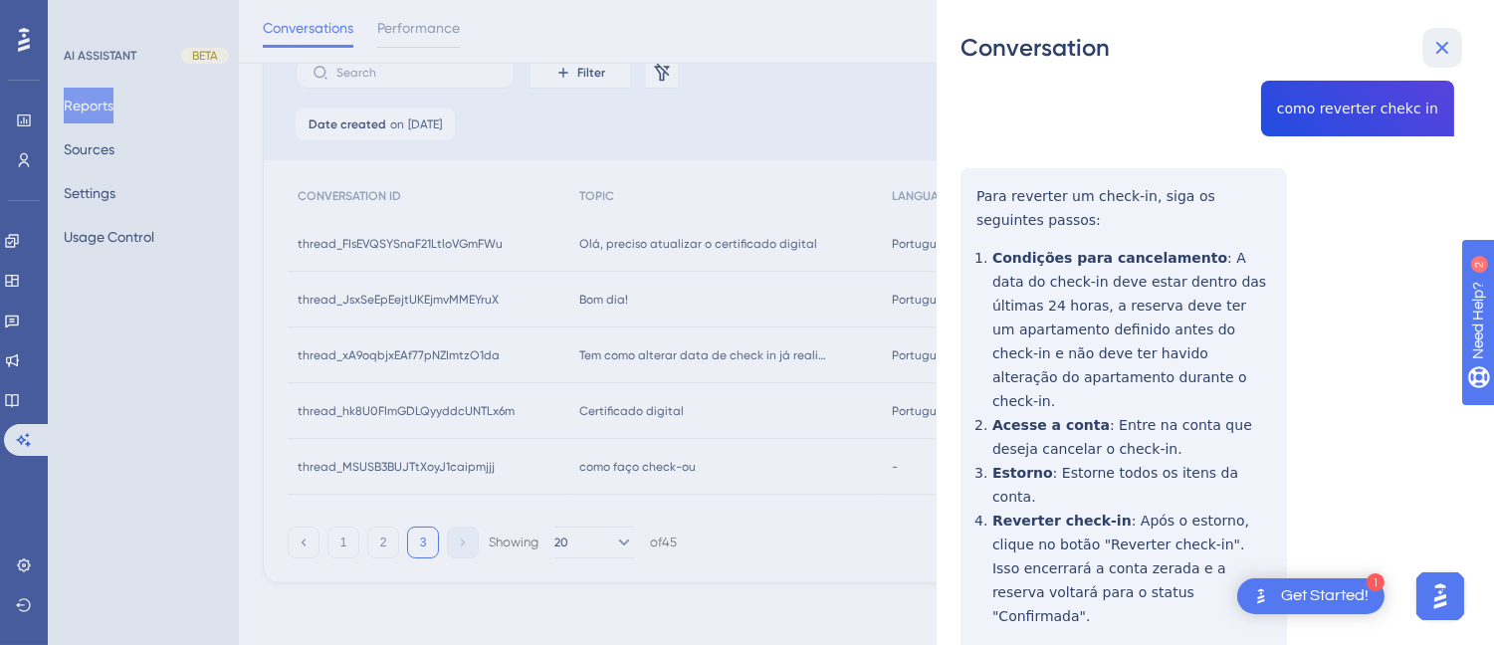
click at [1451, 46] on icon at bounding box center [1442, 48] width 24 height 24
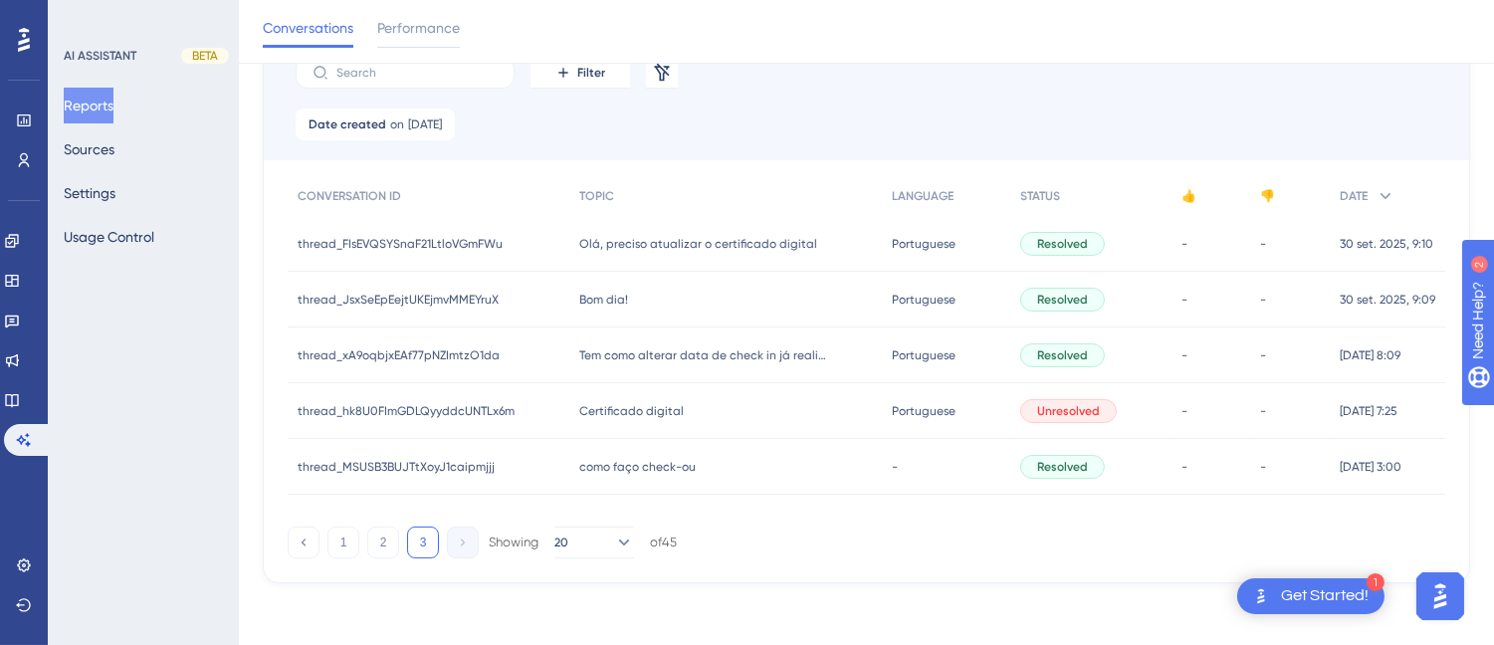
click at [637, 424] on div "Certificado digital Certificado digital" at bounding box center [725, 411] width 313 height 56
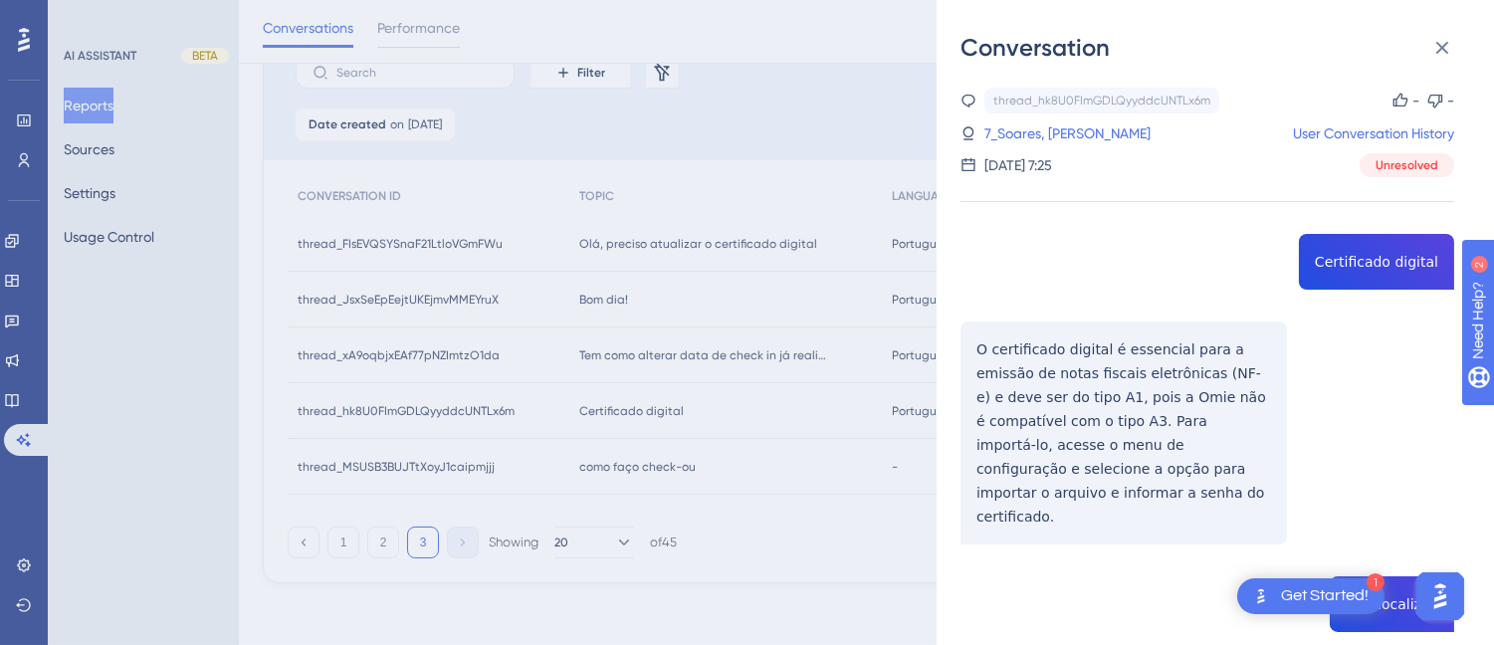
click at [1380, 257] on div "thread_hk8U0FImGDLQyyddcUNTLx6m Copy - - 7_Soares, Monica User Conversation His…" at bounding box center [1207, 527] width 494 height 879
click at [1381, 257] on div "thread_hk8U0FImGDLQyyddcUNTLx6m Copy - - 7_Soares, Monica User Conversation His…" at bounding box center [1207, 527] width 494 height 879
click at [1062, 349] on div "thread_hk8U0FImGDLQyyddcUNTLx6m Copy - - 7_Soares, Monica User Conversation His…" at bounding box center [1207, 527] width 494 height 879
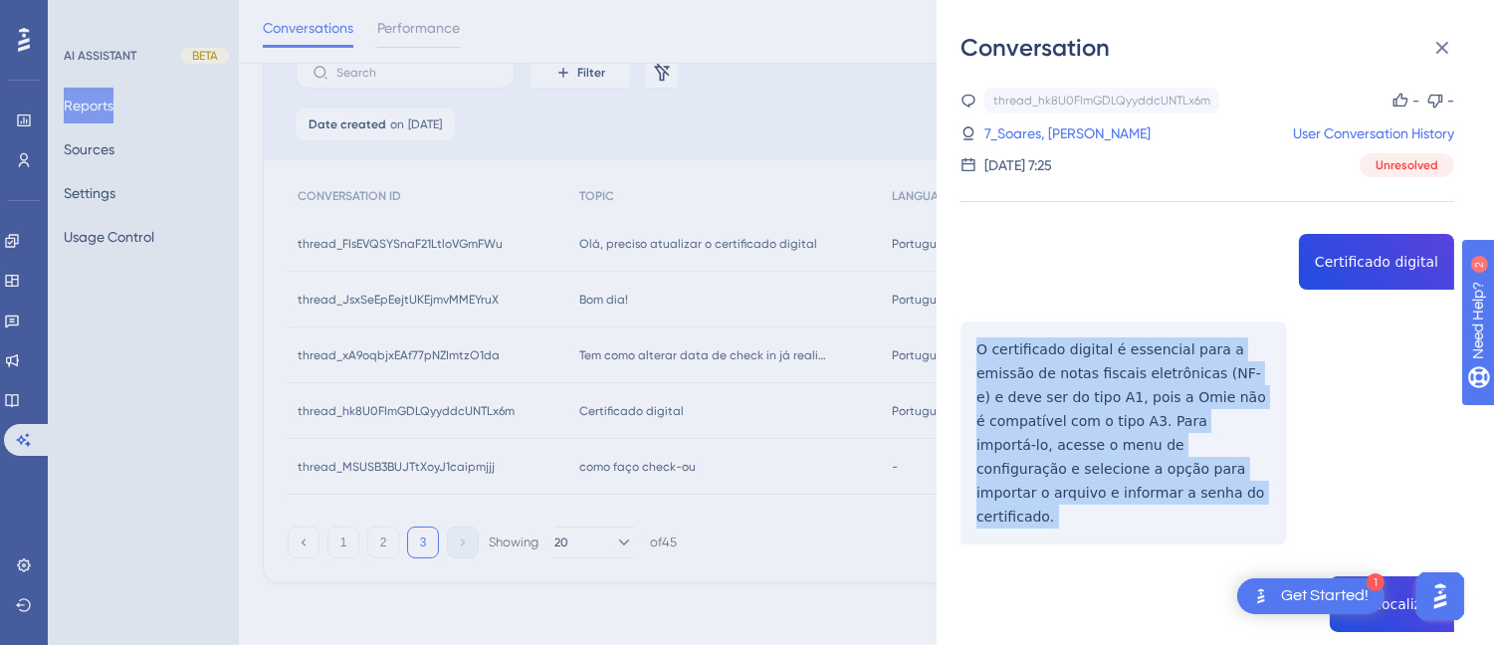
click at [1062, 349] on div "thread_hk8U0FImGDLQyyddcUNTLx6m Copy - - 7_Soares, Monica User Conversation His…" at bounding box center [1207, 527] width 494 height 879
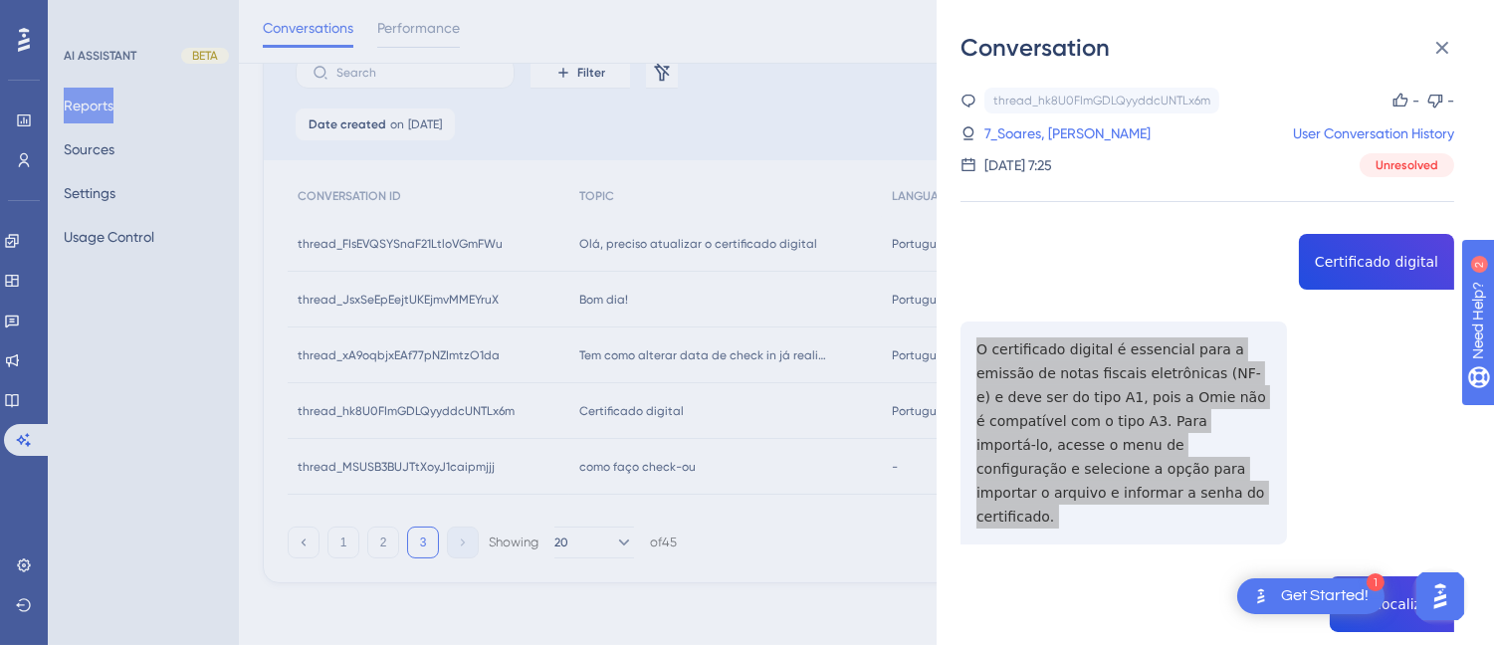
scroll to position [232, 0]
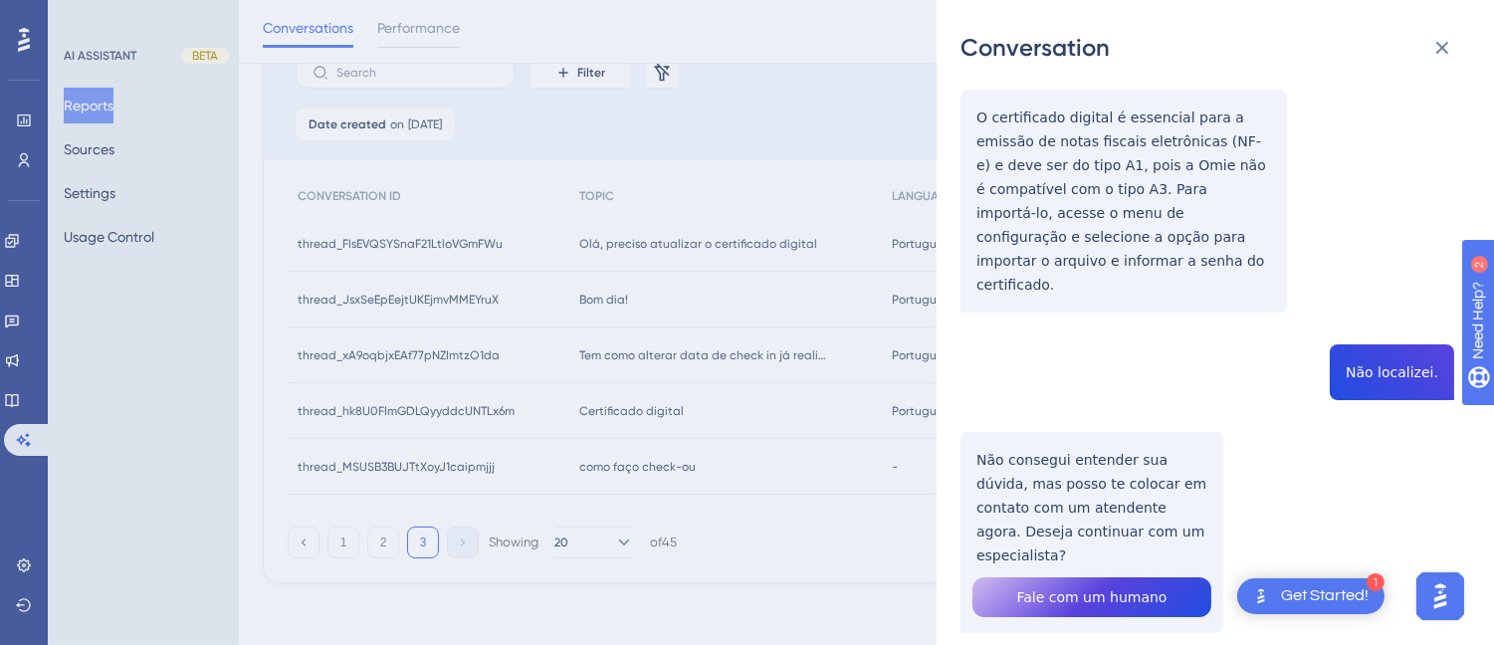
click at [1380, 322] on div "thread_hk8U0FImGDLQyyddcUNTLx6m Copy - - 7_Soares, Monica User Conversation His…" at bounding box center [1207, 295] width 494 height 879
click at [1381, 322] on div "thread_hk8U0FImGDLQyyddcUNTLx6m Copy - - 7_Soares, Monica User Conversation His…" at bounding box center [1207, 295] width 494 height 879
click at [1042, 372] on div "thread_hk8U0FImGDLQyyddcUNTLx6m Copy - - 7_Soares, Monica User Conversation His…" at bounding box center [1207, 295] width 494 height 879
click at [1060, 421] on div "thread_hk8U0FImGDLQyyddcUNTLx6m Copy - - 7_Soares, Monica User Conversation His…" at bounding box center [1207, 295] width 494 height 879
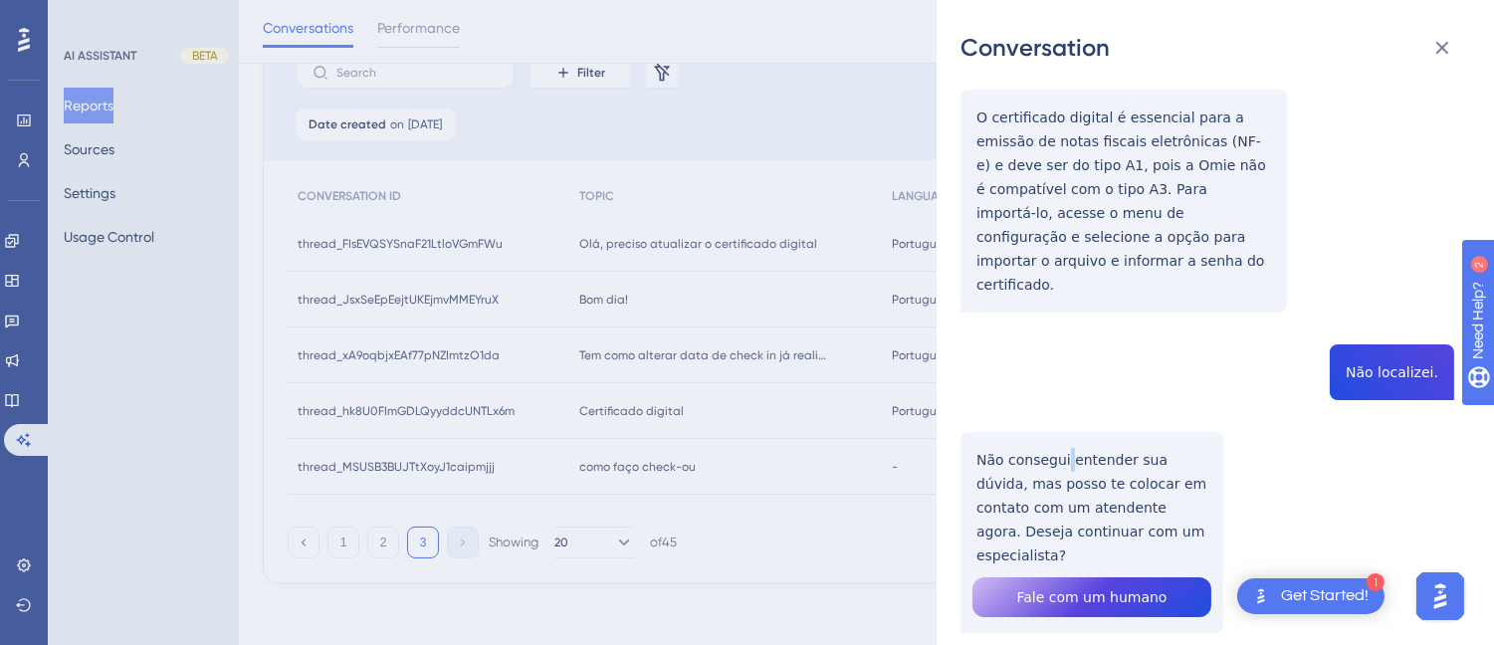
click at [1060, 421] on div "thread_hk8U0FImGDLQyyddcUNTLx6m Copy - - 7_Soares, Monica User Conversation His…" at bounding box center [1207, 295] width 494 height 879
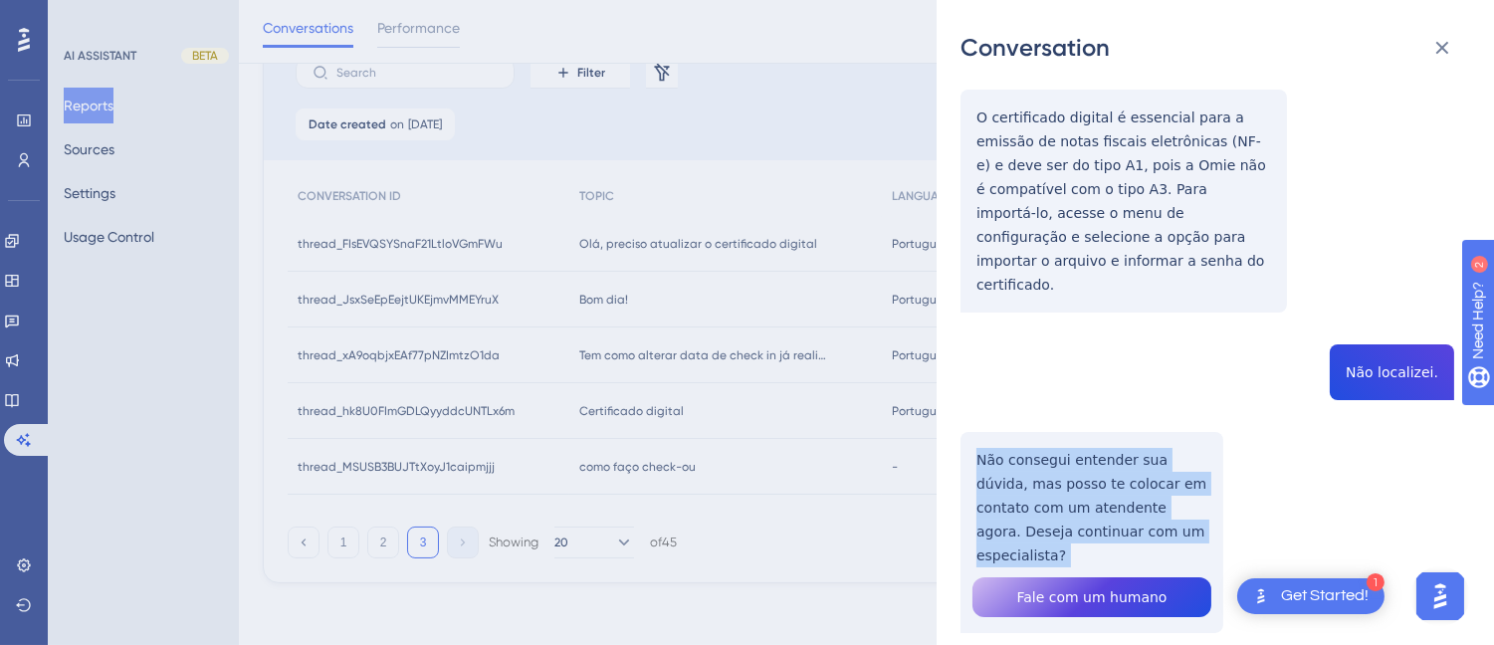
click at [1060, 421] on div "thread_hk8U0FImGDLQyyddcUNTLx6m Copy - - 7_Soares, Monica User Conversation His…" at bounding box center [1207, 295] width 494 height 879
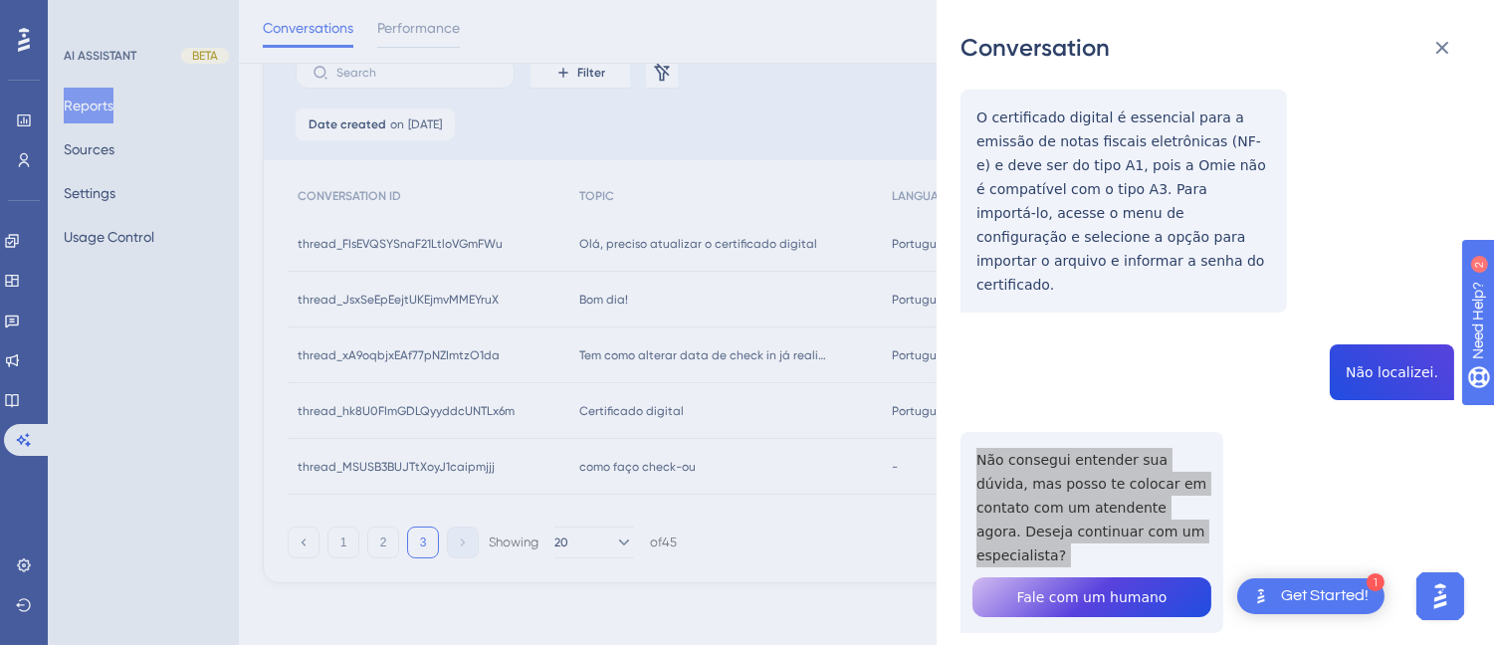
scroll to position [0, 0]
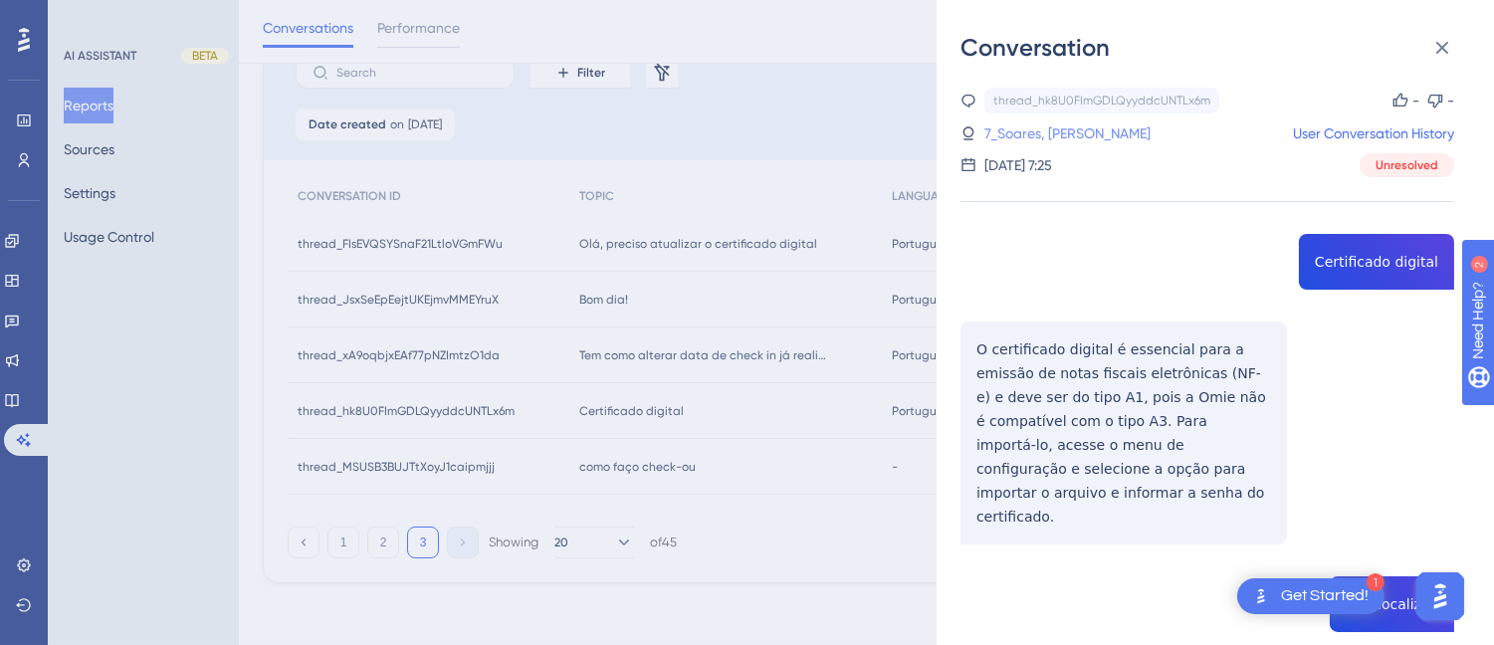
click at [1026, 129] on link "7_Soares, Monica" at bounding box center [1067, 133] width 166 height 24
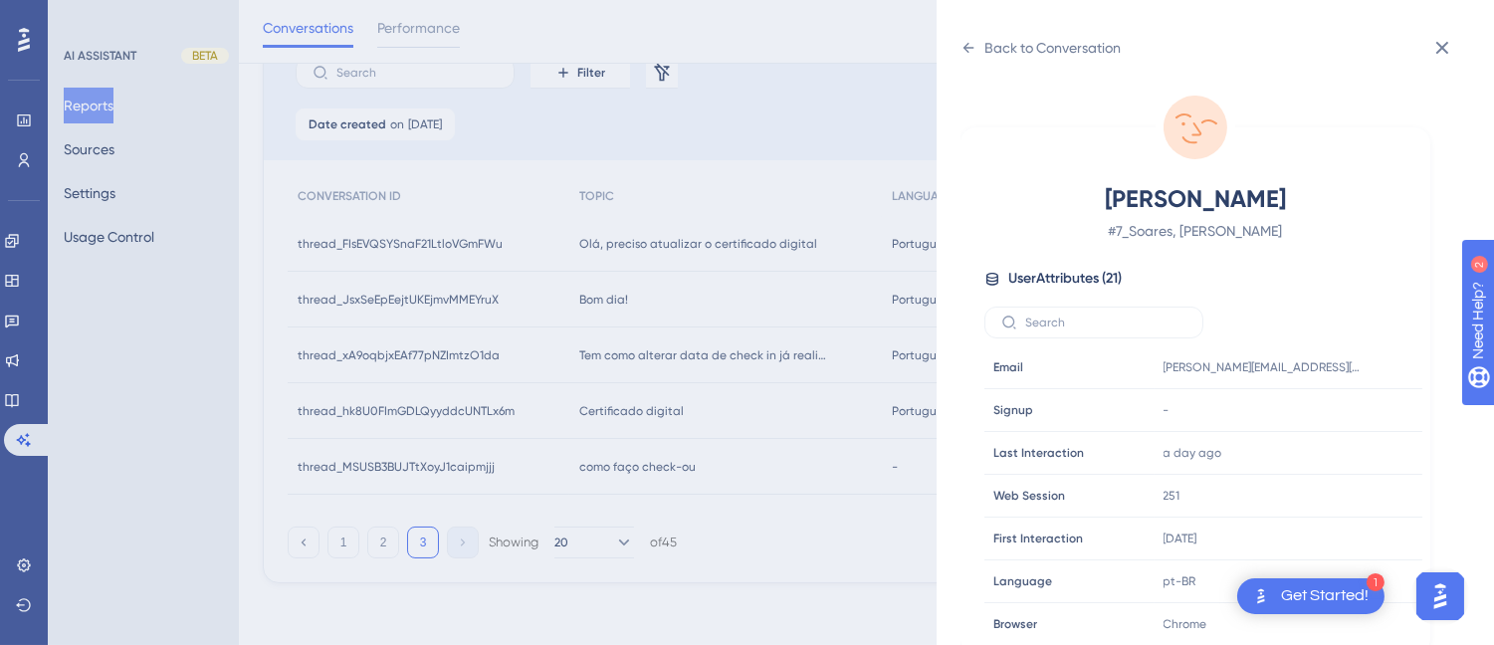
scroll to position [607, 0]
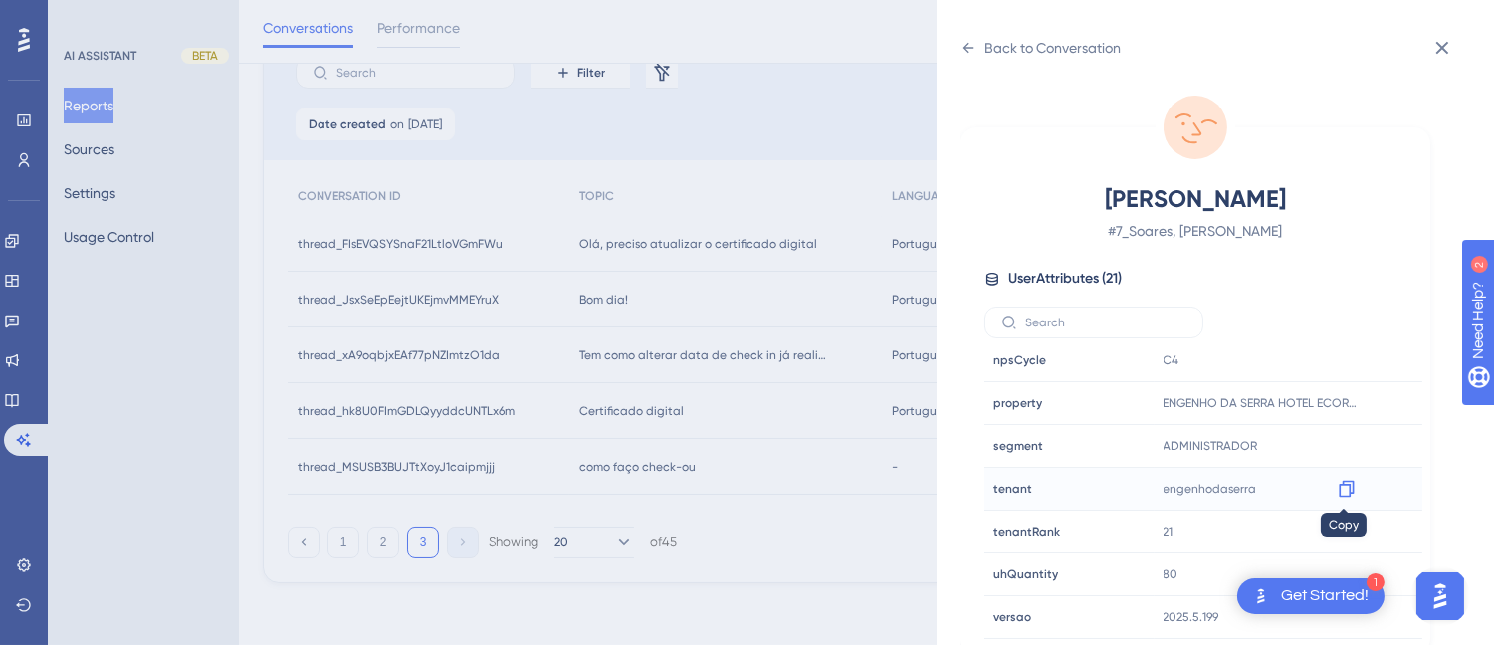
click at [1345, 489] on icon at bounding box center [1346, 489] width 20 height 20
click at [986, 45] on div "Back to Conversation" at bounding box center [1052, 48] width 136 height 24
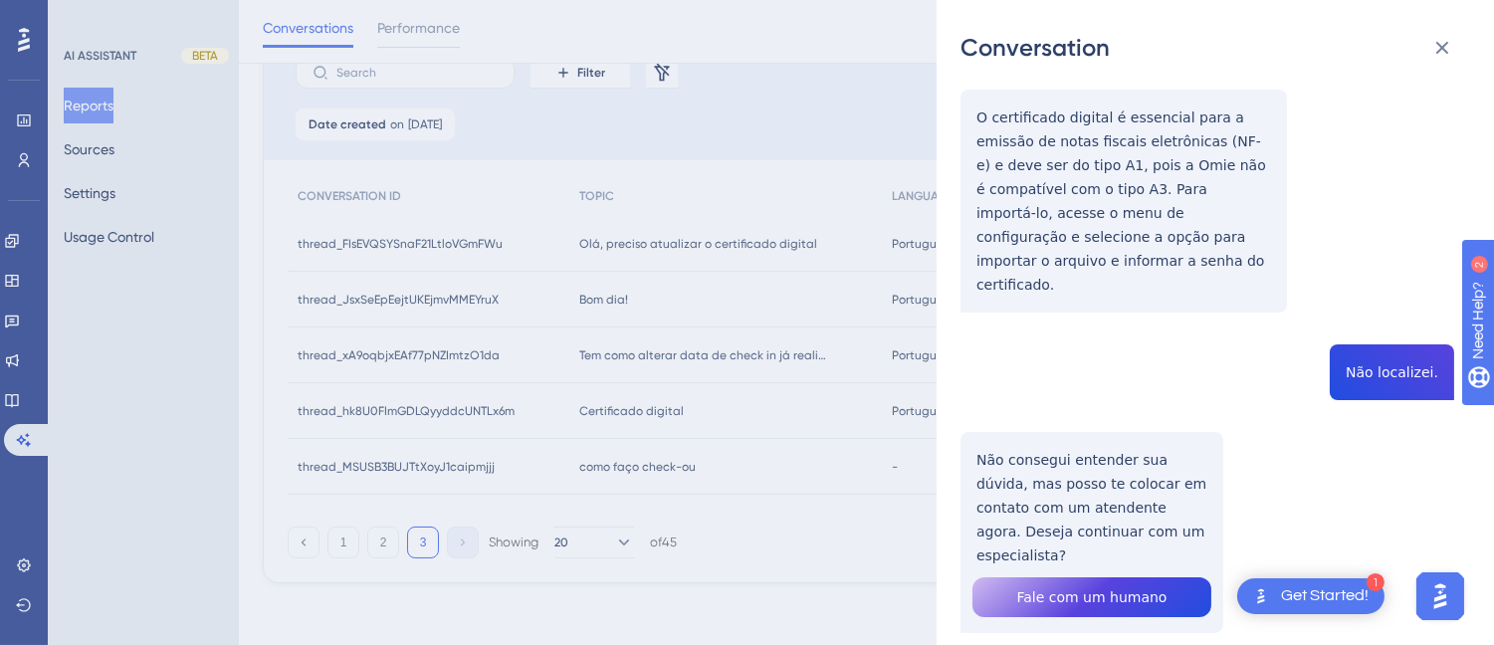
scroll to position [0, 0]
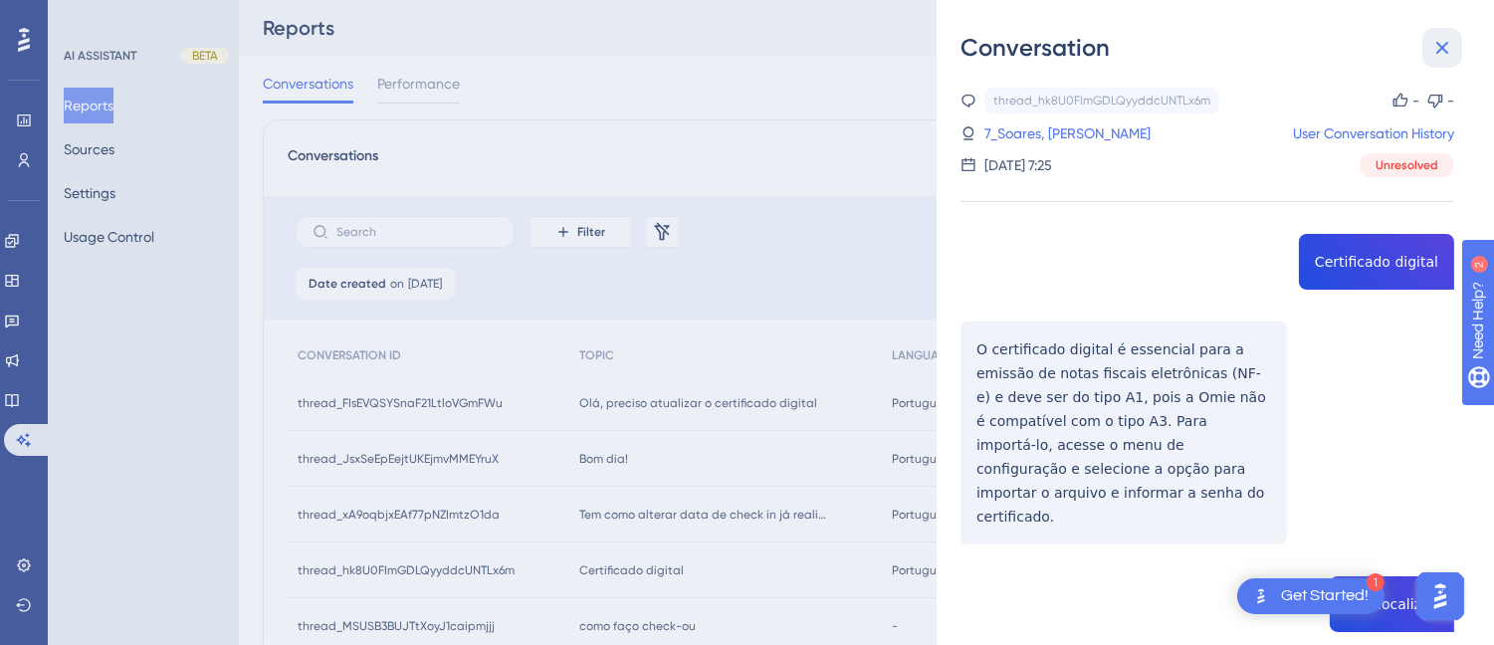
drag, startPoint x: 1440, startPoint y: 33, endPoint x: 749, endPoint y: 262, distance: 727.5
click at [1441, 33] on button at bounding box center [1442, 48] width 40 height 40
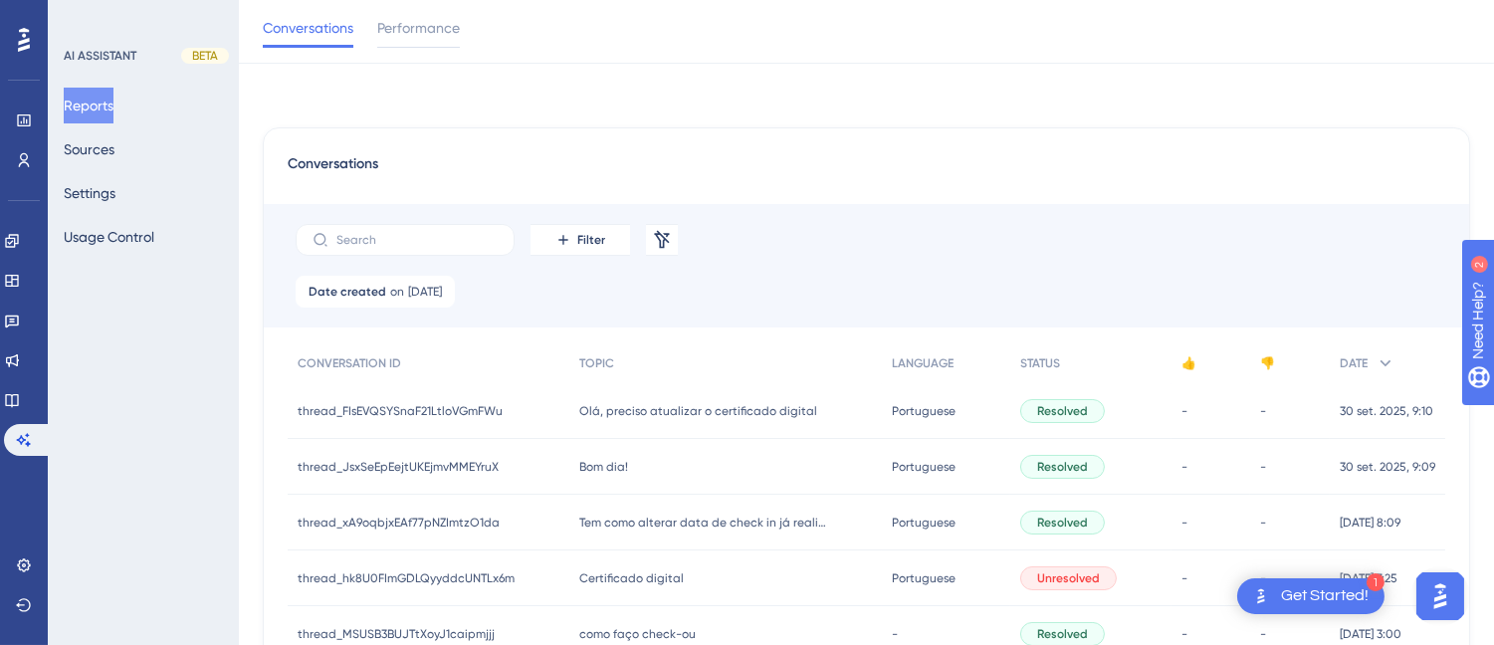
scroll to position [160, 0]
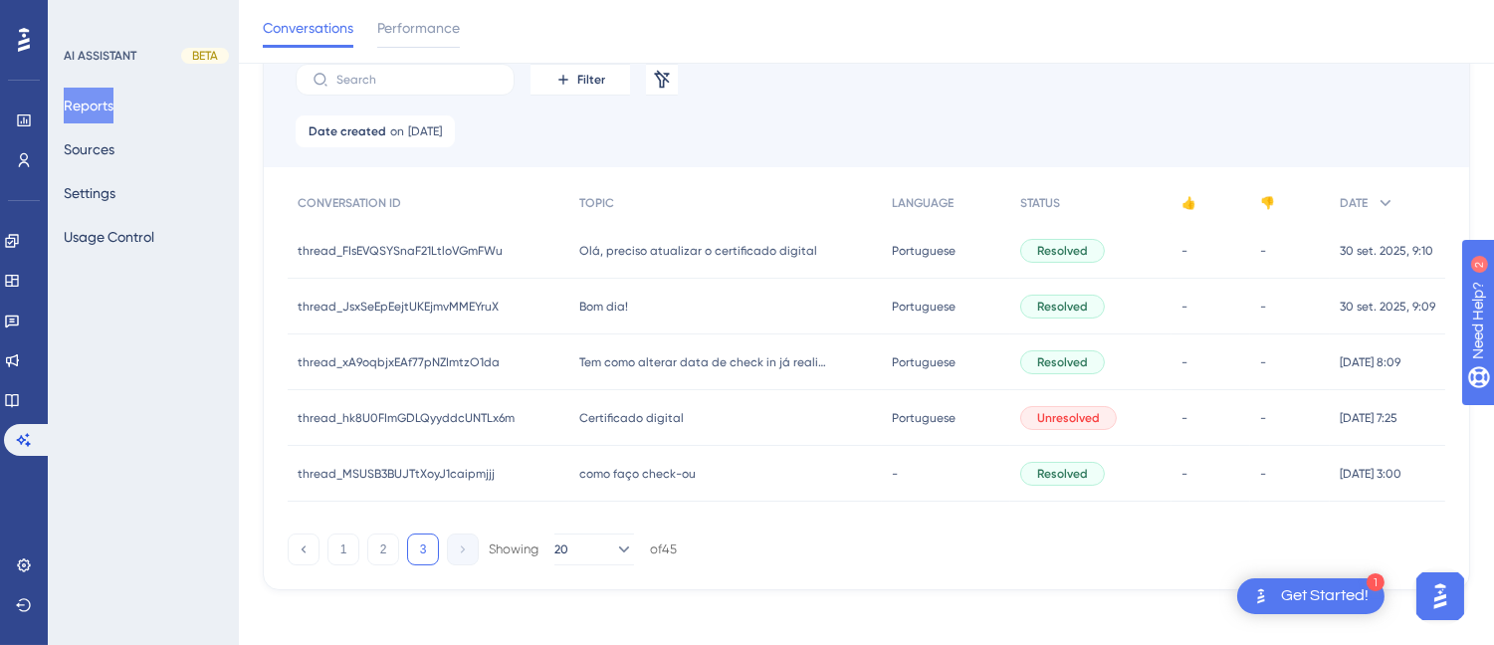
drag, startPoint x: 630, startPoint y: 474, endPoint x: 942, endPoint y: 433, distance: 315.1
click at [633, 475] on span "como faço check-ou" at bounding box center [637, 474] width 116 height 16
click at [658, 466] on span "como faço check-ou" at bounding box center [637, 474] width 116 height 16
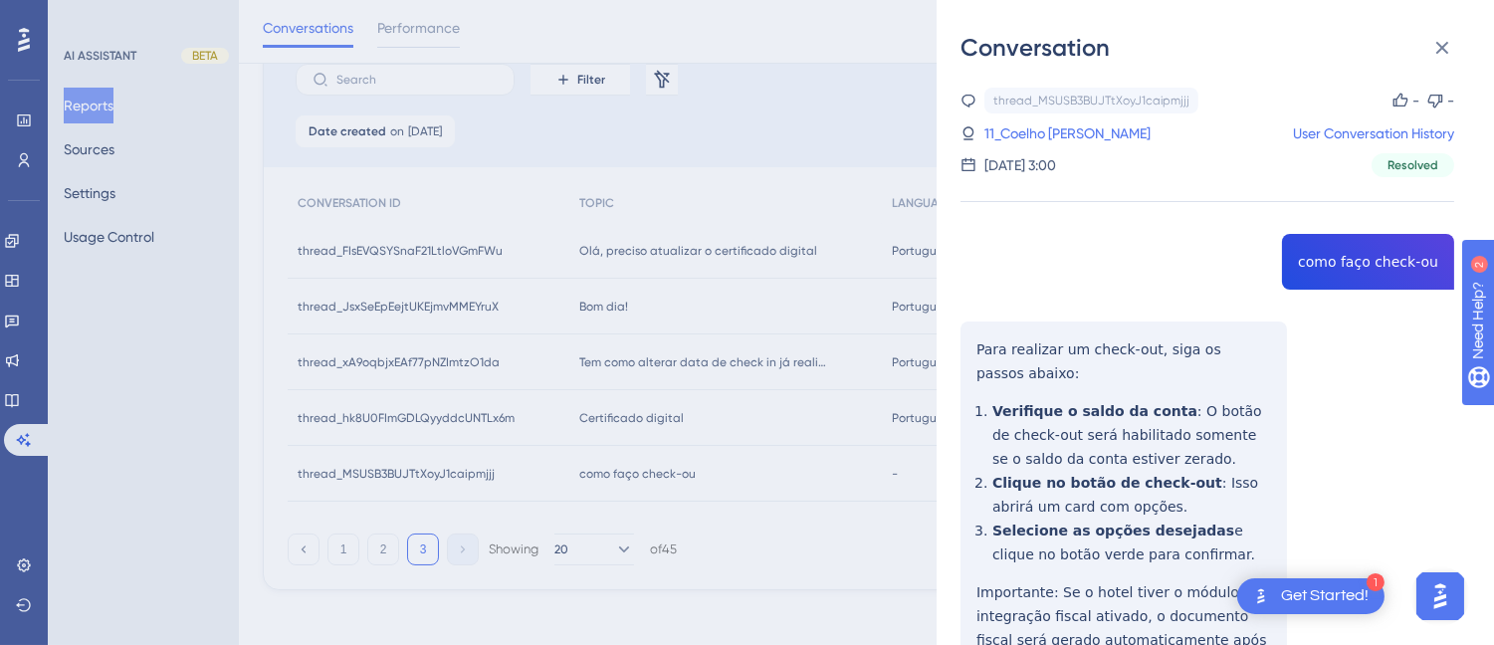
click at [1324, 260] on div "thread_MSUSB3BUJTtXoyJ1caipmjjj Copy - - 11_Coelho Mello, Angelo User Conversat…" at bounding box center [1207, 440] width 494 height 705
click at [956, 335] on div "Conversation thread_MSUSB3BUJTtXoyJ1caipmjjj Copy - - 11_Coelho Mello, Angelo U…" at bounding box center [1214, 322] width 557 height 645
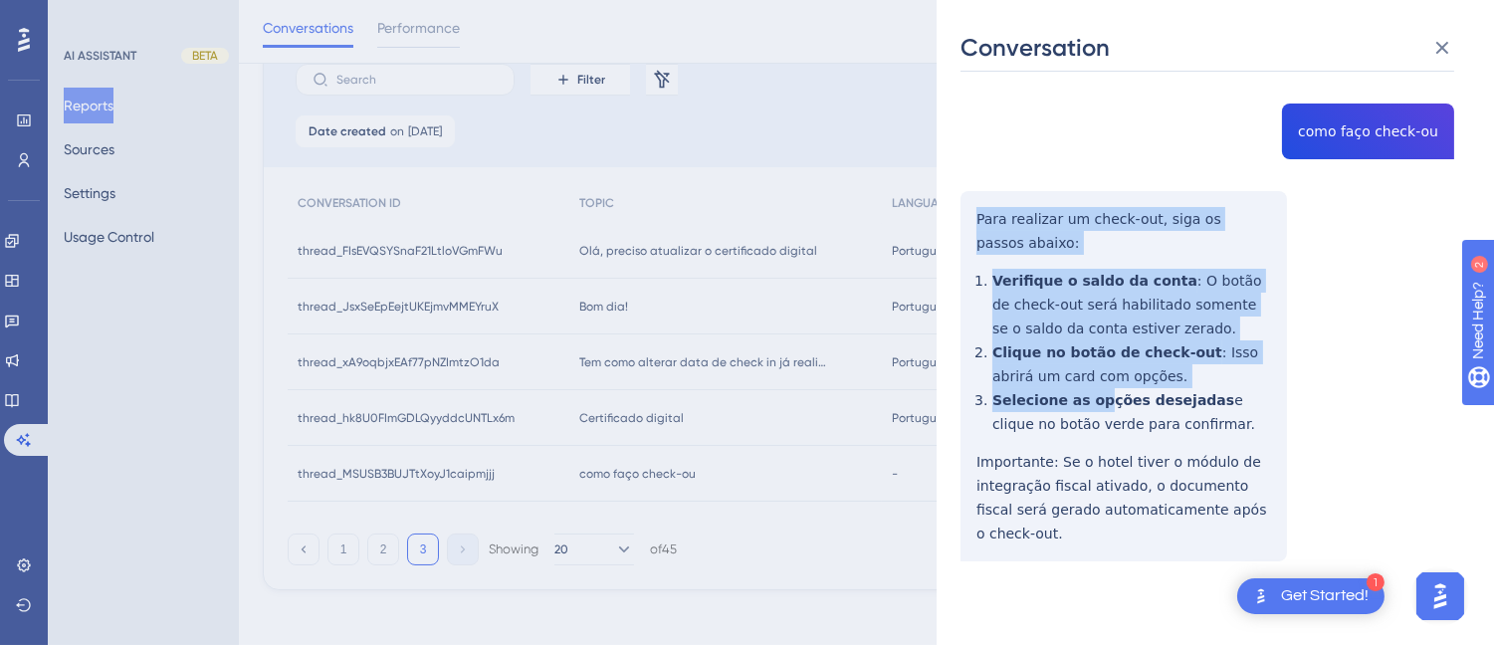
scroll to position [167, 0]
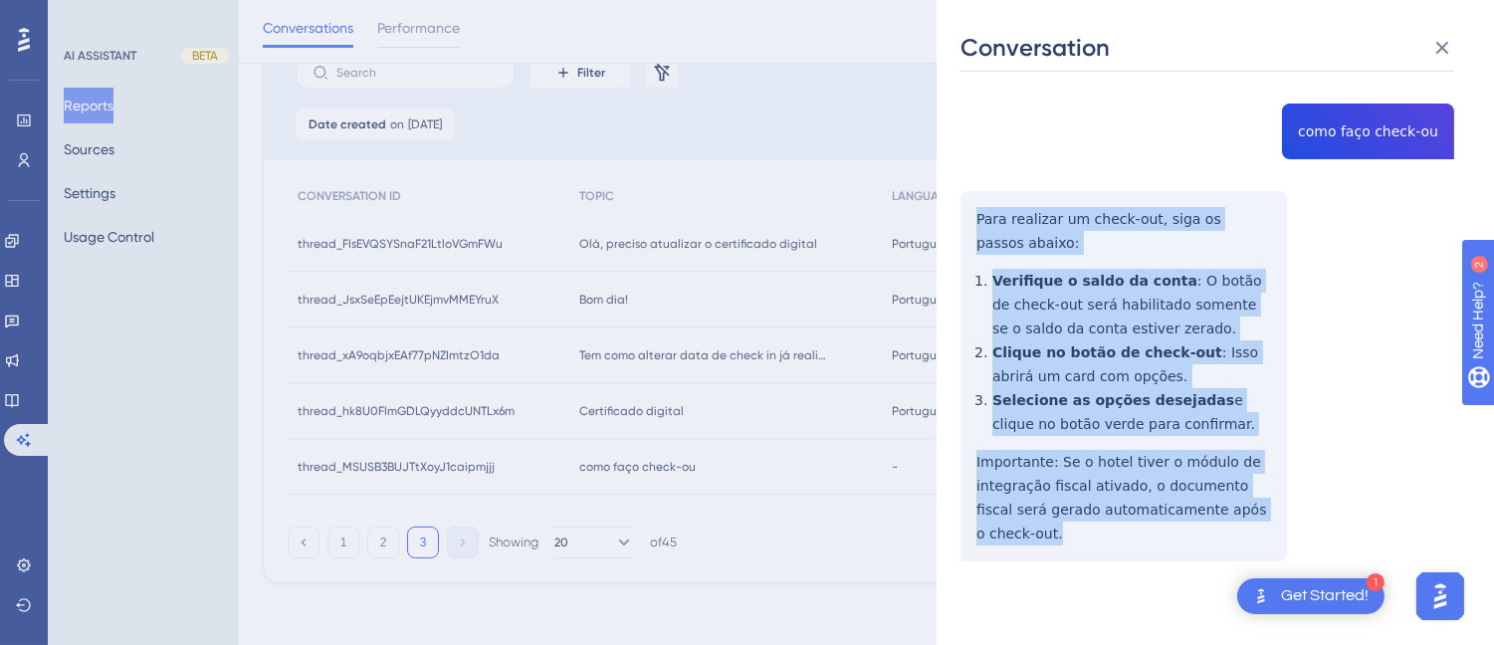
drag, startPoint x: 1011, startPoint y: 356, endPoint x: 1120, endPoint y: 474, distance: 160.5
click at [1137, 537] on div "thread_MSUSB3BUJTtXoyJ1caipmjjj Copy - - 11_Coelho Mello, Angelo User Conversat…" at bounding box center [1207, 309] width 494 height 705
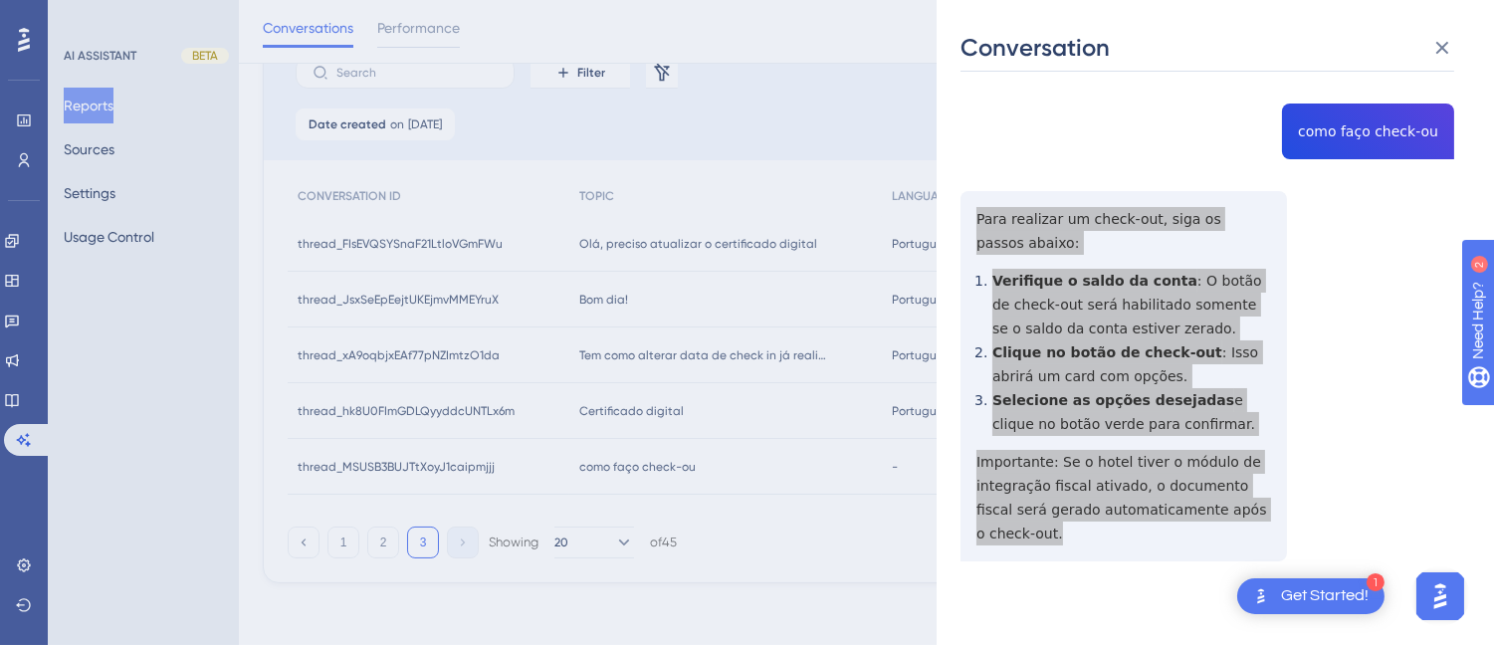
scroll to position [0, 0]
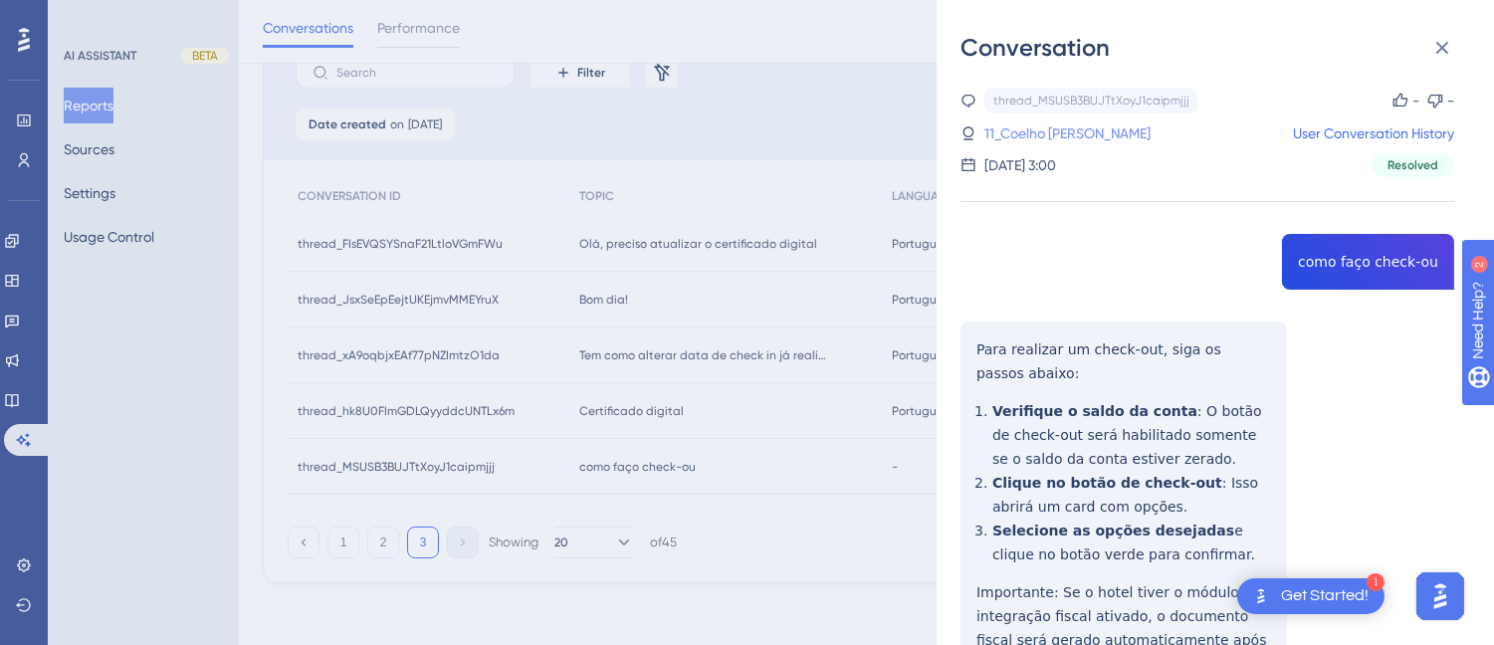
click at [1036, 139] on link "11_Coelho Mello, Angelo" at bounding box center [1067, 133] width 166 height 24
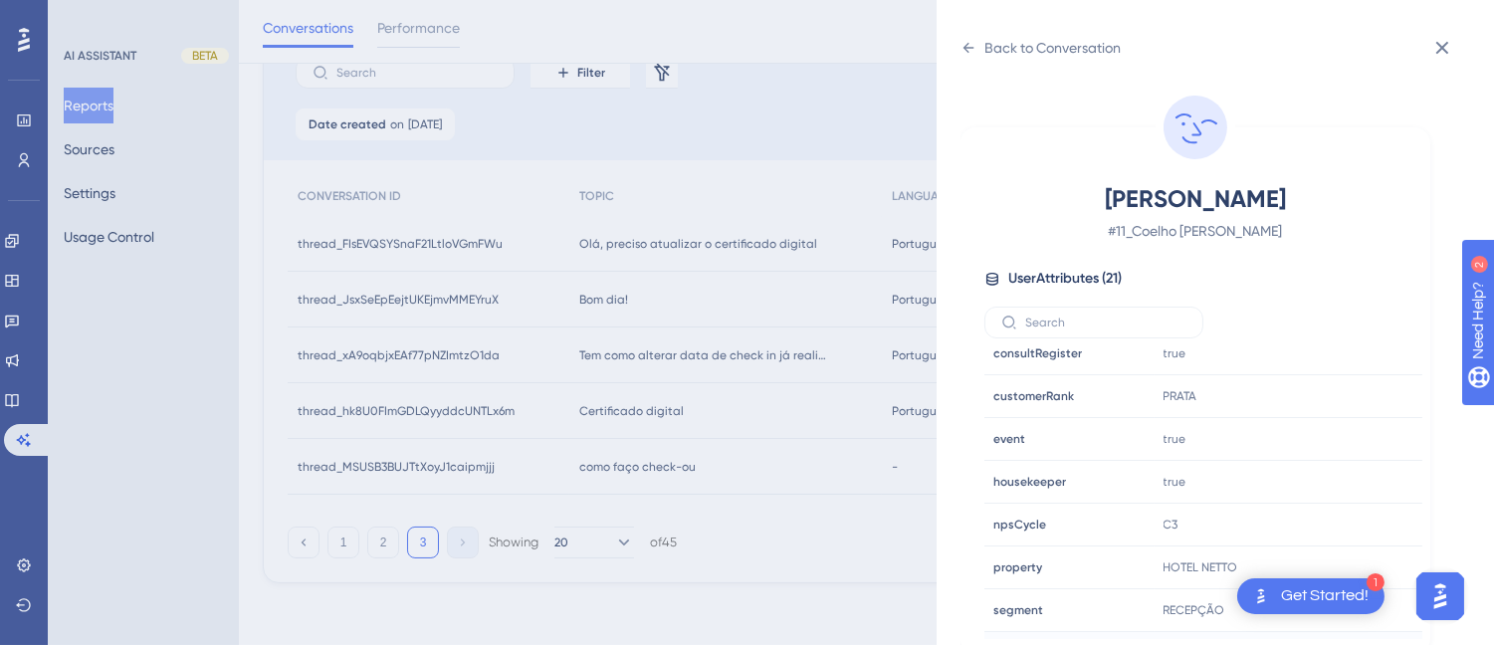
scroll to position [607, 0]
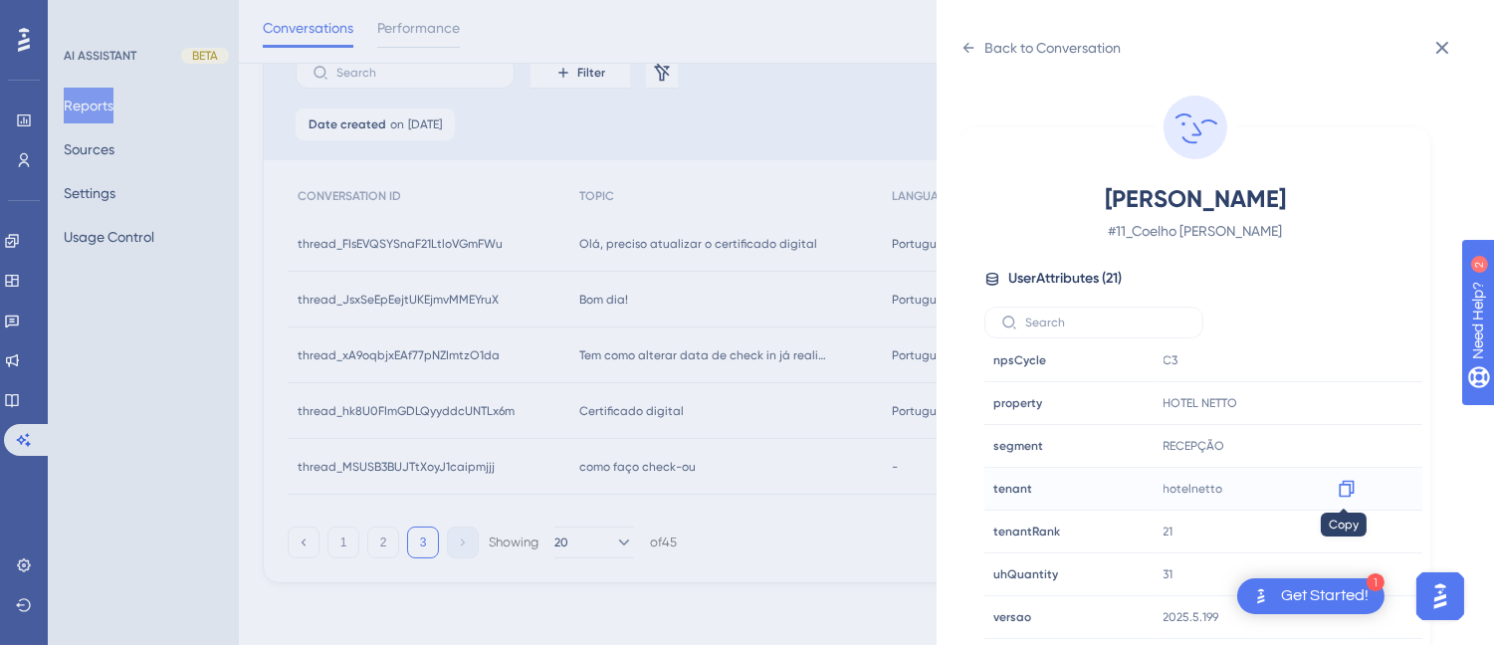
click at [1347, 489] on icon at bounding box center [1346, 489] width 20 height 20
click at [967, 51] on icon at bounding box center [968, 48] width 11 height 10
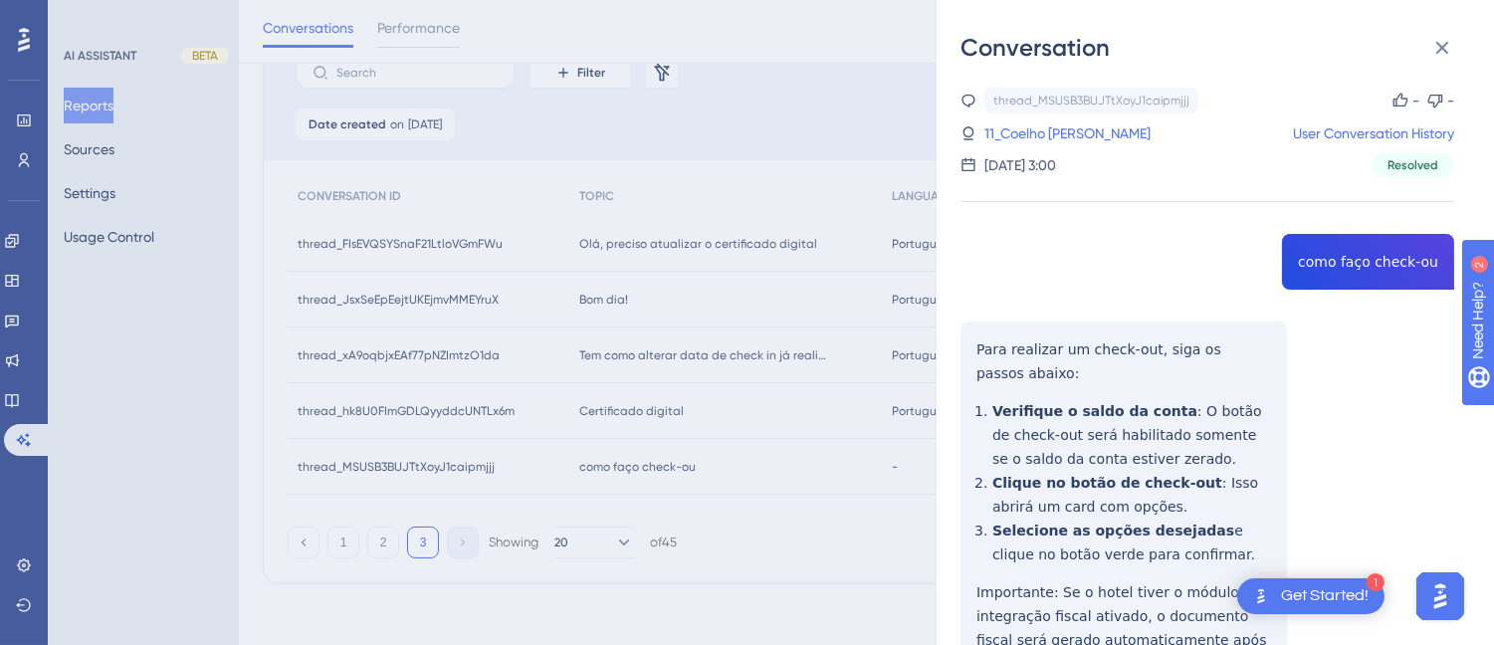
scroll to position [130, 0]
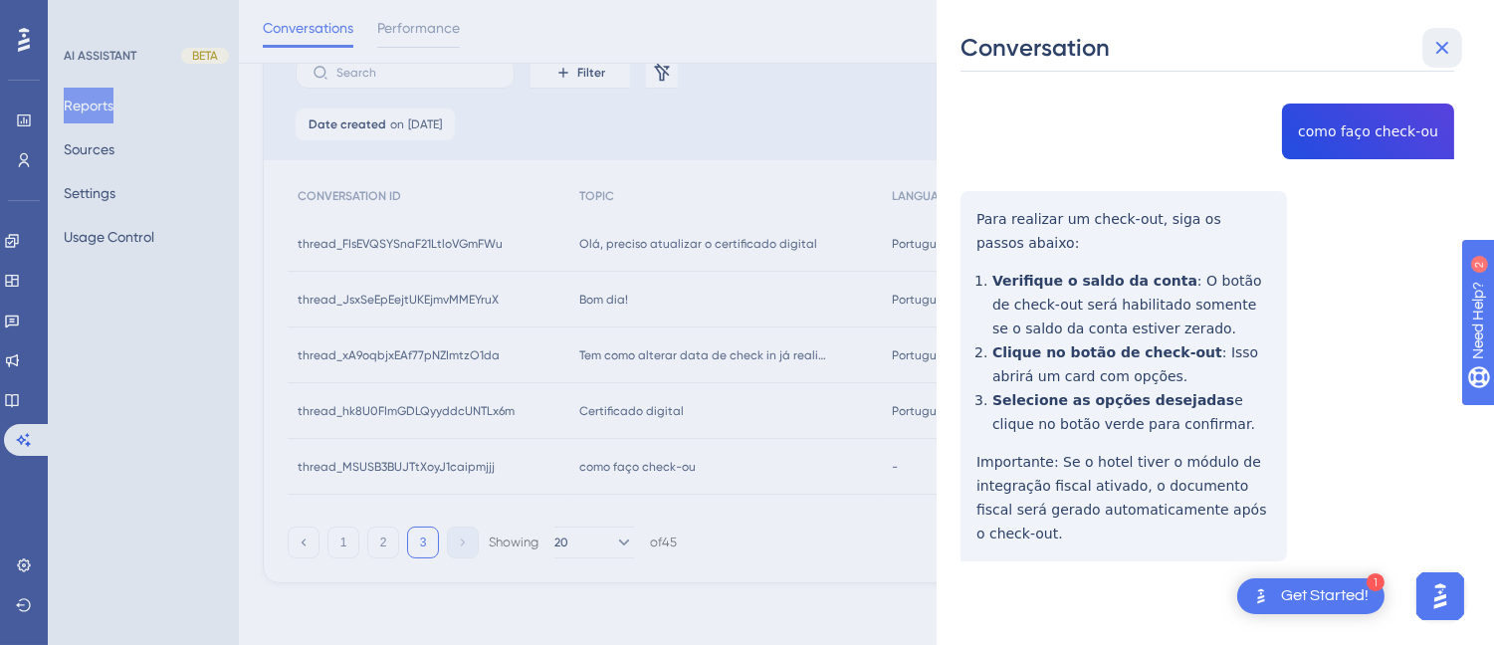
click at [1443, 48] on icon at bounding box center [1442, 48] width 24 height 24
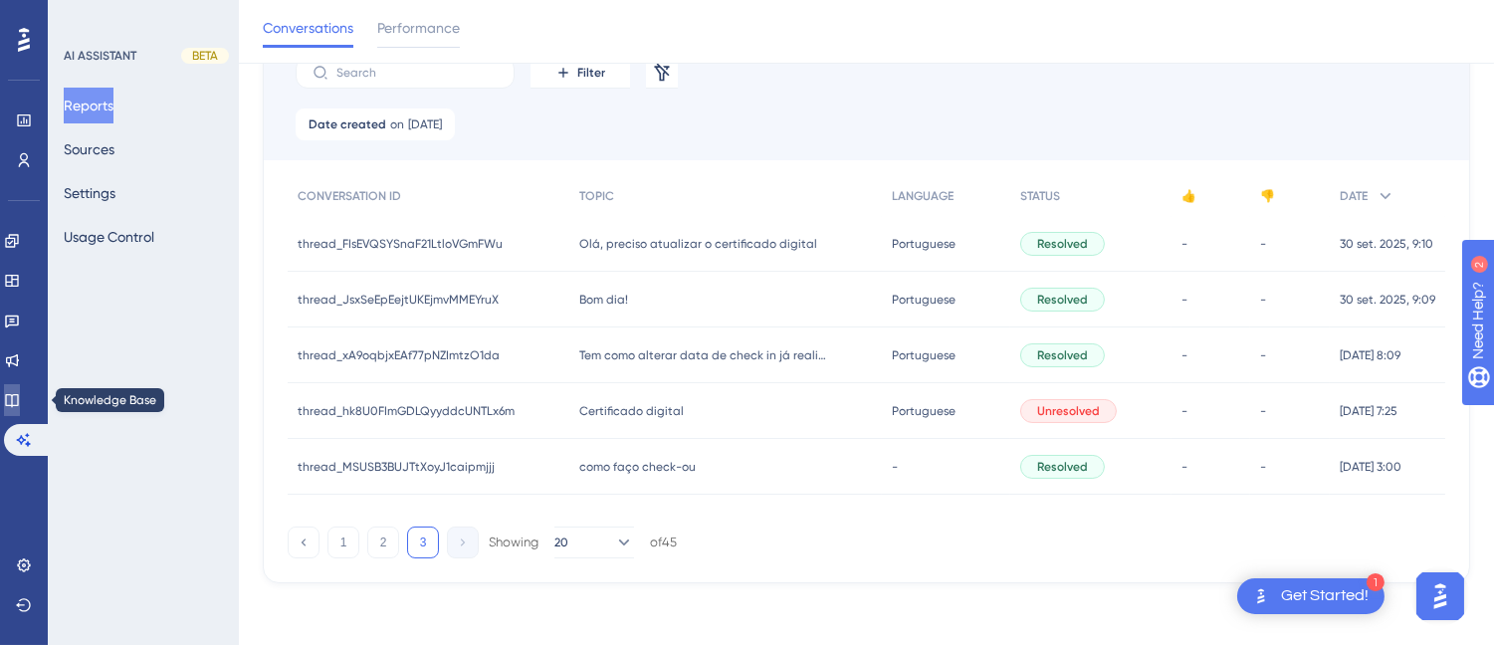
click at [20, 399] on icon at bounding box center [12, 400] width 16 height 16
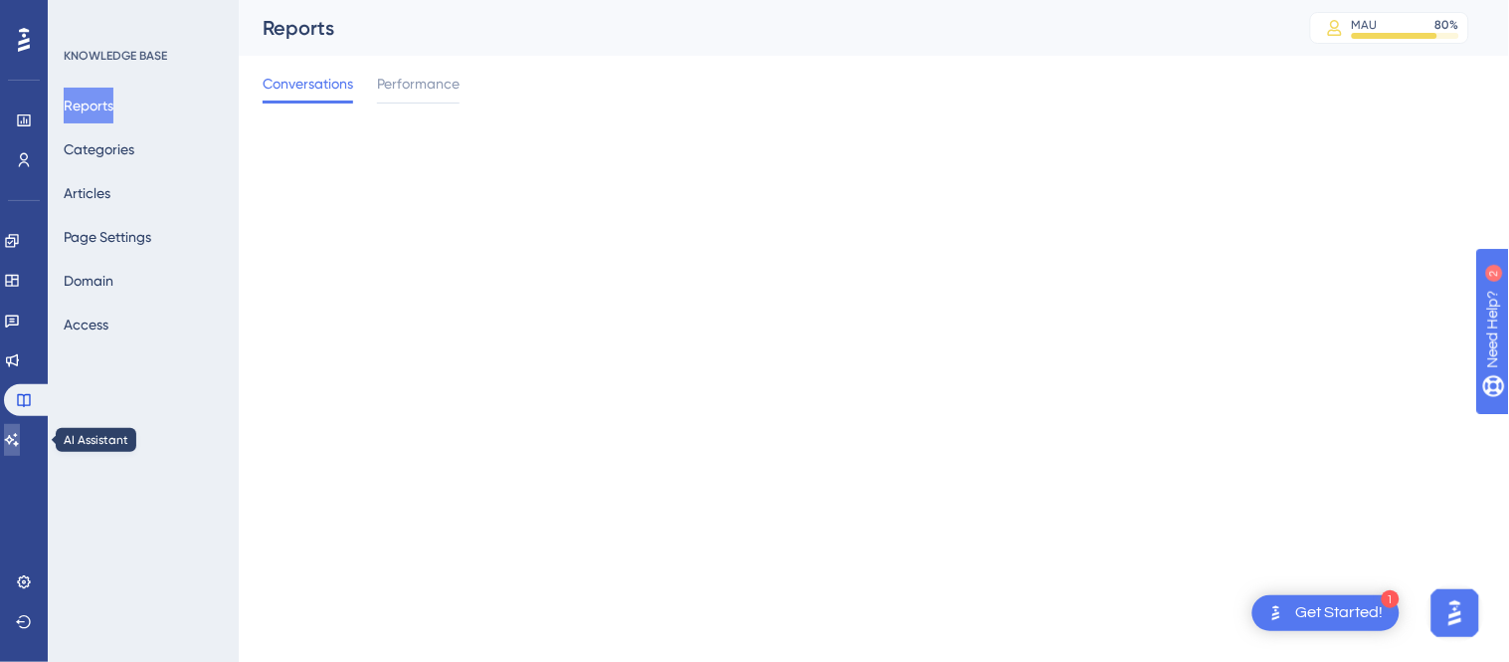
click at [20, 429] on link at bounding box center [12, 440] width 16 height 32
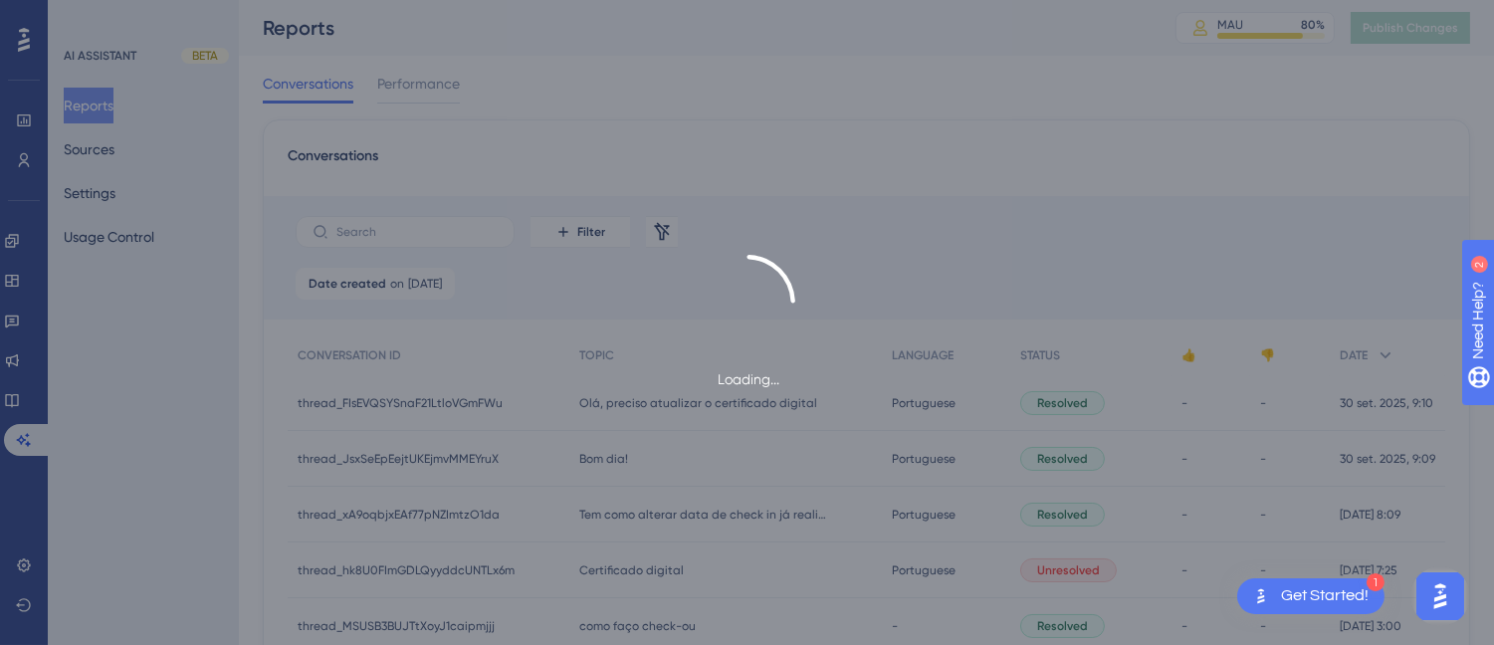
click at [106, 142] on div "Loading..." at bounding box center [747, 322] width 1494 height 645
click at [106, 146] on div "Loading..." at bounding box center [747, 322] width 1494 height 645
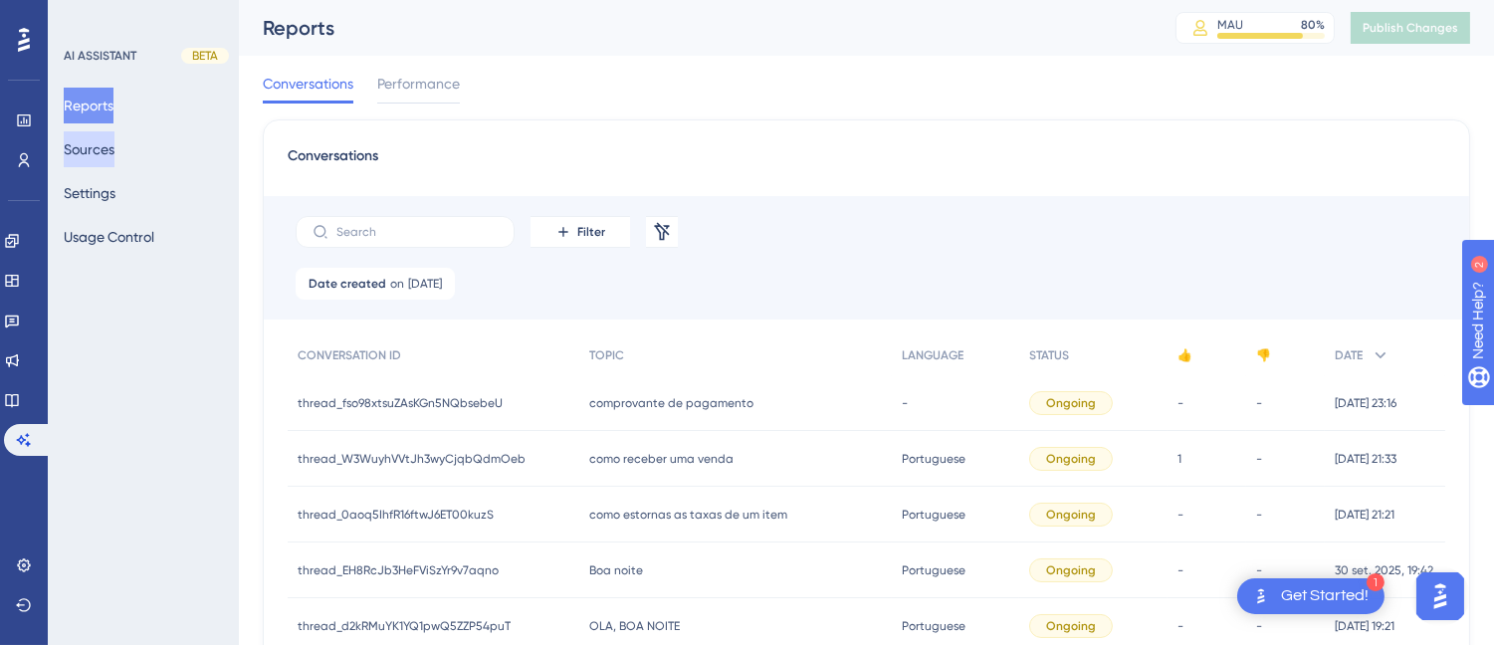
click at [100, 146] on button "Sources" at bounding box center [89, 149] width 51 height 36
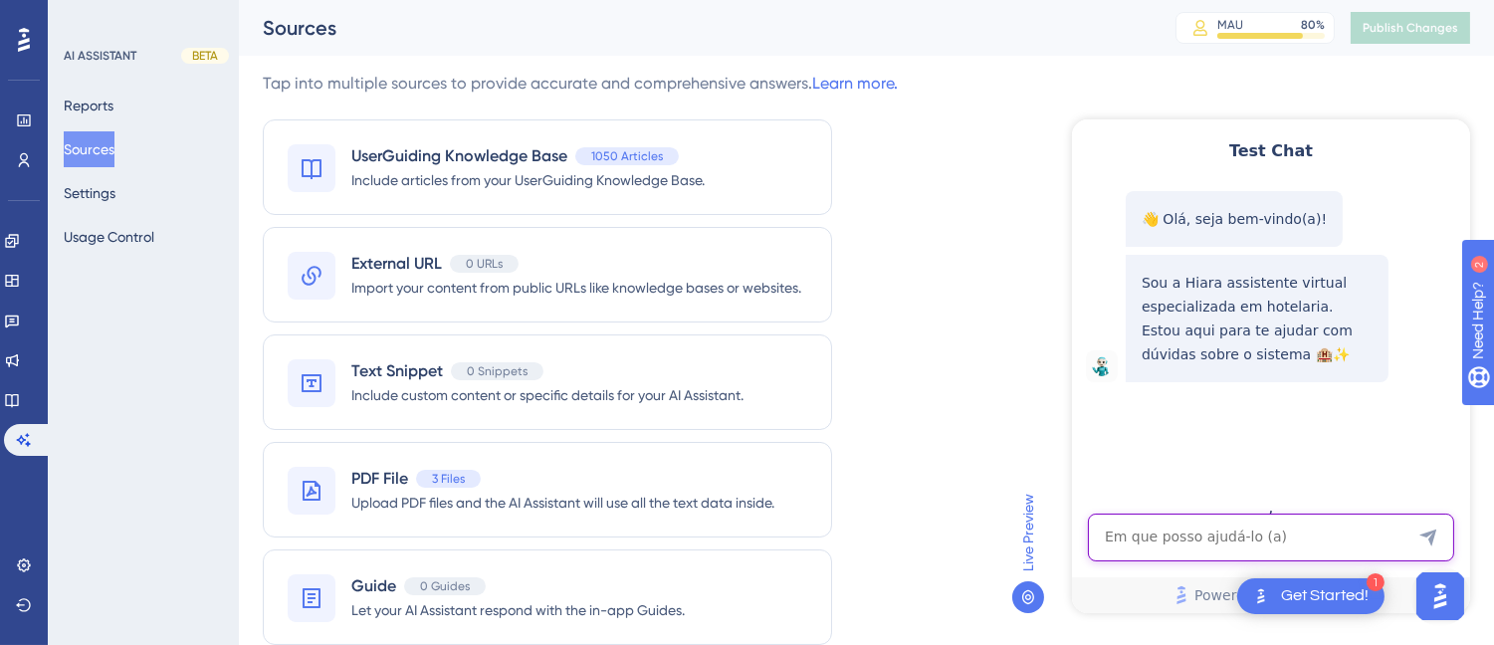
click at [1152, 530] on textarea "AI Assistant Text Input" at bounding box center [1270, 536] width 366 height 48
paste textarea "COMO TRASFERIR SOMENTE UM DOS HOSPEDES DA RESERVA DE QUARTO"
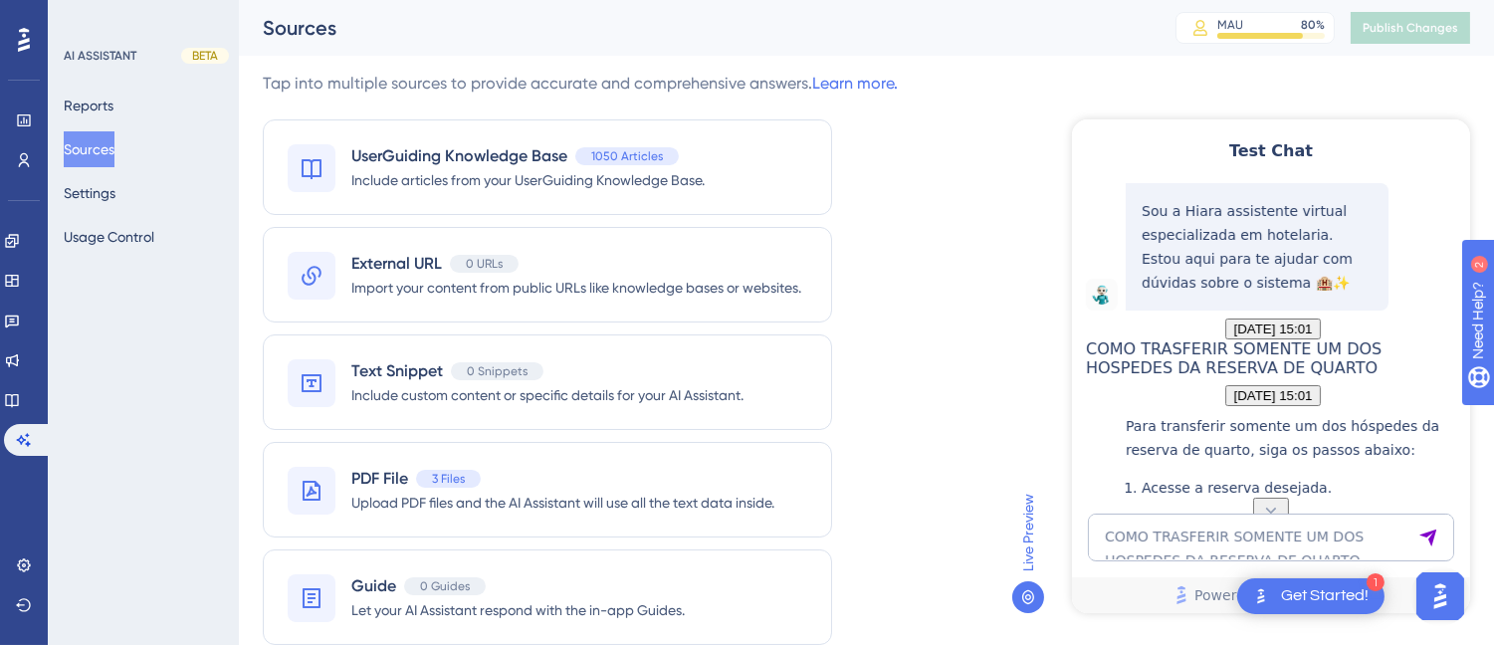
scroll to position [542, 0]
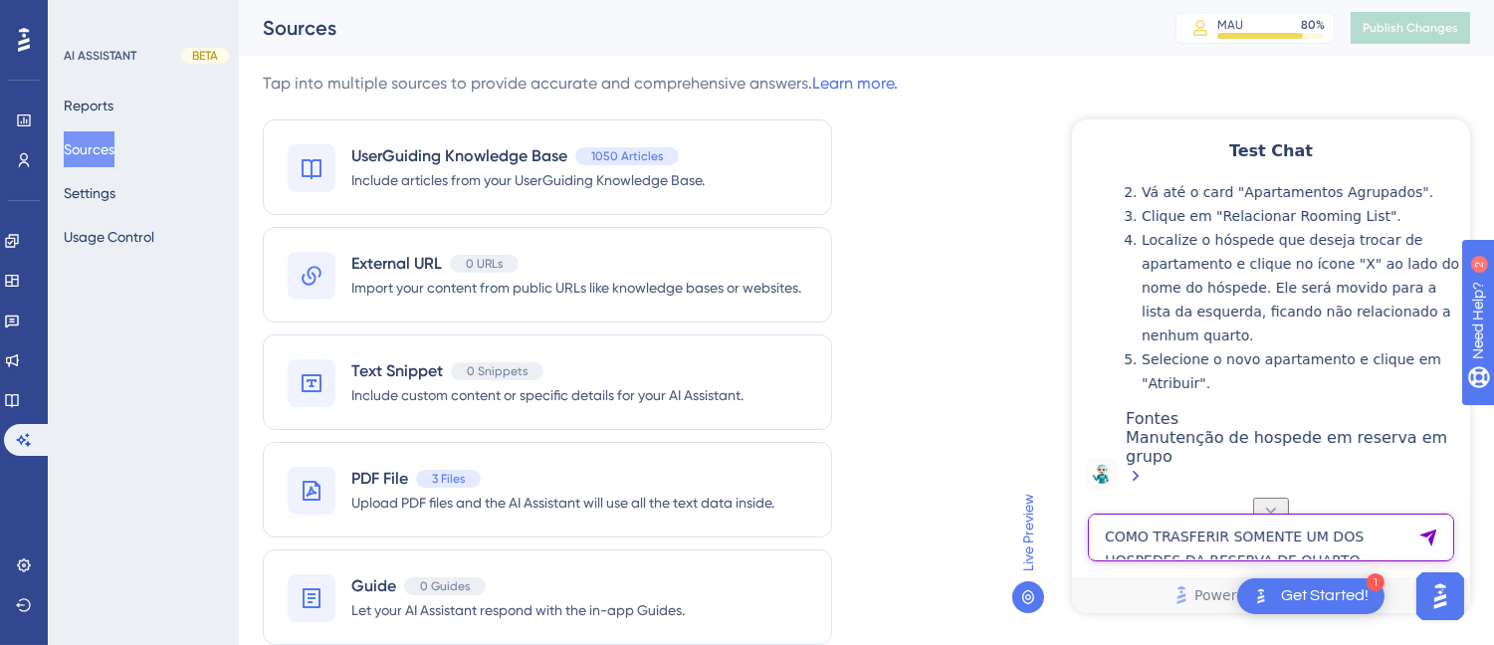
click at [1167, 528] on textarea "COMO TRASFERIR SOMENTE UM DOS HOSPEDES DA RESERVA DE QUARTO" at bounding box center [1270, 536] width 366 height 48
paste textarea "consigo trabalhar com as maquinhas da sipag no sistema app?"
type textarea "consigo trabalhar com as maquinhas da sipag no sistema app?"
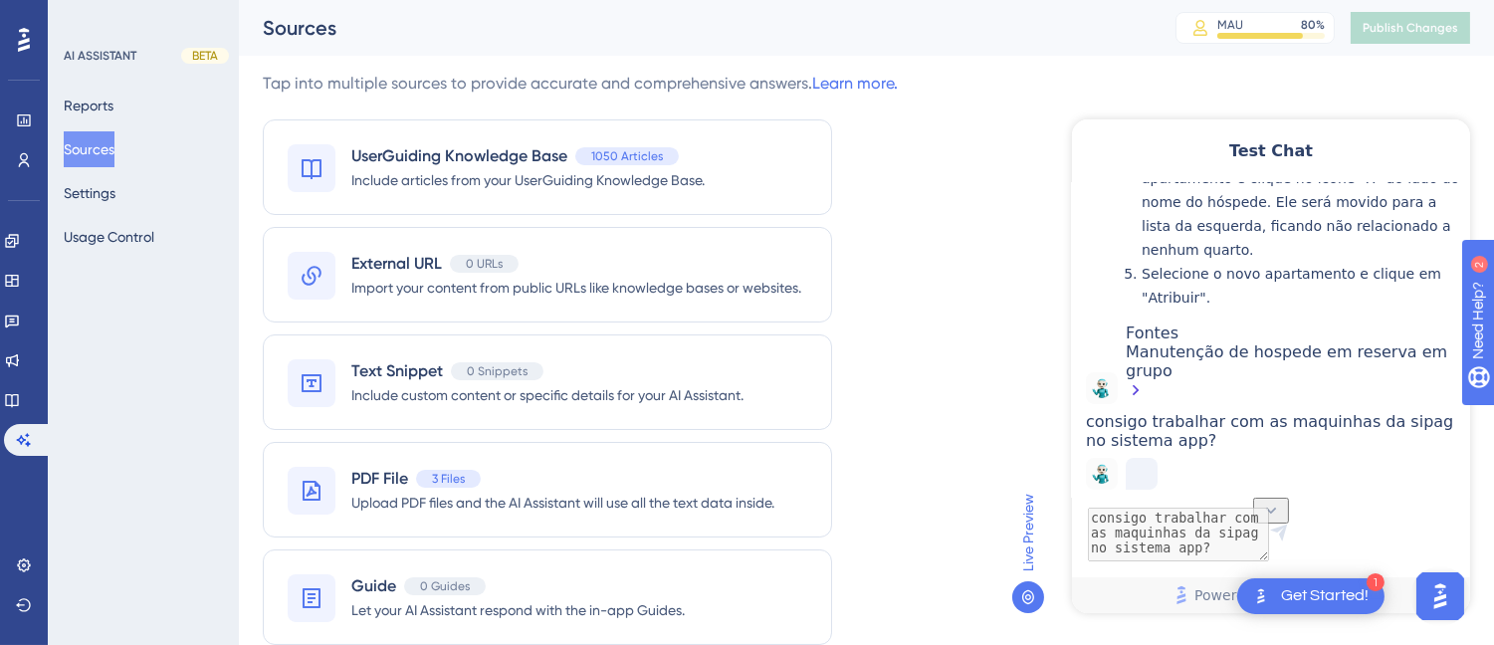
scroll to position [698, 0]
click at [1240, 341] on div "Manutenção de hospede em reserva em grupo" at bounding box center [1291, 372] width 334 height 62
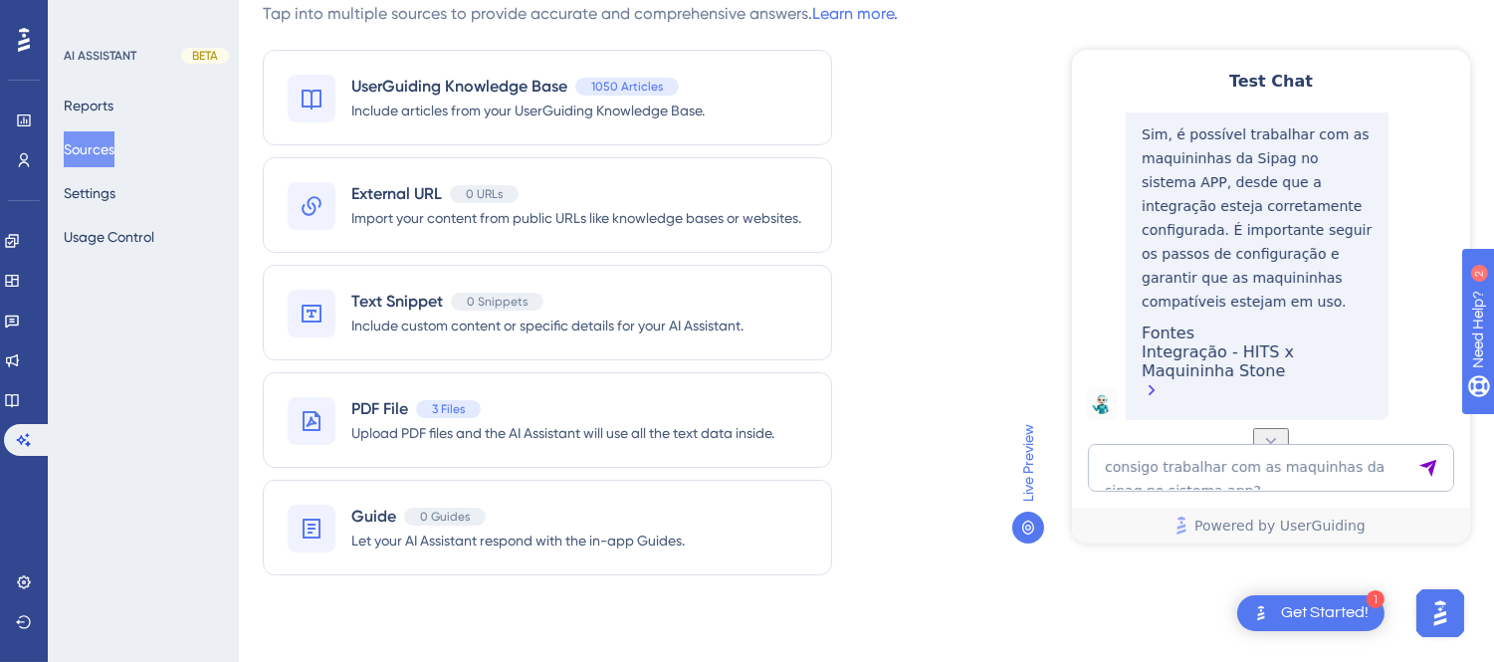
scroll to position [936, 0]
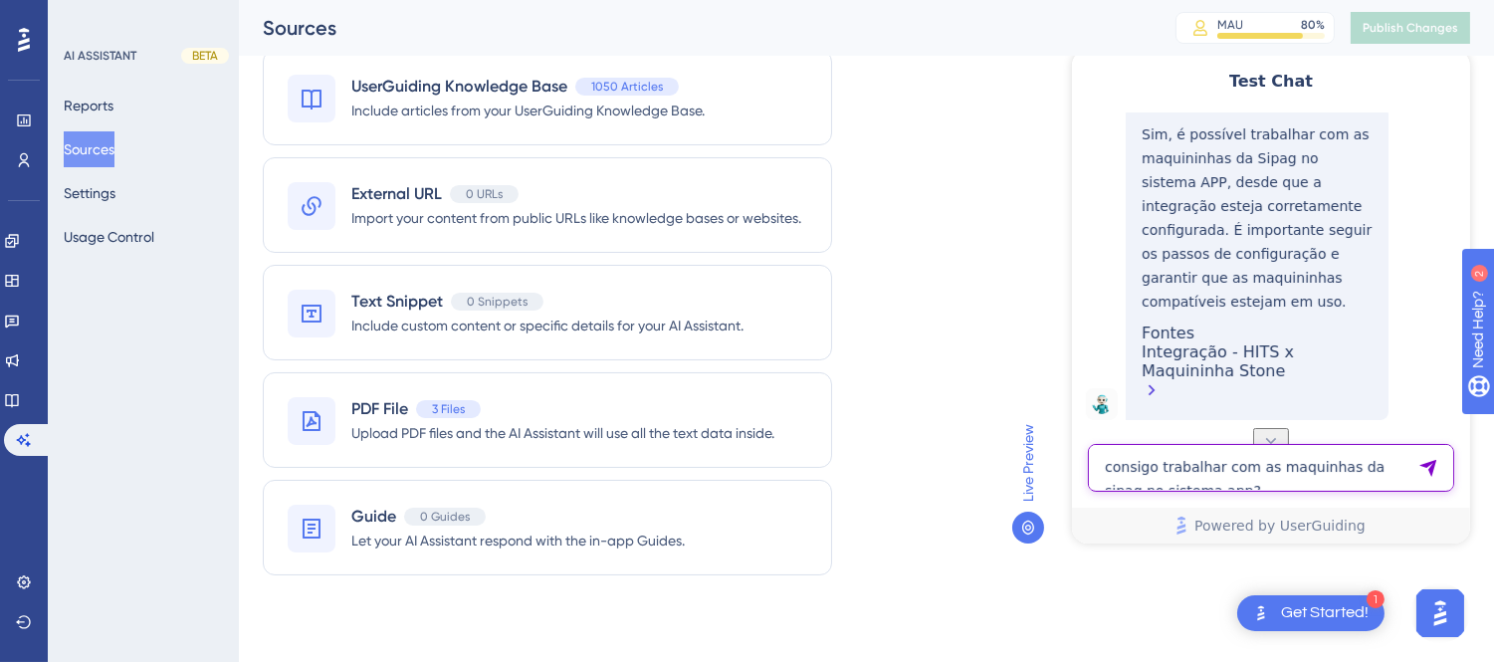
click at [1177, 471] on textarea "consigo trabalhar com as maquinhas da sipag no sistema app?" at bounding box center [1270, 468] width 366 height 48
type textarea "no tef"
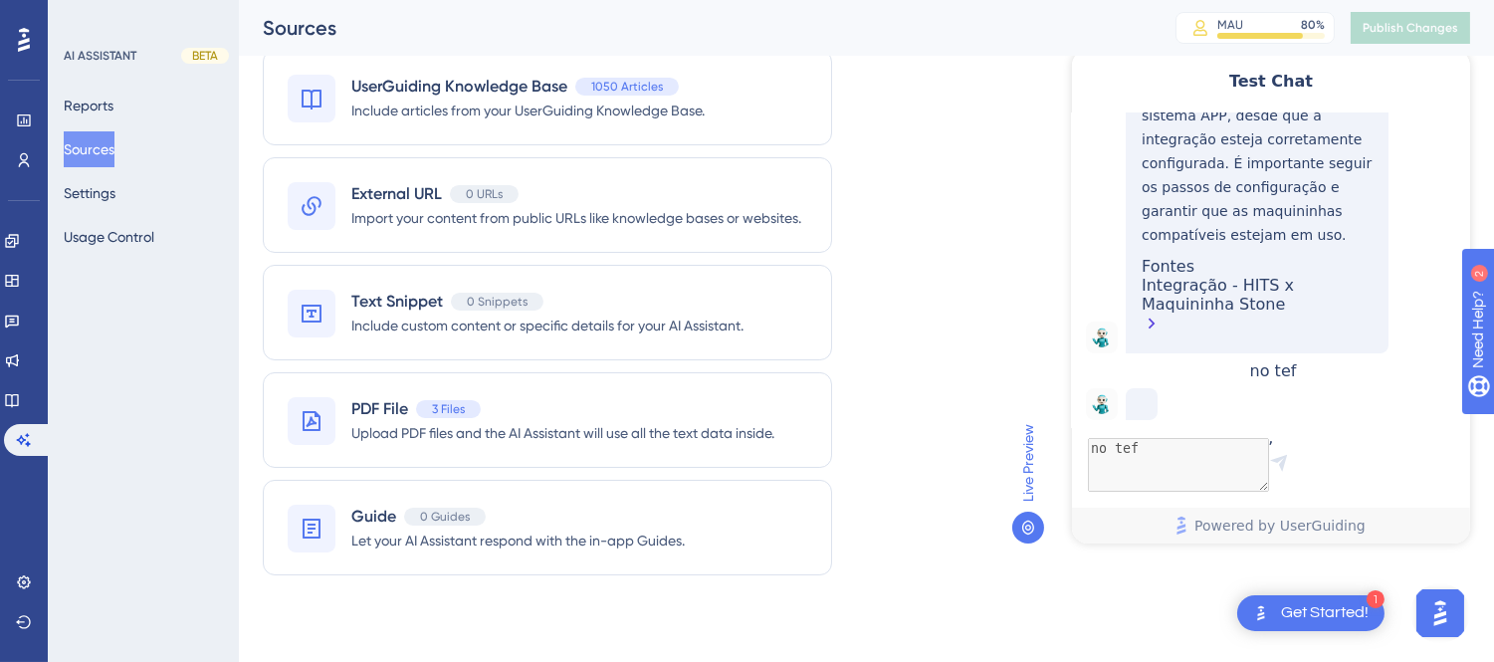
scroll to position [1177, 0]
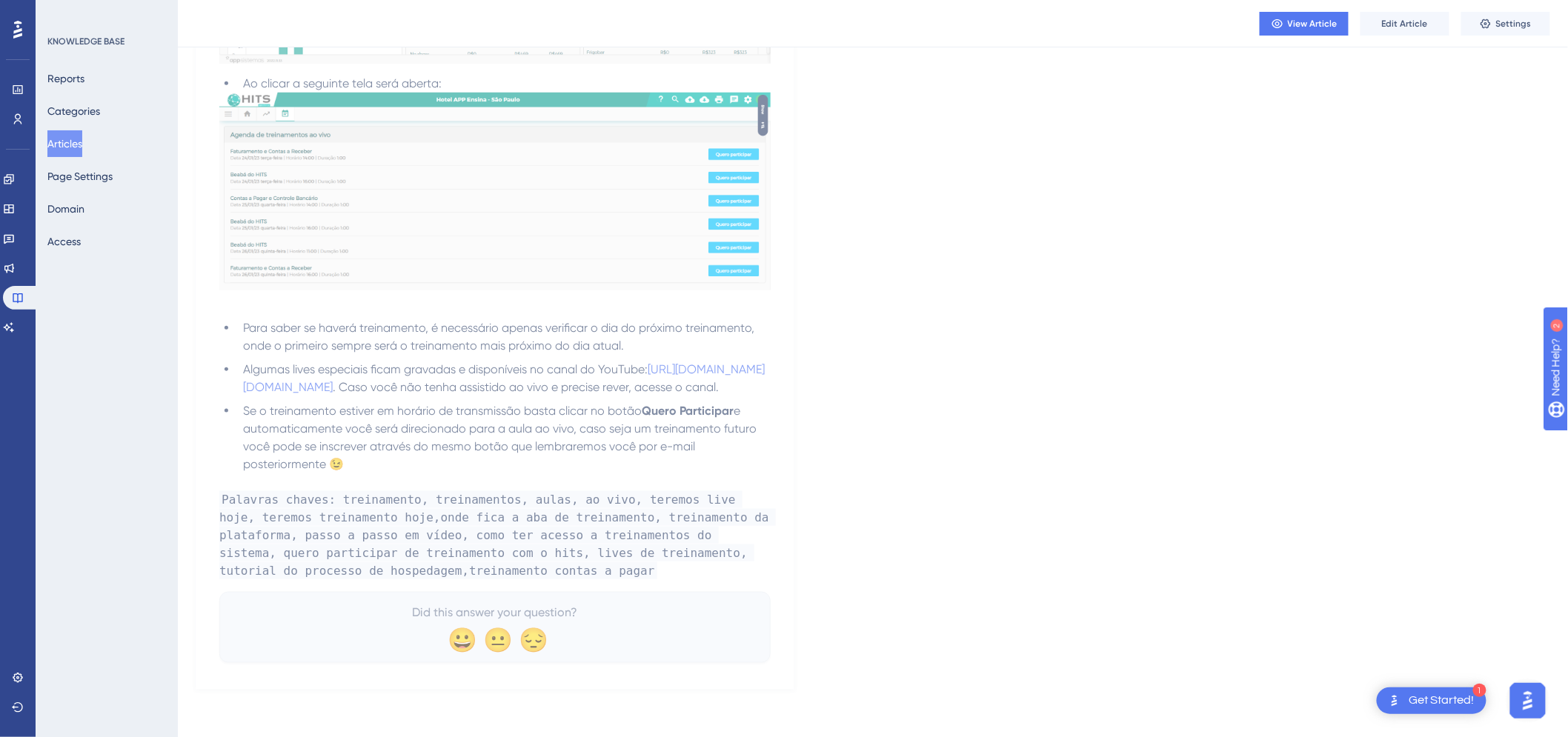
click at [82, 142] on button "Articles" at bounding box center [65, 144] width 35 height 27
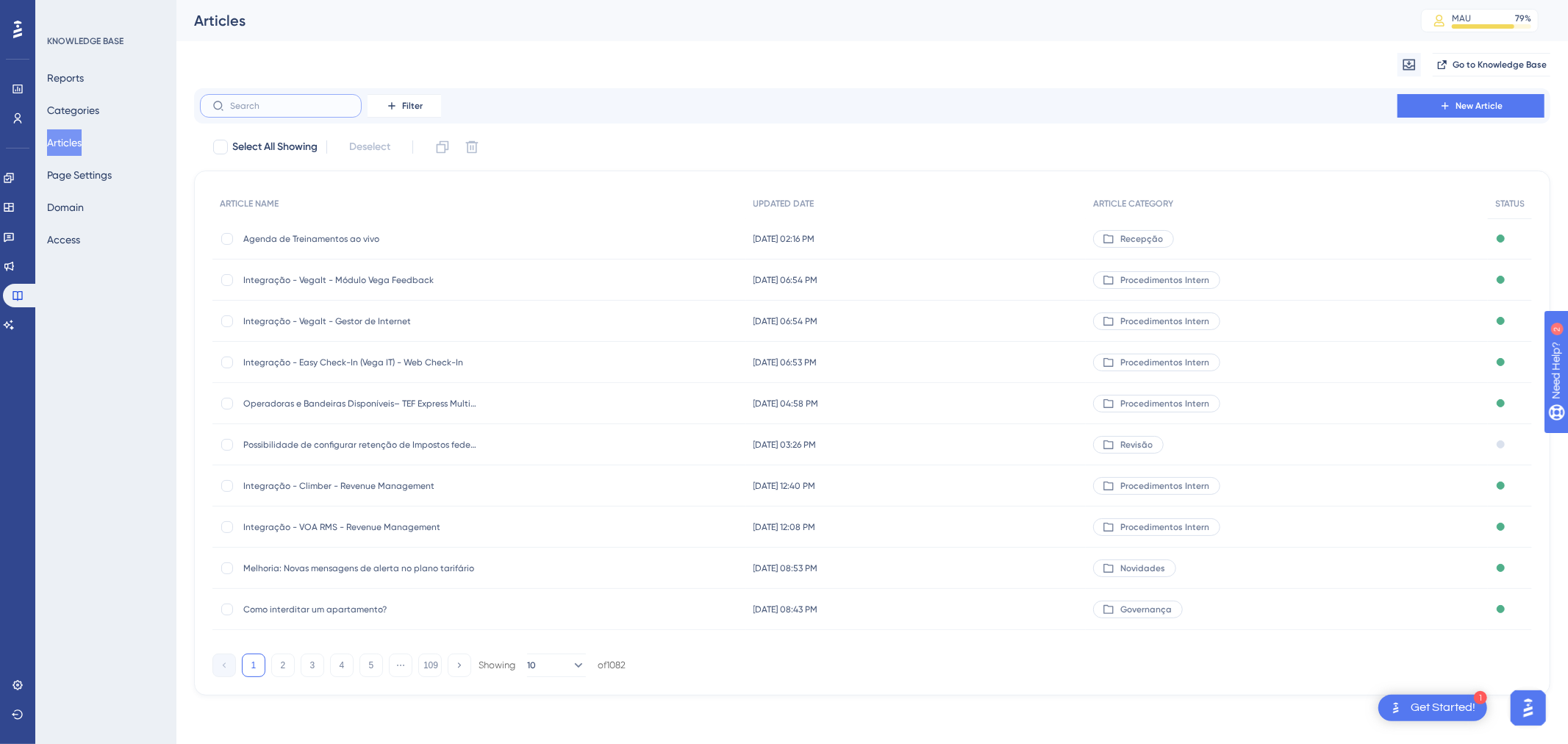
click at [299, 100] on input "text" at bounding box center [289, 106] width 119 height 10
paste input "Manutenção de hospede em reserva em grupo"
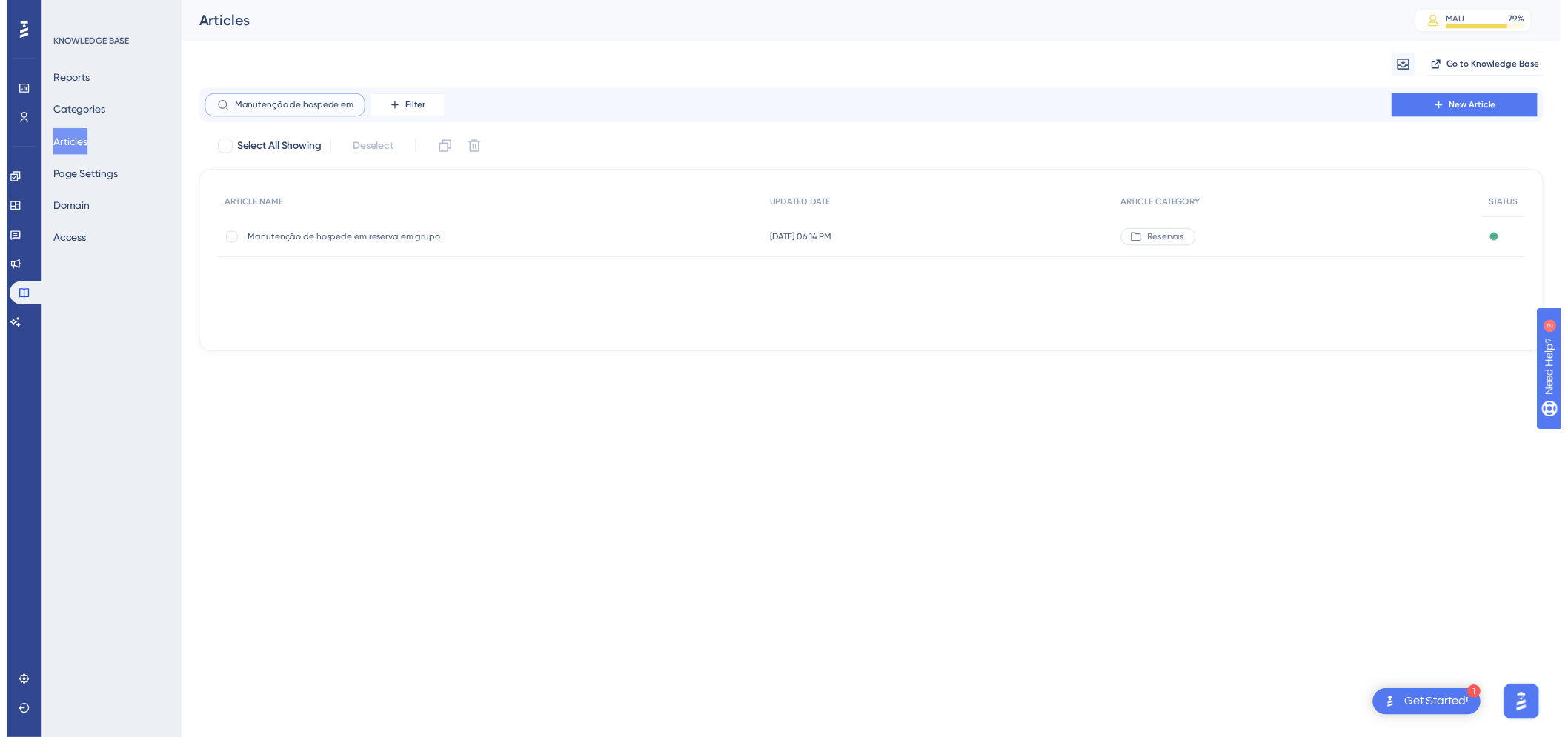
scroll to position [0, 72]
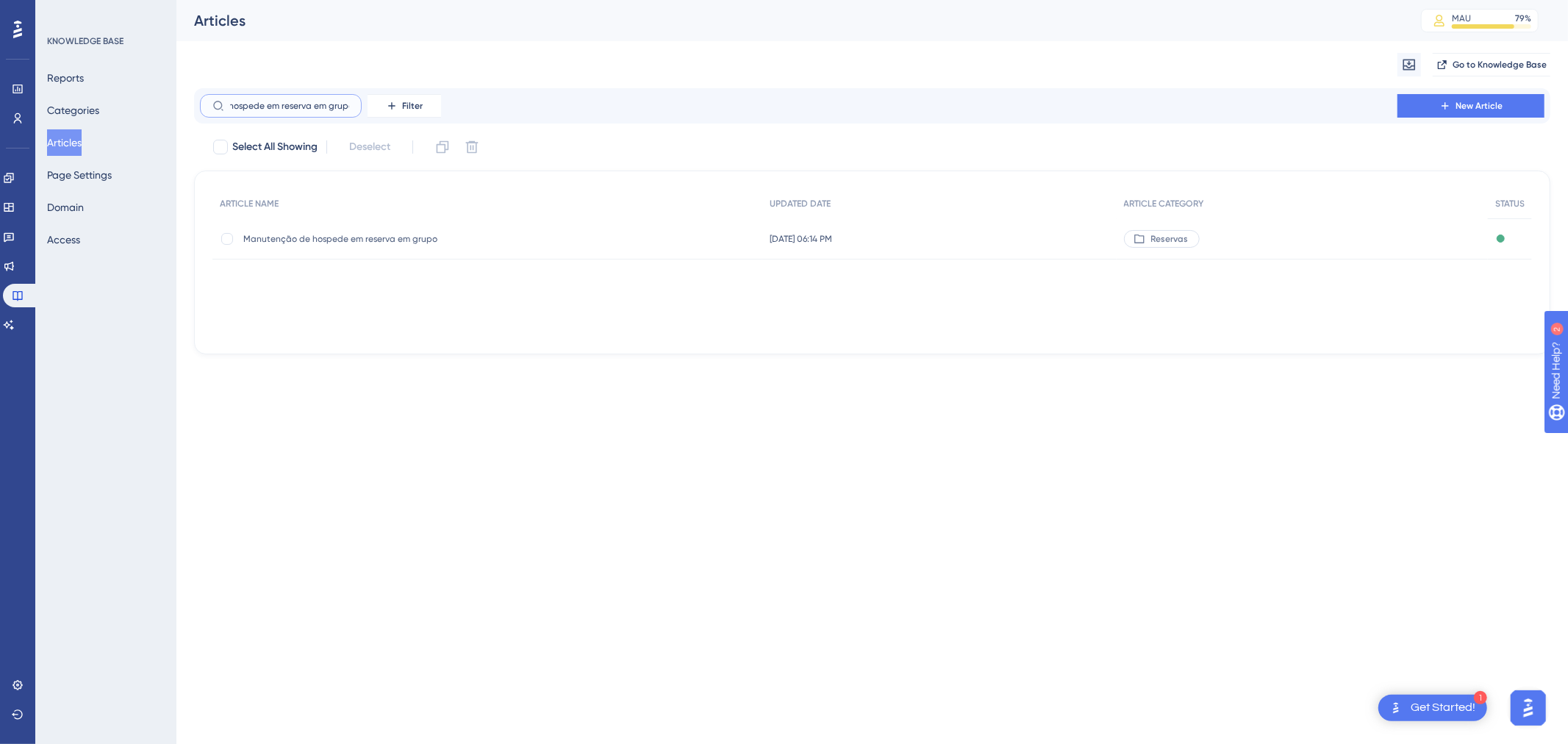
type input "Manutenção de hospede em reserva em grupo"
click at [413, 235] on span "Manutenção de hospede em reserva em grupo" at bounding box center [361, 239] width 235 height 12
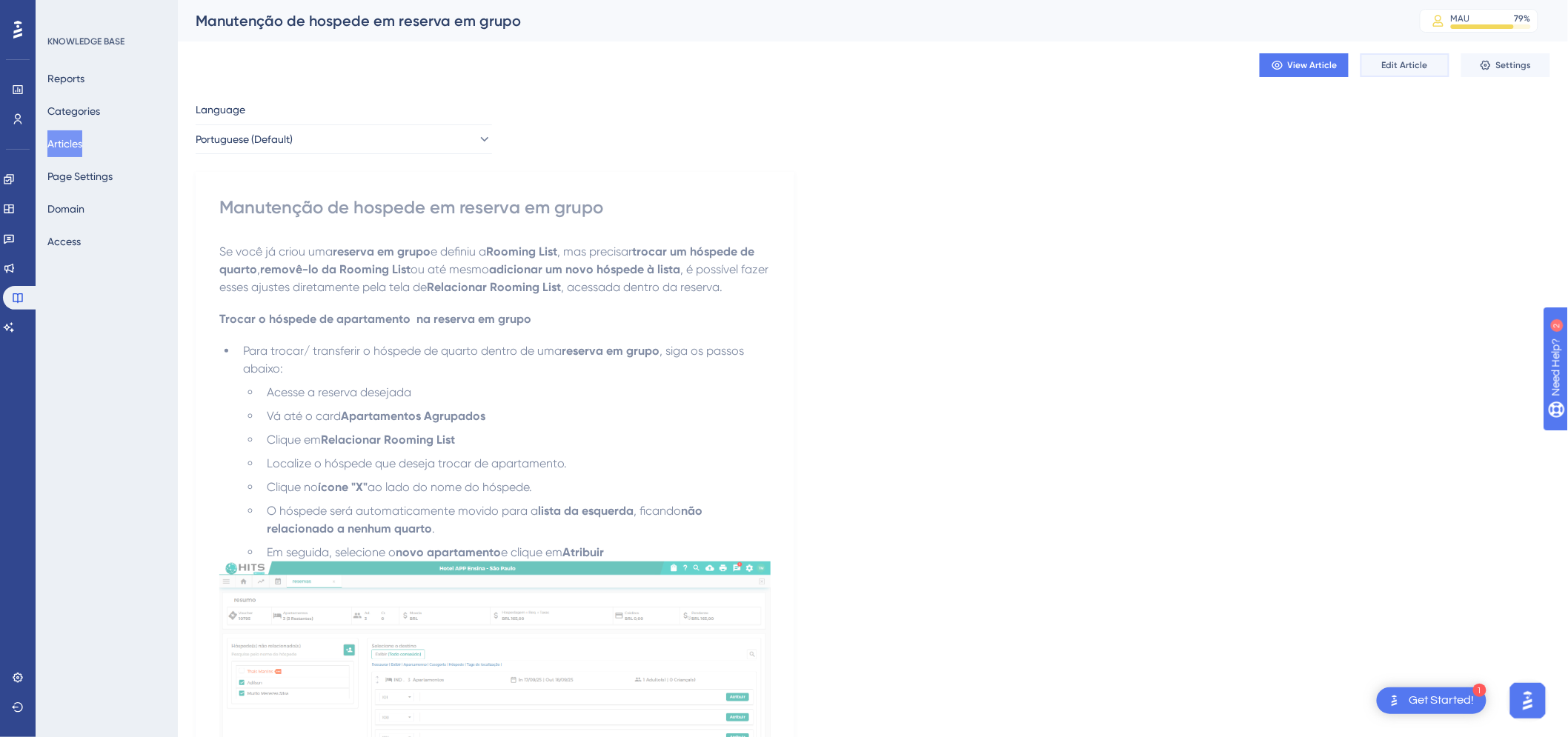
click at [1380, 64] on button "Edit Article" at bounding box center [1405, 66] width 89 height 24
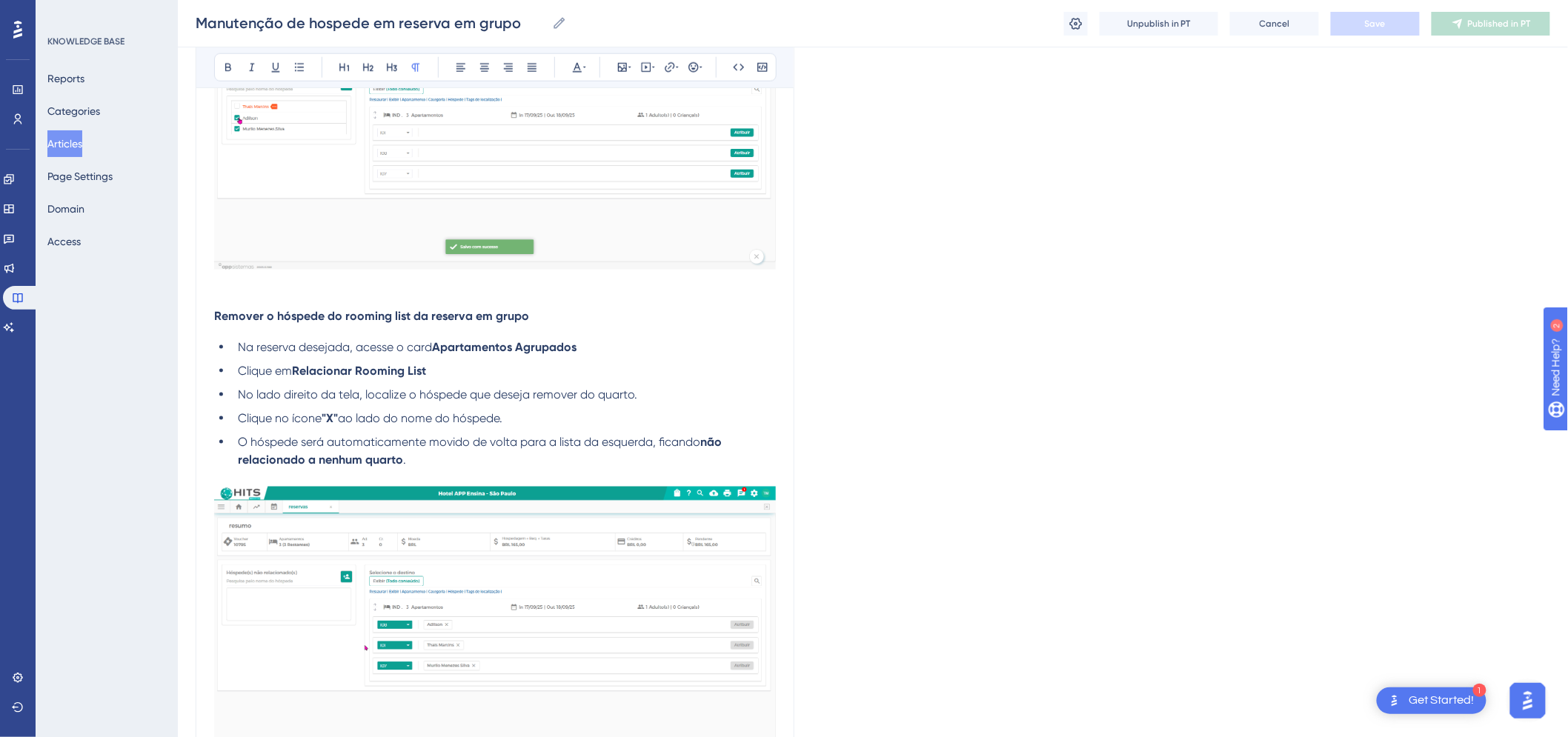
scroll to position [63, 0]
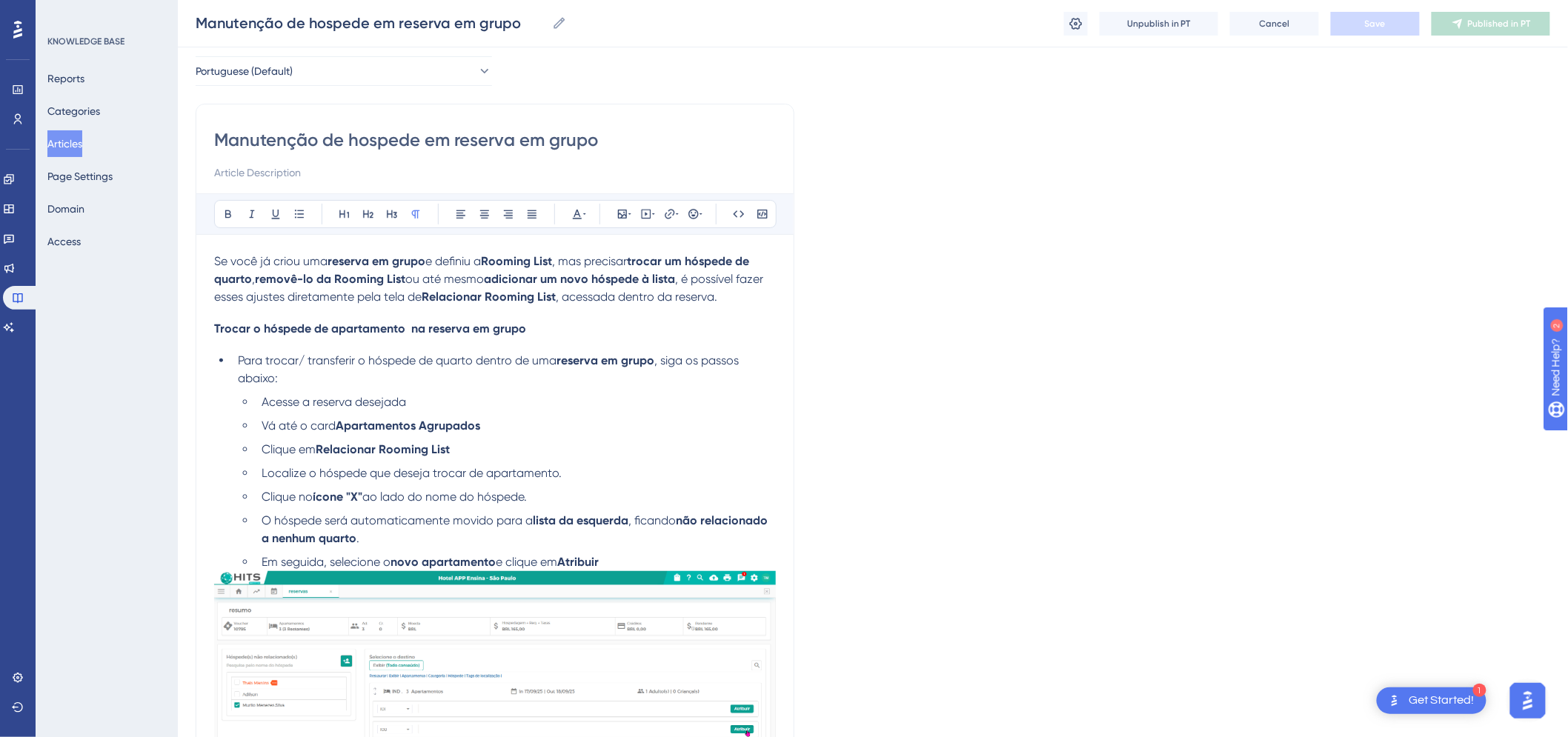
click at [300, 331] on span "Trocar o hóspede de apartamento na reserva em grupo" at bounding box center [370, 328] width 312 height 14
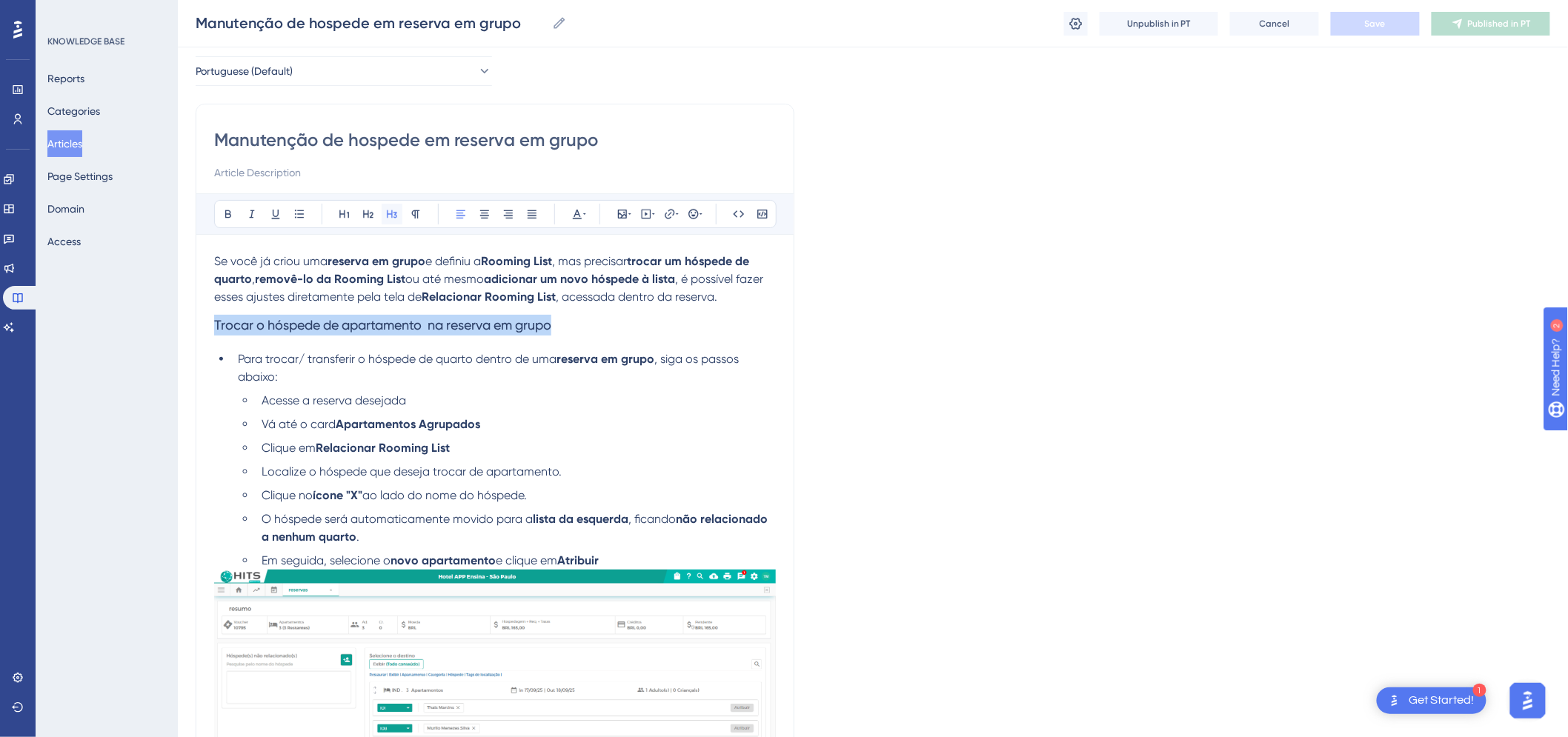
click at [387, 208] on icon at bounding box center [392, 214] width 12 height 12
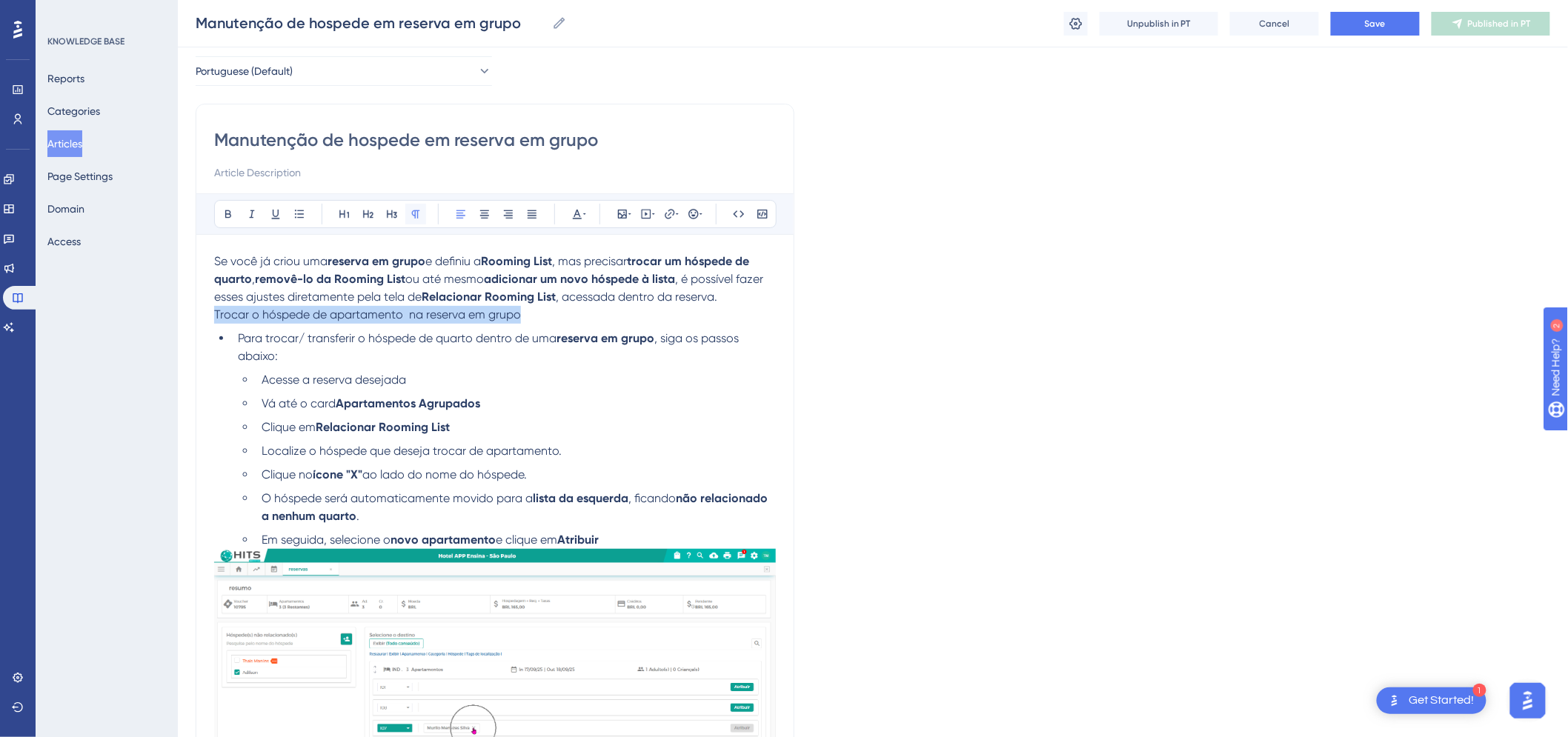
click at [415, 216] on icon at bounding box center [416, 214] width 8 height 8
click at [220, 210] on button at bounding box center [229, 214] width 21 height 21
click at [218, 319] on strong "Trocar o hóspede de apartamento na reserva em grupo" at bounding box center [370, 314] width 312 height 14
click at [217, 316] on strong "Trocar o hóspede de apartamento na reserva em grupo" at bounding box center [370, 314] width 312 height 14
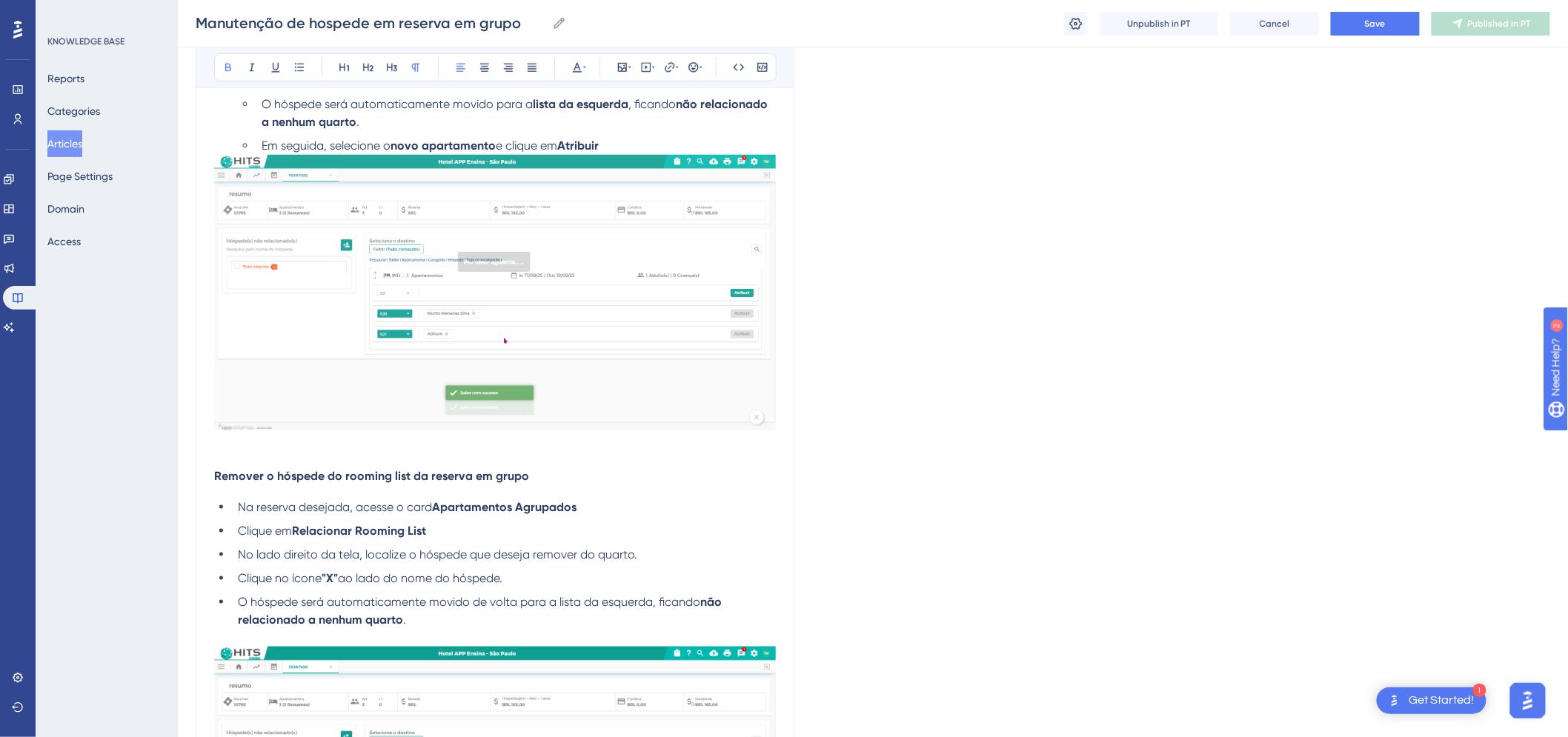
scroll to position [556, 0]
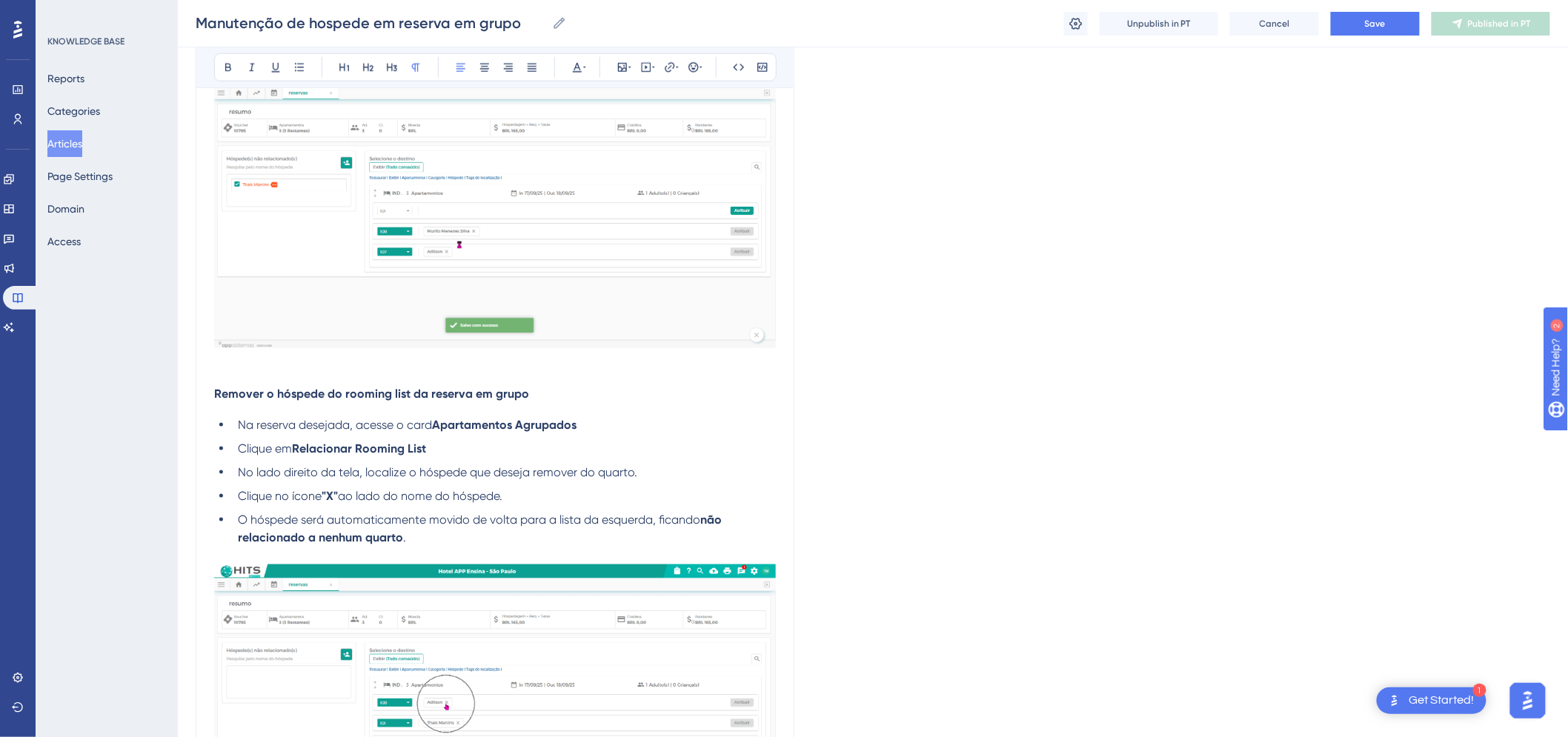
click at [286, 394] on span "Remover o hóspede do rooming list da reserva em grupo" at bounding box center [372, 393] width 315 height 14
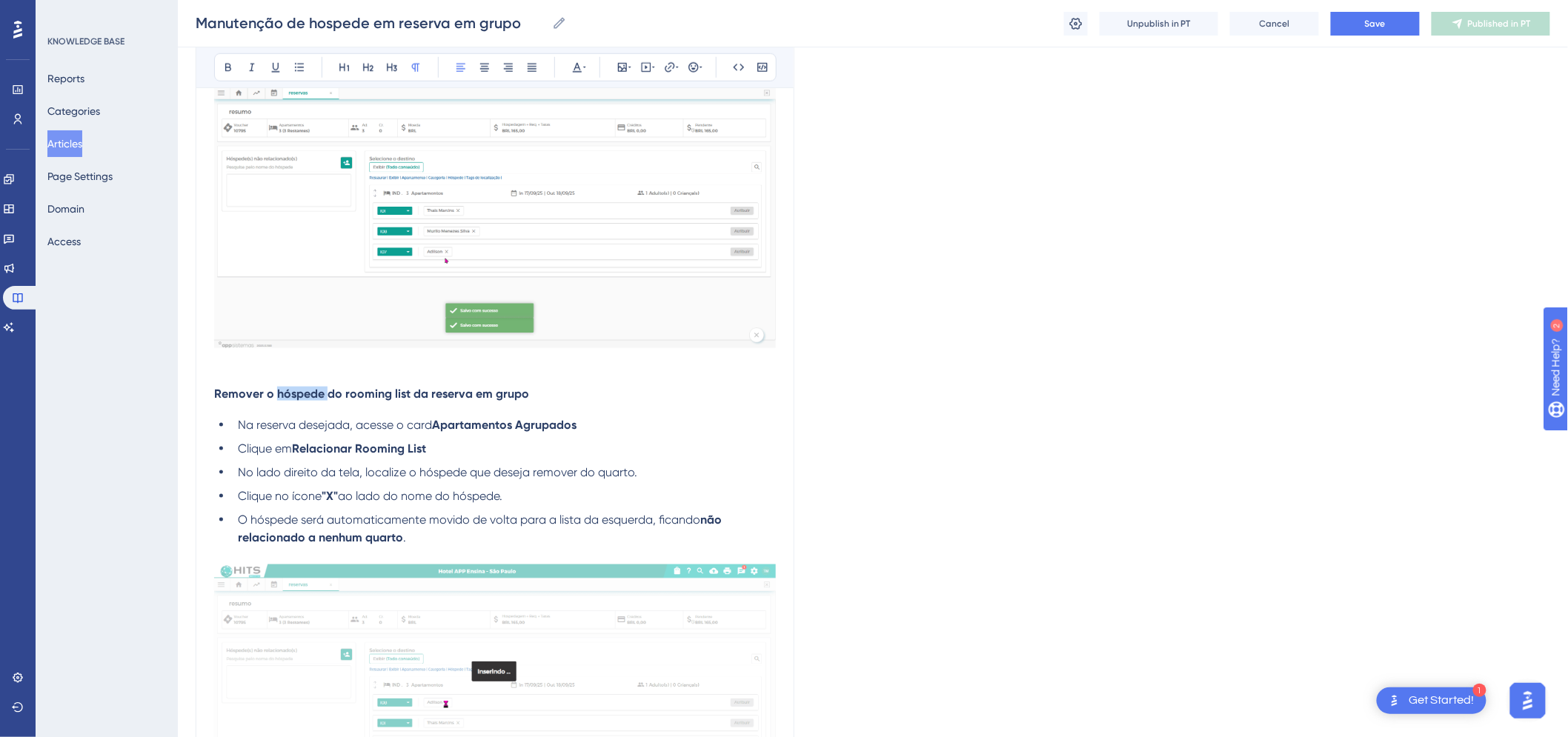
click at [286, 394] on span "Remover o hóspede do rooming list da reserva em grupo" at bounding box center [372, 393] width 315 height 14
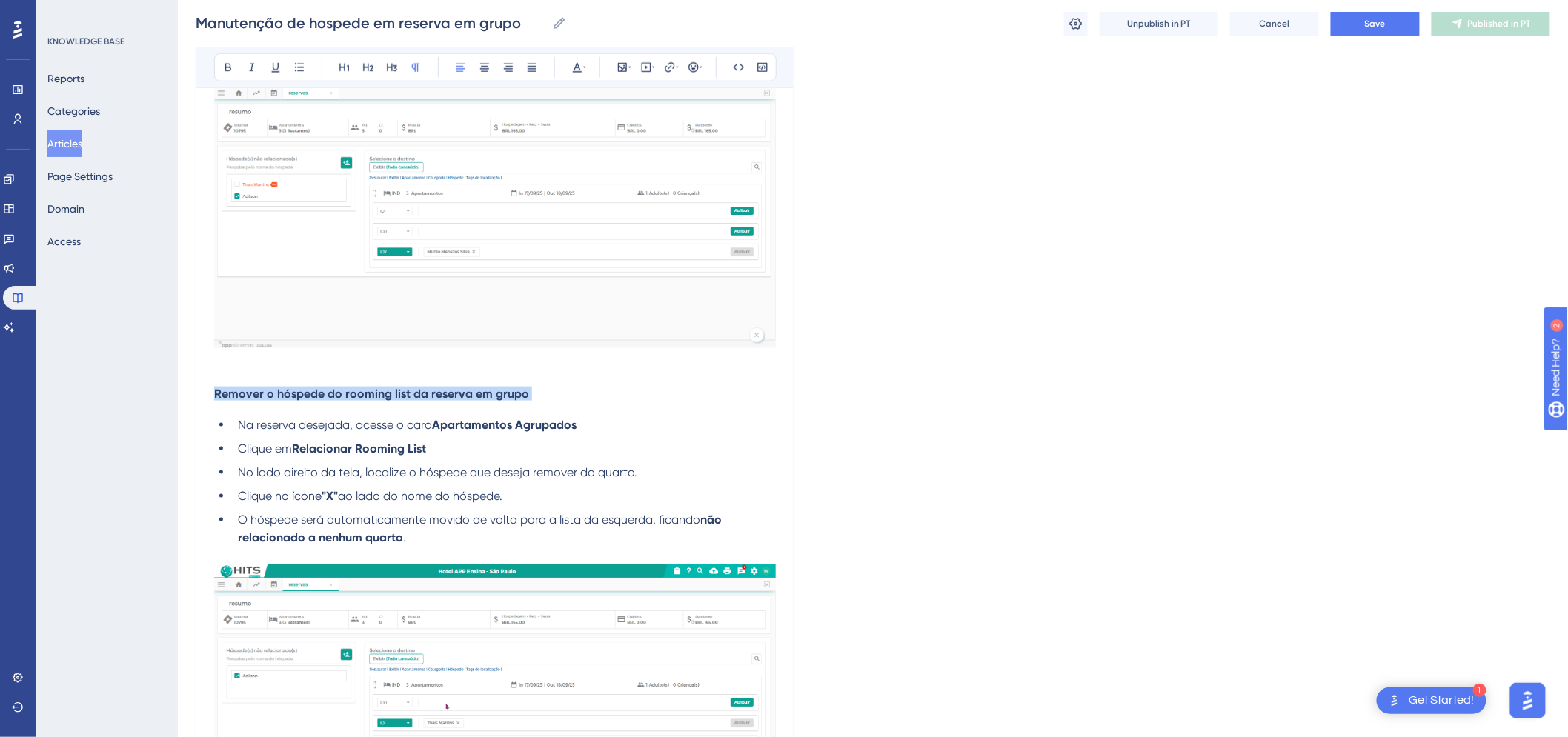
click at [286, 394] on span "Remover o hóspede do rooming list da reserva em grupo" at bounding box center [372, 393] width 315 height 14
click at [391, 69] on icon at bounding box center [392, 68] width 10 height 8
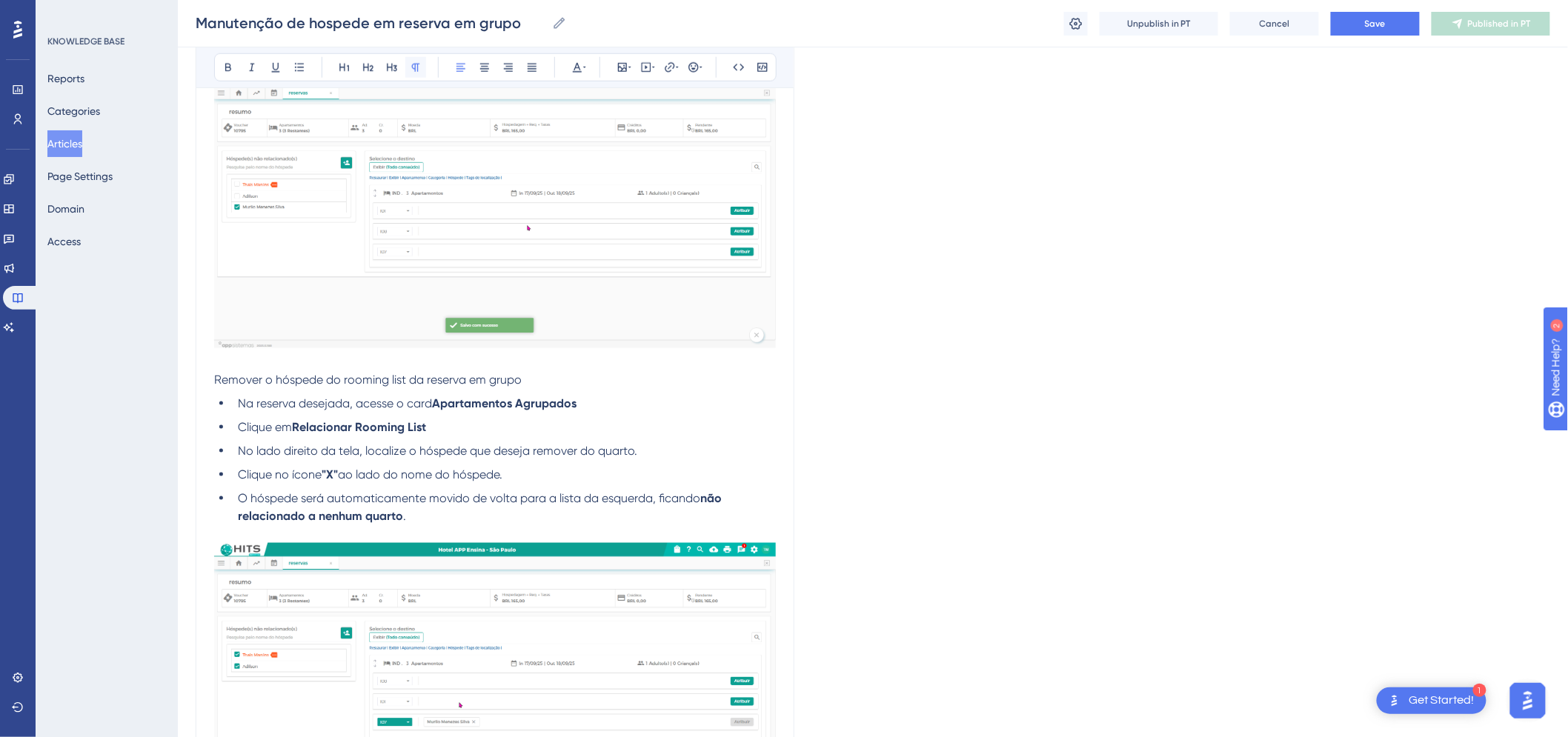
click at [413, 63] on icon at bounding box center [416, 68] width 12 height 12
click at [229, 62] on icon at bounding box center [229, 68] width 12 height 12
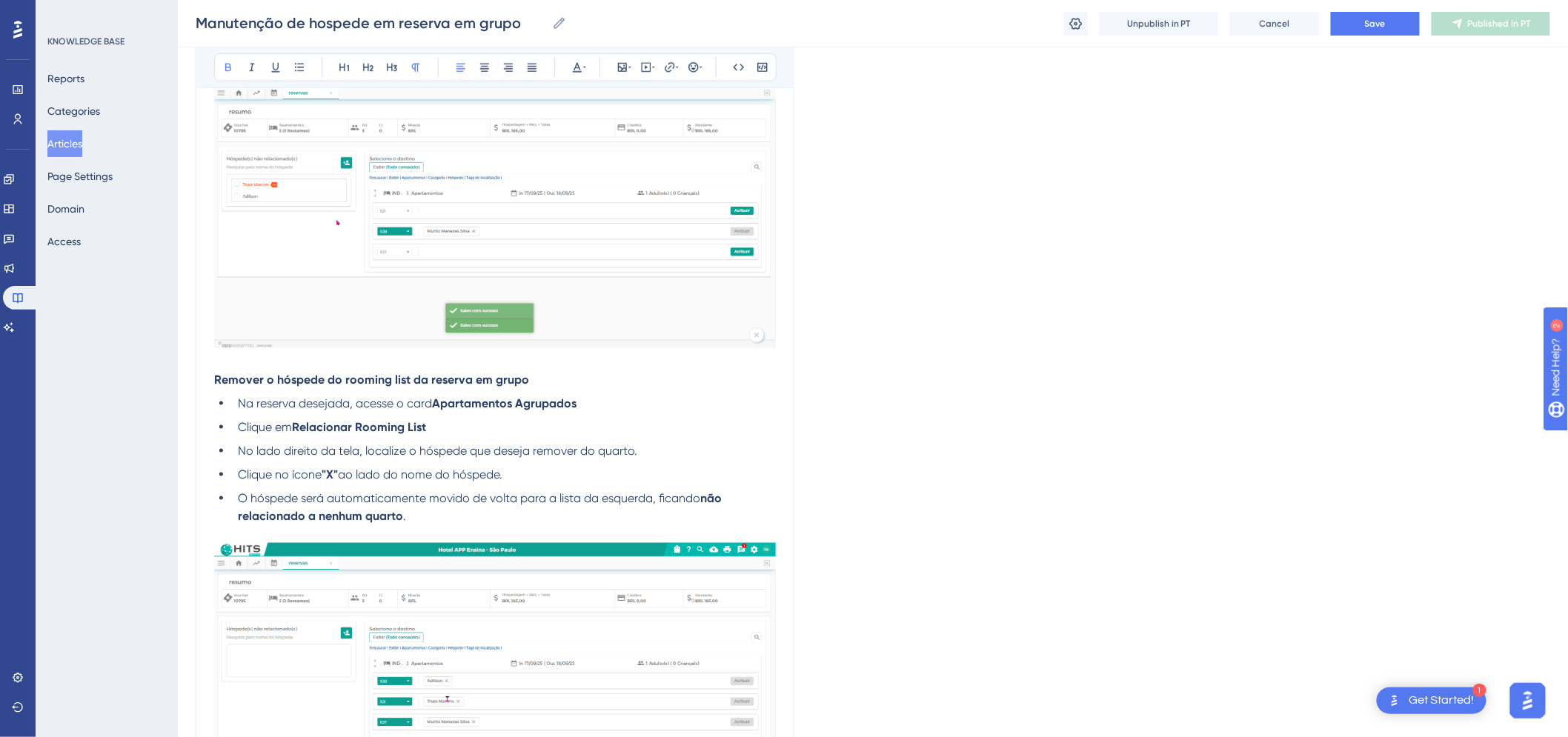
click at [314, 371] on p "Remover o hóspede do rooming list da reserva em grupo" at bounding box center [495, 380] width 562 height 18
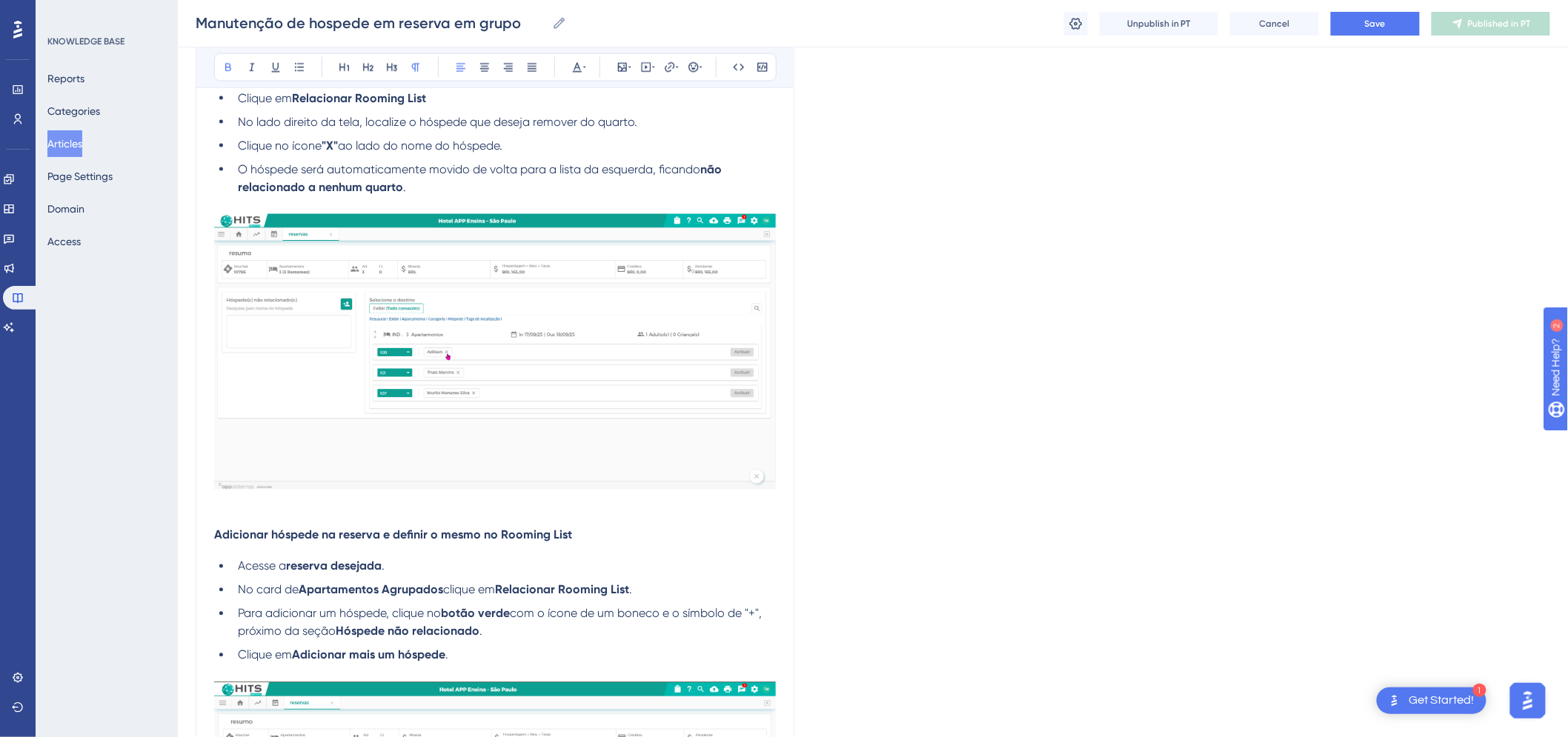
scroll to position [1050, 0]
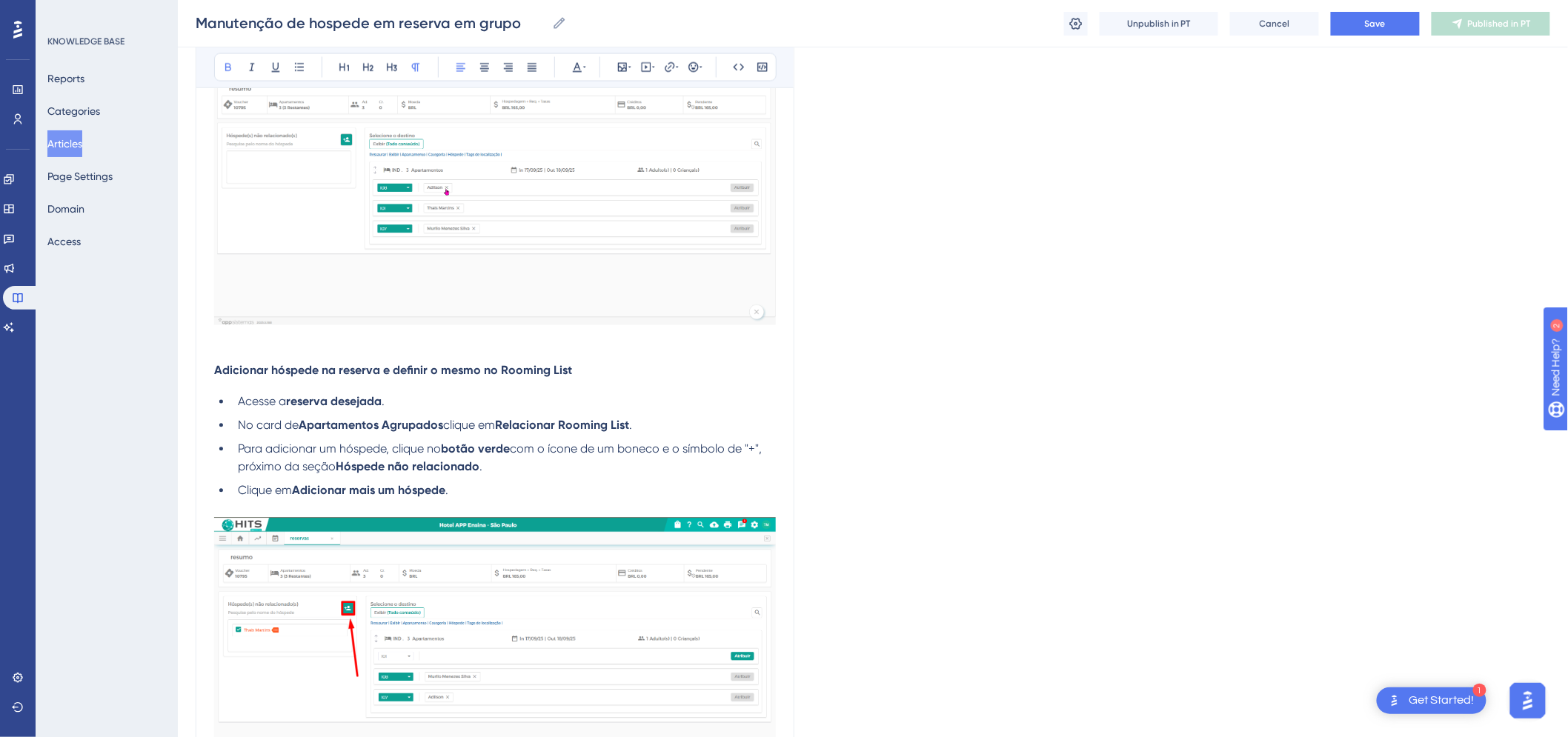
click at [311, 371] on span "Adicionar hóspede na reserva e definir o mesmo no Rooming List" at bounding box center [393, 371] width 358 height 14
click at [401, 67] on button at bounding box center [392, 68] width 21 height 21
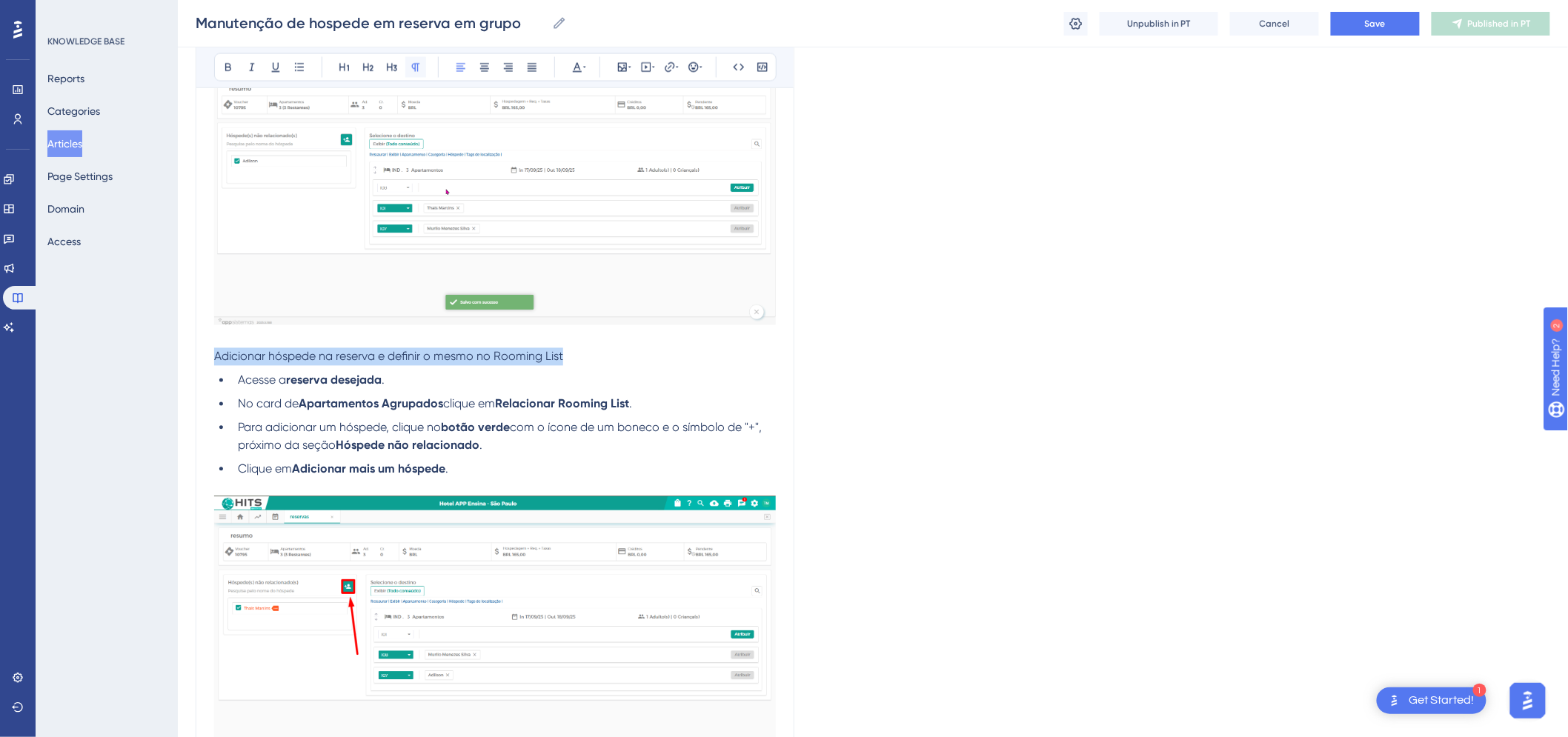
click at [412, 65] on icon at bounding box center [416, 68] width 8 height 8
click at [232, 65] on icon at bounding box center [229, 68] width 12 height 12
click at [311, 375] on strong "reserva desejada" at bounding box center [334, 380] width 95 height 14
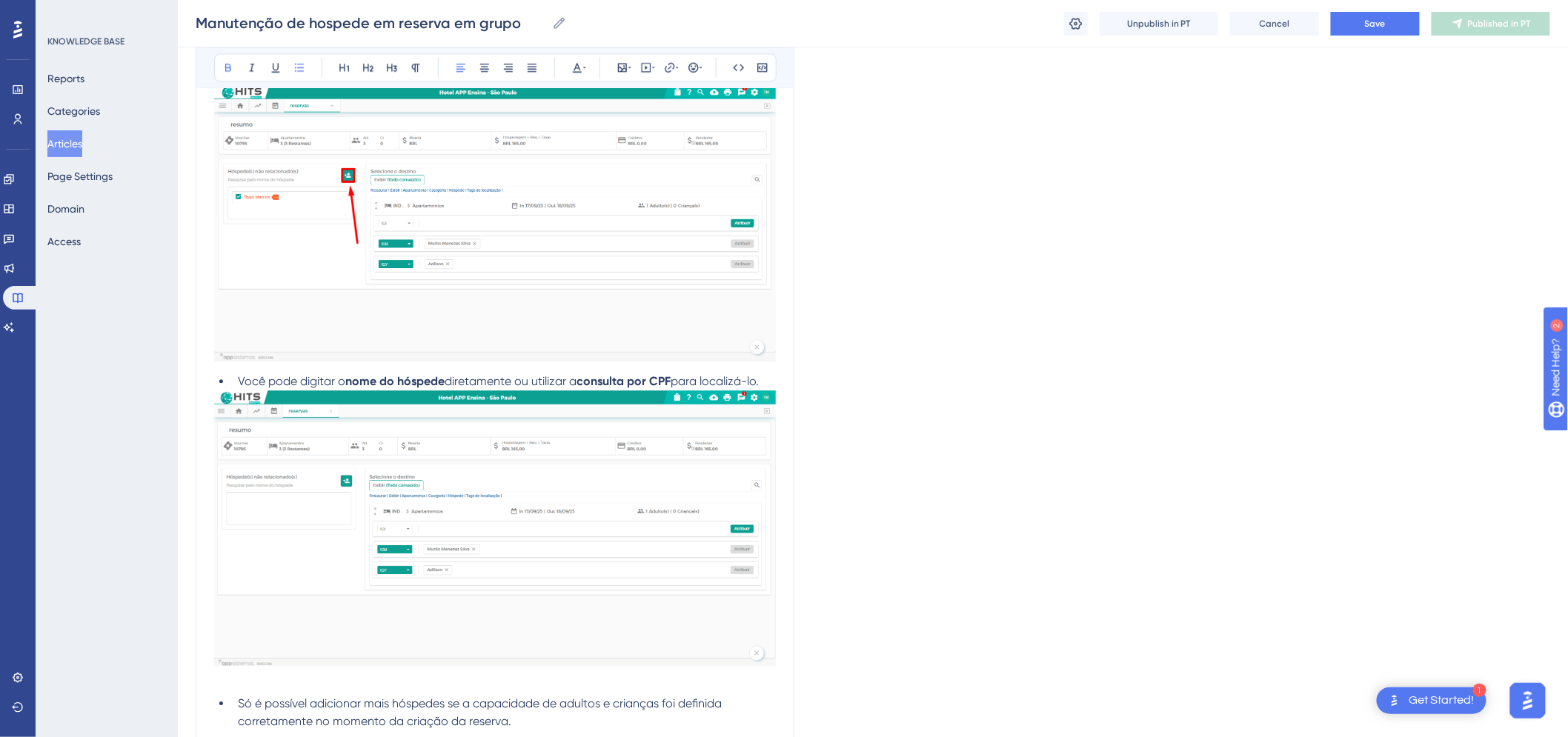
scroll to position [1544, 0]
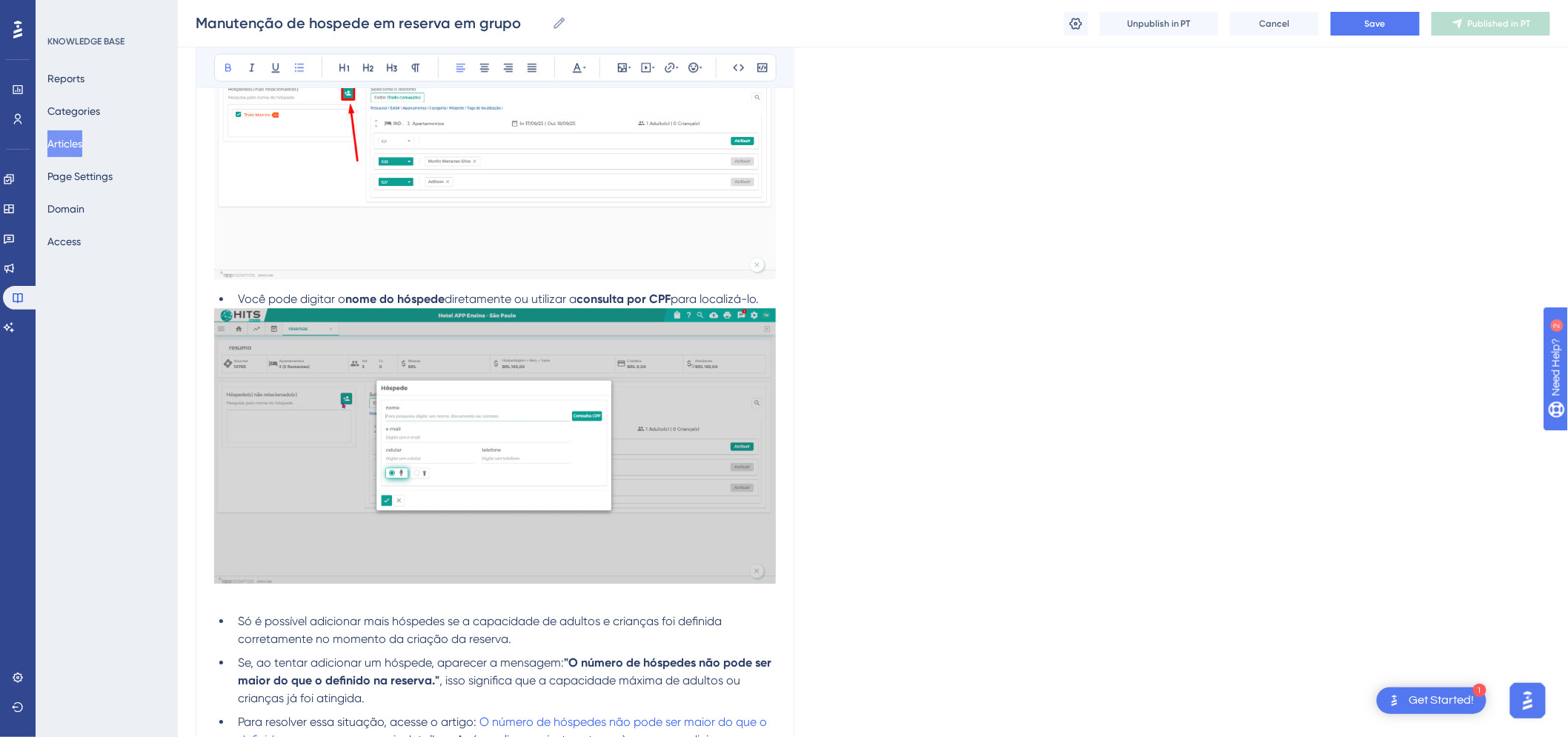
click at [759, 299] on span "para localizá-lo." at bounding box center [714, 299] width 88 height 14
click at [771, 299] on li "Você pode digitar o nome do hóspede diretamente ou utilizar a consulta por CPF …" at bounding box center [504, 299] width 544 height 18
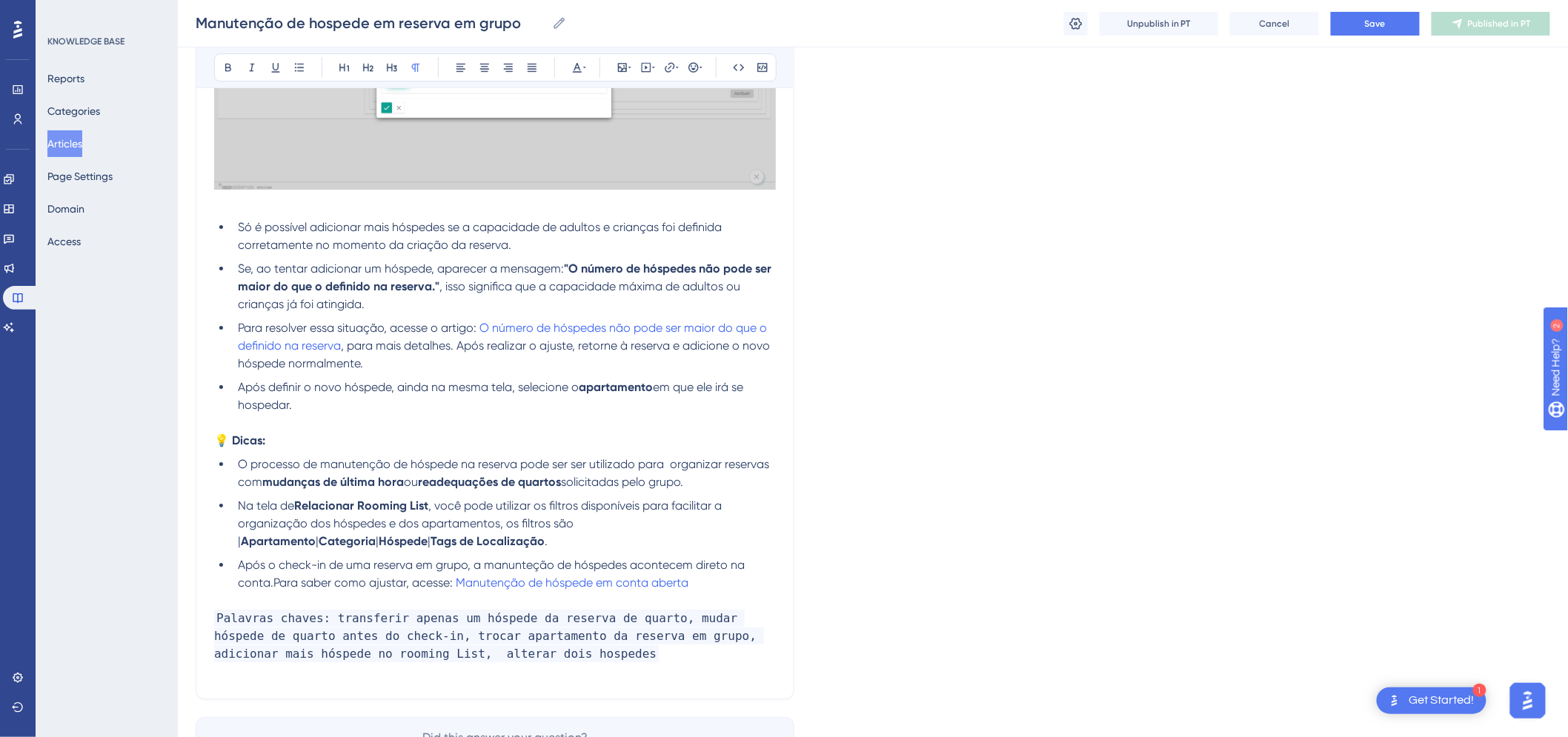
scroll to position [2054, 0]
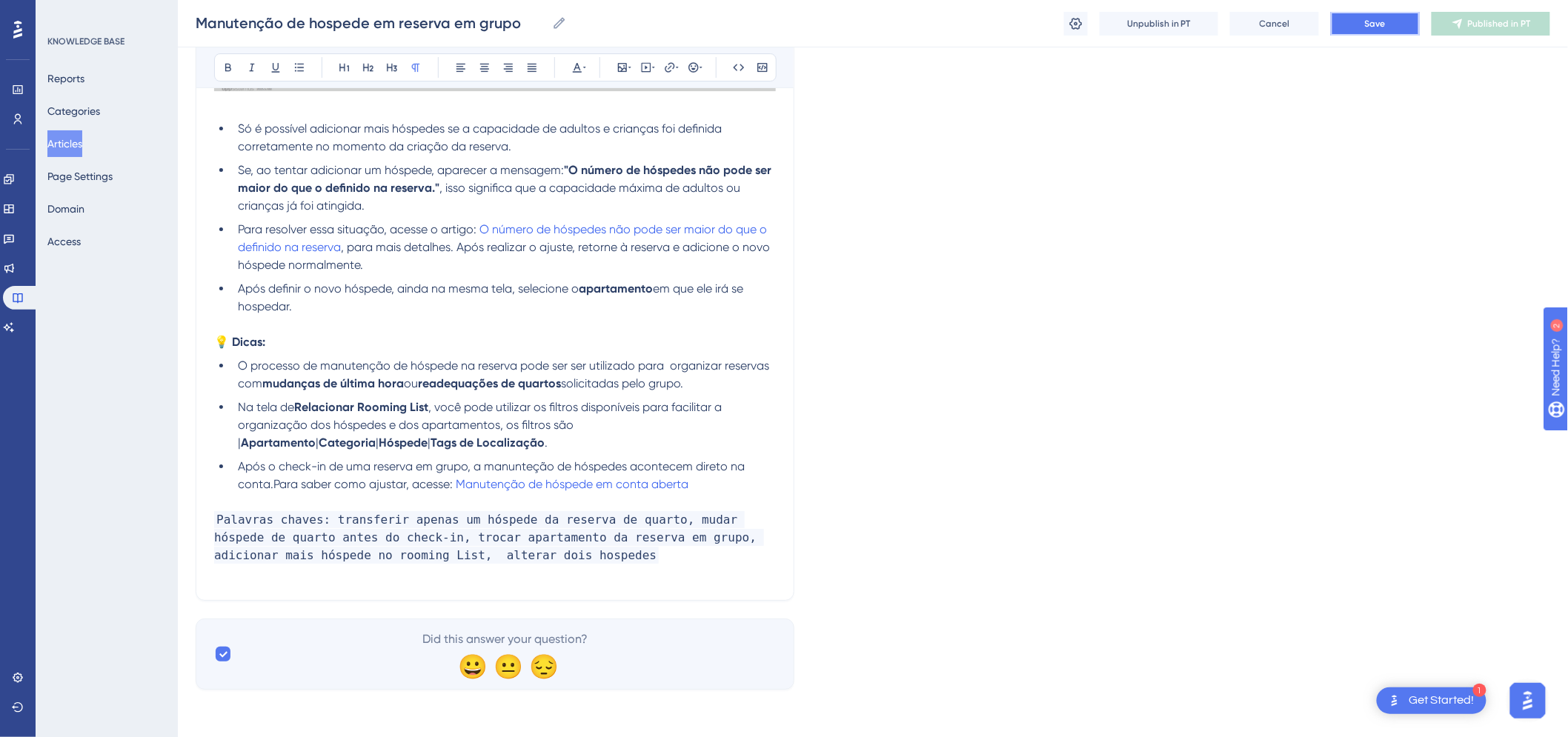
click at [1348, 23] on button "Save" at bounding box center [1375, 24] width 89 height 24
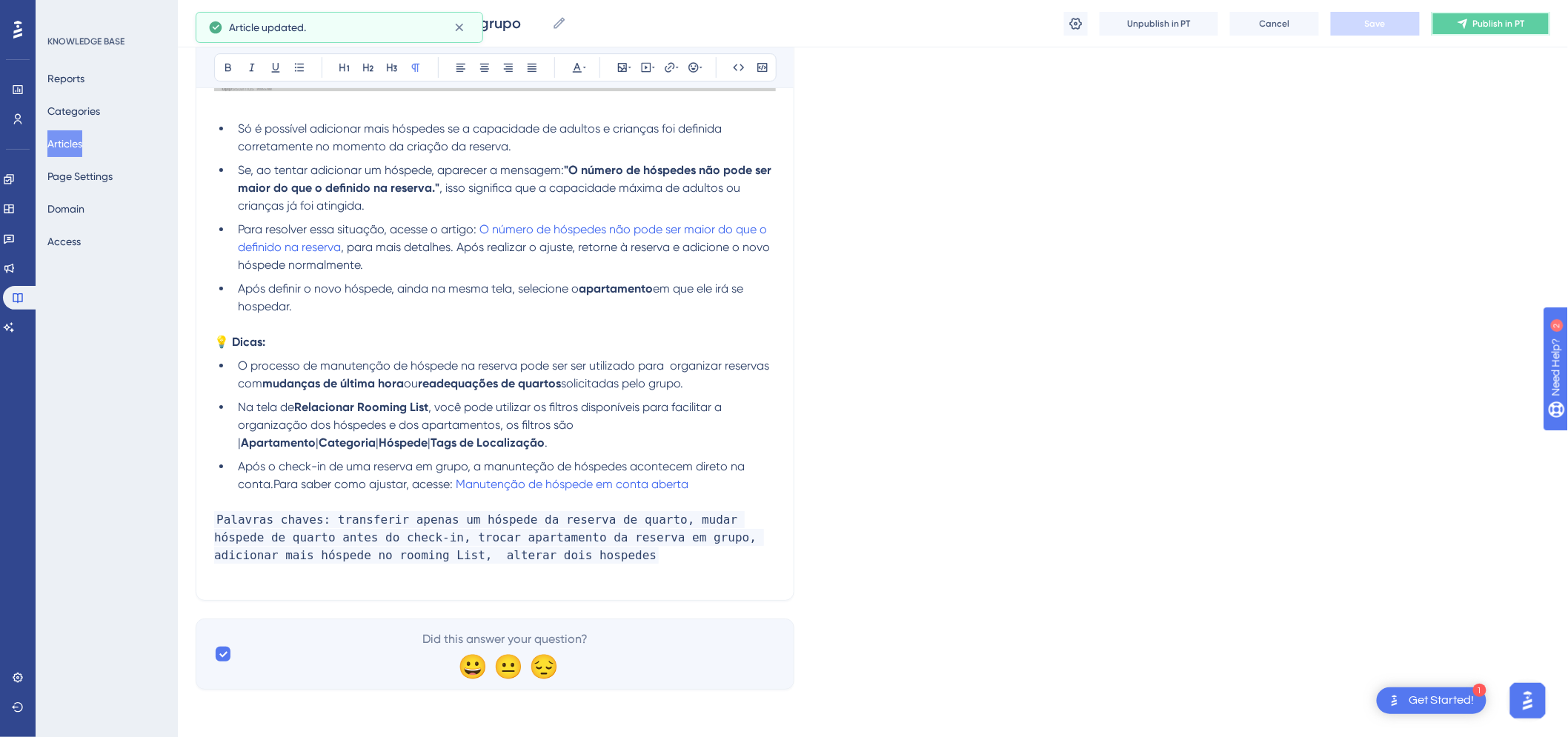
click at [1509, 15] on button "Publish in PT" at bounding box center [1491, 24] width 118 height 24
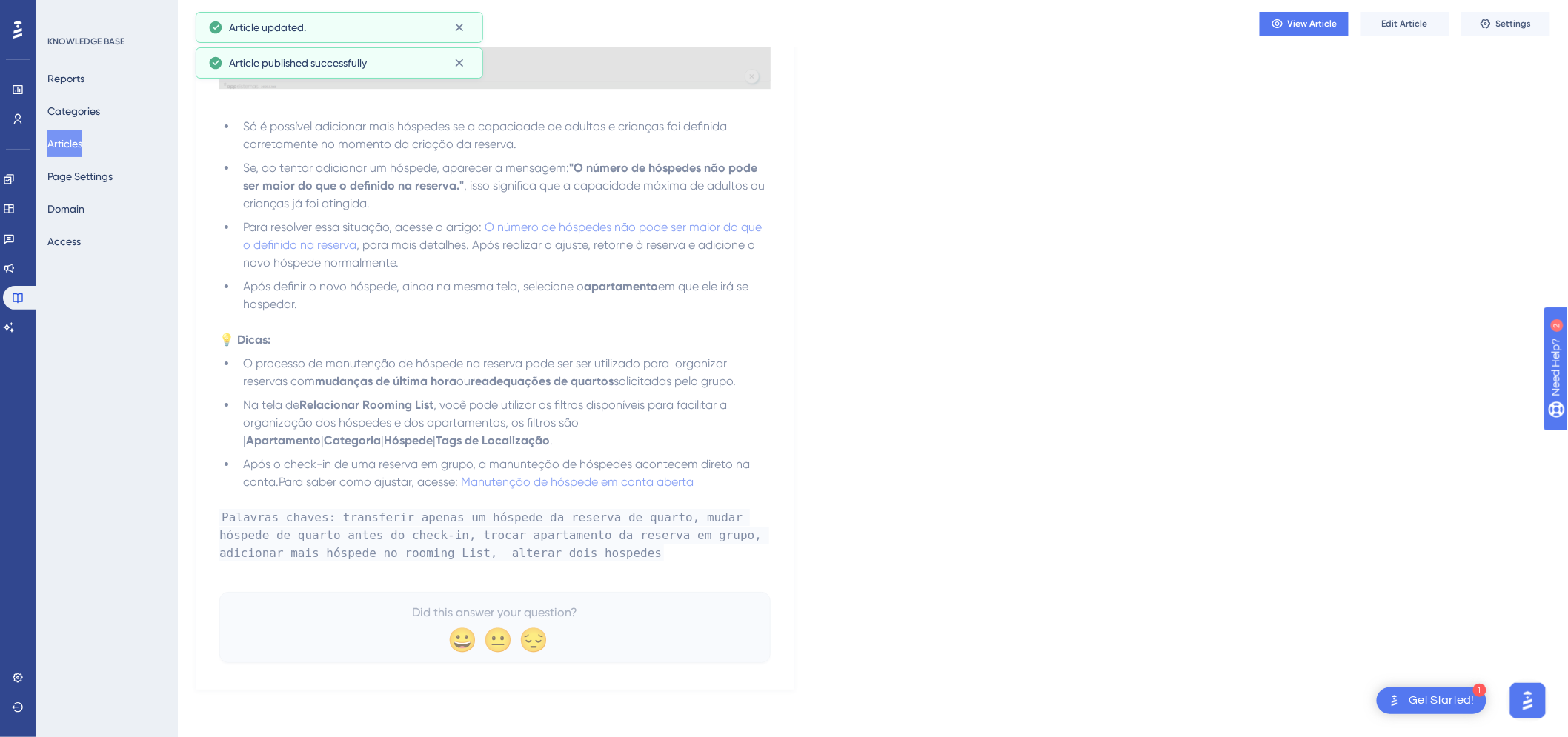
scroll to position [1976, 0]
click at [74, 146] on button "Articles" at bounding box center [65, 144] width 35 height 27
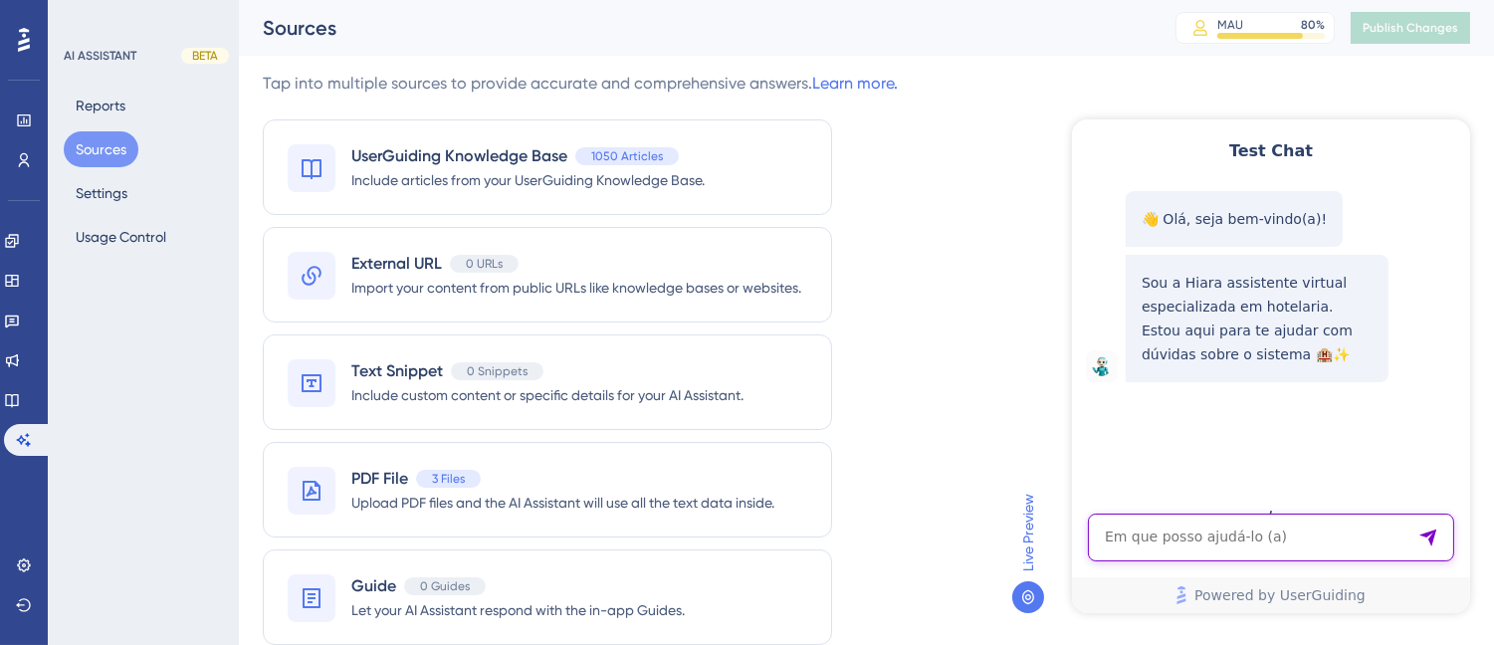
click at [1143, 547] on textarea "AI Assistant Text Input" at bounding box center [1270, 536] width 366 height 48
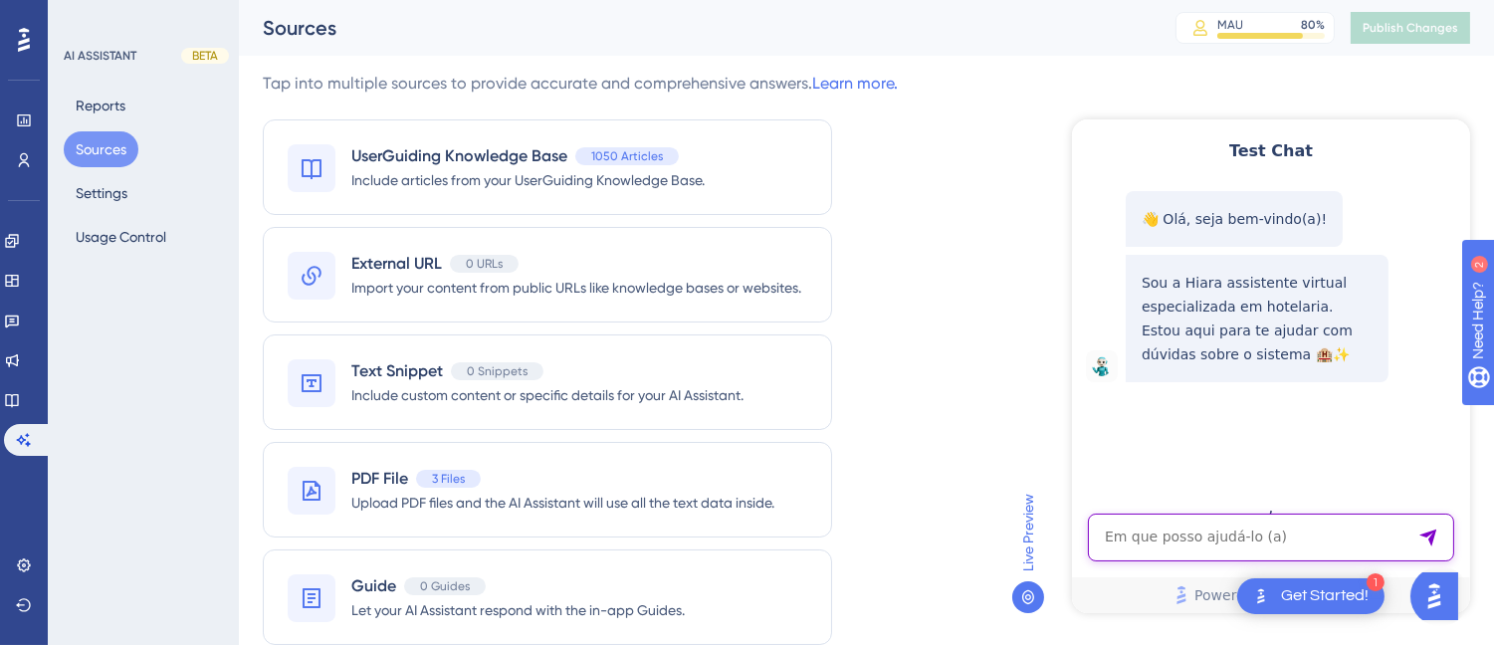
paste textarea "como faço para fazer uma cotação"
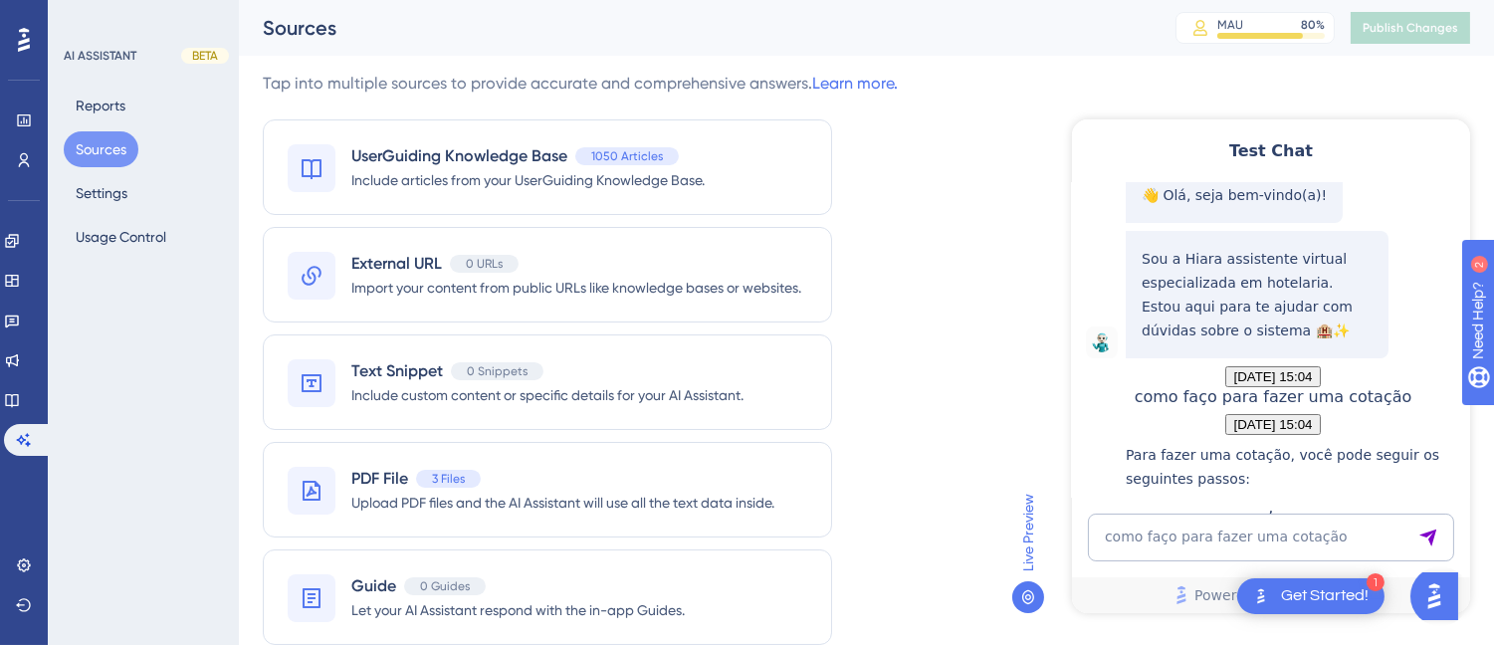
scroll to position [472, 0]
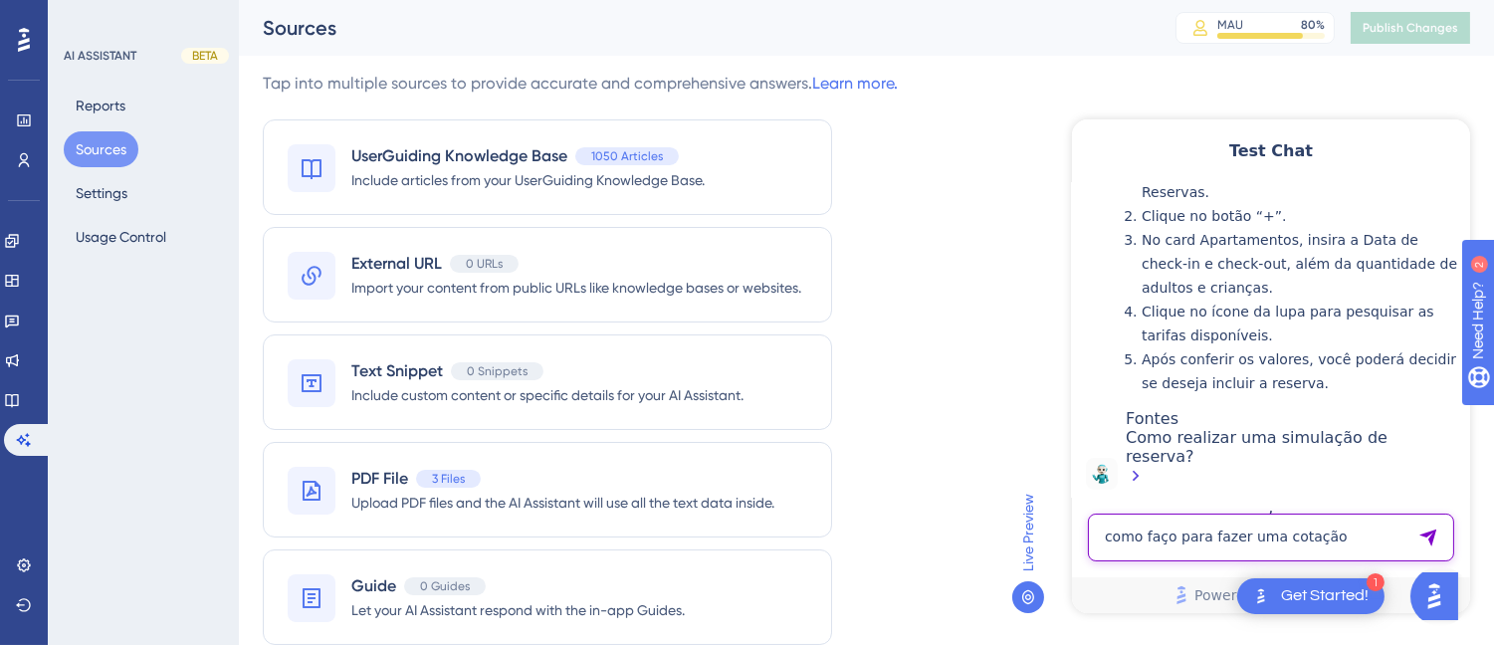
click at [1139, 520] on textarea "como faço para fazer uma cotação" at bounding box center [1270, 536] width 366 height 48
paste textarea "ao incluir o evento no hits, que fechou 40 apartamentos, eu preciso colocar os …"
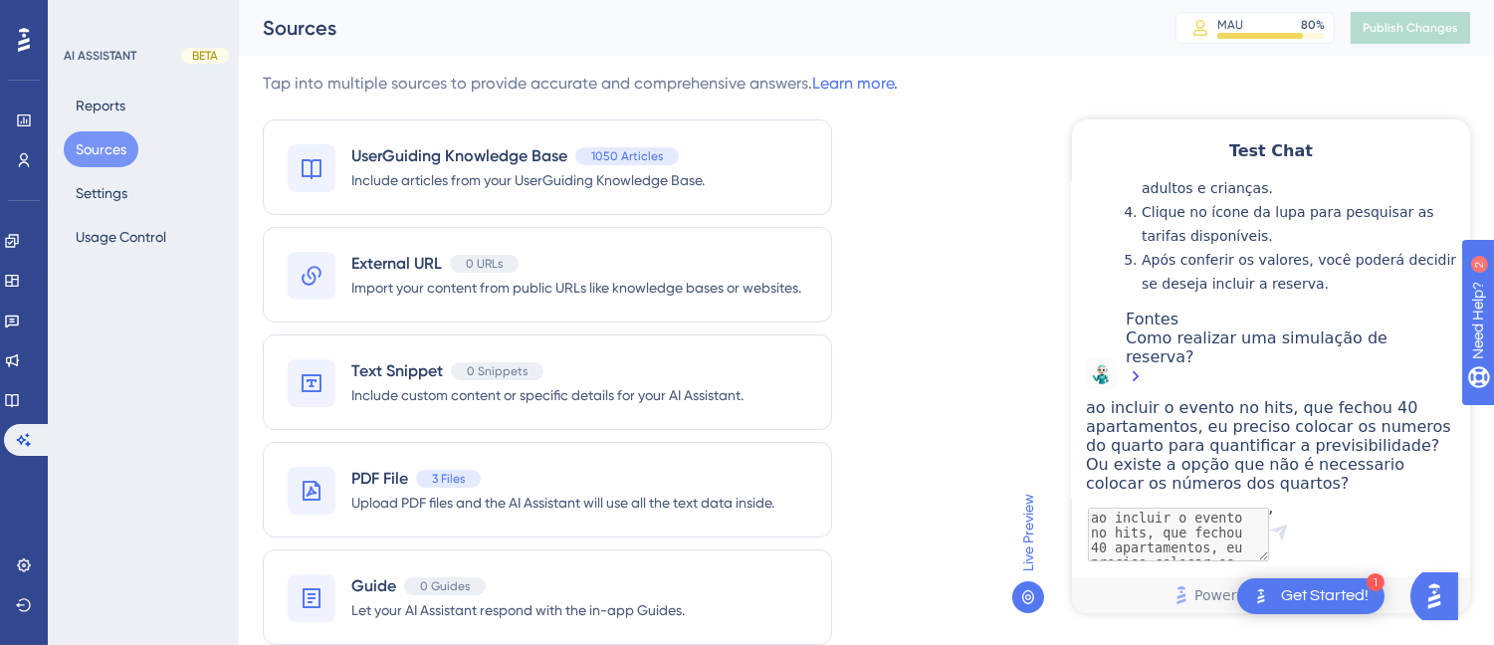
scroll to position [721, 0]
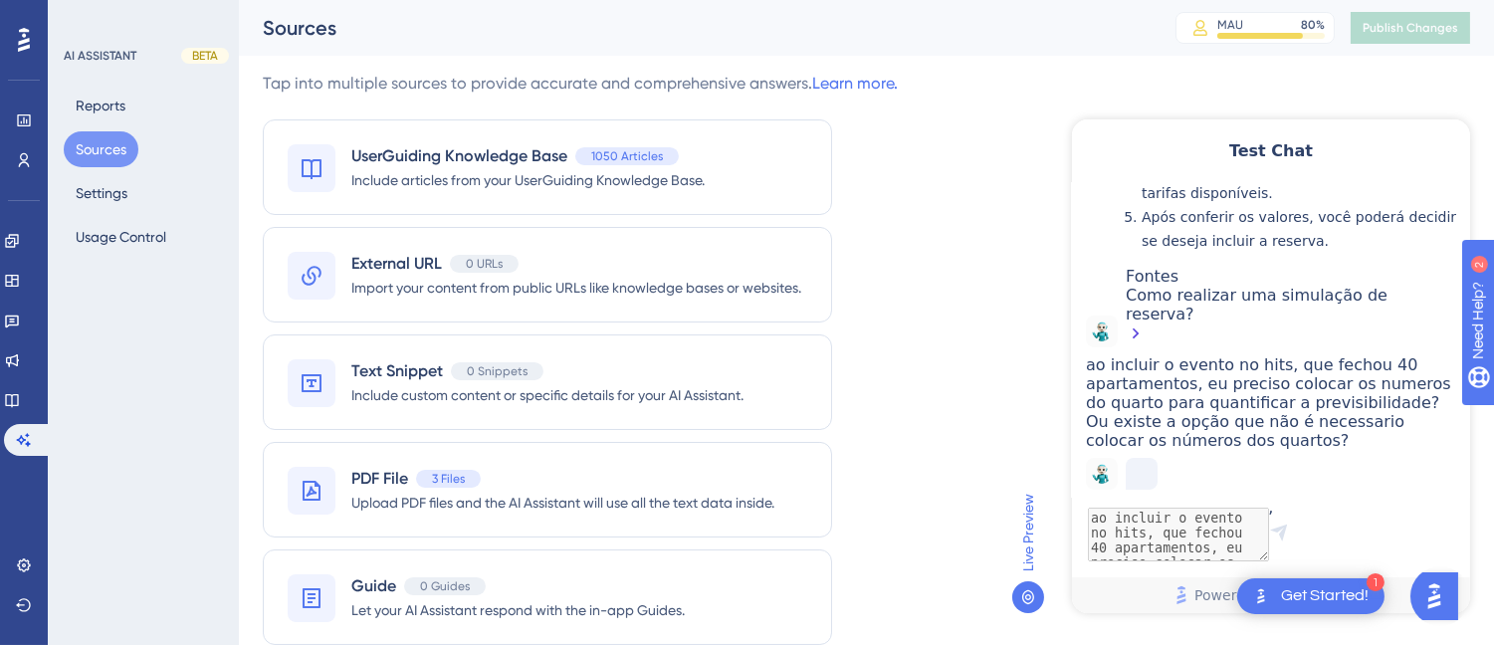
click at [1177, 266] on span "Fontes" at bounding box center [1150, 275] width 53 height 19
click at [1219, 285] on div "Como realizar uma simulação de reserva?" at bounding box center [1291, 316] width 334 height 62
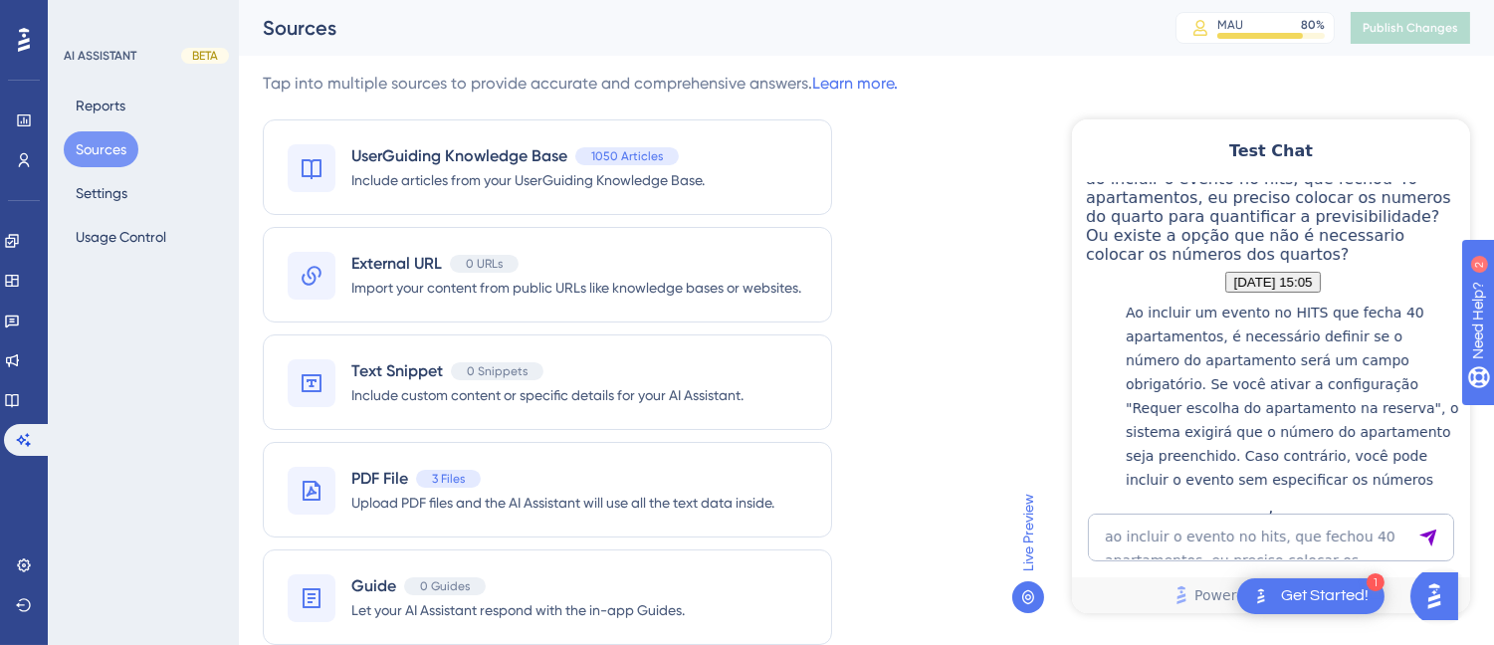
scroll to position [1095, 0]
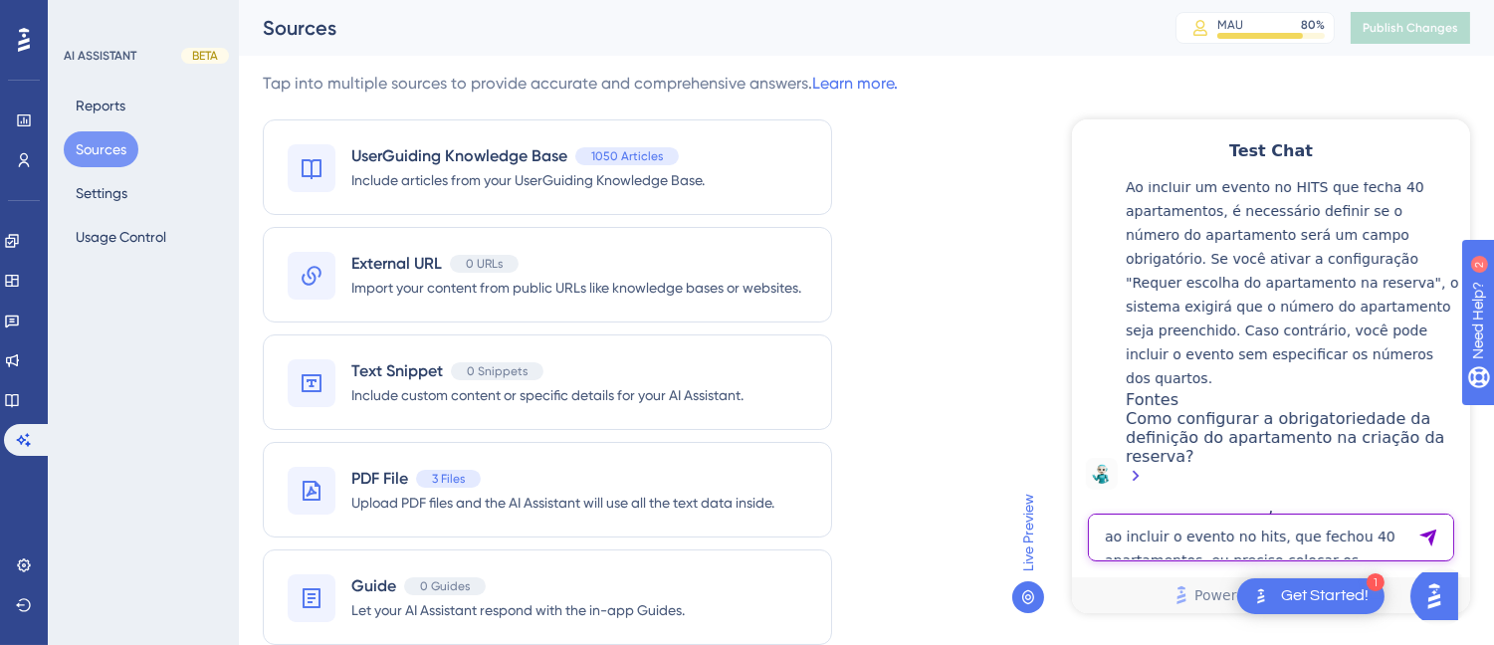
click at [1171, 519] on textarea "ao incluir o evento no hits, que fechou 40 apartamentos, eu preciso colocar os …" at bounding box center [1270, 536] width 366 height 48
paste textarea "Preciso emitir uma nota fiscal no cnpj da empresa"
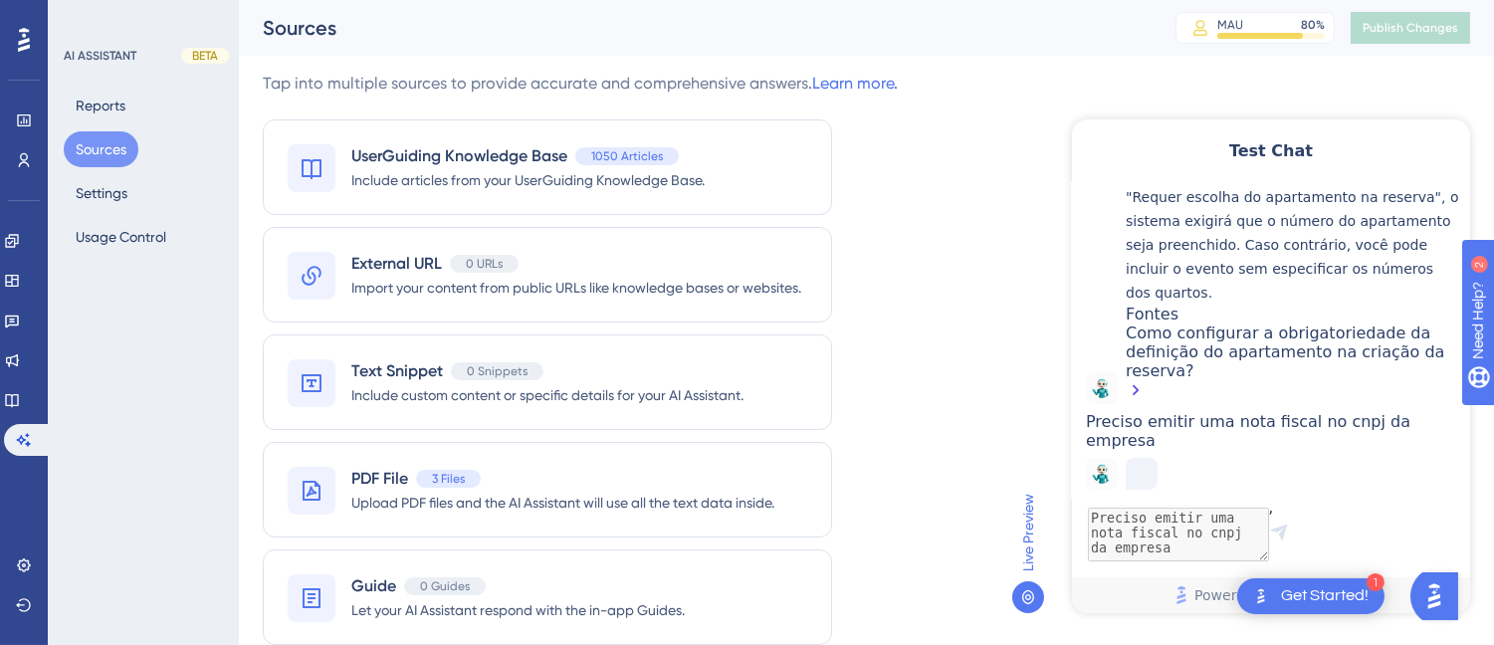
scroll to position [1249, 0]
click at [1243, 322] on div "Como configurar a obrigatoriedade da definição do apartamento na criação da res…" at bounding box center [1291, 362] width 334 height 81
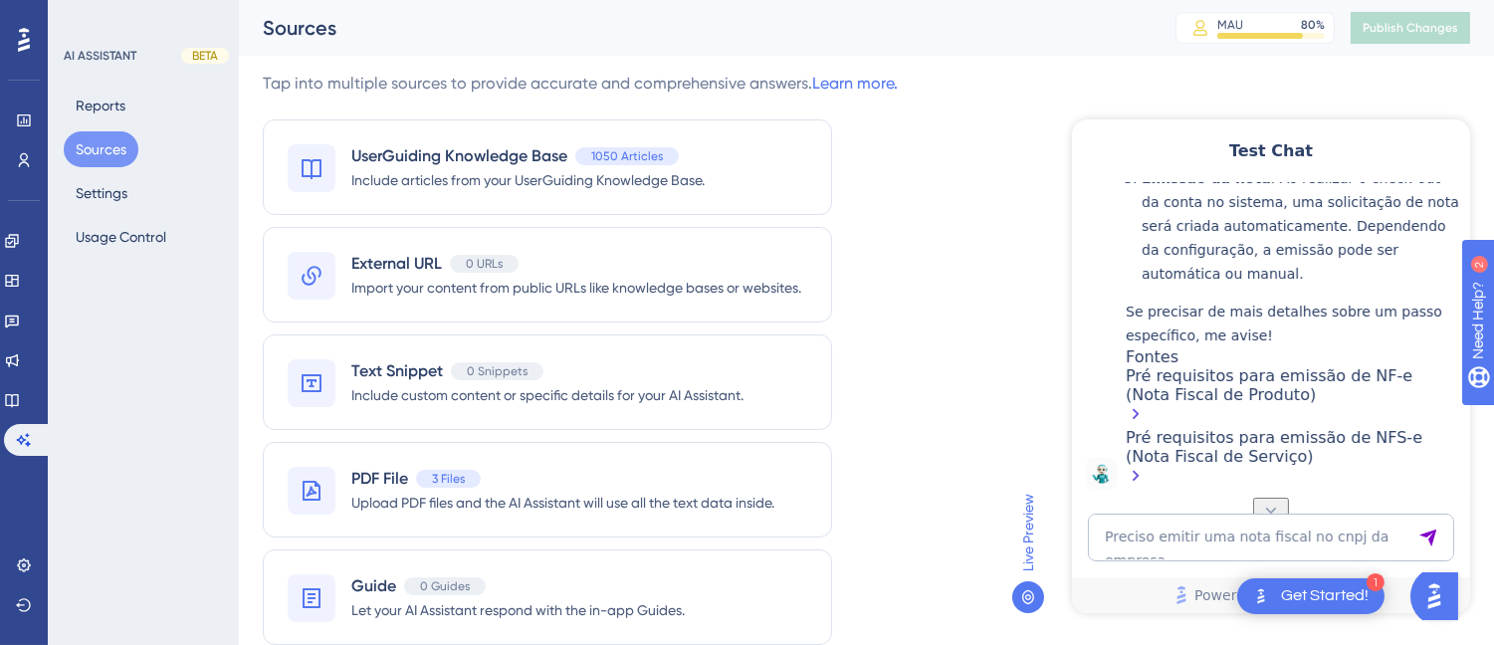
scroll to position [1540, 0]
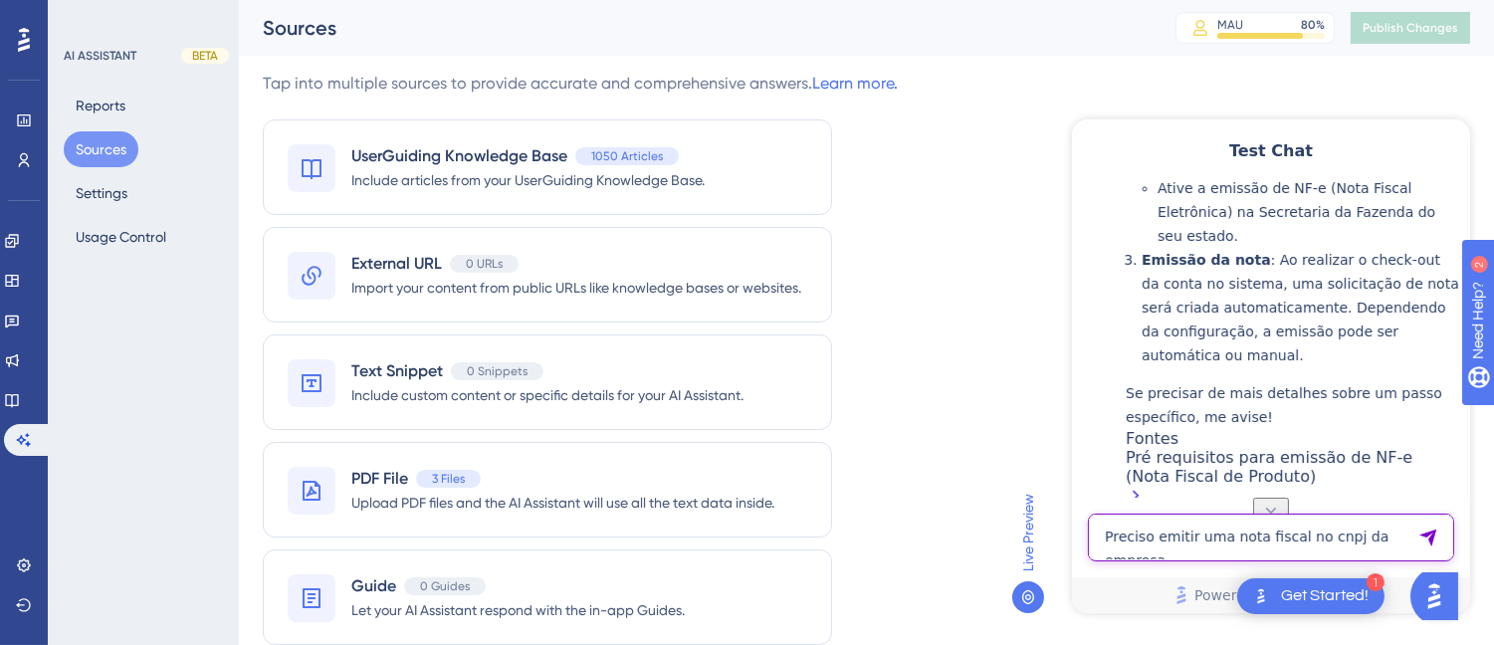
click at [1138, 534] on textarea "Preciso emitir uma nota fiscal no cnpj da empresa" at bounding box center [1270, 536] width 366 height 48
paste textarea "Como eu faço para emitir a NF de consumo"
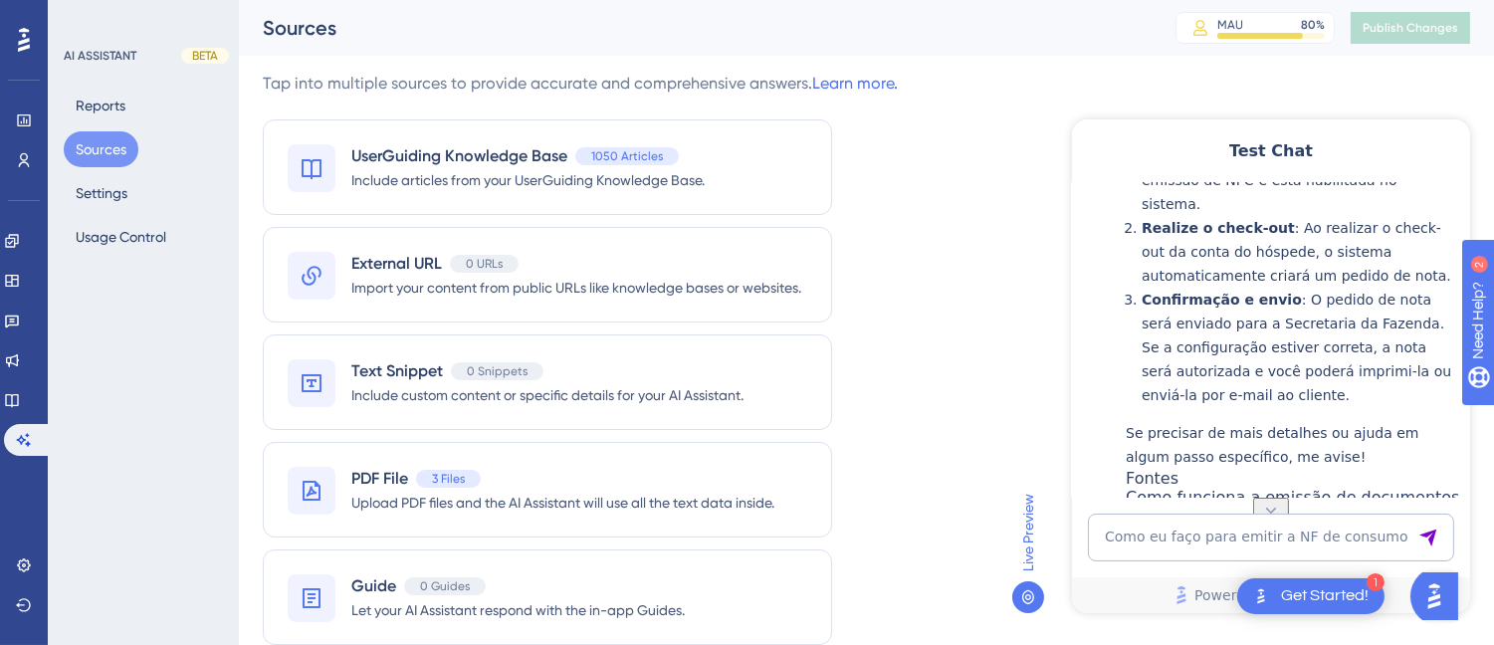
scroll to position [2682, 0]
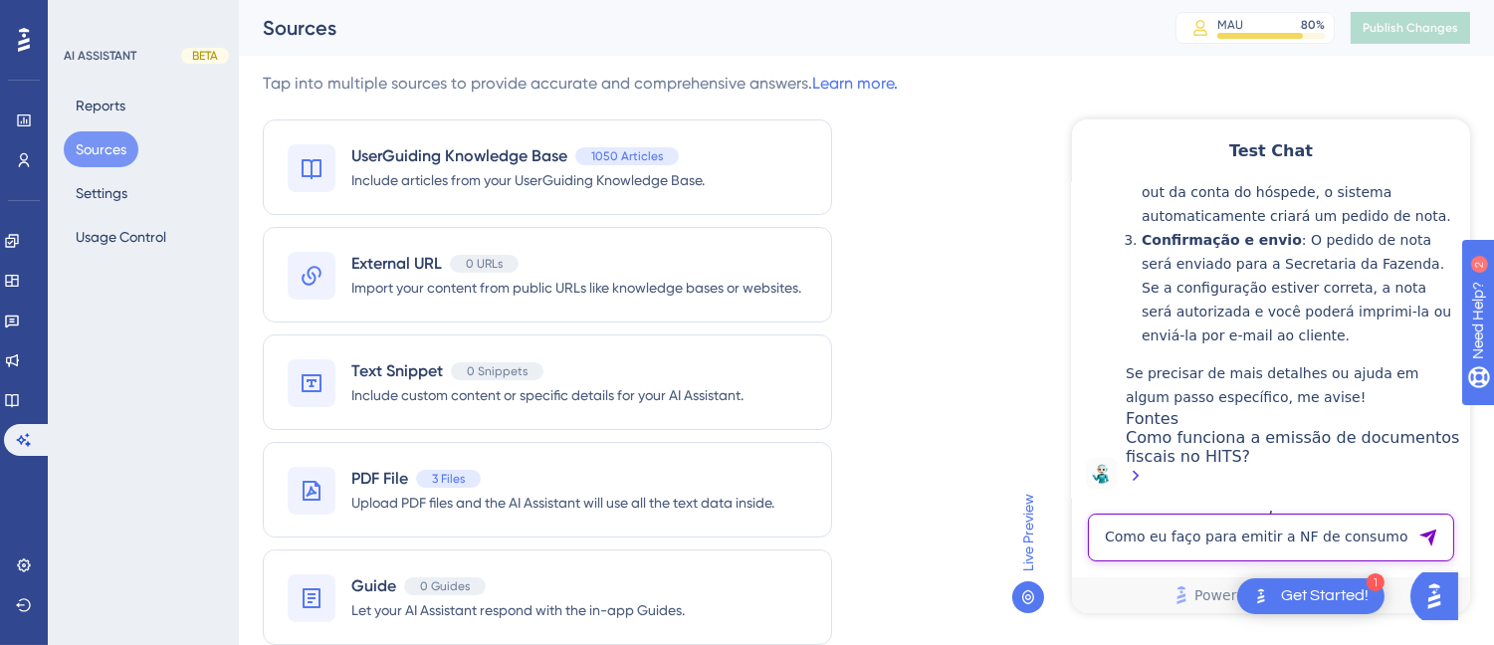
click at [1138, 531] on textarea "Como eu faço para emitir a NF de consumo" at bounding box center [1270, 536] width 366 height 48
paste textarea "onde faz a nota fiscal?"
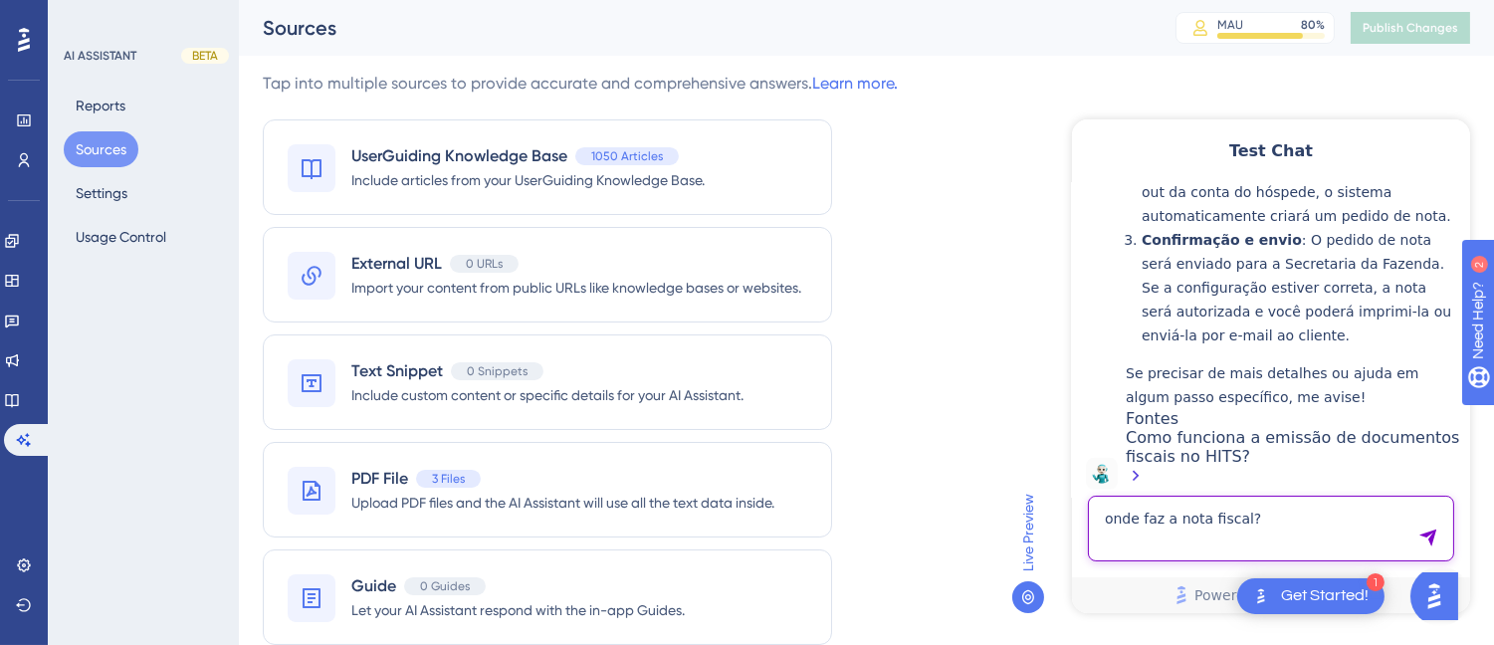
click at [1305, 519] on textarea "onde faz a nota fiscal?" at bounding box center [1270, 528] width 366 height 66
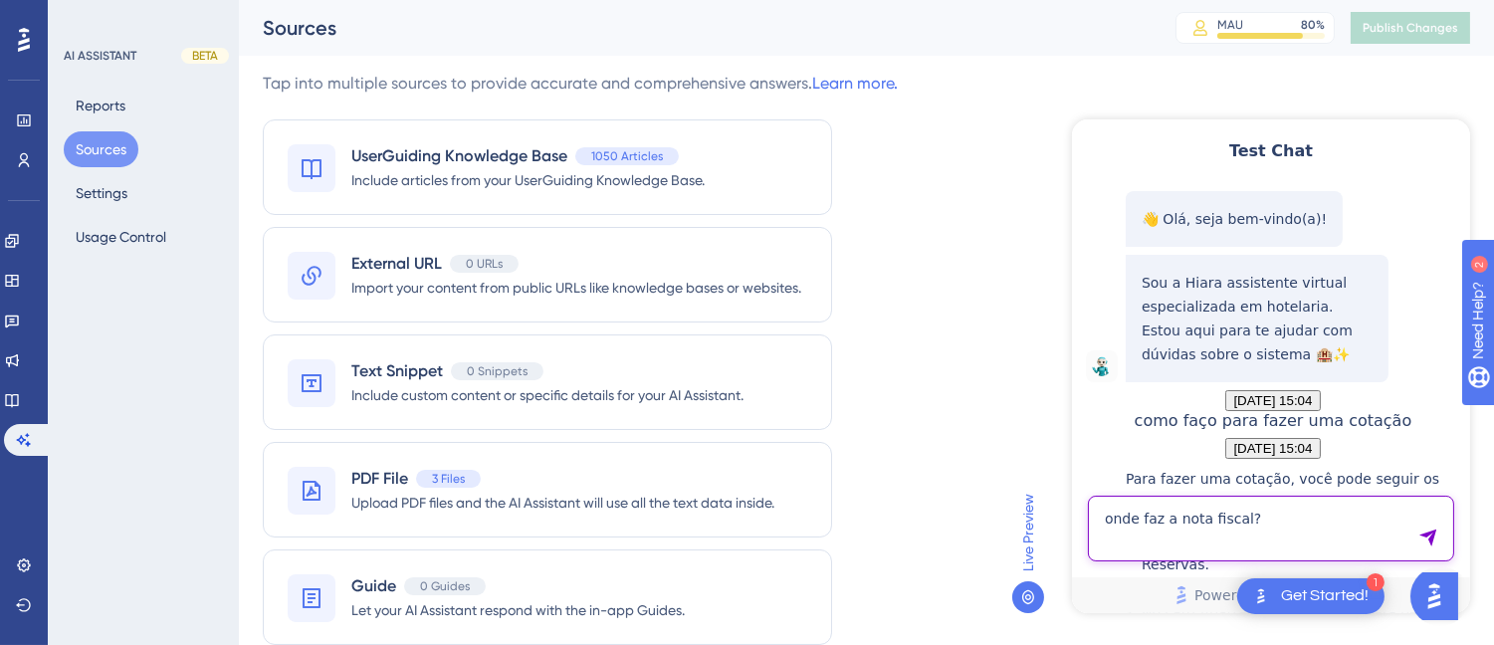
paste textarea "dos restaurante"
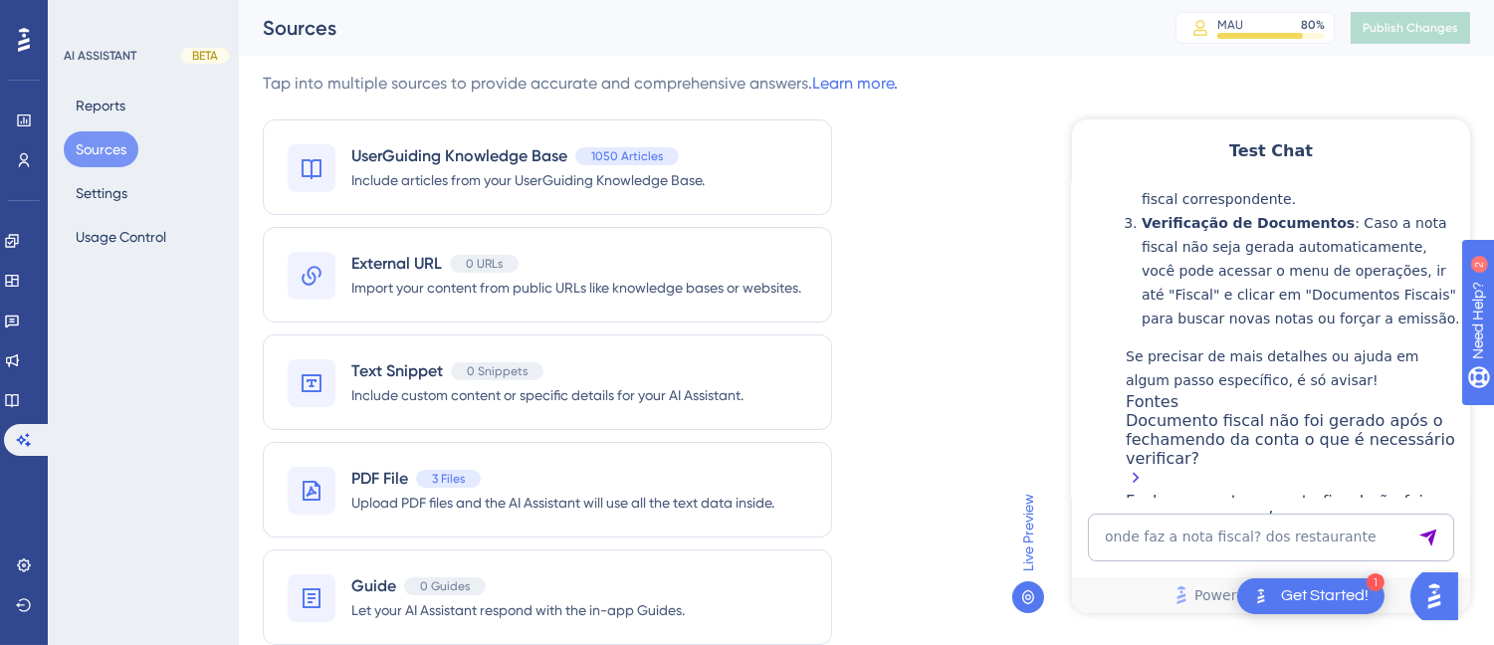
scroll to position [3523, 0]
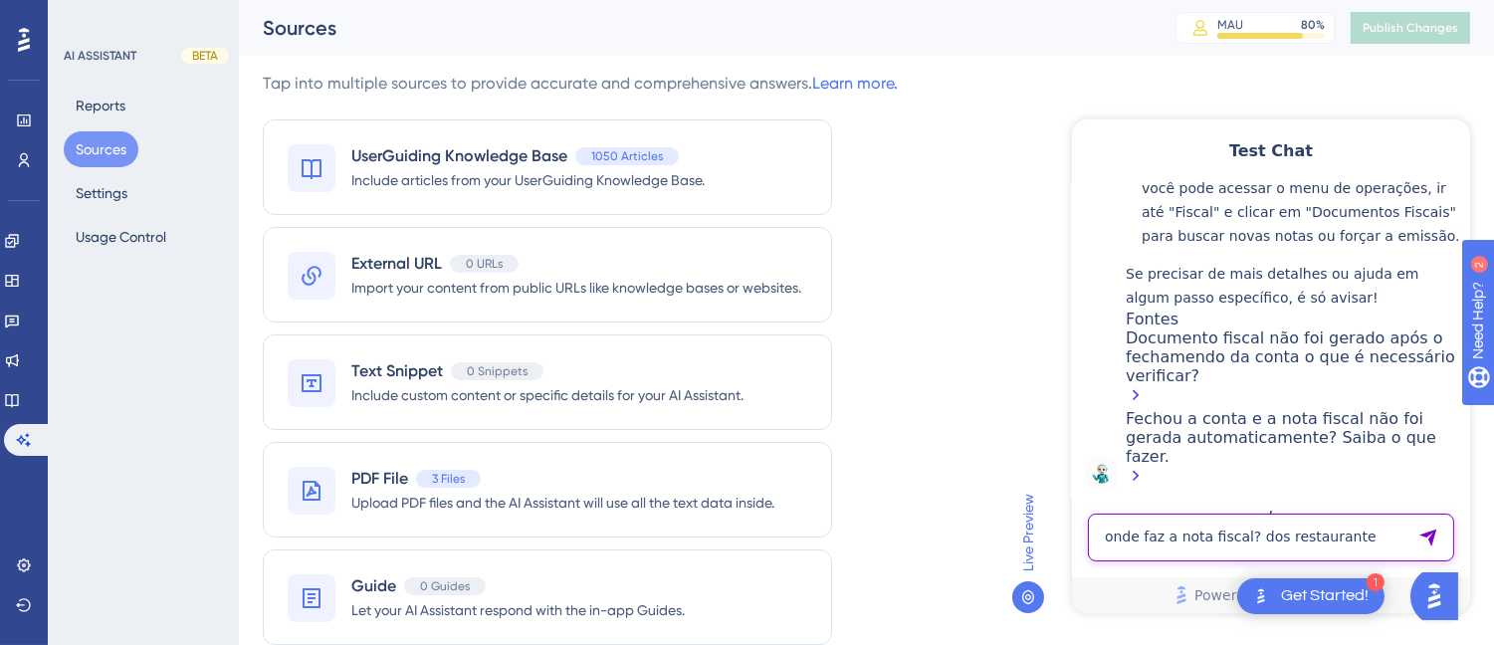
click at [1131, 556] on textarea "onde faz a nota fiscal? dos restaurante" at bounding box center [1270, 536] width 366 height 48
paste textarea "Como eu poderia emitir uma NF de consumos para clientes que não são hospedes?"
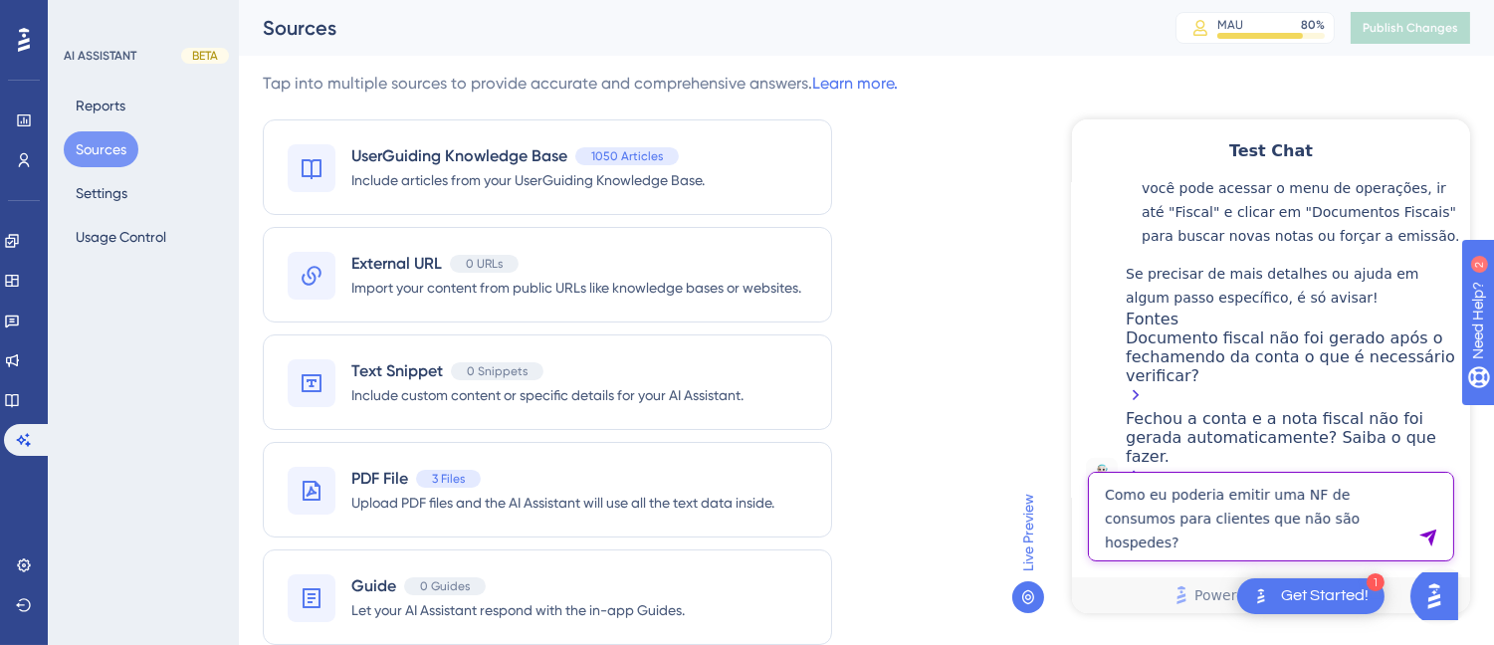
type textarea "Como eu poderia emitir uma NF de consumos para clientes que não são hospedes?"
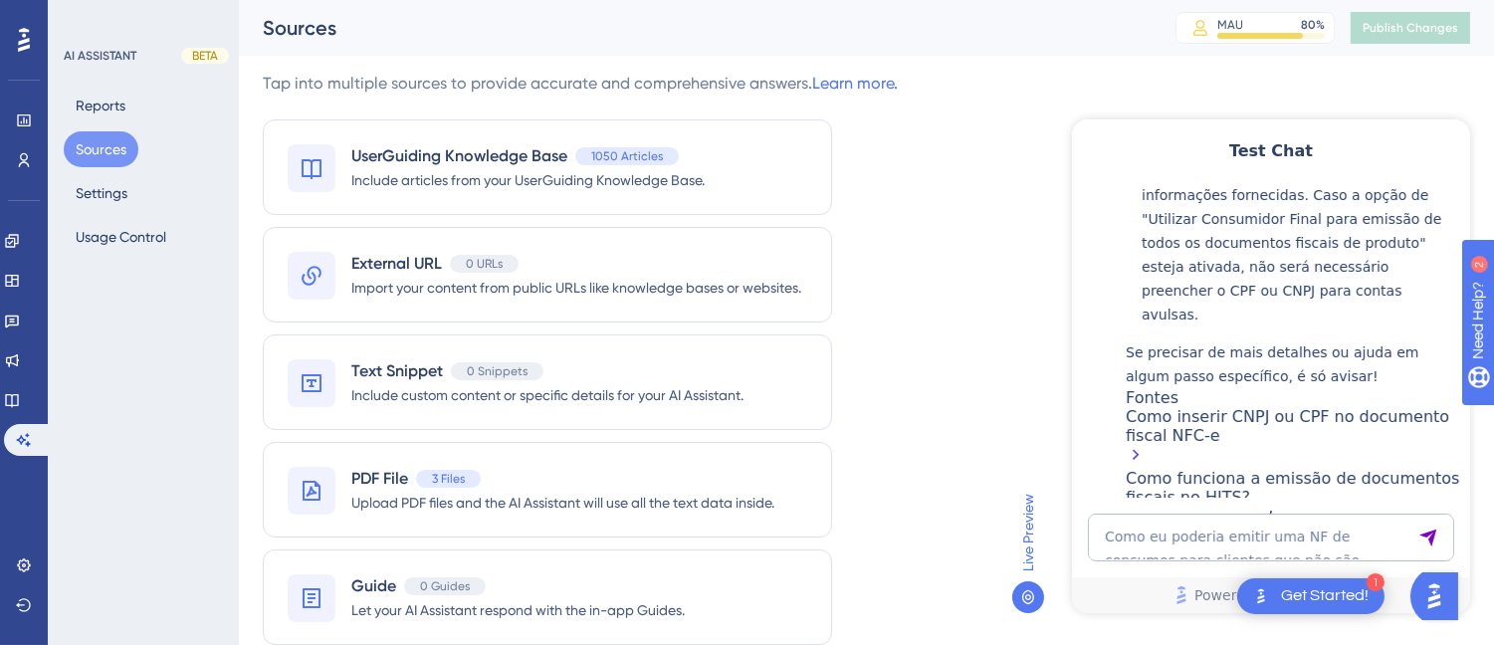
scroll to position [4460, 0]
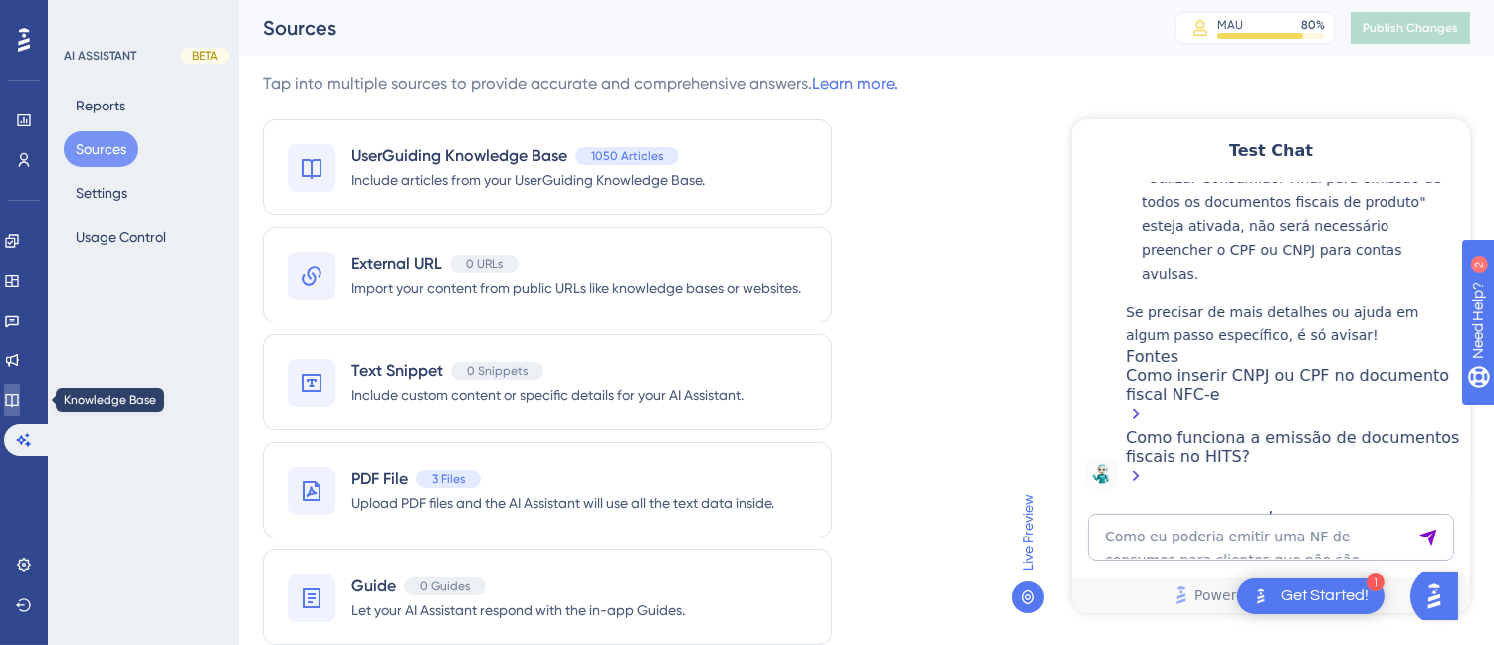
drag, startPoint x: 32, startPoint y: 393, endPoint x: 48, endPoint y: 361, distance: 35.6
click at [20, 393] on link at bounding box center [12, 400] width 16 height 32
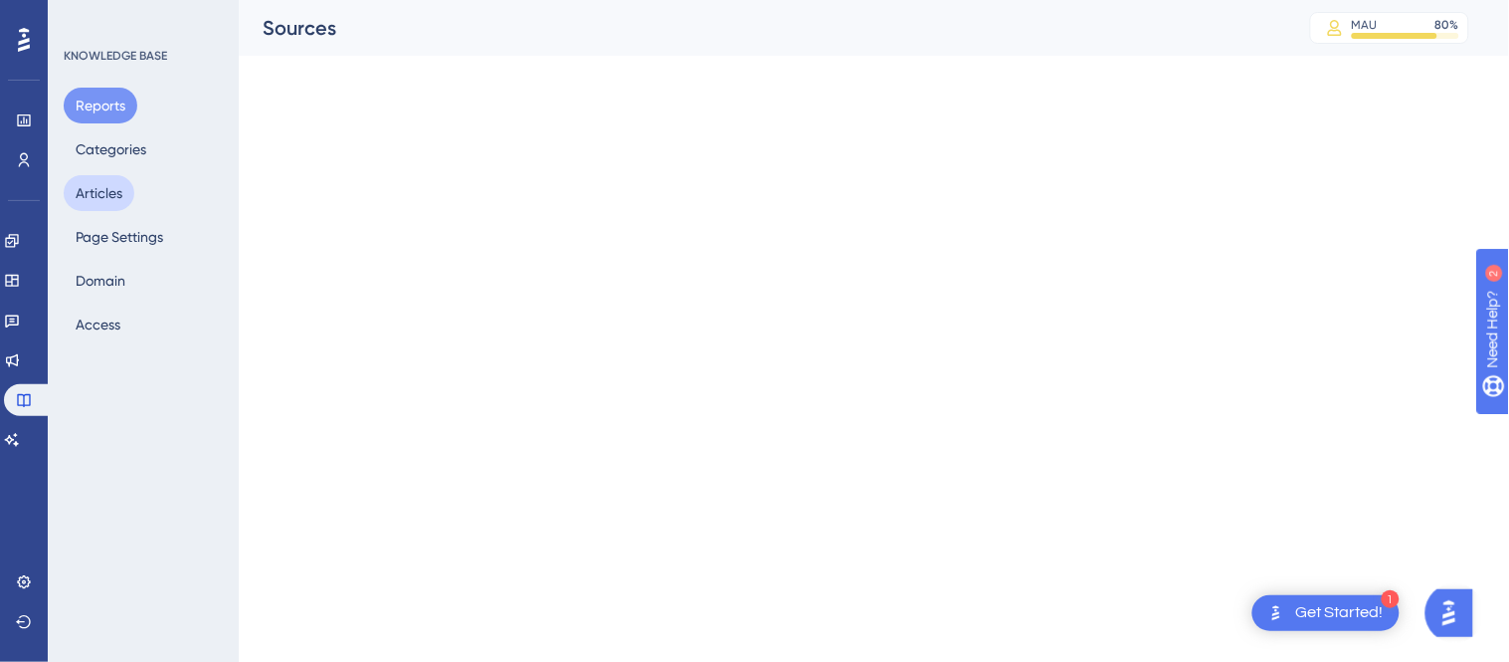
click at [102, 193] on button "Articles" at bounding box center [99, 193] width 71 height 36
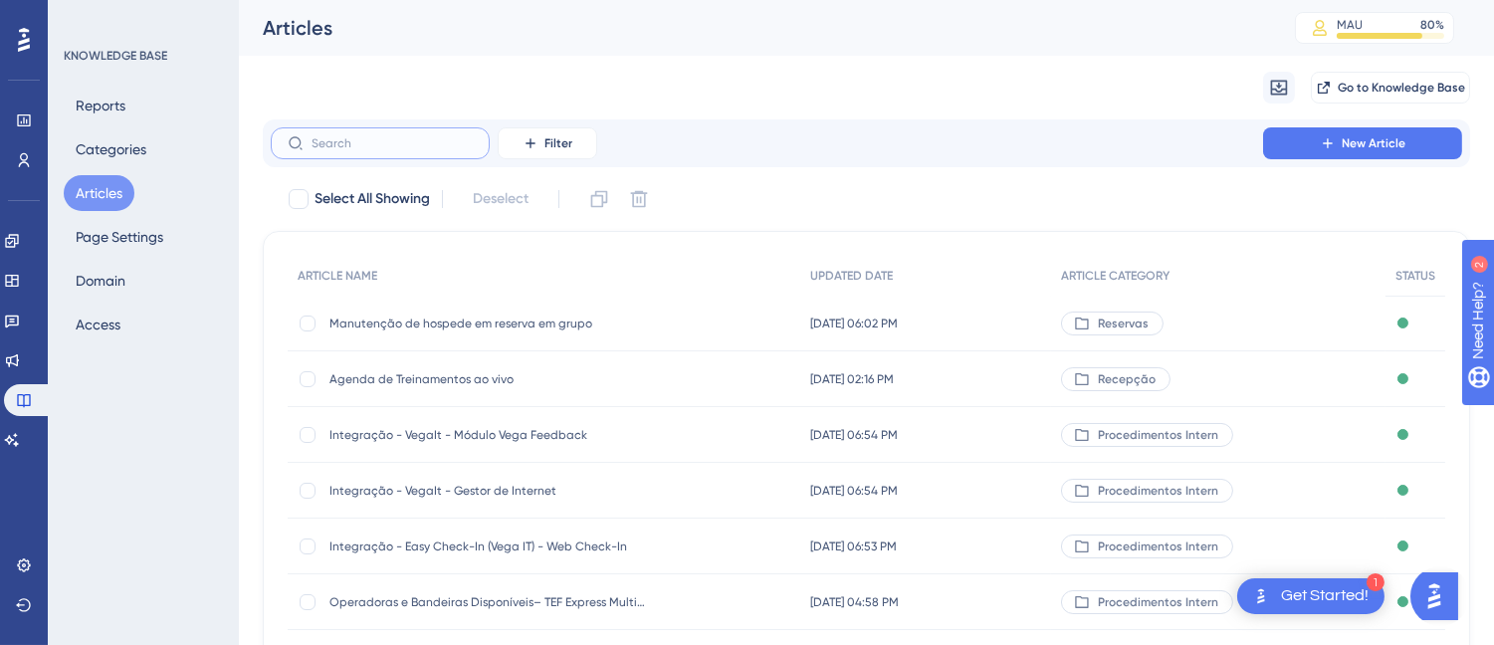
click at [392, 140] on input "text" at bounding box center [391, 143] width 161 height 14
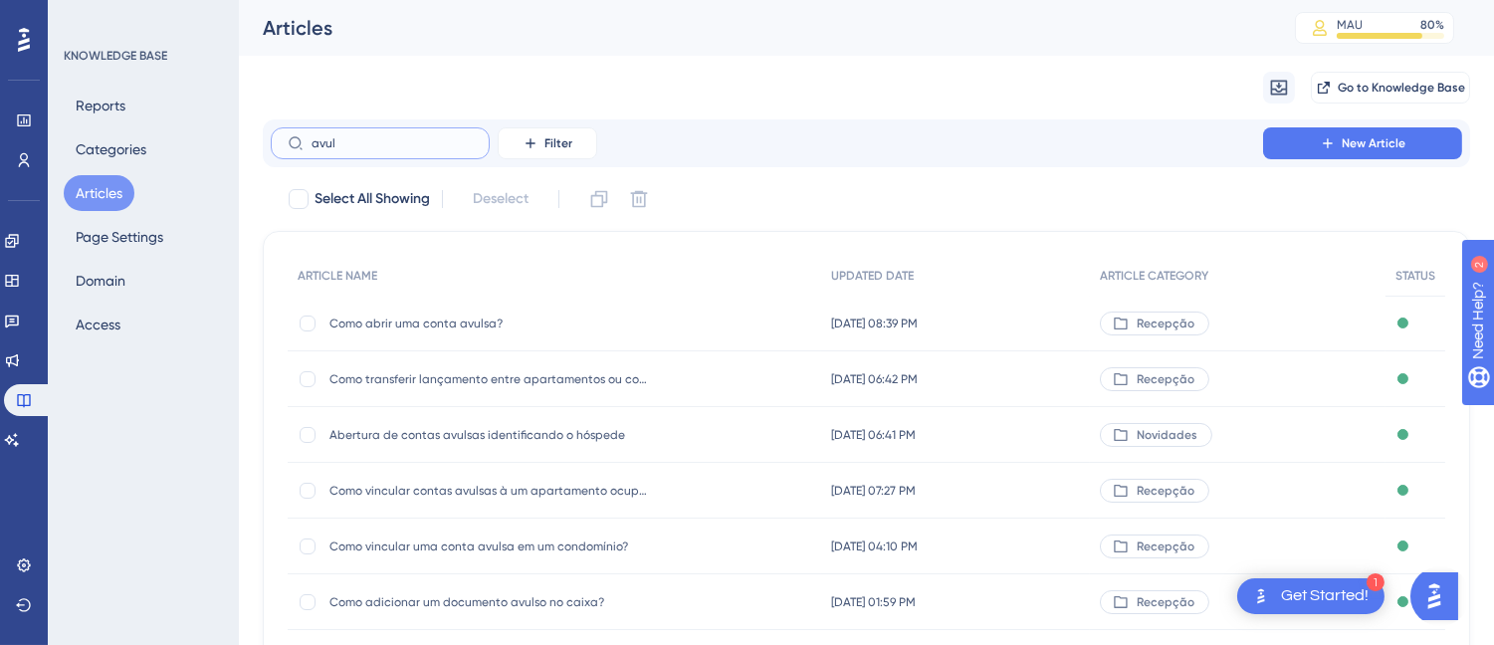
type input "avul"
click at [414, 325] on span "Como abrir uma conta avulsa?" at bounding box center [488, 323] width 318 height 16
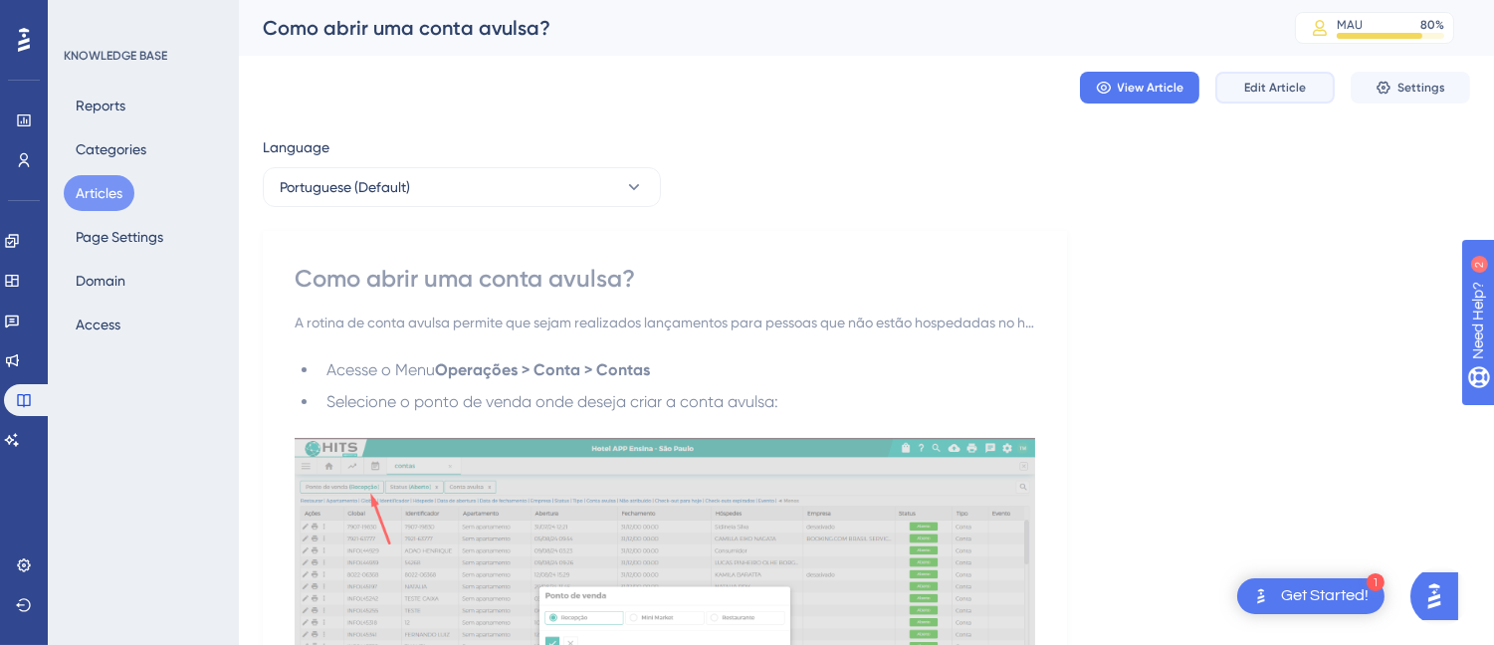
click at [1262, 88] on span "Edit Article" at bounding box center [1275, 88] width 62 height 16
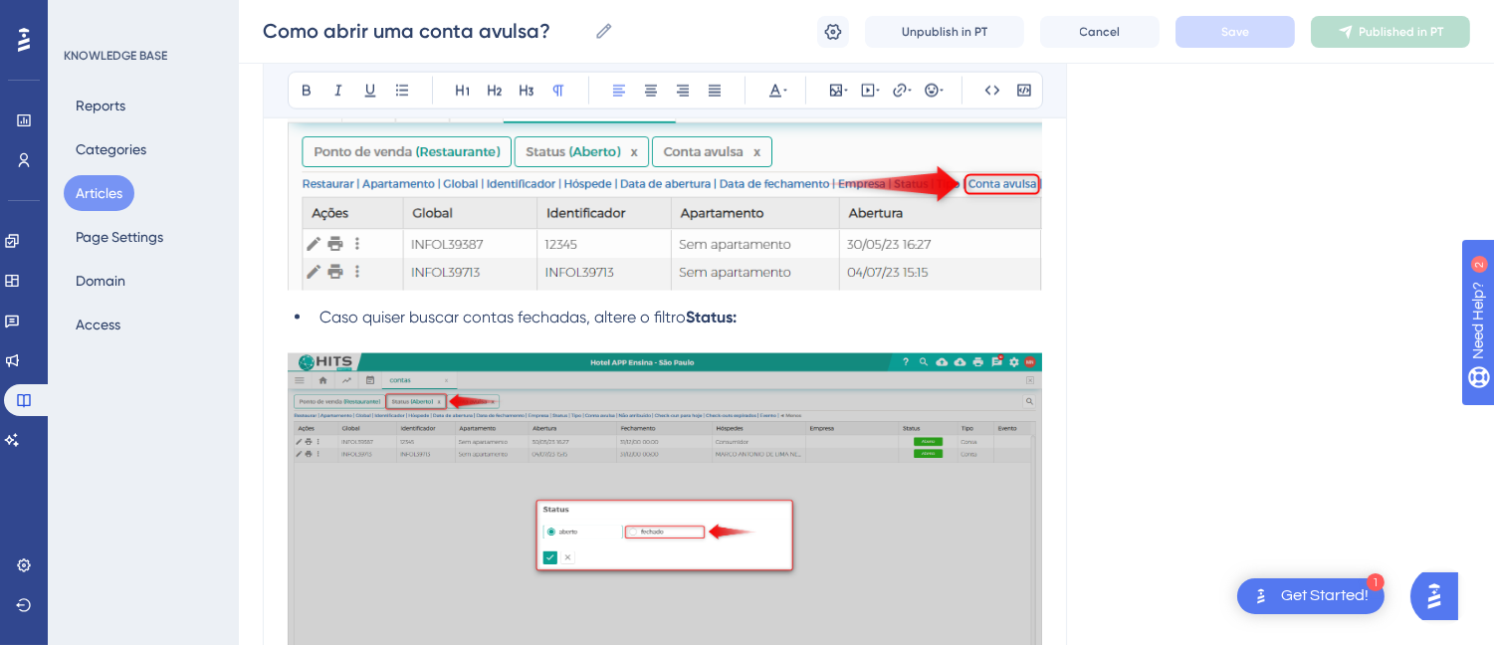
scroll to position [5871, 0]
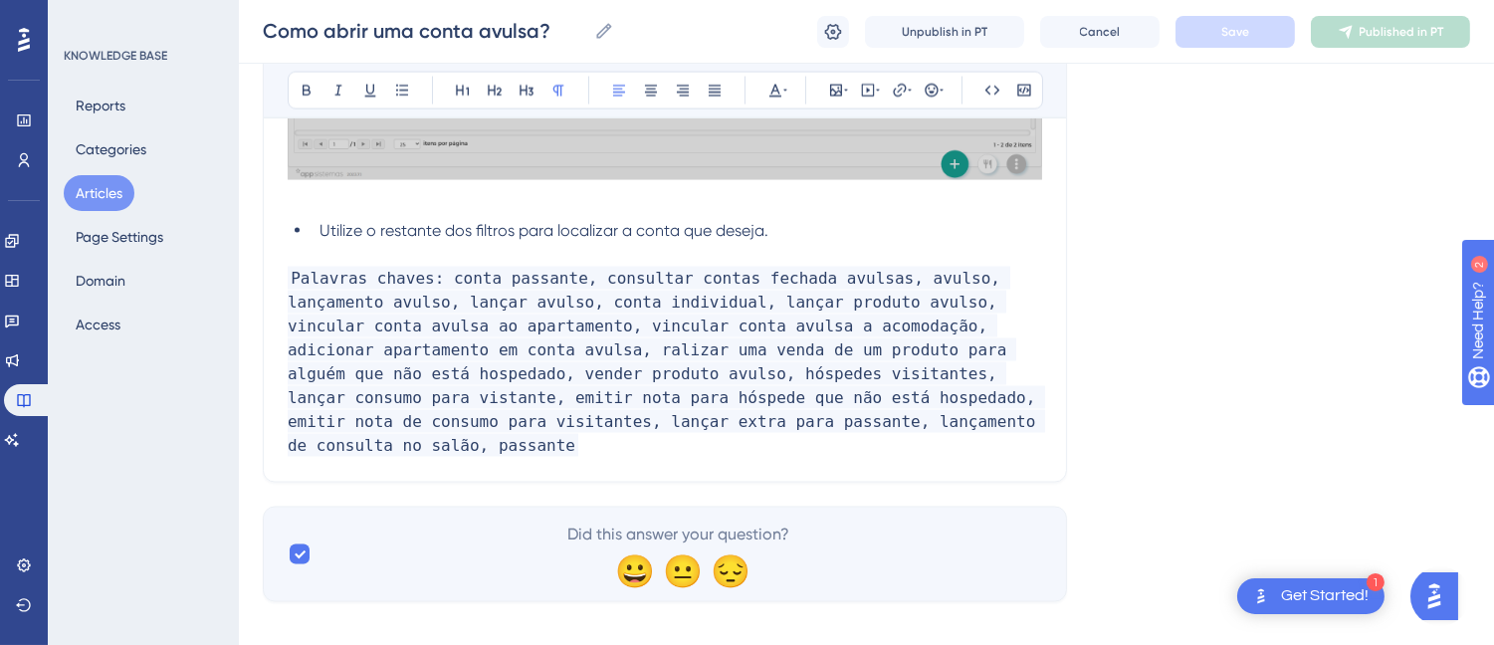
click at [114, 194] on button "Articles" at bounding box center [99, 193] width 71 height 36
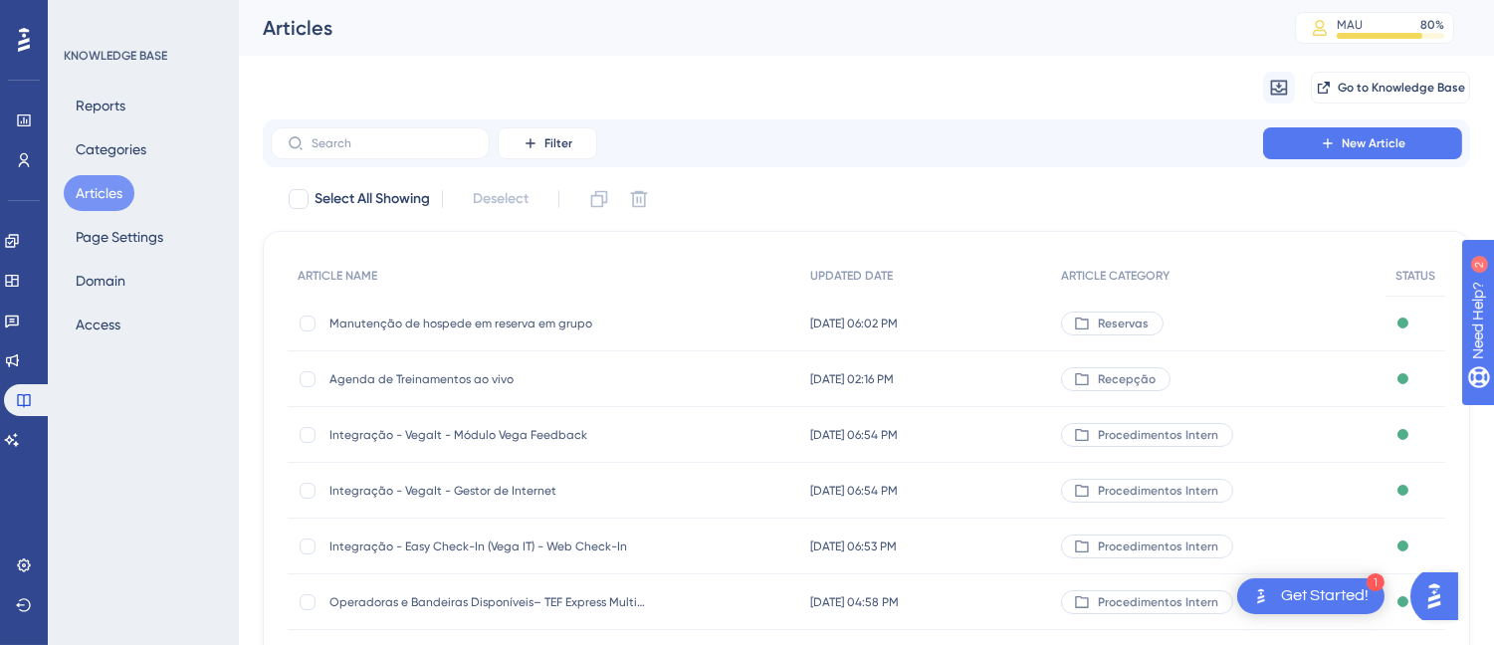
click at [375, 163] on div "Filter New Article" at bounding box center [866, 143] width 1207 height 48
click at [382, 142] on input "text" at bounding box center [391, 143] width 161 height 14
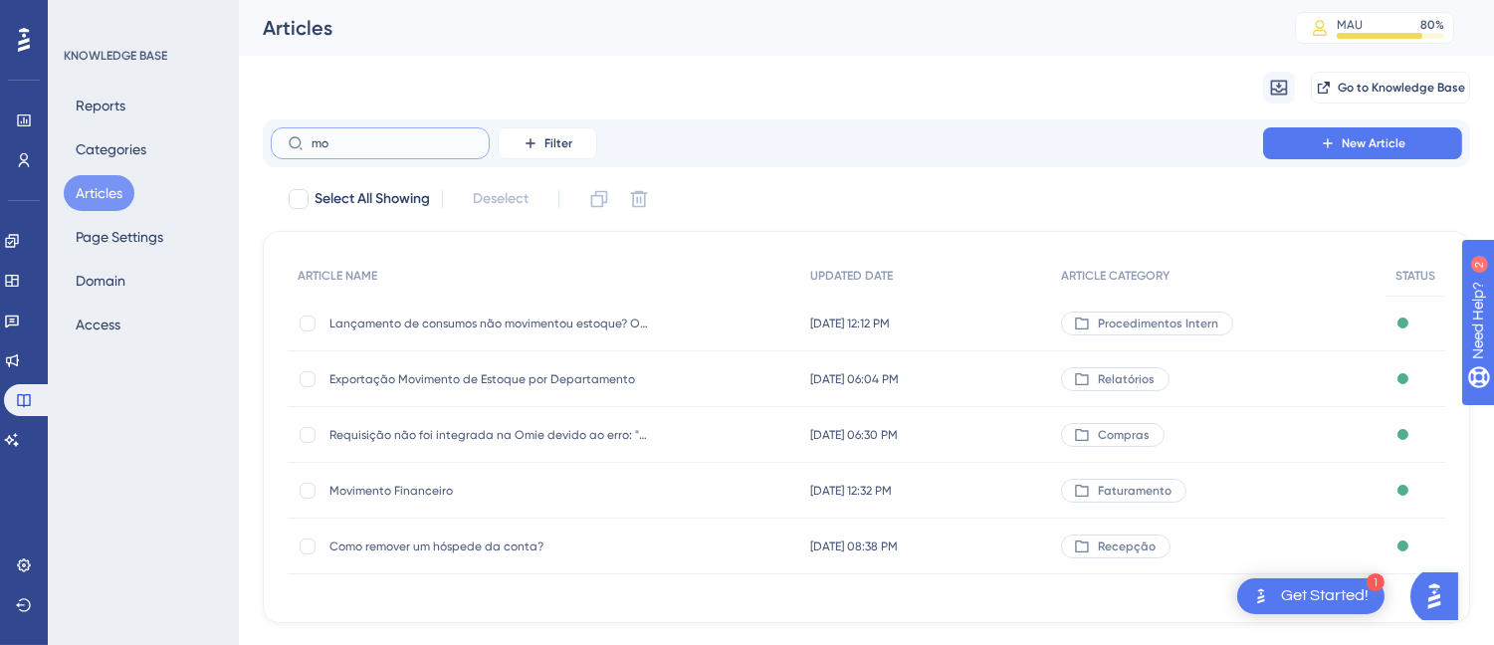
type input "m"
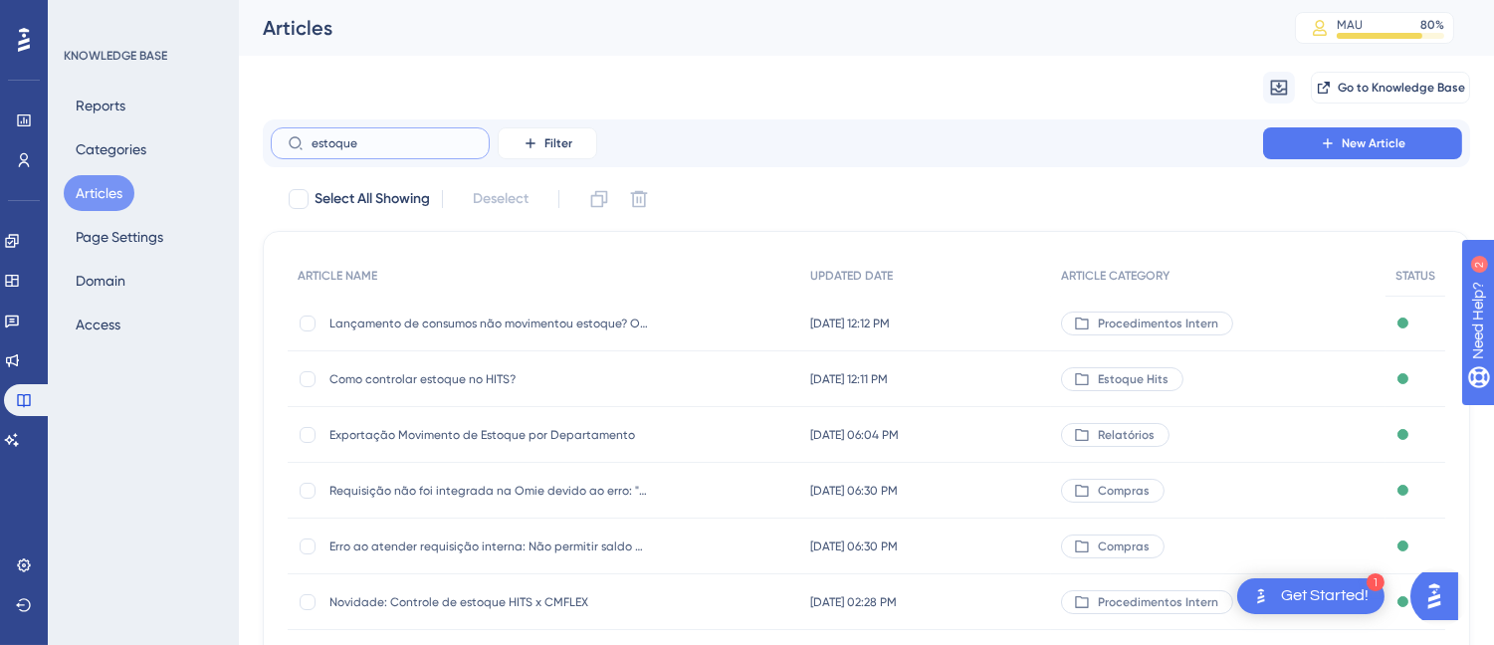
type input "estoque"
click at [452, 389] on div "Como controlar estoque no HITS? Como controlar estoque no HITS?" at bounding box center [488, 379] width 318 height 56
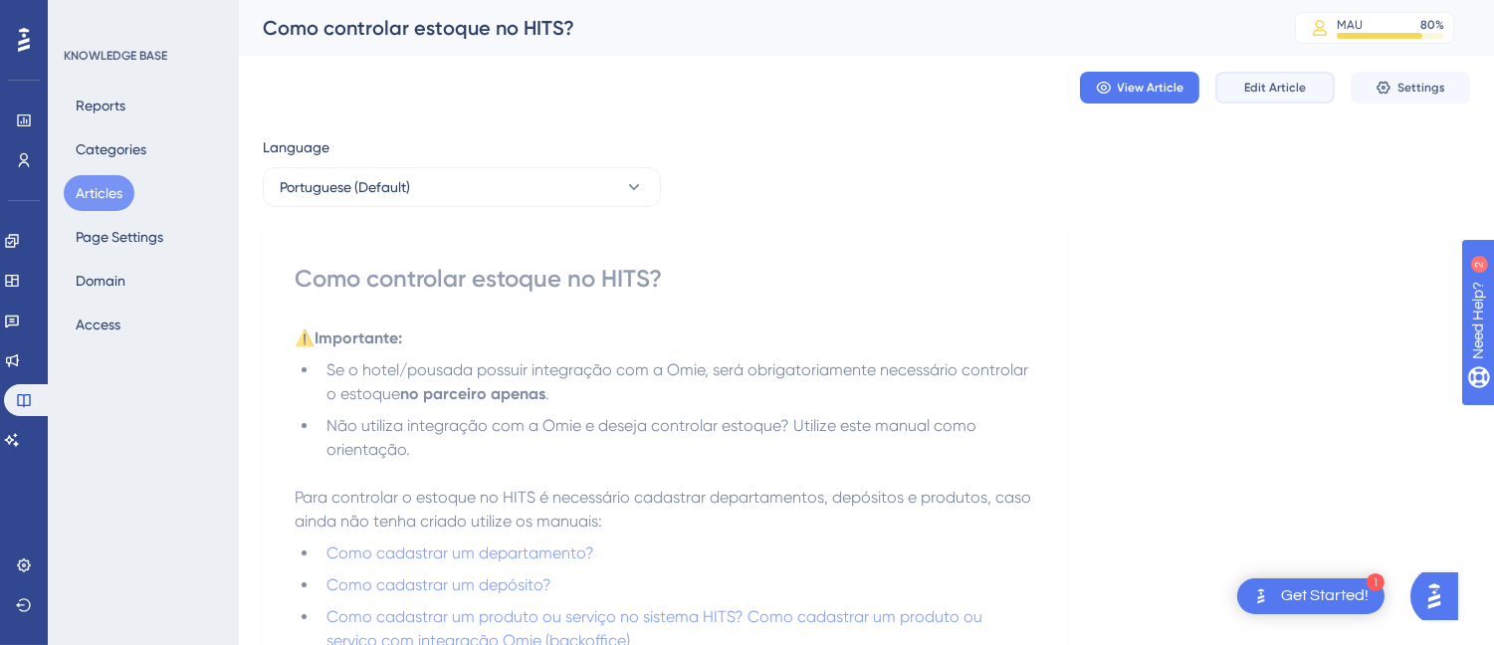
click at [1272, 85] on span "Edit Article" at bounding box center [1275, 88] width 62 height 16
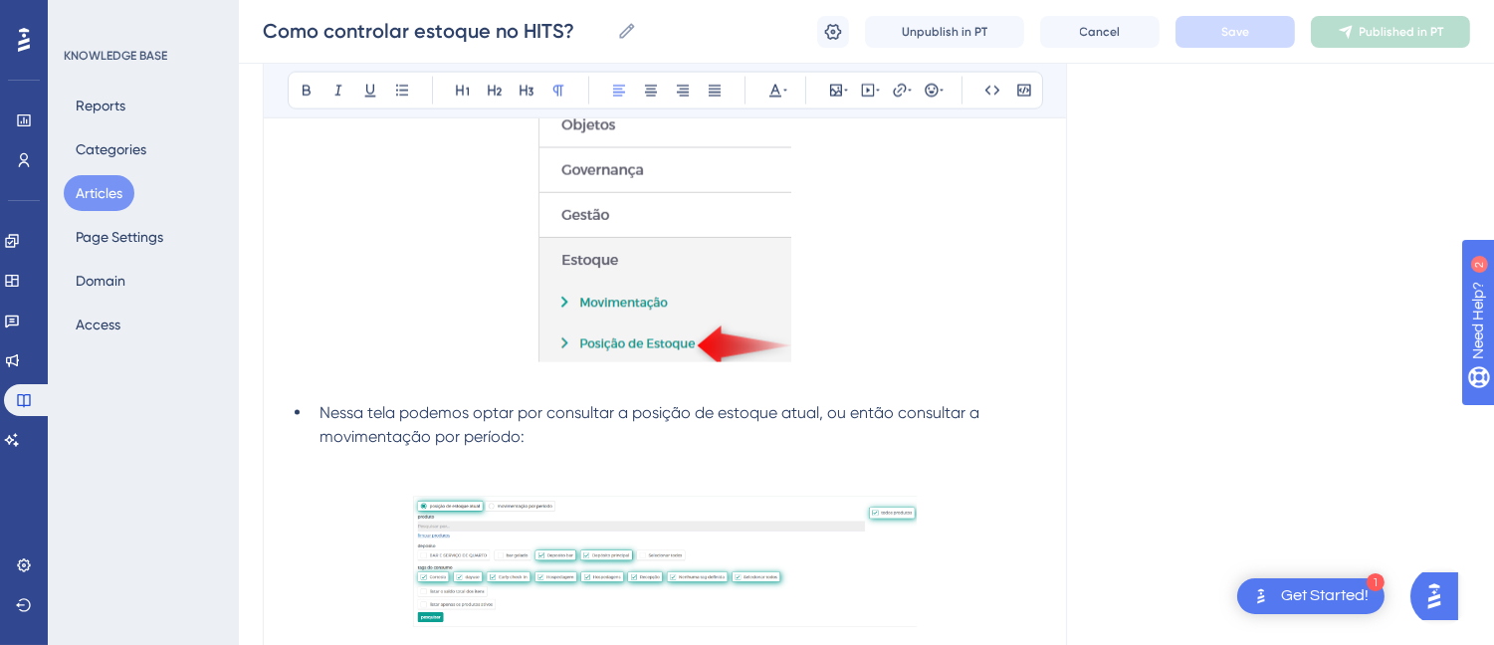
scroll to position [6408, 0]
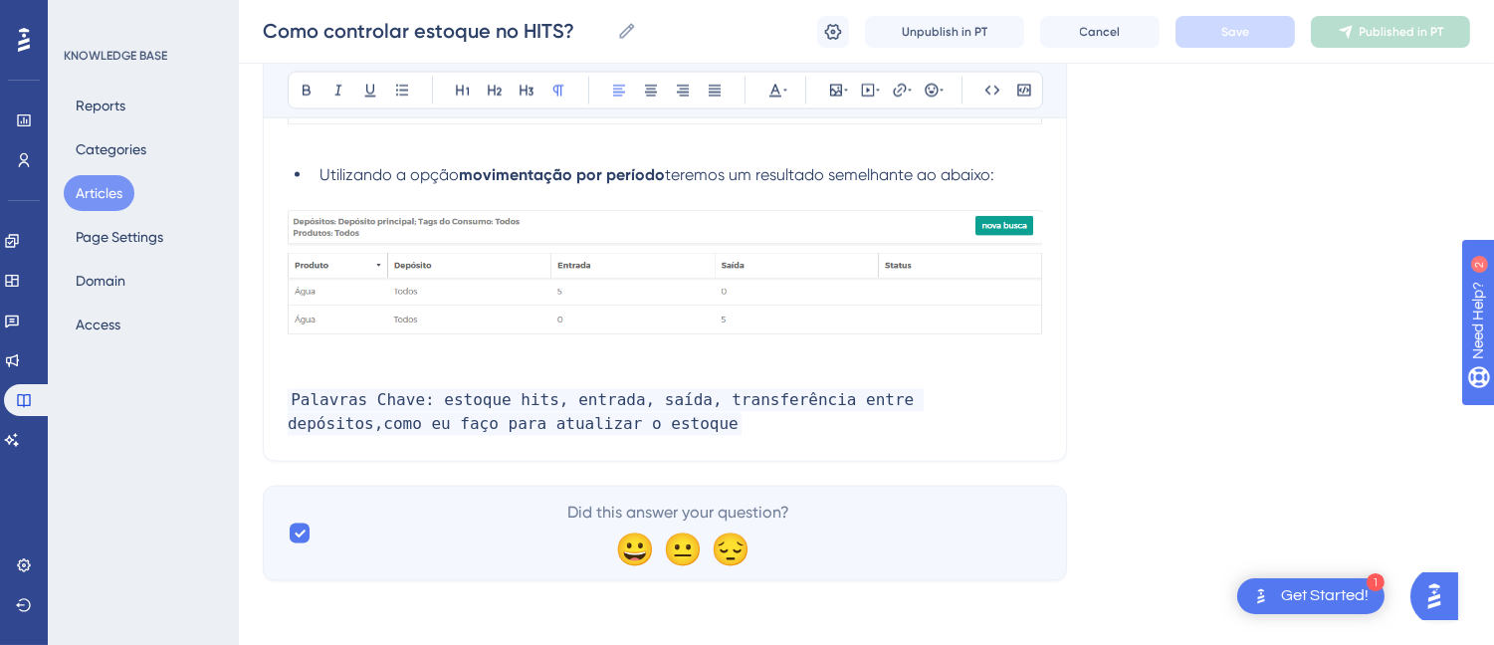
click at [306, 352] on p at bounding box center [665, 353] width 754 height 24
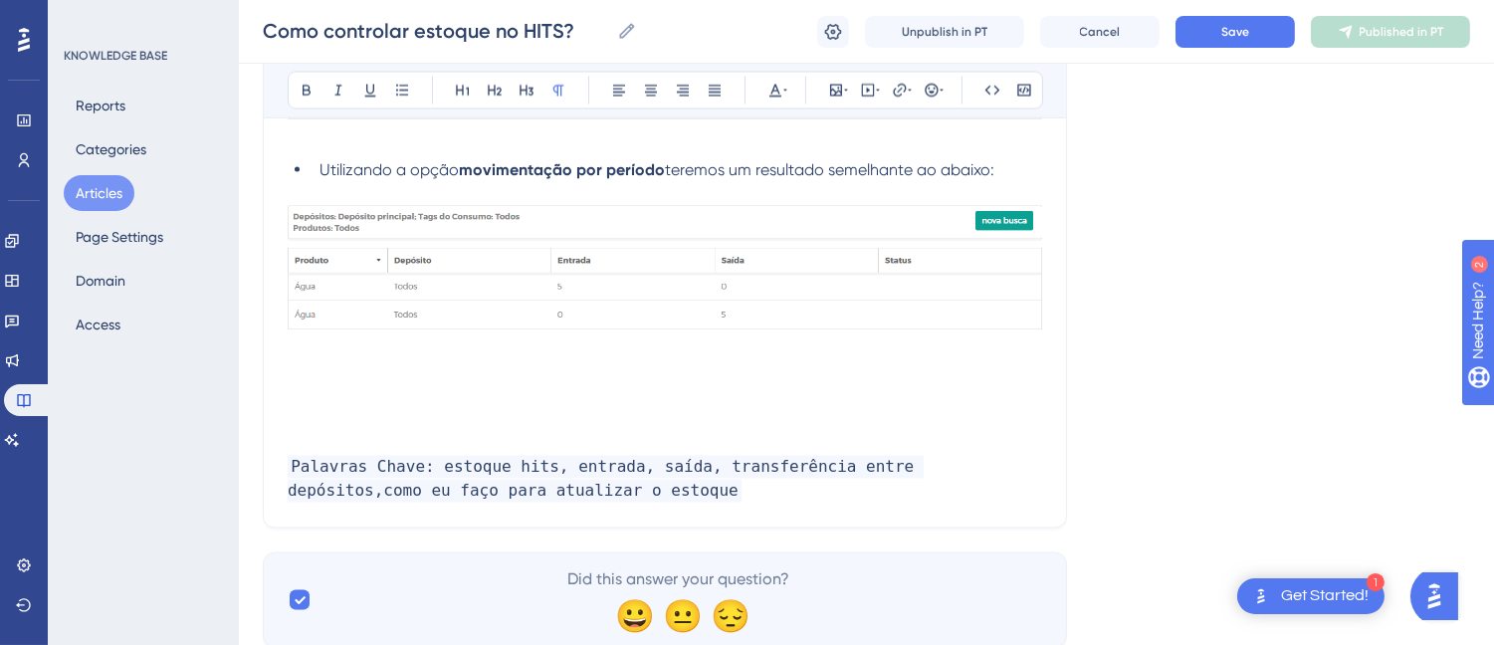
click at [455, 423] on p at bounding box center [665, 420] width 754 height 24
click at [433, 360] on p at bounding box center [665, 348] width 754 height 24
click at [431, 422] on p at bounding box center [665, 420] width 754 height 24
click at [435, 320] on img at bounding box center [665, 268] width 754 height 124
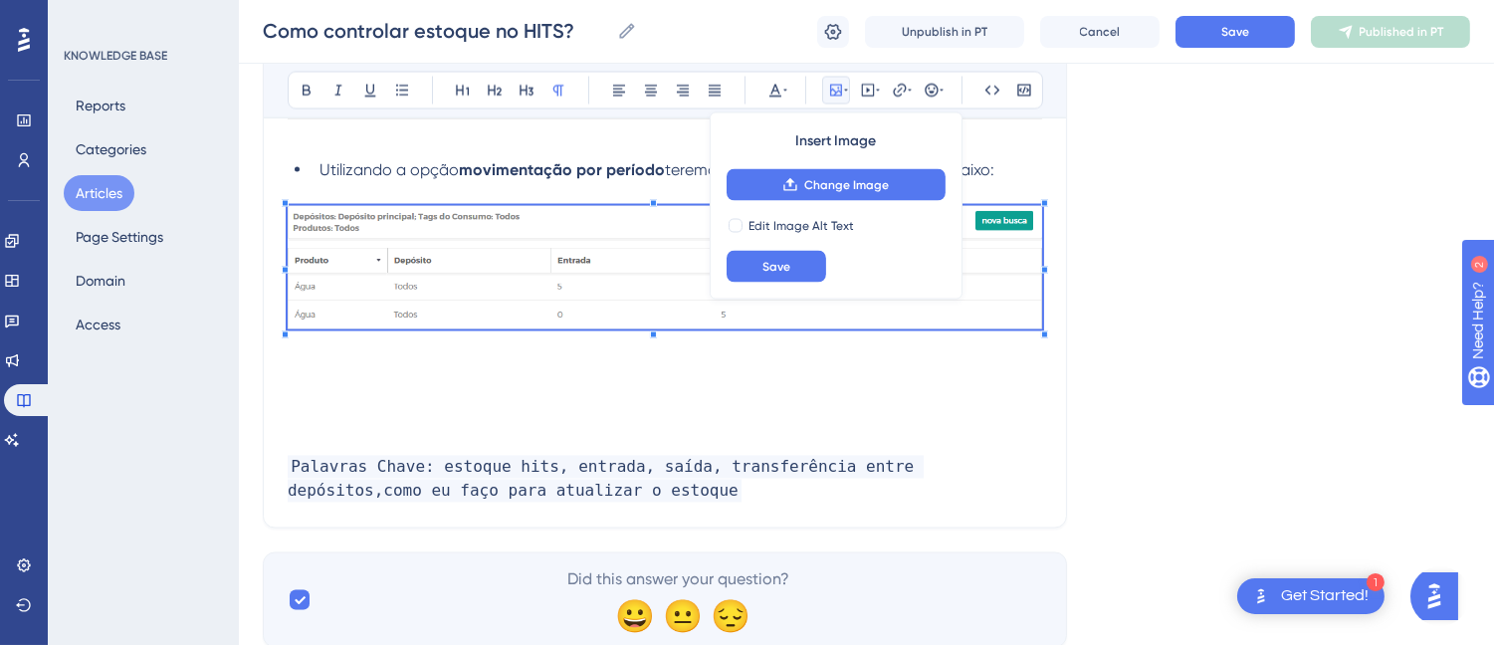
click at [416, 384] on p at bounding box center [665, 372] width 754 height 24
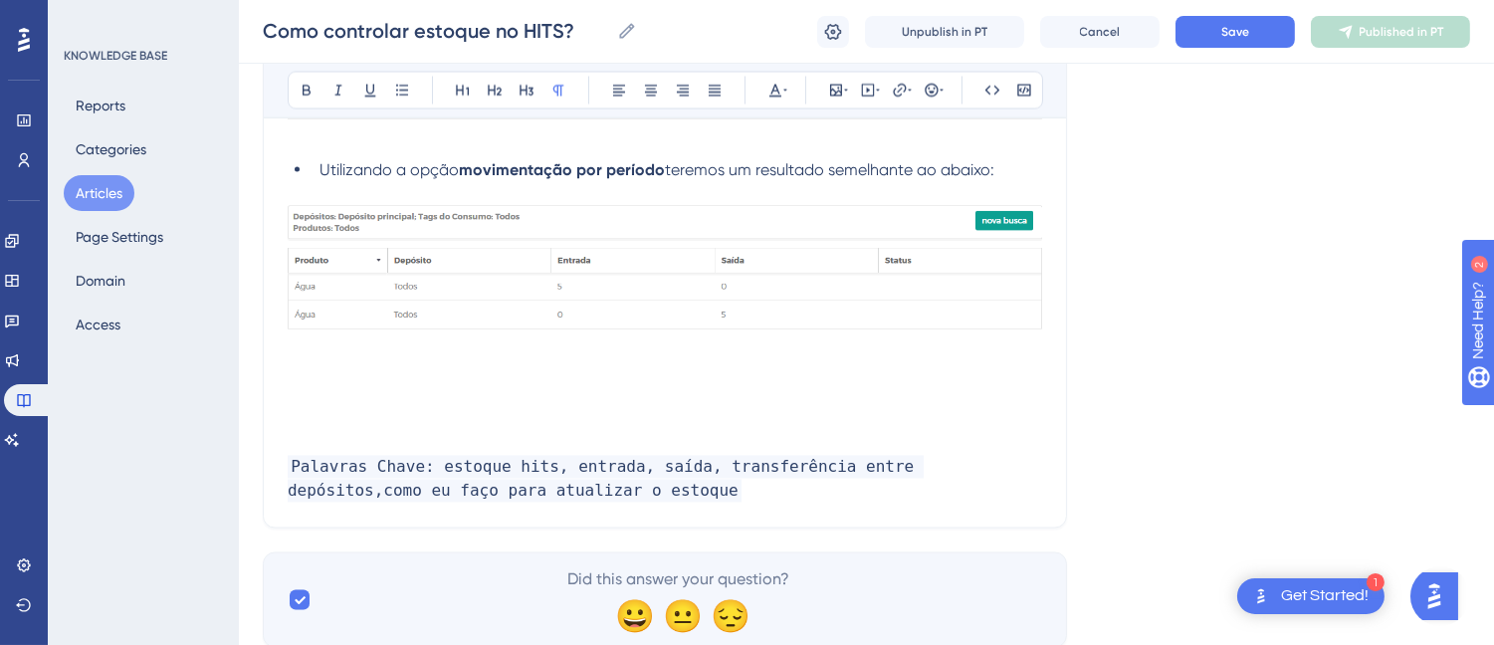
click at [403, 380] on p at bounding box center [665, 372] width 754 height 24
click at [476, 384] on p "Exeplos de" at bounding box center [665, 372] width 754 height 24
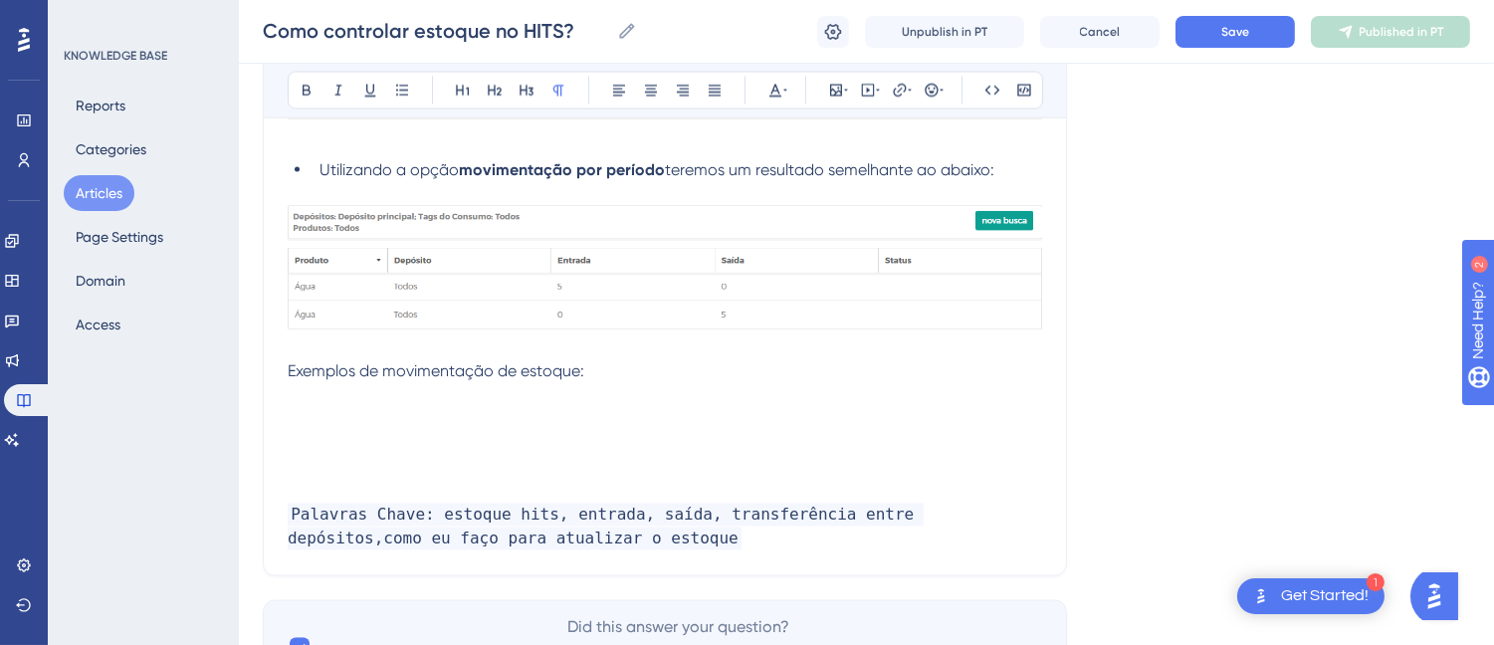
click at [478, 372] on span "Exemplos de movimentação de estoque:" at bounding box center [436, 371] width 297 height 19
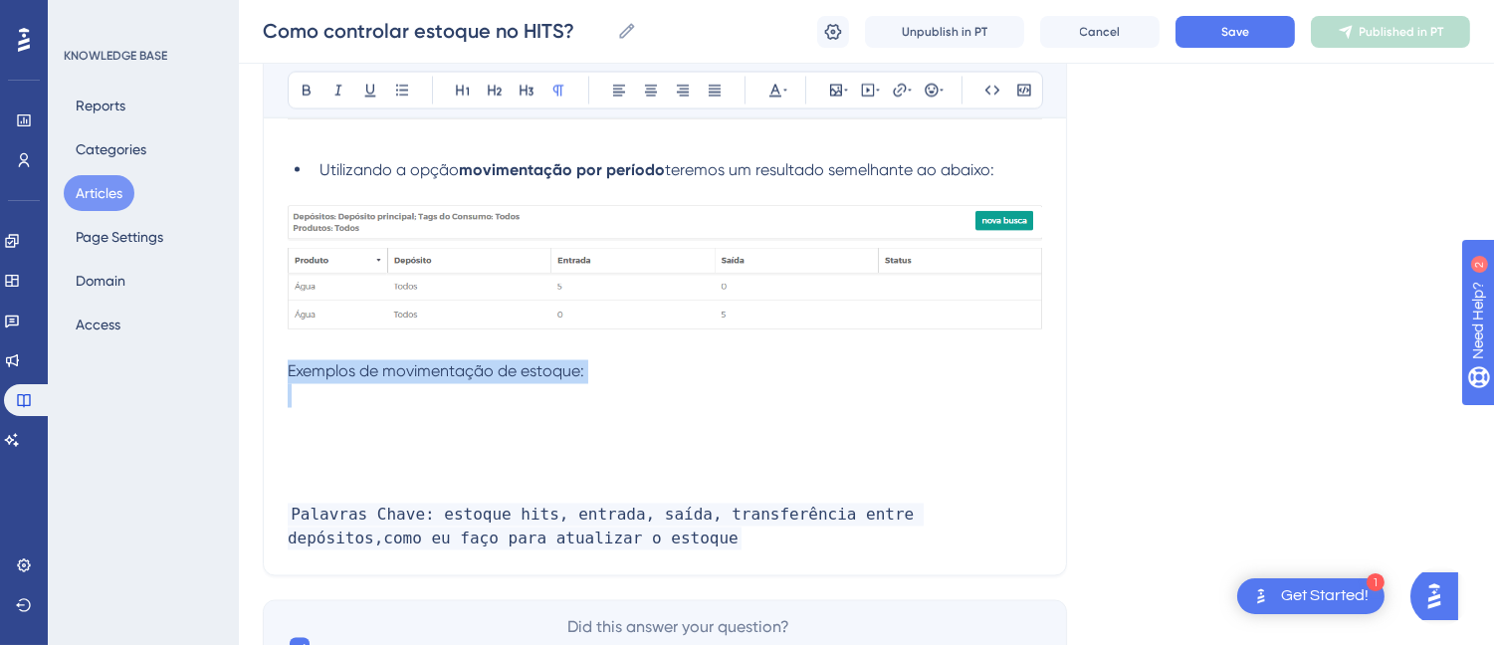
click at [479, 371] on span "Exemplos de movimentação de estoque:" at bounding box center [436, 371] width 297 height 19
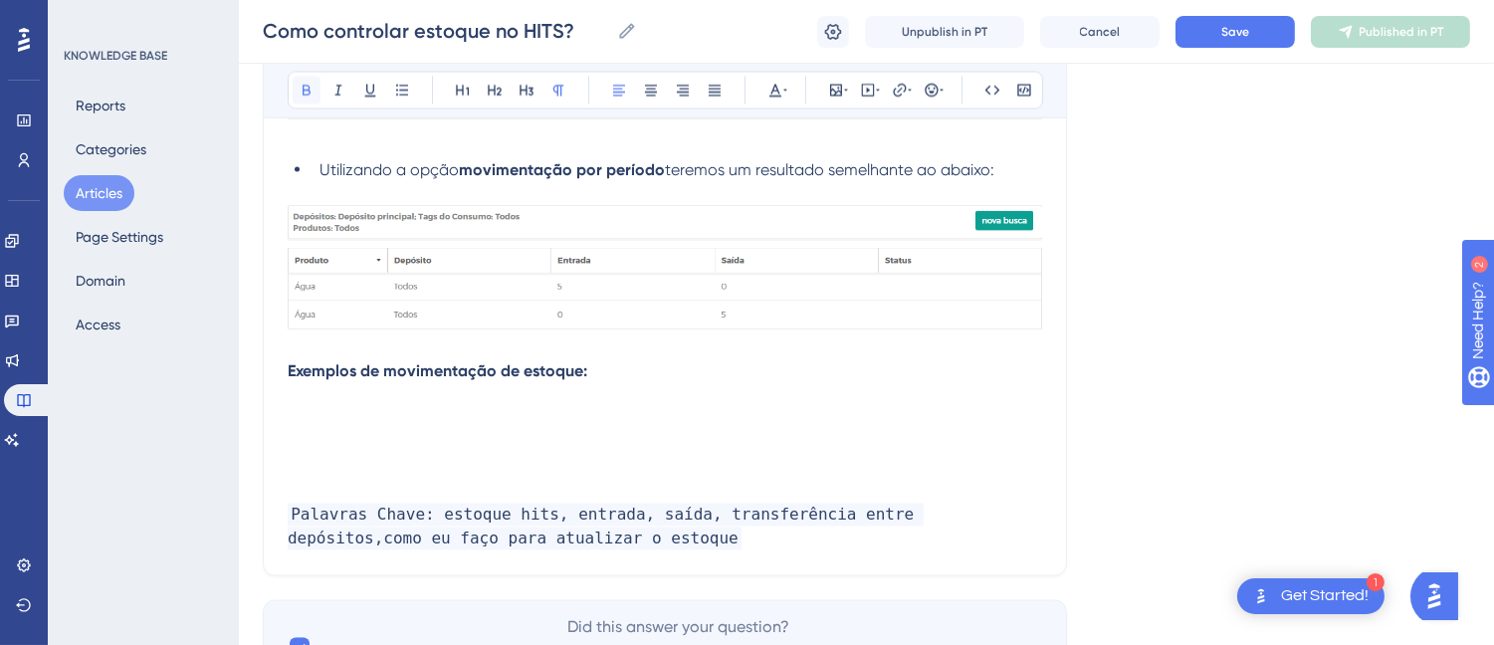
click at [305, 92] on icon at bounding box center [307, 91] width 16 height 16
click at [312, 403] on p at bounding box center [665, 396] width 754 height 24
click at [289, 379] on strong "Exemplos de movimentação de estoque:" at bounding box center [437, 371] width 299 height 19
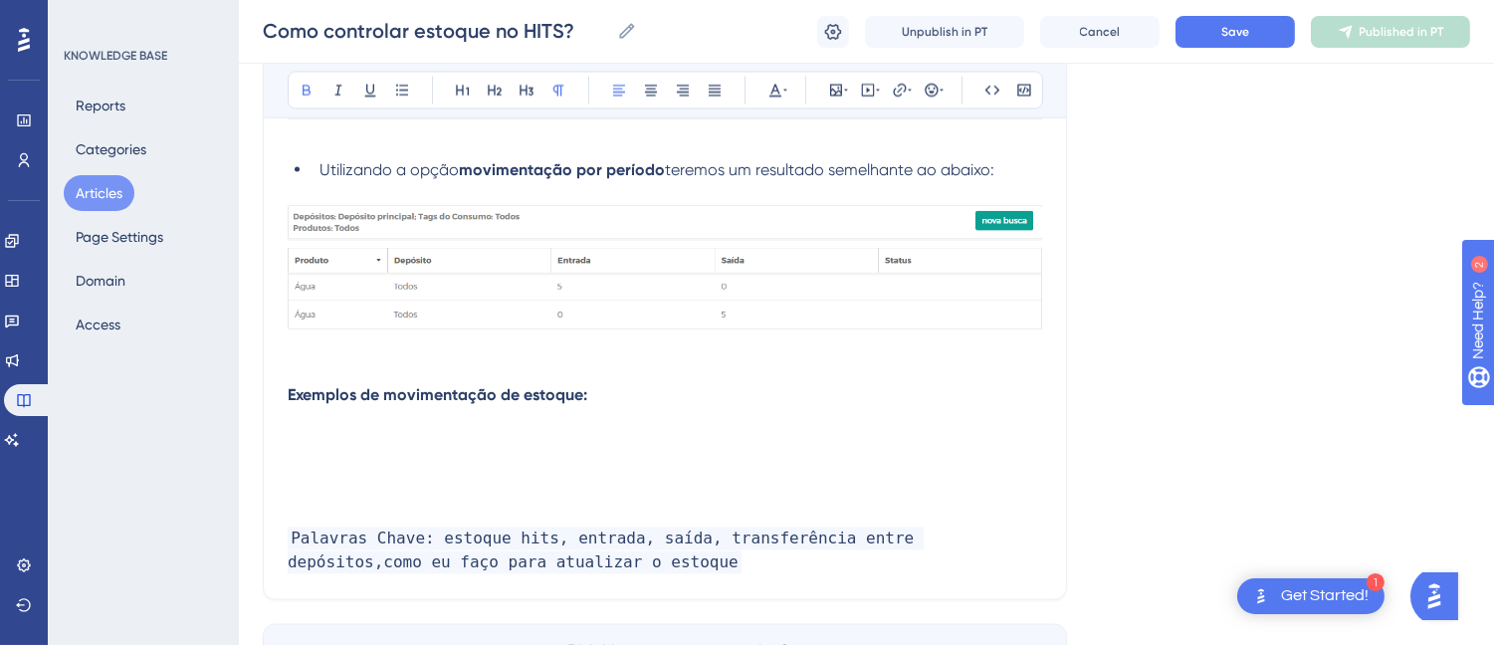
click at [320, 418] on p at bounding box center [665, 420] width 754 height 24
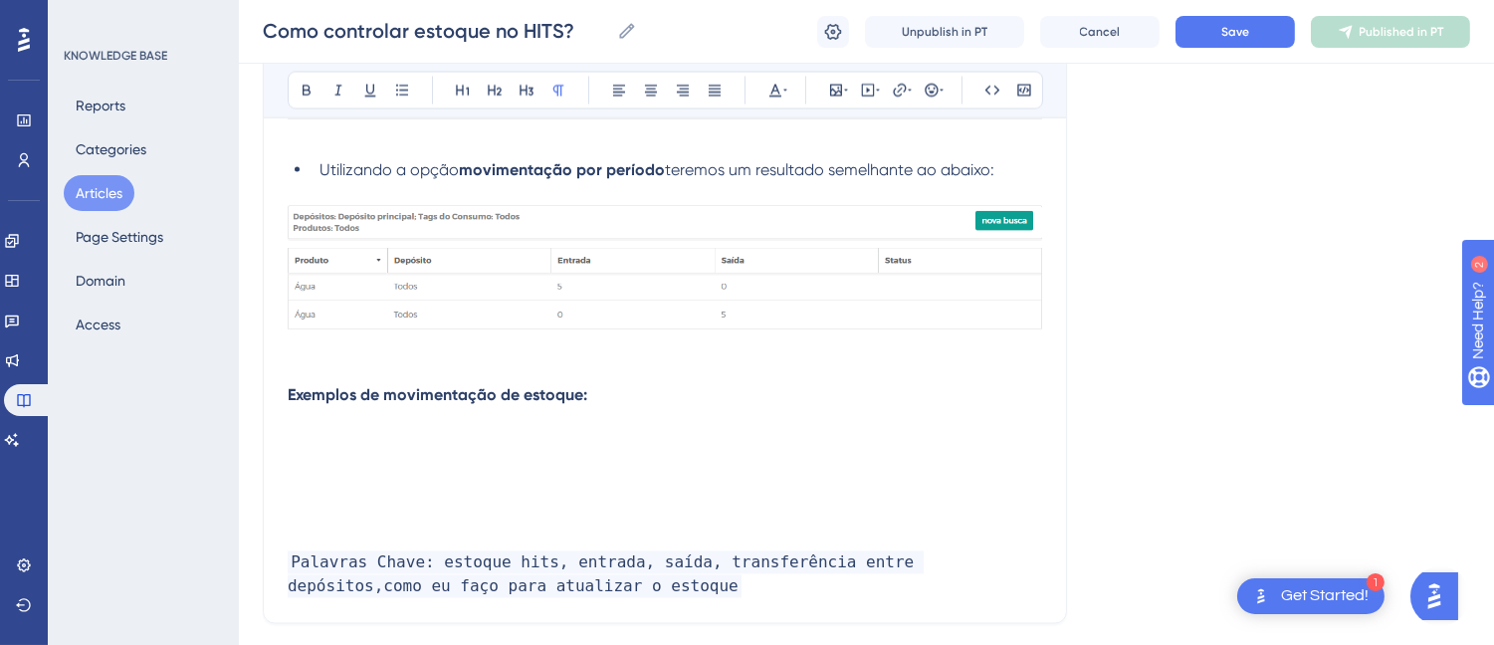
click at [340, 446] on p at bounding box center [665, 444] width 754 height 24
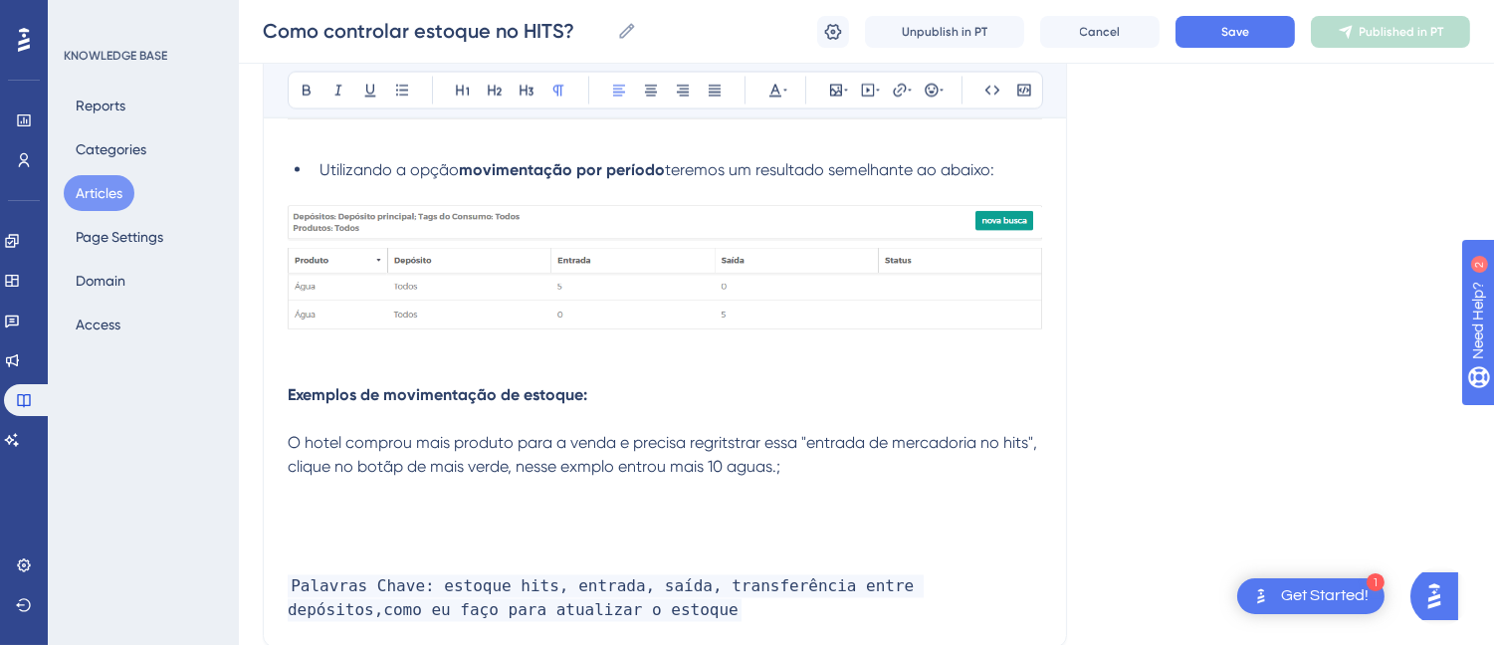
click at [340, 446] on span "O hotel comprou mais produto para a venda e precisa regritstrar essa "entrada d…" at bounding box center [664, 455] width 753 height 43
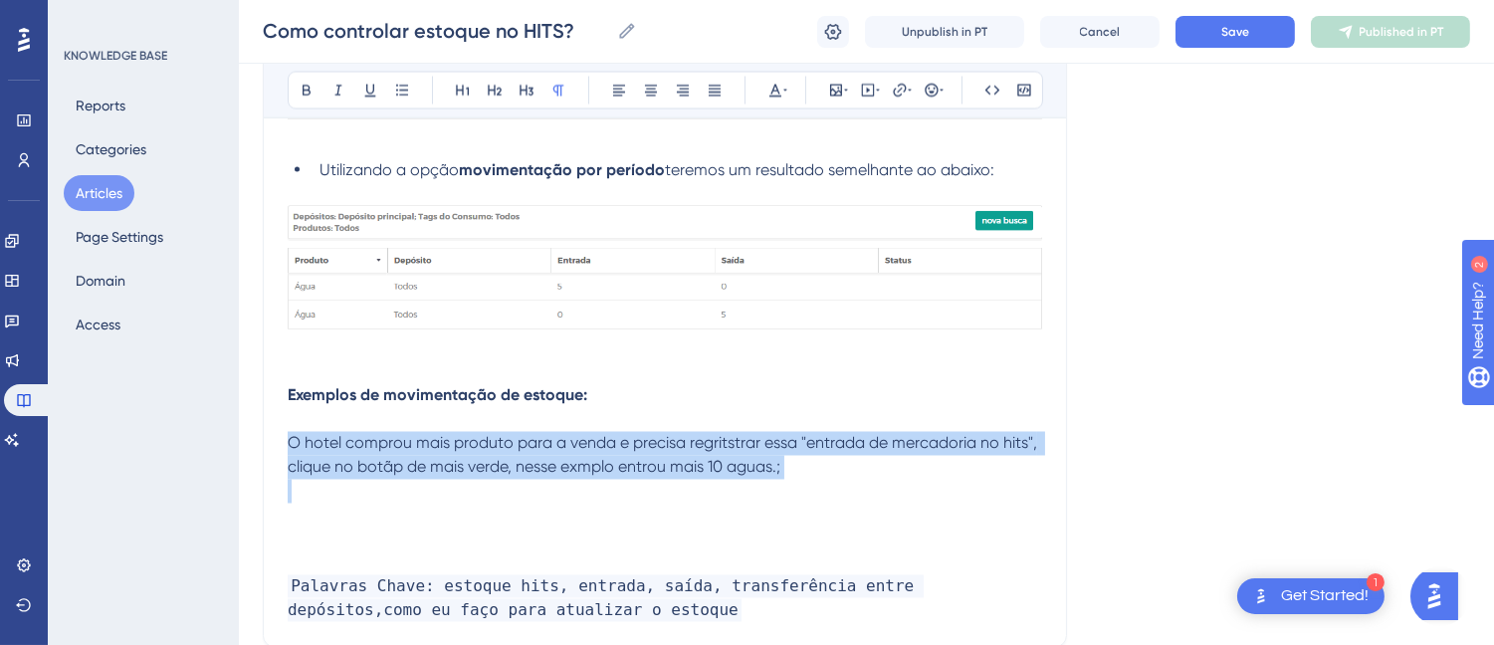
click at [340, 446] on span "O hotel comprou mais produto para a venda e precisa regritstrar essa "entrada d…" at bounding box center [664, 455] width 753 height 43
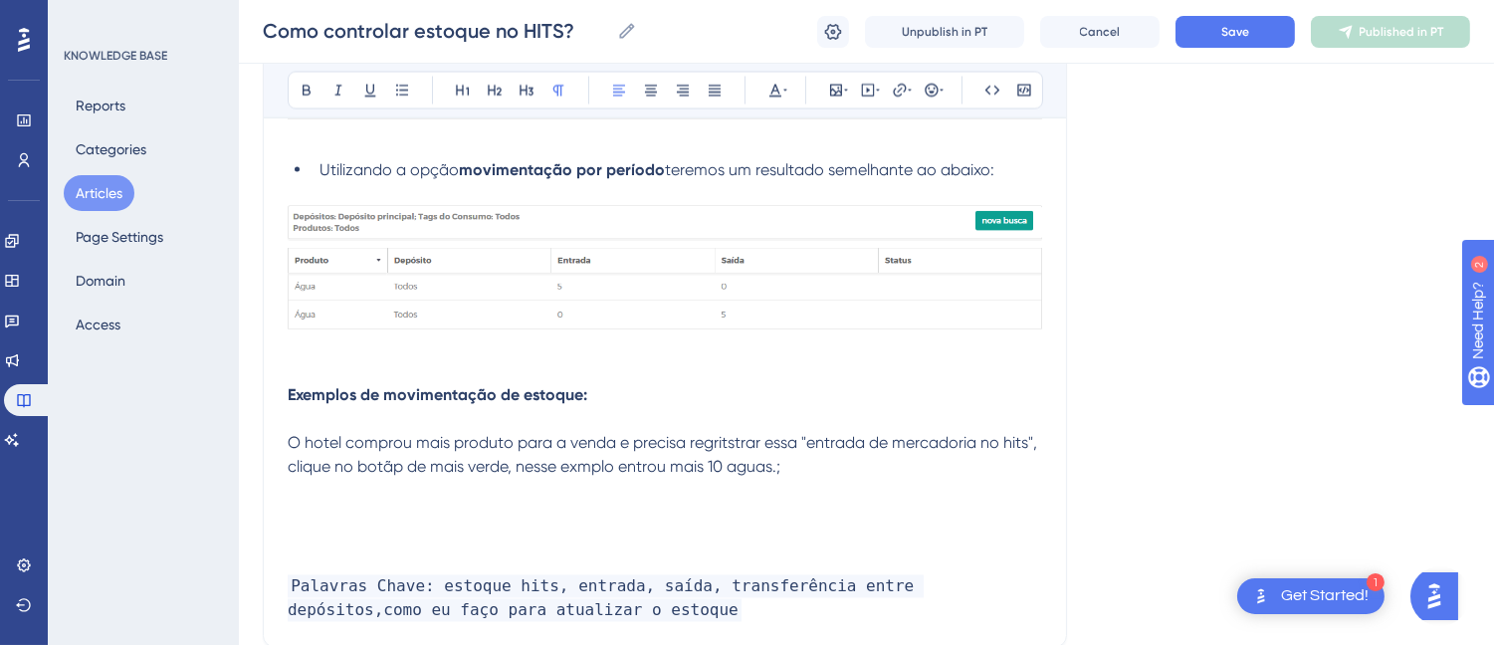
click at [439, 459] on p "O hotel comprou mais produto para a venda e precisa regritstrar essa "entrada d…" at bounding box center [665, 456] width 754 height 48
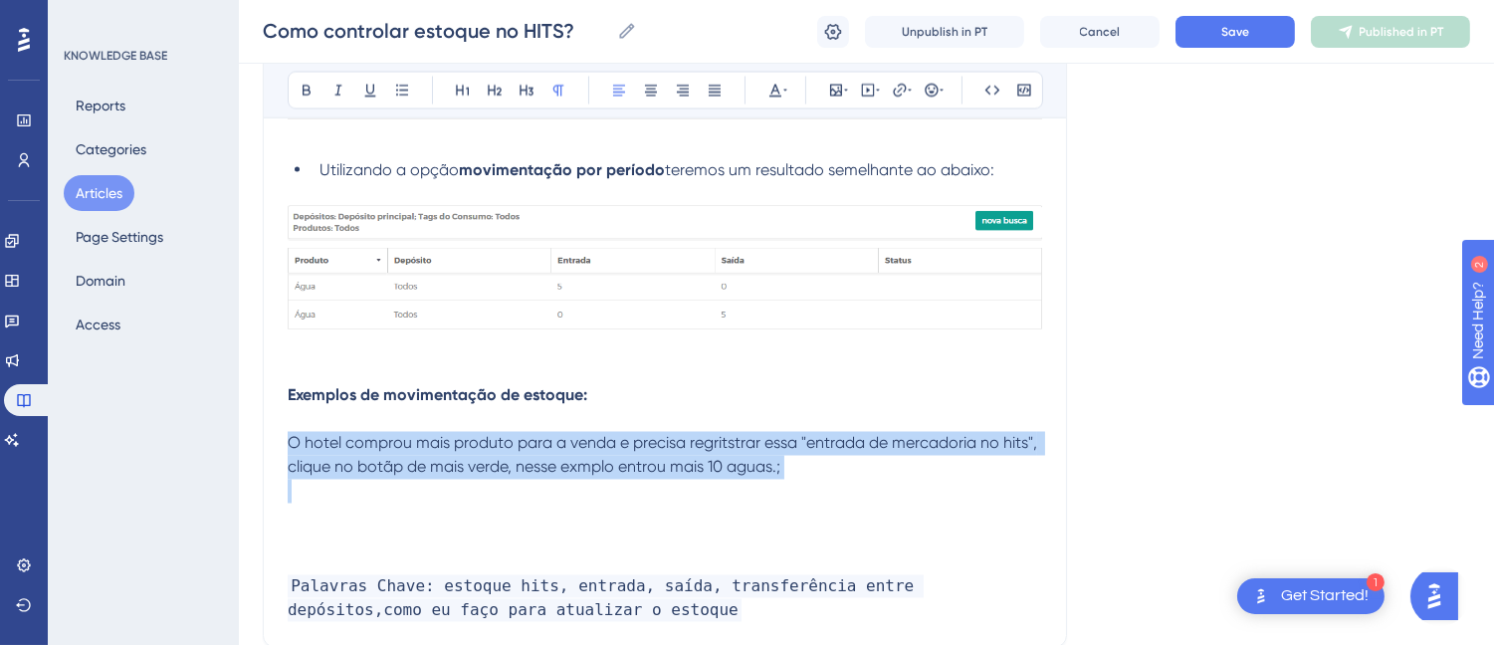
click at [439, 459] on p "O hotel comprou mais produto para a venda e precisa regritstrar essa "entrada d…" at bounding box center [665, 456] width 754 height 48
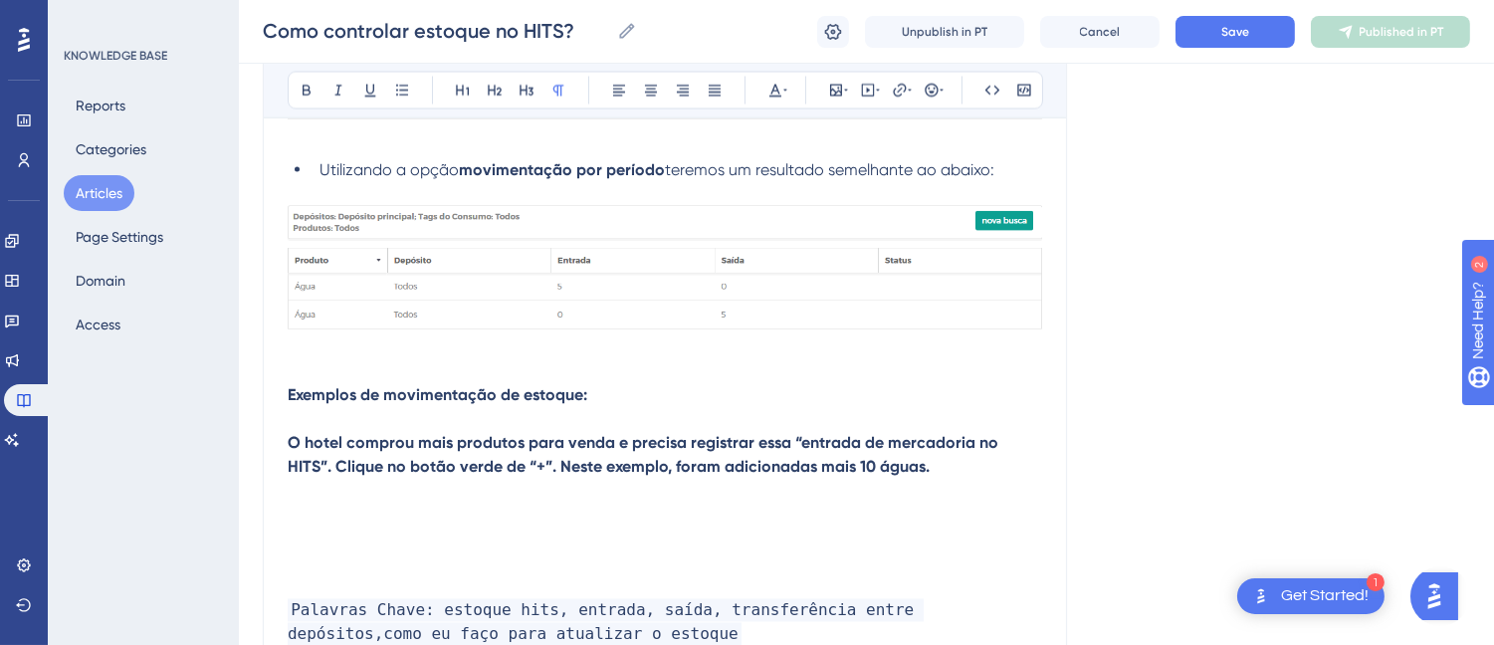
click at [617, 451] on strong "O hotel comprou mais produtos para venda e precisa registrar essa “entrada de m…" at bounding box center [645, 455] width 714 height 43
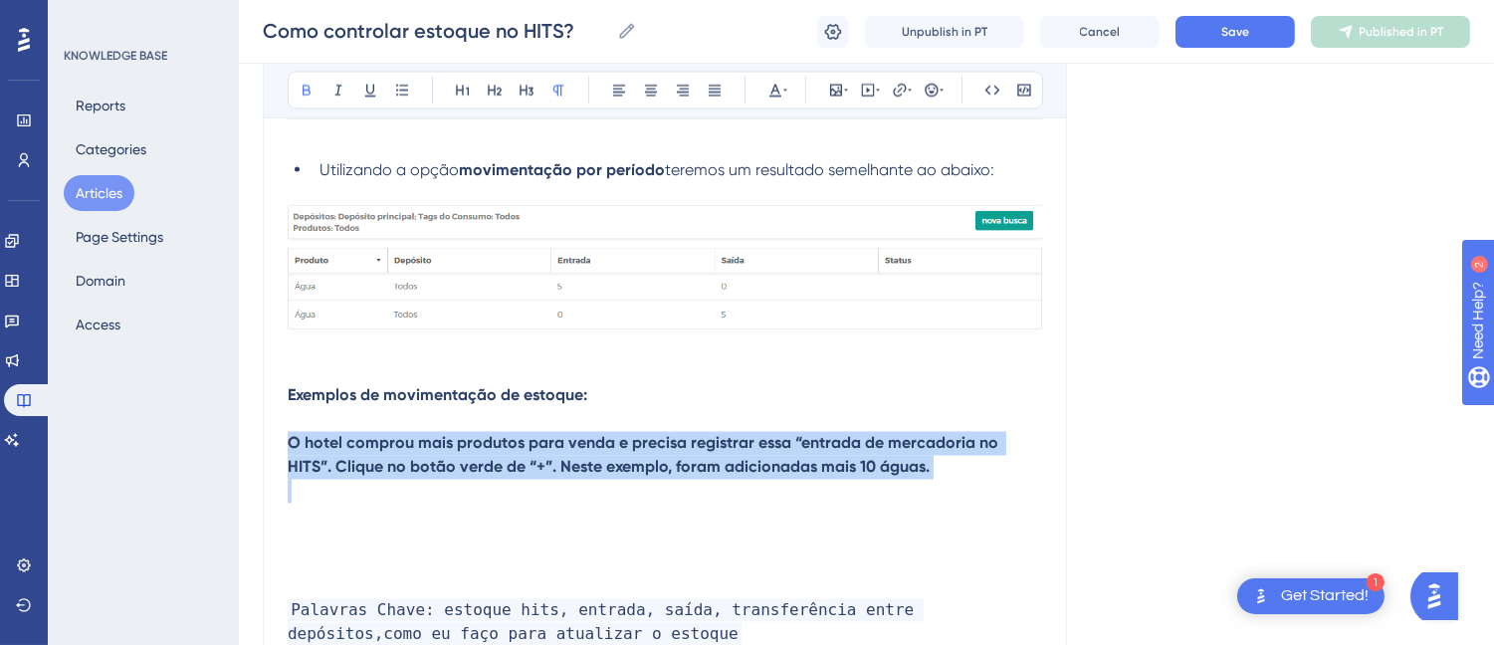
click at [617, 451] on strong "O hotel comprou mais produtos para venda e precisa registrar essa “entrada de m…" at bounding box center [645, 455] width 714 height 43
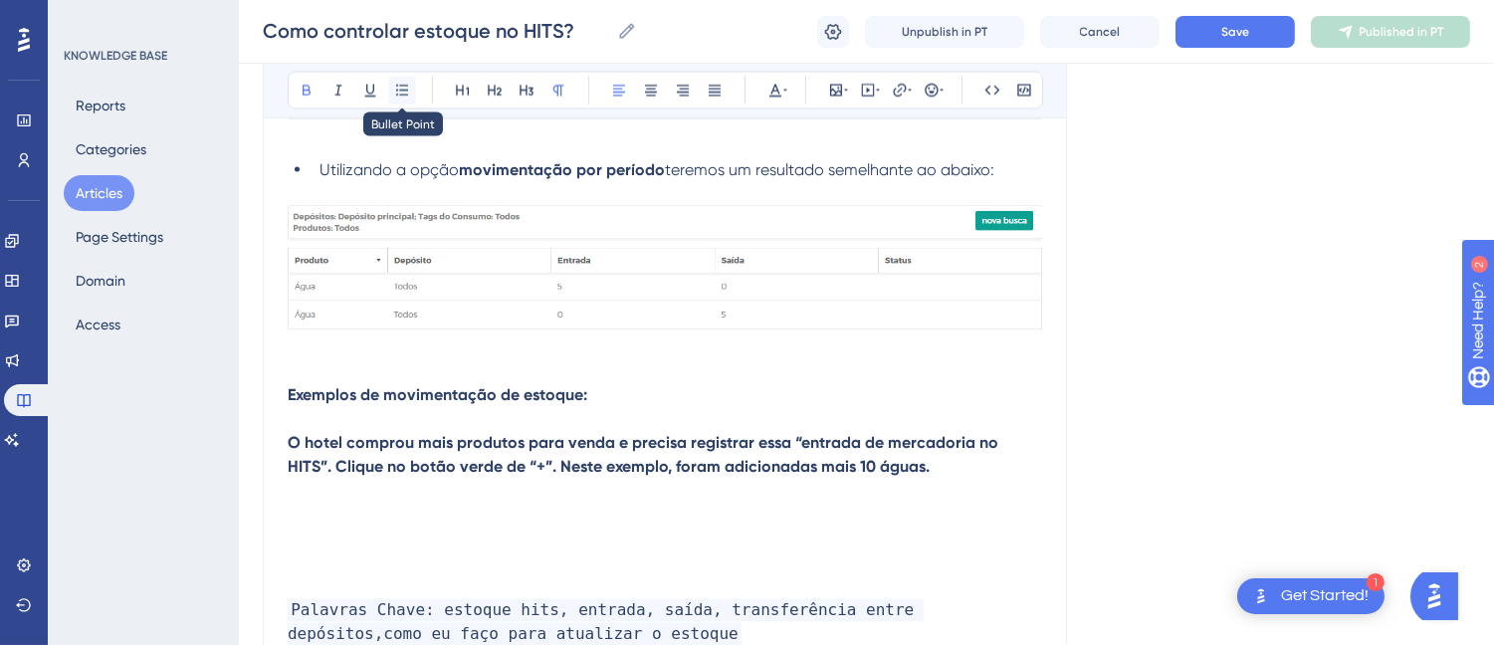
click at [398, 87] on icon at bounding box center [402, 91] width 16 height 16
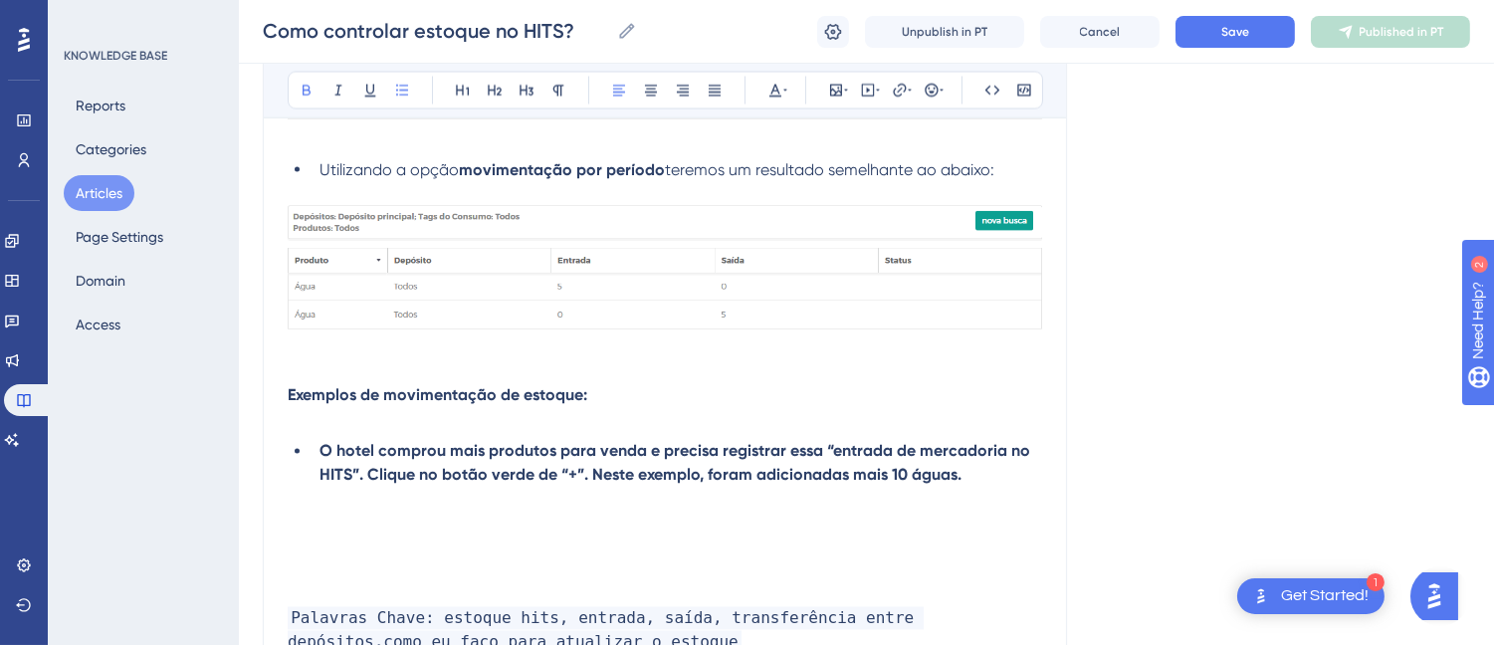
click at [421, 399] on strong "Exemplos de movimentação de estoque:" at bounding box center [437, 395] width 299 height 19
click at [770, 500] on p at bounding box center [665, 500] width 754 height 24
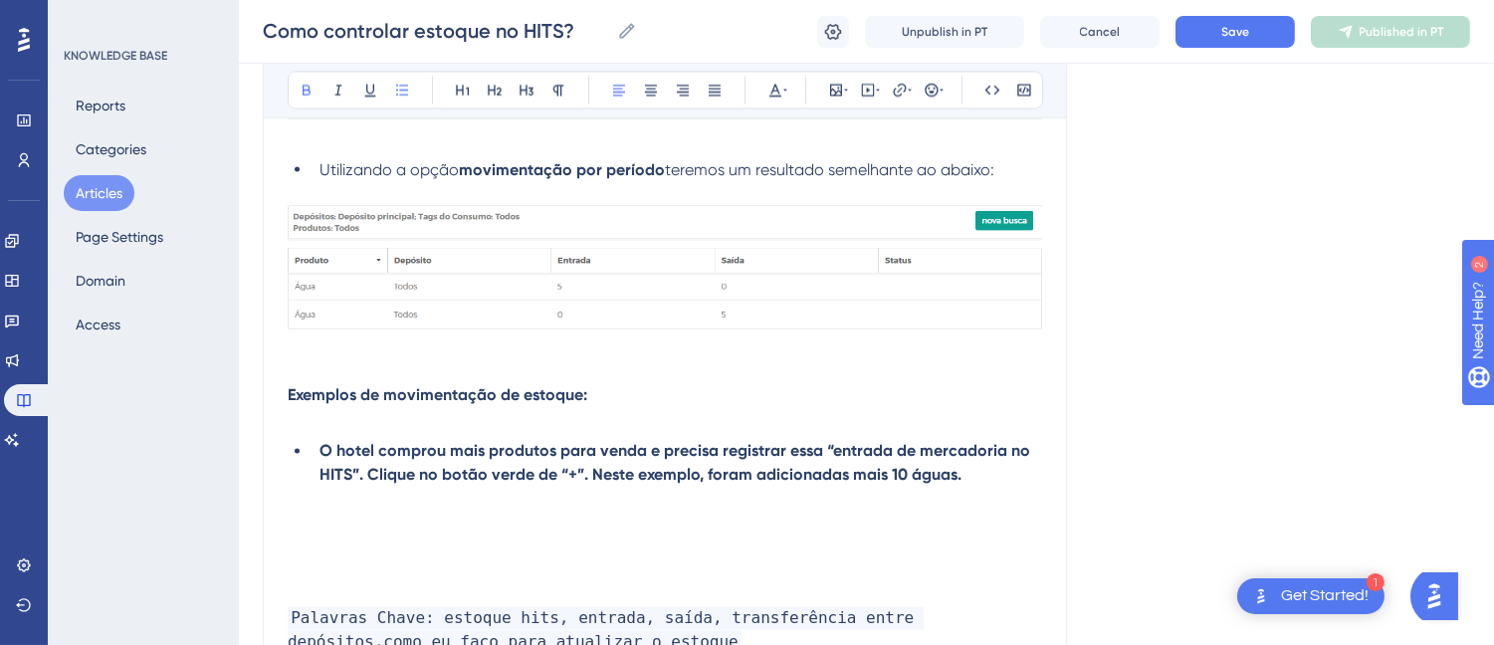
click at [993, 488] on li "O hotel comprou mais produtos para venda e precisa registrar essa “entrada de m…" at bounding box center [676, 464] width 730 height 48
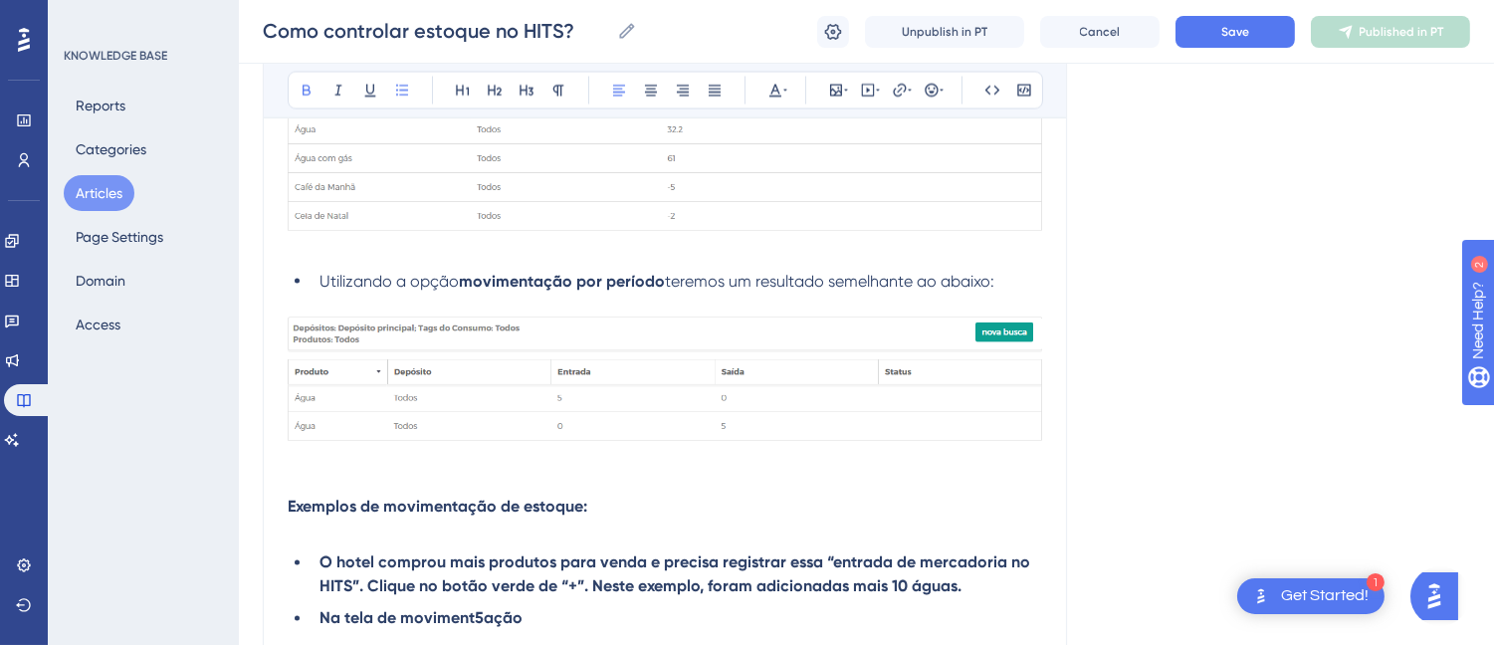
scroll to position [6662, 0]
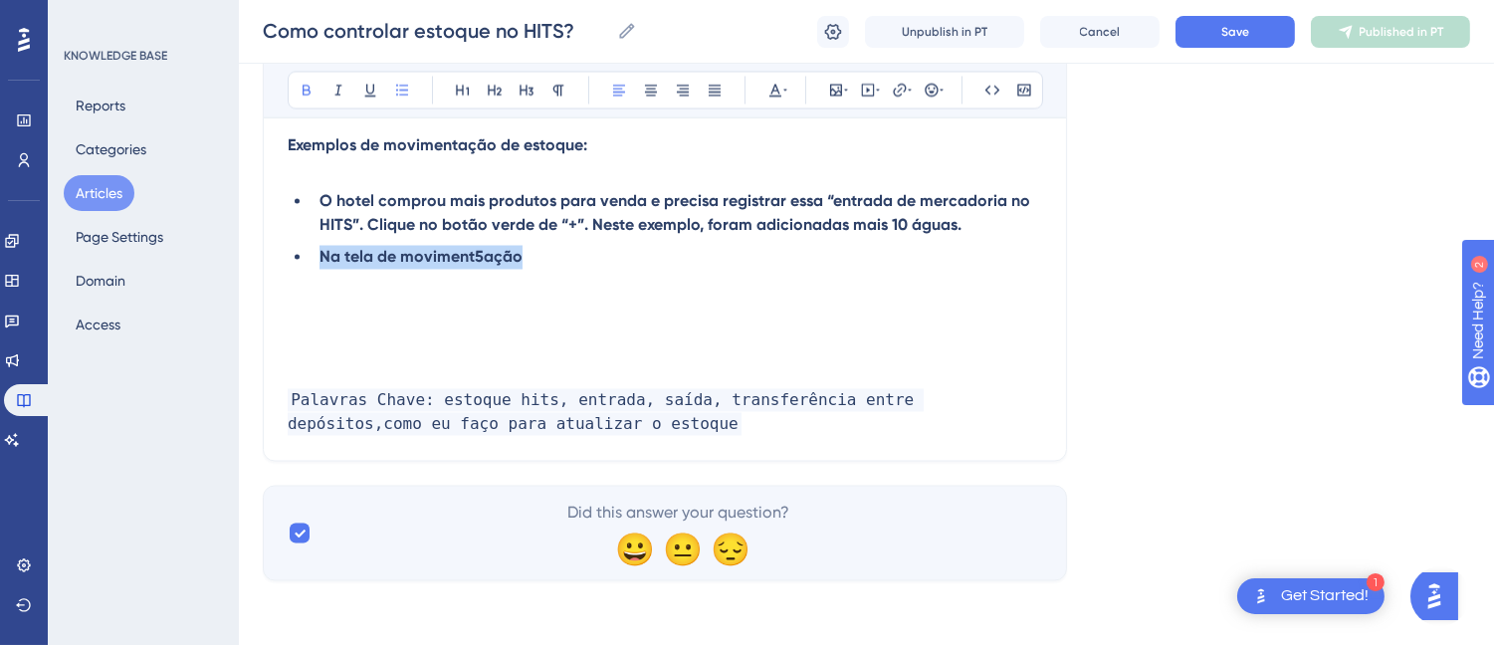
drag, startPoint x: 551, startPoint y: 266, endPoint x: 299, endPoint y: 255, distance: 253.0
click at [311, 255] on li "Na tela de moviment5ação" at bounding box center [676, 258] width 730 height 24
click at [366, 292] on p at bounding box center [665, 282] width 754 height 24
click at [389, 262] on li at bounding box center [676, 258] width 730 height 24
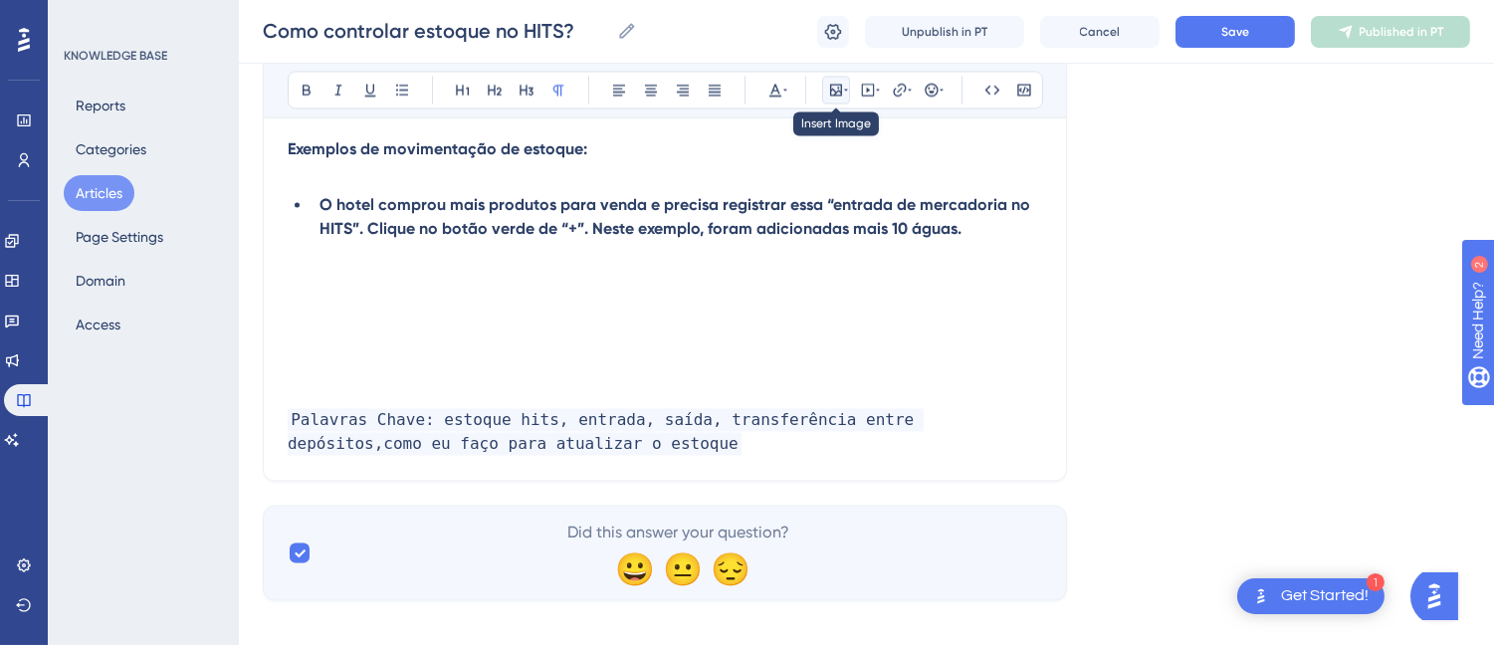
click at [832, 100] on button at bounding box center [836, 91] width 28 height 28
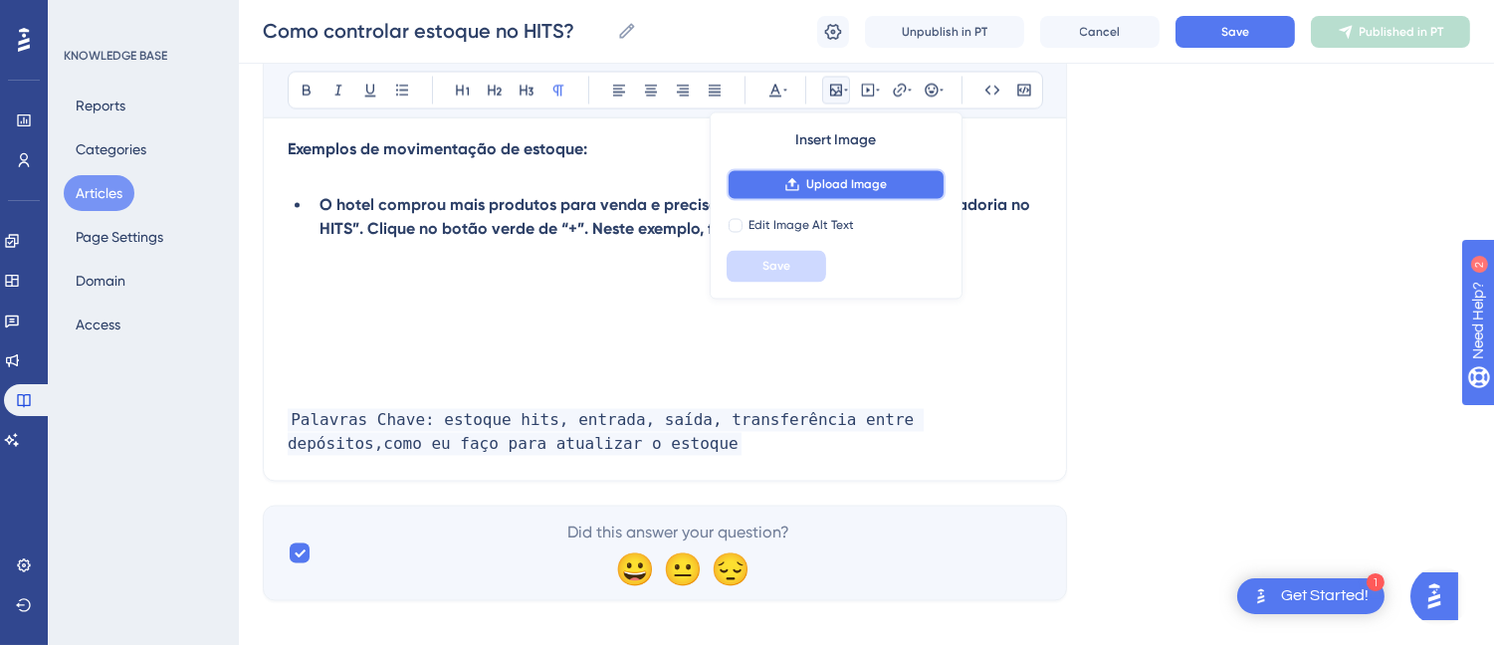
click at [820, 183] on span "Upload Image" at bounding box center [846, 185] width 81 height 16
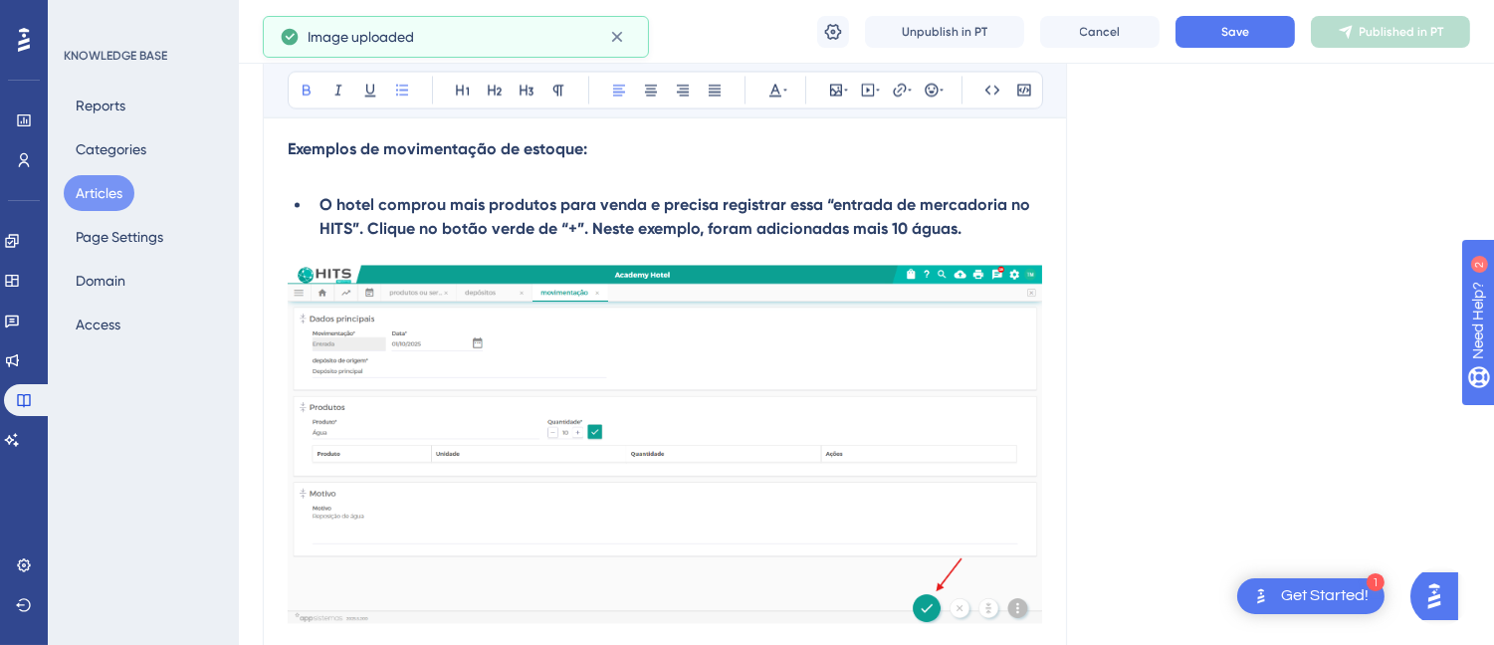
click at [495, 229] on strong "O hotel comprou mais produtos para venda e precisa registrar essa “entrada de m…" at bounding box center [676, 217] width 714 height 43
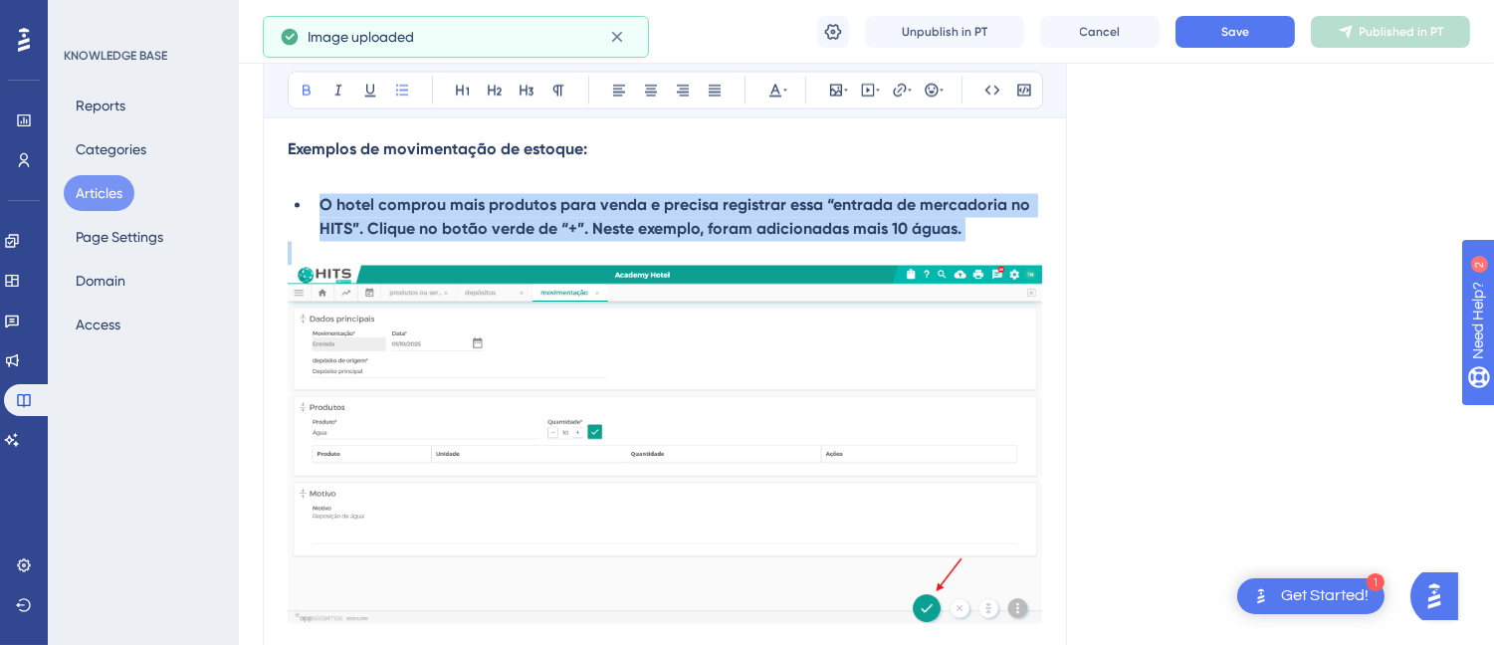
click at [495, 229] on strong "O hotel comprou mais produtos para venda e precisa registrar essa “entrada de m…" at bounding box center [676, 217] width 714 height 43
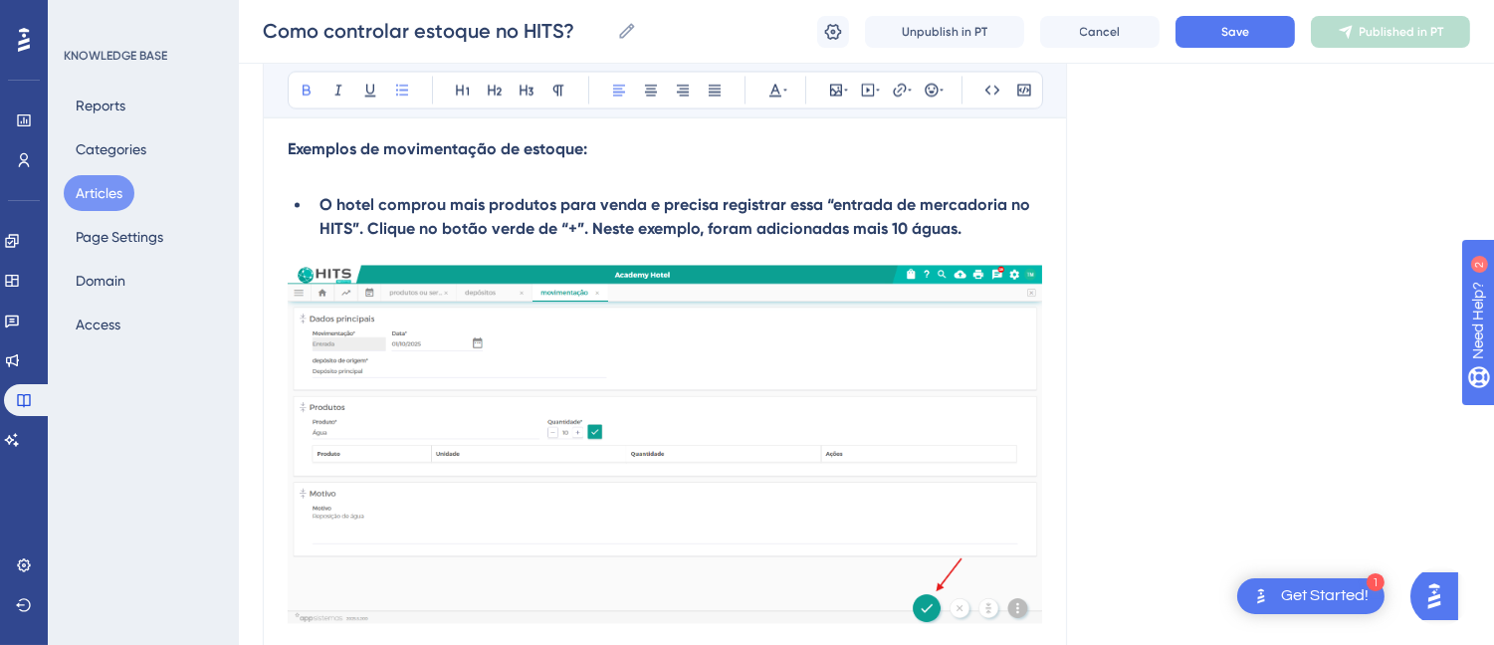
click at [420, 204] on strong "O hotel comprou mais produtos para venda e precisa registrar essa “entrada de m…" at bounding box center [676, 217] width 714 height 43
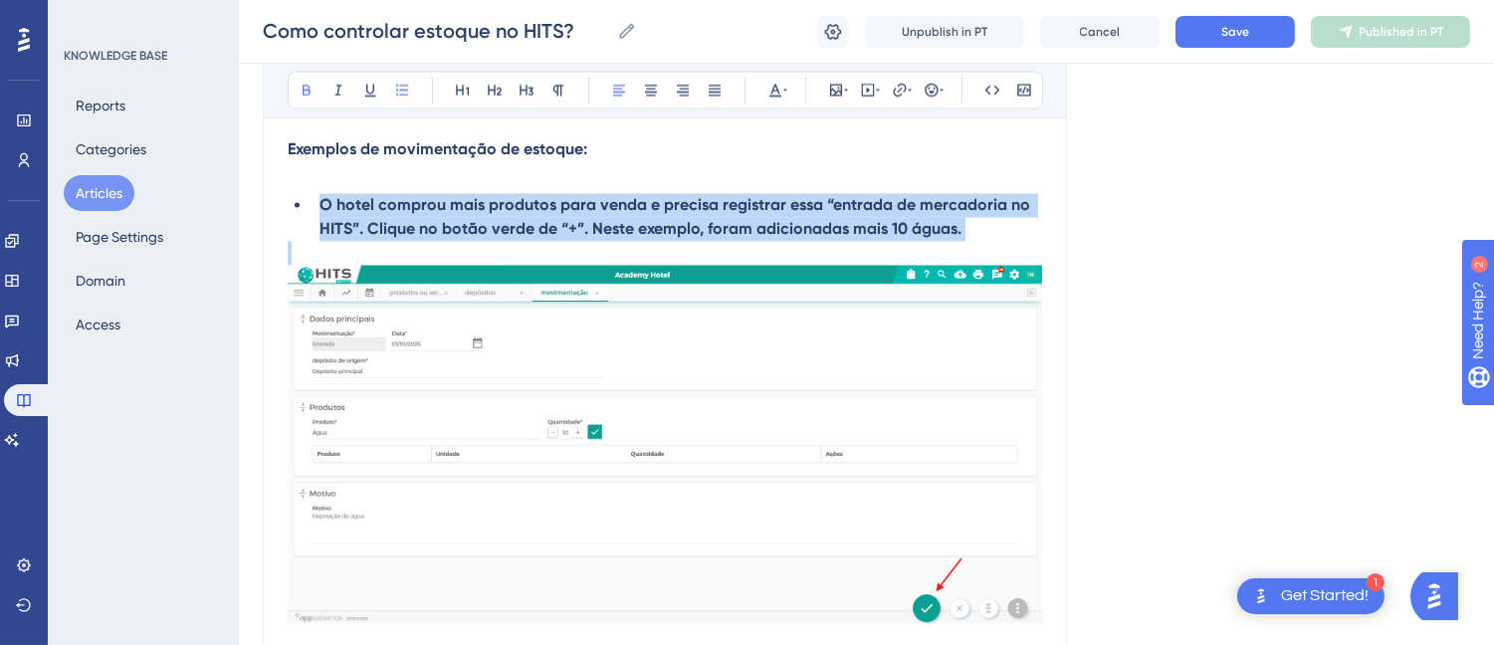
click at [420, 204] on strong "O hotel comprou mais produtos para venda e precisa registrar essa “entrada de m…" at bounding box center [676, 217] width 714 height 43
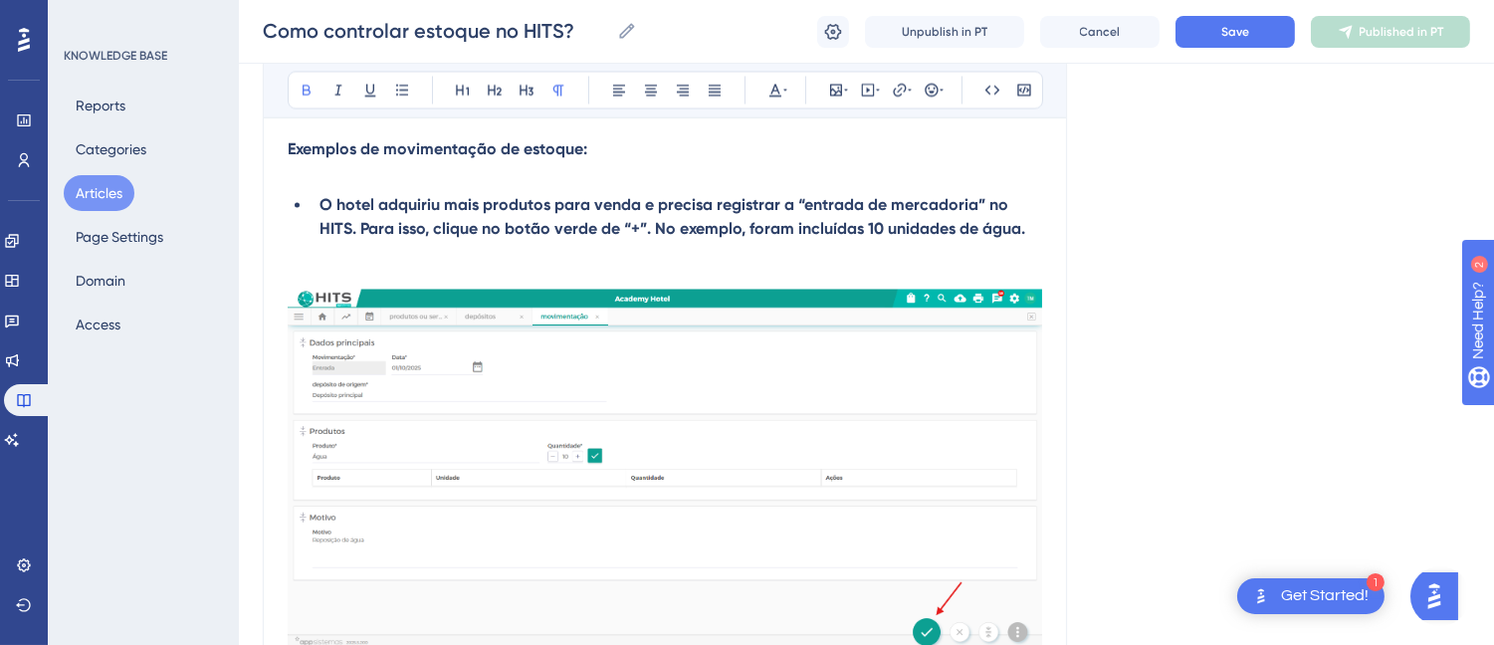
click at [448, 223] on strong "O hotel adquiriu mais produtos para venda e precisa registrar a “entrada de mer…" at bounding box center [671, 217] width 705 height 43
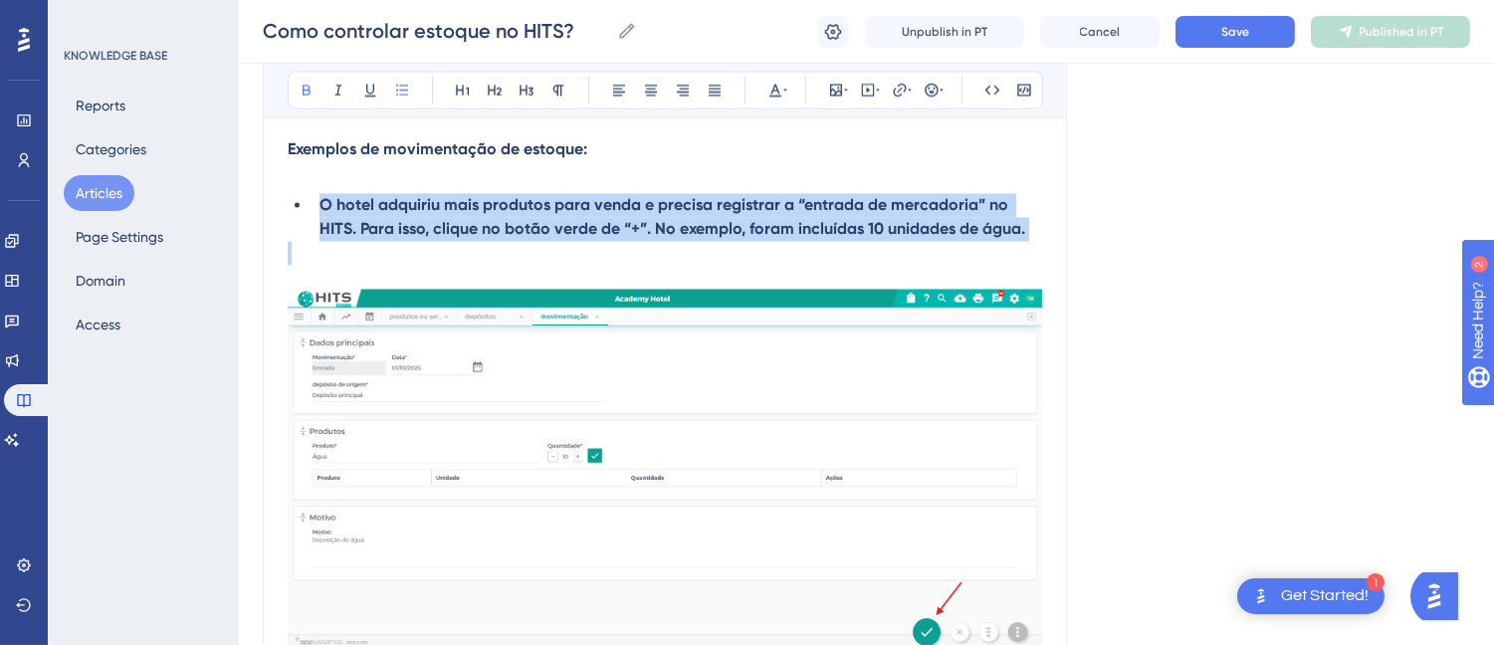
click at [448, 223] on strong "O hotel adquiriu mais produtos para venda e precisa registrar a “entrada de mer…" at bounding box center [671, 217] width 705 height 43
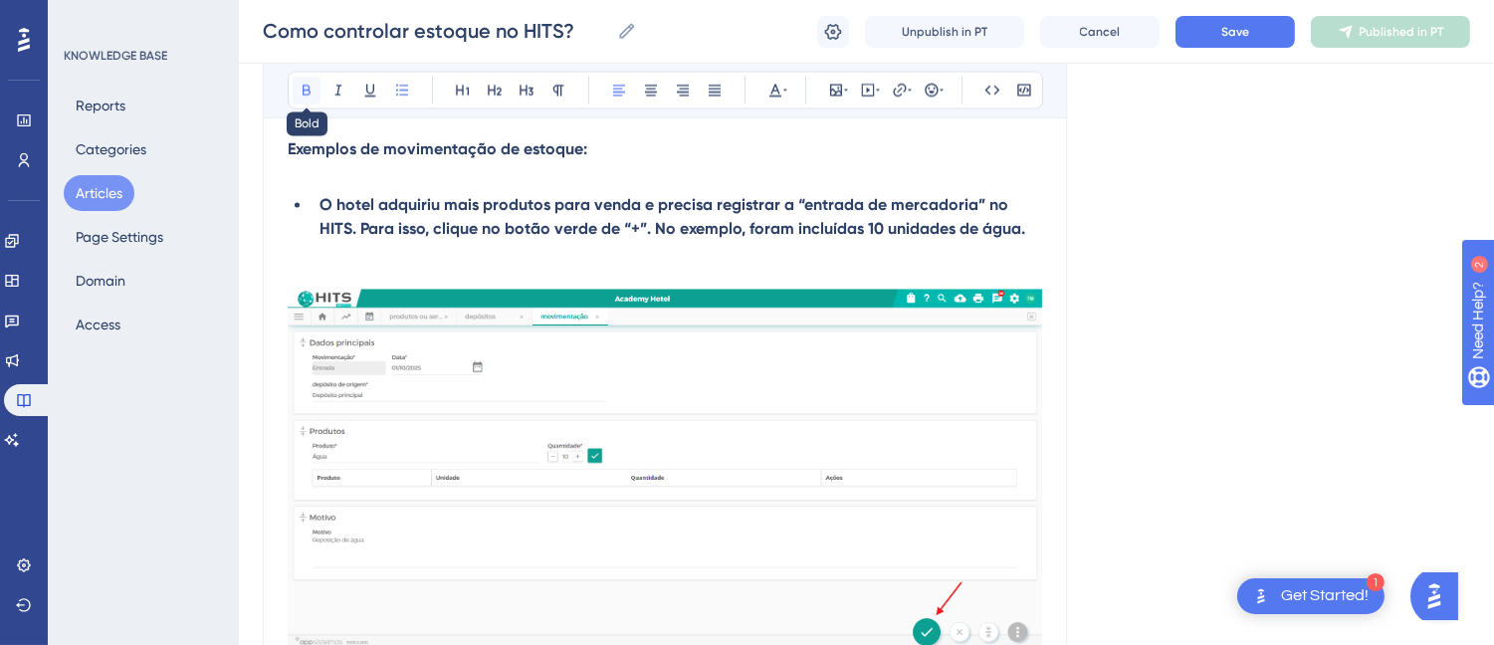
click at [296, 87] on button at bounding box center [307, 91] width 28 height 28
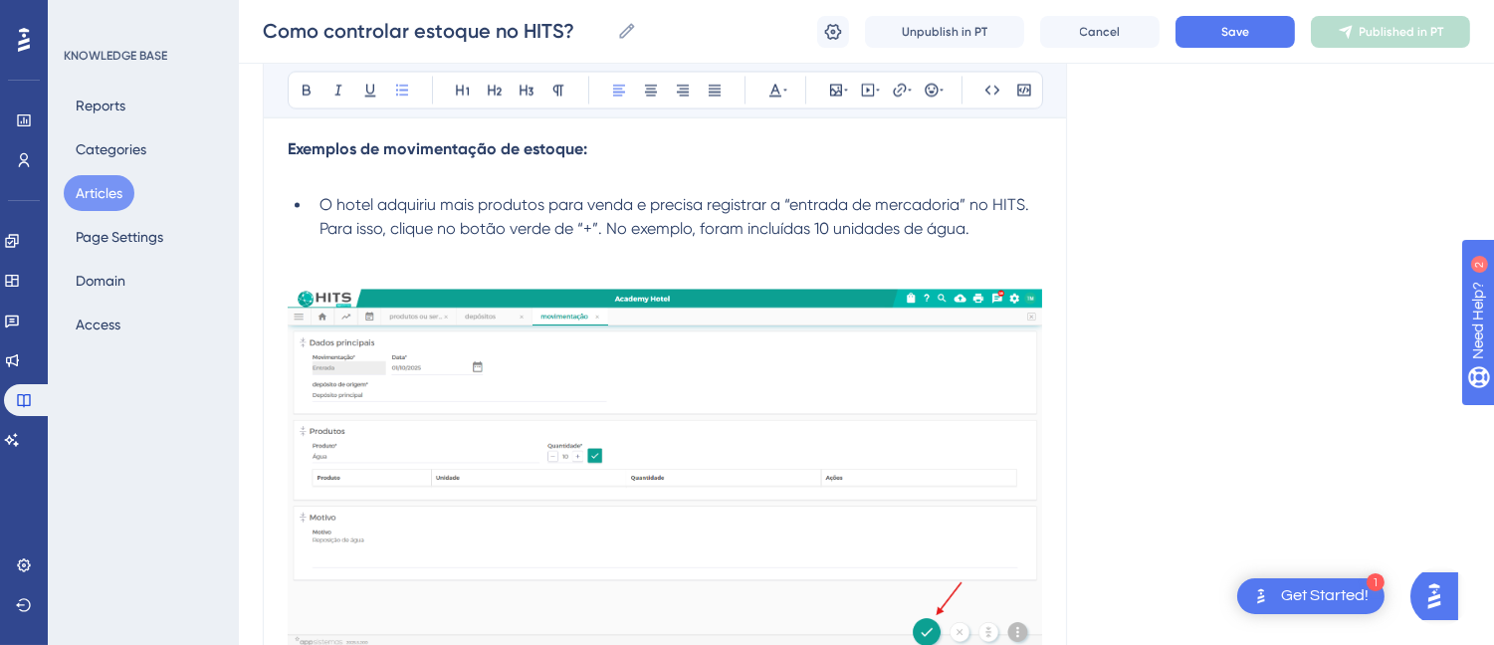
click at [340, 251] on p at bounding box center [665, 254] width 754 height 24
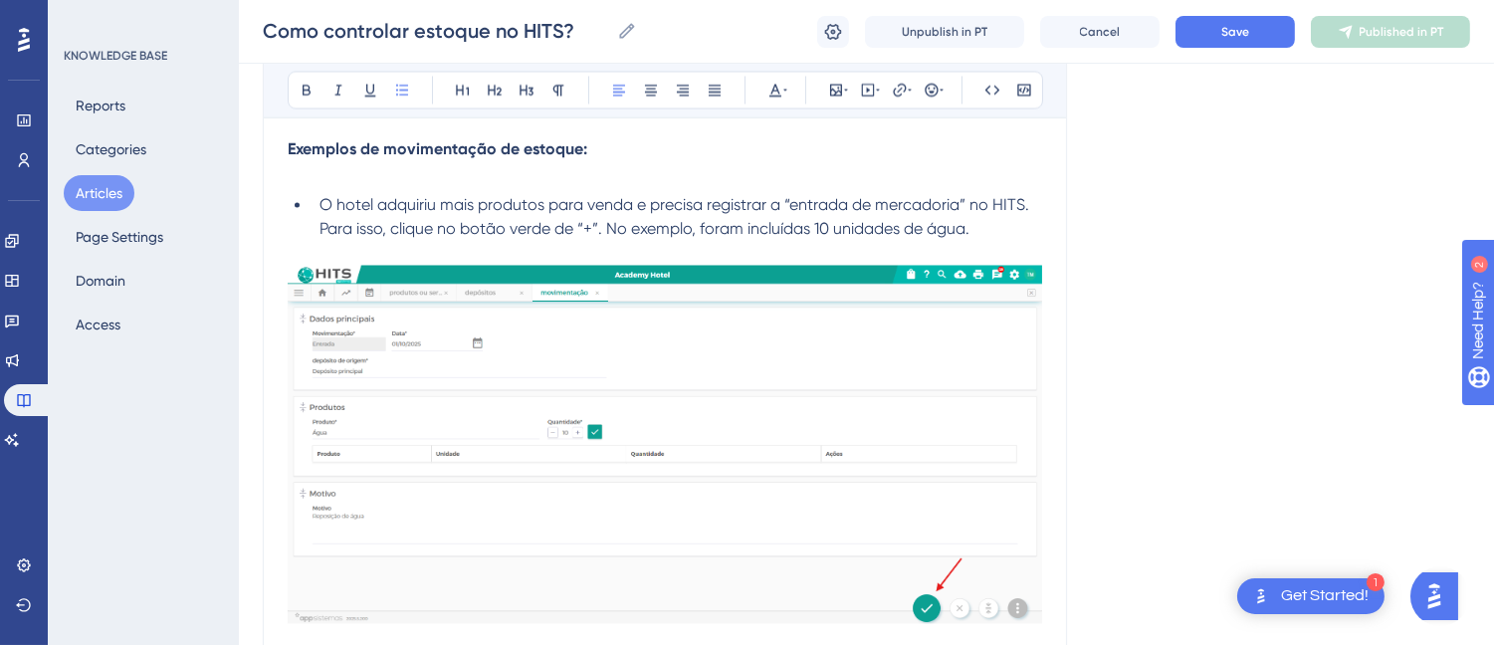
scroll to position [6764, 0]
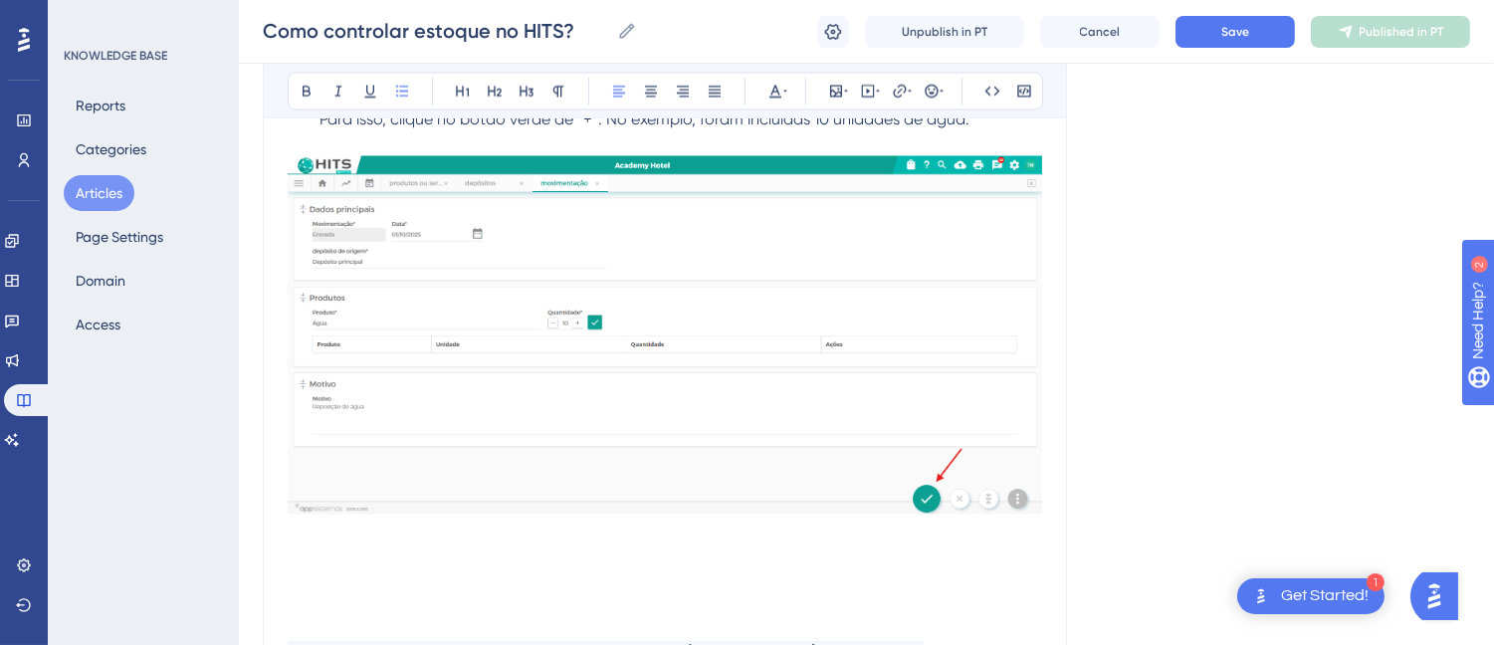
click at [521, 274] on img at bounding box center [665, 334] width 754 height 358
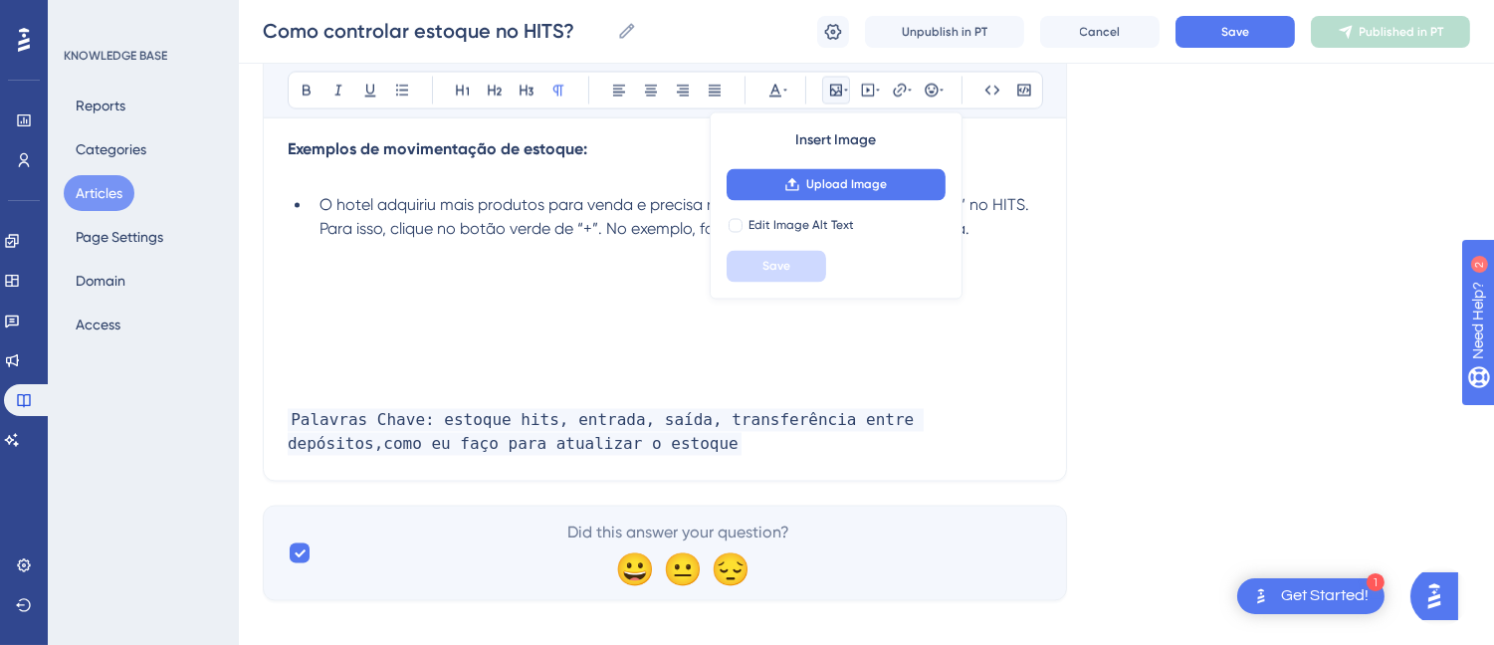
scroll to position [6679, 0]
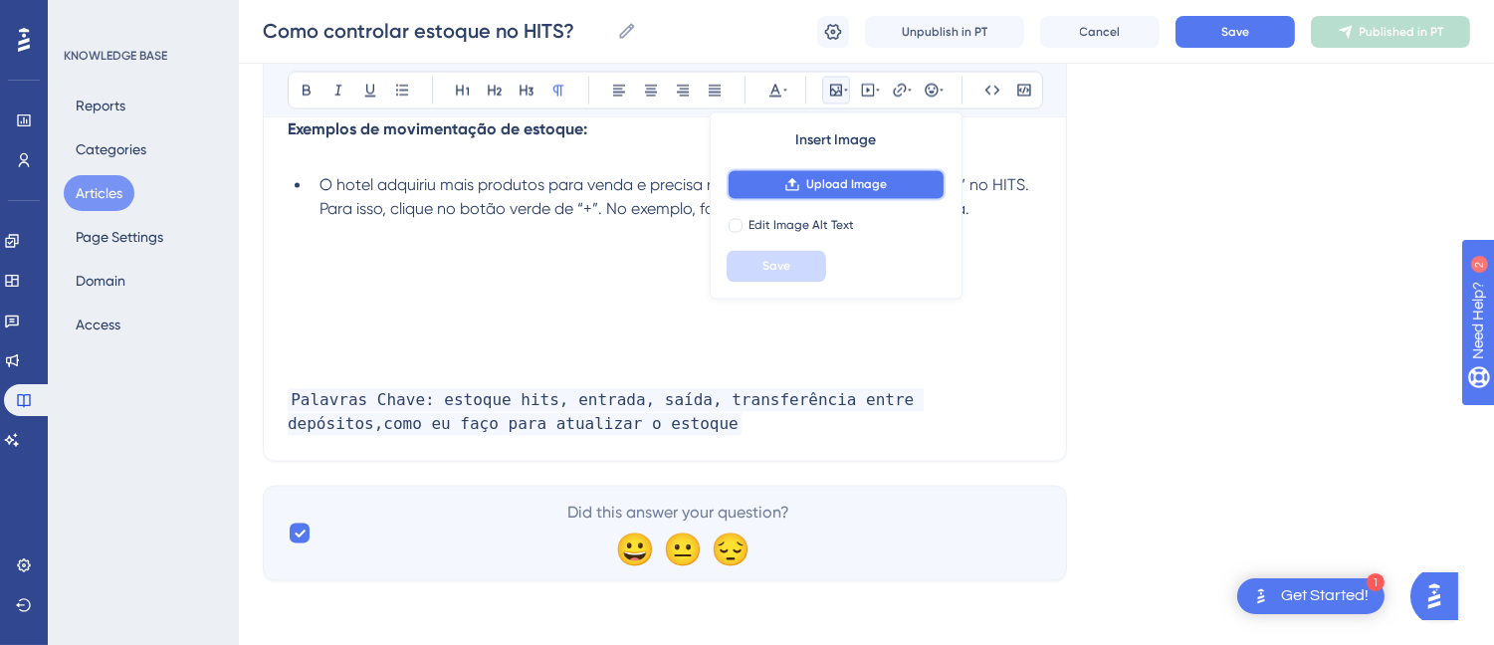
click at [801, 187] on button "Upload Image" at bounding box center [835, 185] width 219 height 32
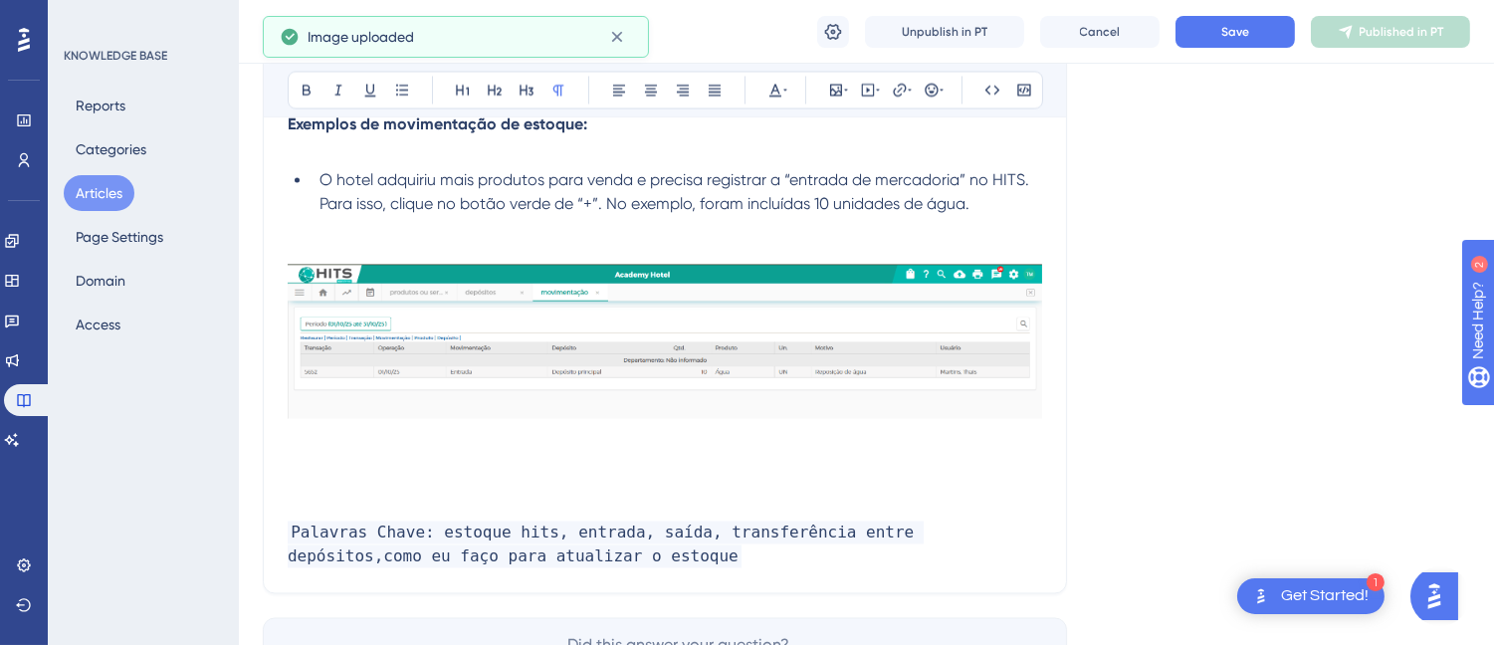
click at [451, 253] on p at bounding box center [665, 253] width 754 height 24
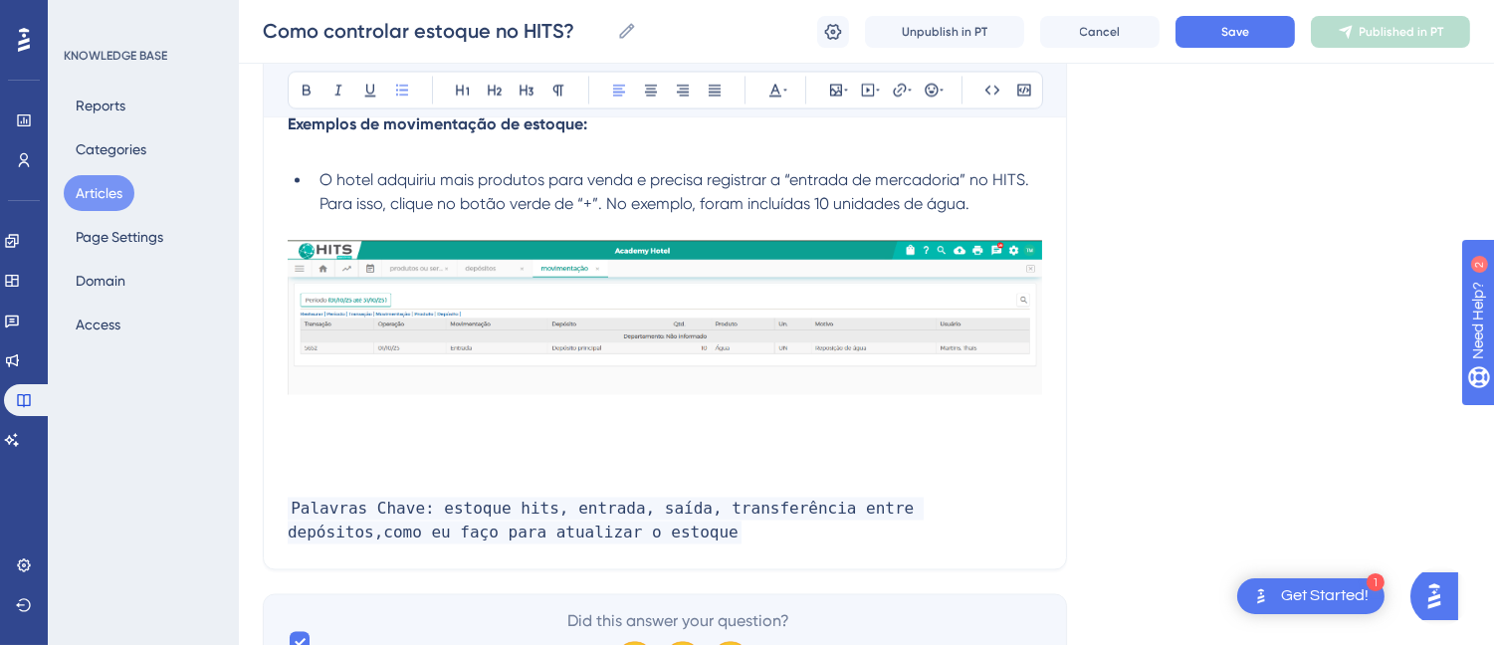
click at [997, 217] on li "O hotel adquiriu mais produtos para venda e precisa registrar a “entrada de mer…" at bounding box center [676, 193] width 730 height 48
click at [336, 450] on p at bounding box center [665, 438] width 754 height 24
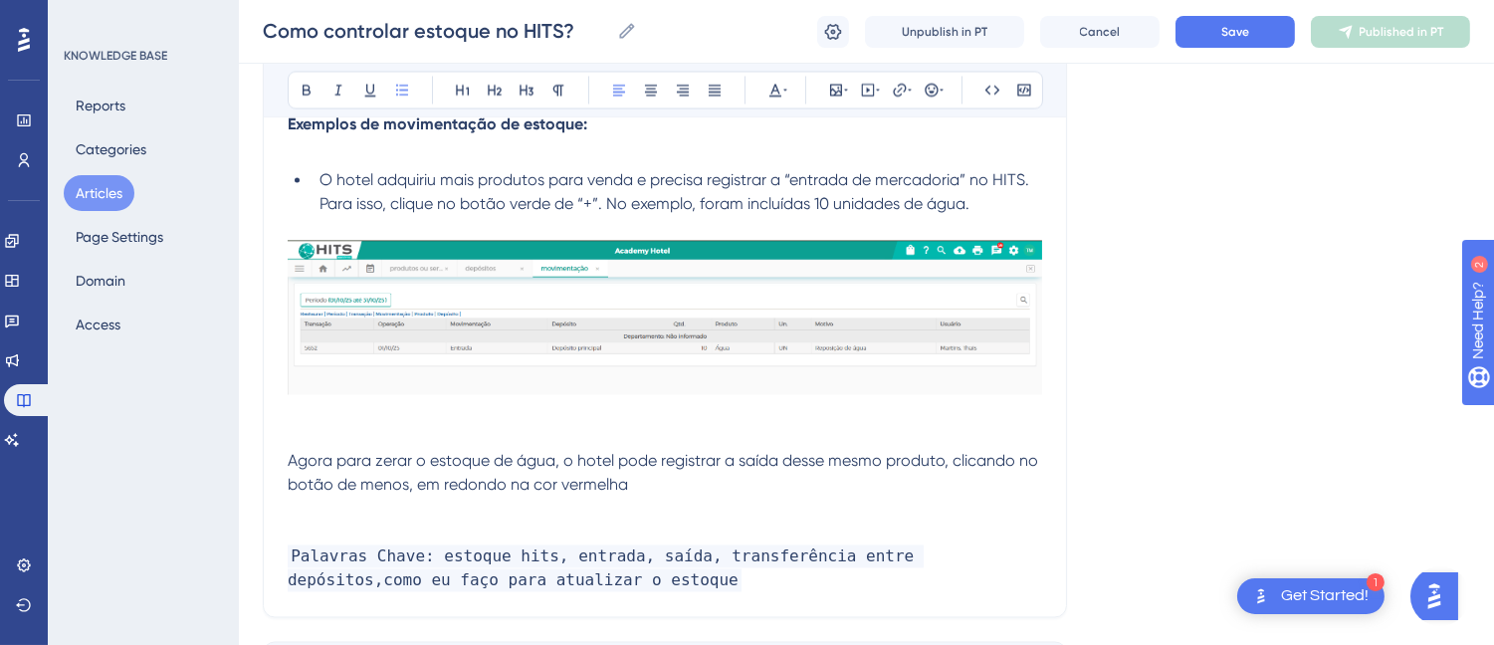
click at [598, 204] on span "O hotel adquiriu mais produtos para venda e precisa registrar a “entrada de mer…" at bounding box center [675, 192] width 713 height 43
click at [585, 466] on span "Agora para zerar o estoque de água, o hotel pode registrar a saída desse mesmo …" at bounding box center [665, 473] width 754 height 43
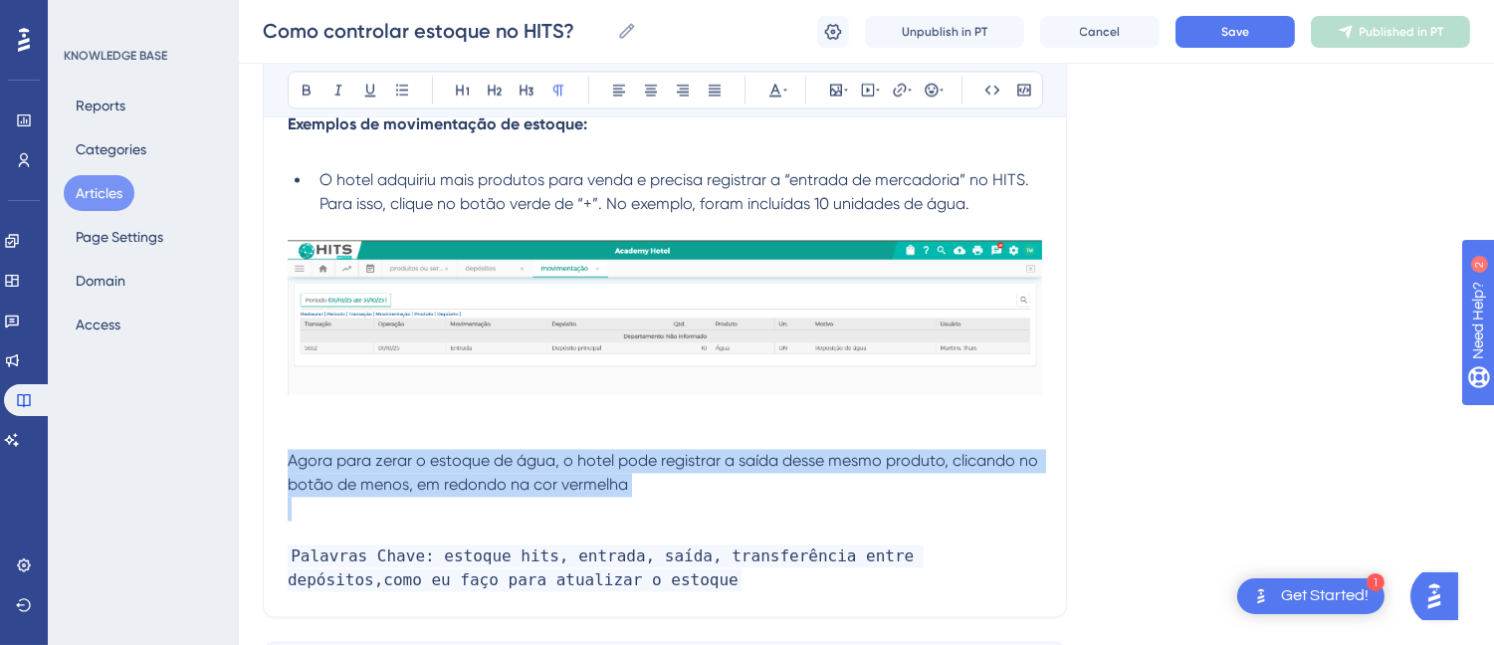
click at [585, 466] on span "Agora para zerar o estoque de água, o hotel pode registrar a saída desse mesmo …" at bounding box center [665, 473] width 754 height 43
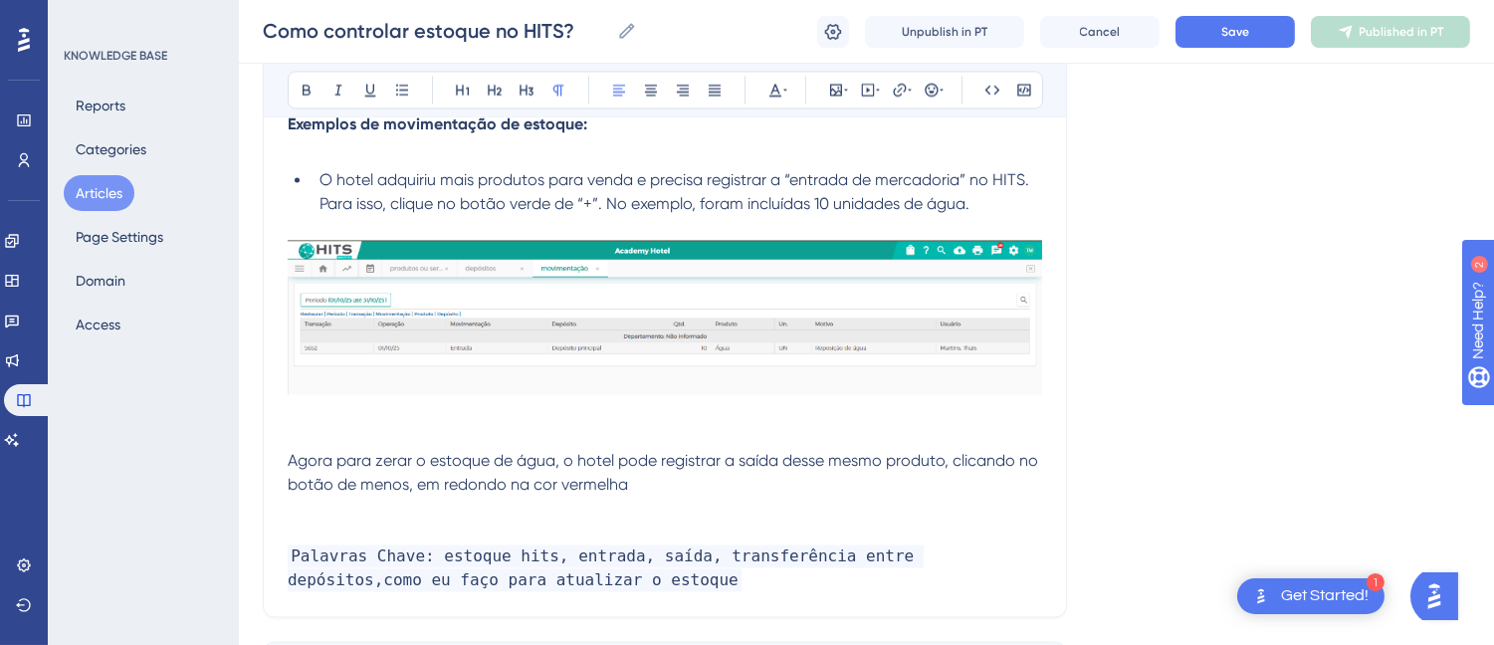
click at [479, 475] on span "Agora para zerar o estoque de água, o hotel pode registrar a saída desse mesmo …" at bounding box center [665, 473] width 754 height 43
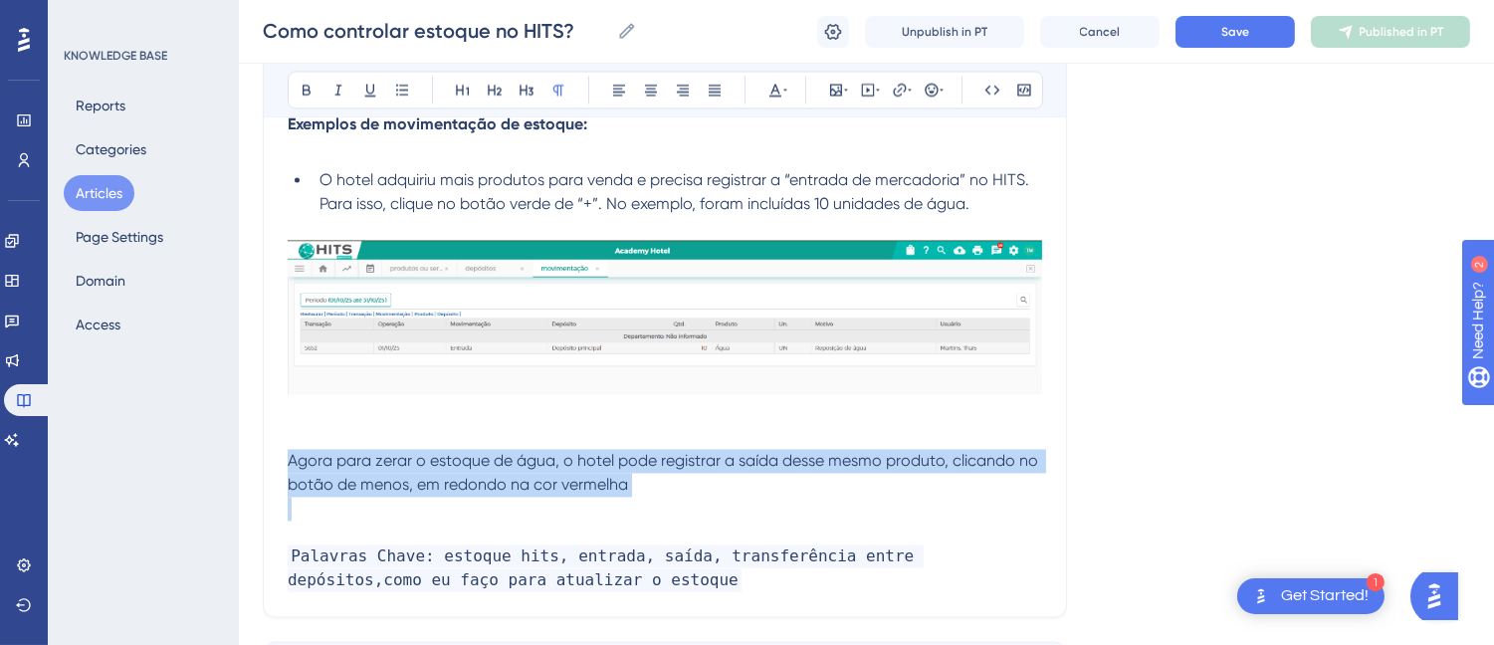
click at [479, 475] on span "Agora para zerar o estoque de água, o hotel pode registrar a saída desse mesmo …" at bounding box center [665, 473] width 754 height 43
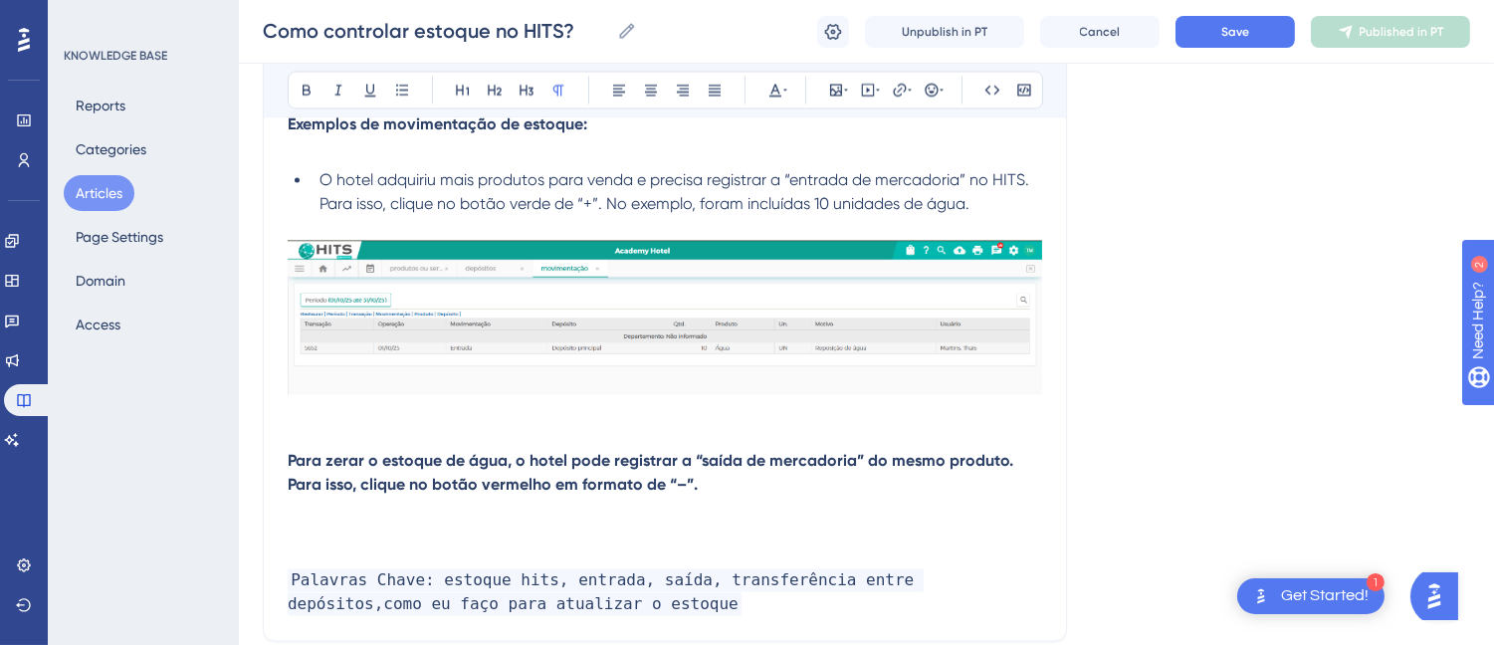
click at [479, 475] on strong "Para zerar o estoque de água, o hotel pode registrar a “saída de mercadoria” do…" at bounding box center [652, 473] width 729 height 43
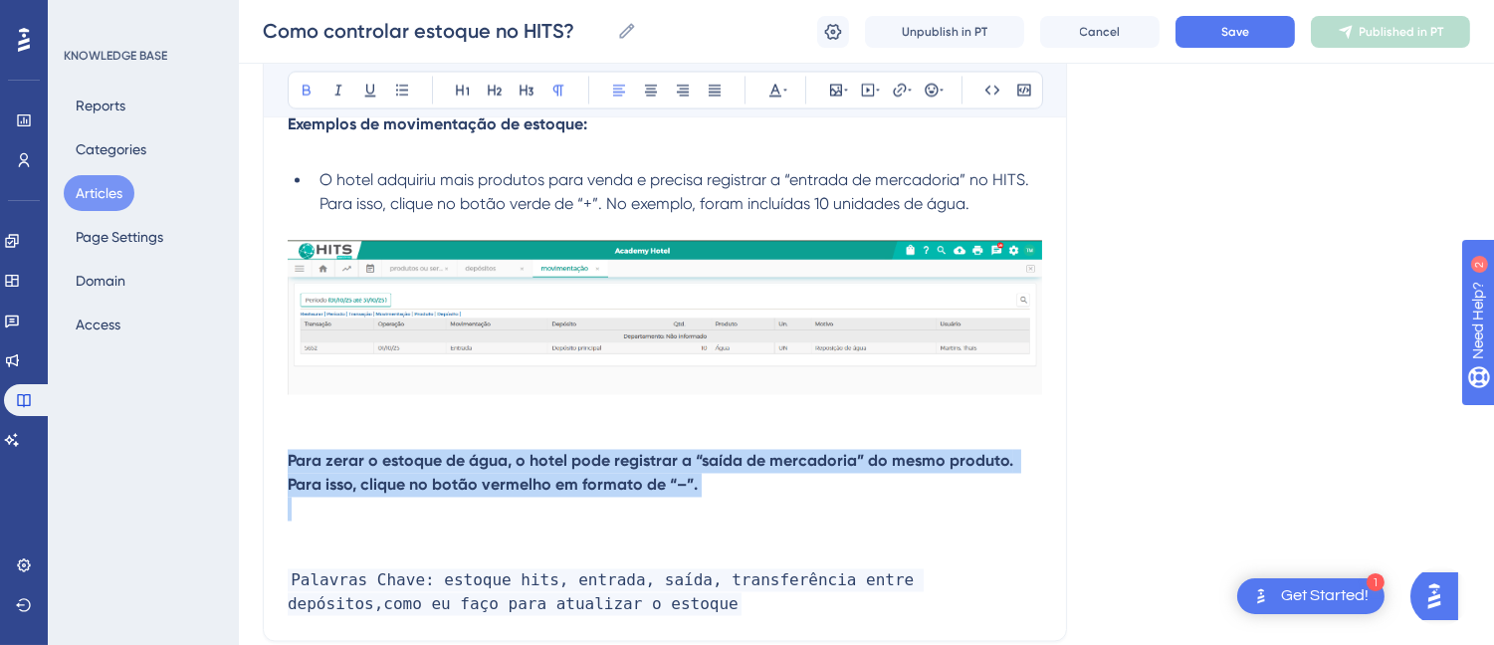
click at [479, 475] on strong "Para zerar o estoque de água, o hotel pode registrar a “saída de mercadoria” do…" at bounding box center [652, 473] width 729 height 43
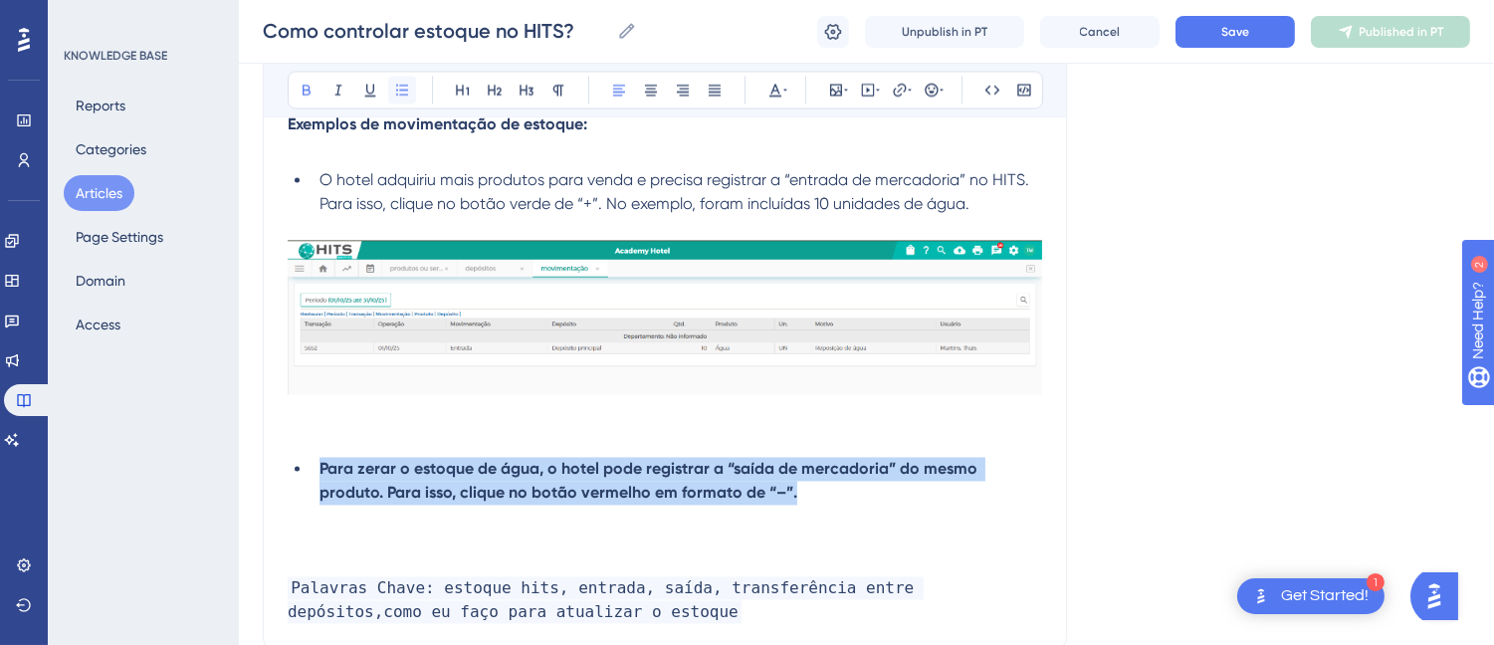
click at [408, 87] on icon at bounding box center [402, 91] width 16 height 16
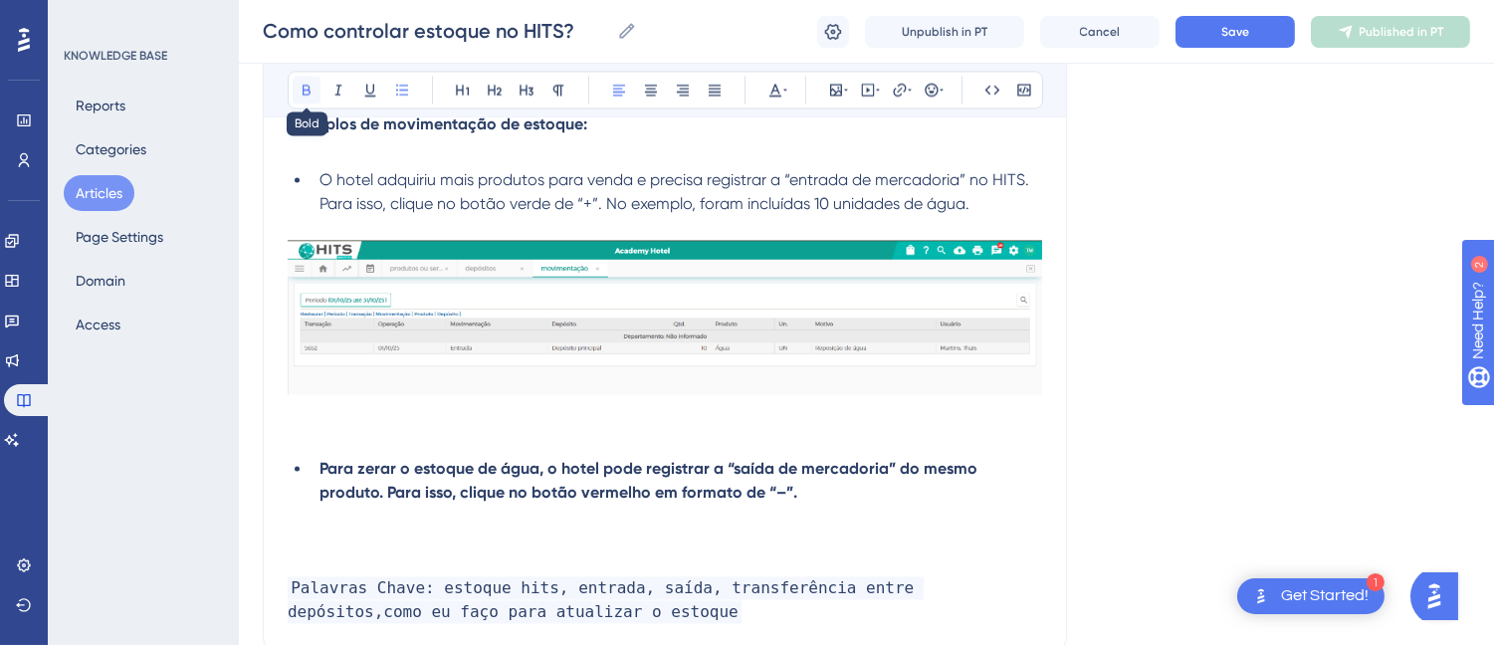
click at [306, 94] on icon at bounding box center [307, 91] width 16 height 16
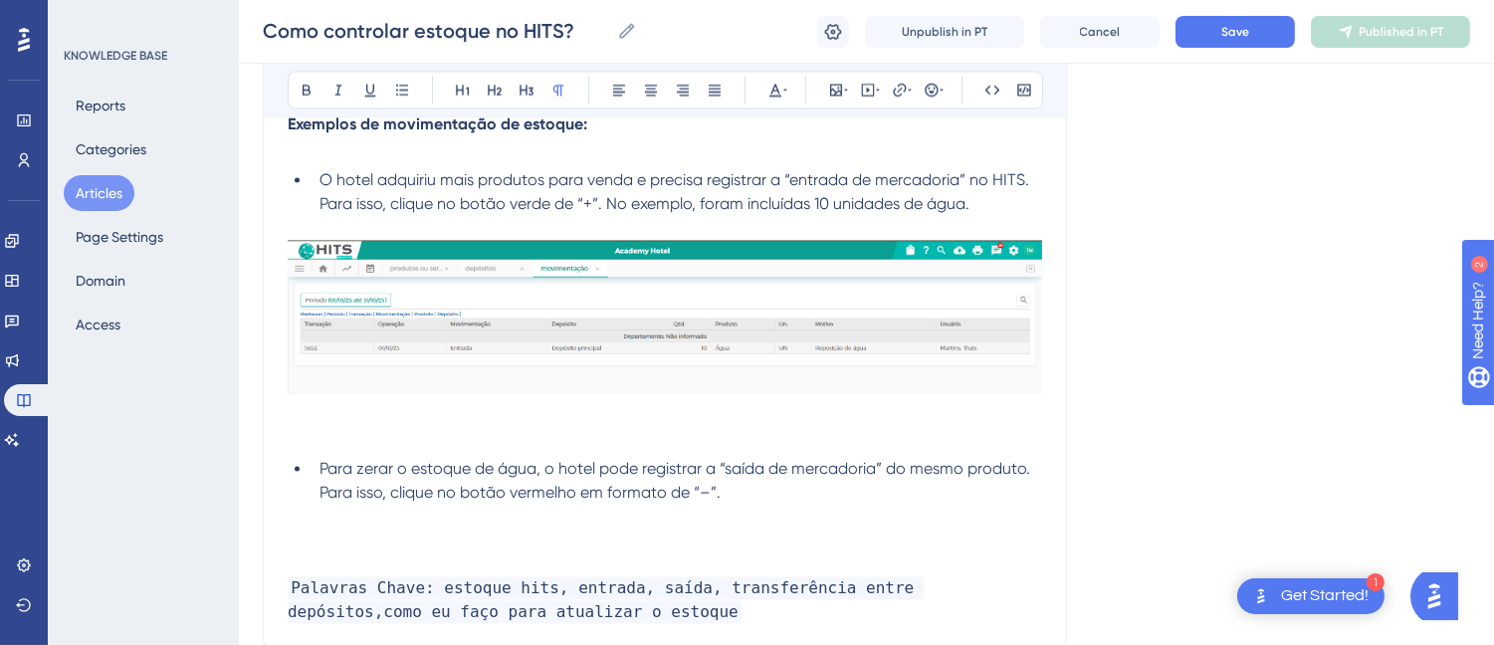
click at [504, 529] on p at bounding box center [665, 517] width 754 height 24
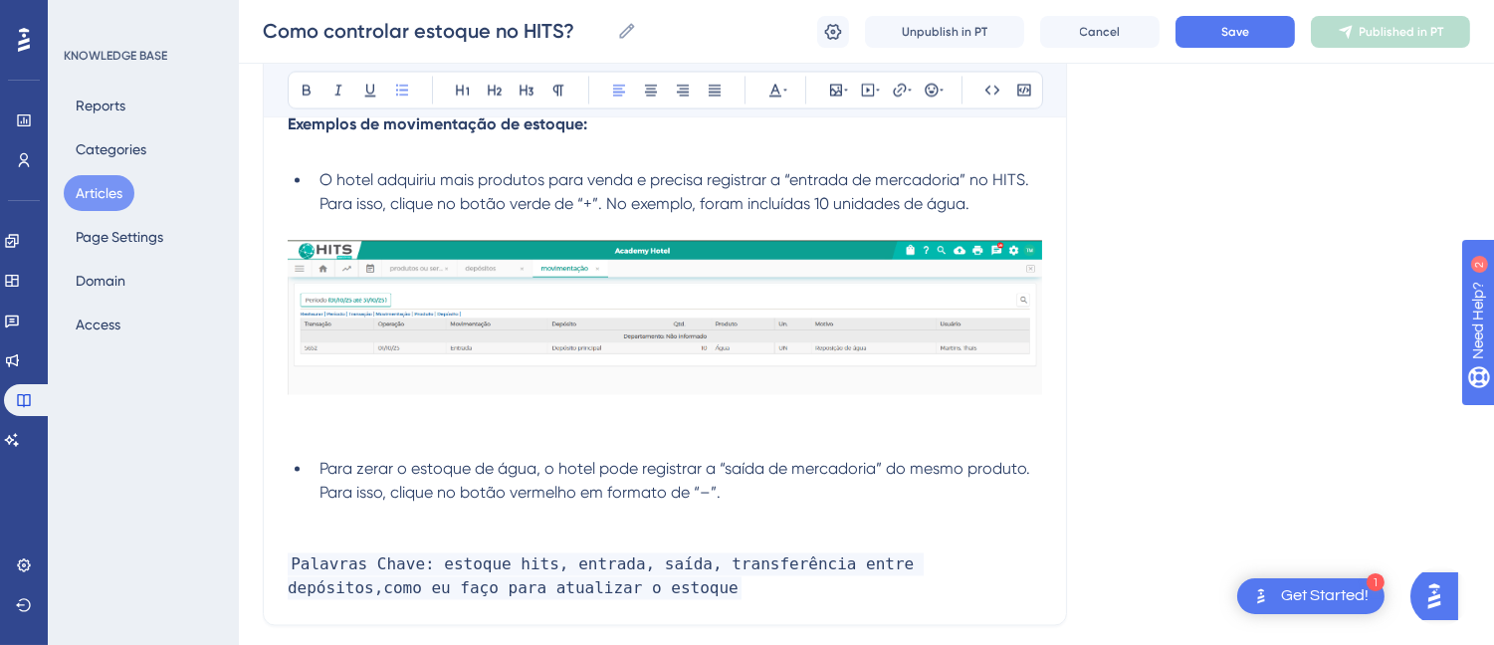
click at [698, 500] on span "Para zerar o estoque de água, o hotel pode registrar a “saída de mercadoria” do…" at bounding box center [676, 481] width 714 height 43
click at [372, 529] on p at bounding box center [665, 517] width 754 height 24
click at [434, 440] on p at bounding box center [665, 438] width 754 height 24
click at [535, 330] on img at bounding box center [665, 318] width 754 height 154
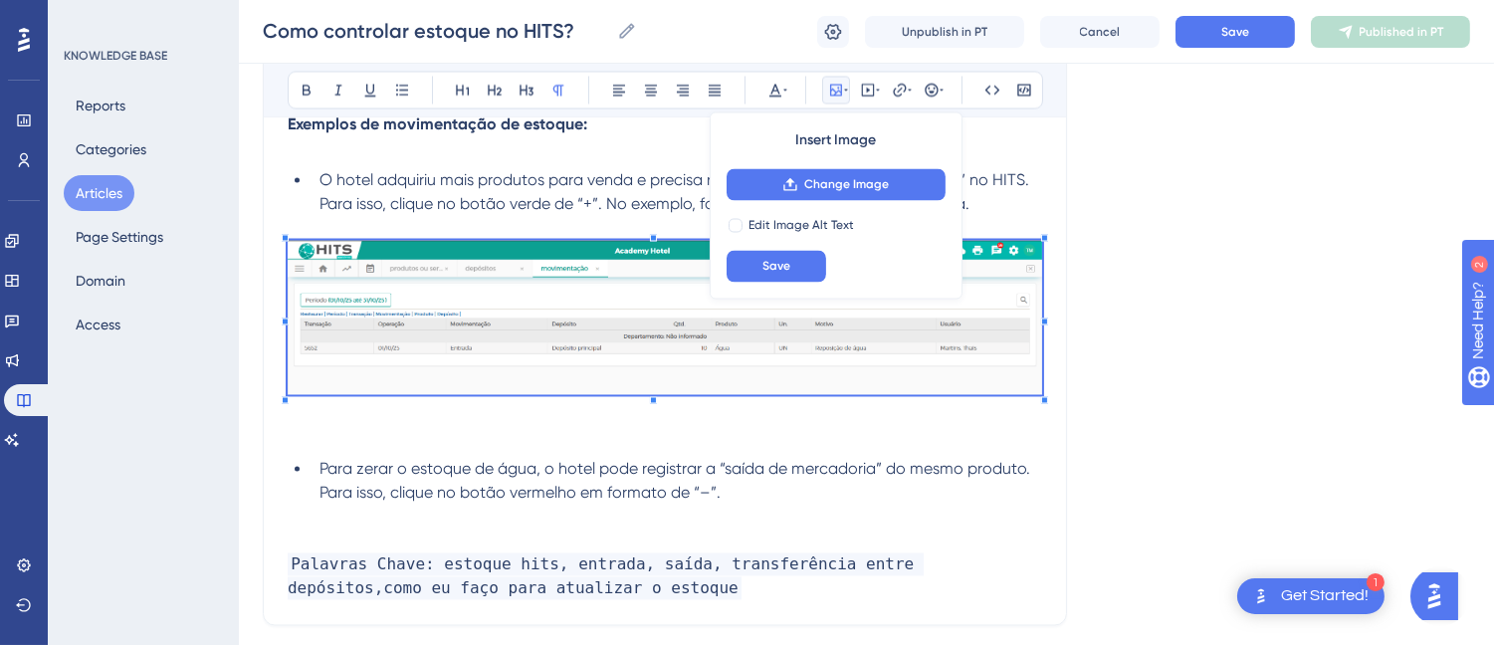
scroll to position [6848, 0]
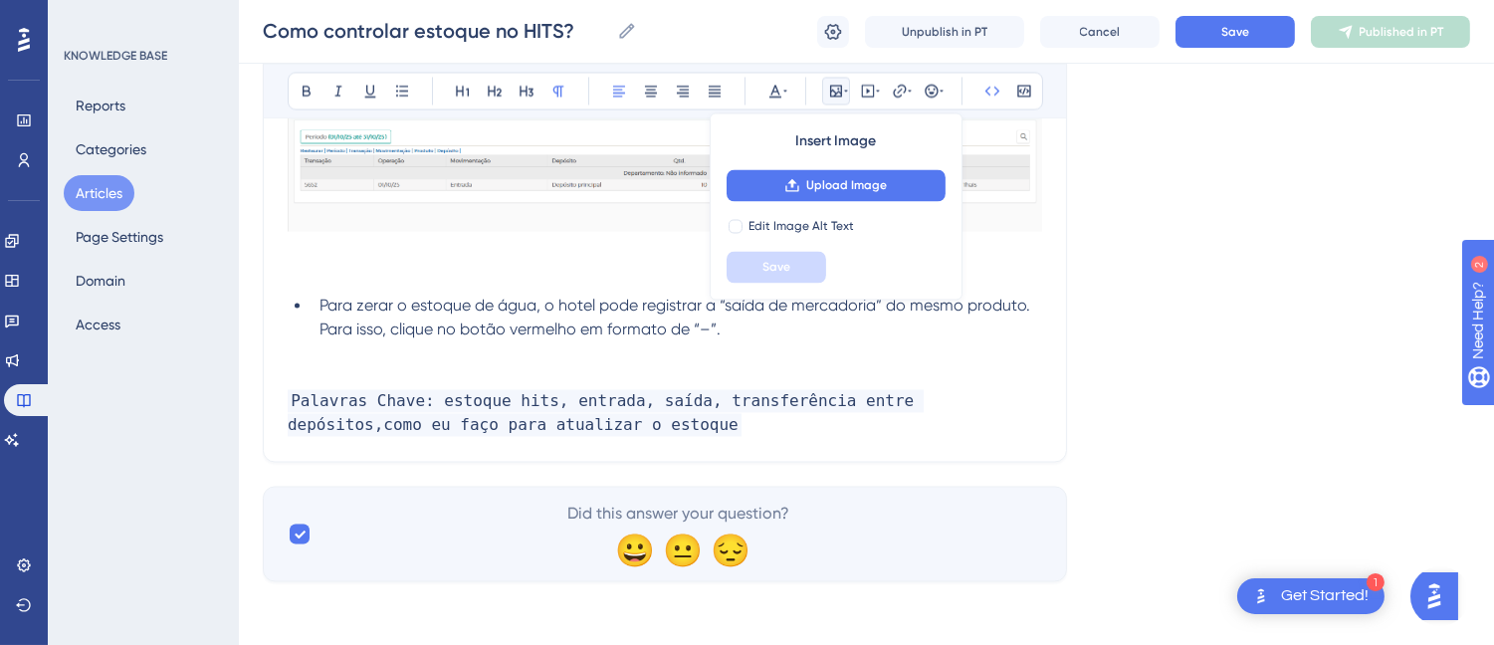
click at [376, 390] on span "Palavras Chave: estoque hits, entrada, saída, transferência entre depósitos,com…" at bounding box center [606, 412] width 636 height 47
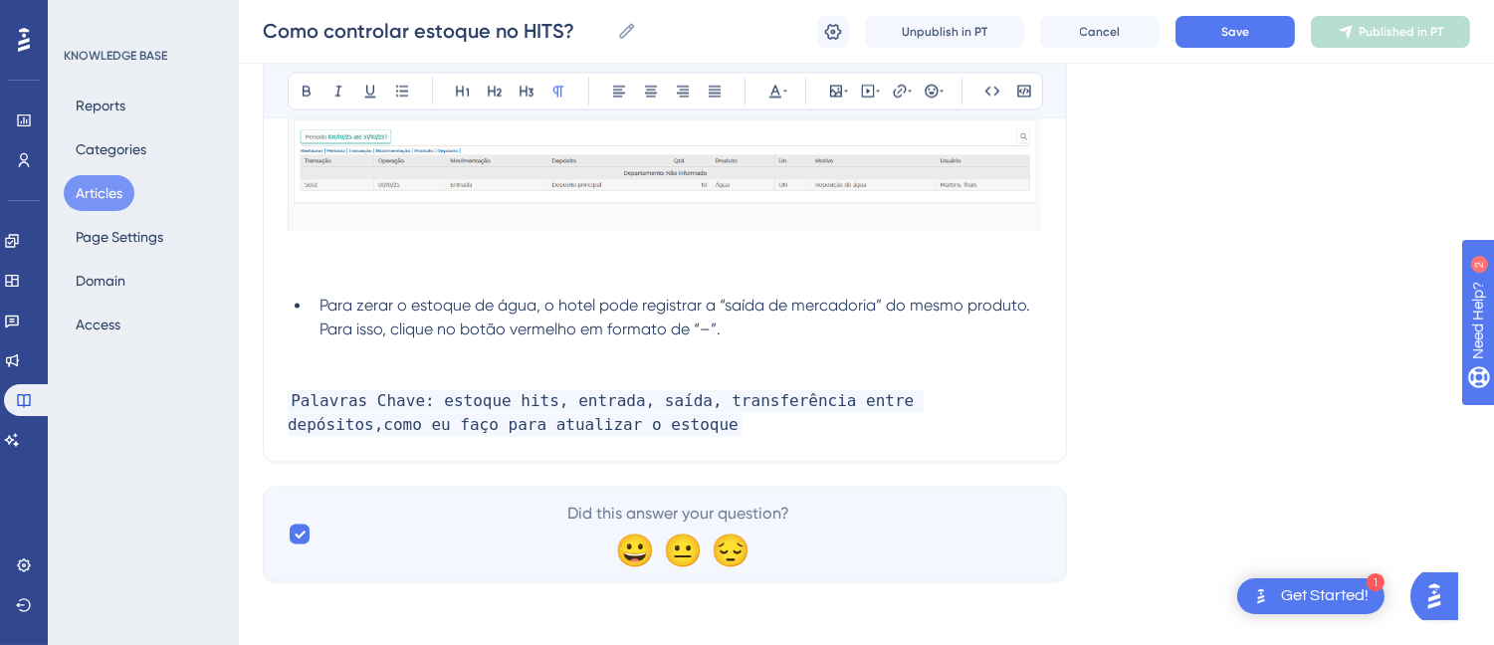
click at [399, 360] on p at bounding box center [665, 353] width 754 height 24
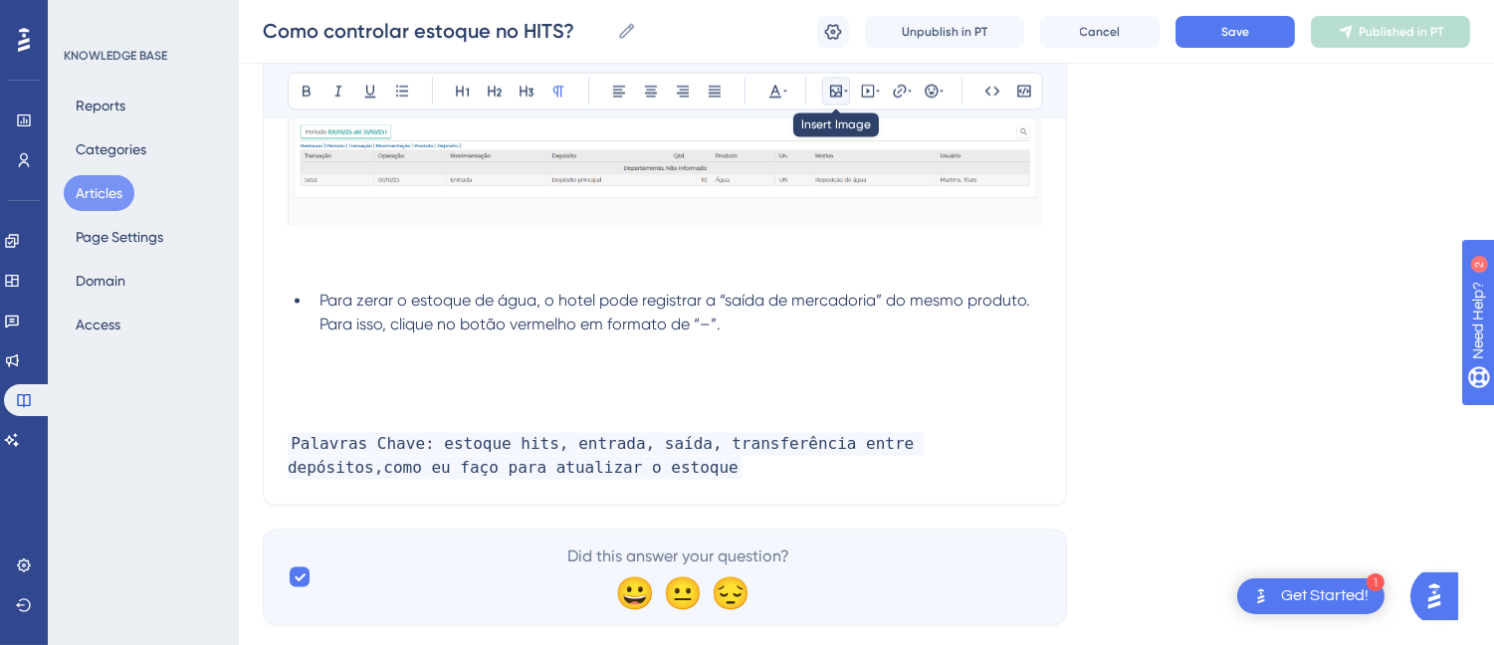
click at [826, 97] on button at bounding box center [836, 91] width 28 height 28
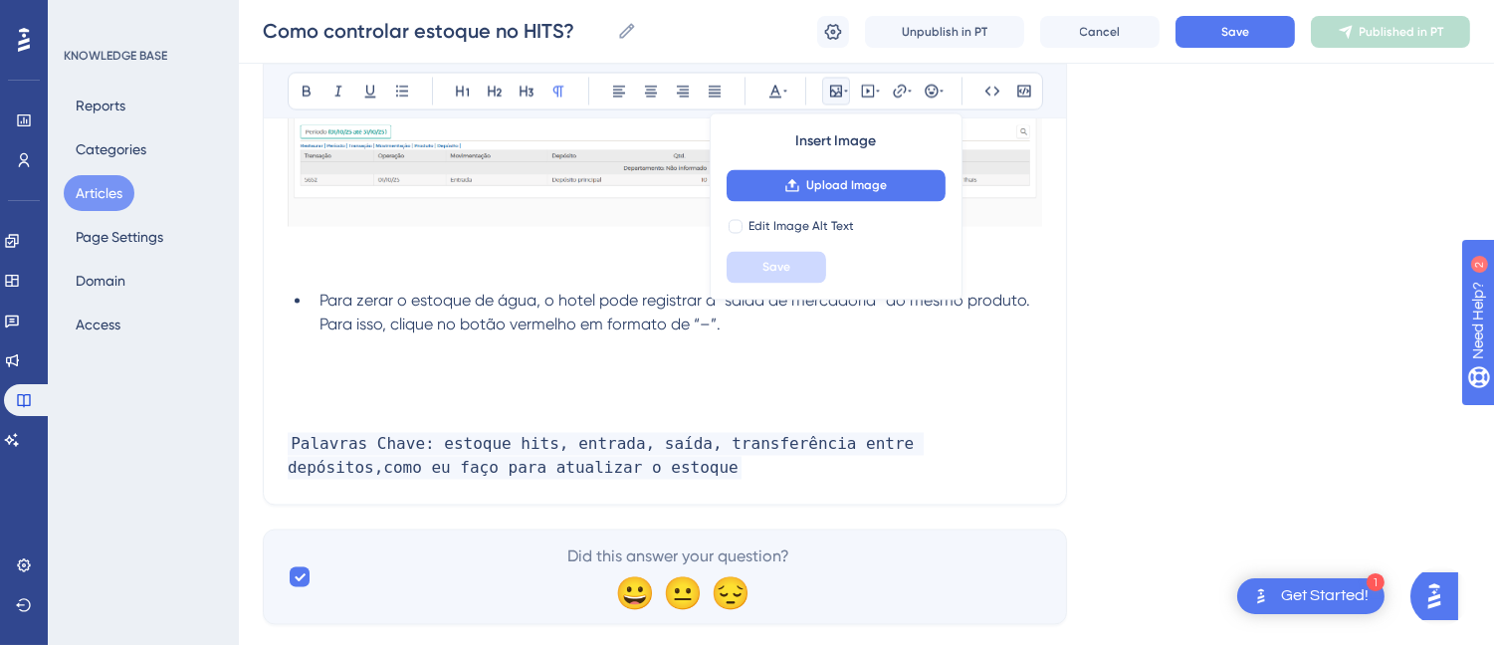
click at [842, 213] on div "Insert Image Upload Image Edit Image Alt Text Save" at bounding box center [835, 205] width 253 height 187
click at [836, 193] on button "Upload Image" at bounding box center [835, 185] width 219 height 32
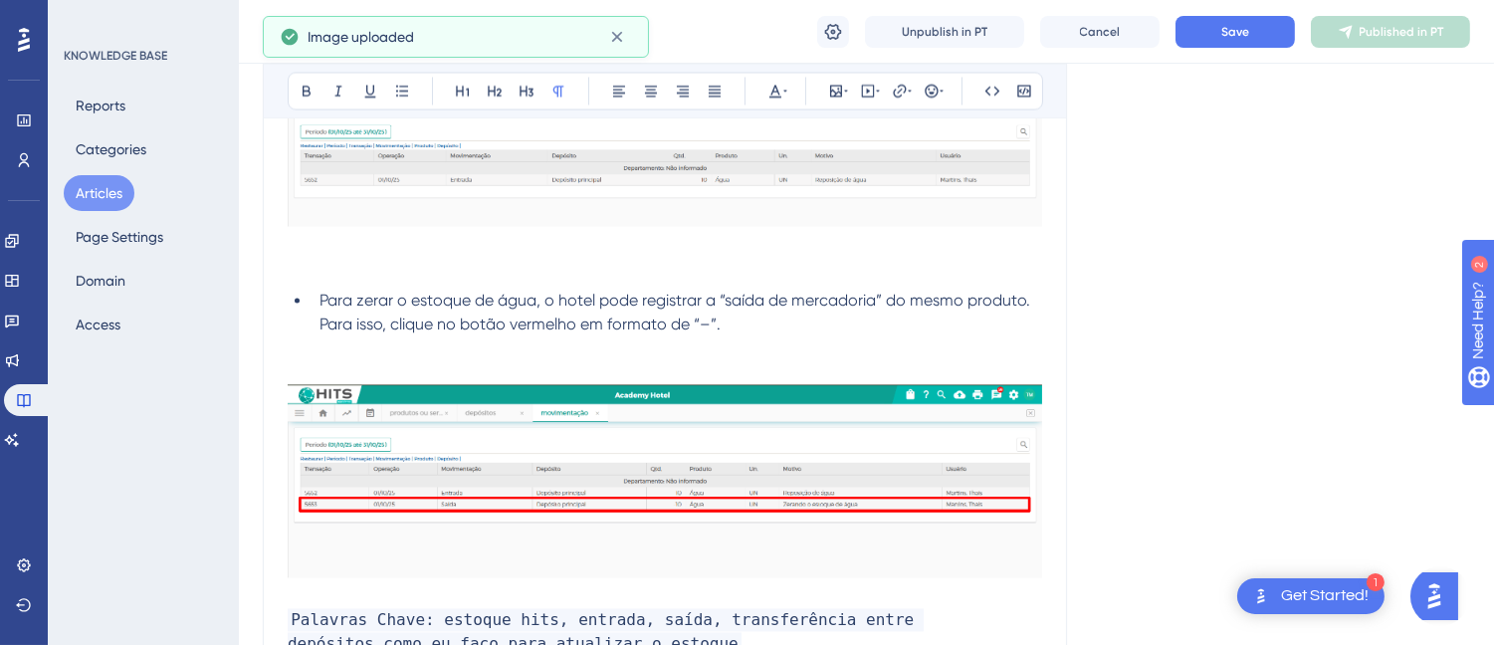
click at [490, 277] on p at bounding box center [665, 269] width 754 height 24
click at [801, 335] on li "Para zerar o estoque de água, o hotel pode registrar a “saída de mercadoria” do…" at bounding box center [676, 313] width 730 height 48
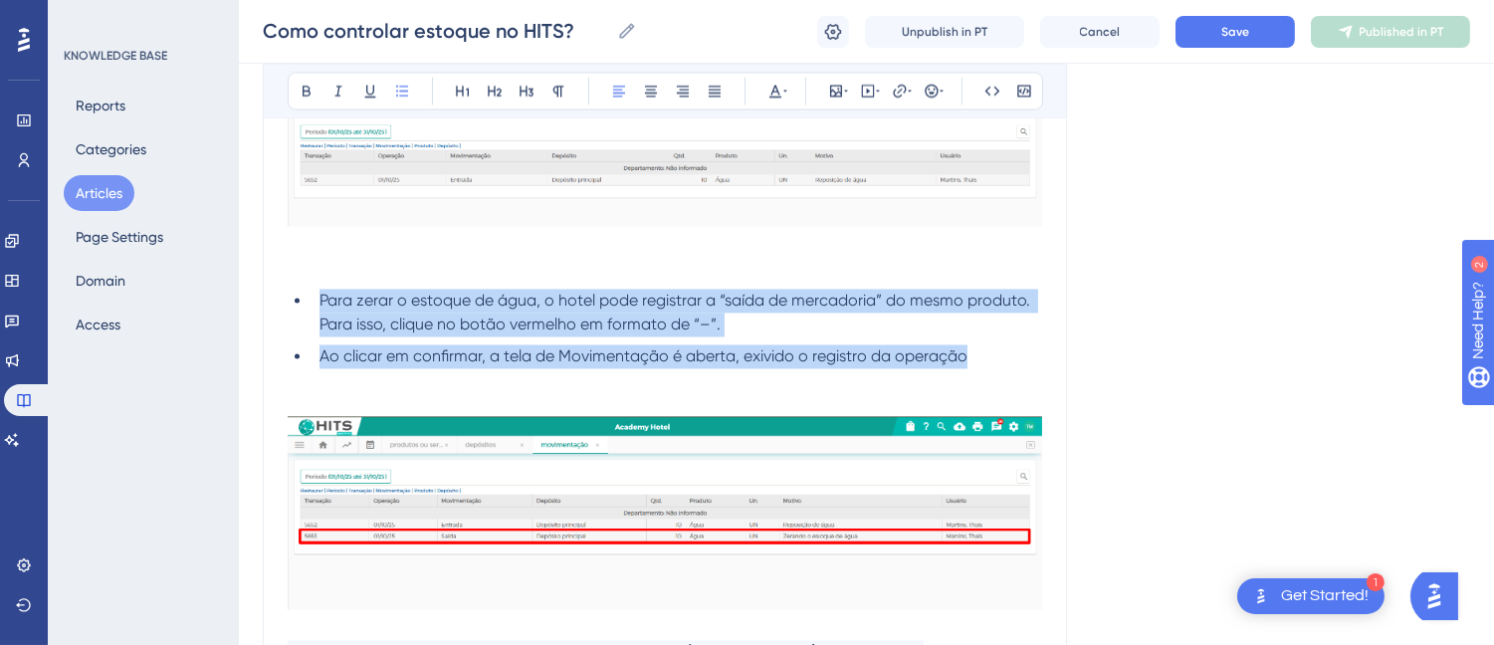
drag, startPoint x: 991, startPoint y: 355, endPoint x: 281, endPoint y: 300, distance: 712.5
copy ul "Para zerar o estoque de água, o hotel pode registrar a “saída de mercadoria” do…"
click at [385, 316] on li "Para zerar o estoque de água, o hotel pode registrar a “saída de mercadoria” do…" at bounding box center [676, 313] width 730 height 48
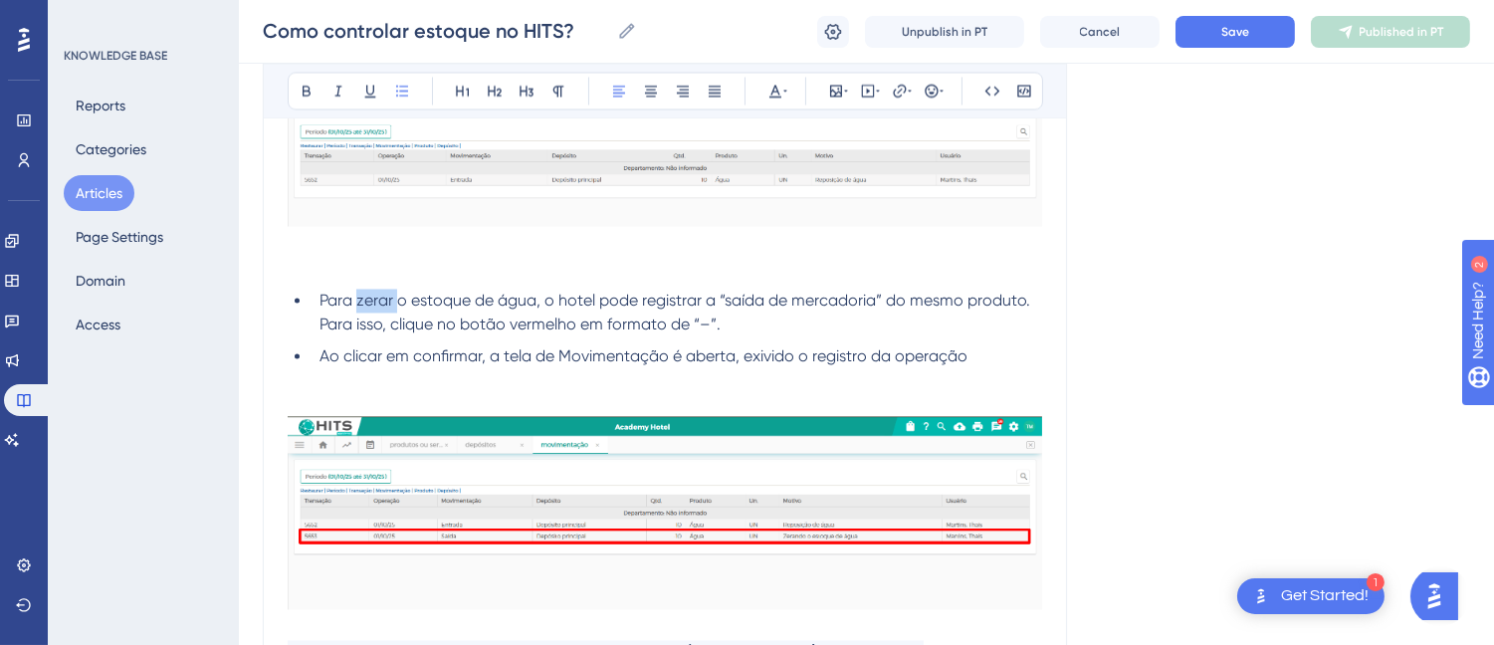
click at [385, 316] on li "Para zerar o estoque de água, o hotel pode registrar a “saída de mercadoria” do…" at bounding box center [676, 313] width 730 height 48
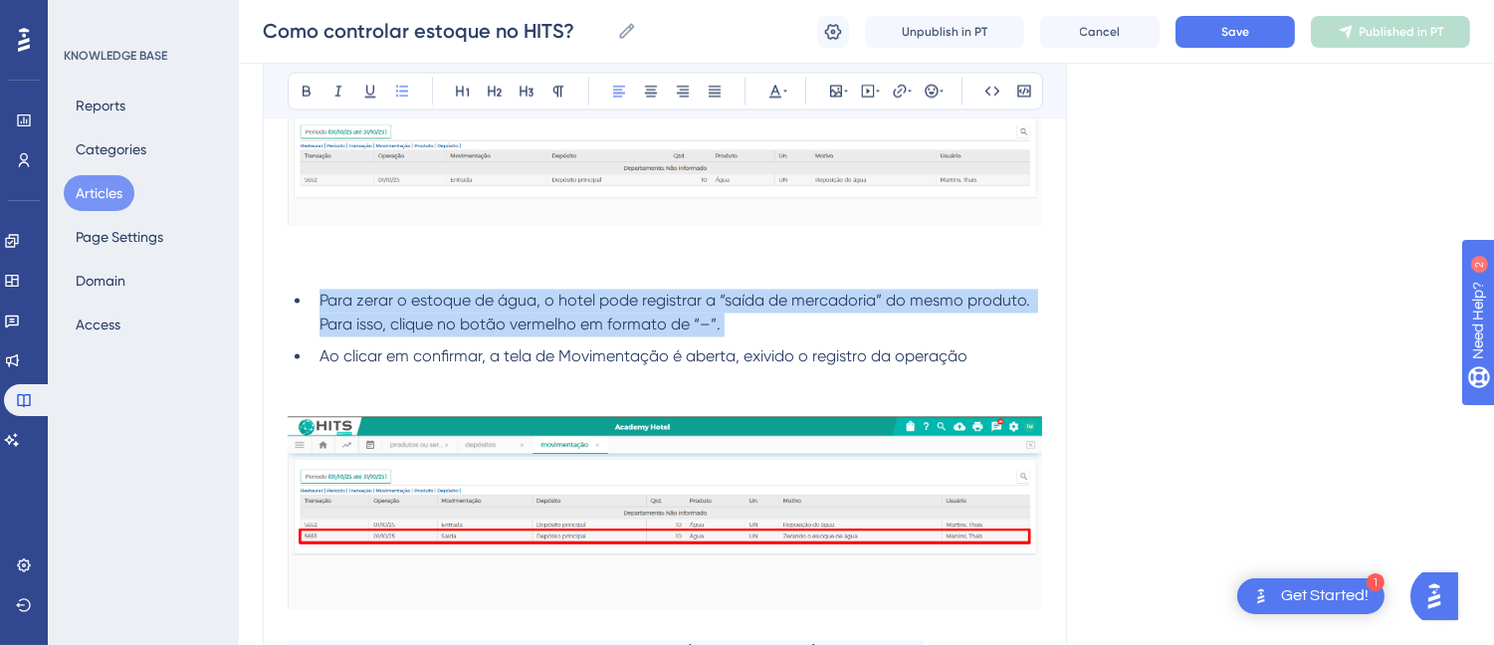
click at [385, 316] on li "Para zerar o estoque de água, o hotel pode registrar a “saída de mercadoria” do…" at bounding box center [676, 313] width 730 height 48
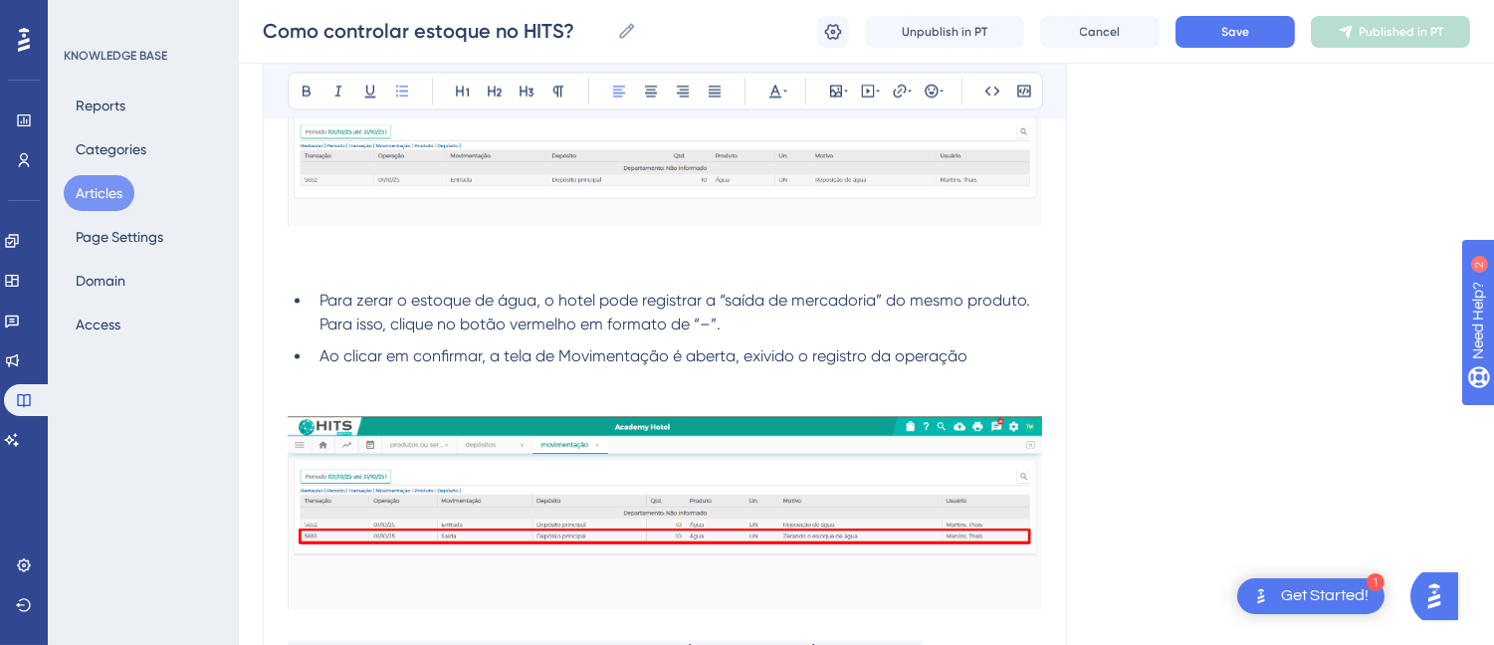
click at [979, 375] on p at bounding box center [665, 380] width 754 height 24
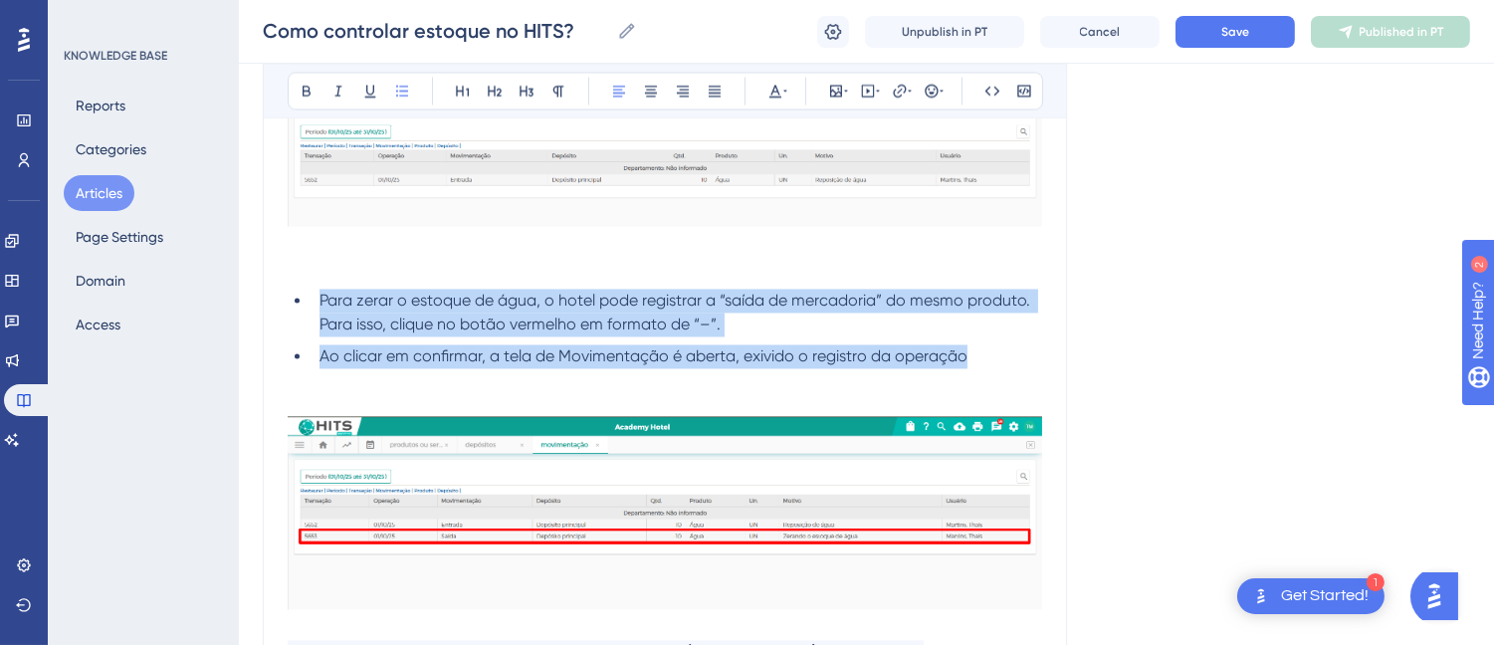
drag, startPoint x: 989, startPoint y: 365, endPoint x: 295, endPoint y: 303, distance: 697.3
click at [295, 303] on ul "Para zerar o estoque de água, o hotel pode registrar a “saída de mercadoria” do…" at bounding box center [665, 329] width 754 height 80
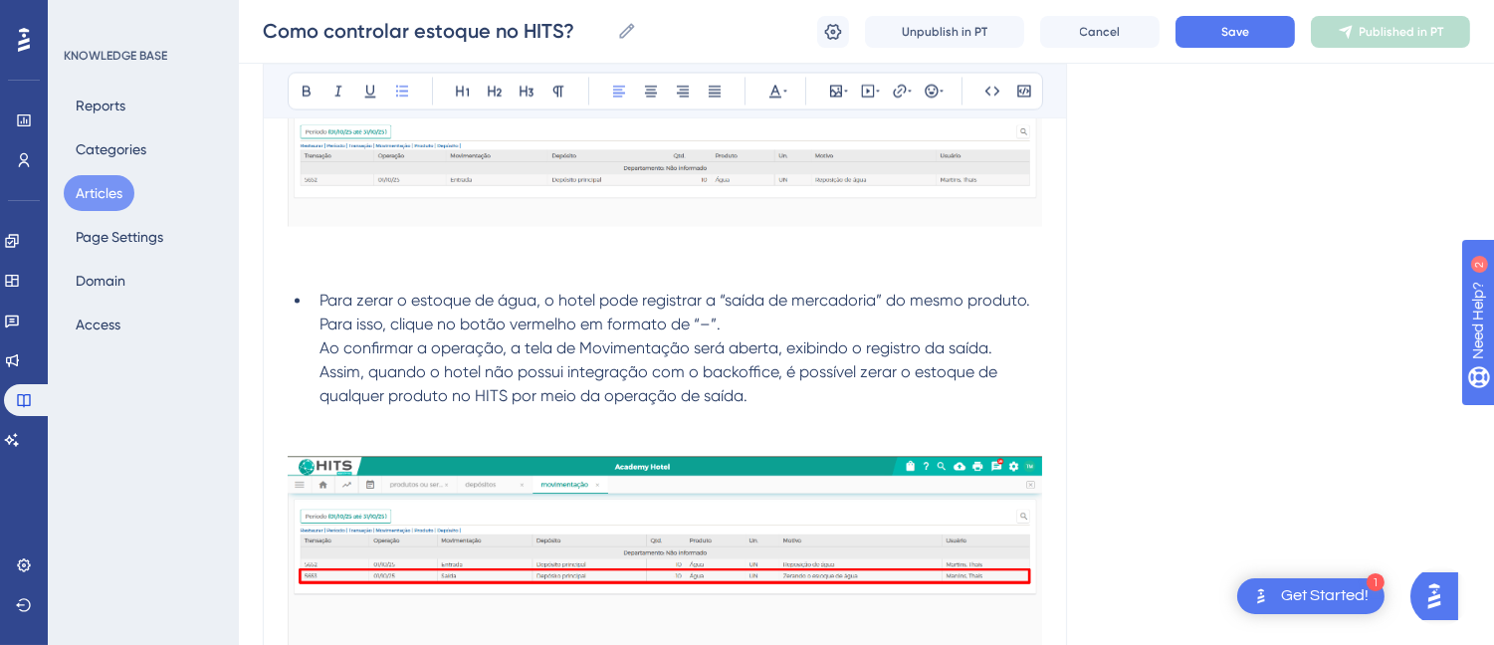
click at [311, 331] on li "Para zerar o estoque de água, o hotel pode registrar a “saída de mercadoria” do…" at bounding box center [676, 348] width 730 height 119
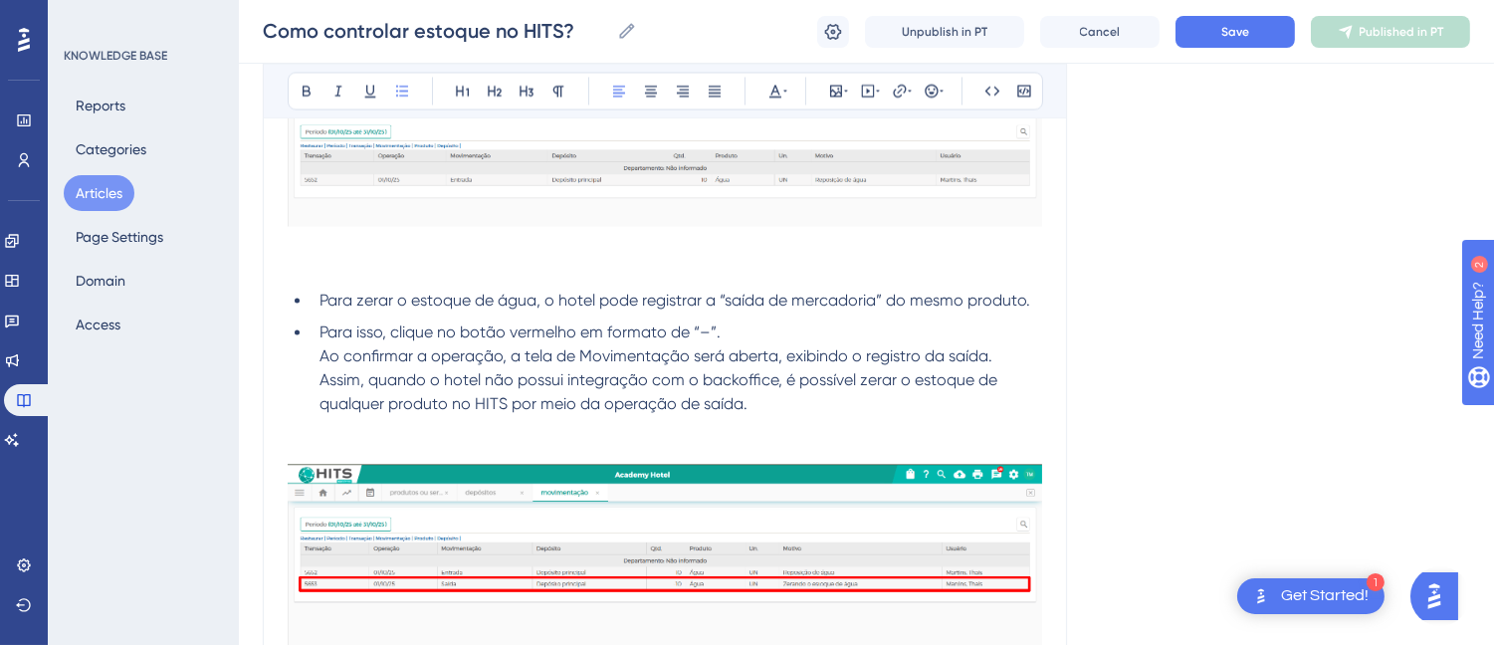
click at [313, 373] on li "Para isso, clique no botão vermelho em formato de “–”. Ao confirmar a operação,…" at bounding box center [676, 368] width 730 height 96
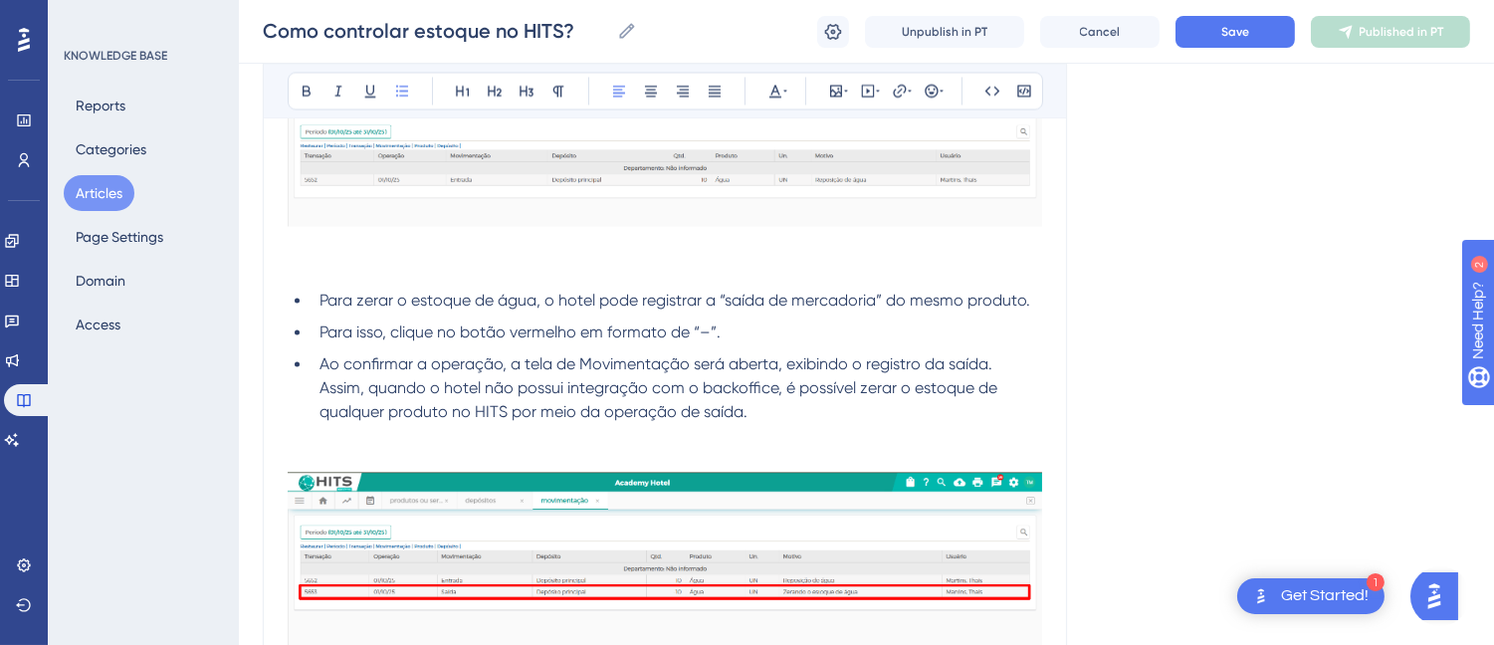
click at [313, 391] on li "Ao confirmar a operação, a tela de Movimentação será aberta, exibindo o registr…" at bounding box center [676, 388] width 730 height 72
click at [356, 455] on p at bounding box center [665, 460] width 754 height 24
click at [744, 419] on span "Assim, quando o hotel não possui integração com o backoffice, é possível zerar …" at bounding box center [660, 399] width 682 height 43
click at [738, 420] on span "Assim, quando o hotel não possui integração com o backoffice, é possível zerar …" at bounding box center [660, 399] width 682 height 43
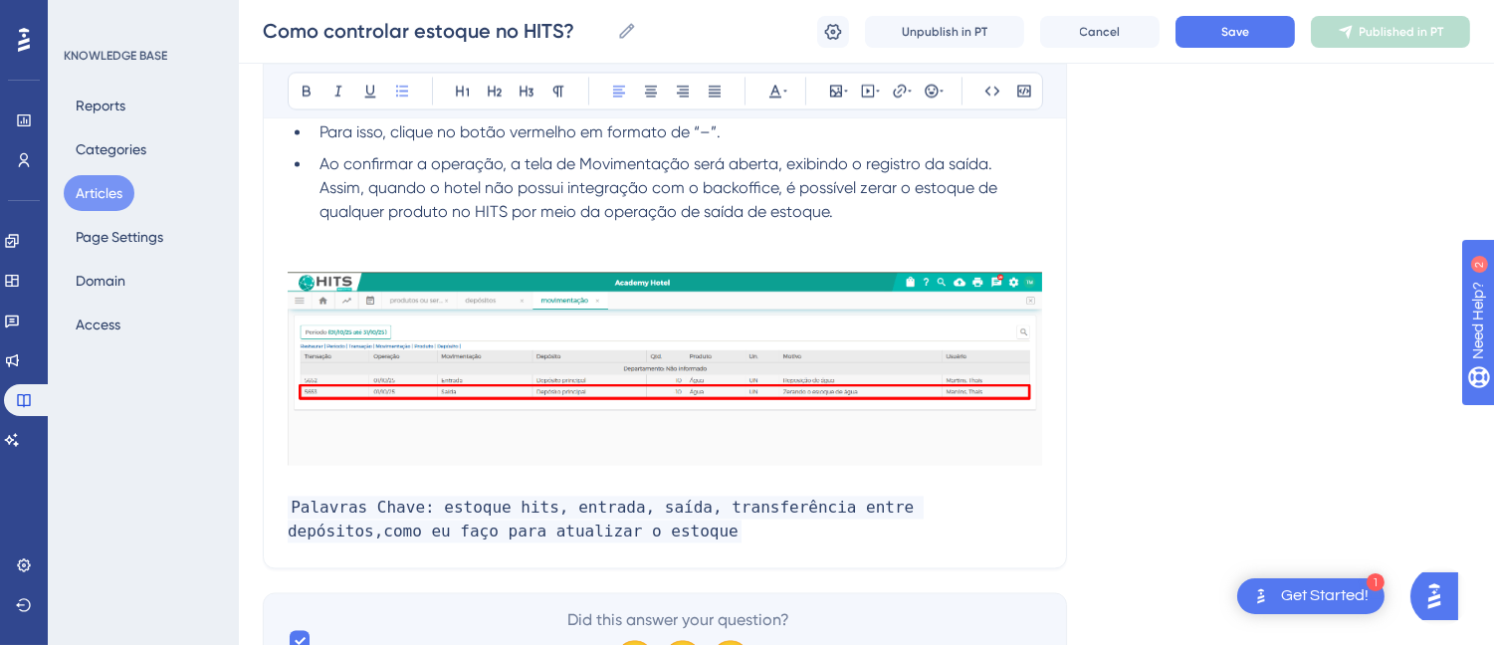
scroll to position [6937, 0]
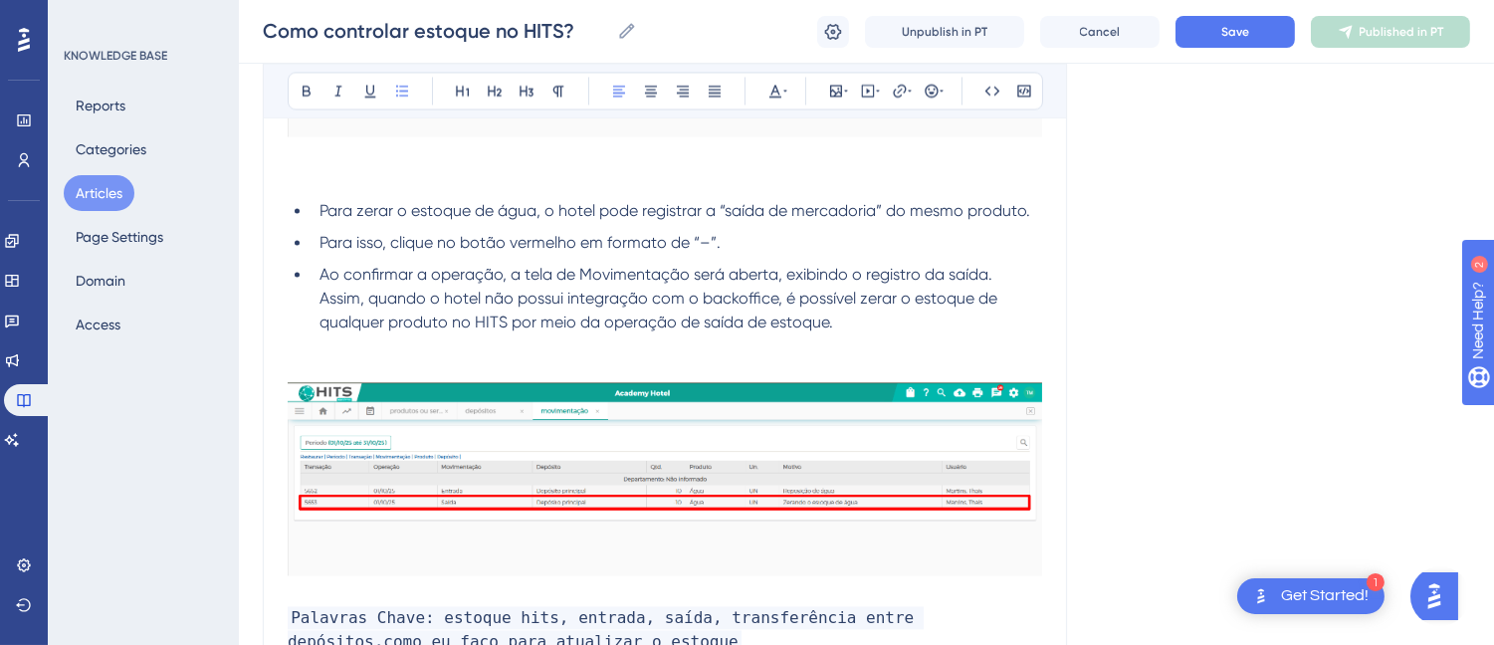
click at [874, 333] on li "Ao confirmar a operação, a tela de Movimentação será aberta, exibindo o registr…" at bounding box center [676, 299] width 730 height 72
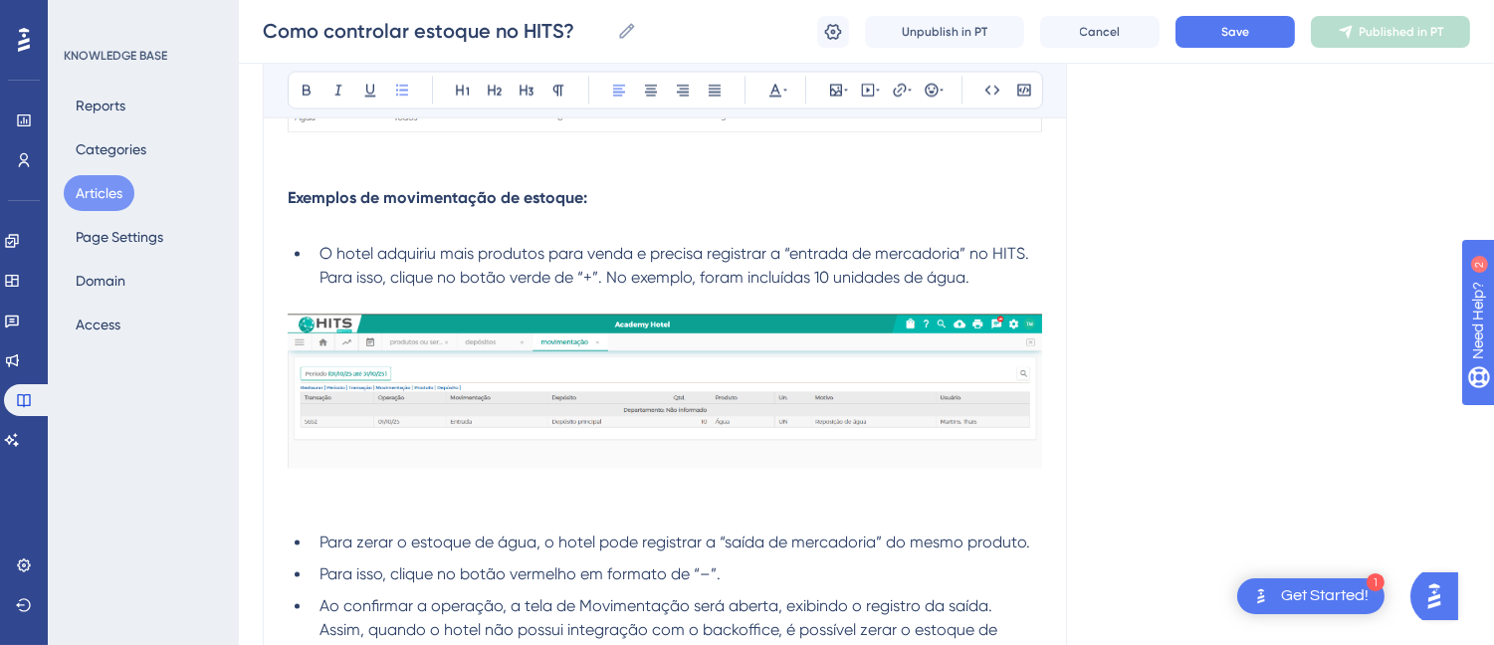
click at [358, 234] on p at bounding box center [665, 223] width 754 height 24
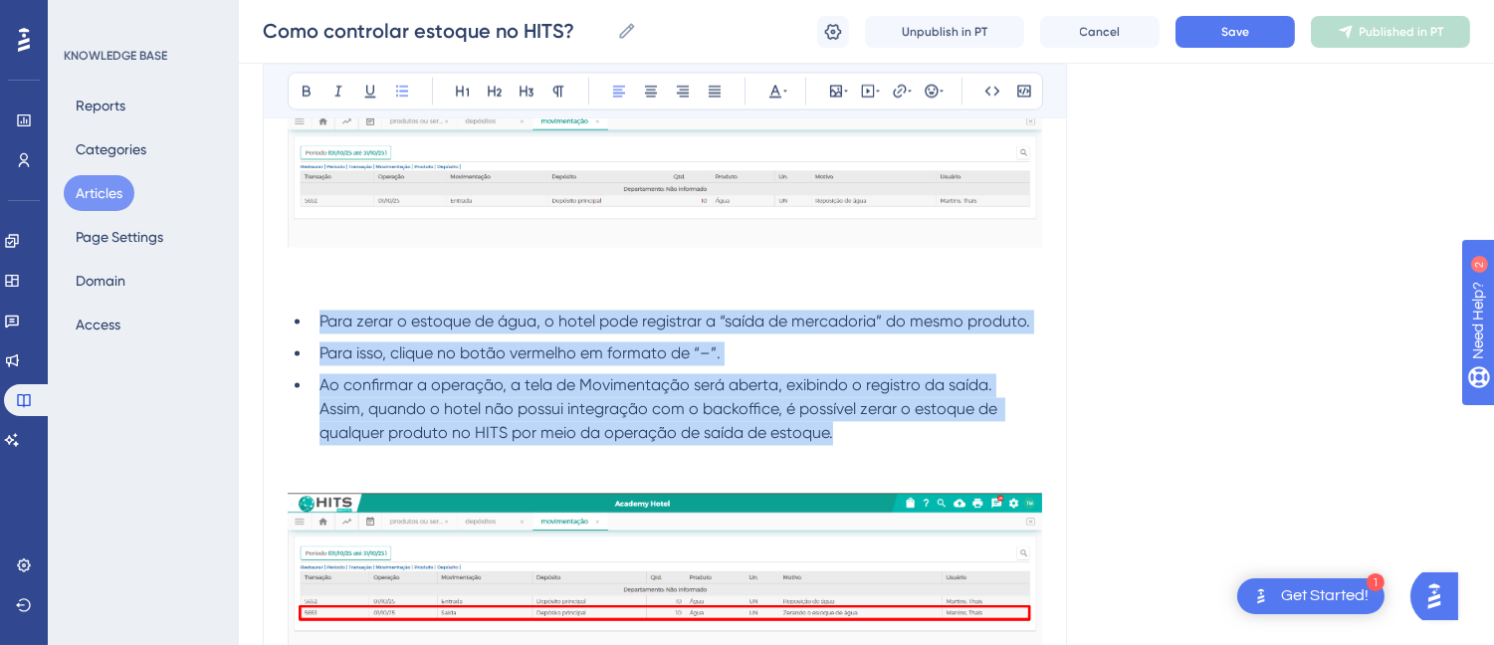
drag, startPoint x: 877, startPoint y: 440, endPoint x: 308, endPoint y: 320, distance: 580.6
click at [308, 320] on ul "Para zerar o estoque de água, o hotel pode registrar a “saída de mercadoria” do…" at bounding box center [665, 376] width 754 height 135
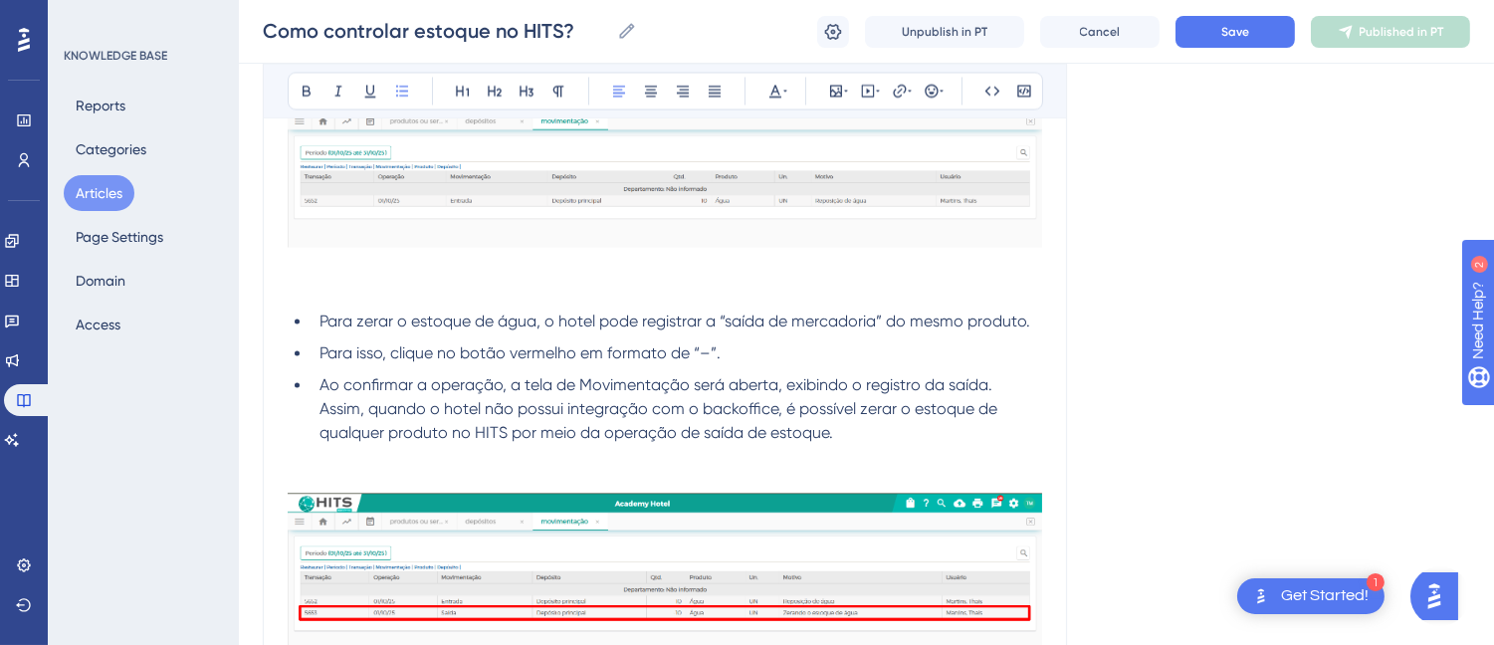
click at [909, 438] on li "Ao confirmar a operação, a tela de Movimentação será aberta, exibindo o registr…" at bounding box center [676, 409] width 730 height 72
click at [355, 474] on p at bounding box center [665, 481] width 754 height 24
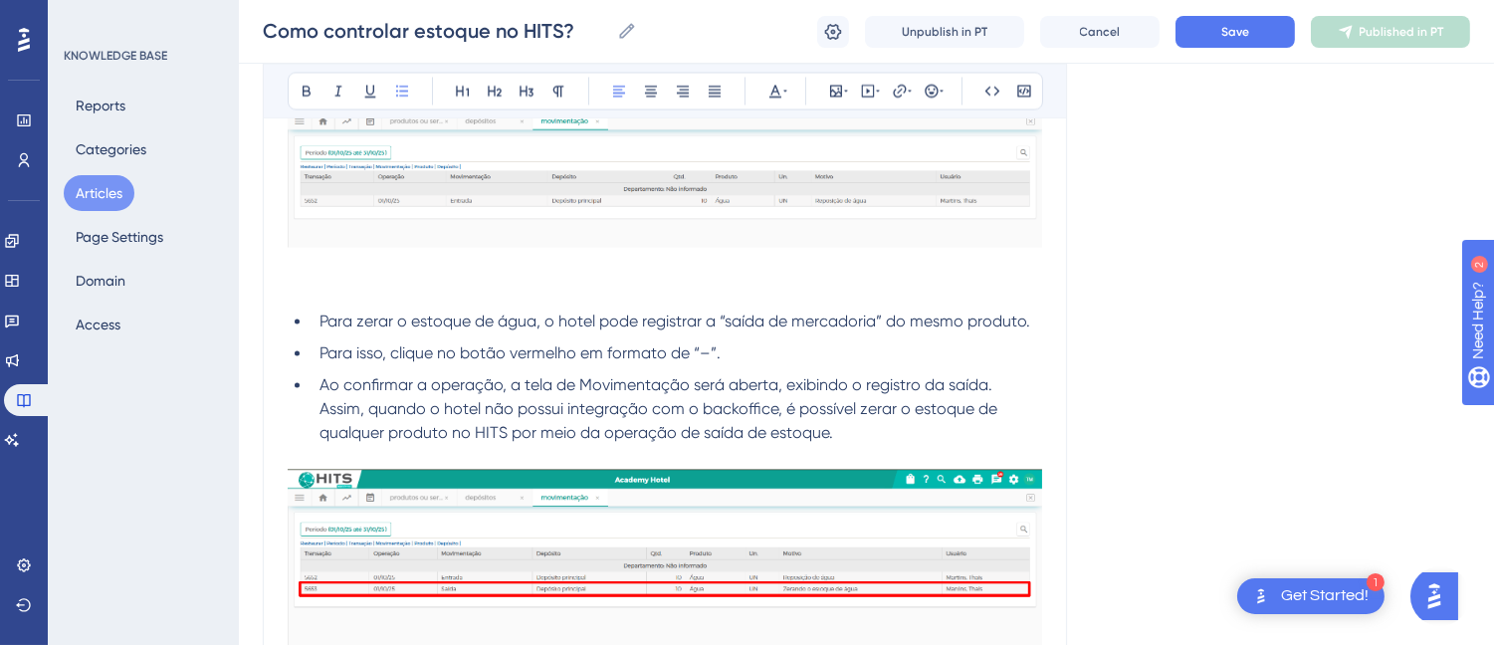
click at [862, 433] on li "Ao confirmar a operação, a tela de Movimentação será aberta, exibindo o registr…" at bounding box center [676, 409] width 730 height 72
click at [738, 351] on li "Para isso, clique no botão vermelho em formato de “–”." at bounding box center [676, 353] width 730 height 24
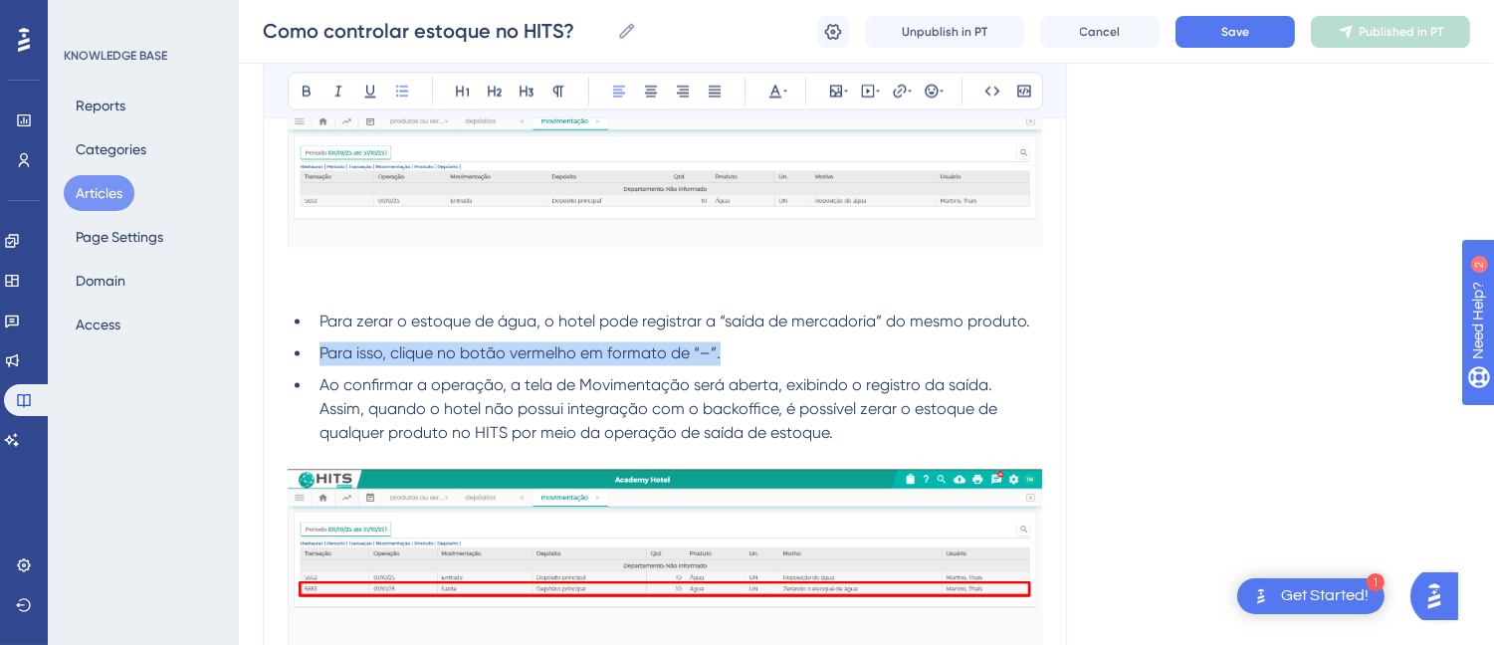
drag, startPoint x: 774, startPoint y: 359, endPoint x: 276, endPoint y: 354, distance: 498.5
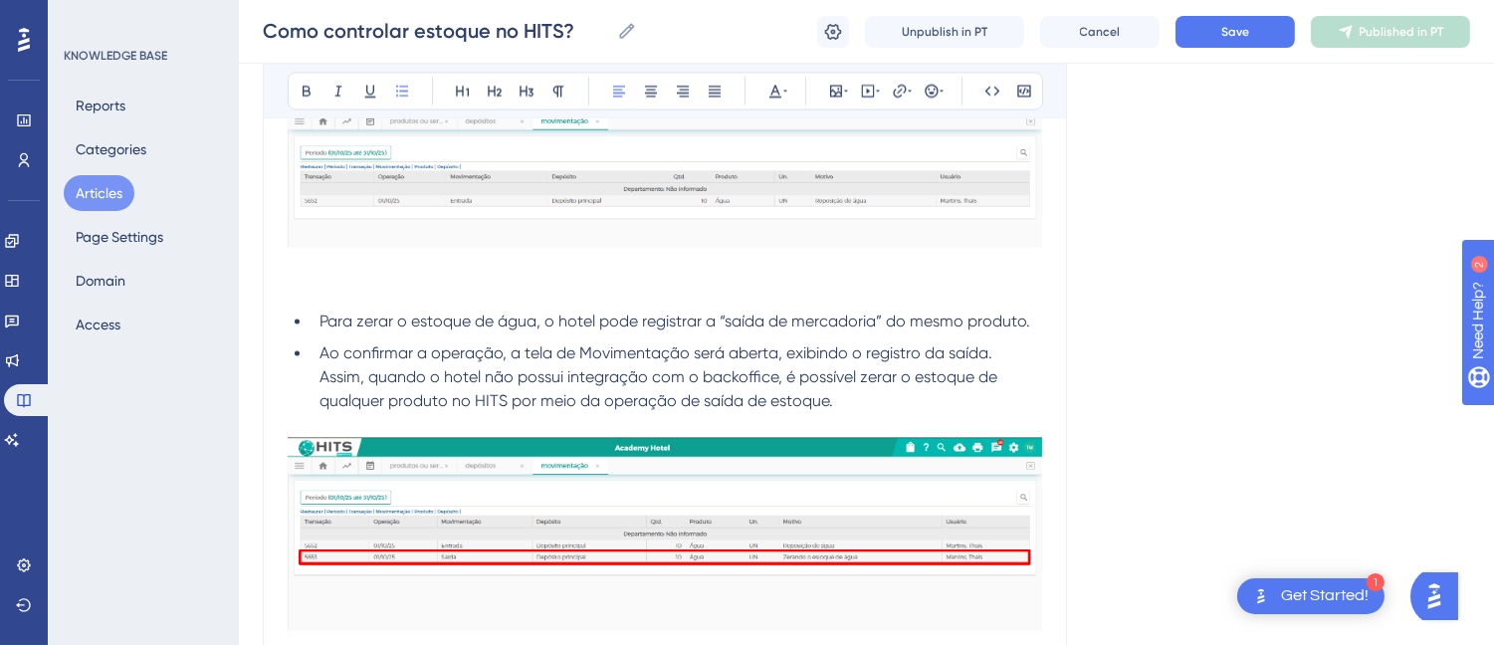
click at [319, 346] on li "Ao confirmar a operação, a tela de Movimentação será aberta, exibindo o registr…" at bounding box center [676, 377] width 730 height 72
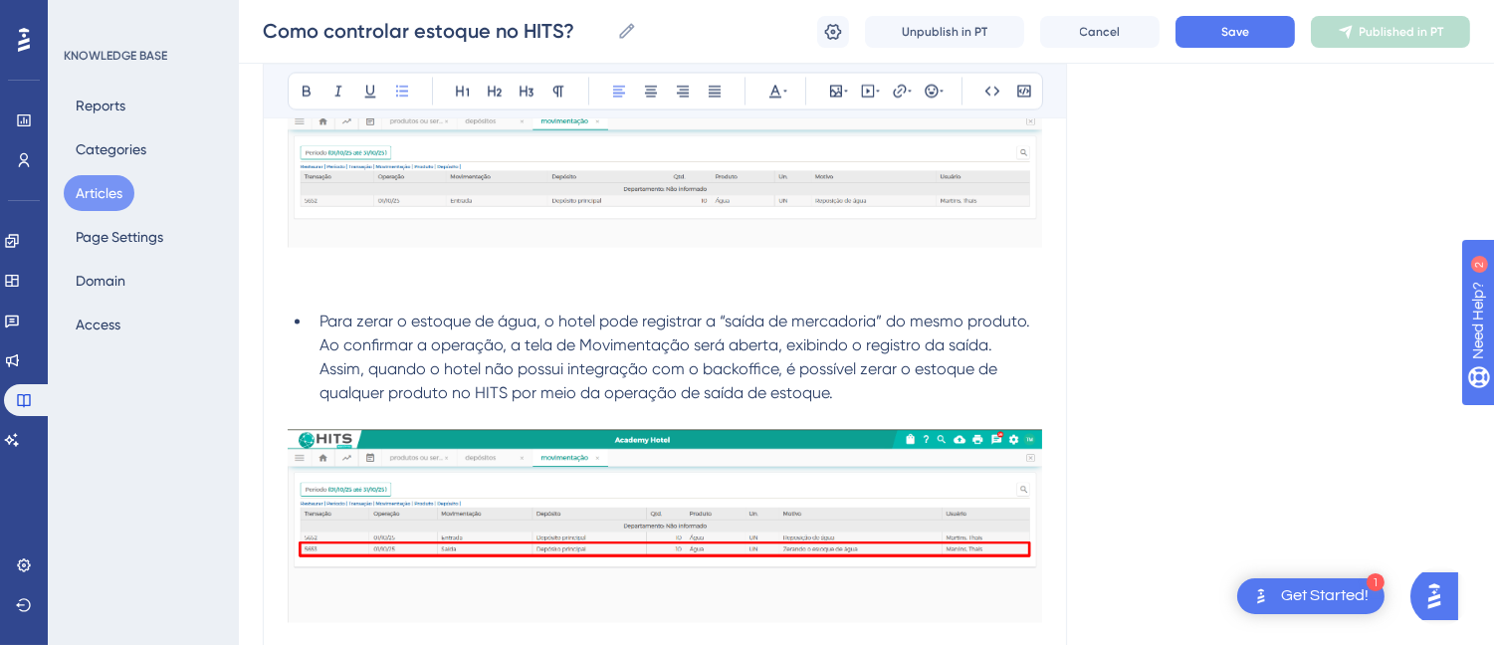
click at [319, 326] on span "Para zerar o estoque de água, o hotel pode registrar a “saída de mercadoria” do…" at bounding box center [676, 332] width 714 height 43
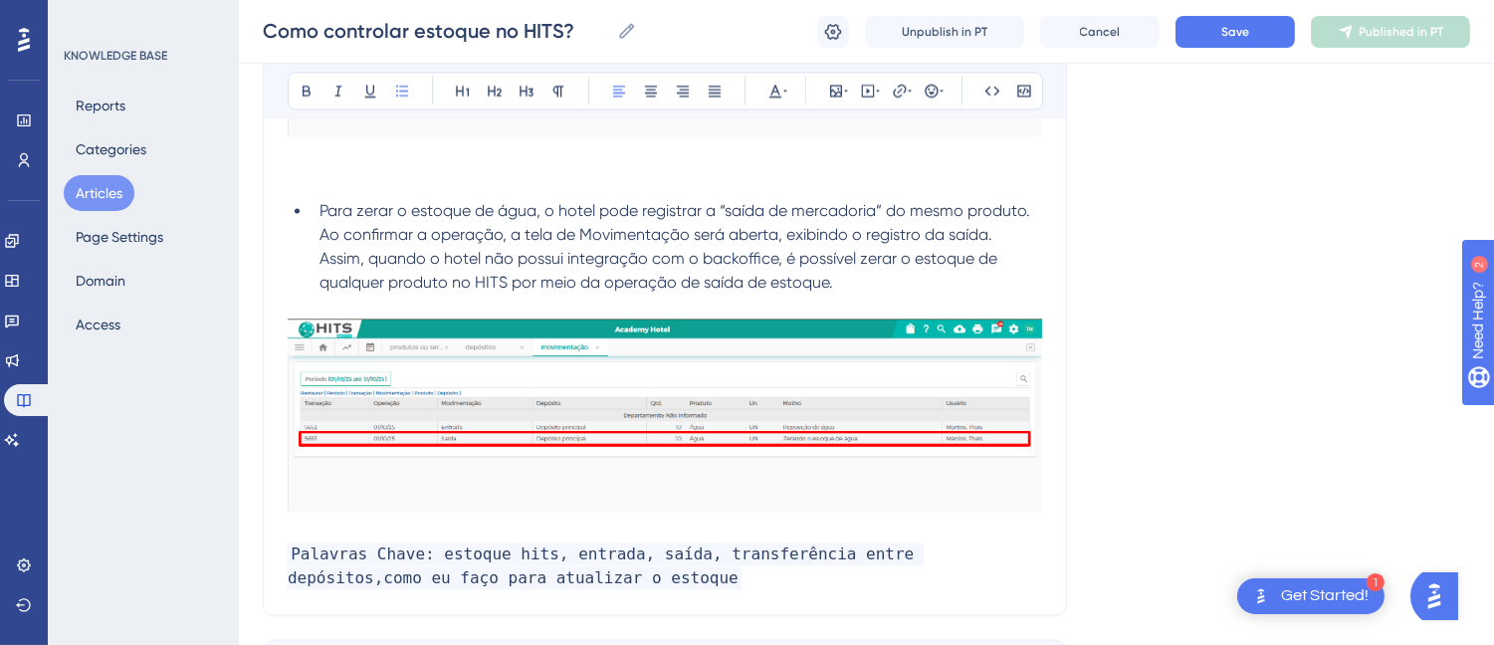
click at [329, 504] on img at bounding box center [665, 414] width 754 height 192
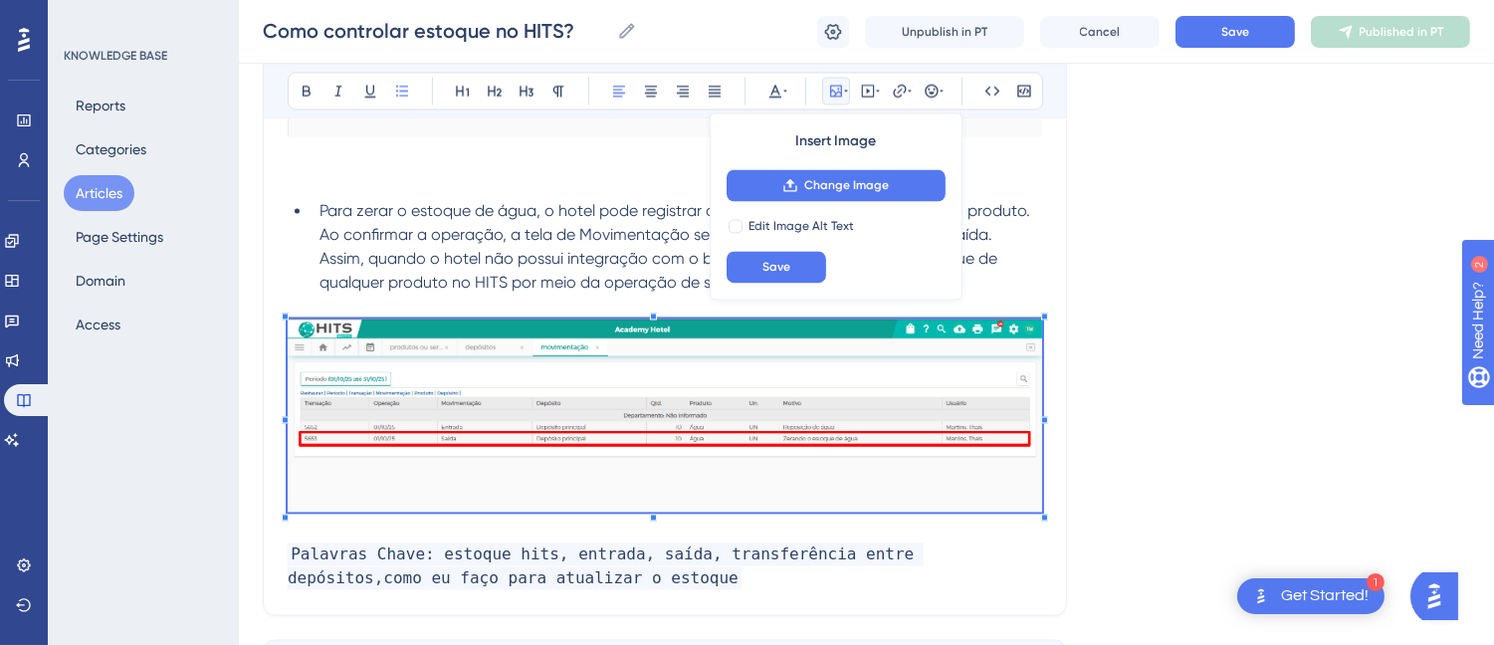
click at [300, 530] on p at bounding box center [665, 530] width 754 height 24
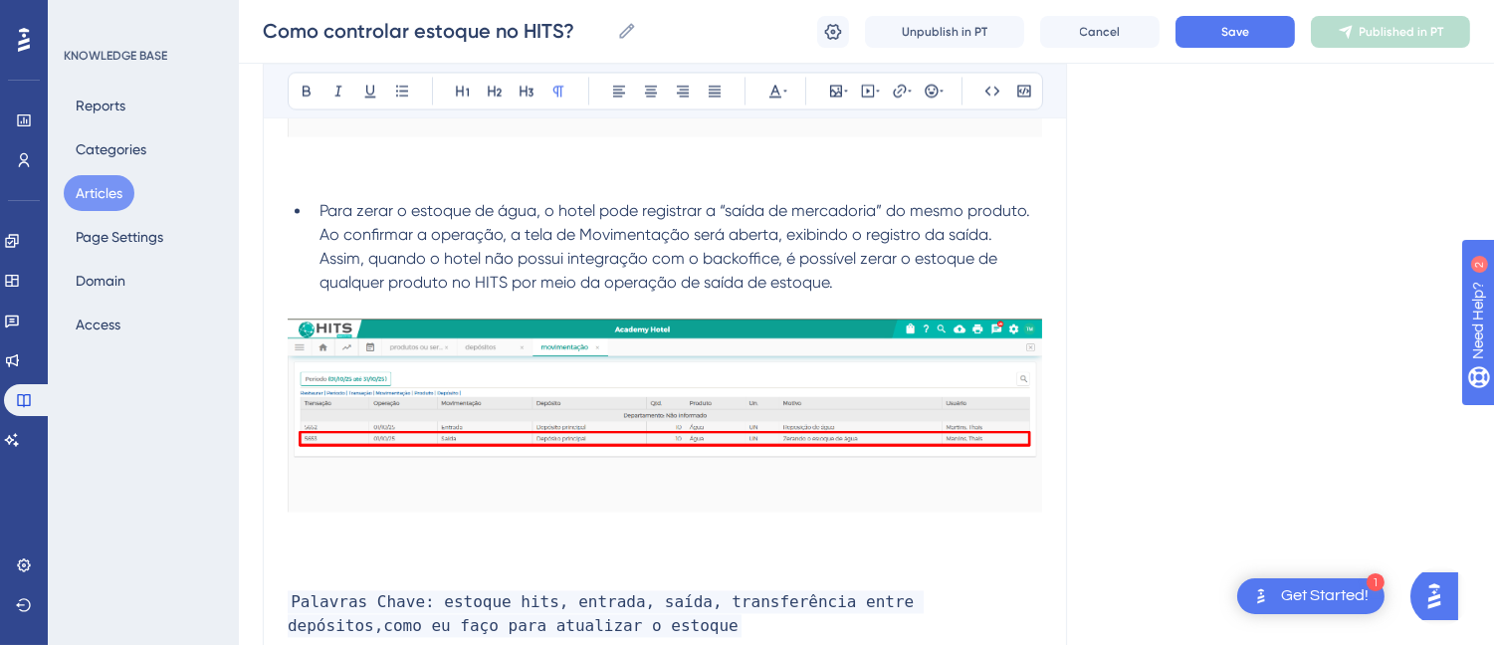
click at [352, 525] on p at bounding box center [665, 530] width 754 height 24
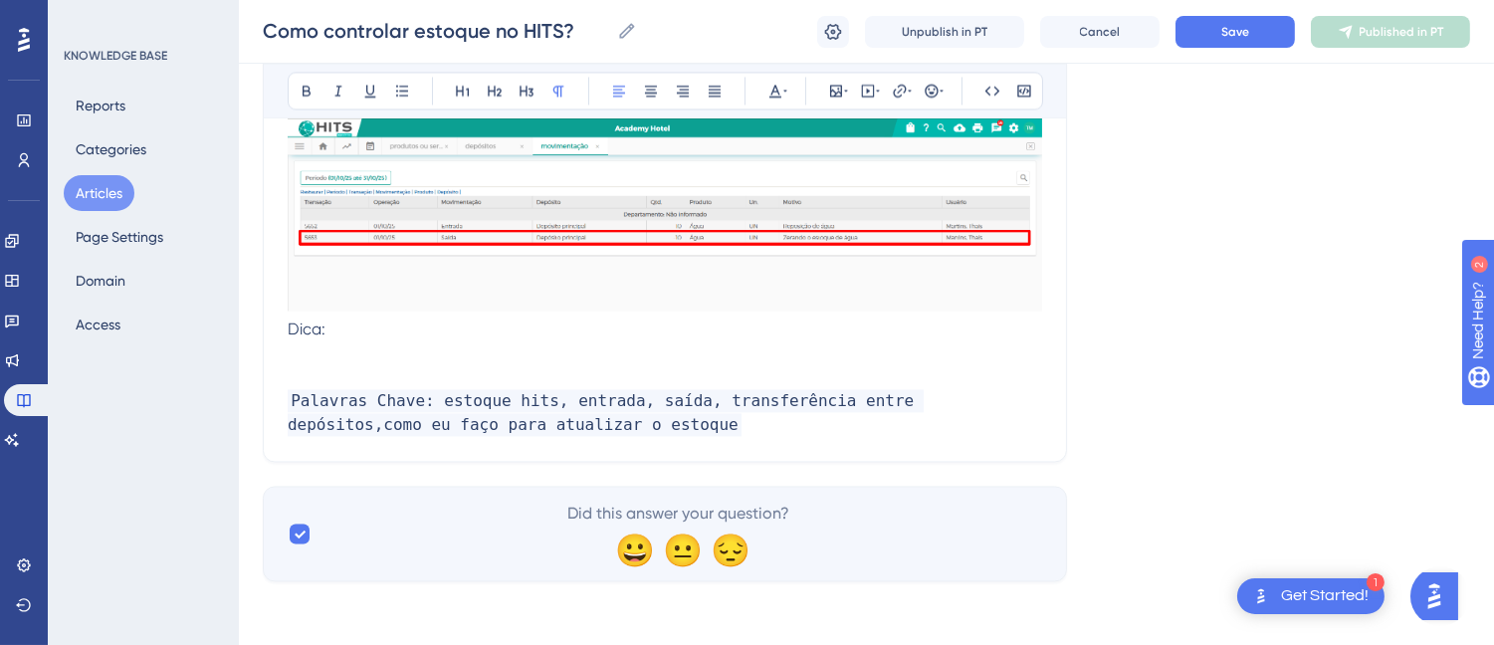
click at [432, 314] on div at bounding box center [665, 216] width 754 height 199
drag, startPoint x: 412, startPoint y: 332, endPoint x: 274, endPoint y: 333, distance: 138.3
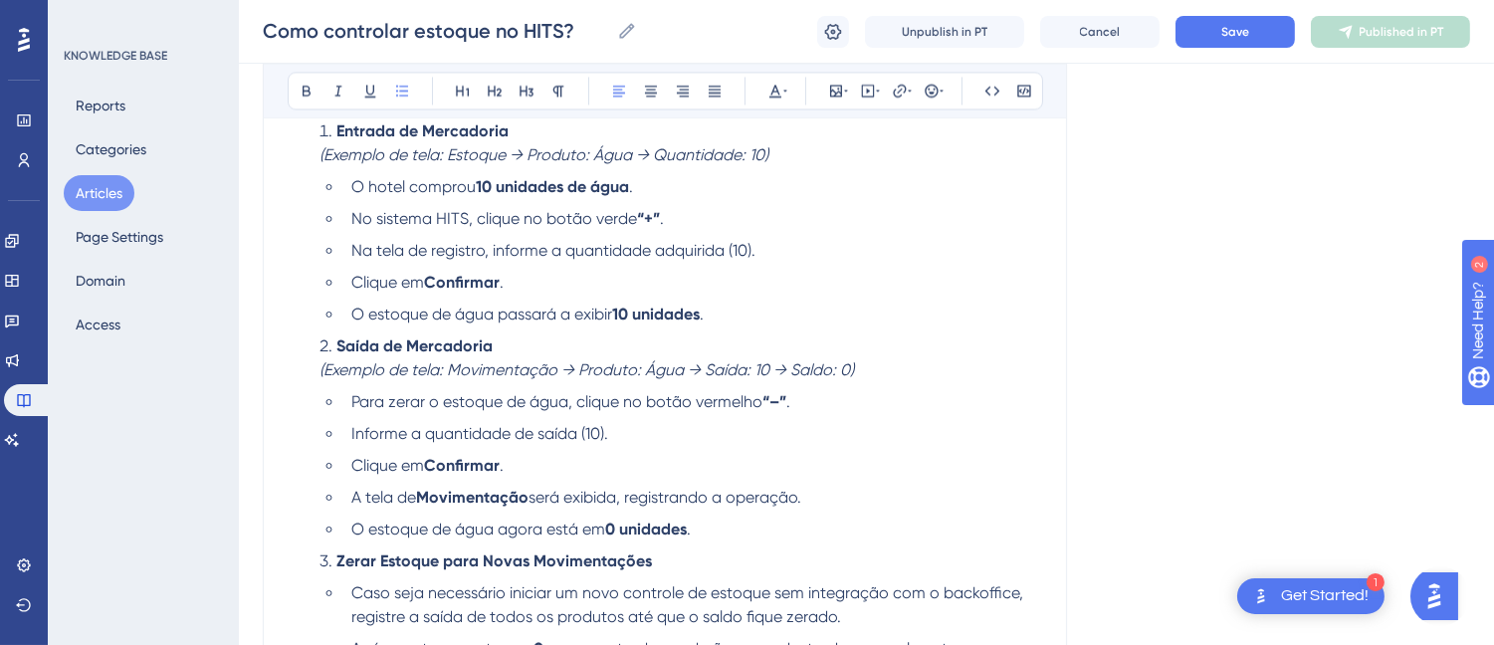
scroll to position [7285, 0]
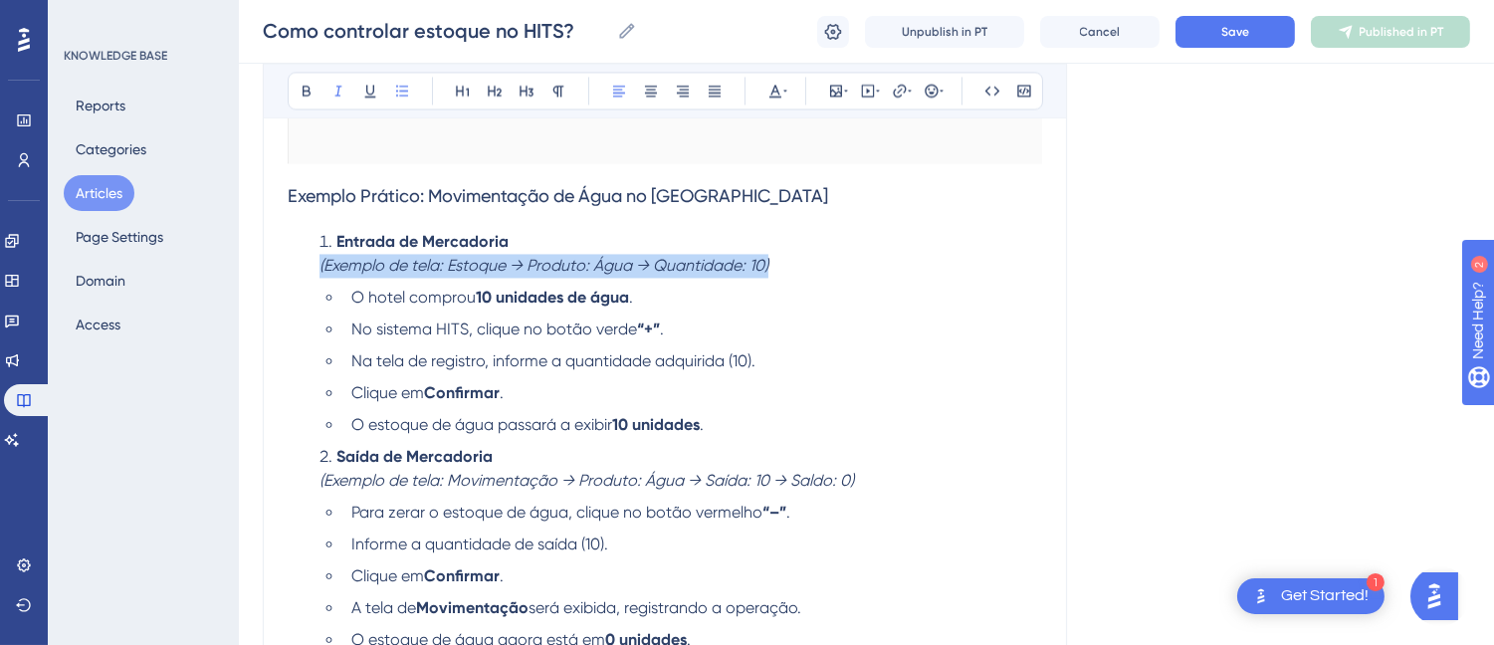
drag, startPoint x: 807, startPoint y: 265, endPoint x: 301, endPoint y: 280, distance: 505.7
click at [301, 280] on ol "Entrada de Mercadoria (Exemplo de tela: Estoque → Produto: Água → Quantidade: 1…" at bounding box center [665, 500] width 754 height 541
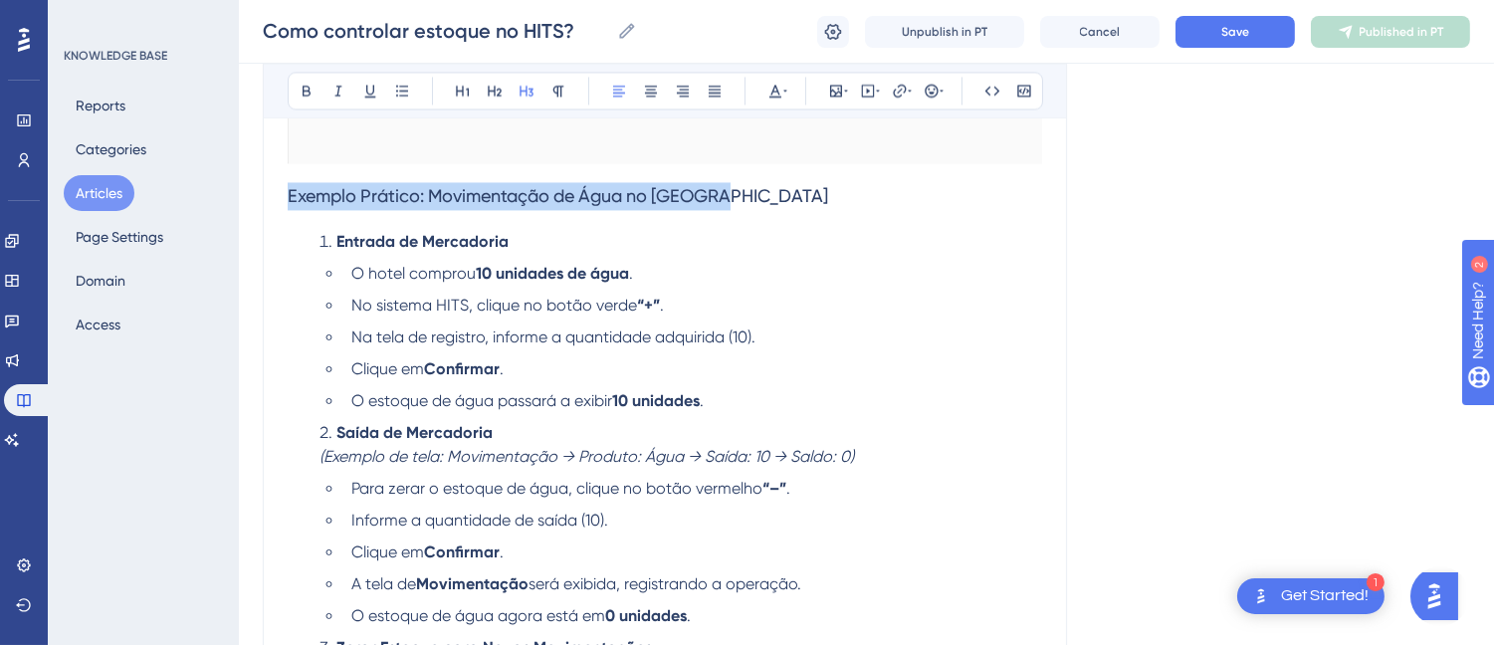
drag, startPoint x: 772, startPoint y: 210, endPoint x: 230, endPoint y: 209, distance: 542.3
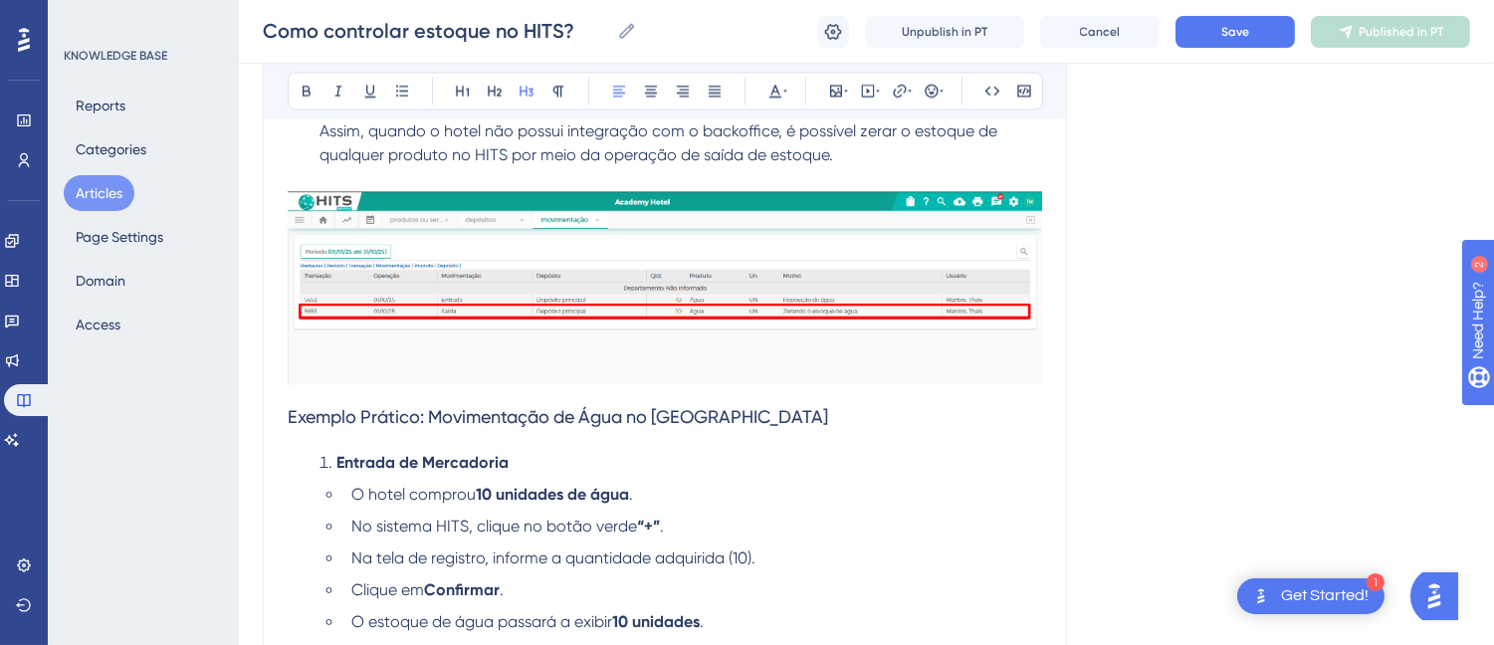
click at [584, 271] on img at bounding box center [665, 287] width 754 height 192
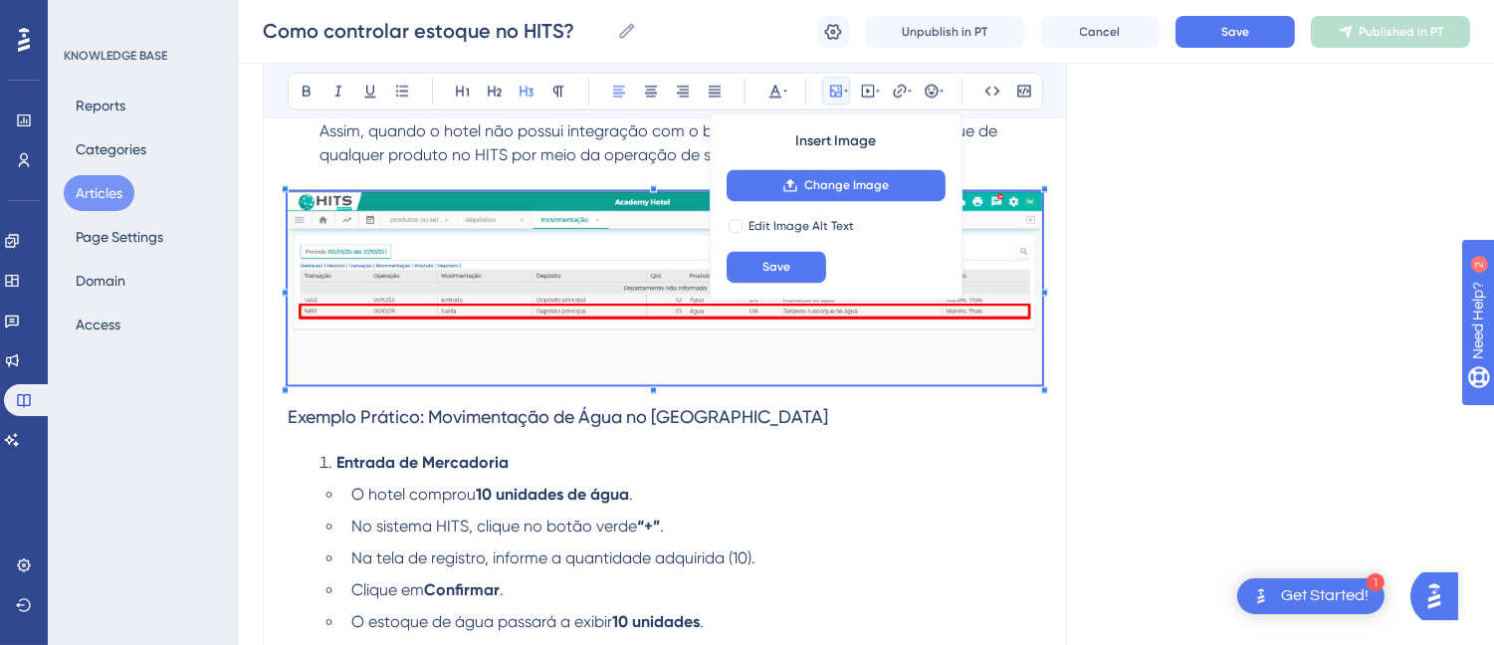
scroll to position [6953, 0]
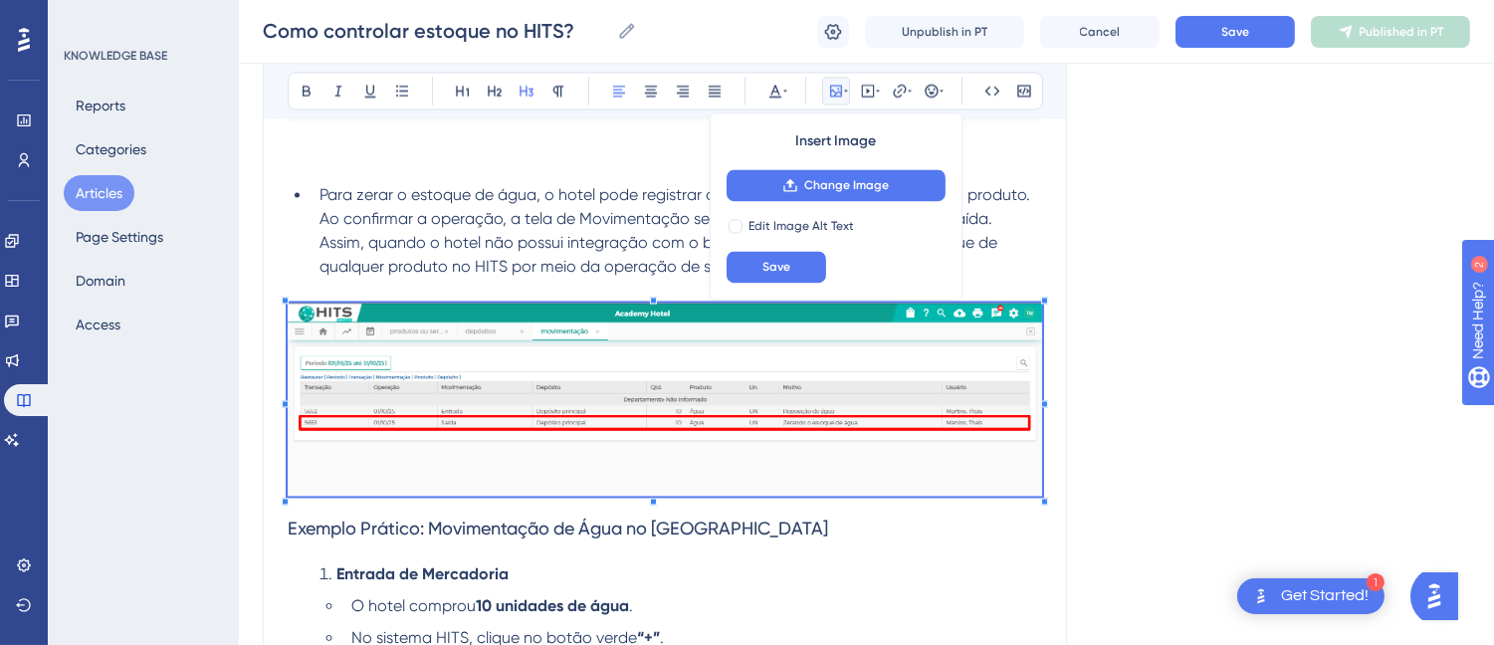
click at [614, 276] on span "Assim, quando o hotel não possui integração com o backoffice, é possível zerar …" at bounding box center [660, 254] width 682 height 43
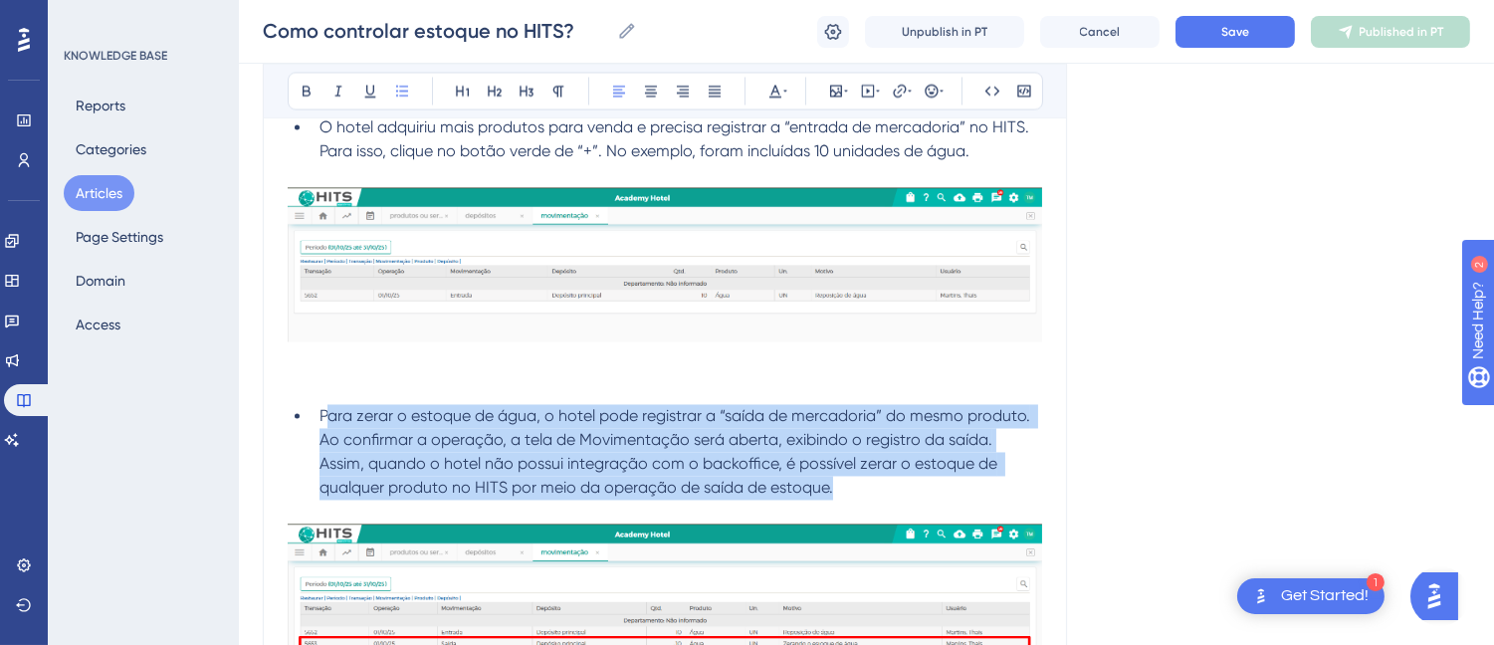
scroll to position [6622, 0]
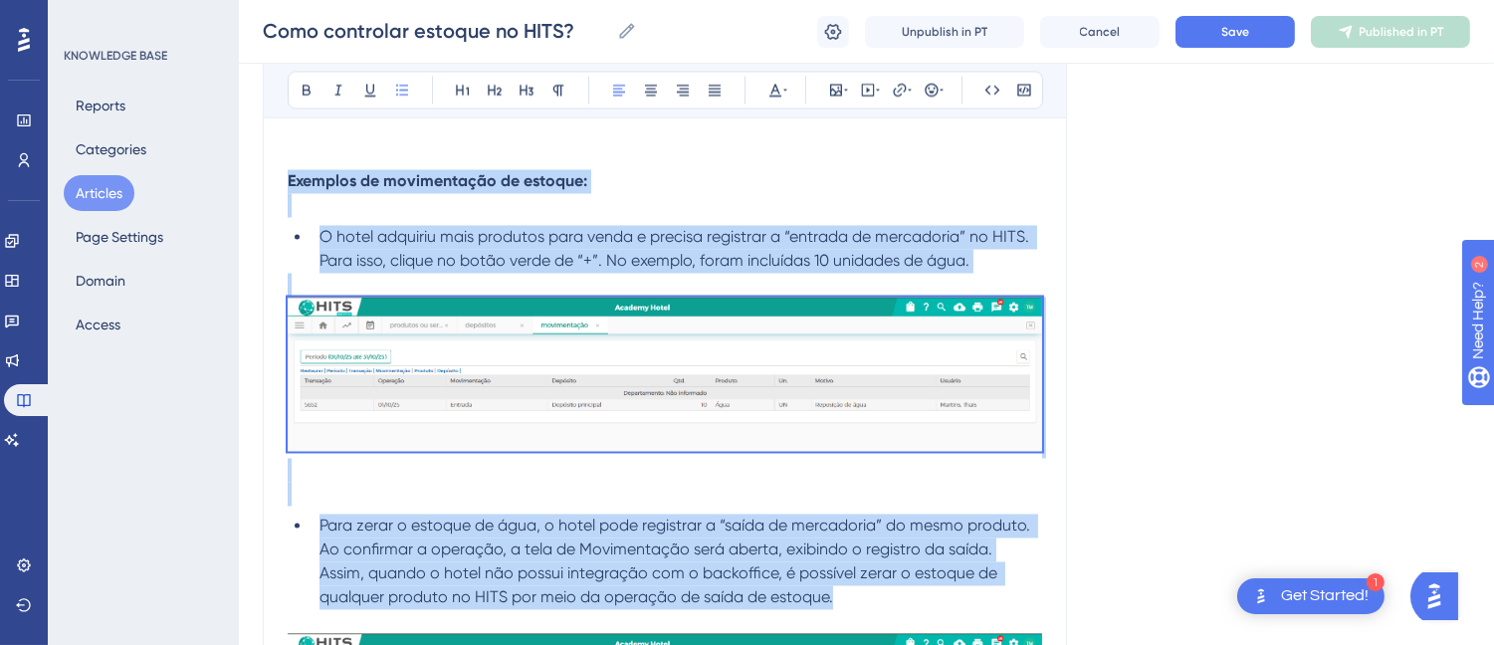
drag, startPoint x: 860, startPoint y: 280, endPoint x: 275, endPoint y: 181, distance: 593.3
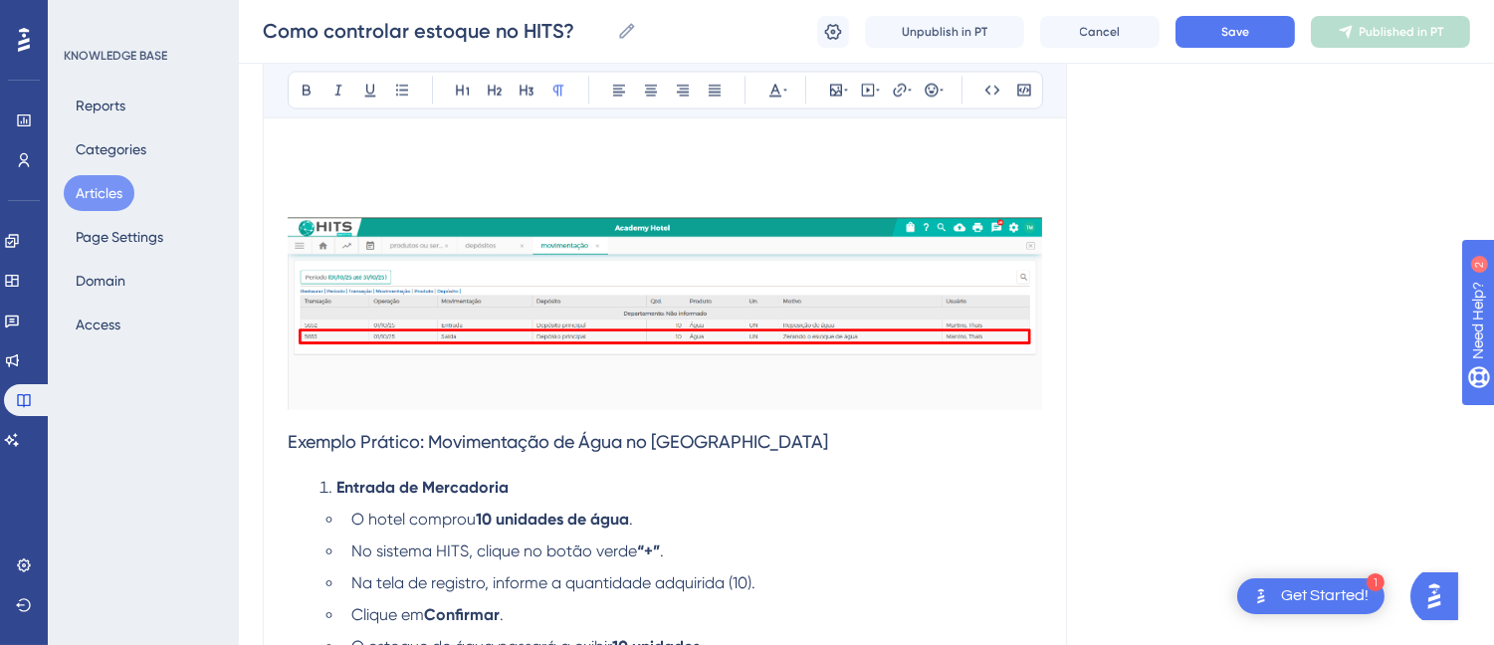
click at [384, 283] on img at bounding box center [665, 314] width 754 height 192
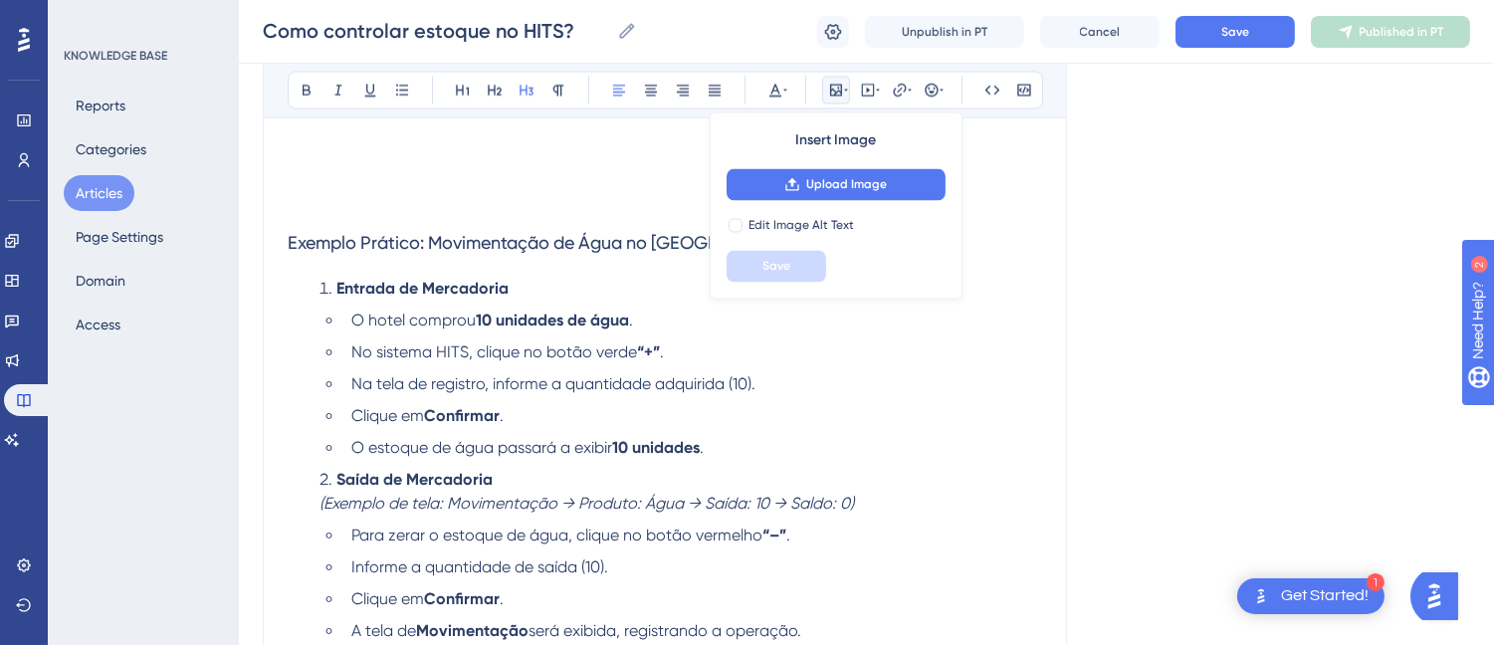
scroll to position [6401, 0]
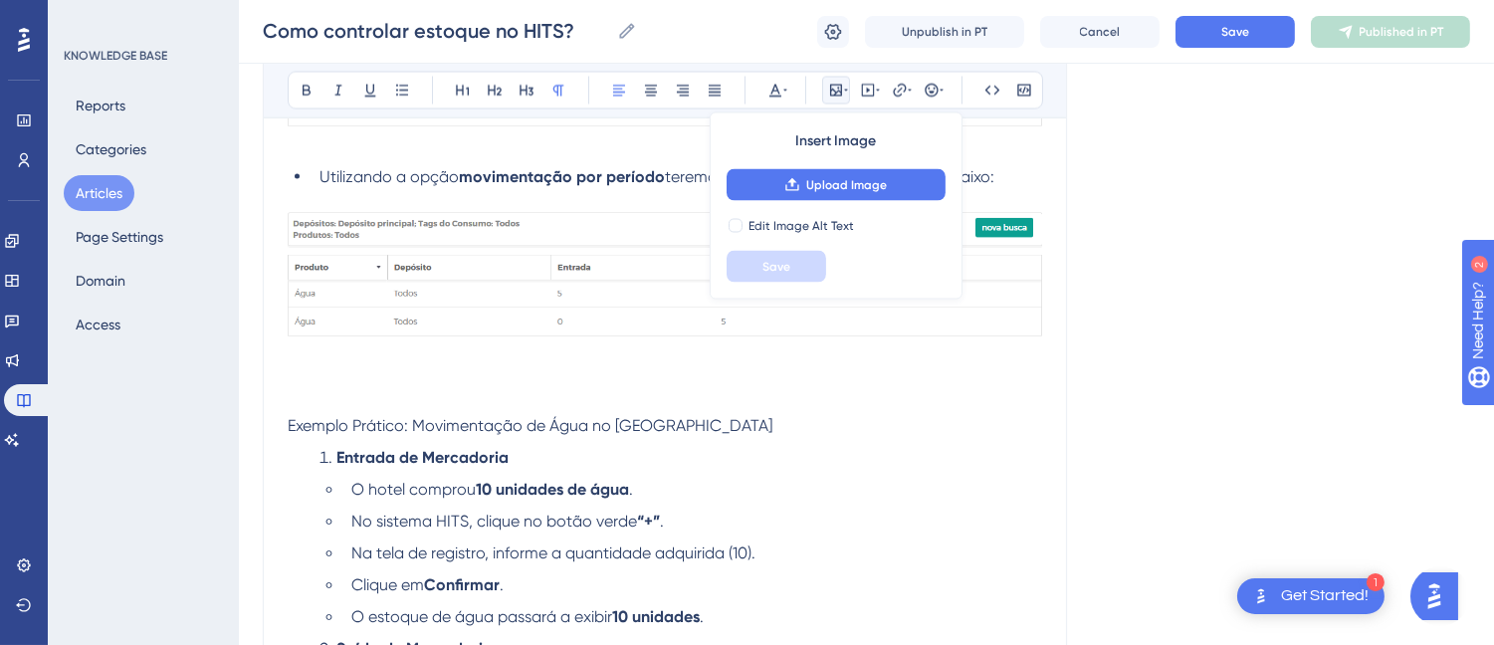
click at [322, 420] on p "Exemplo Prático: Movimentação de Água no [GEOGRAPHIC_DATA]" at bounding box center [665, 427] width 754 height 24
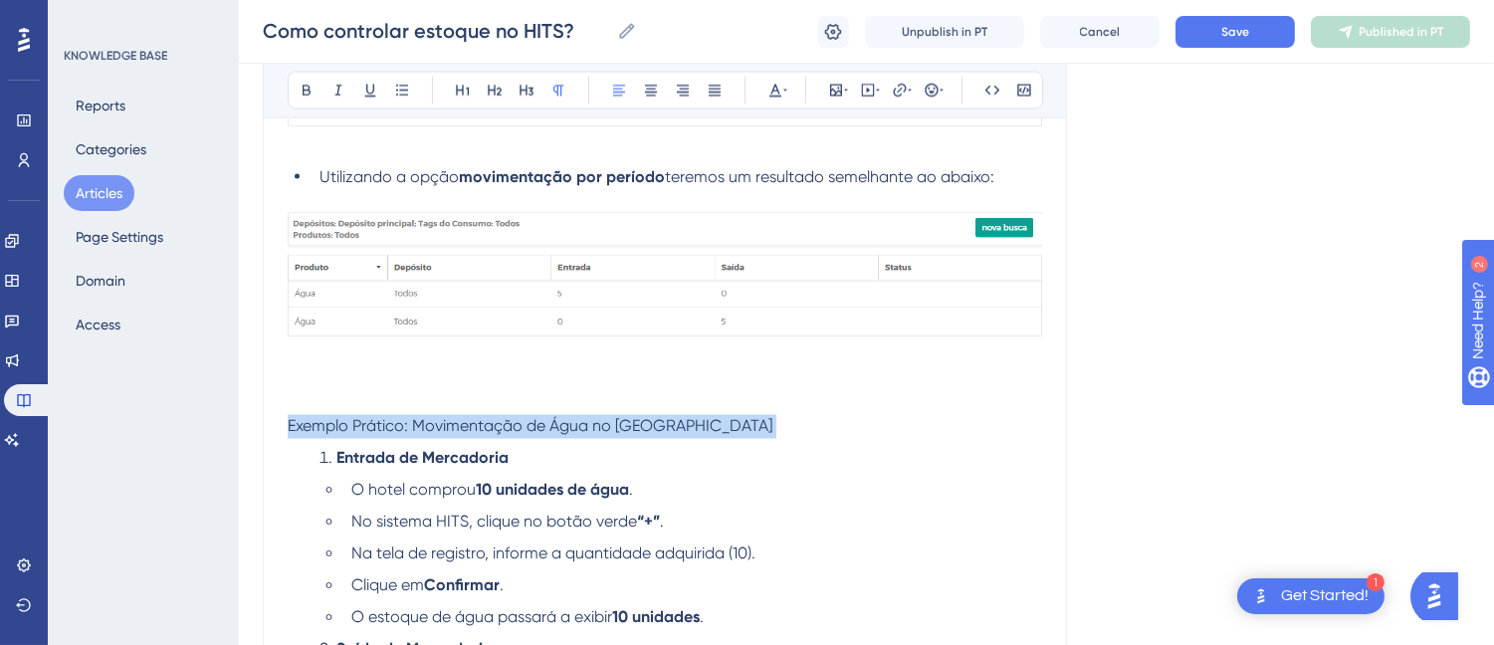
click at [322, 420] on p "Exemplo Prático: Movimentação de Água no [GEOGRAPHIC_DATA]" at bounding box center [665, 427] width 754 height 24
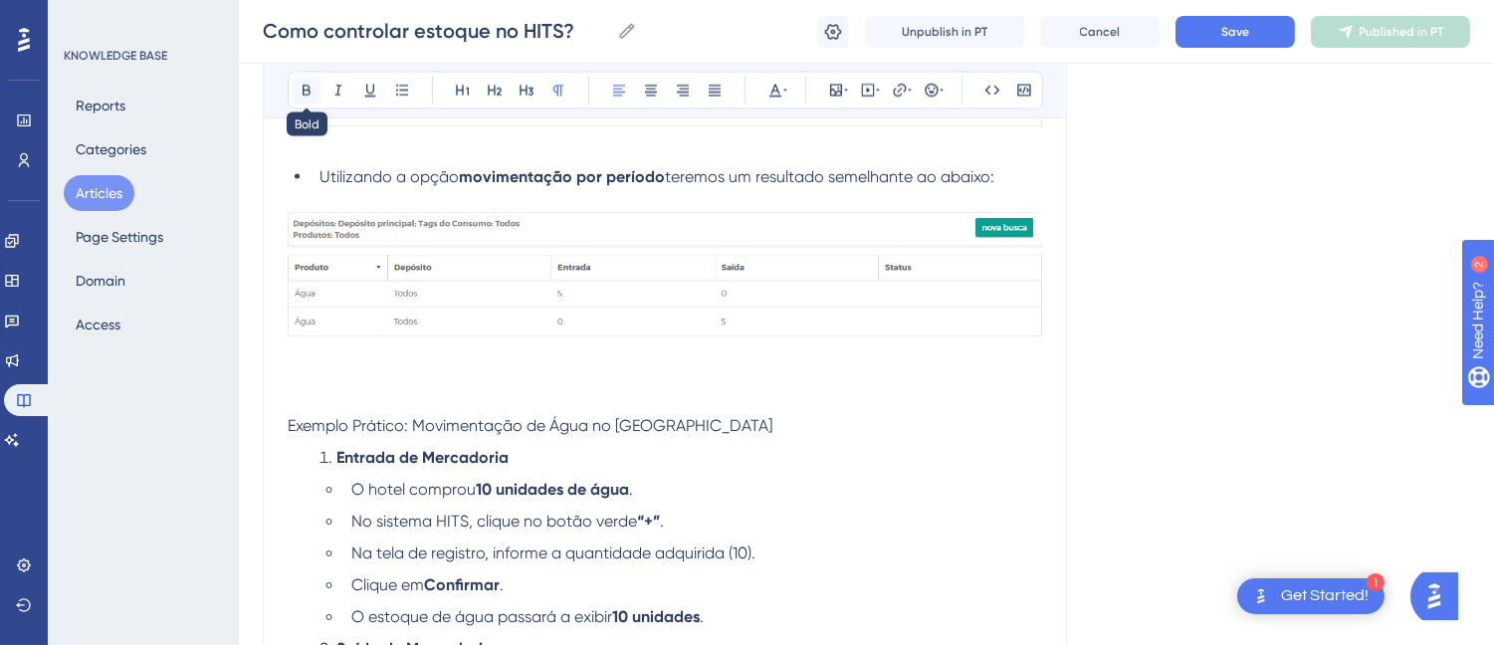
click at [293, 83] on button at bounding box center [307, 91] width 28 height 28
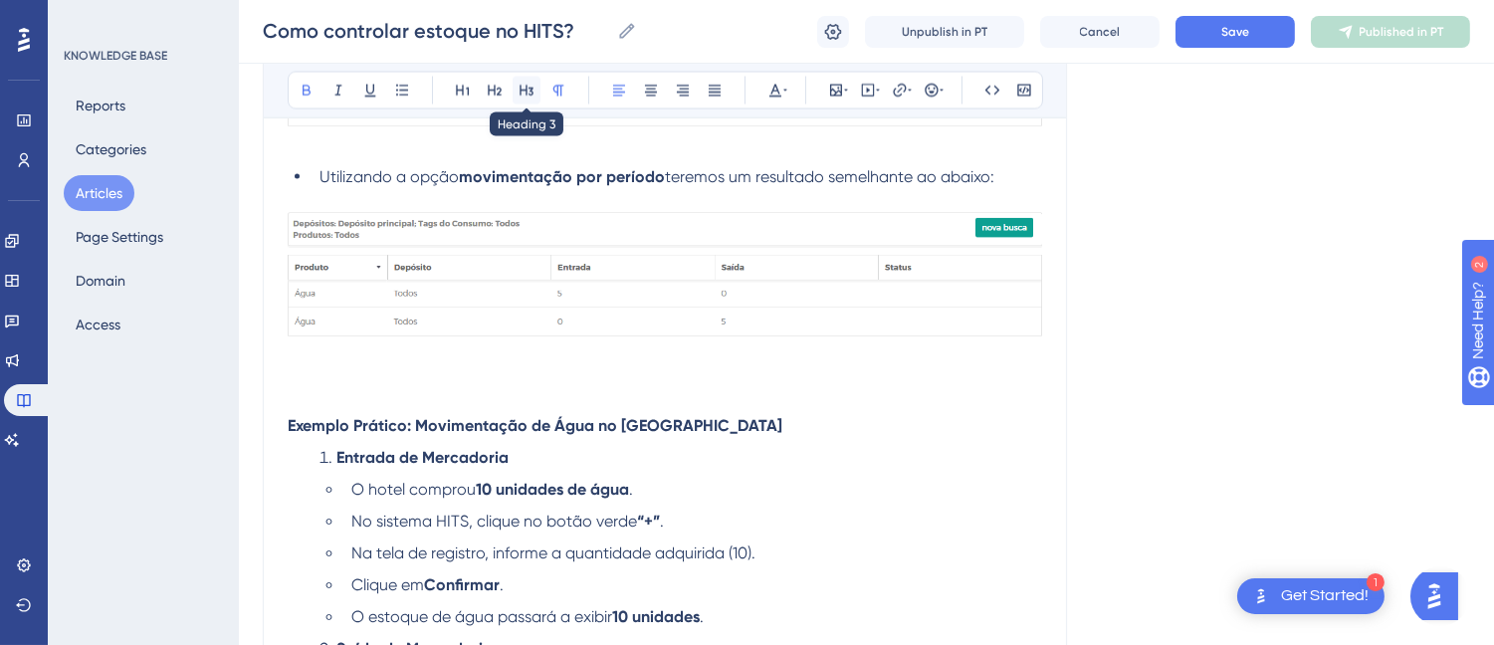
click at [531, 86] on icon at bounding box center [526, 91] width 16 height 16
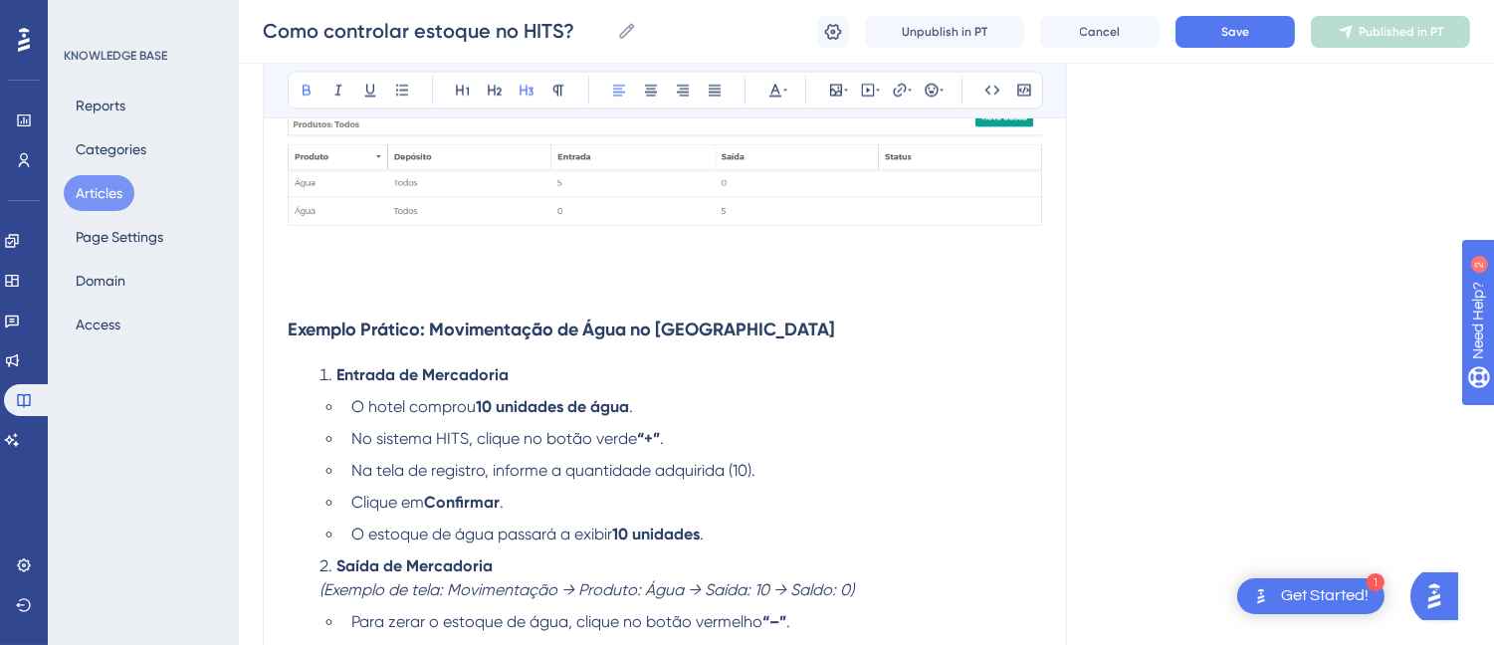
click at [829, 351] on h3 "Exemplo Prático: Movimentação de Água no [GEOGRAPHIC_DATA]" at bounding box center [665, 330] width 754 height 52
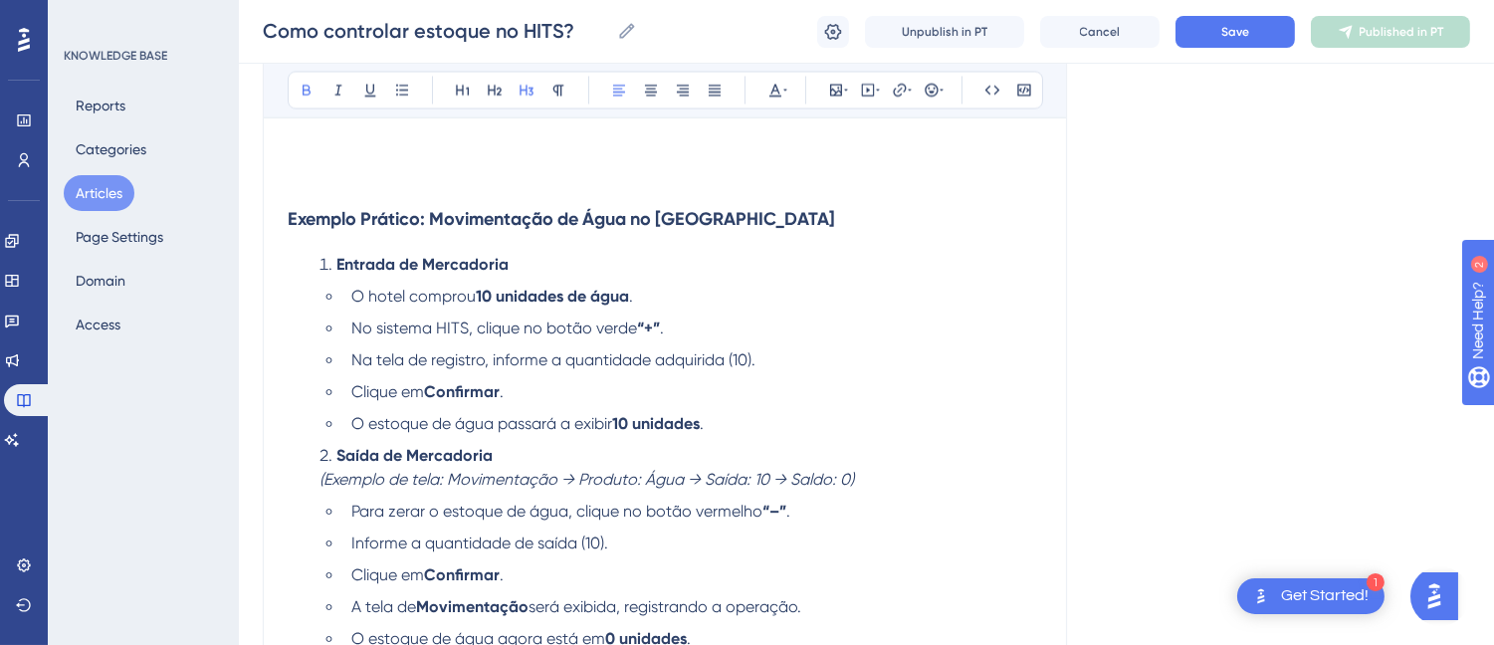
scroll to position [6732, 0]
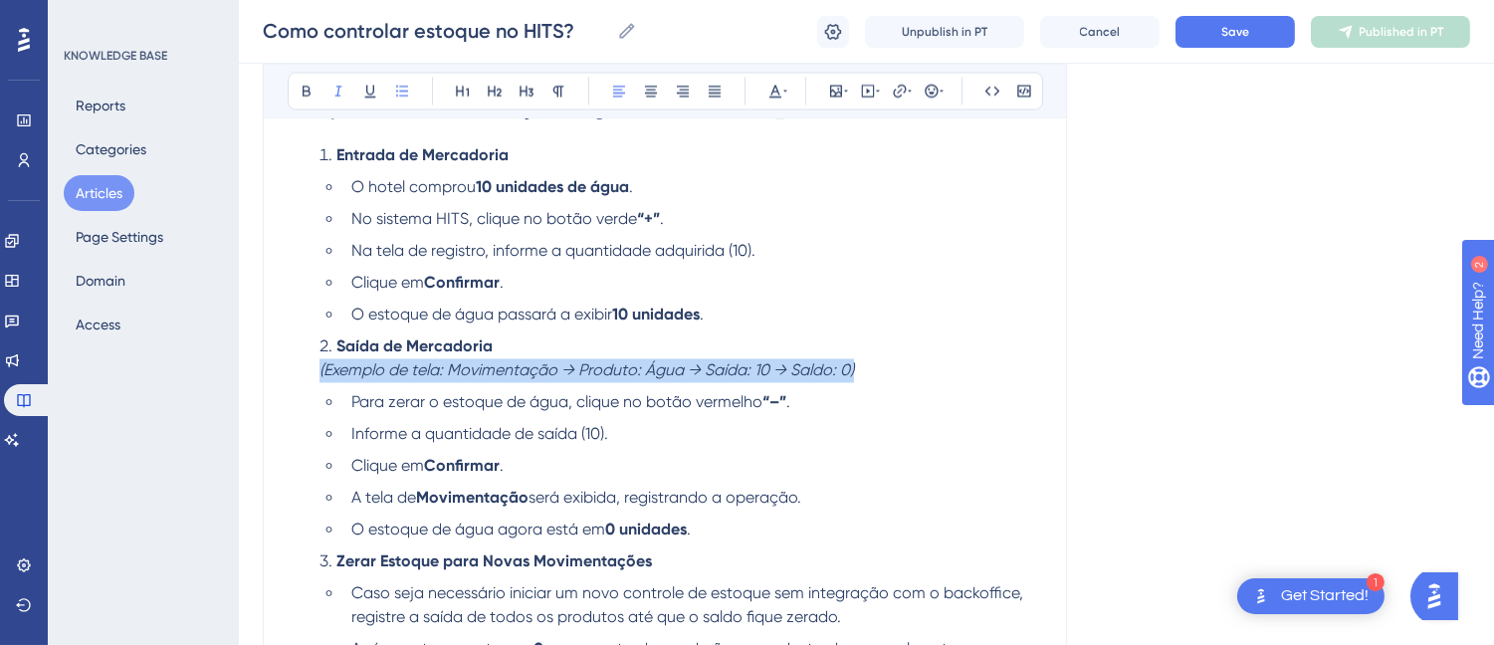
drag, startPoint x: 878, startPoint y: 368, endPoint x: 302, endPoint y: 380, distance: 575.2
click at [302, 380] on ol "Entrada de Mercadoria O hotel comprou 10 unidades de água . No sistema HITS, cl…" at bounding box center [665, 401] width 754 height 517
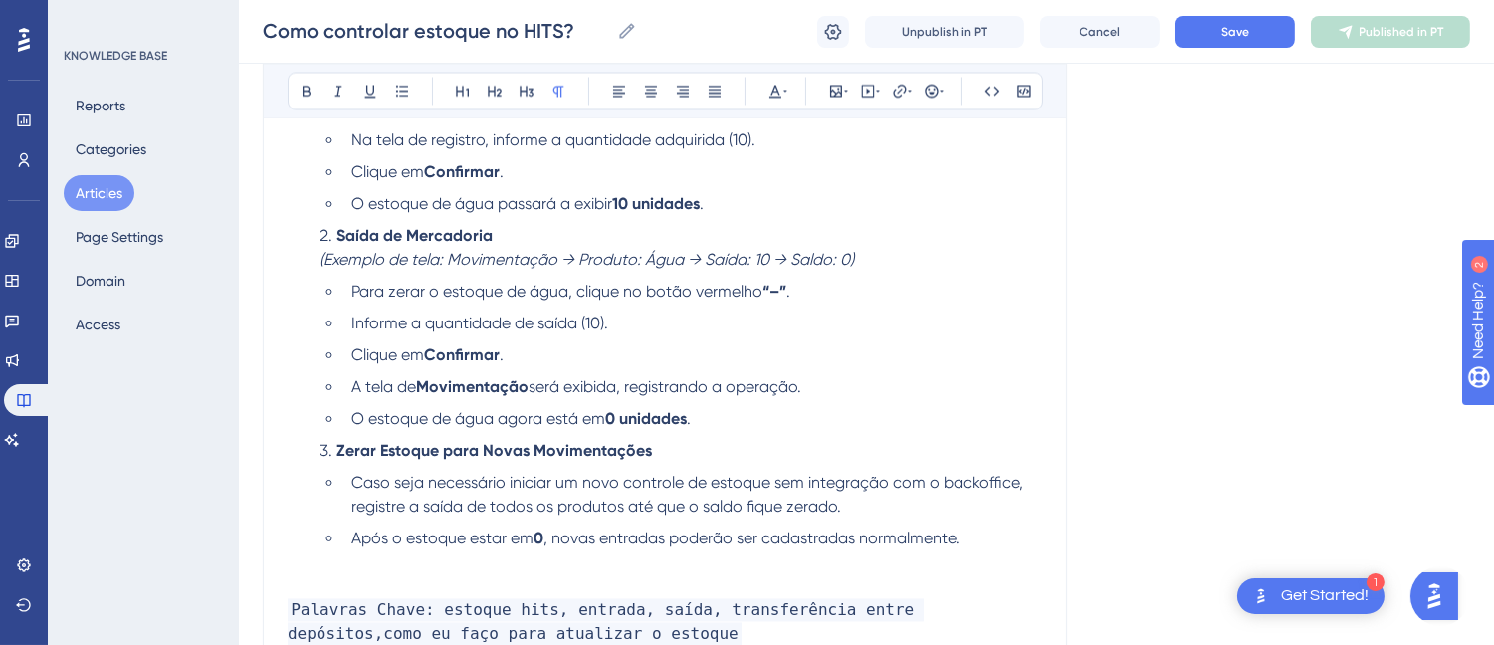
click at [449, 574] on p at bounding box center [665, 562] width 754 height 24
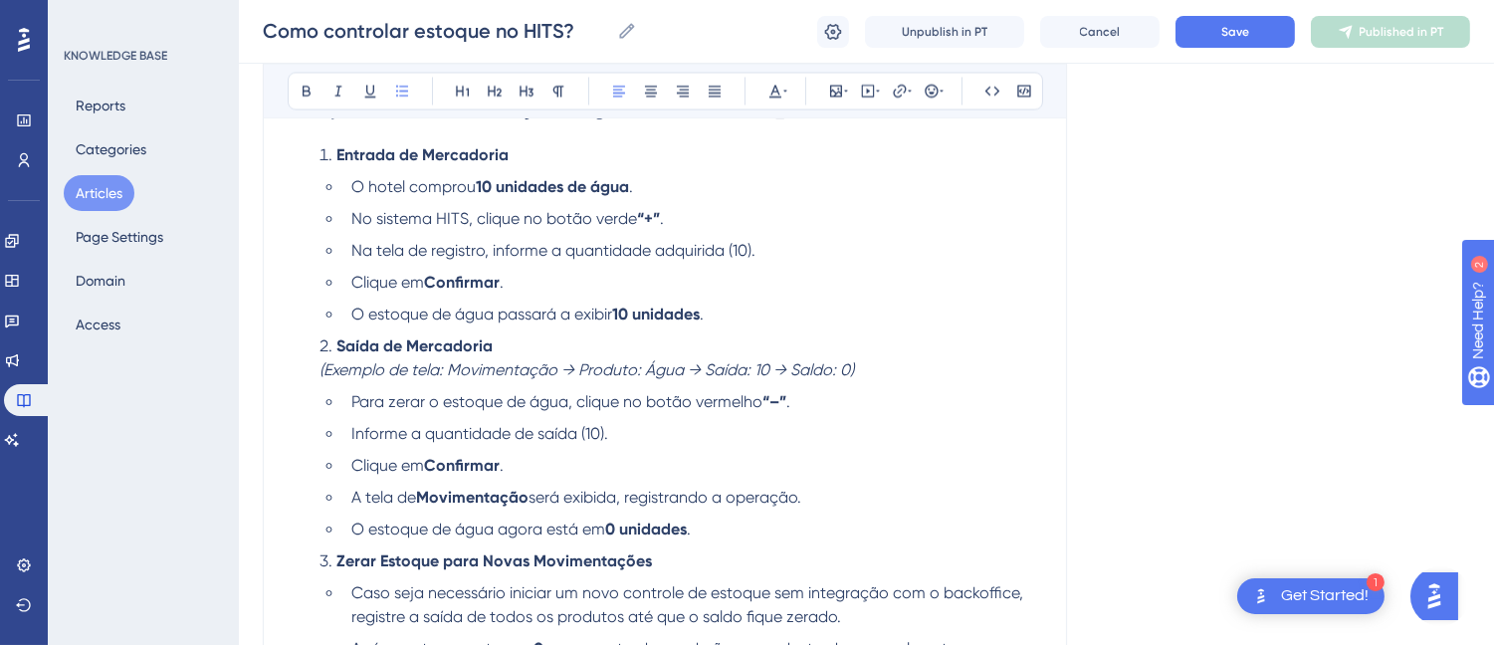
scroll to position [6953, 0]
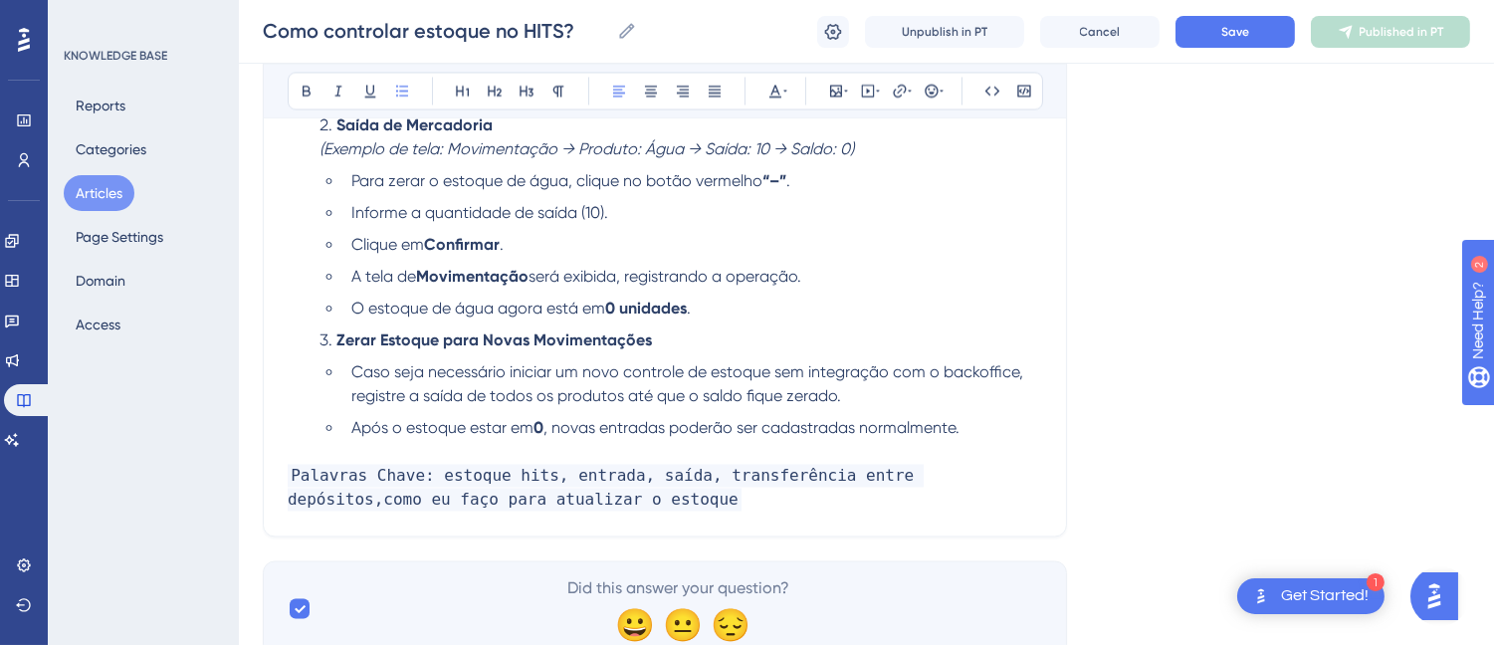
click at [762, 320] on li "O estoque de água agora está em 0 unidades ." at bounding box center [692, 309] width 698 height 24
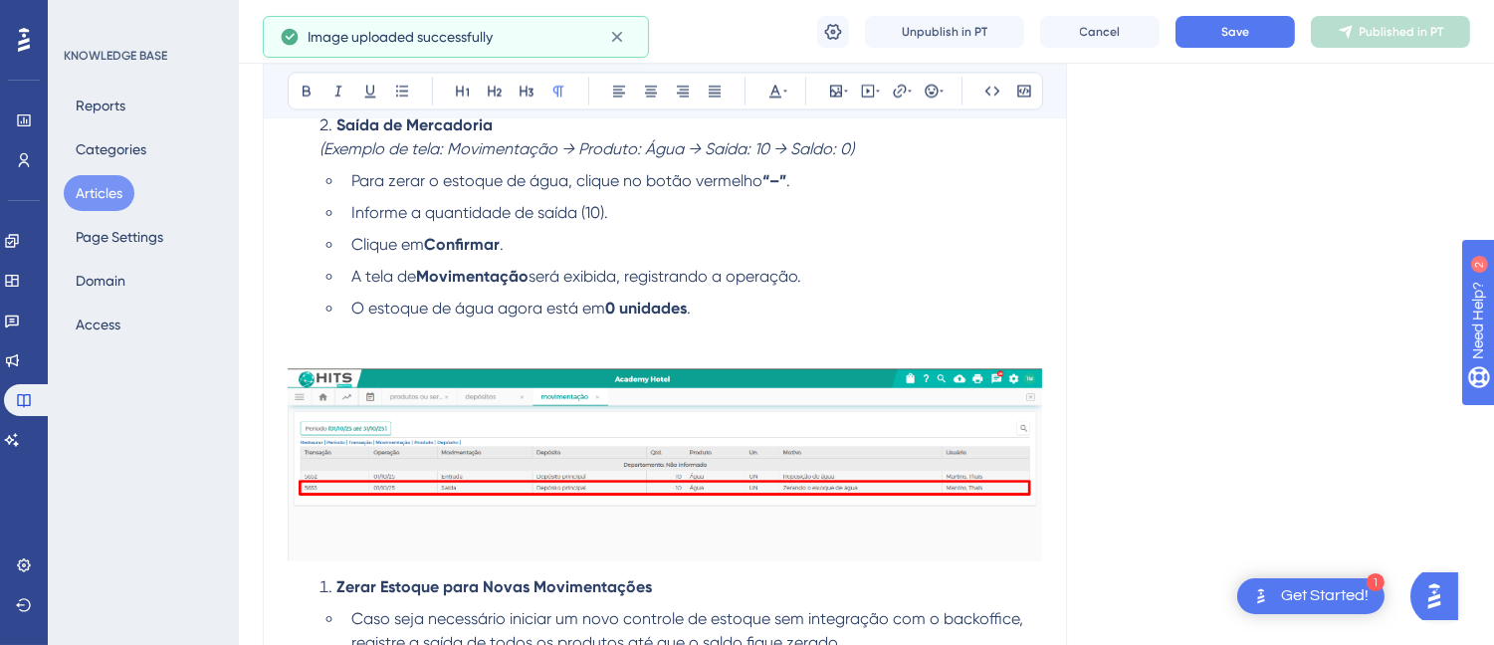
click at [382, 351] on p at bounding box center [665, 356] width 754 height 24
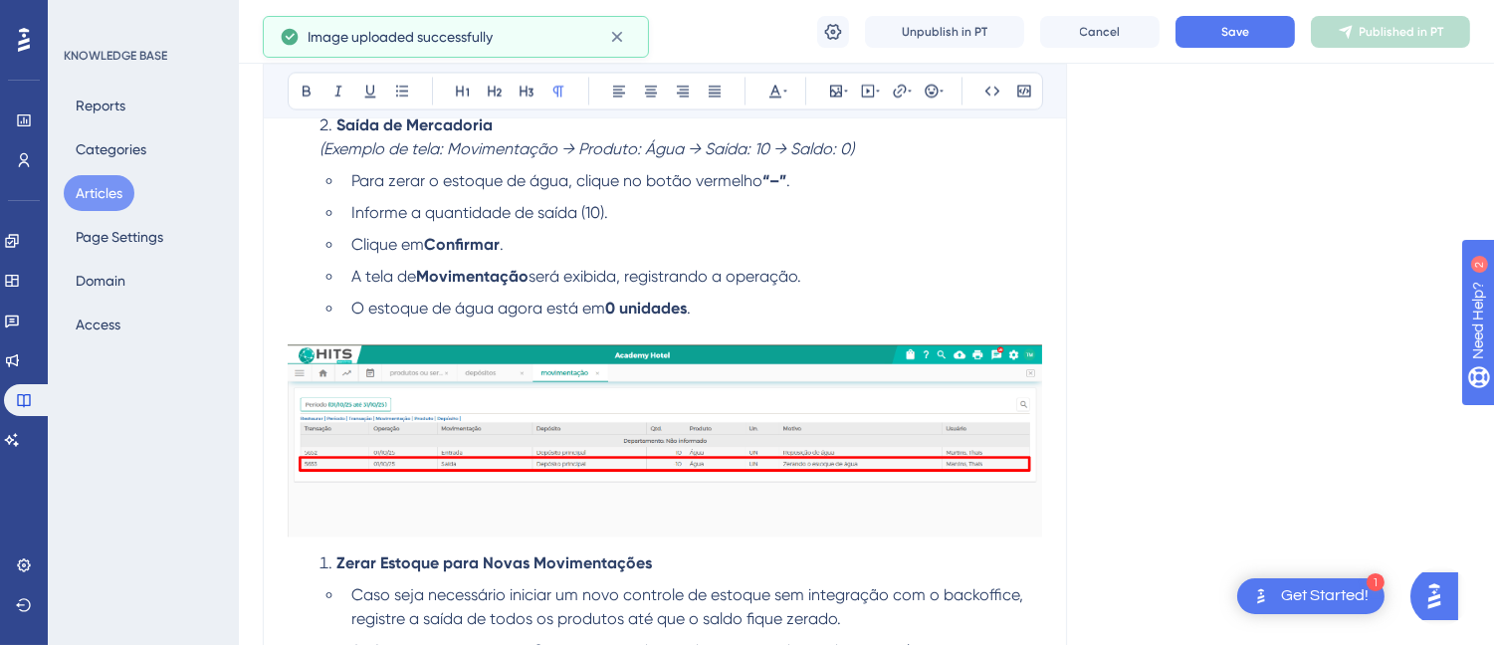
click at [748, 304] on li "O estoque de água agora está em 0 unidades ." at bounding box center [692, 309] width 698 height 24
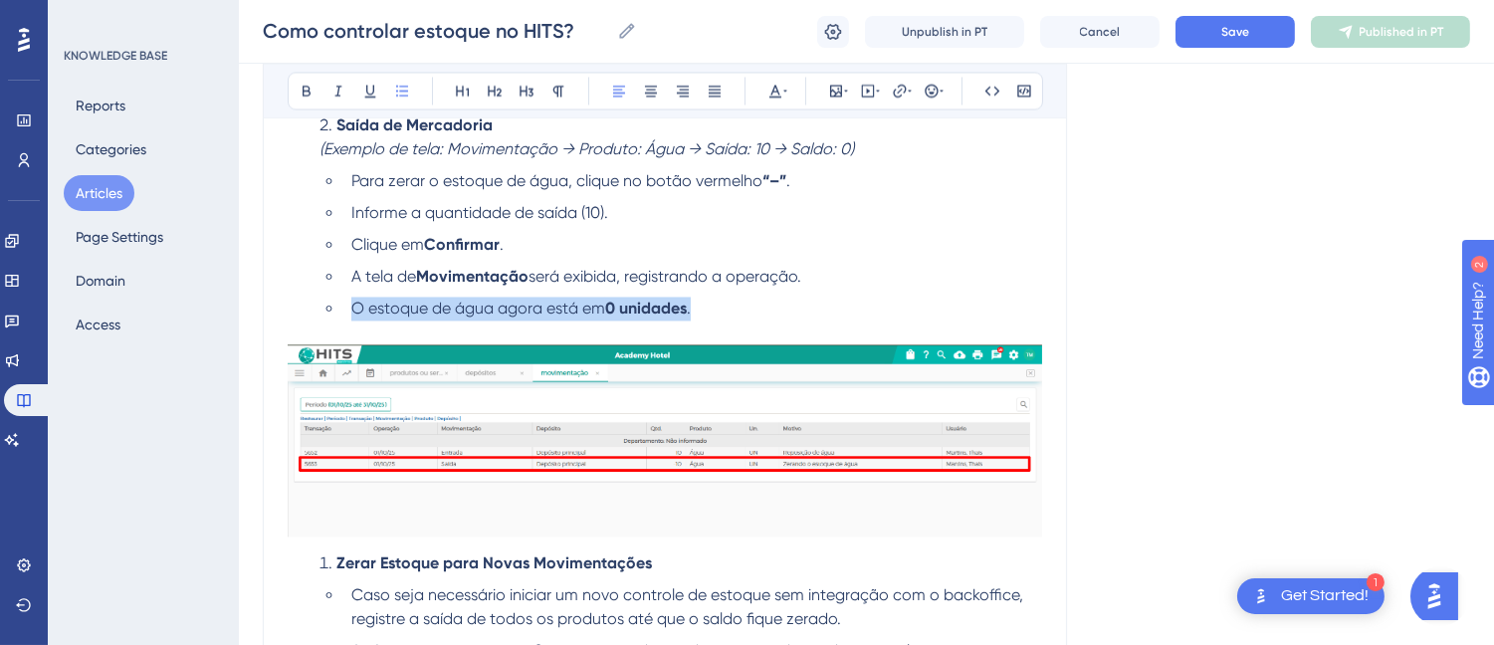
drag, startPoint x: 740, startPoint y: 306, endPoint x: 343, endPoint y: 309, distance: 397.0
click at [343, 309] on li "O estoque de água agora está em 0 unidades ." at bounding box center [692, 309] width 698 height 24
drag, startPoint x: 787, startPoint y: 321, endPoint x: 320, endPoint y: 309, distance: 466.8
click at [320, 309] on ul "Para zerar o estoque de água, clique no botão vermelho “–” . Informe a quantida…" at bounding box center [680, 244] width 722 height 151
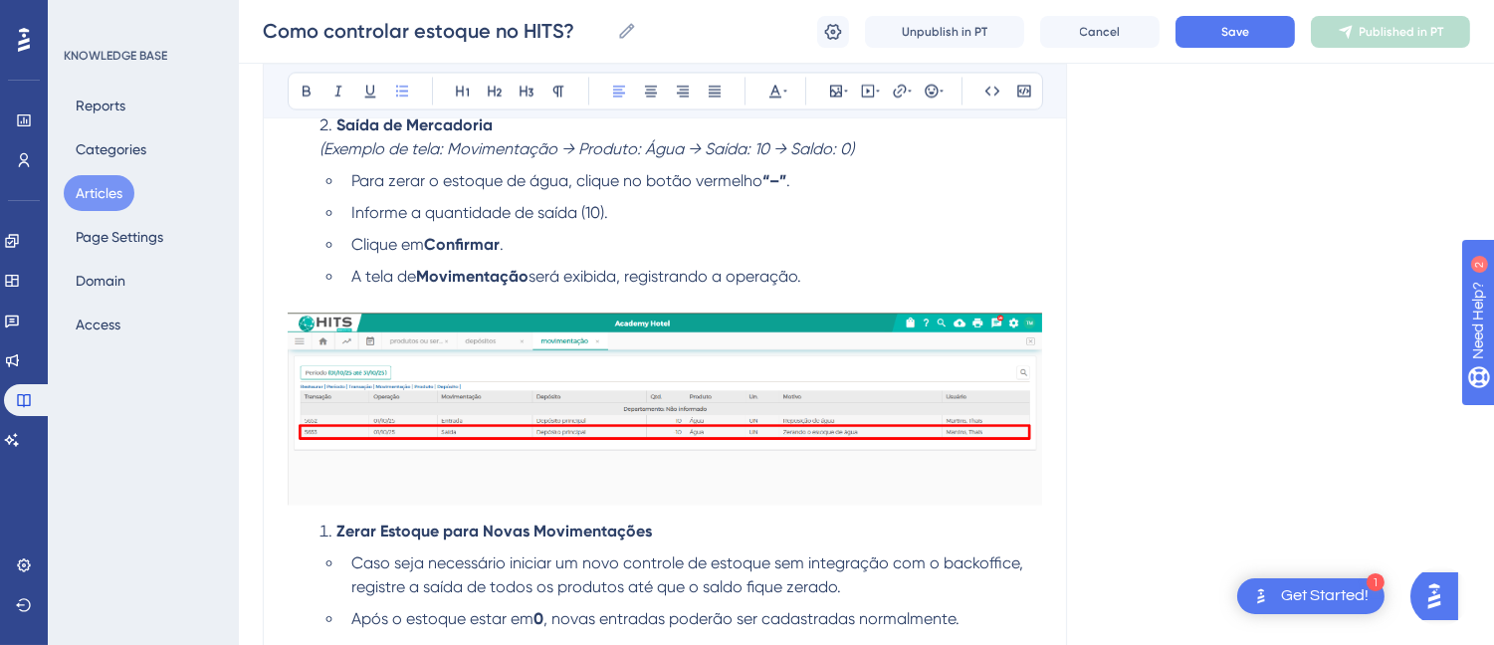
click at [544, 249] on li "Clique em Confirmar ." at bounding box center [692, 245] width 698 height 24
click at [351, 211] on span "Informe a quantidade de saída (10)." at bounding box center [479, 212] width 257 height 19
drag, startPoint x: 813, startPoint y: 187, endPoint x: 760, endPoint y: 191, distance: 52.9
click at [760, 191] on li "Para zerar o estoque de água, clique no botão vermelho “–” ." at bounding box center [692, 181] width 698 height 24
click at [849, 189] on span "Para zerar o estoque de água, clique no botão vermelho de menos ( -)" at bounding box center [606, 180] width 510 height 19
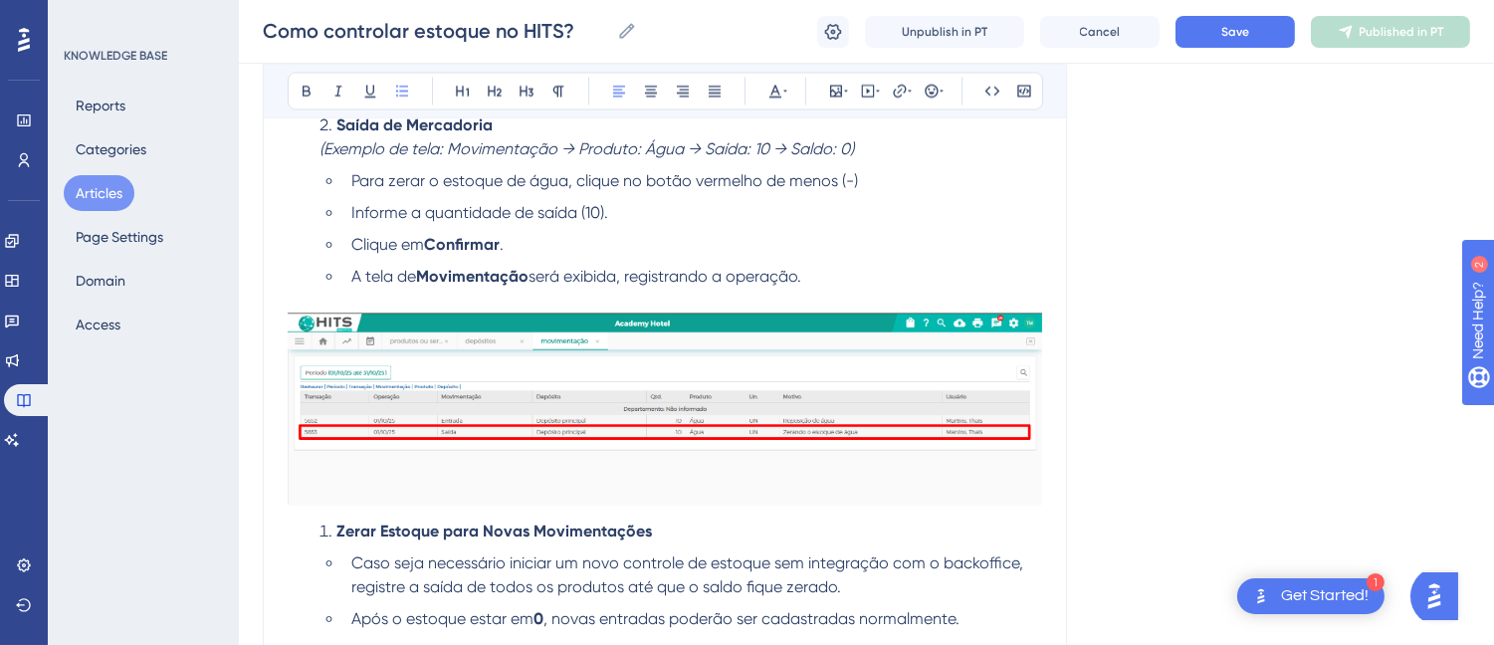
click at [896, 201] on ul "Para zerar o estoque de água, clique no botão vermelho de menos (-) Informe a q…" at bounding box center [680, 228] width 722 height 119
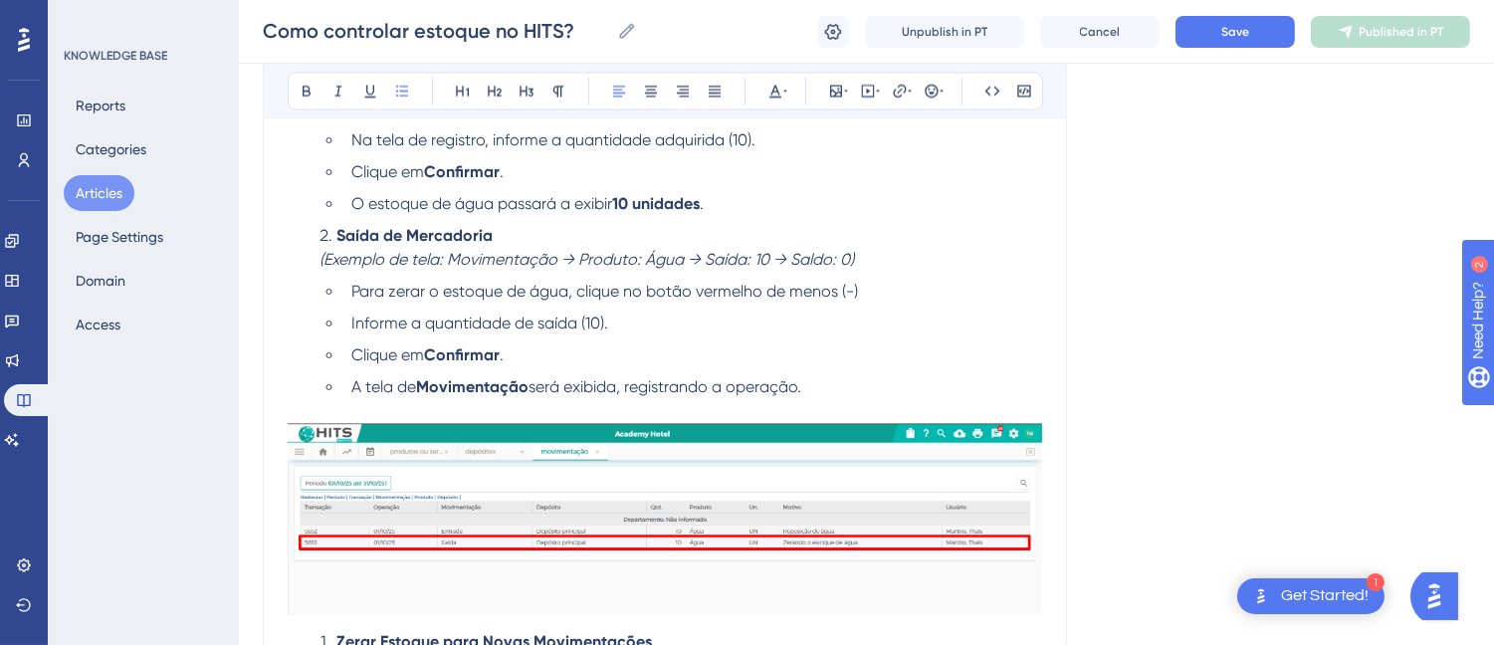
click at [322, 263] on em "(Exemplo de tela: Movimentação → Produto: Água → Saída: 10 → Saldo: 0)" at bounding box center [586, 259] width 534 height 19
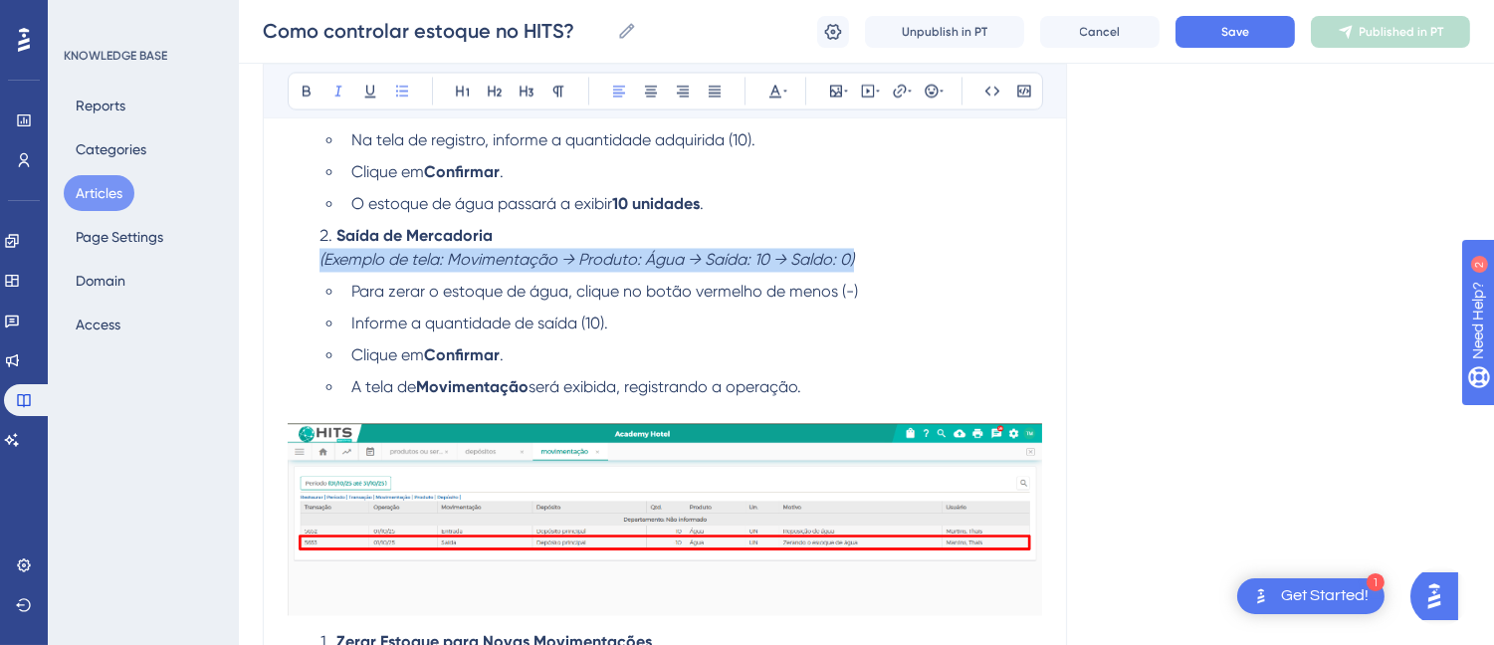
drag, startPoint x: 903, startPoint y: 254, endPoint x: 291, endPoint y: 254, distance: 612.9
click at [291, 254] on ol "Entrada de Mercadoria O hotel comprou 10 unidades de água . No sistema HITS, cl…" at bounding box center [665, 216] width 754 height 366
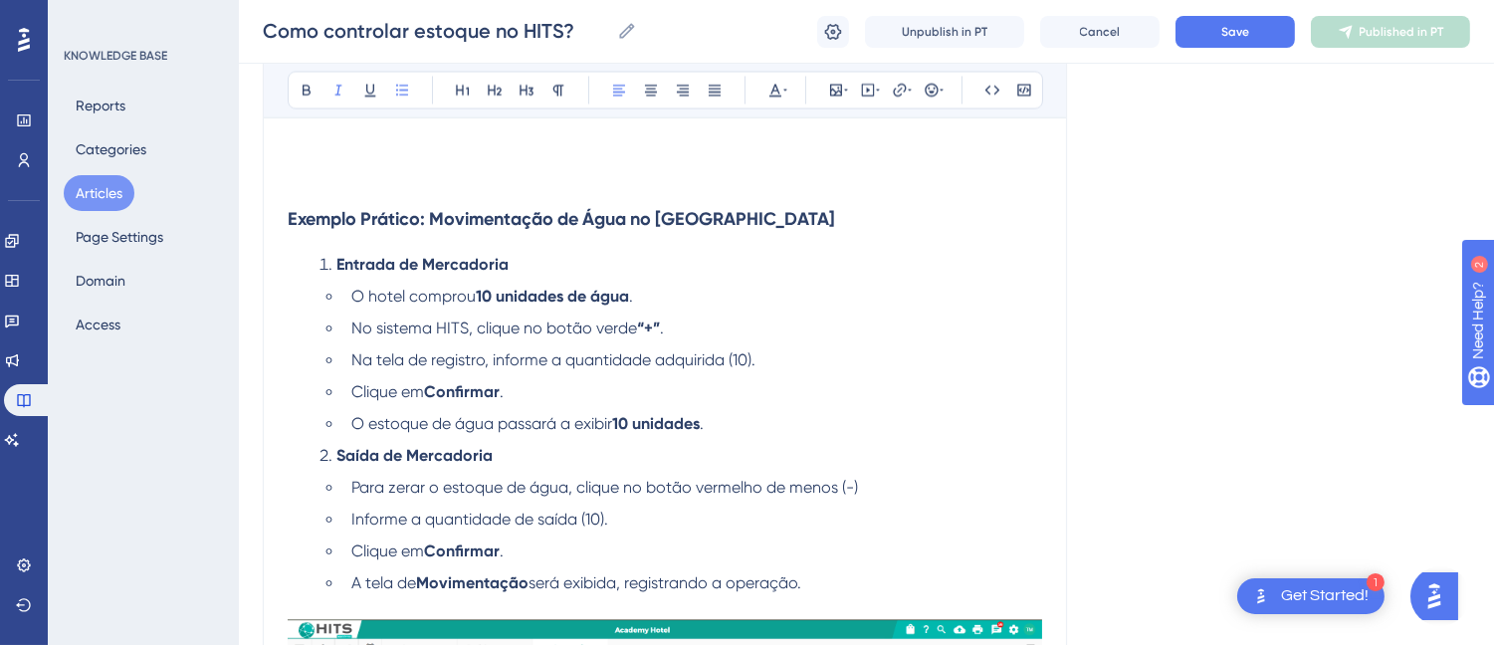
scroll to position [6511, 0]
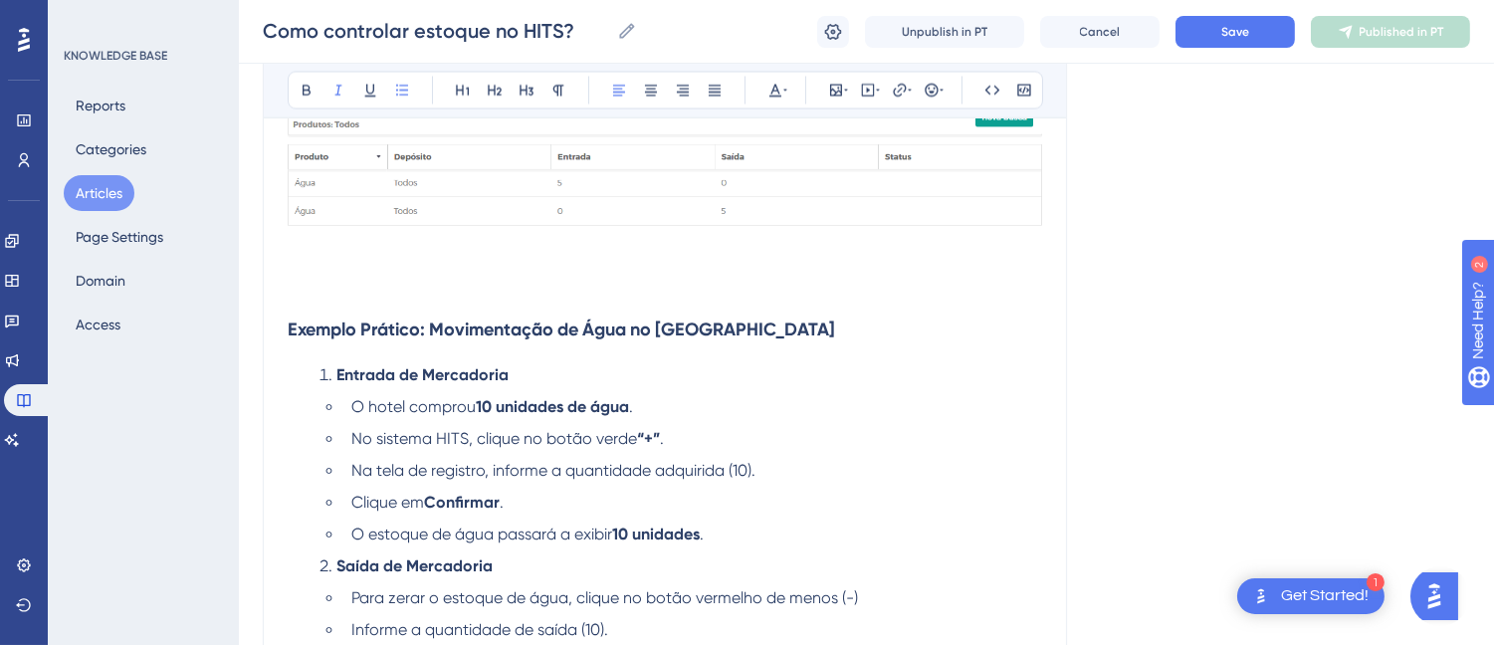
click at [371, 286] on p at bounding box center [665, 293] width 754 height 24
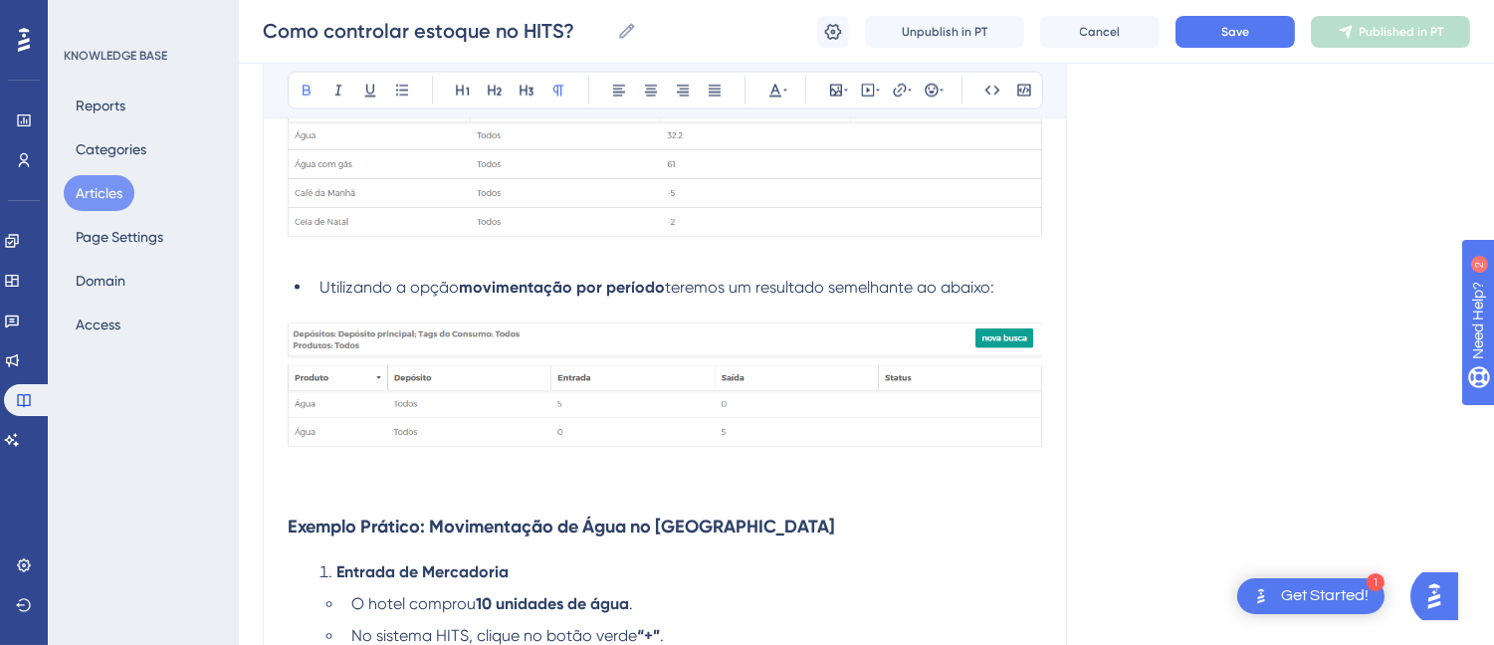
scroll to position [6622, 0]
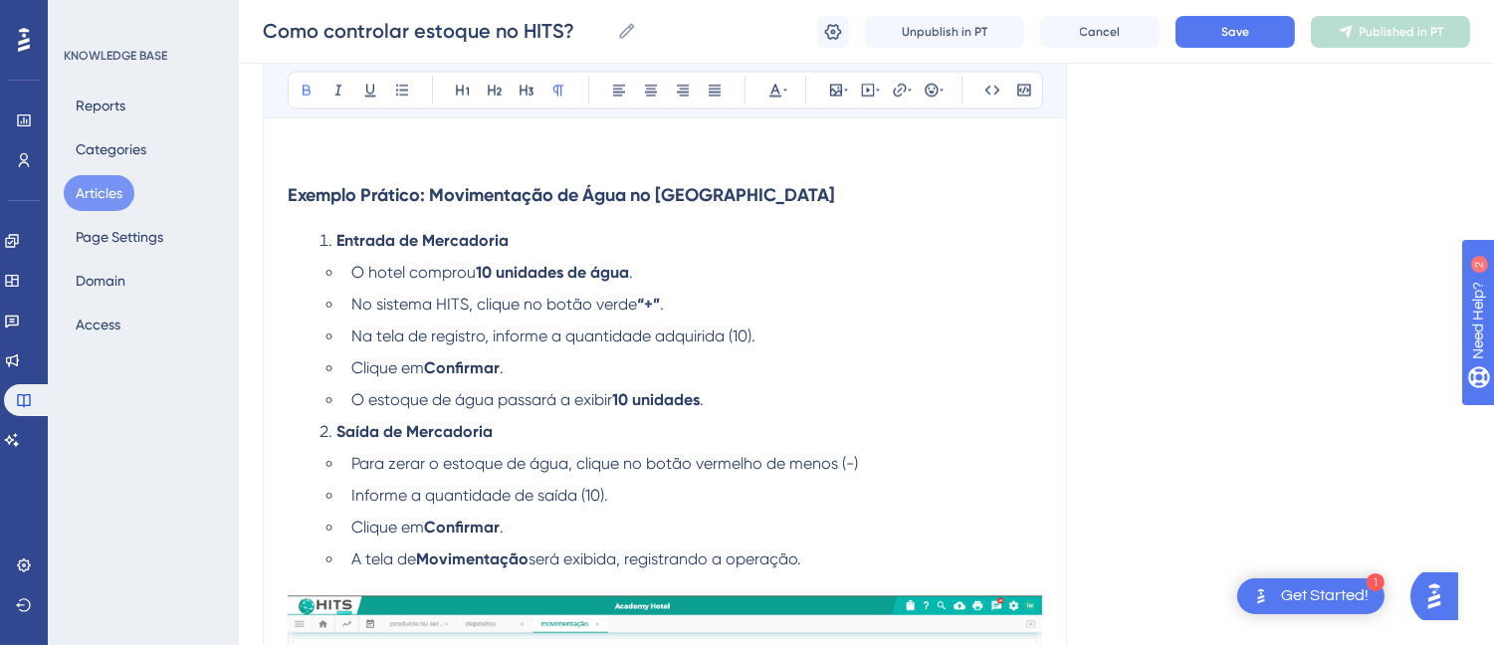
click at [623, 206] on strong "Exemplo Prático: Movimentação de Água no [GEOGRAPHIC_DATA]" at bounding box center [561, 196] width 547 height 22
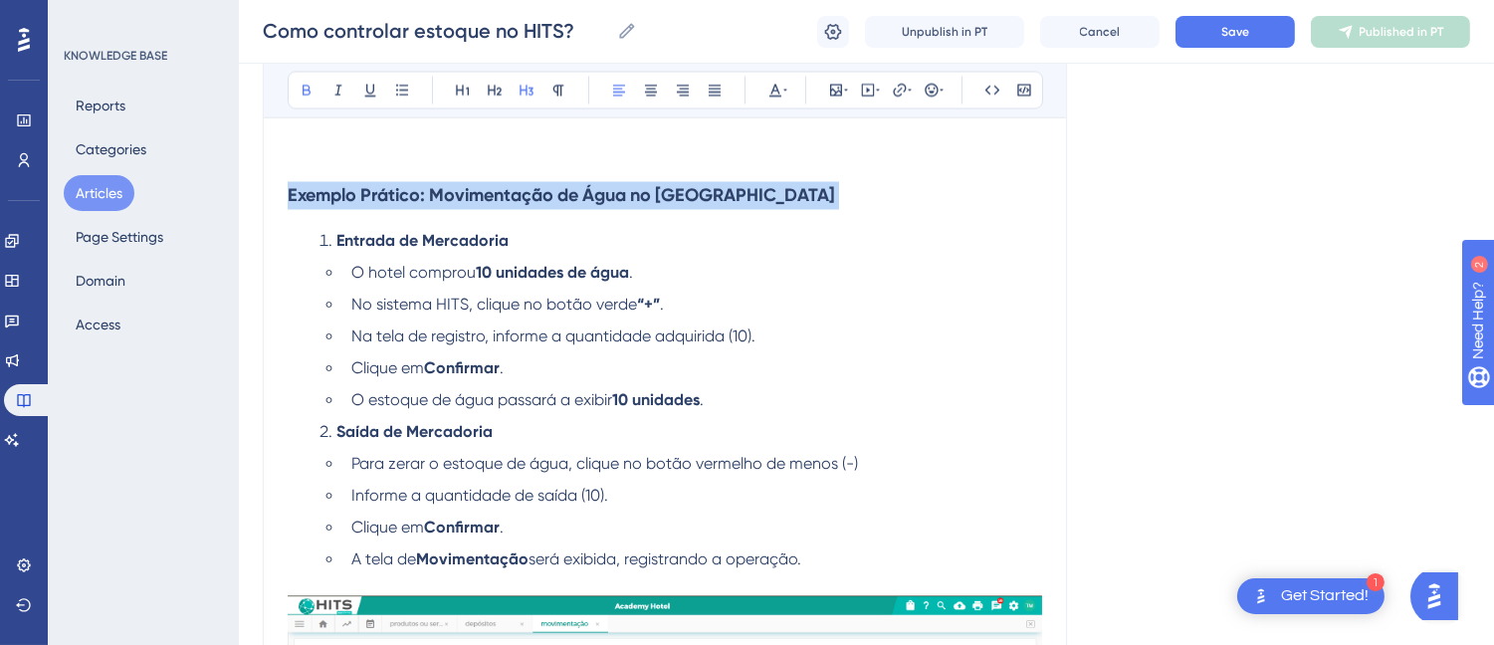
click at [623, 206] on strong "Exemplo Prático: Movimentação de Água no [GEOGRAPHIC_DATA]" at bounding box center [561, 196] width 547 height 22
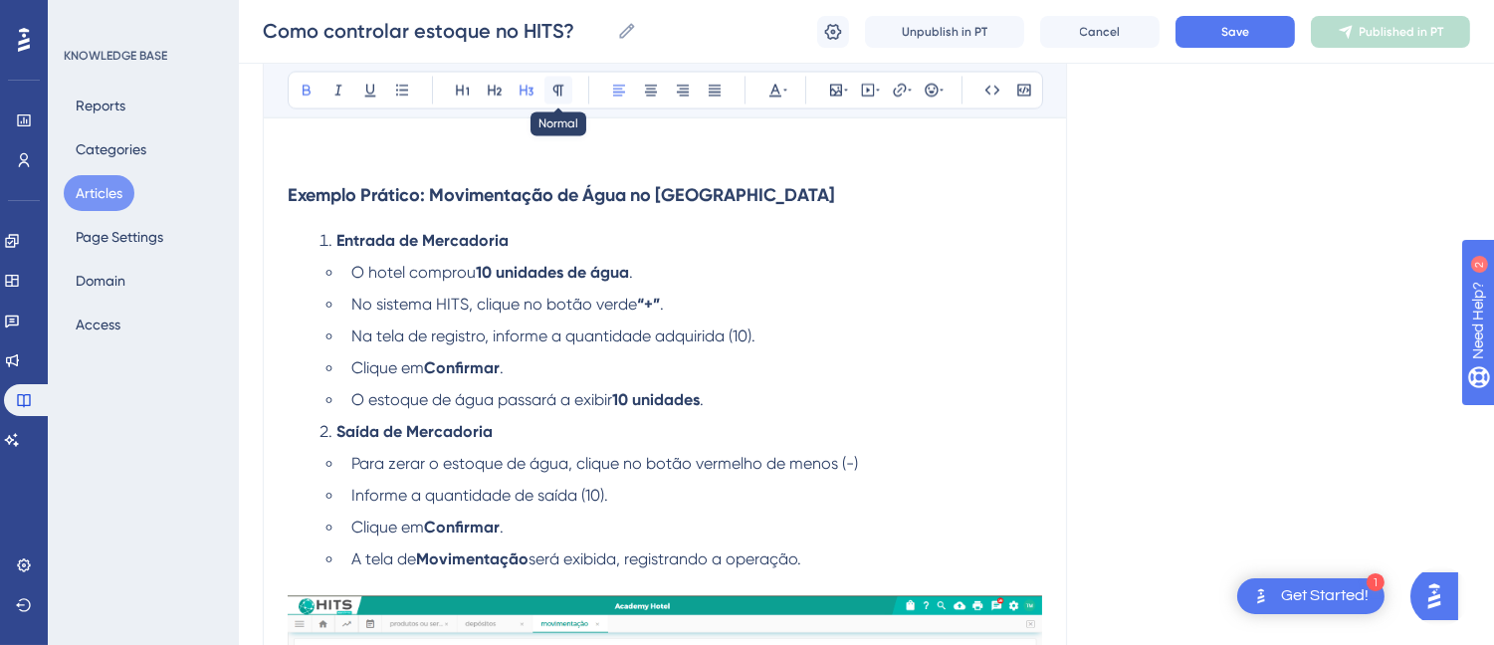
click at [554, 81] on button at bounding box center [558, 91] width 28 height 28
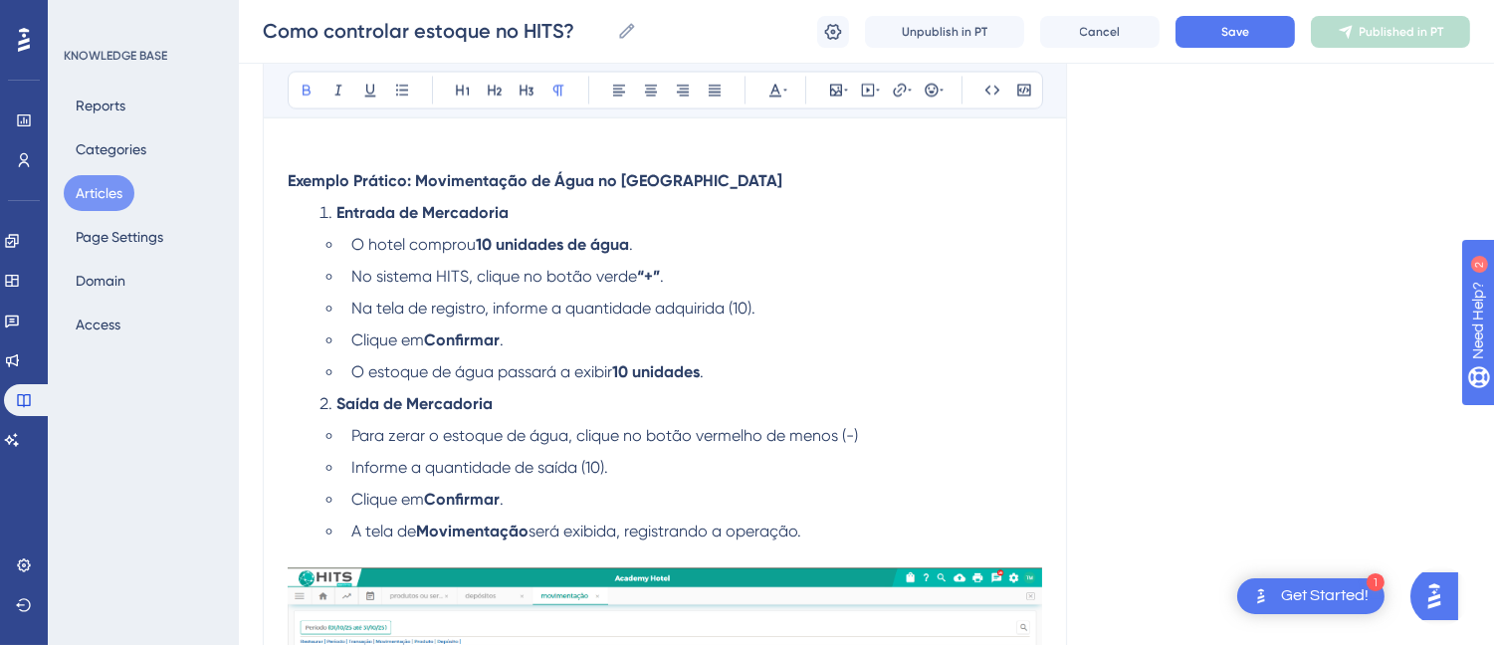
click at [370, 167] on p at bounding box center [665, 158] width 754 height 24
click at [780, 180] on p "Exemplo Prático: Movimentação de Água no [GEOGRAPHIC_DATA]" at bounding box center [665, 182] width 754 height 24
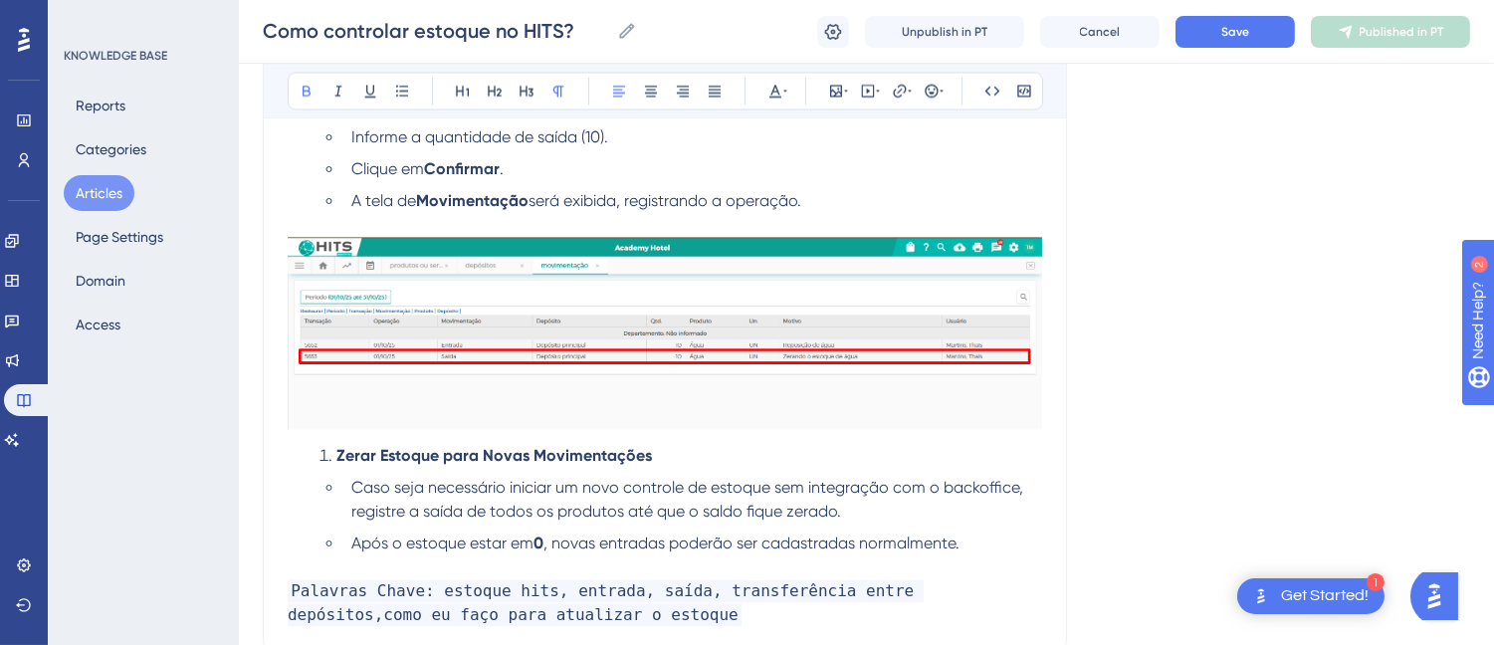
scroll to position [7065, 0]
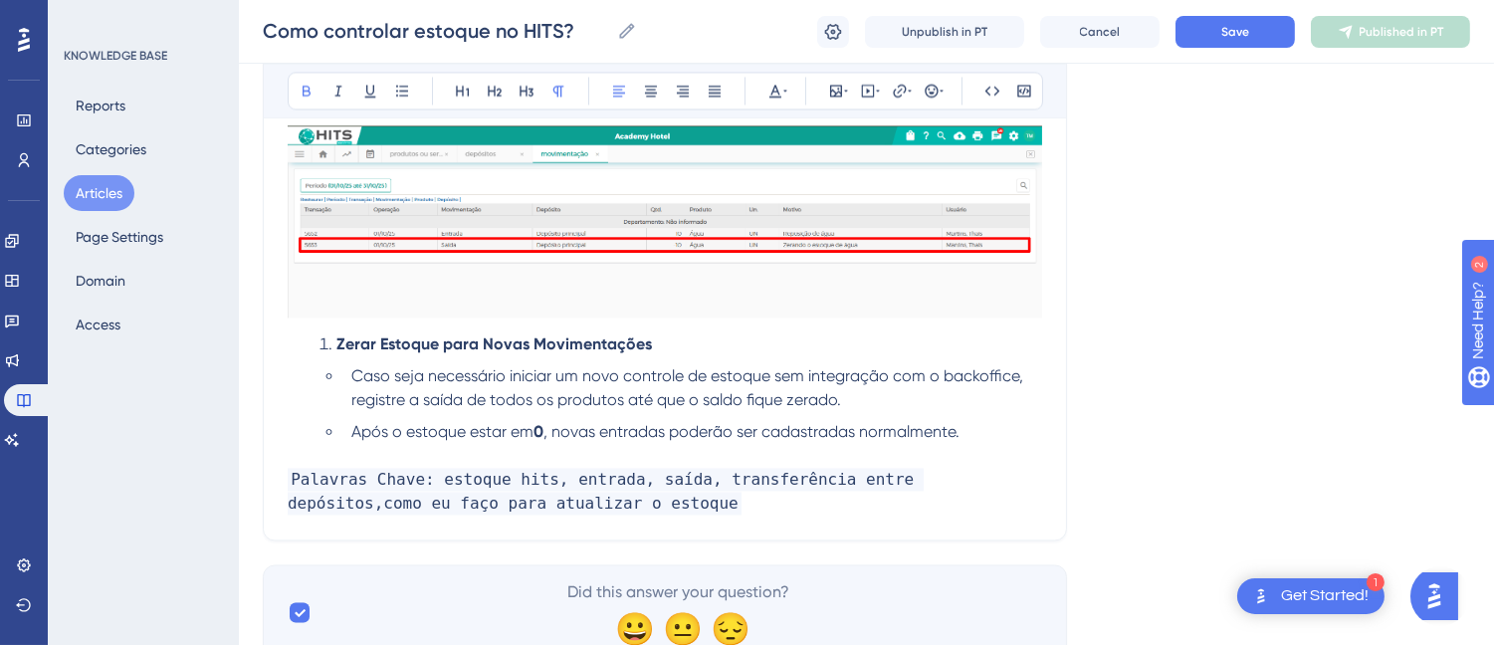
click at [339, 342] on strong "Zerar Estoque para Novas Movimentações" at bounding box center [493, 343] width 315 height 19
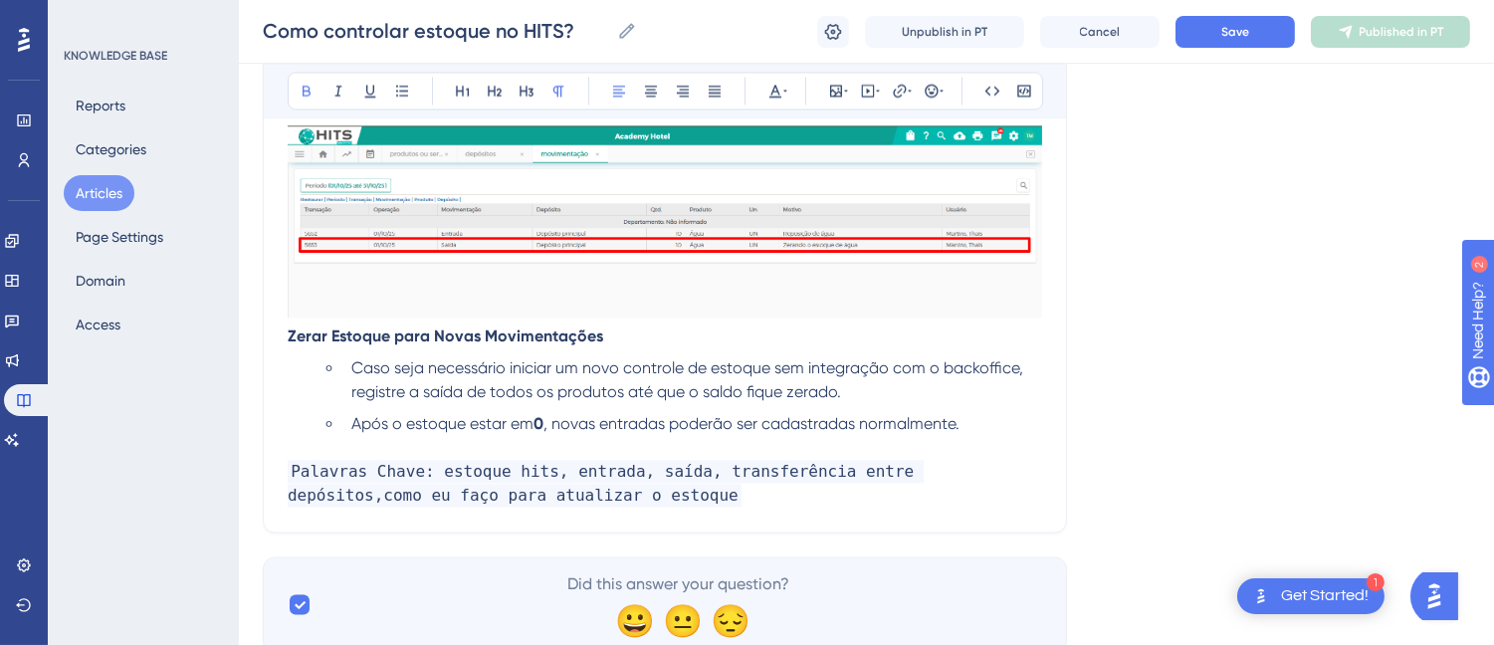
click at [404, 338] on strong "Zerar Estoque para Novas Movimentações" at bounding box center [445, 335] width 315 height 19
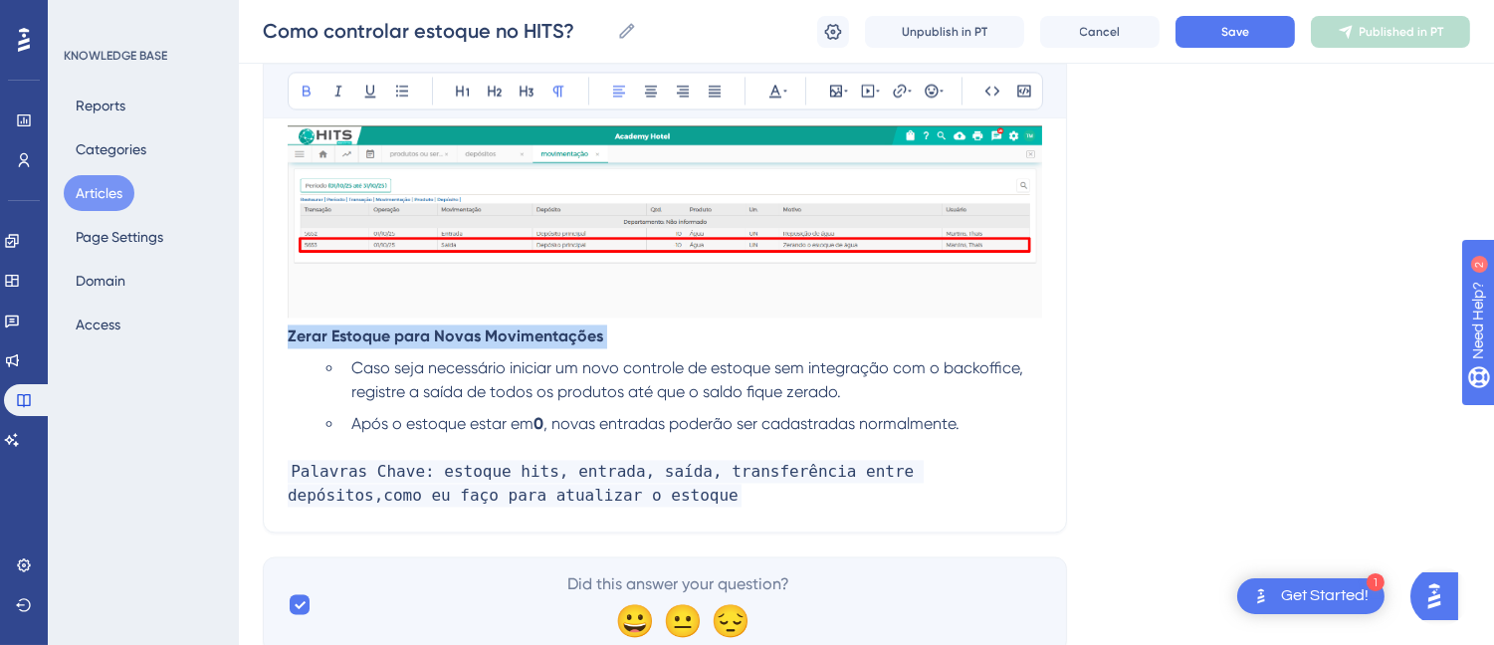
click at [404, 338] on strong "Zerar Estoque para Novas Movimentações" at bounding box center [445, 335] width 315 height 19
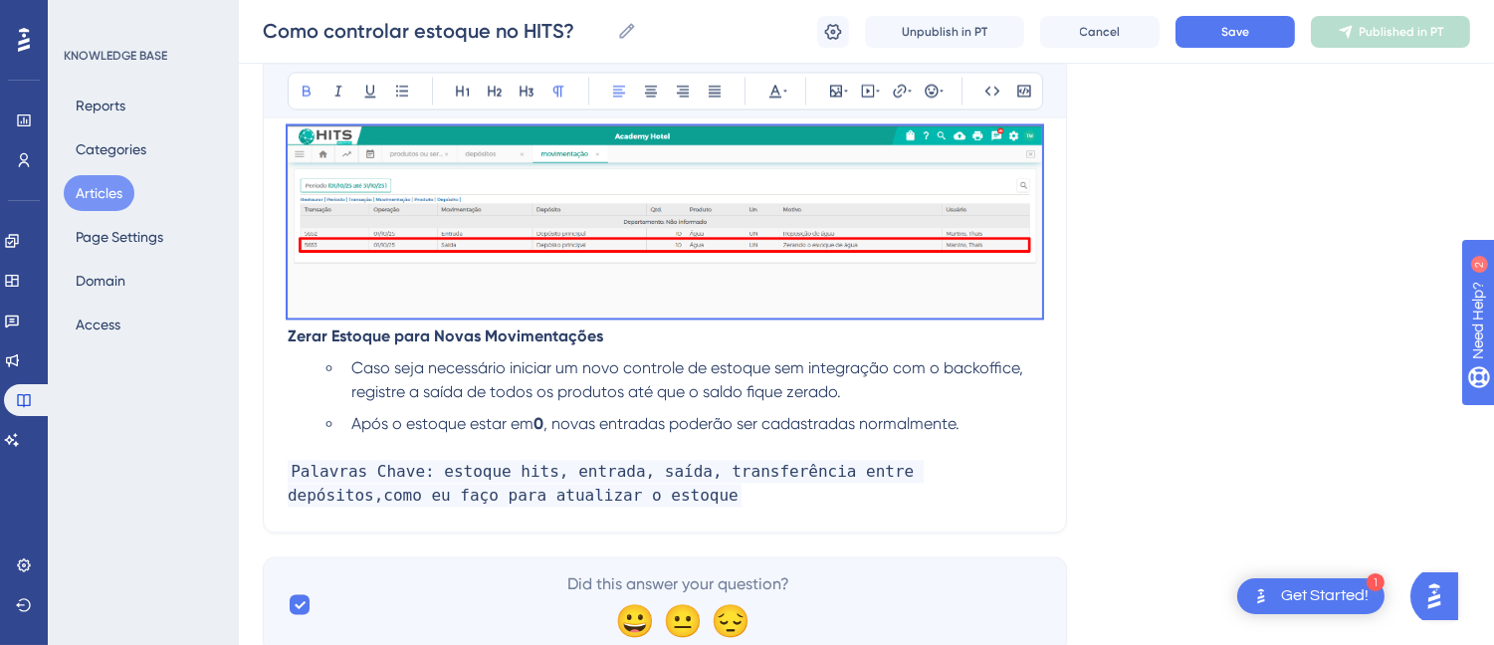
click at [308, 331] on strong "Zerar Estoque para Novas Movimentações" at bounding box center [445, 335] width 315 height 19
click at [294, 341] on strong "Zerar Estoque para Novas Movimentações" at bounding box center [445, 335] width 315 height 19
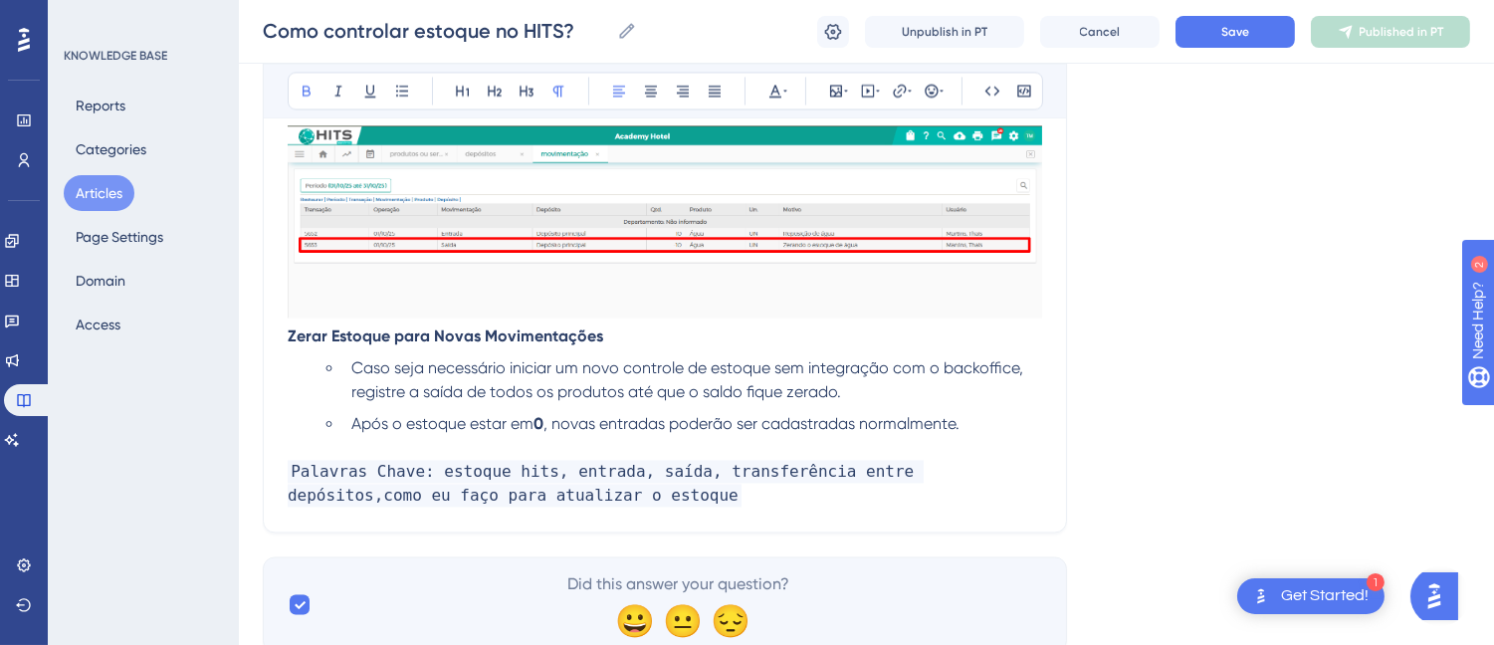
click at [290, 341] on strong "Zerar Estoque para Novas Movimentações" at bounding box center [445, 335] width 315 height 19
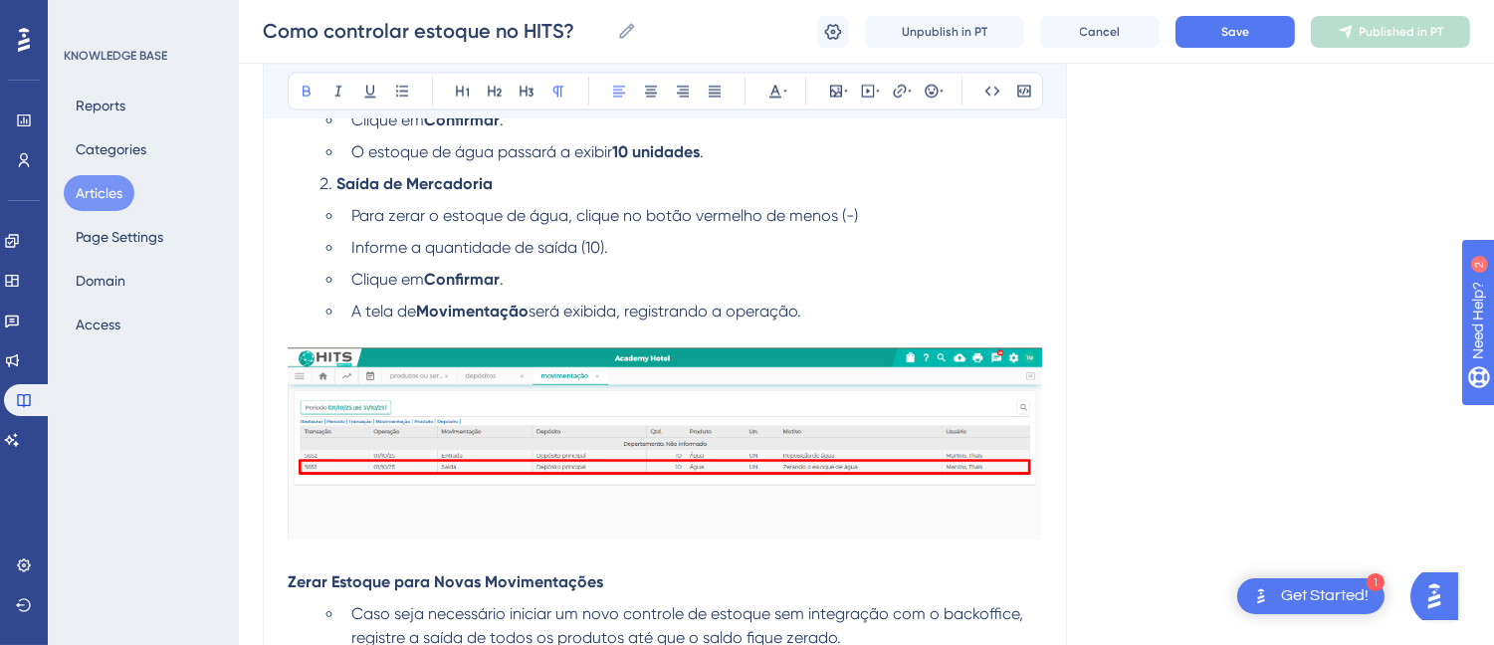
scroll to position [6622, 0]
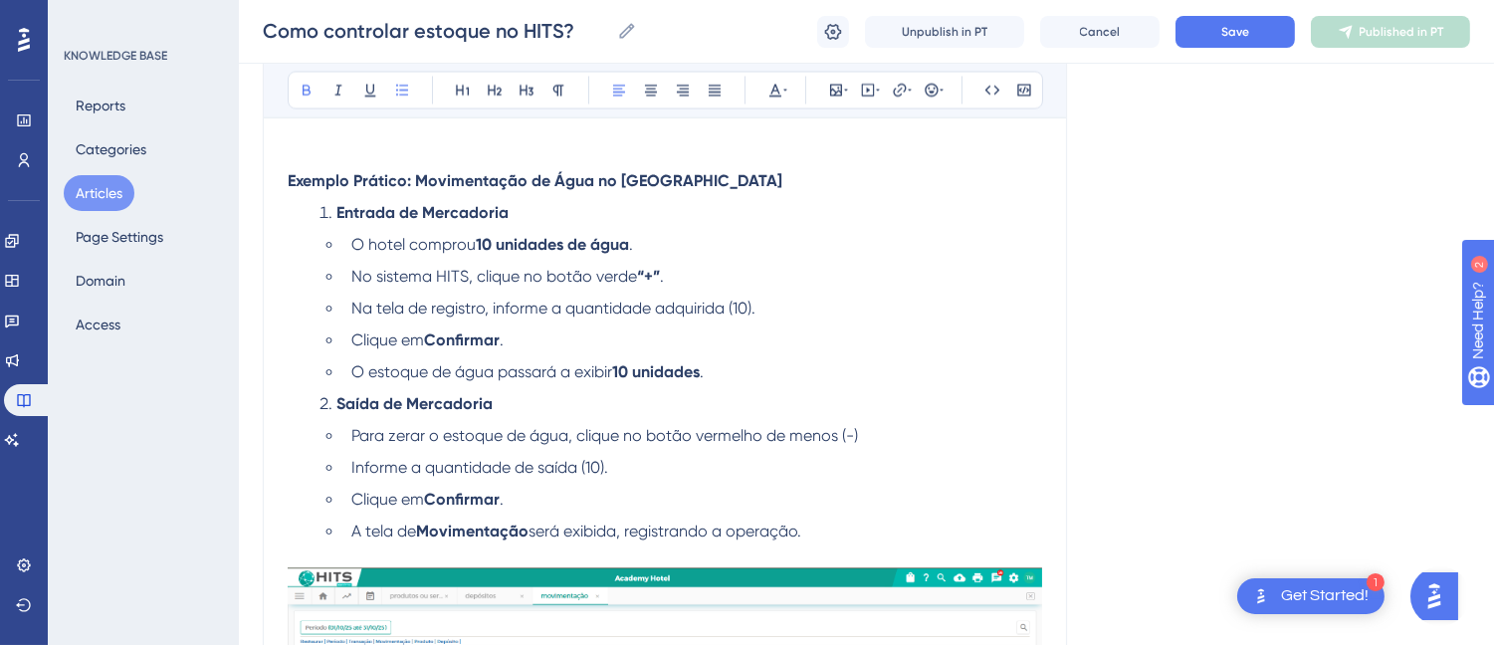
drag, startPoint x: 335, startPoint y: 221, endPoint x: 305, endPoint y: 216, distance: 30.3
click at [305, 216] on ol "Entrada de Mercadoria O hotel comprou 10 unidades de água . No sistema HITS, cl…" at bounding box center [665, 373] width 754 height 342
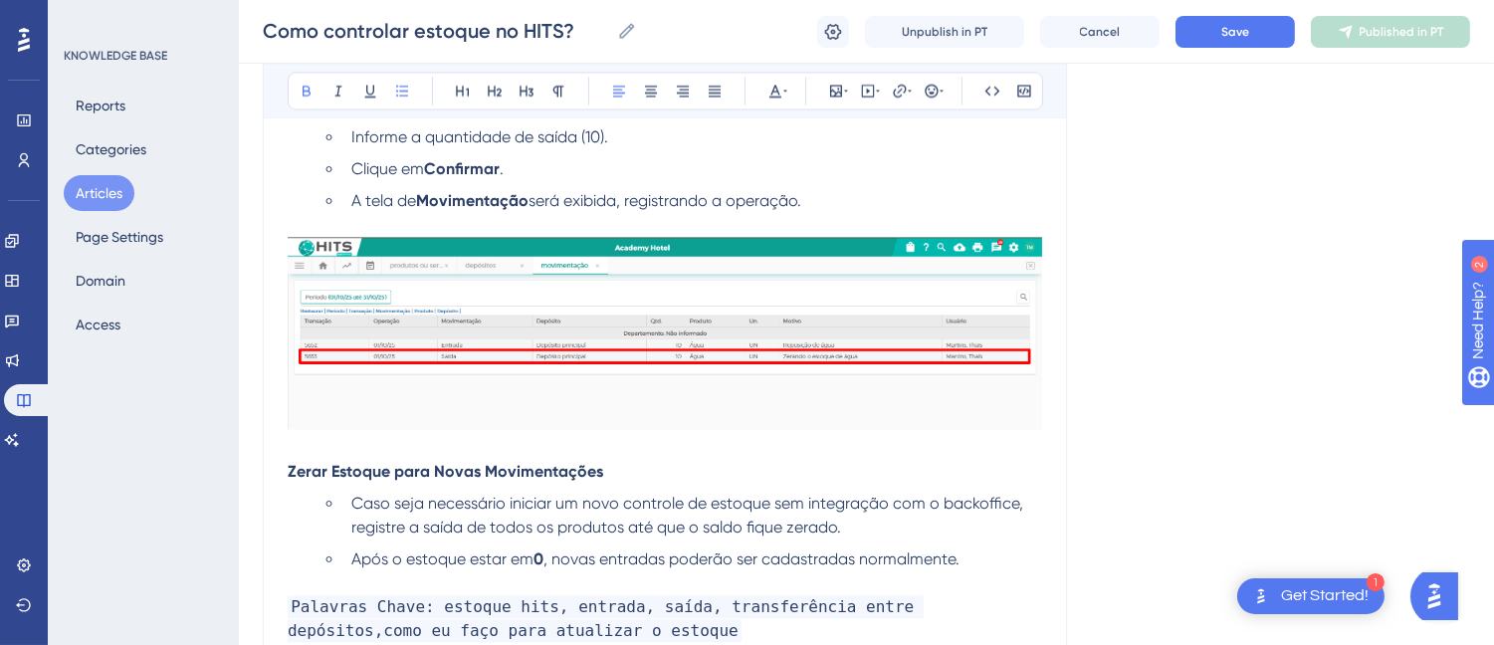
scroll to position [7164, 0]
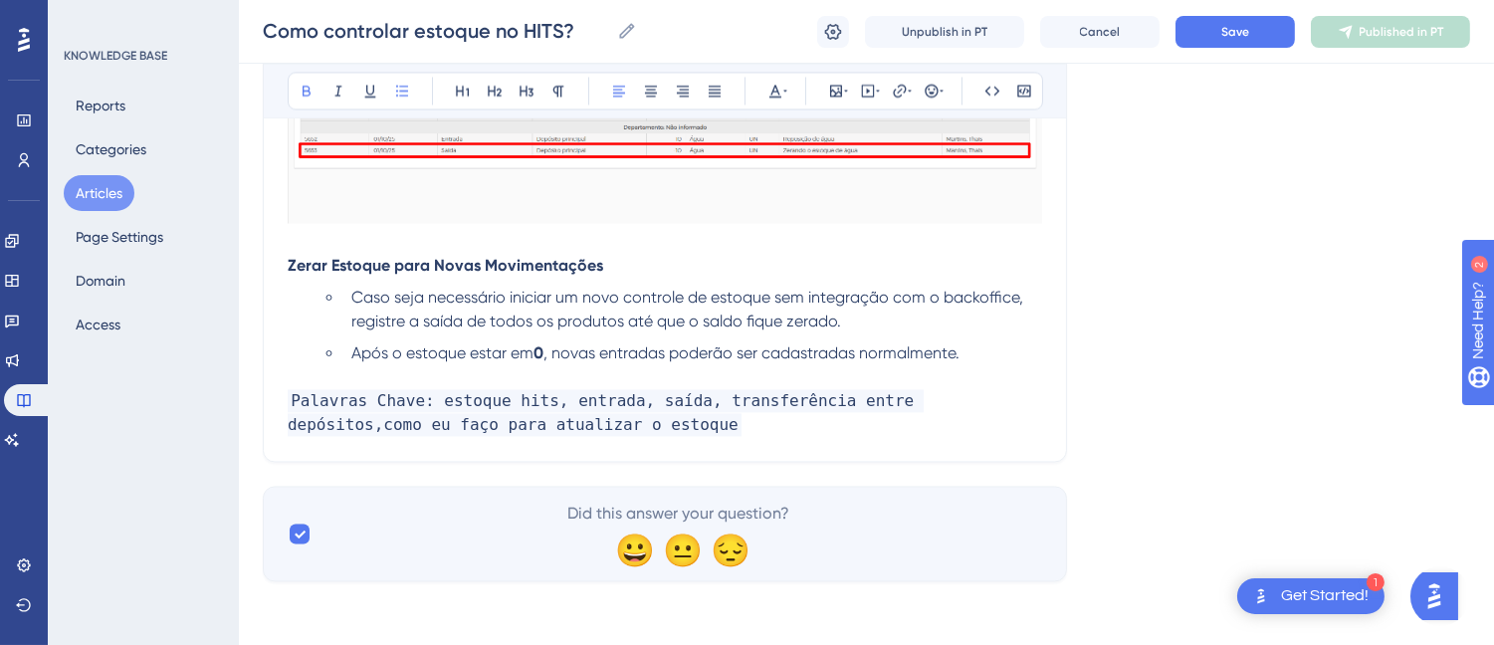
click at [309, 267] on strong "Zerar Estoque para Novas Movimentações" at bounding box center [445, 265] width 315 height 19
click at [410, 369] on p at bounding box center [665, 377] width 754 height 24
click at [650, 351] on span ", novas entradas poderão ser cadastradas normalmente." at bounding box center [751, 352] width 416 height 19
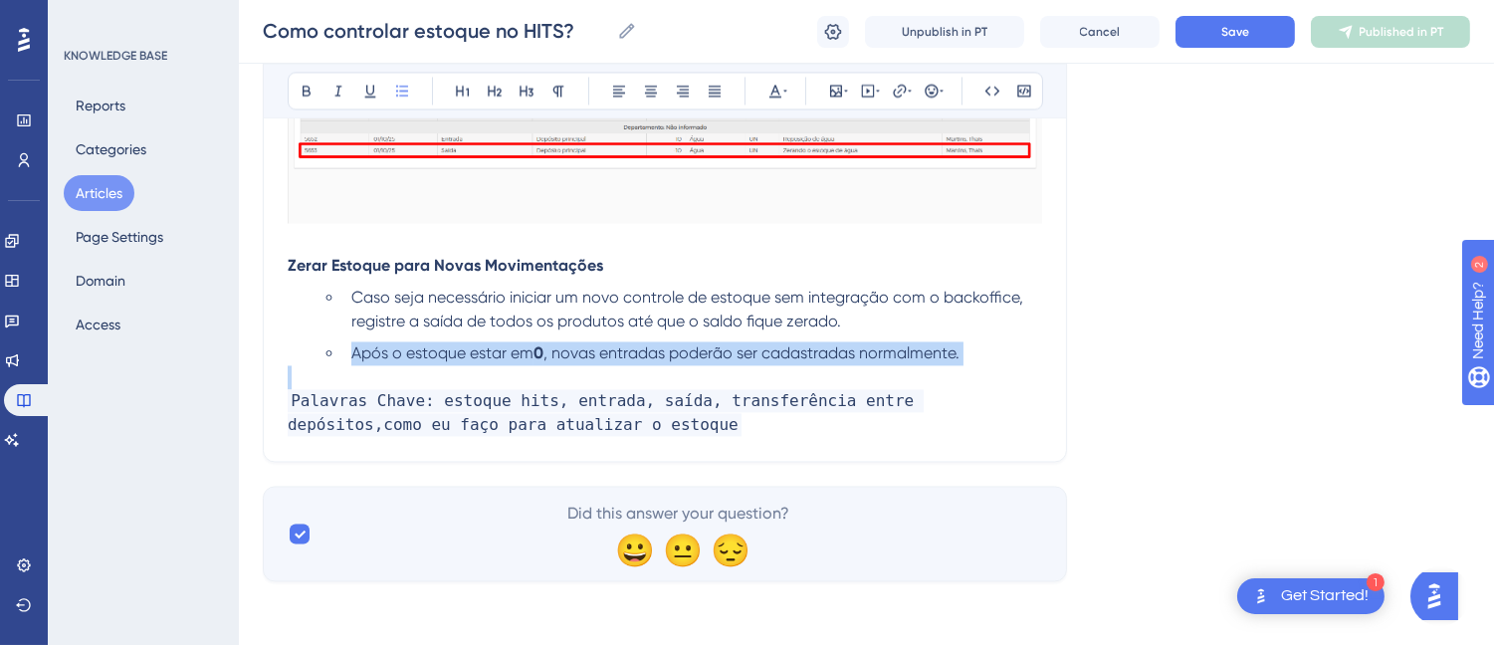
click at [650, 351] on span ", novas entradas poderão ser cadastradas normalmente." at bounding box center [751, 352] width 416 height 19
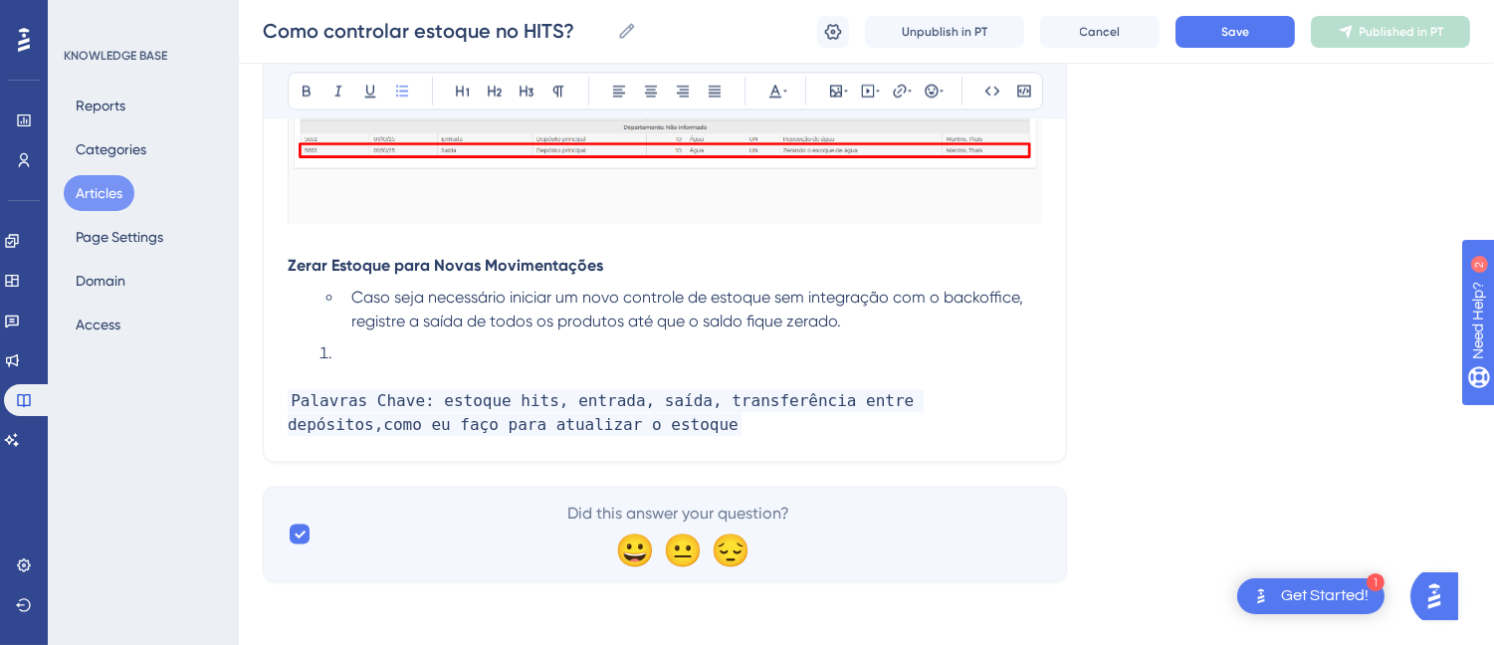
scroll to position [7131, 0]
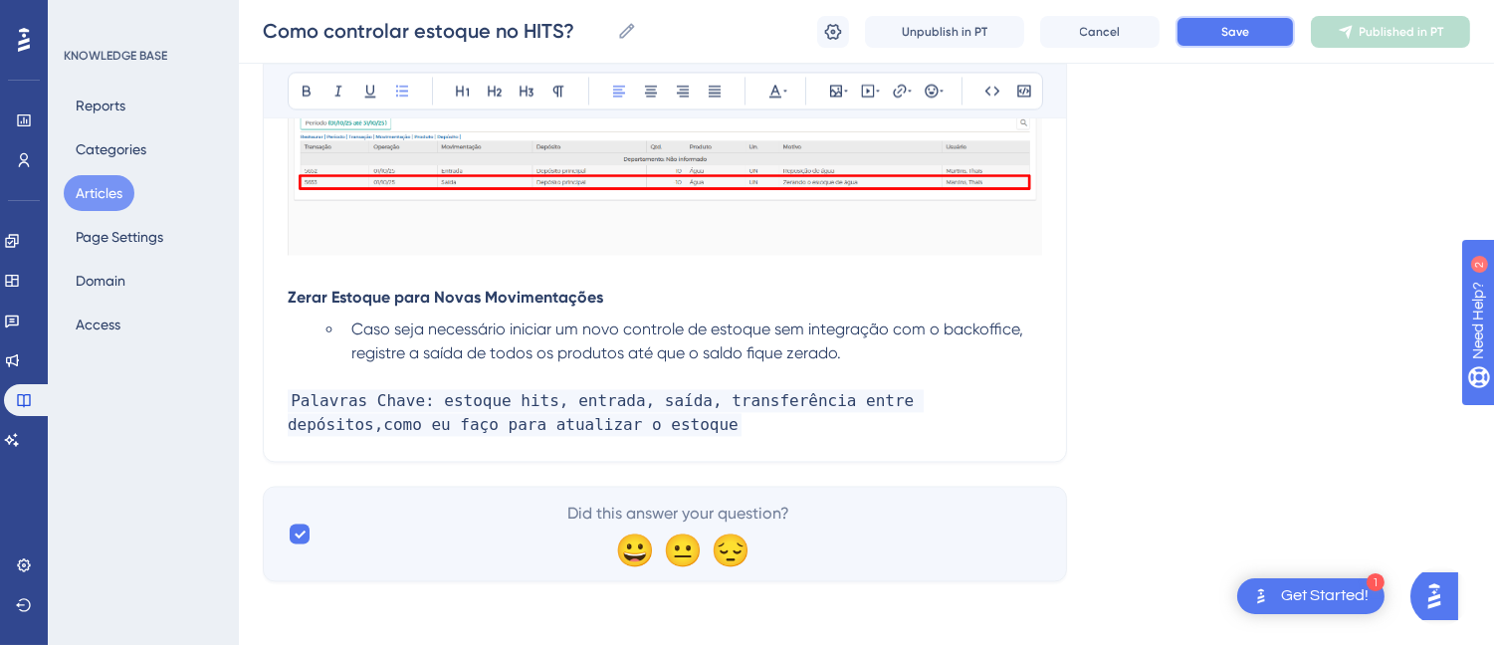
click at [1187, 43] on button "Save" at bounding box center [1234, 32] width 119 height 32
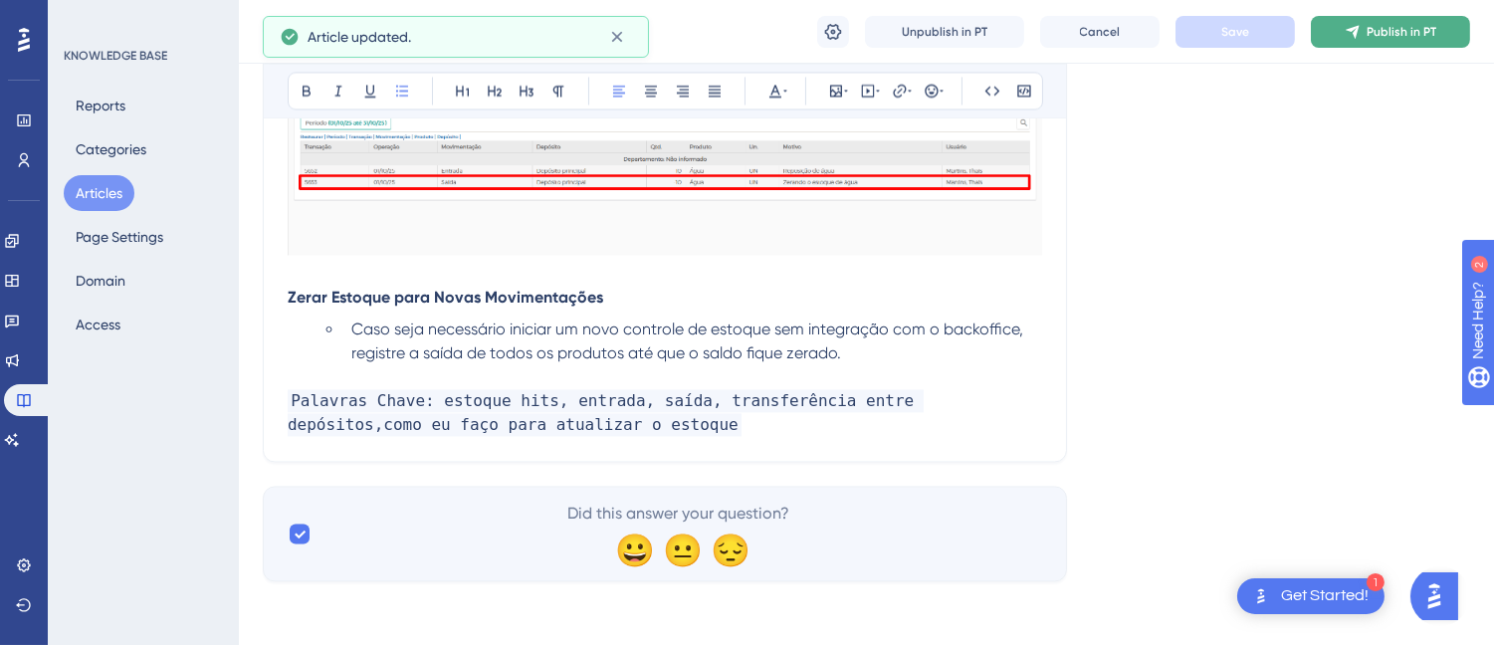
click at [1369, 42] on button "Publish in PT" at bounding box center [1389, 32] width 159 height 32
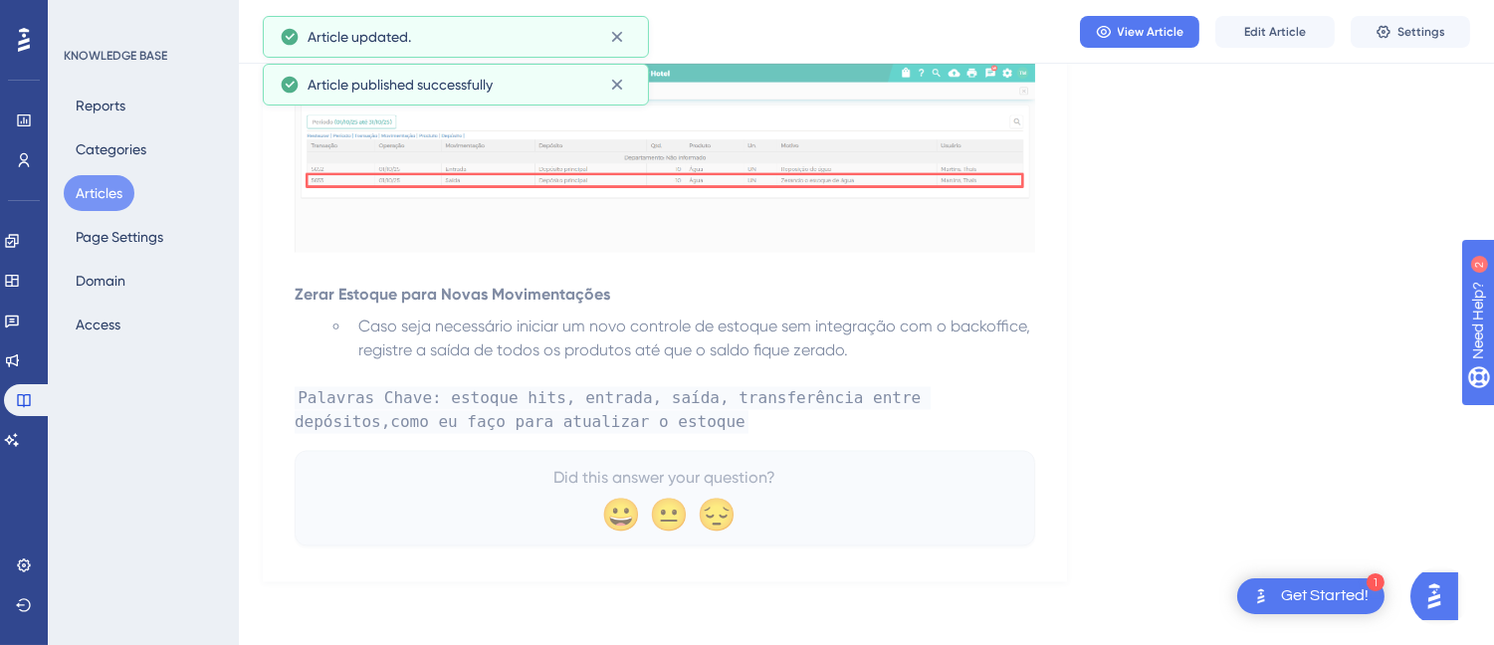
scroll to position [7048, 0]
click at [1098, 34] on icon at bounding box center [1104, 32] width 16 height 16
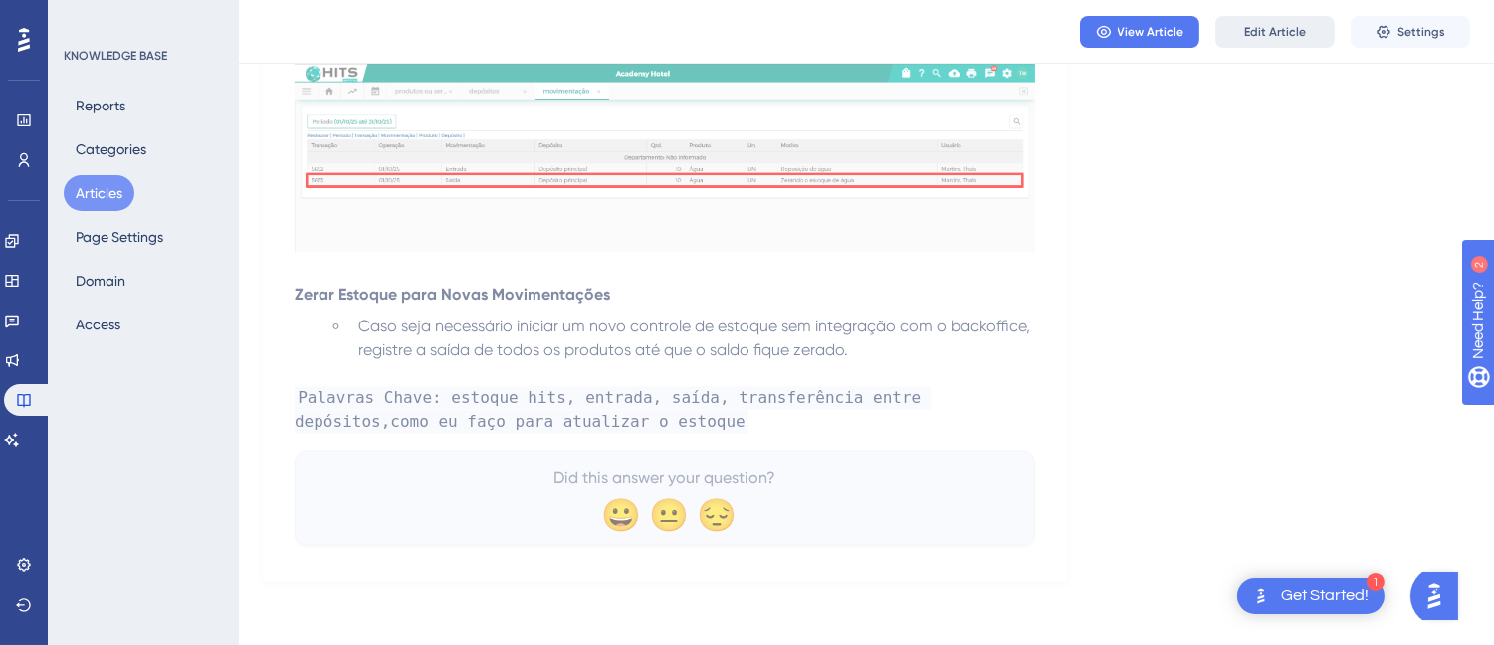
click at [1280, 25] on span "Edit Article" at bounding box center [1275, 32] width 62 height 16
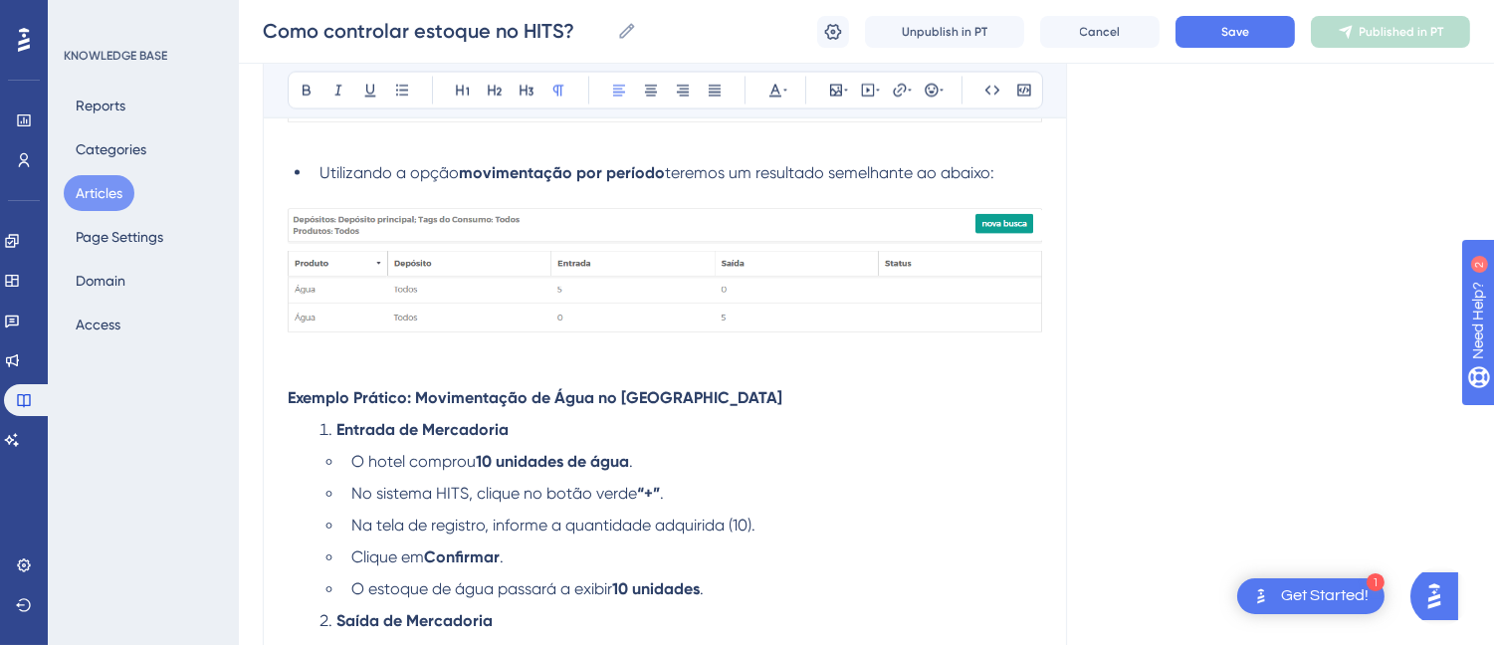
scroll to position [6515, 0]
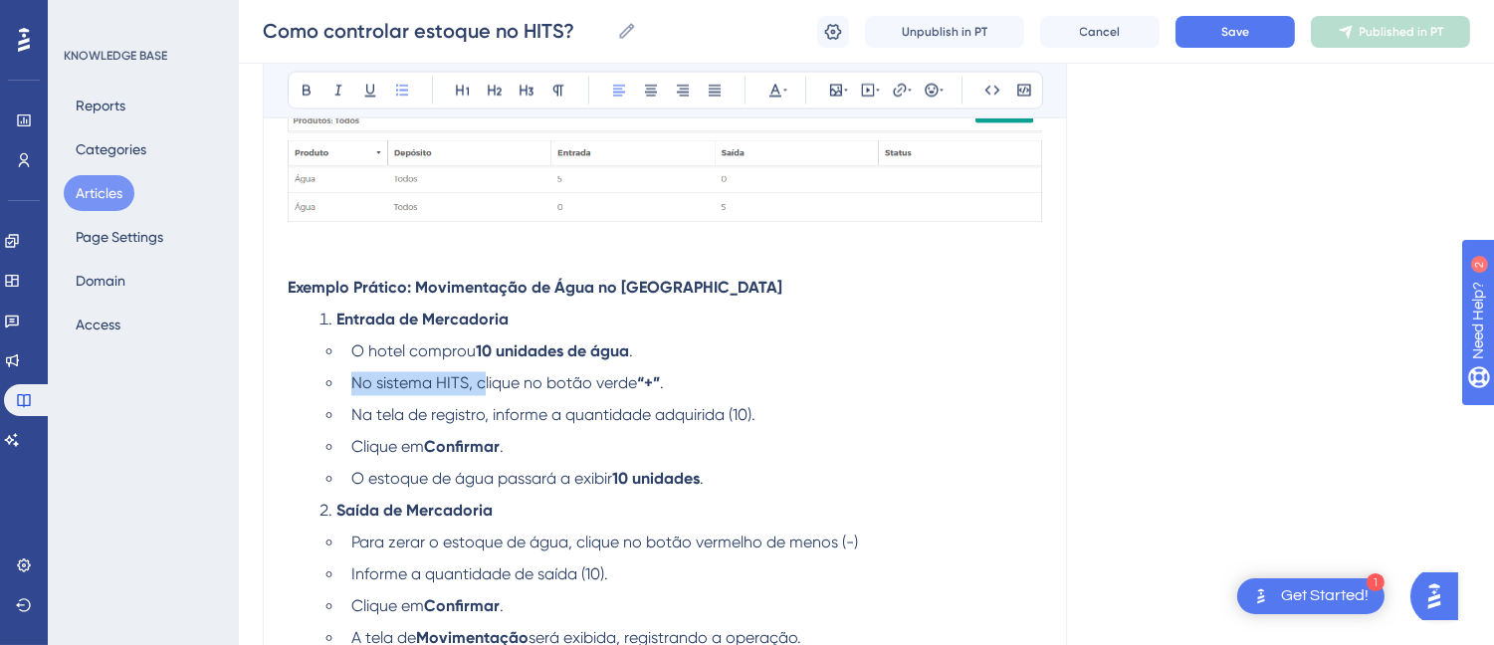
drag, startPoint x: 484, startPoint y: 392, endPoint x: 349, endPoint y: 392, distance: 134.3
click at [349, 392] on li "No sistema HITS, clique no botão verde “+” ." at bounding box center [692, 384] width 698 height 24
click at [551, 382] on li "Clique no botão verde “+” ." at bounding box center [692, 384] width 698 height 24
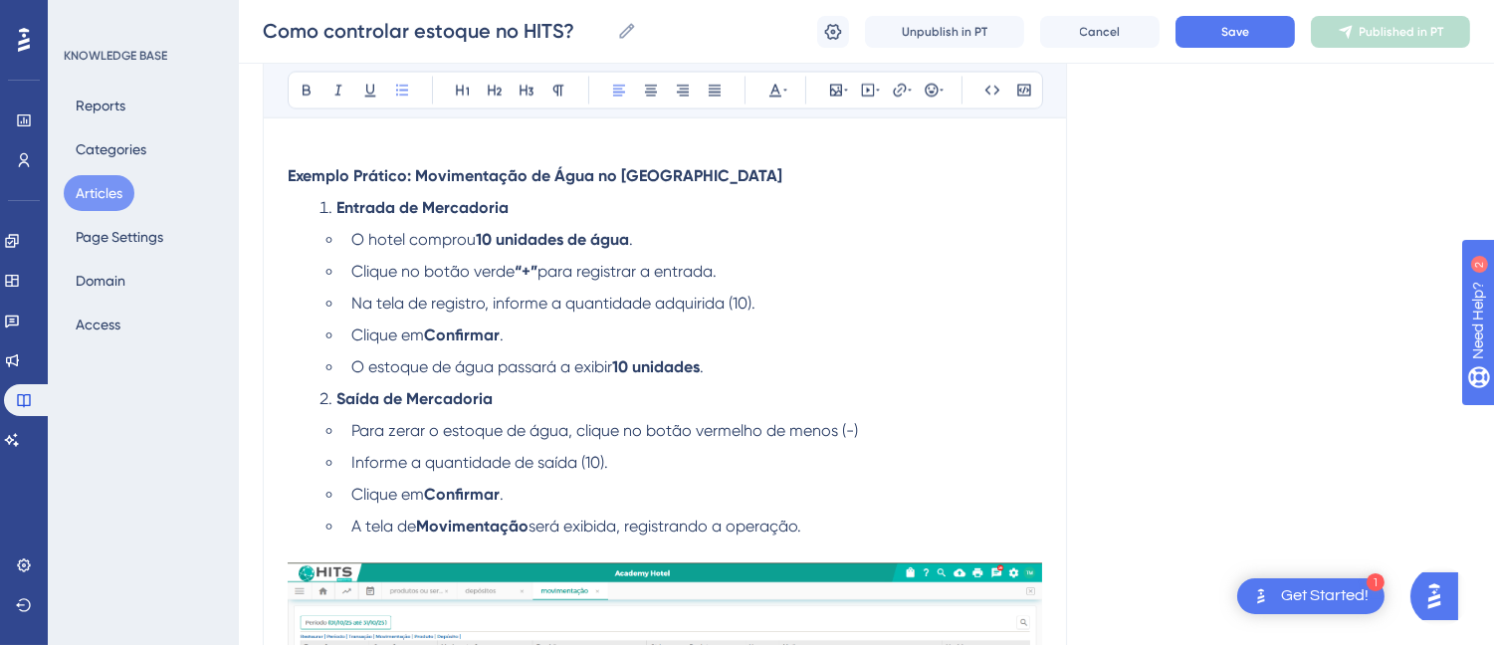
scroll to position [6737, 0]
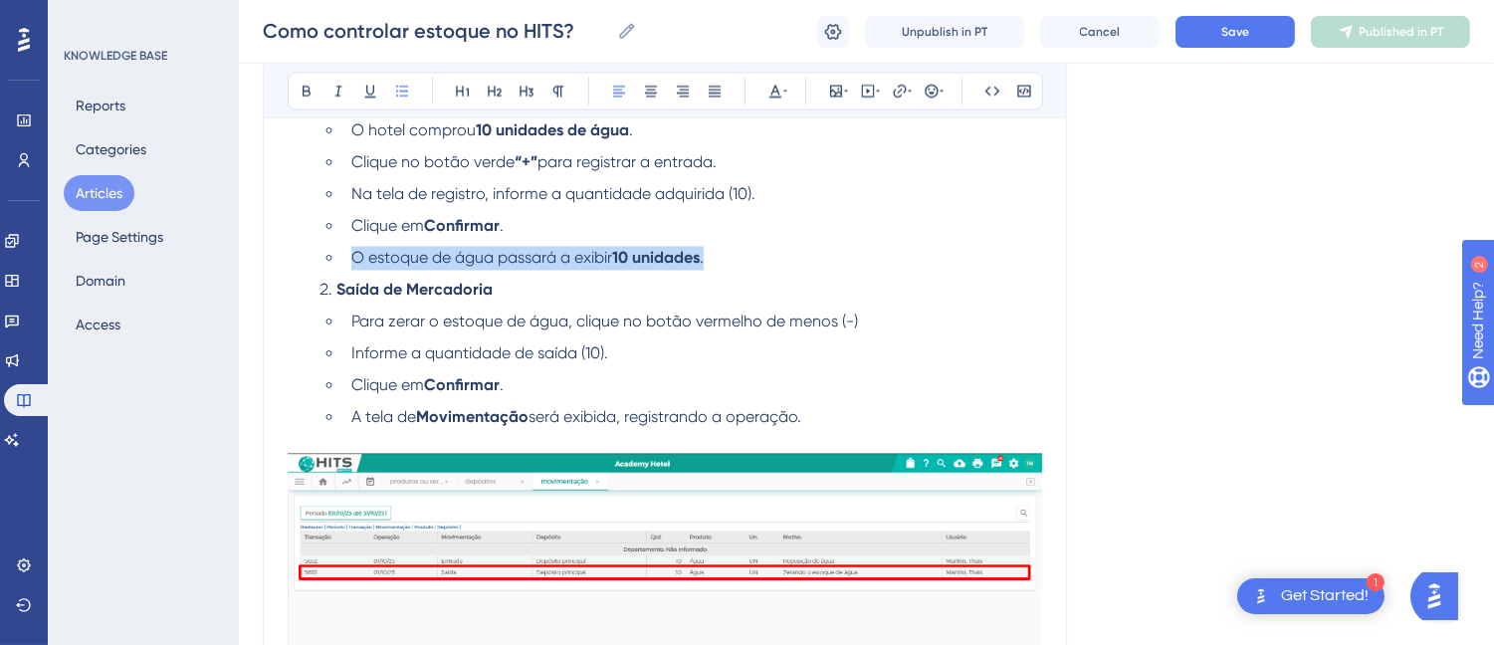
drag, startPoint x: 770, startPoint y: 251, endPoint x: 346, endPoint y: 260, distance: 424.0
click at [346, 260] on li "O estoque de água passará a exibir 10 unidades ." at bounding box center [692, 258] width 698 height 24
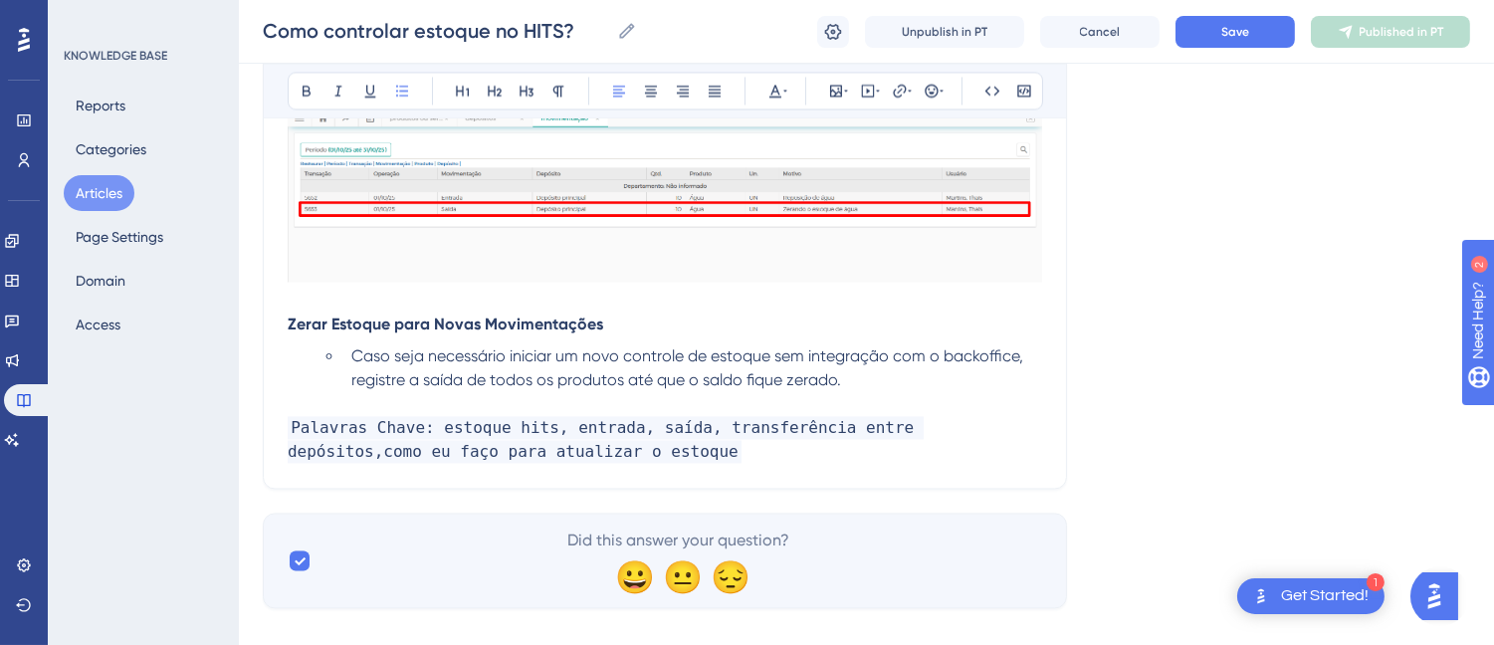
scroll to position [7100, 0]
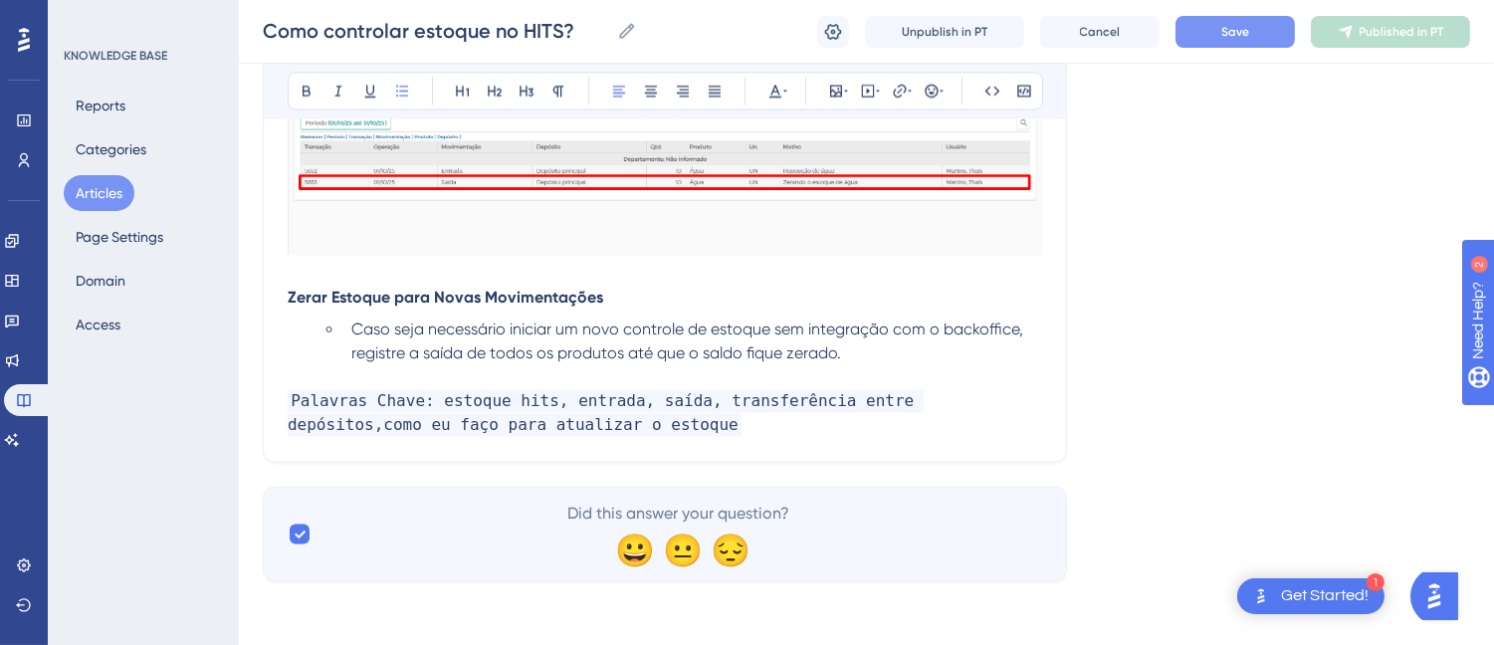
click at [1227, 35] on span "Save" at bounding box center [1235, 32] width 28 height 16
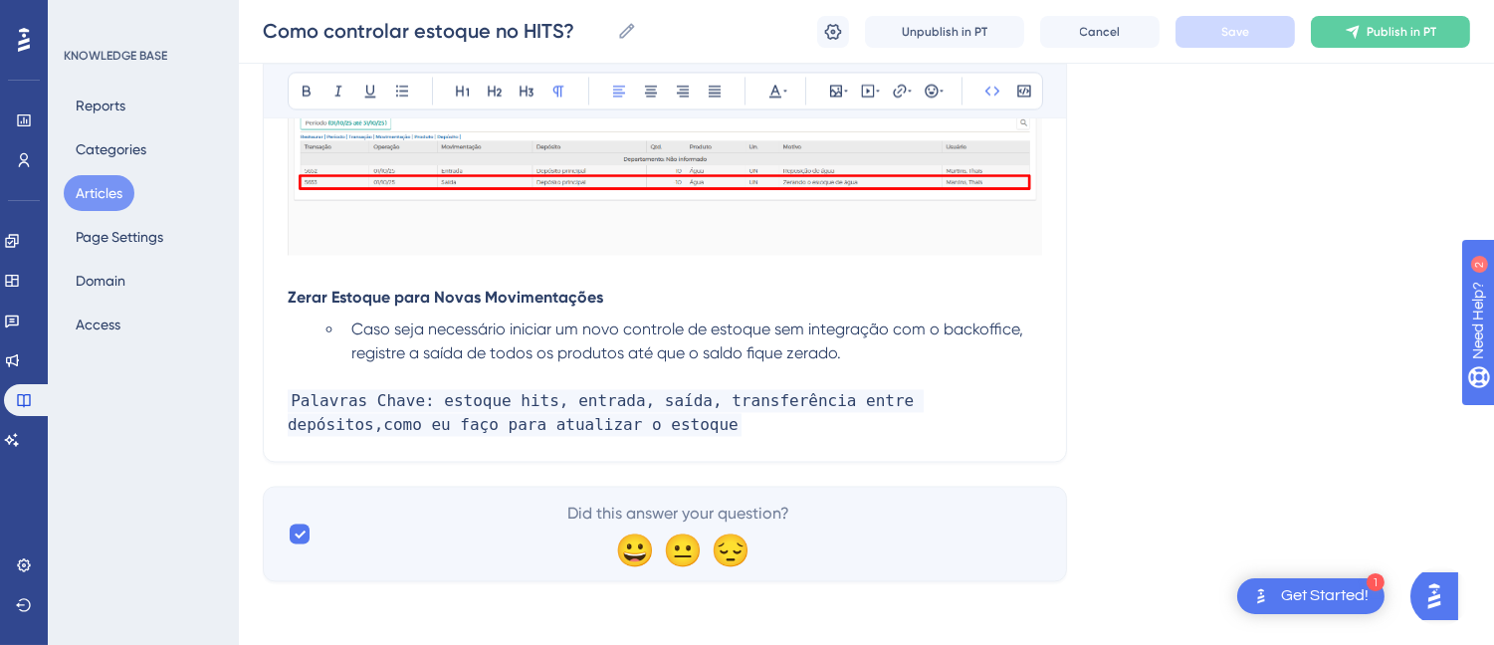
click at [647, 432] on p "Palavras Chave: estoque hits, entrada, saída, transferência entre depósitos,com…" at bounding box center [665, 413] width 754 height 48
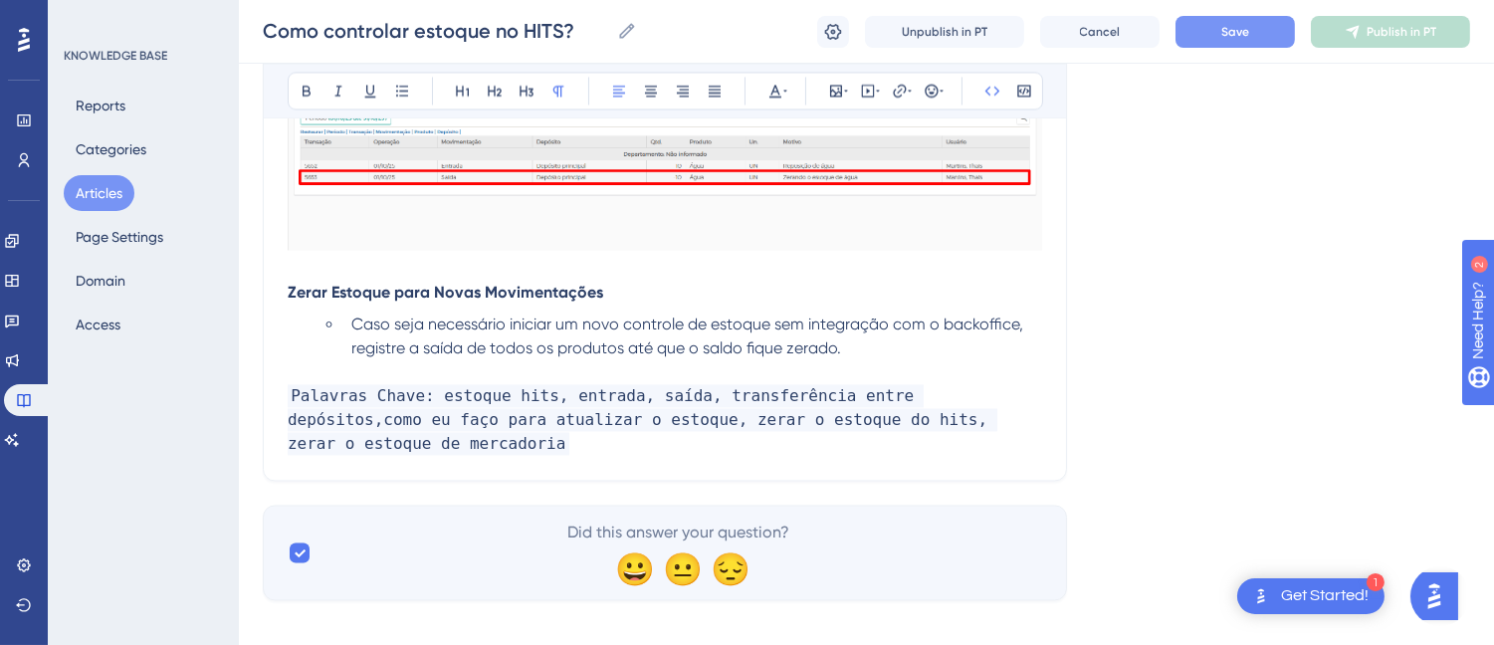
click at [938, 341] on li "Caso seja necessário iniciar um novo controle de estoque sem integração com o b…" at bounding box center [692, 336] width 698 height 48
click at [1244, 26] on span "Save" at bounding box center [1235, 32] width 28 height 16
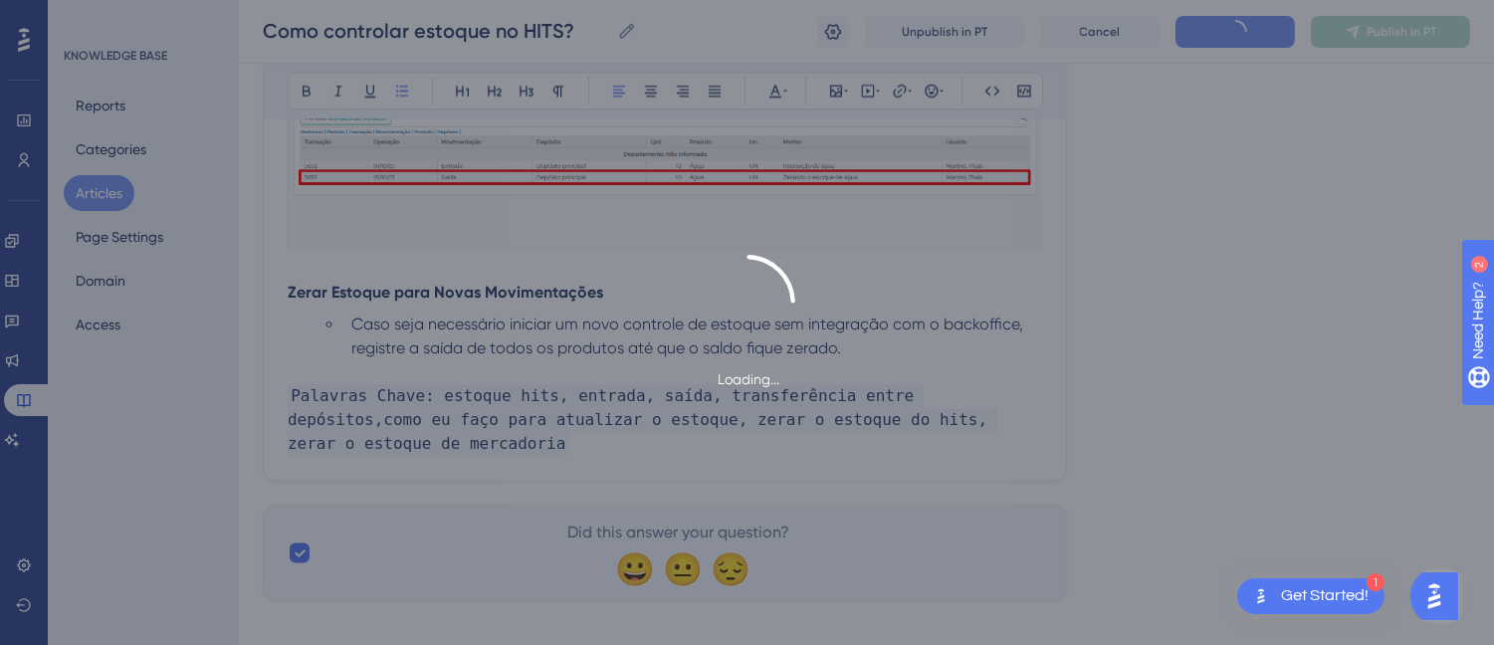
click at [1398, 31] on div "Loading..." at bounding box center [747, 322] width 1494 height 645
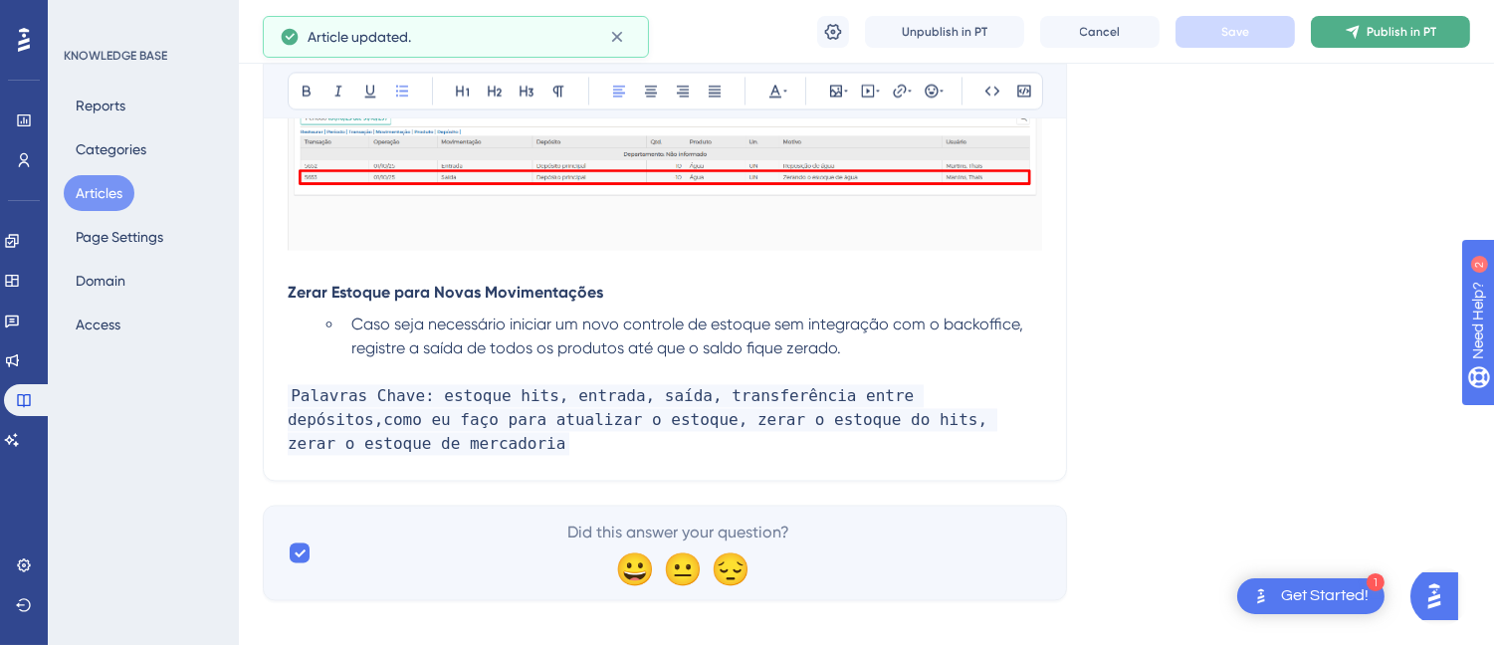
click at [1386, 31] on span "Publish in PT" at bounding box center [1401, 32] width 70 height 16
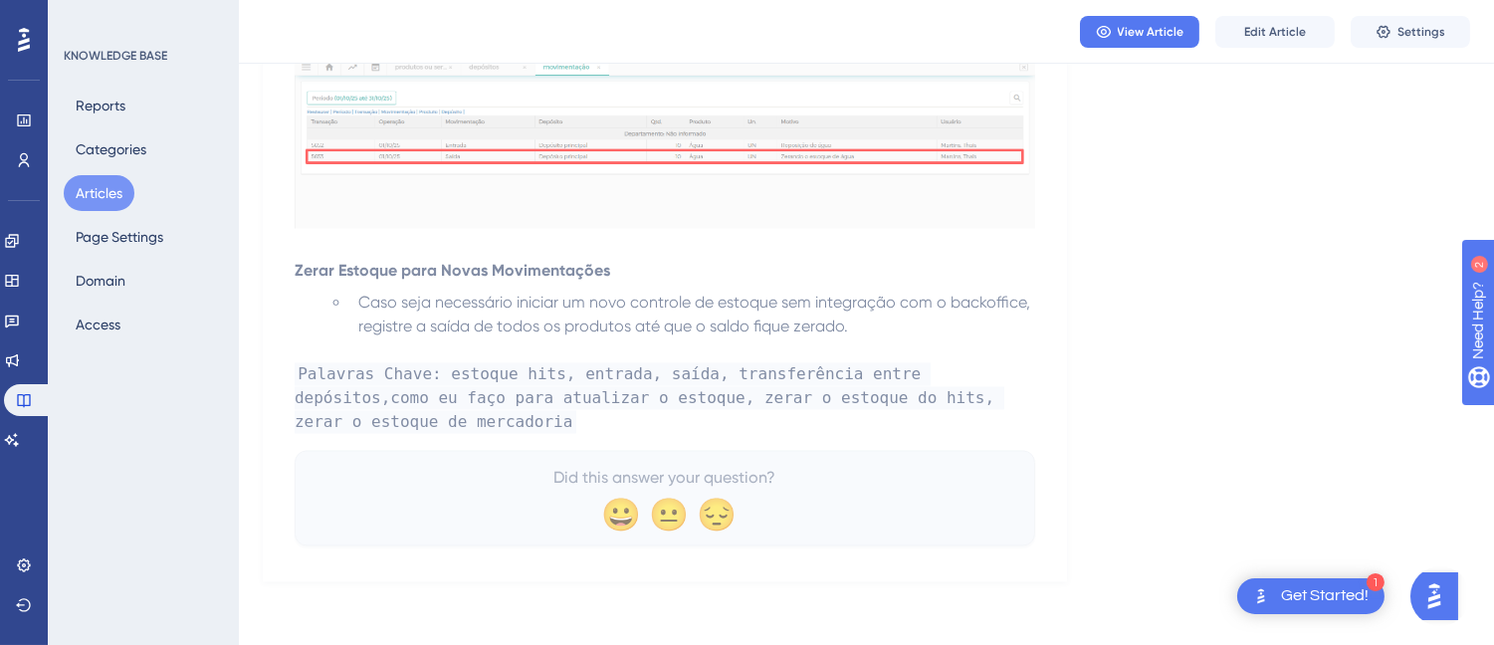
click at [41, 458] on div "Performance Users Engagement Widgets Feedback Product Updates Knowledge Base AI…" at bounding box center [24, 322] width 48 height 645
click at [20, 439] on icon at bounding box center [12, 440] width 16 height 16
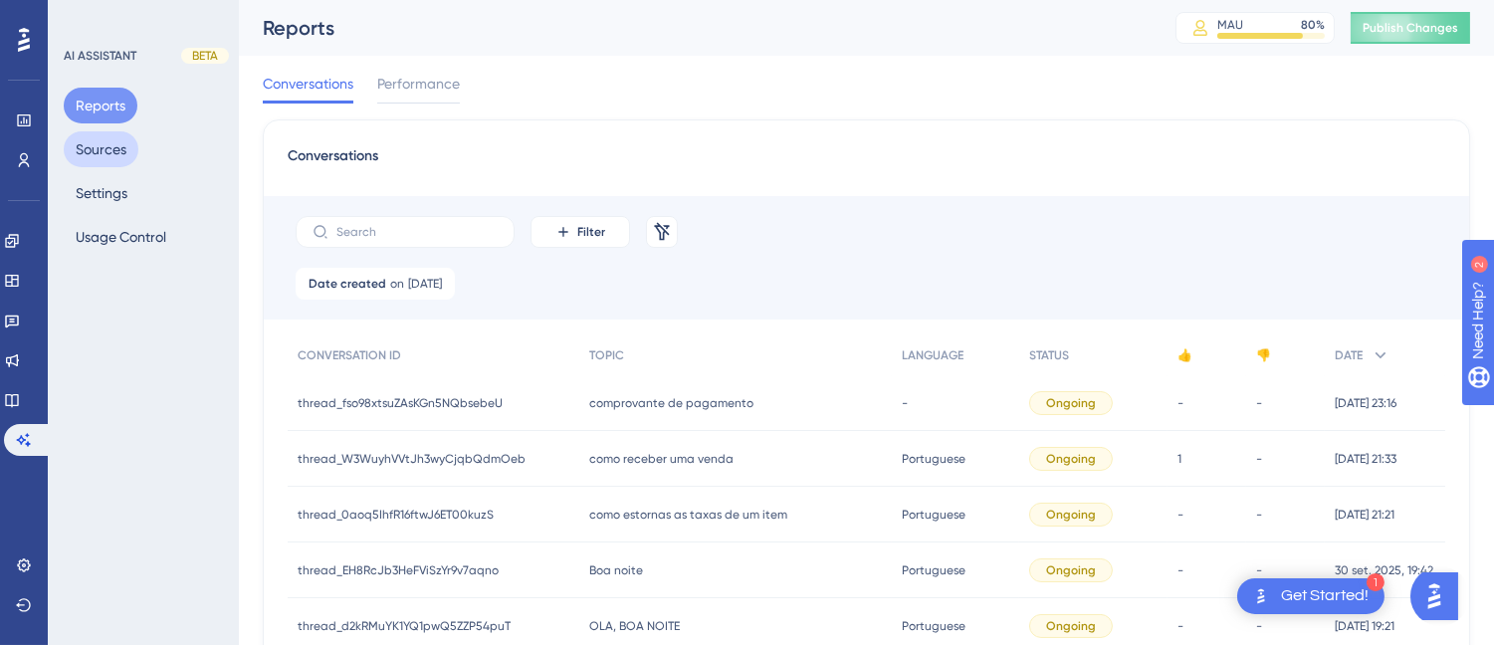
drag, startPoint x: 96, startPoint y: 154, endPoint x: 1159, endPoint y: 21, distance: 1072.0
click at [96, 154] on button "Sources" at bounding box center [101, 149] width 75 height 36
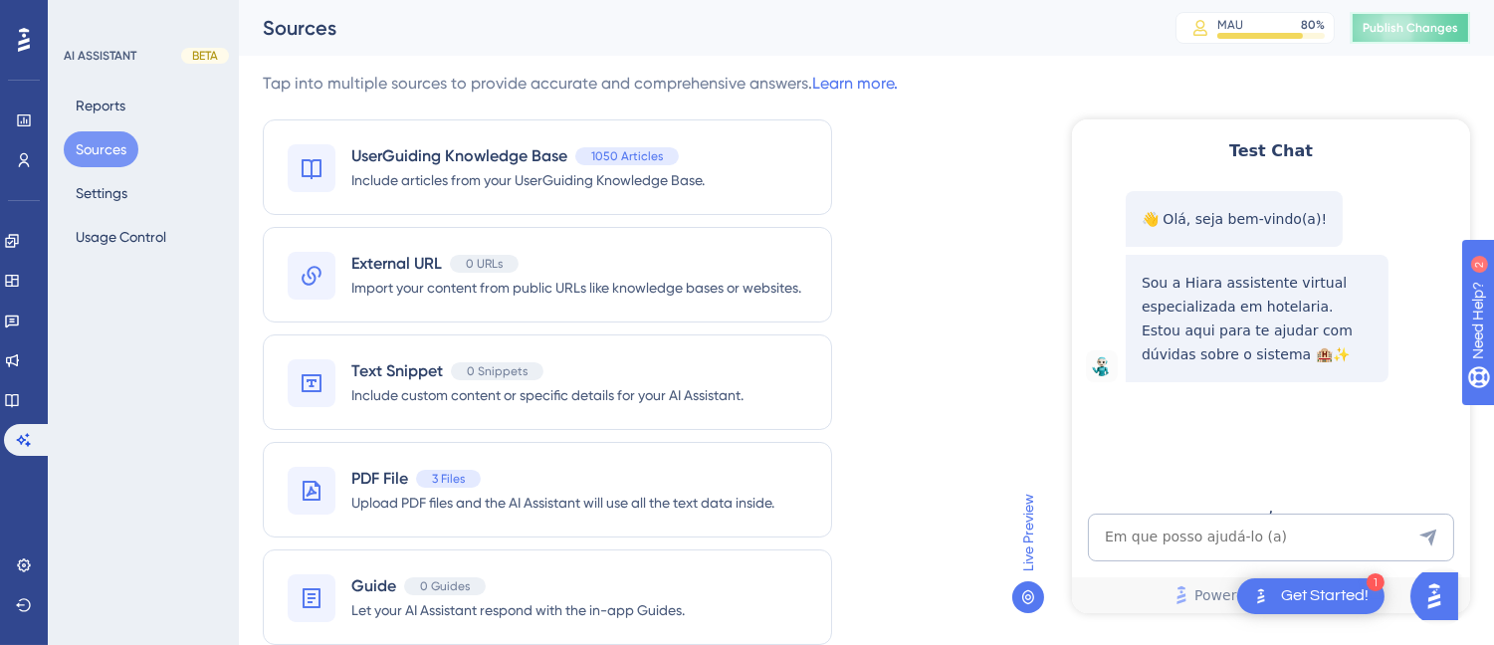
click at [1417, 14] on button "Publish Changes" at bounding box center [1409, 28] width 119 height 32
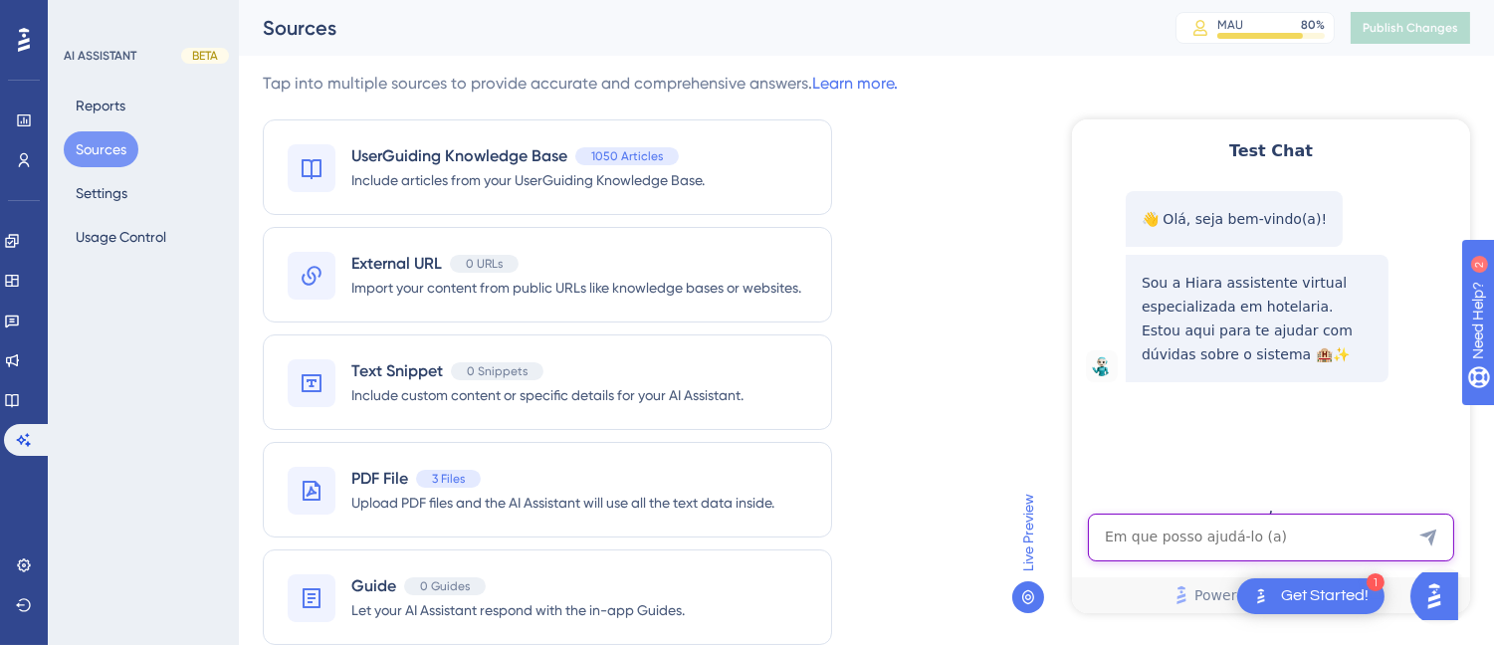
click at [1163, 521] on textarea "AI Assistant Text Input" at bounding box center [1270, 536] width 366 height 48
paste textarea "preciso zerar dados do estoque para fazer novas movimentações"
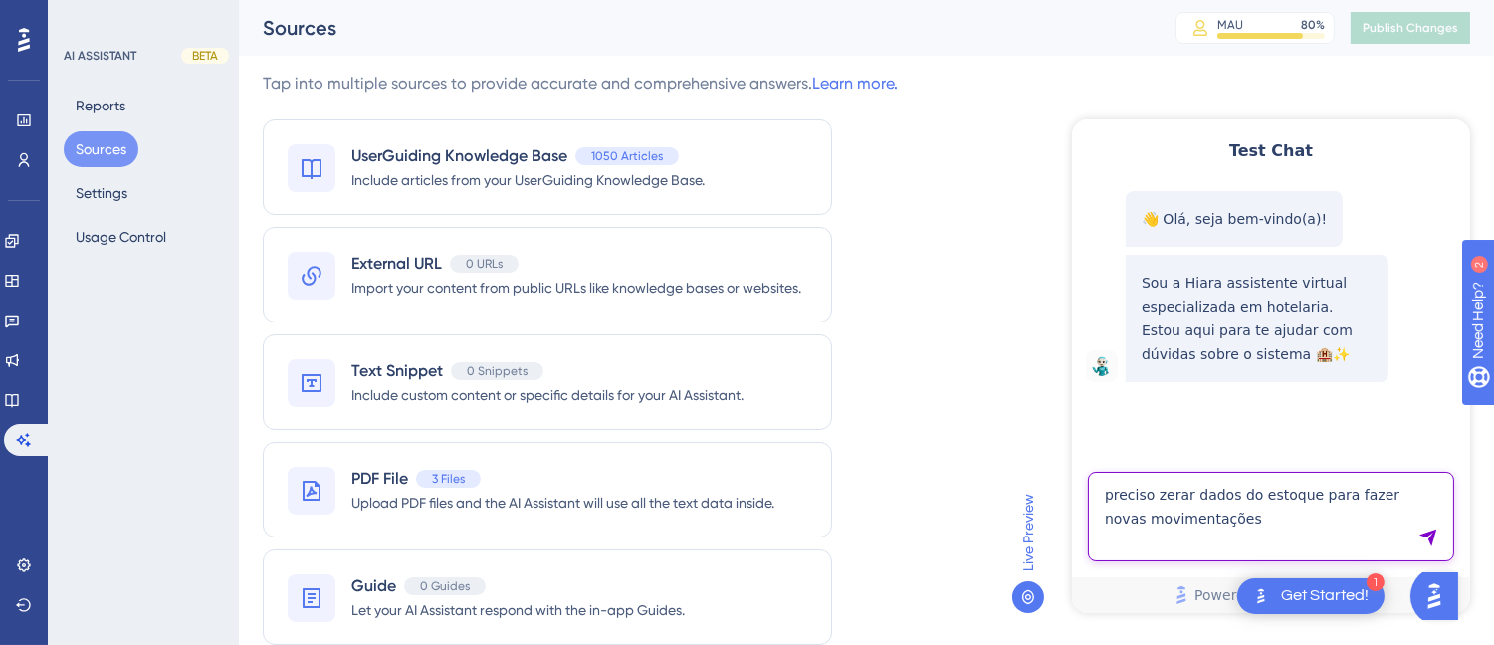
type textarea "preciso zerar dados do estoque para fazer novas movimentações"
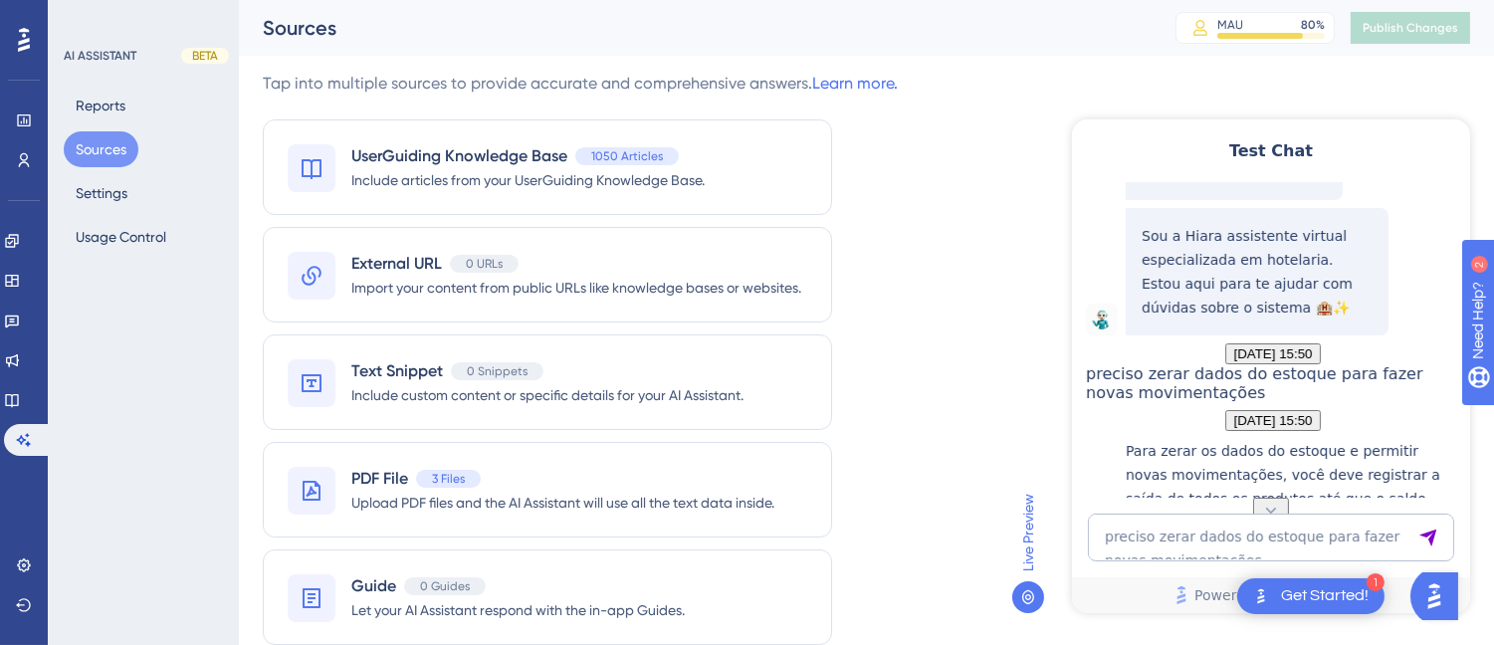
scroll to position [348, 0]
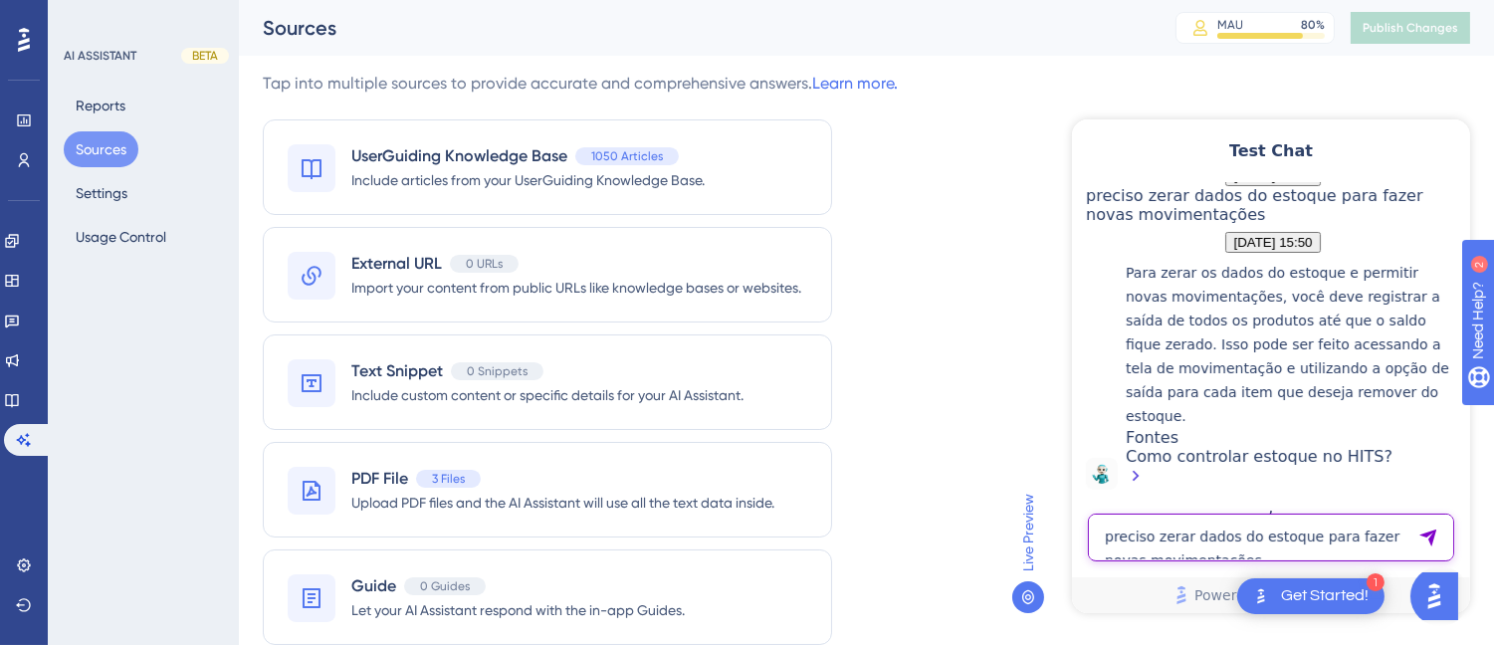
click at [1235, 529] on textarea "preciso zerar dados do estoque para fazer novas movimentações" at bounding box center [1270, 536] width 366 height 48
paste textarea "COMO INSERIR DIARIA PET"
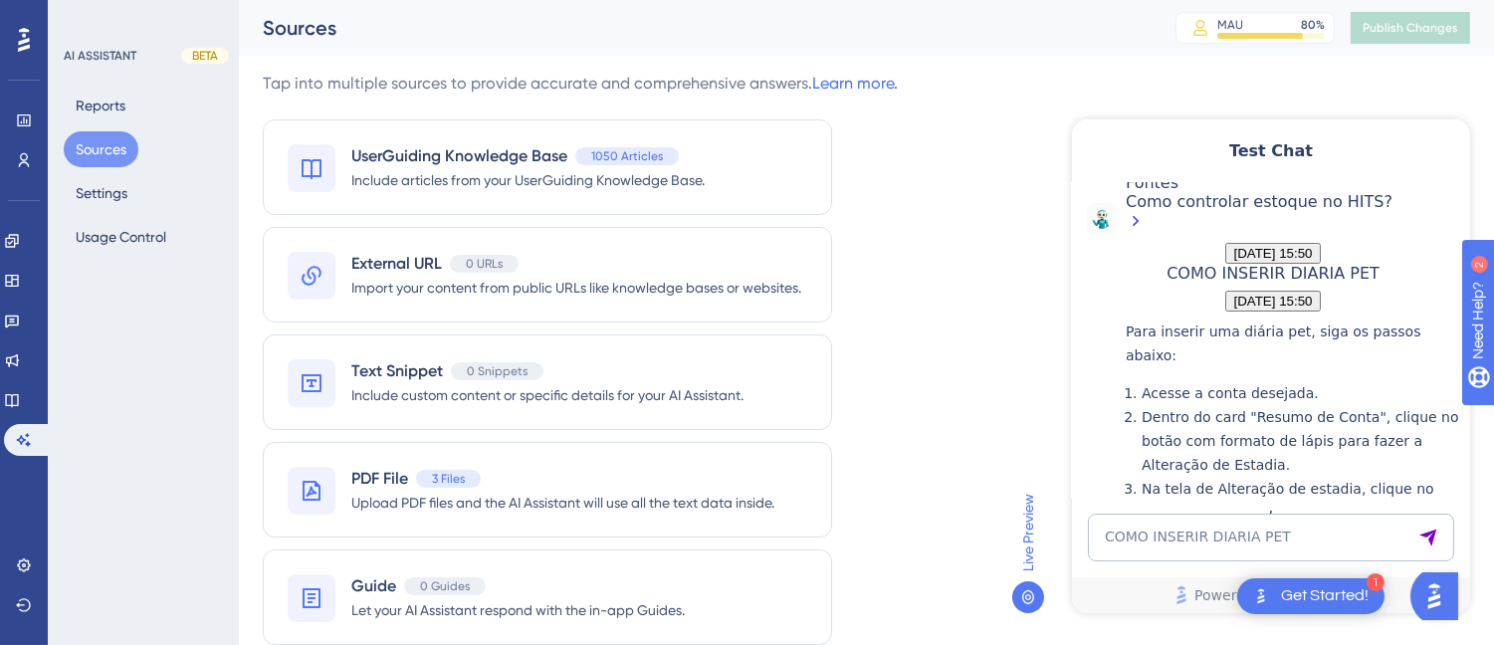
scroll to position [975, 0]
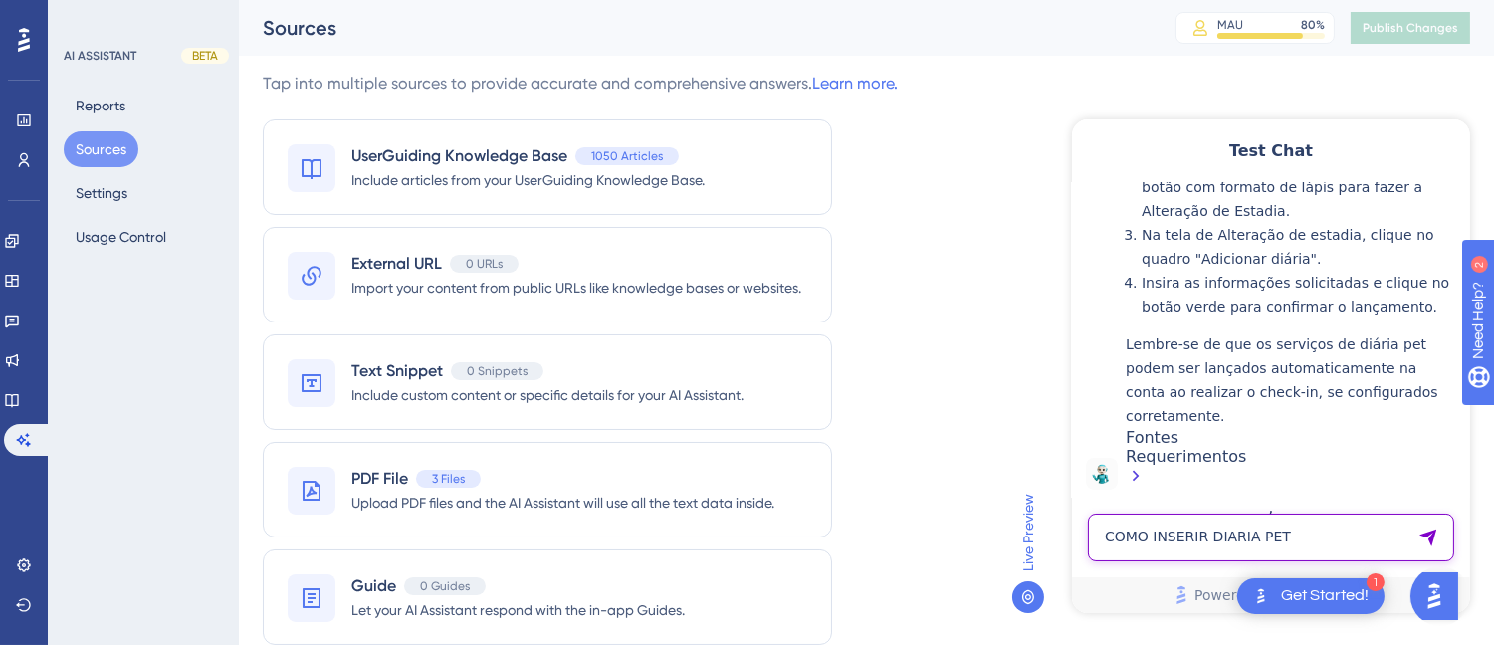
click at [1207, 540] on textarea "COMO INSERIR DIARIA PET" at bounding box center [1270, 536] width 366 height 48
paste textarea "contas nao atribuidas"
type textarea "contas nao atribuidas"
click at [1249, 504] on div "Test Chat 👋 Olá, seja bem-vindo(a)! Sou a Hiara assistente virtual especializad…" at bounding box center [1270, 365] width 398 height 494
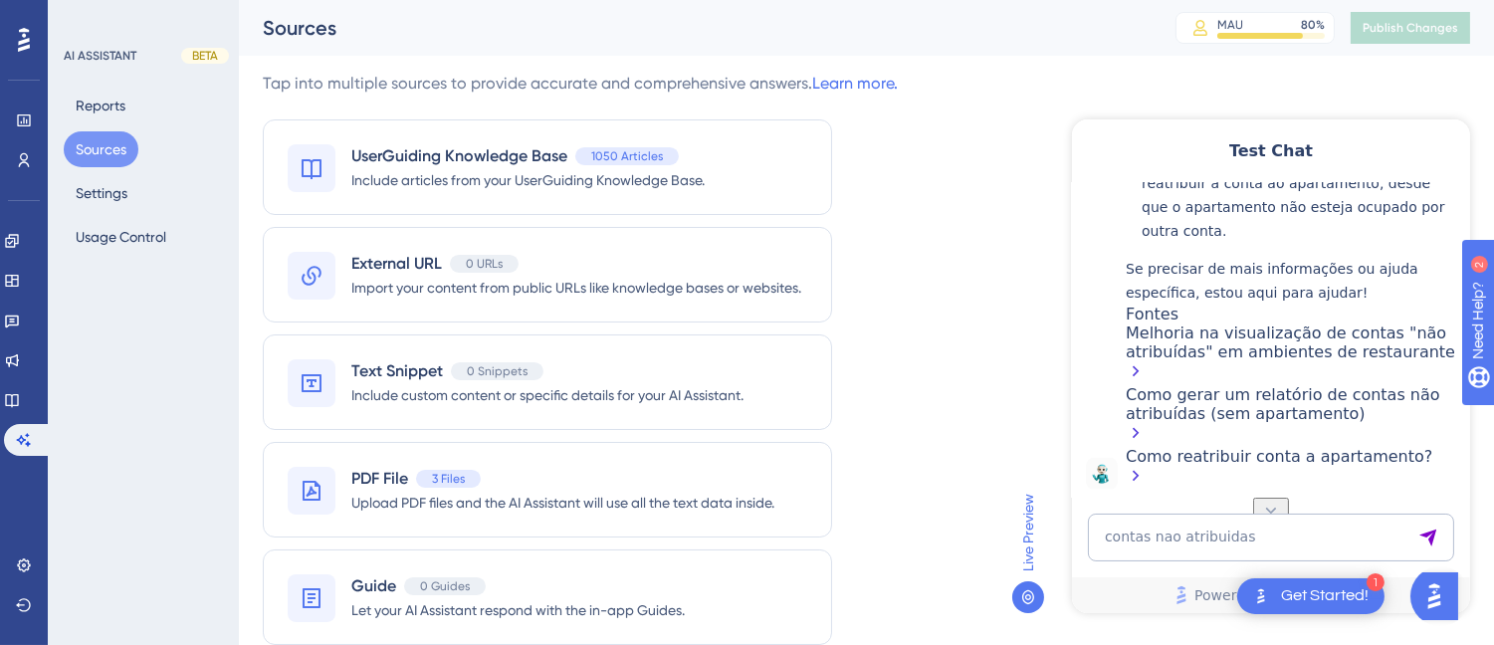
scroll to position [1579, 0]
